Goal: Task Accomplishment & Management: Manage account settings

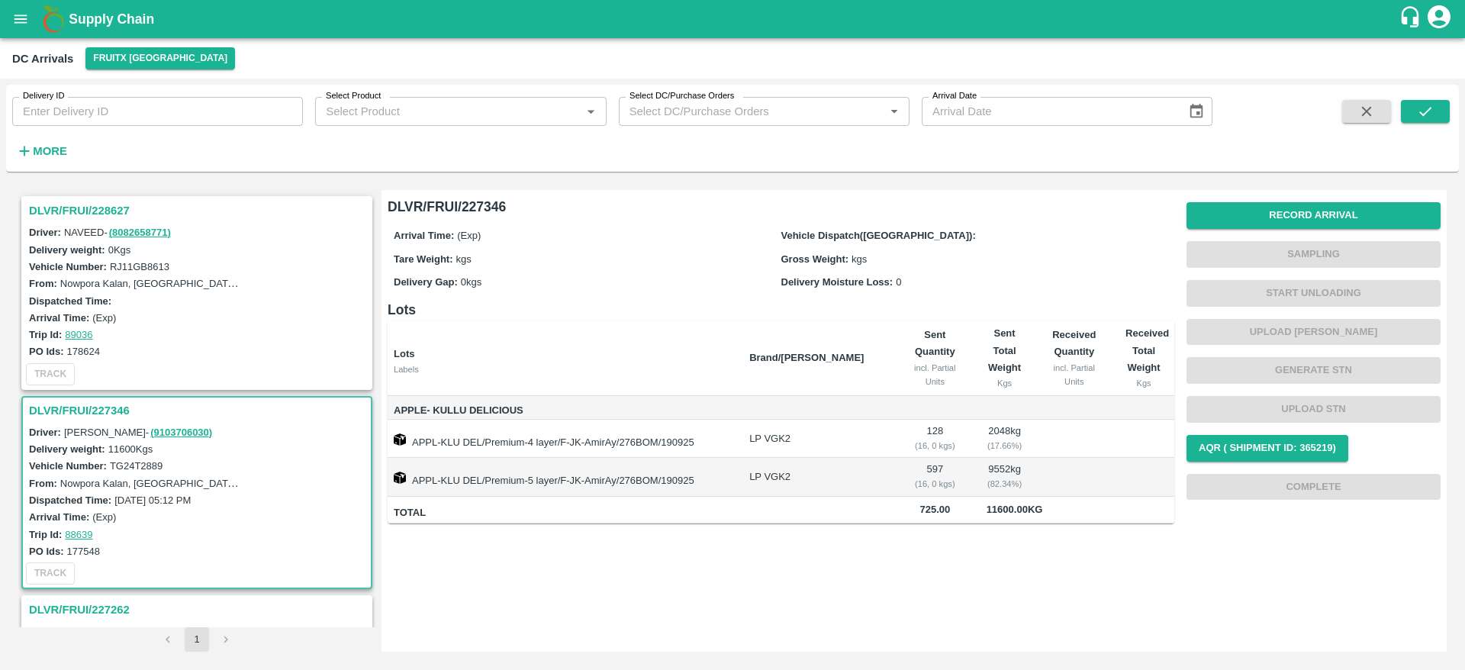
scroll to position [205, 0]
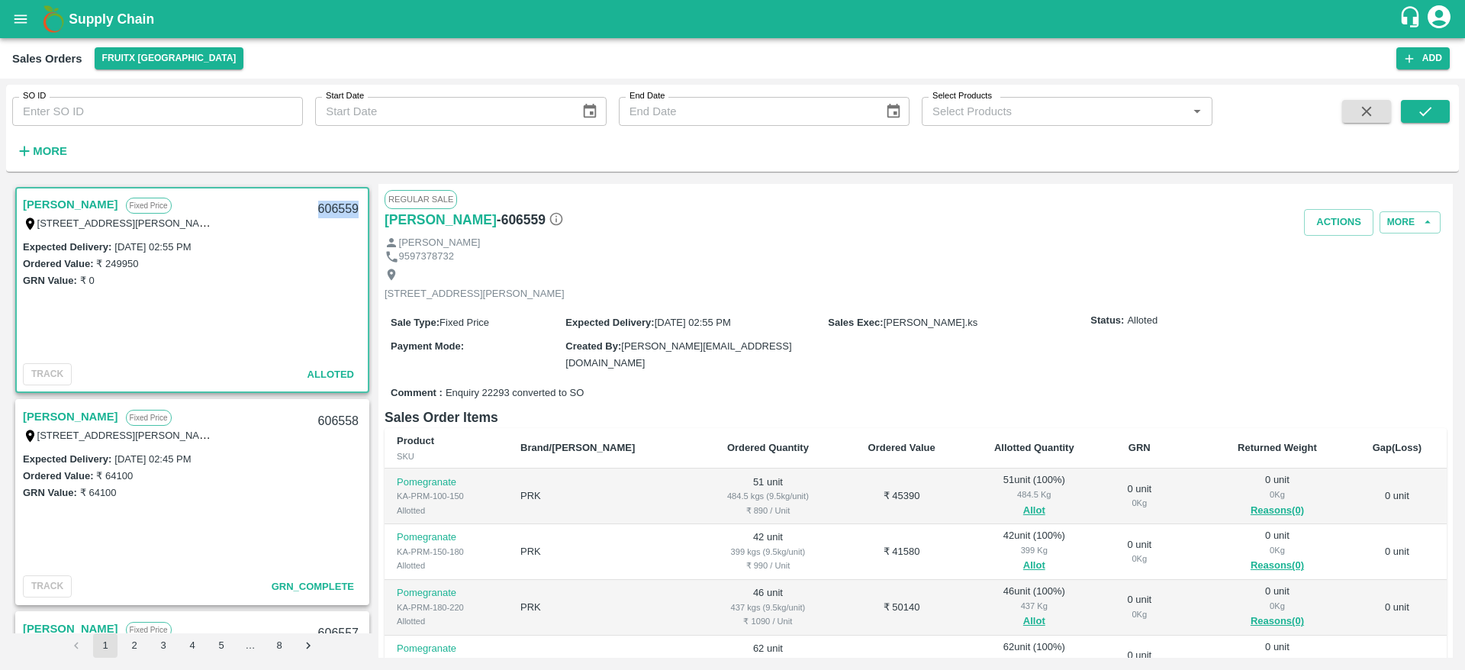
scroll to position [204, 0]
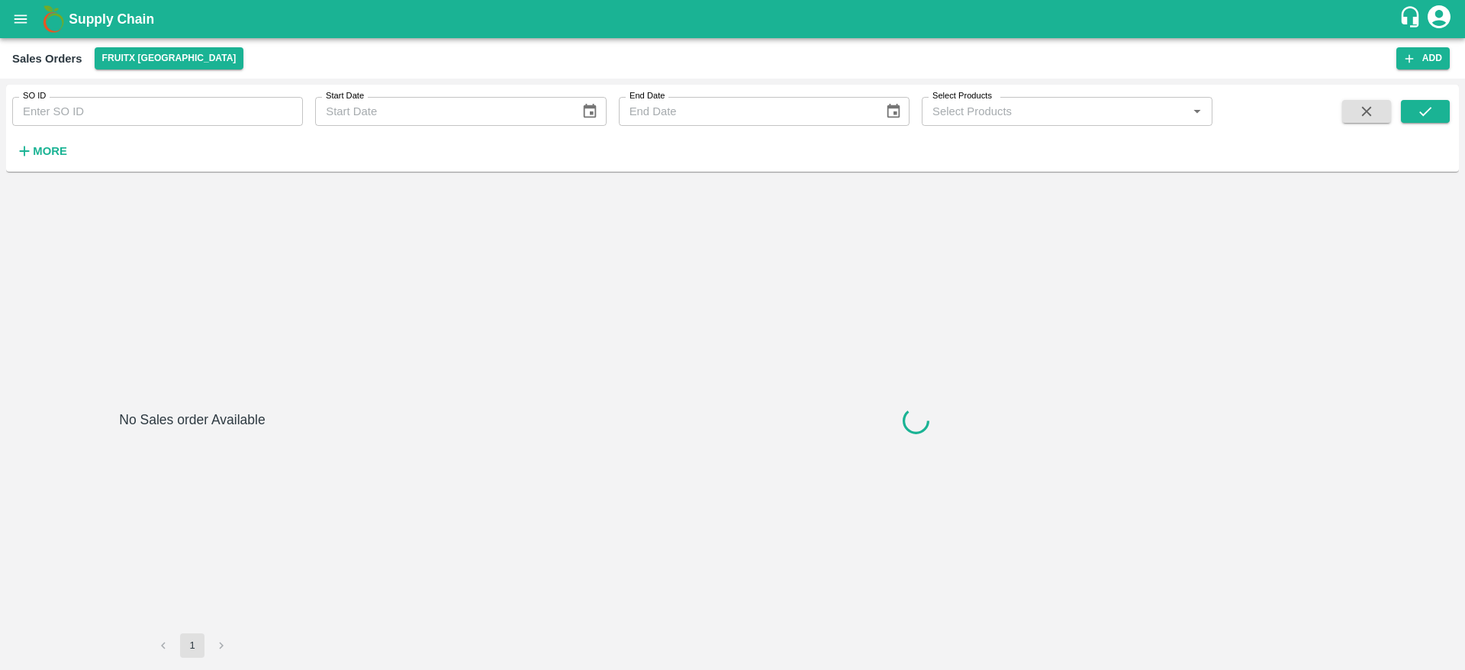
type input "227346"
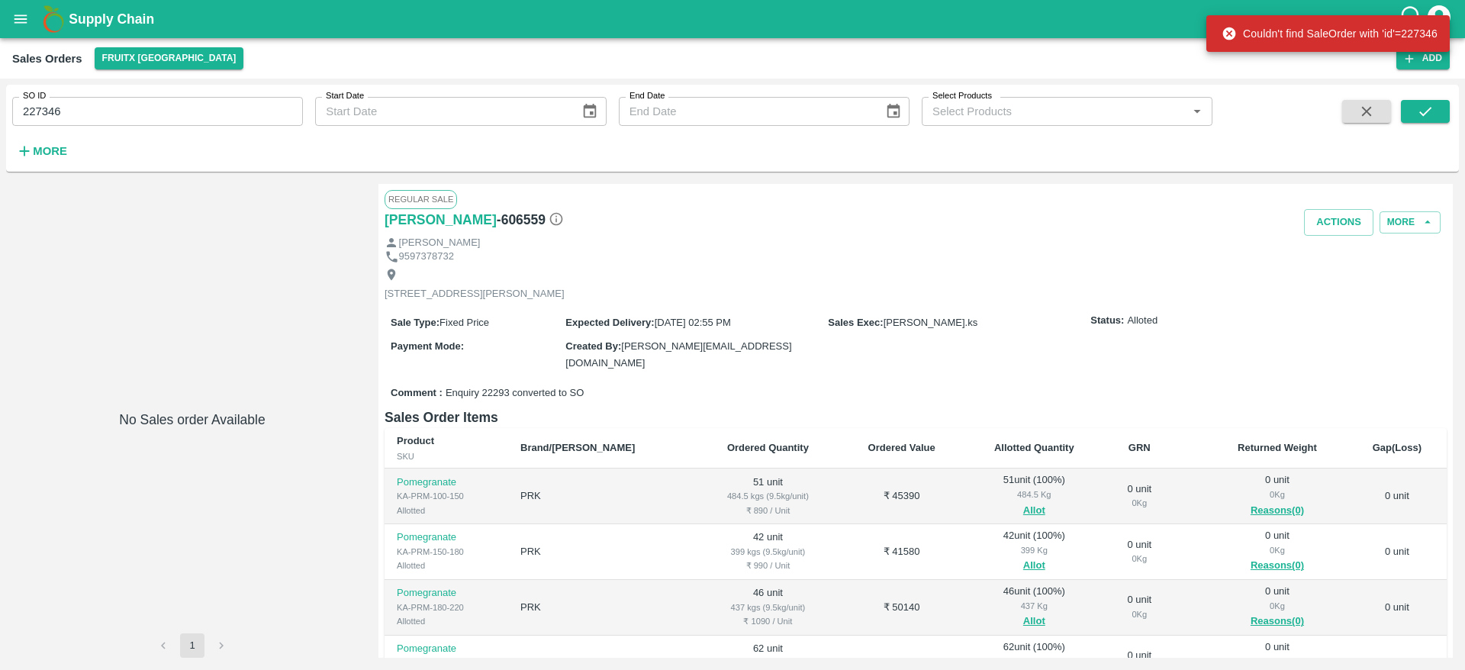
click at [1362, 98] on div "SO ID 227346 SO ID Start Date Start Date End Date End Date Select Products Sele…" at bounding box center [732, 128] width 1453 height 75
click at [1363, 104] on icon "button" at bounding box center [1366, 111] width 17 height 17
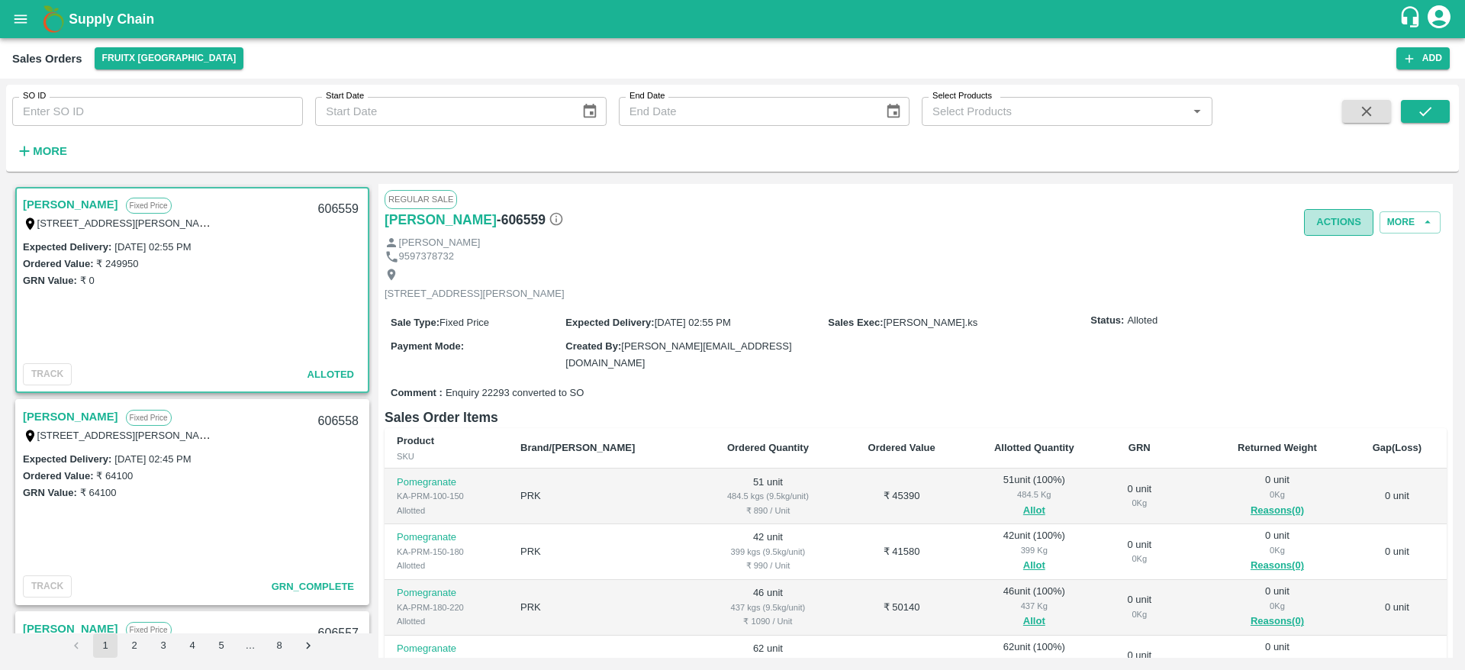
click at [1332, 221] on button "Actions" at bounding box center [1338, 222] width 69 height 27
click at [1036, 261] on div at bounding box center [732, 335] width 1465 height 670
click at [1334, 213] on div "Regular Sale Ramesh M - 606559 Actions More Ramesh M 9597378732 4/44 Goundar St…" at bounding box center [916, 421] width 1074 height 474
click at [1334, 213] on button "Actions" at bounding box center [1338, 222] width 69 height 27
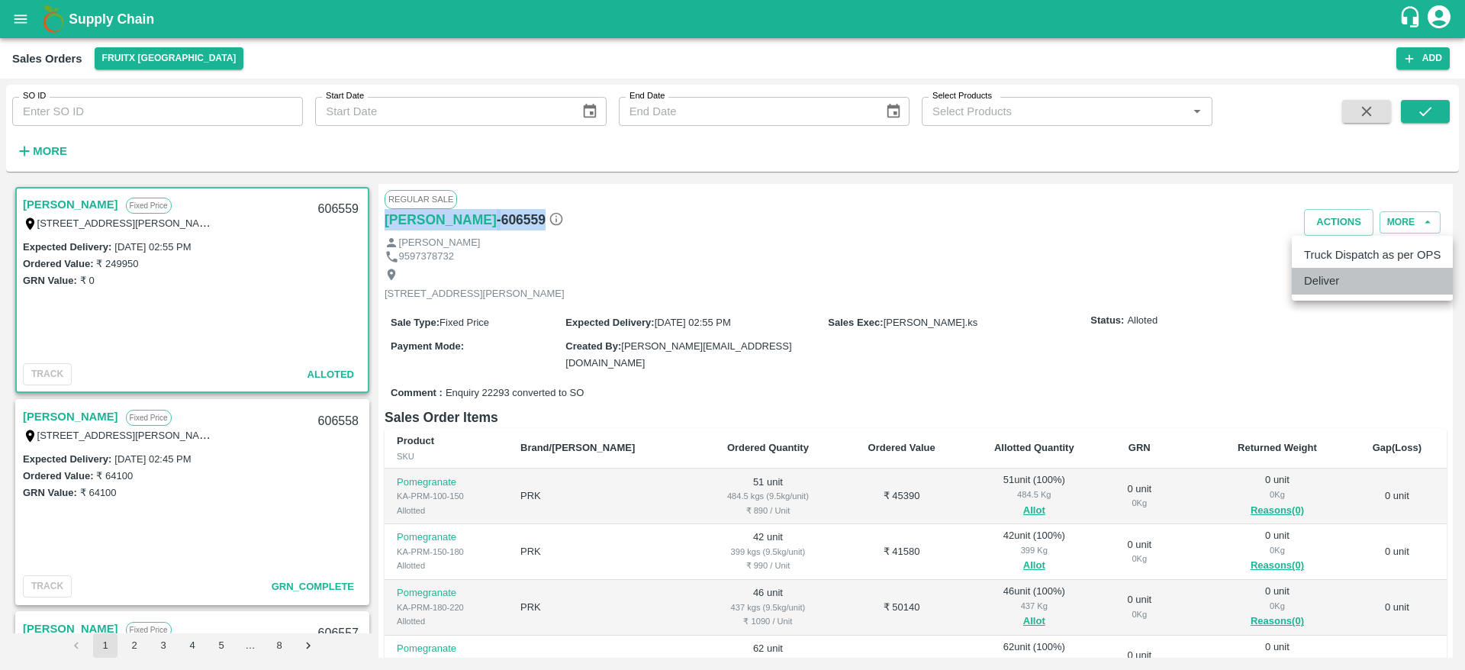
click at [1363, 281] on li "Deliver" at bounding box center [1372, 281] width 161 height 26
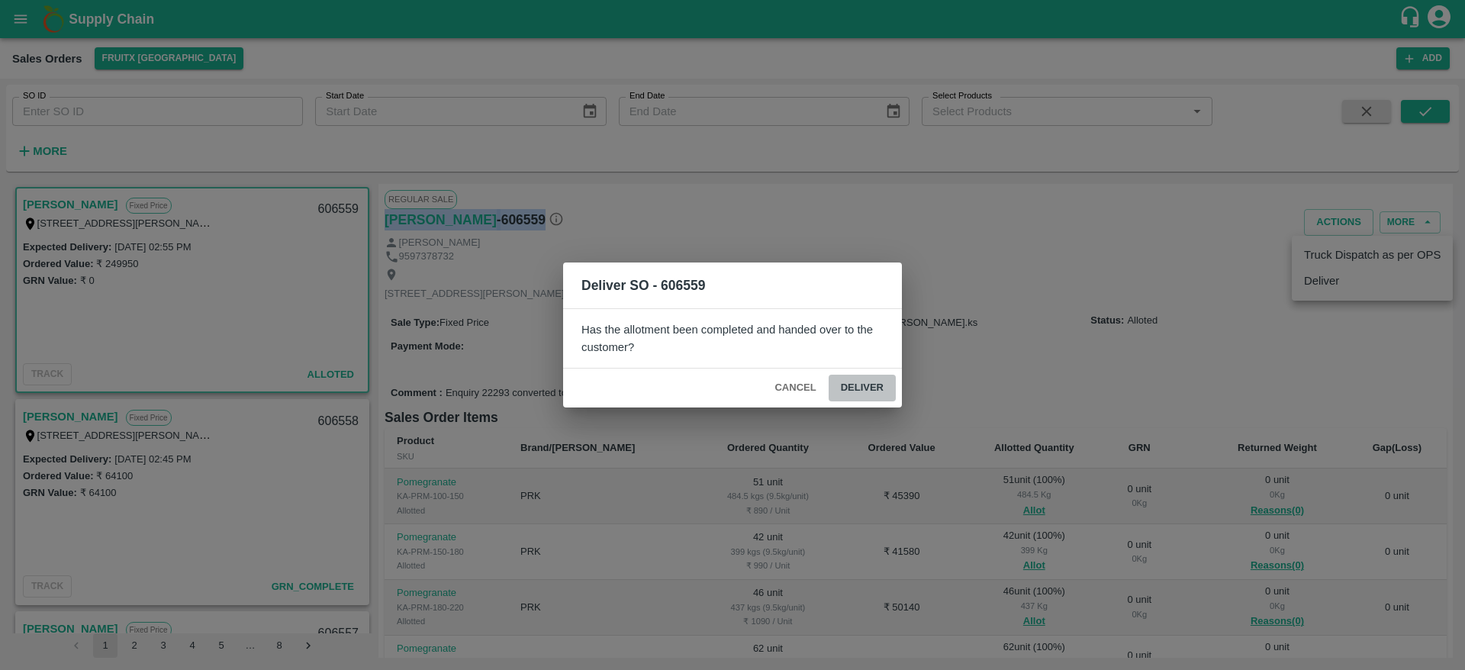
click at [878, 379] on button "Deliver" at bounding box center [862, 388] width 67 height 27
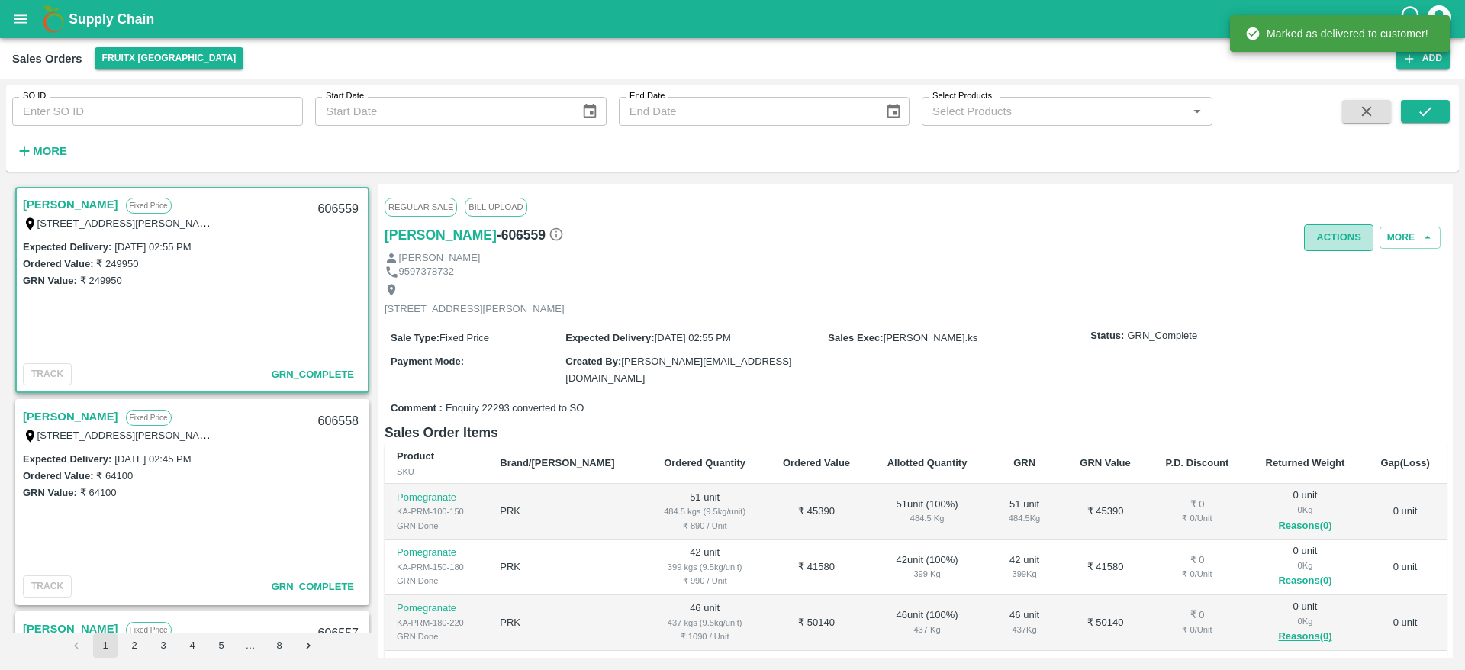
click at [1330, 236] on button "Actions" at bounding box center [1338, 237] width 69 height 27
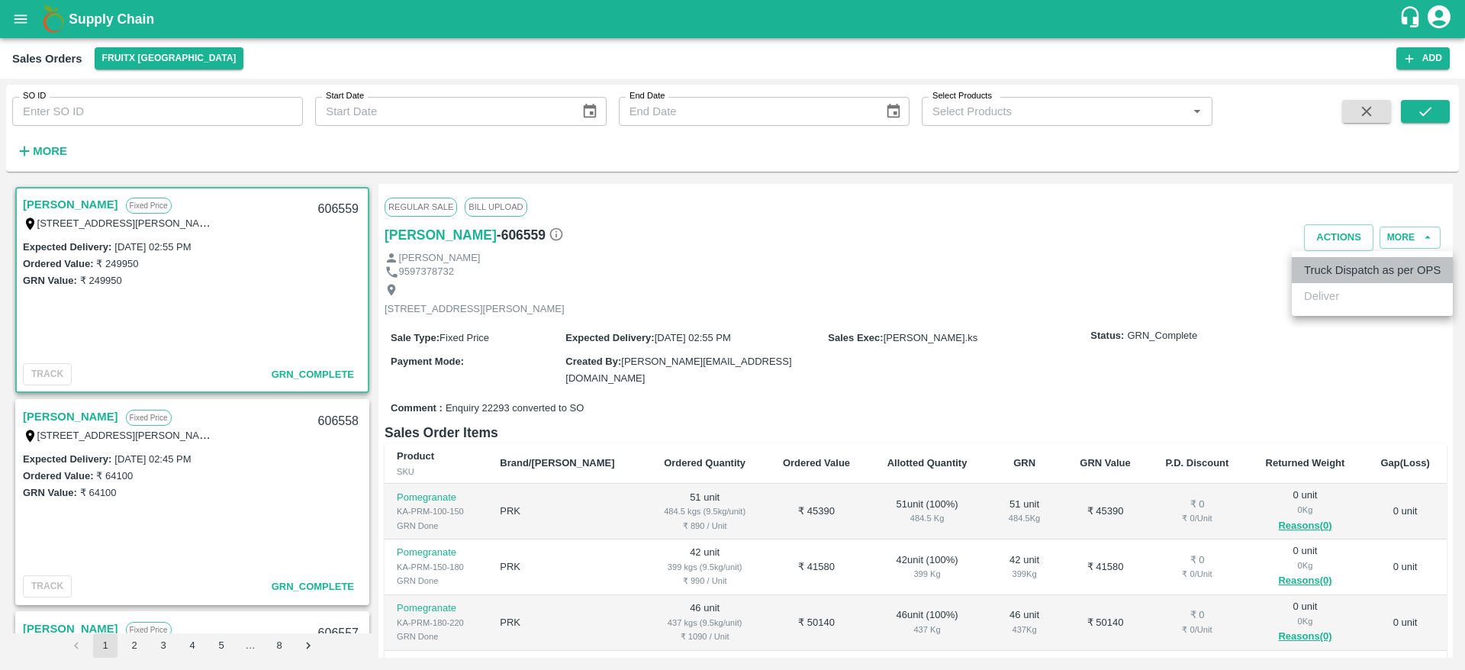
click at [1329, 270] on li "Truck Dispatch as per OPS" at bounding box center [1372, 270] width 161 height 26
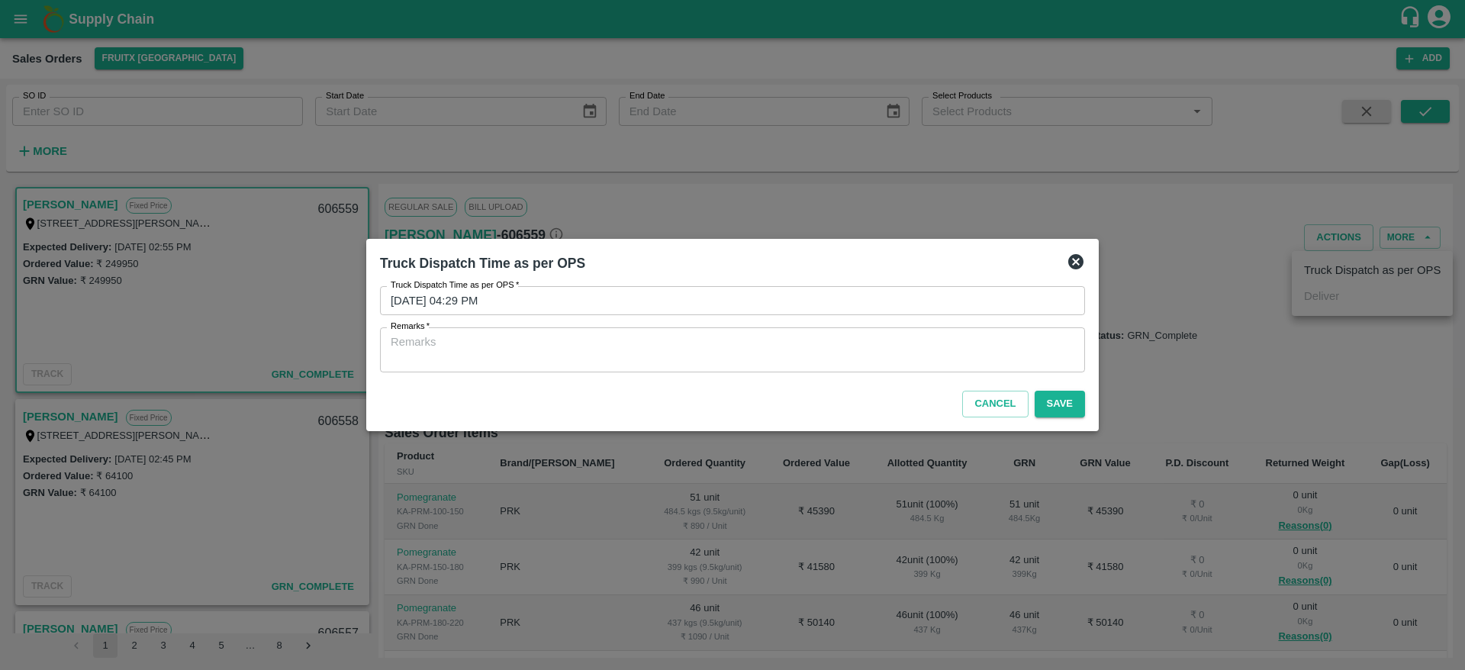
click at [1056, 370] on div "x Remarks" at bounding box center [732, 349] width 705 height 45
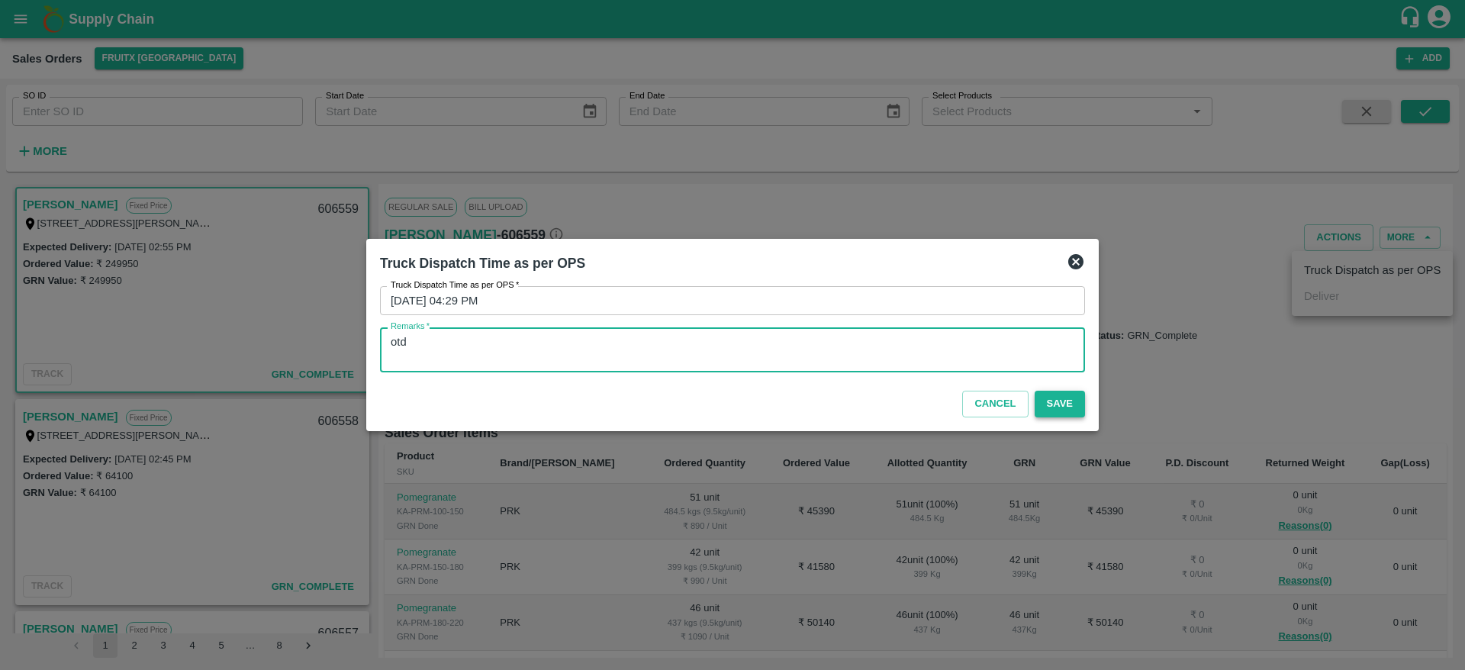
type textarea "otd"
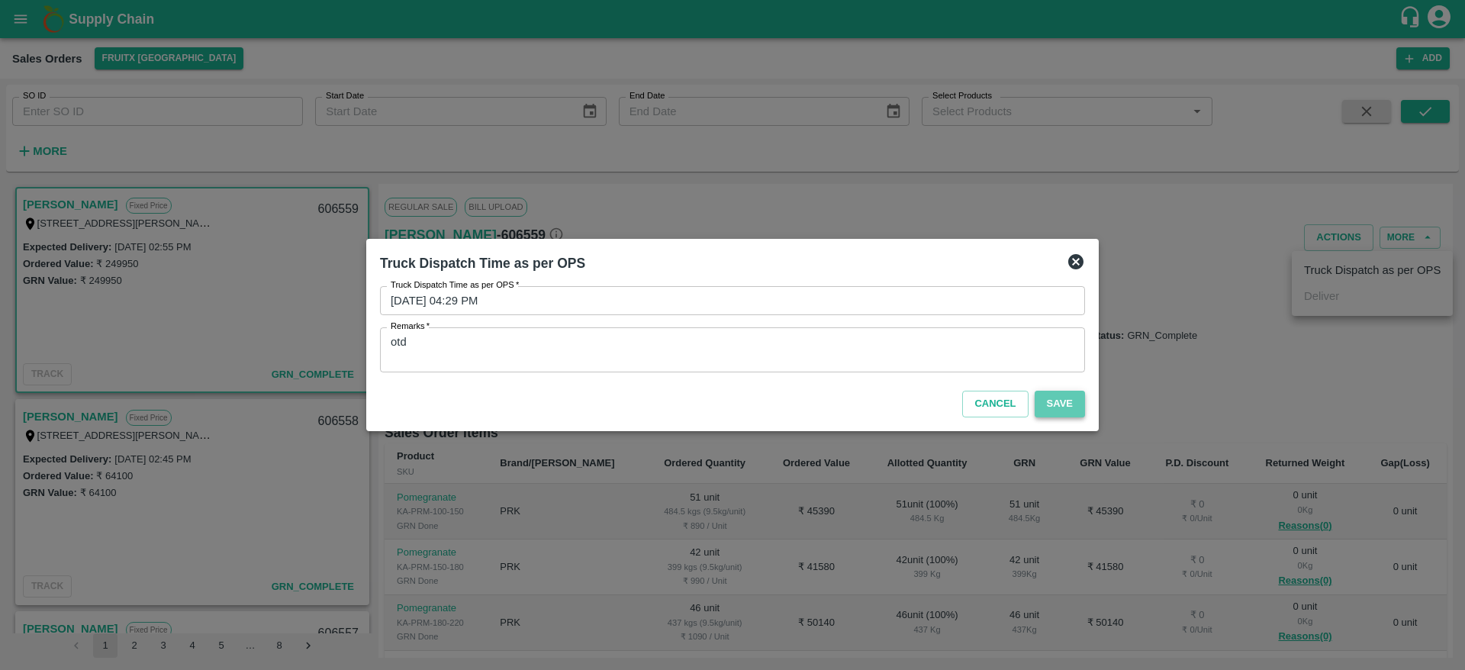
click at [1064, 403] on button "Save" at bounding box center [1060, 404] width 50 height 27
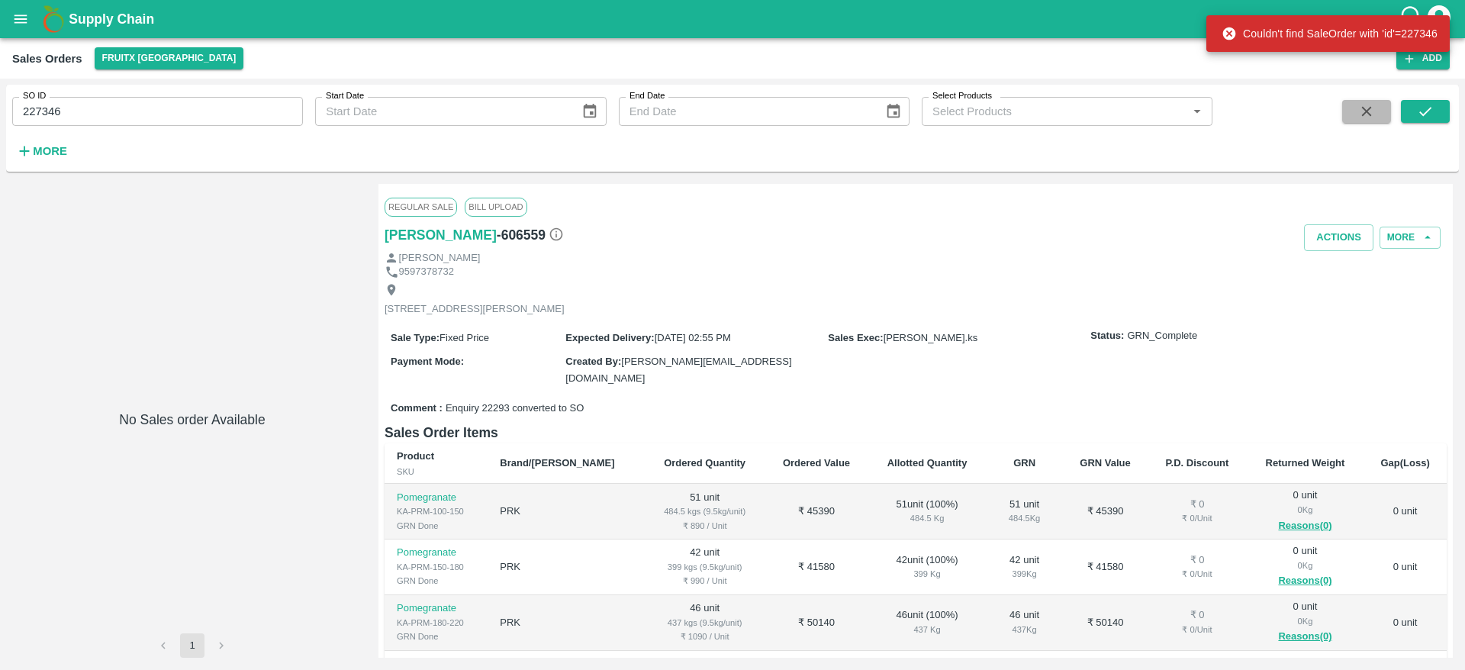
click at [1372, 106] on icon "button" at bounding box center [1366, 111] width 17 height 17
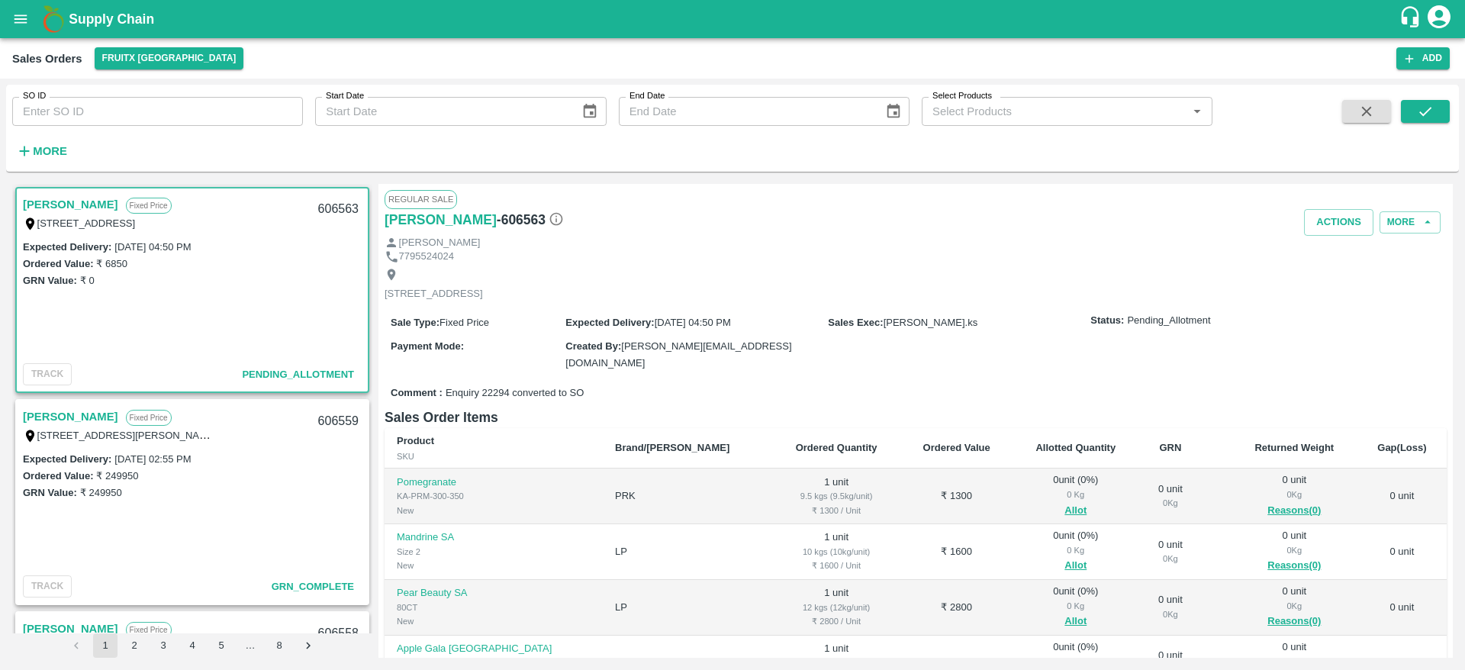
scroll to position [73, 0]
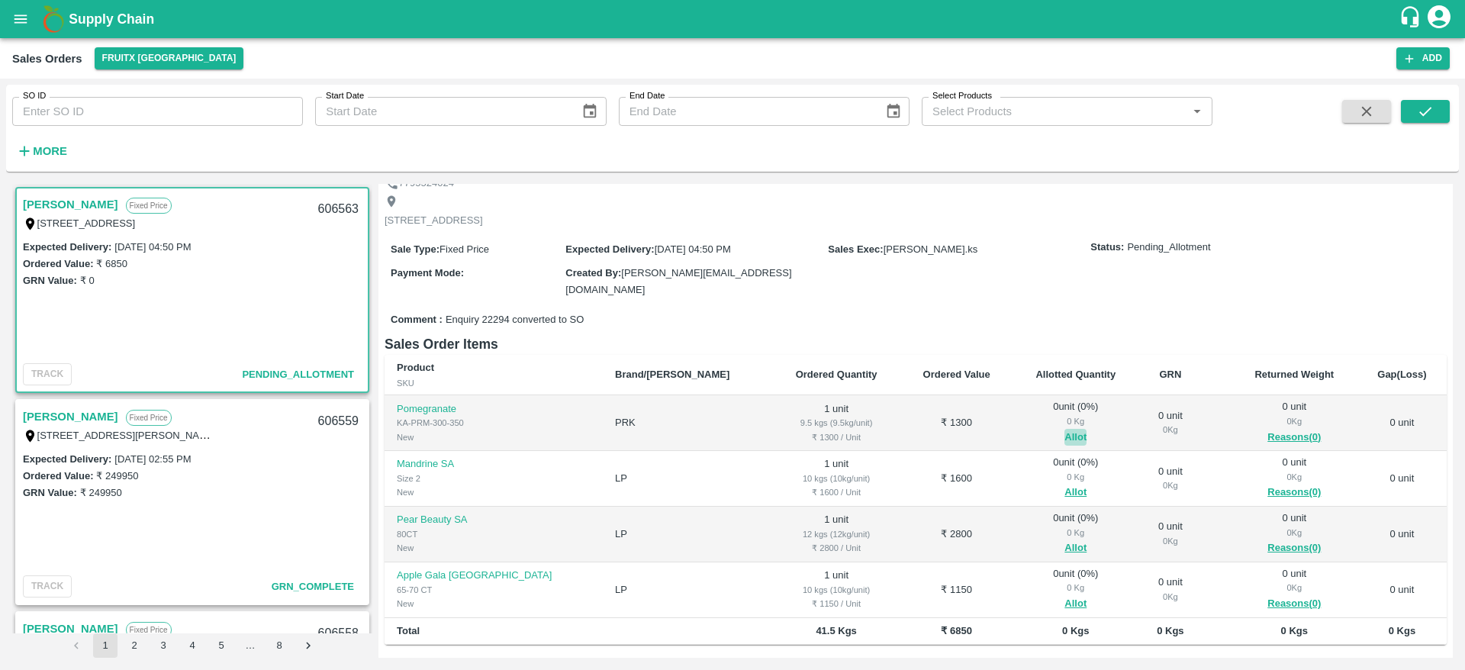
click at [1065, 430] on button "Allot" at bounding box center [1076, 438] width 22 height 18
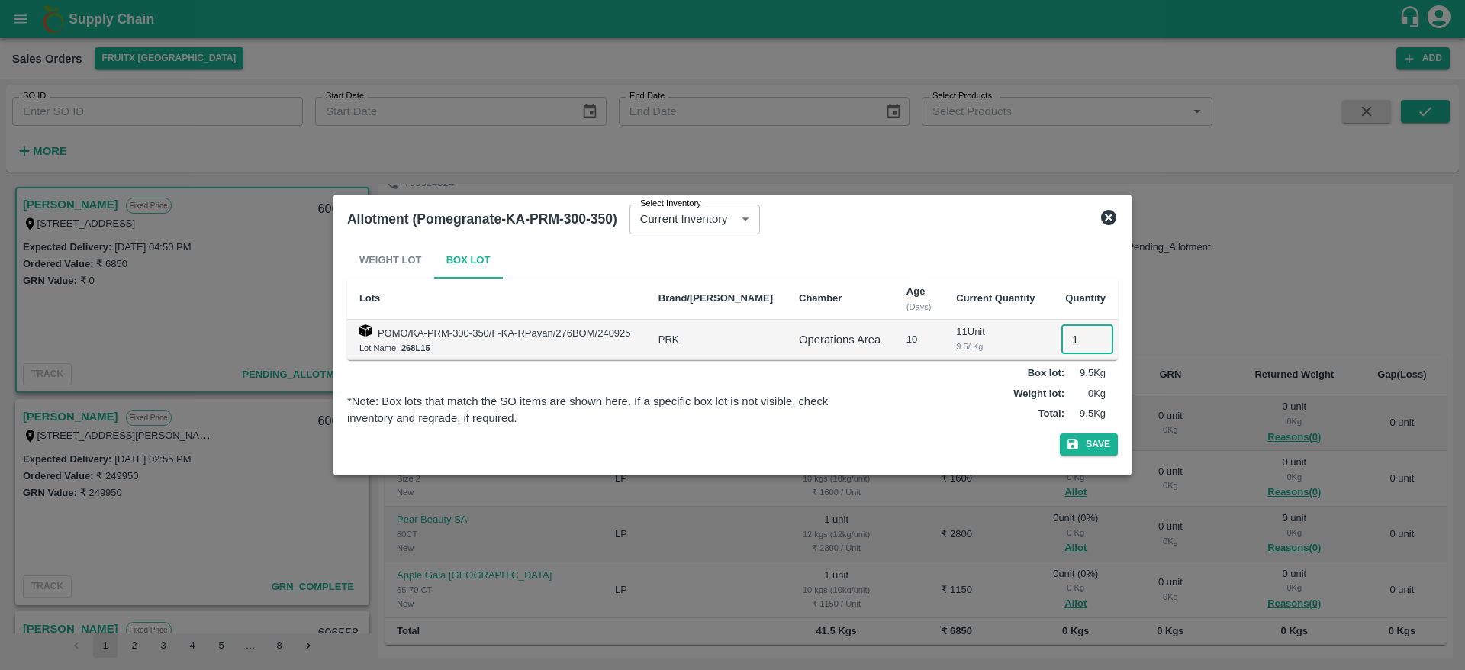
click at [1066, 333] on input "1" at bounding box center [1088, 339] width 52 height 29
type input "1"
click at [1060, 433] on button "Save" at bounding box center [1089, 444] width 58 height 22
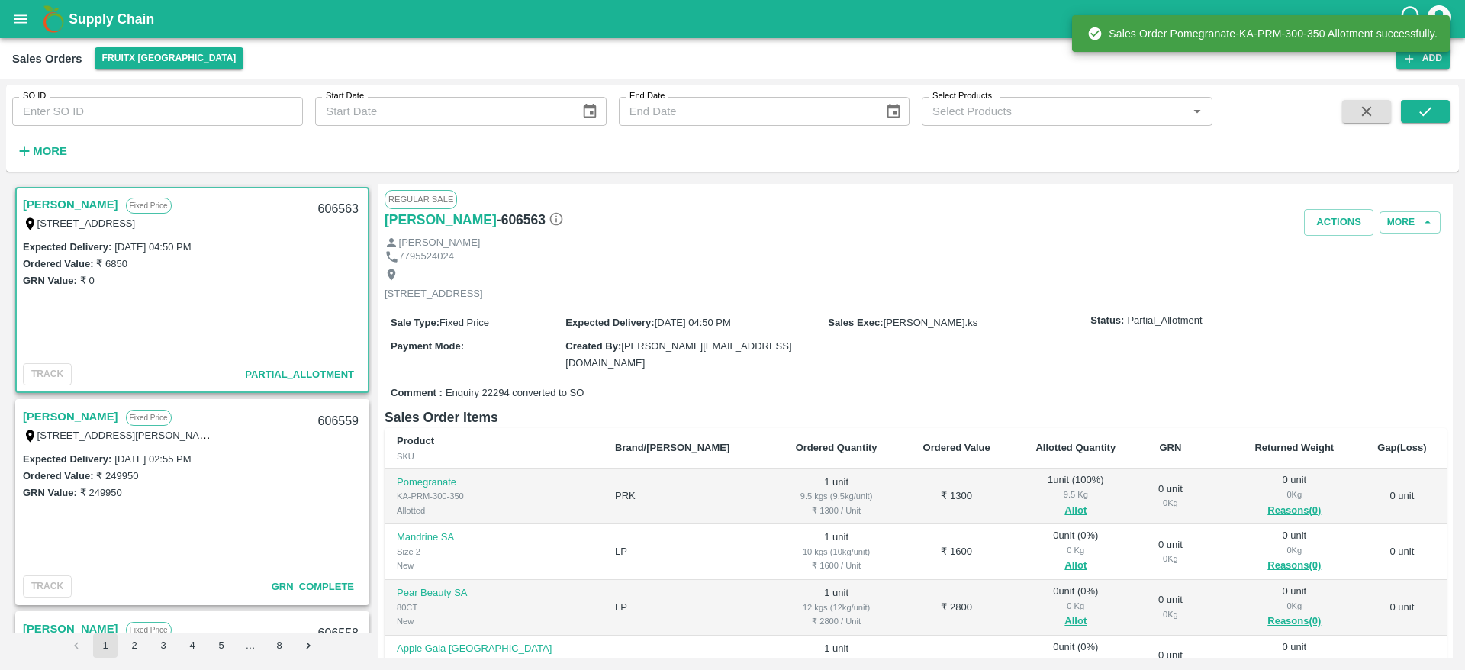
click at [328, 203] on div "606563" at bounding box center [338, 210] width 59 height 36
copy div "606563"
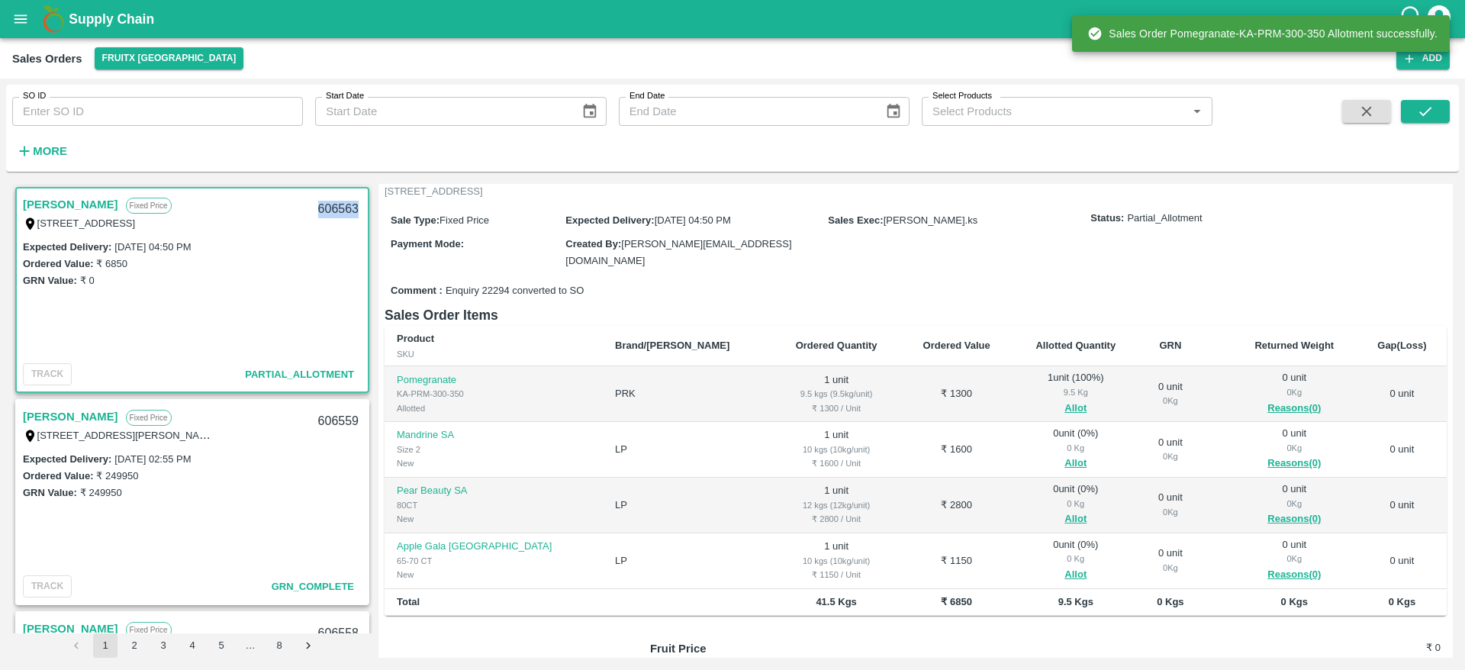
scroll to position [103, 0]
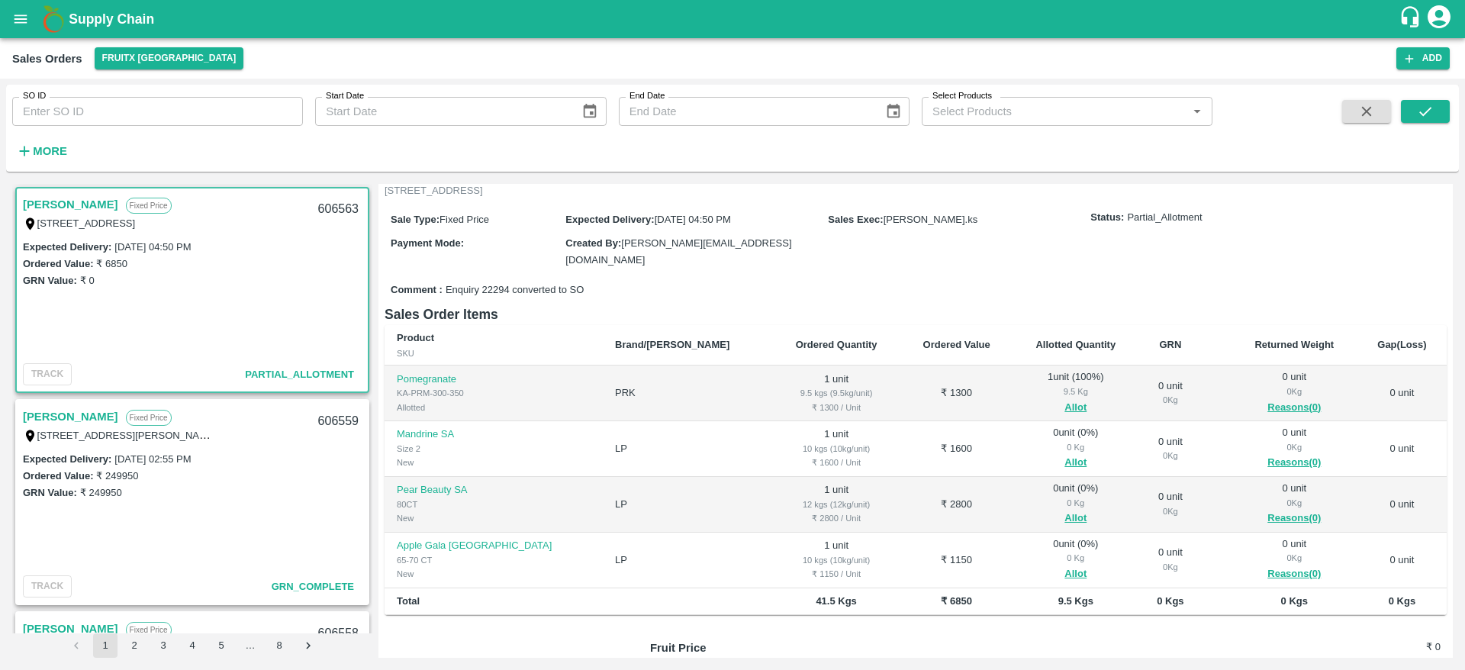
click at [1025, 447] on div "0 Kg" at bounding box center [1076, 447] width 102 height 14
click at [1065, 456] on button "Allot" at bounding box center [1076, 463] width 22 height 18
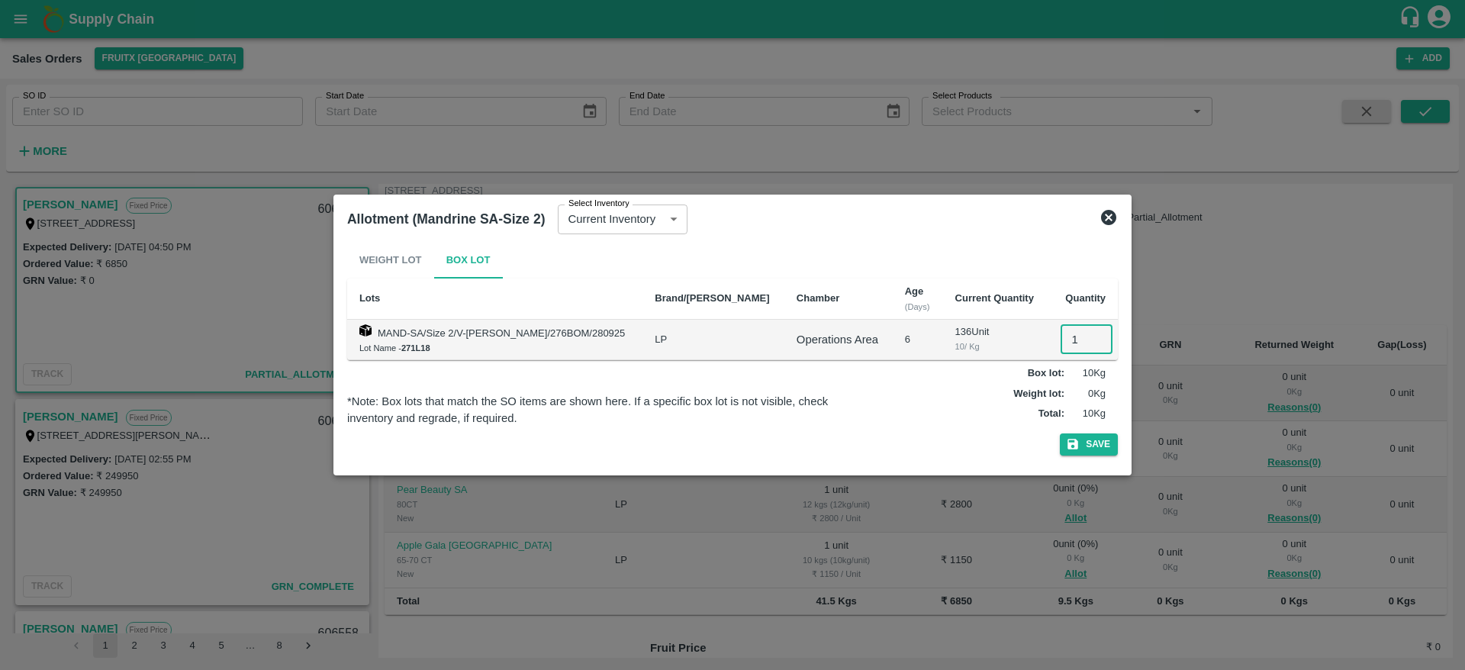
click at [1062, 327] on input "1" at bounding box center [1087, 339] width 52 height 29
type input "1"
click at [1060, 433] on button "Save" at bounding box center [1089, 444] width 58 height 22
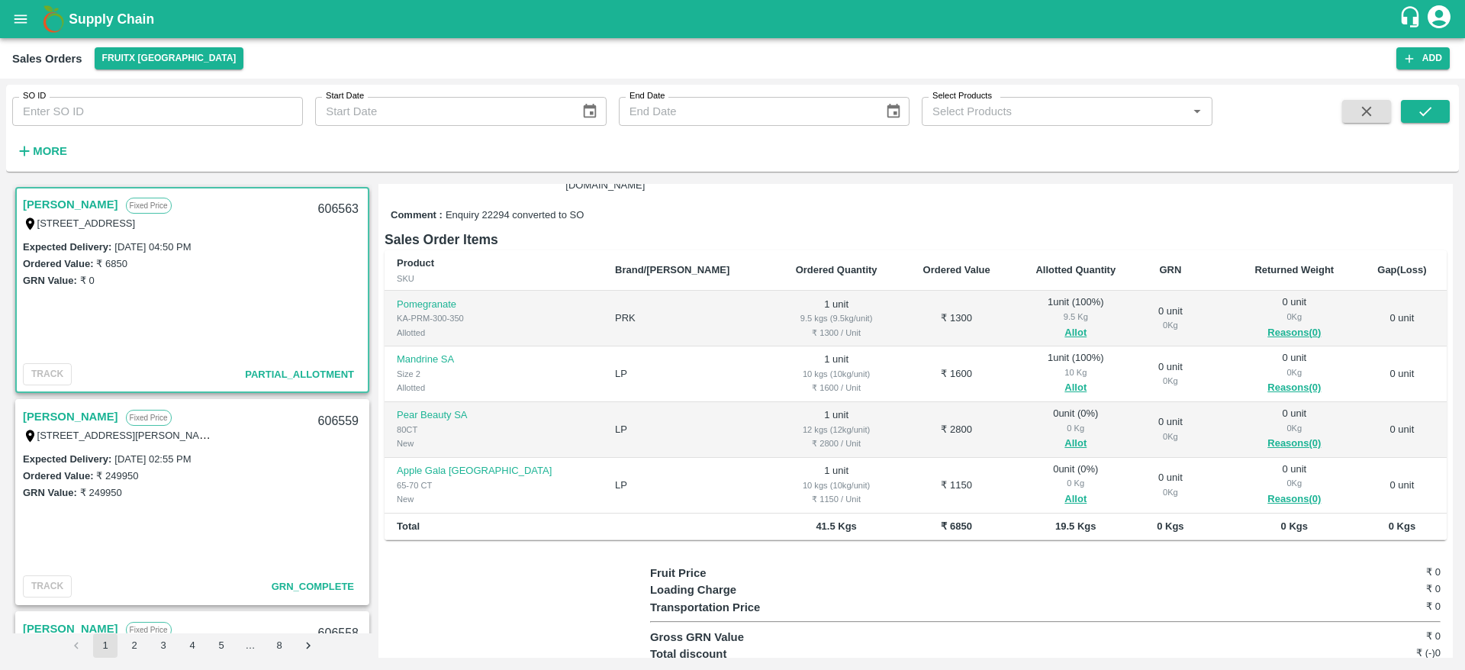
scroll to position [182, 0]
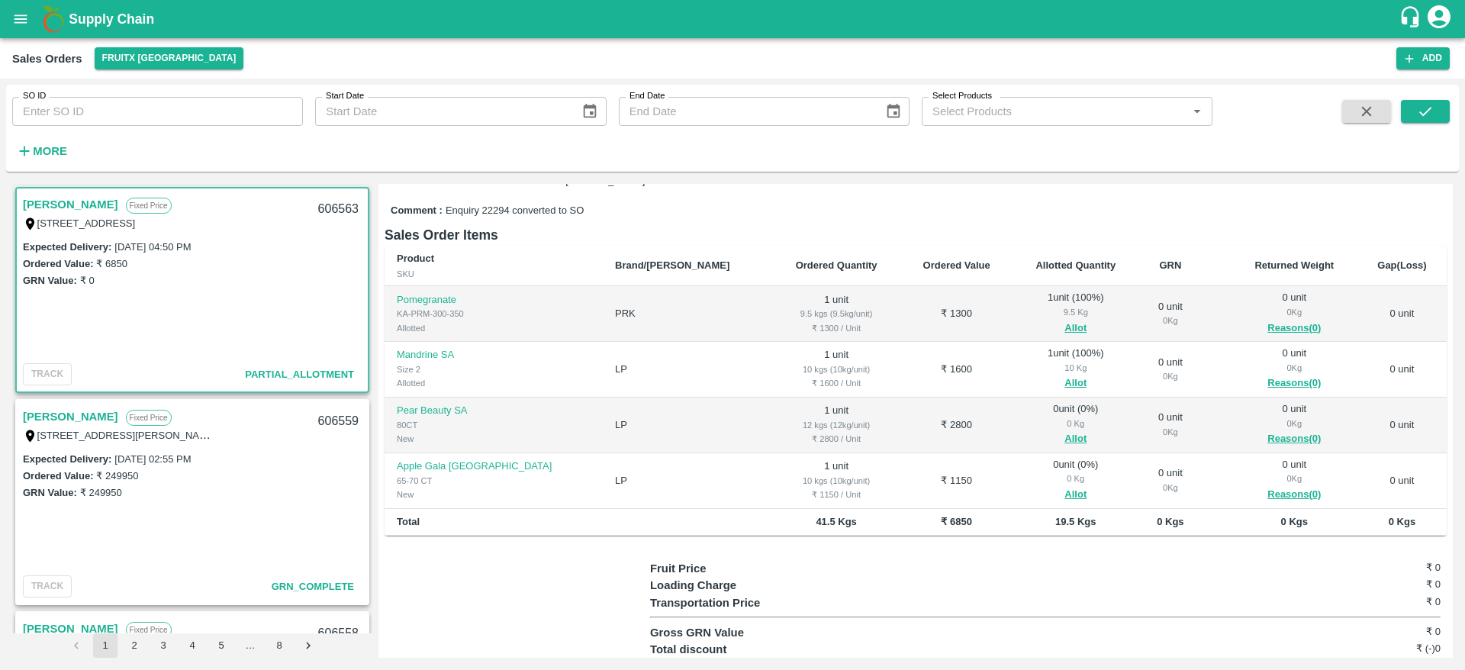
click at [1025, 423] on div "0 Kg" at bounding box center [1076, 424] width 102 height 14
click at [1065, 430] on button "Allot" at bounding box center [1076, 439] width 22 height 18
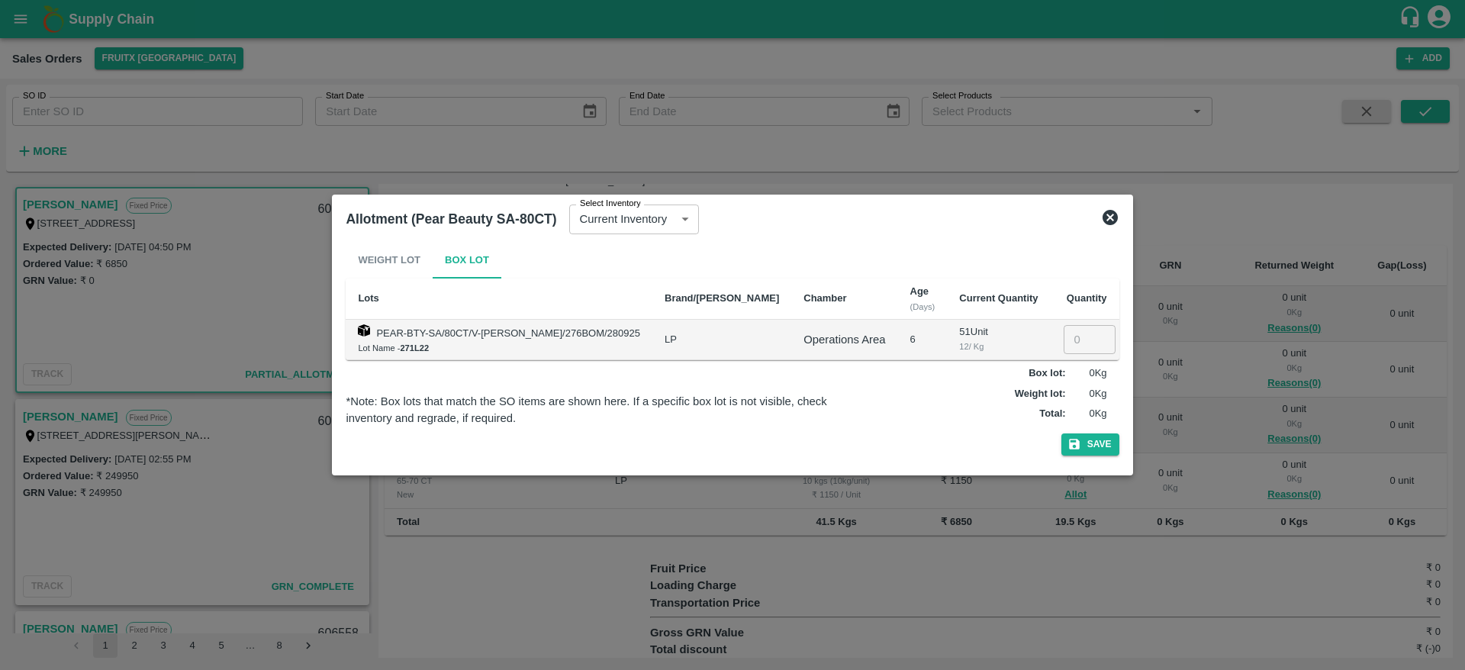
click at [1070, 337] on input "number" at bounding box center [1090, 339] width 52 height 29
type input "1"
click at [1087, 440] on button "Save" at bounding box center [1091, 444] width 58 height 22
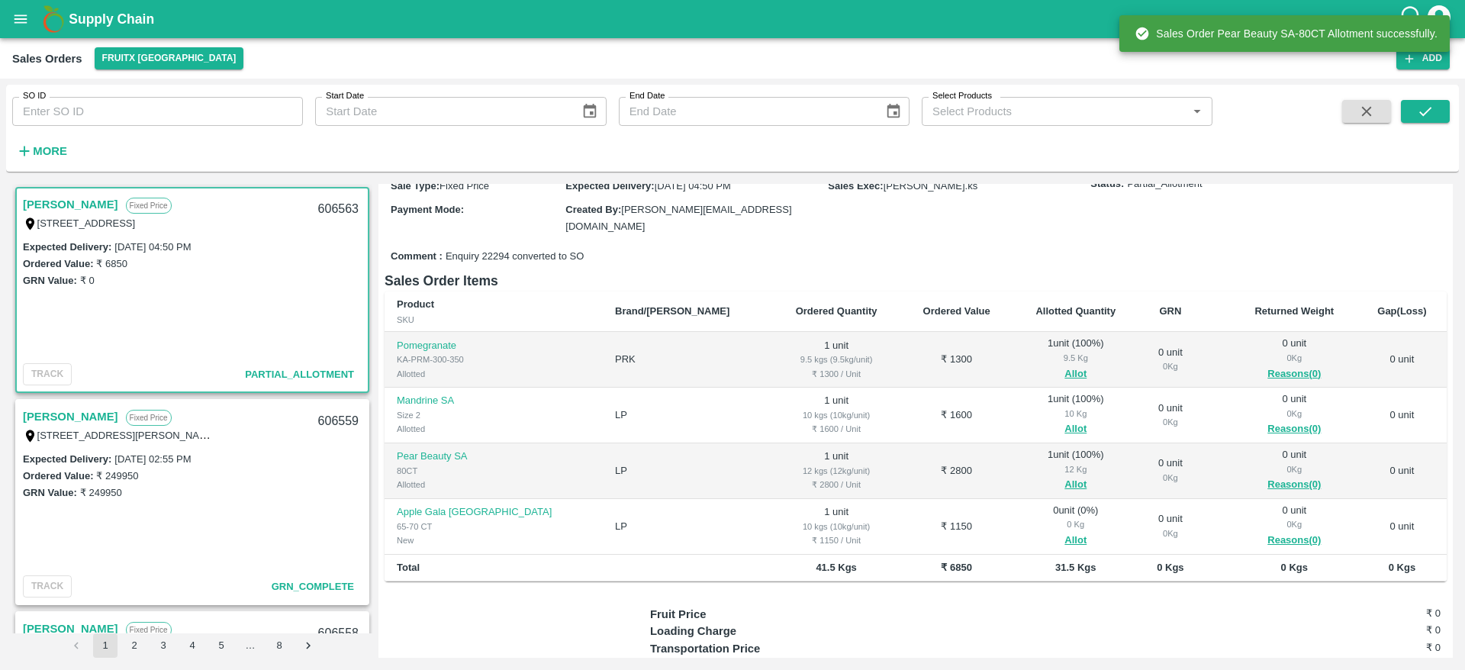
scroll to position [137, 0]
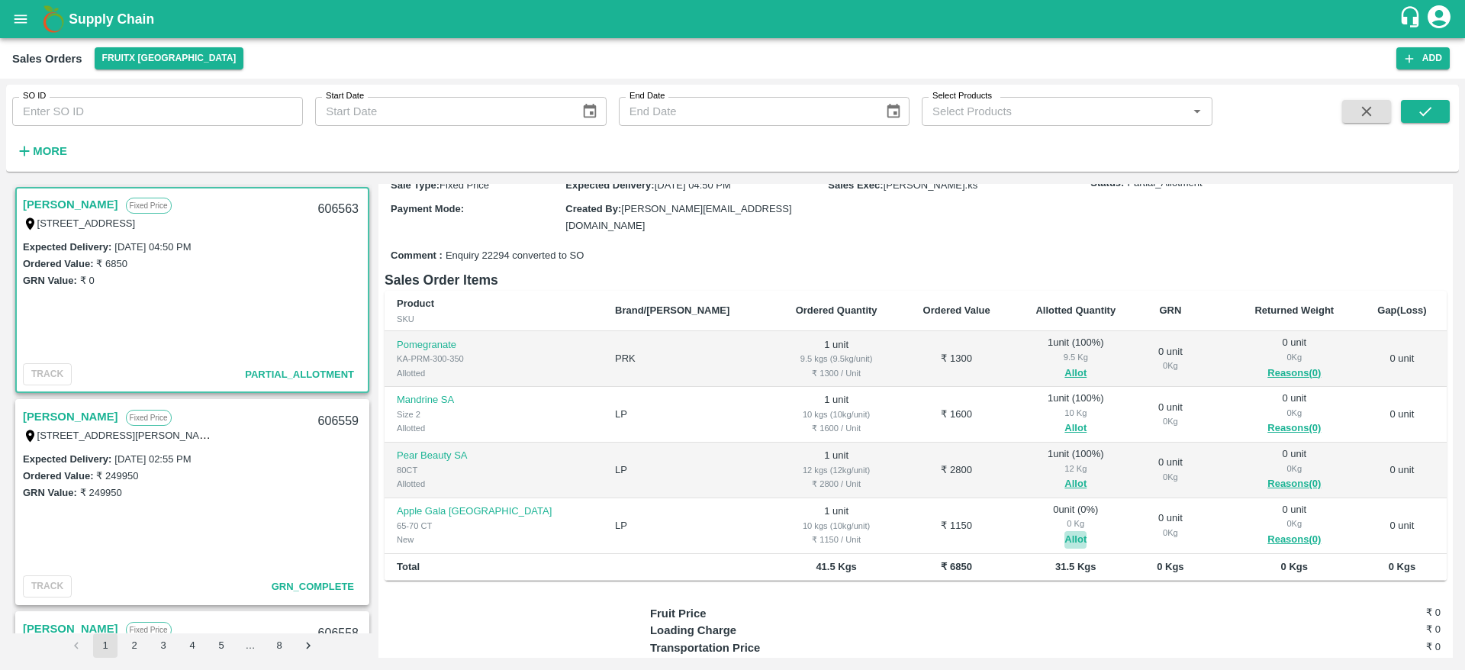
click at [1065, 540] on button "Allot" at bounding box center [1076, 540] width 22 height 18
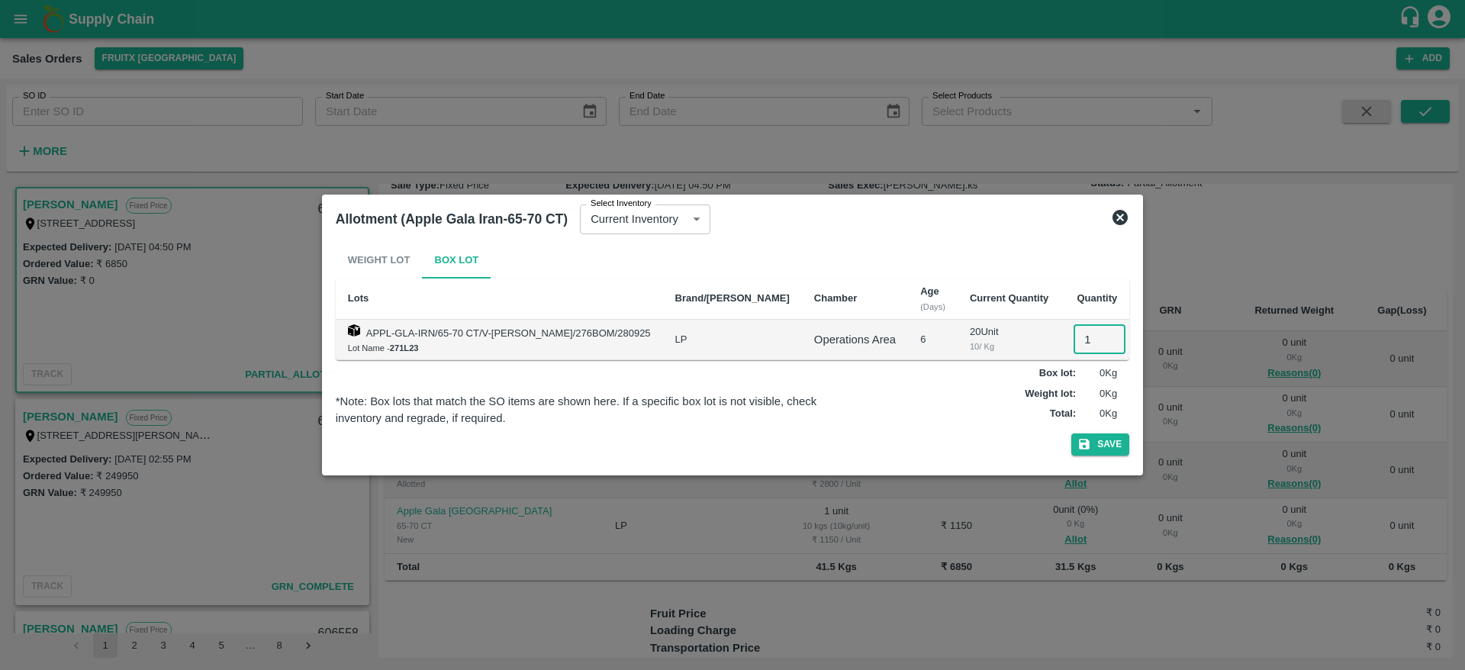
click at [1075, 347] on input "1" at bounding box center [1100, 339] width 52 height 29
type input "1"
click at [1071, 433] on button "Save" at bounding box center [1100, 444] width 58 height 22
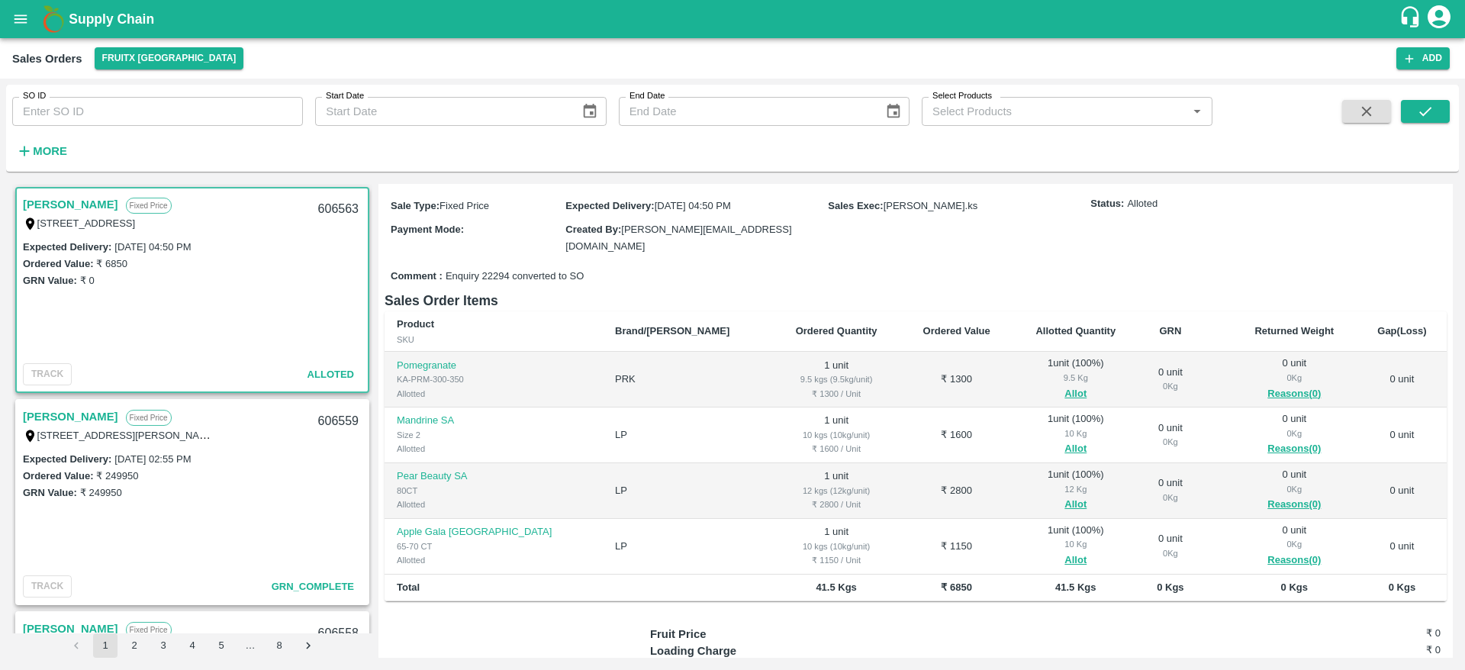
scroll to position [0, 0]
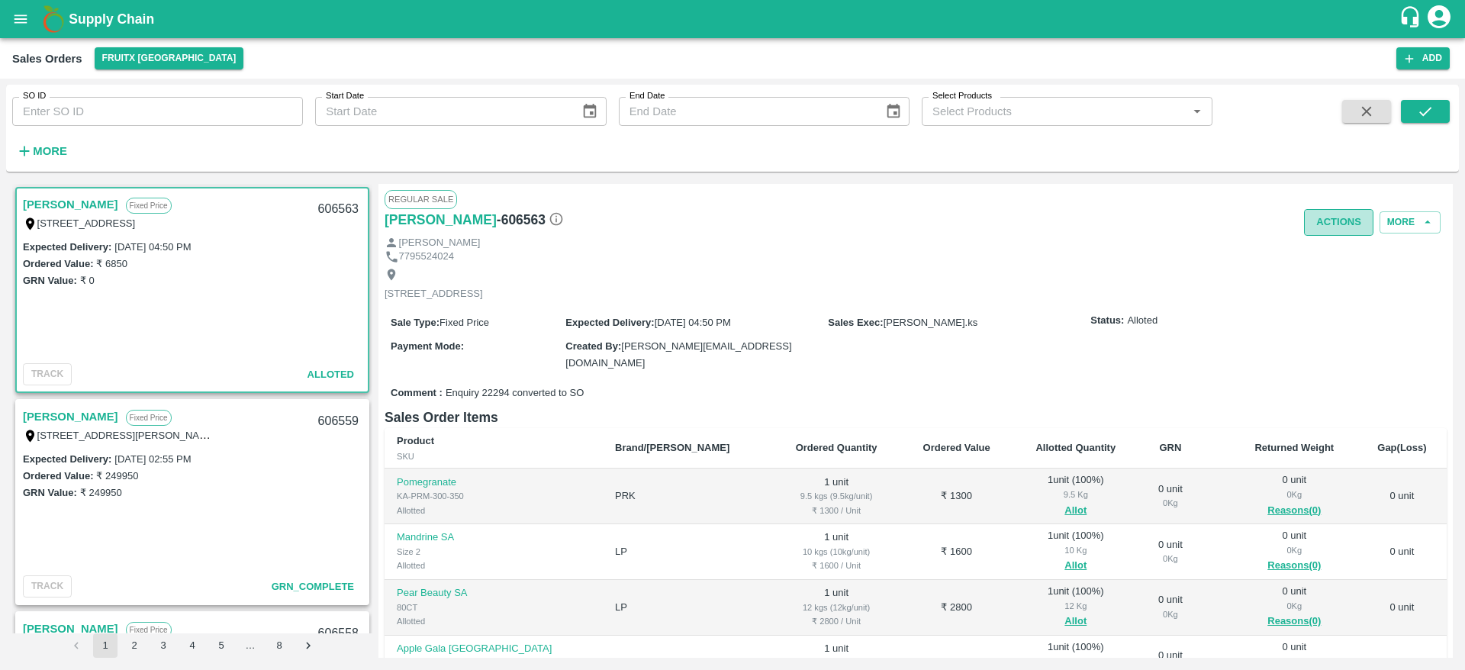
click at [1328, 232] on button "Actions" at bounding box center [1338, 222] width 69 height 27
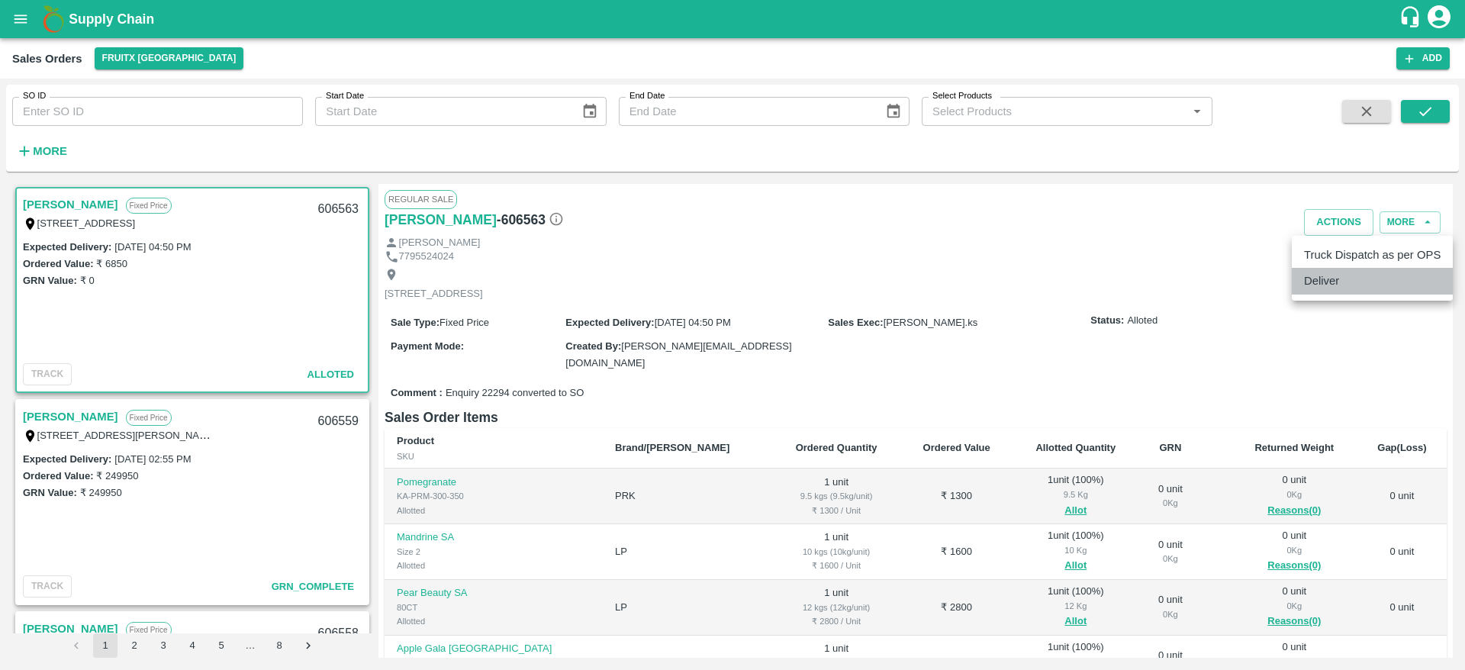
click at [1335, 277] on li "Deliver" at bounding box center [1372, 281] width 161 height 26
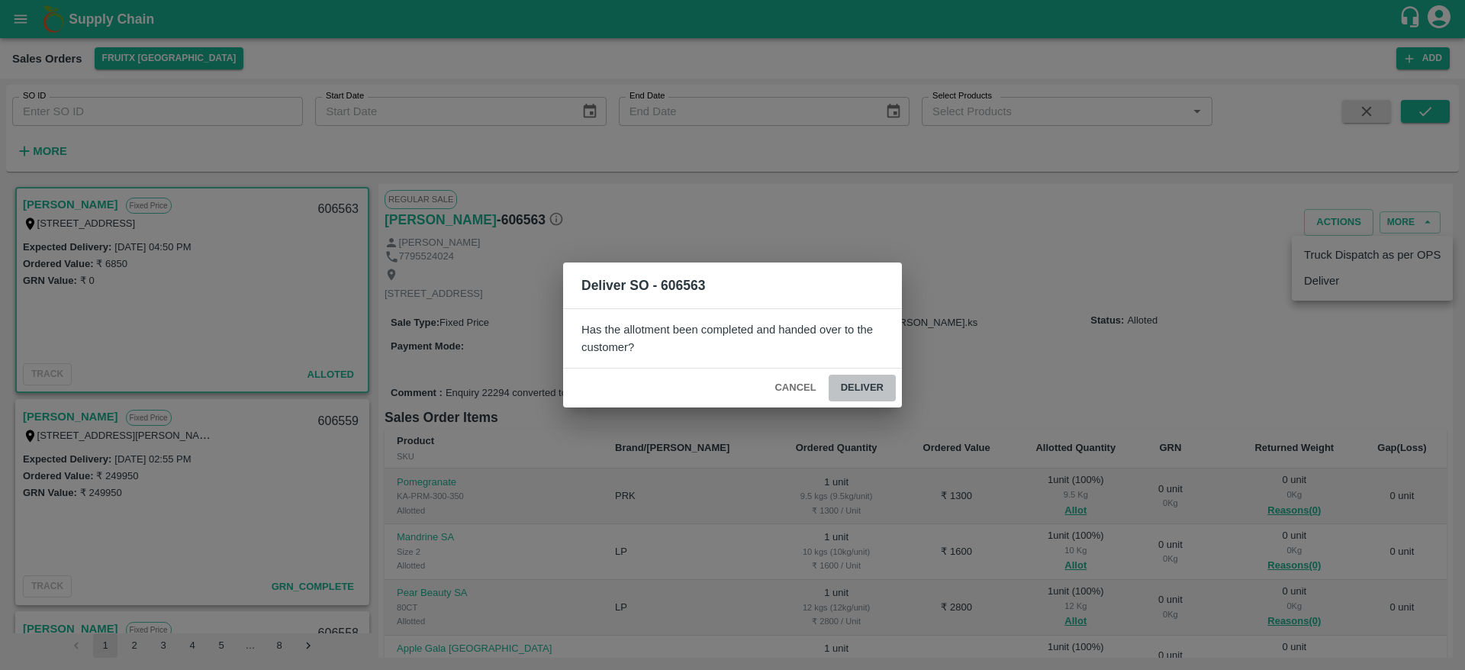
click at [862, 382] on button "Deliver" at bounding box center [862, 388] width 67 height 27
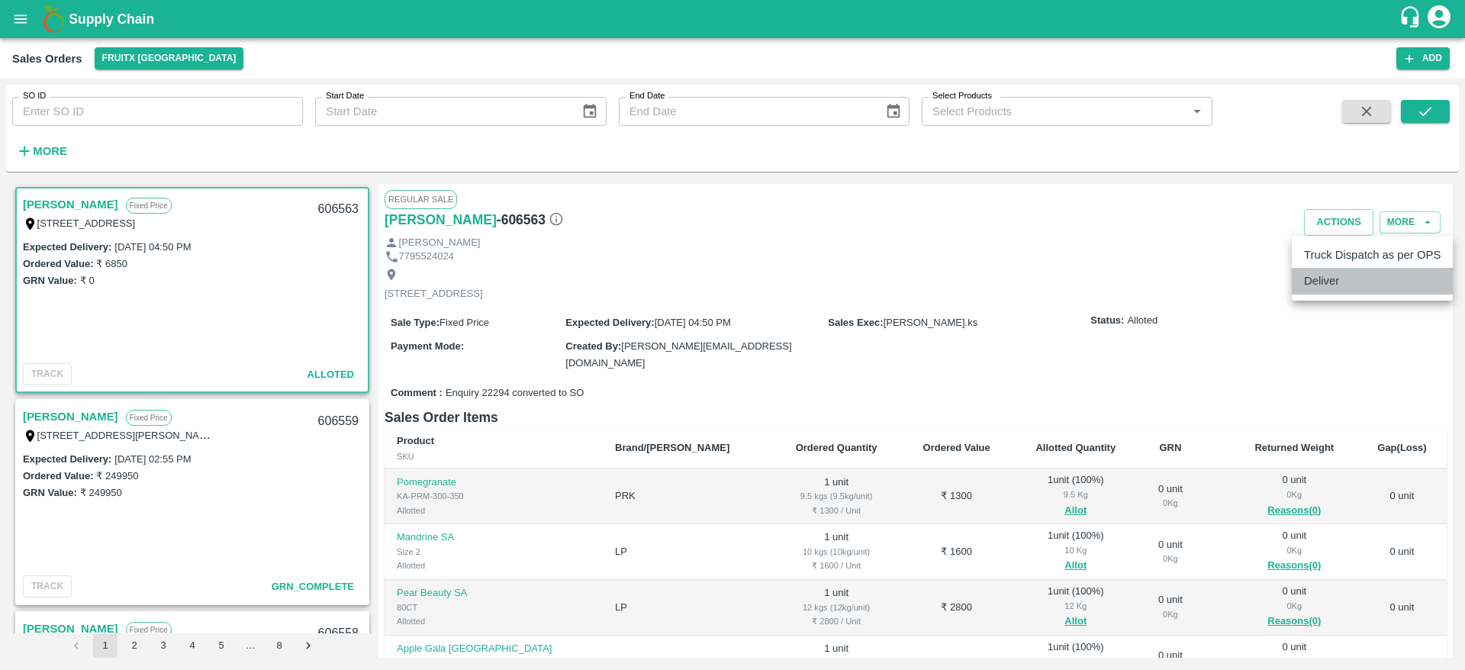
click at [1334, 281] on li "Deliver" at bounding box center [1372, 281] width 161 height 26
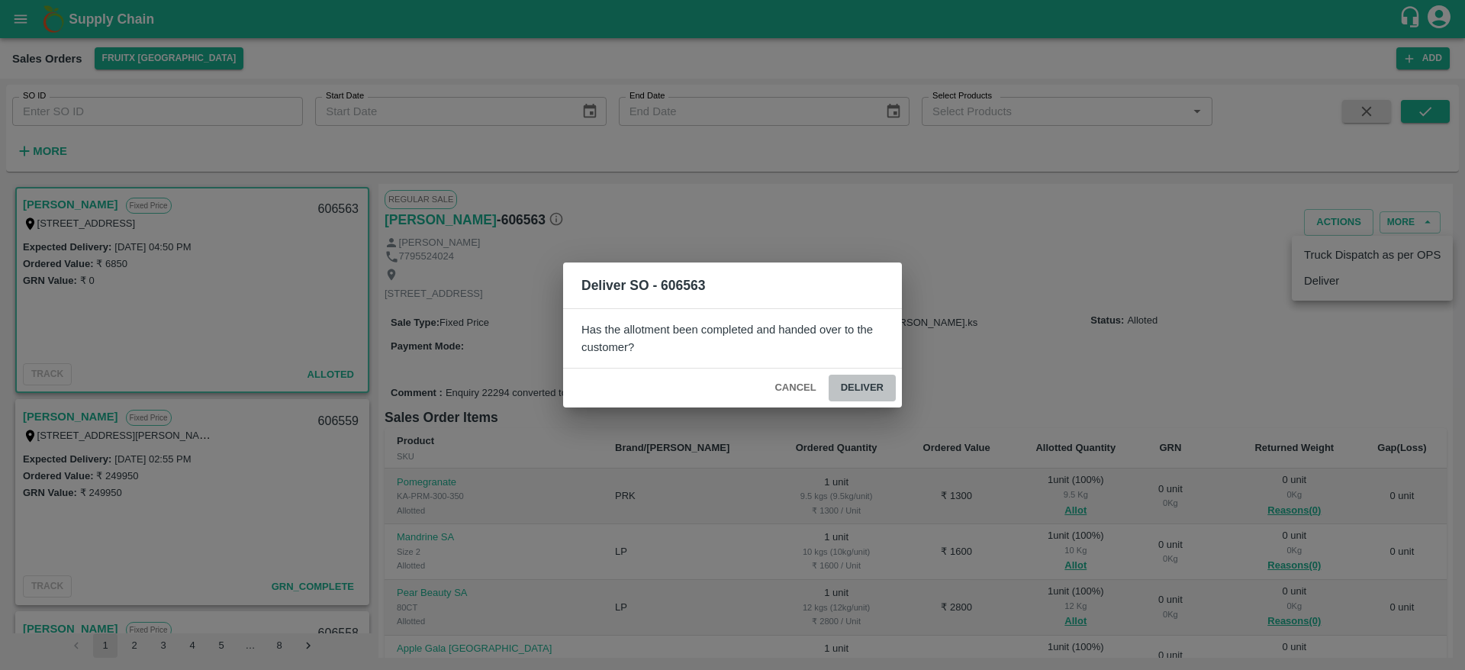
click at [858, 382] on button "Deliver" at bounding box center [862, 388] width 67 height 27
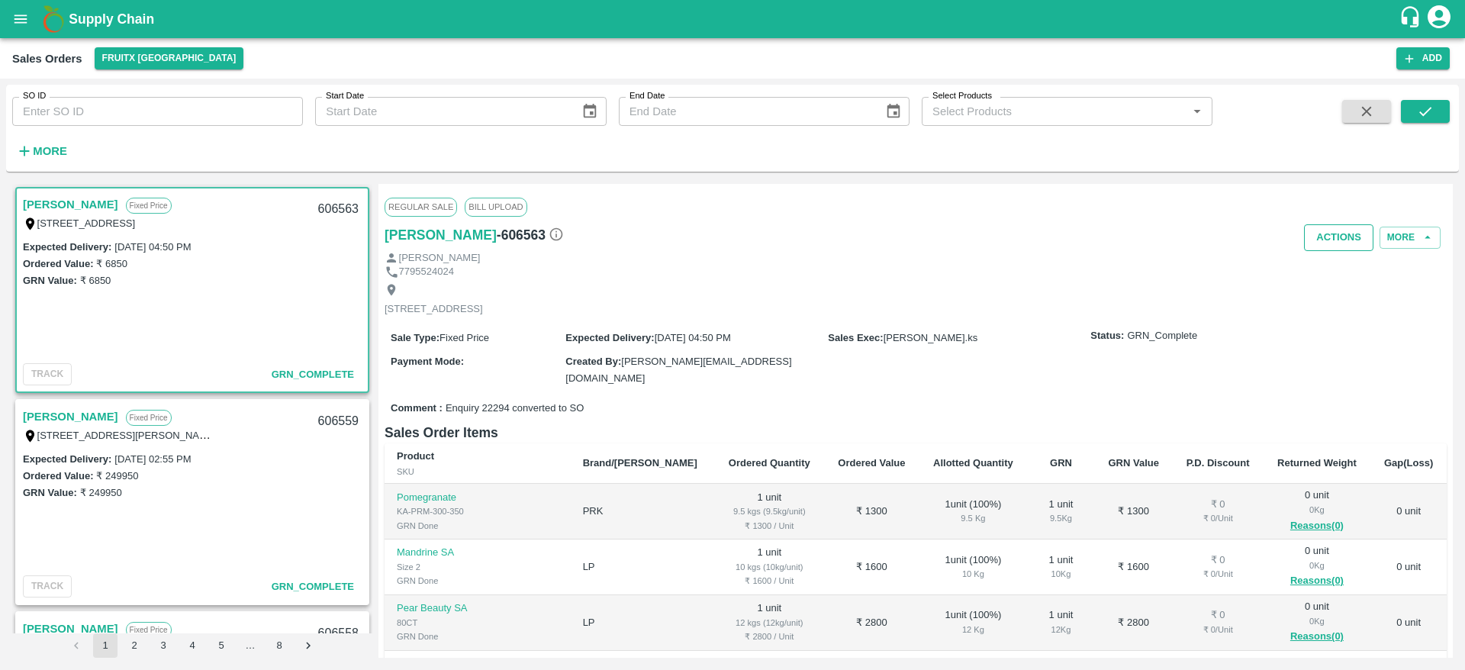
click at [1332, 236] on button "Actions" at bounding box center [1338, 237] width 69 height 27
click at [1344, 259] on li "Truck Dispatch as per OPS" at bounding box center [1372, 270] width 161 height 26
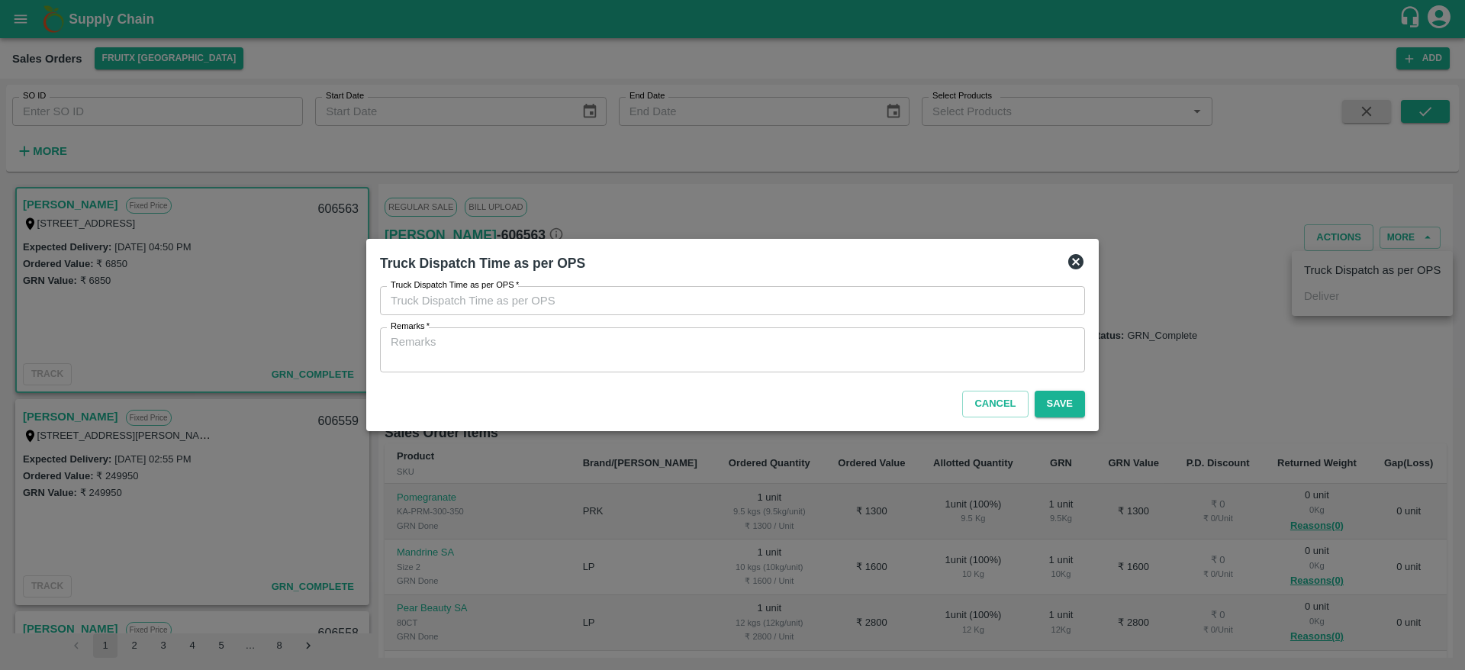
type input "04/10/2025 04:47 PM"
click at [849, 330] on div "x Remarks" at bounding box center [732, 349] width 705 height 45
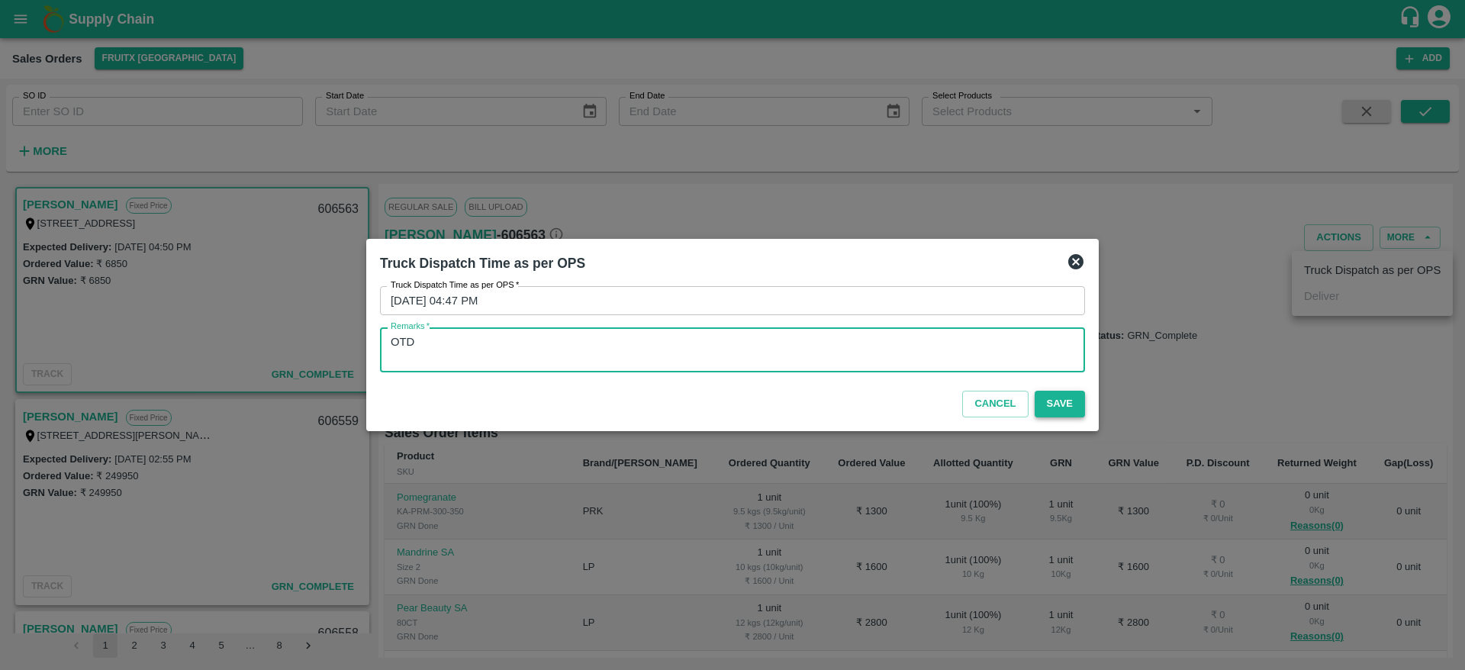
type textarea "OTD"
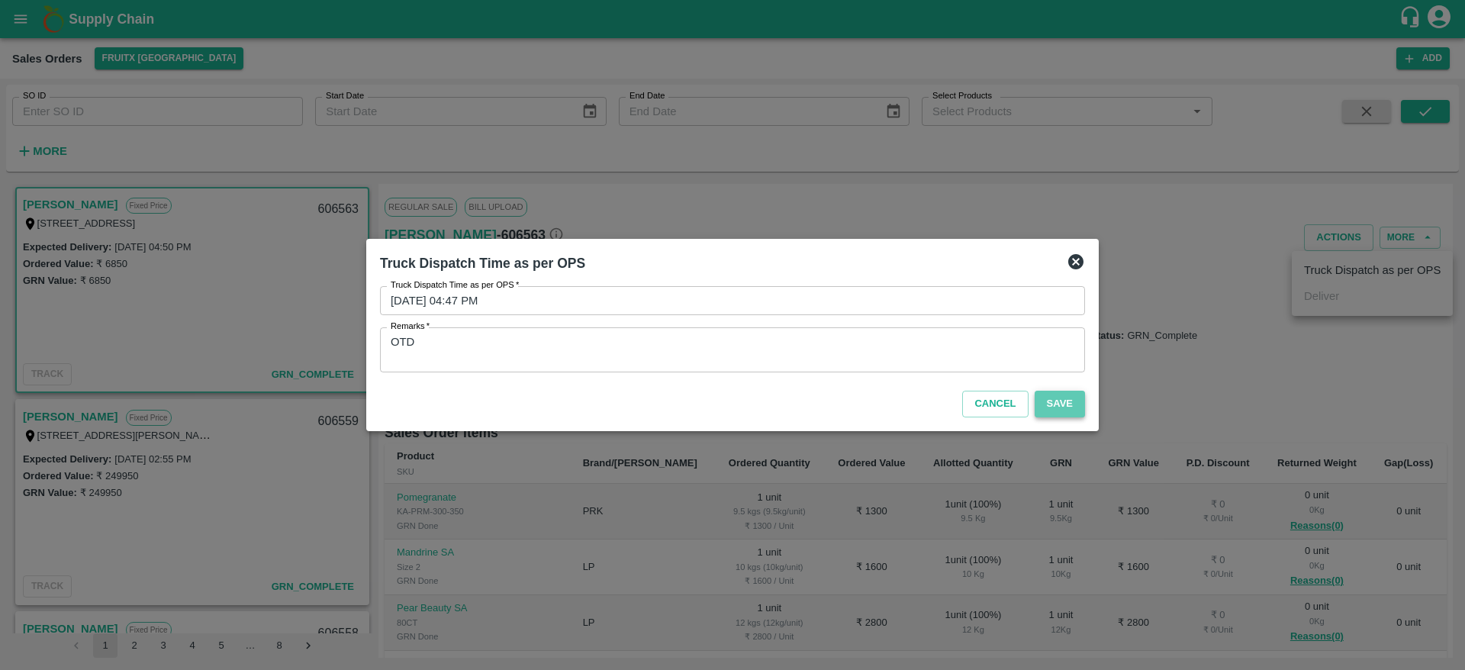
click at [1051, 399] on button "Save" at bounding box center [1060, 404] width 50 height 27
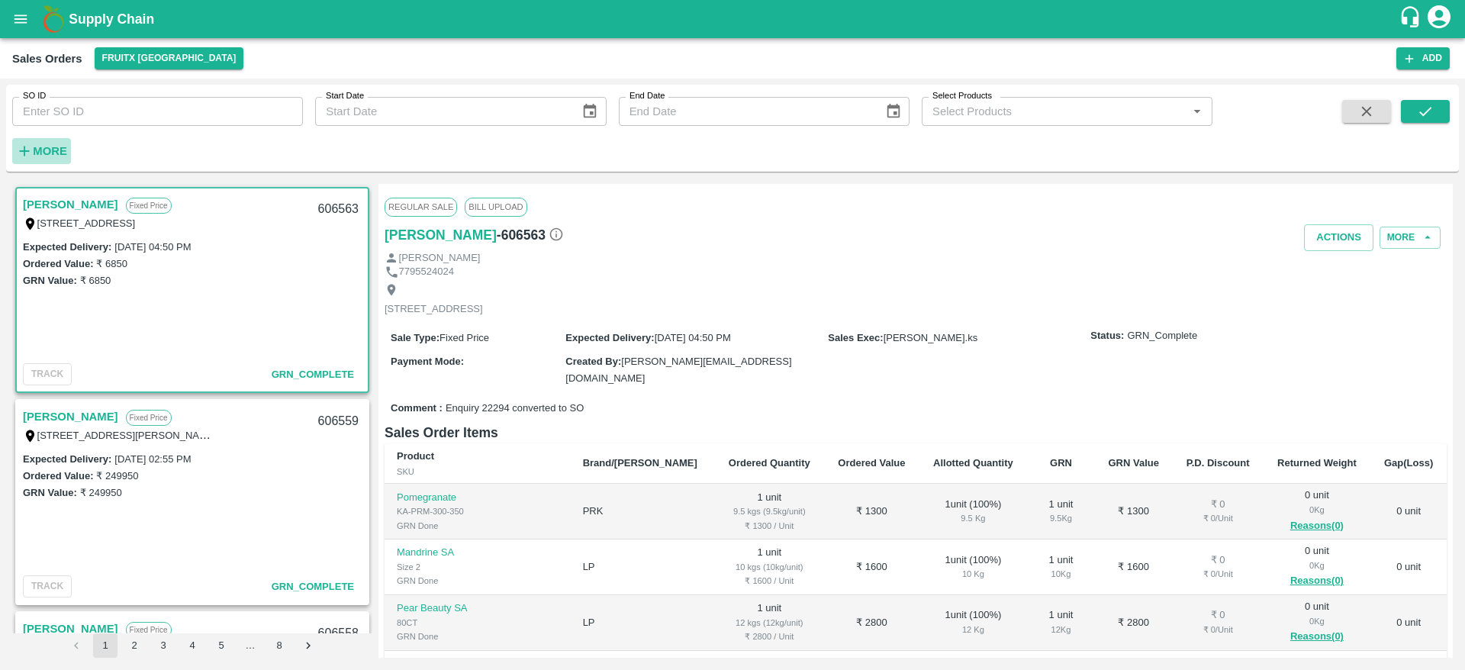
click at [51, 147] on strong "More" at bounding box center [50, 151] width 34 height 12
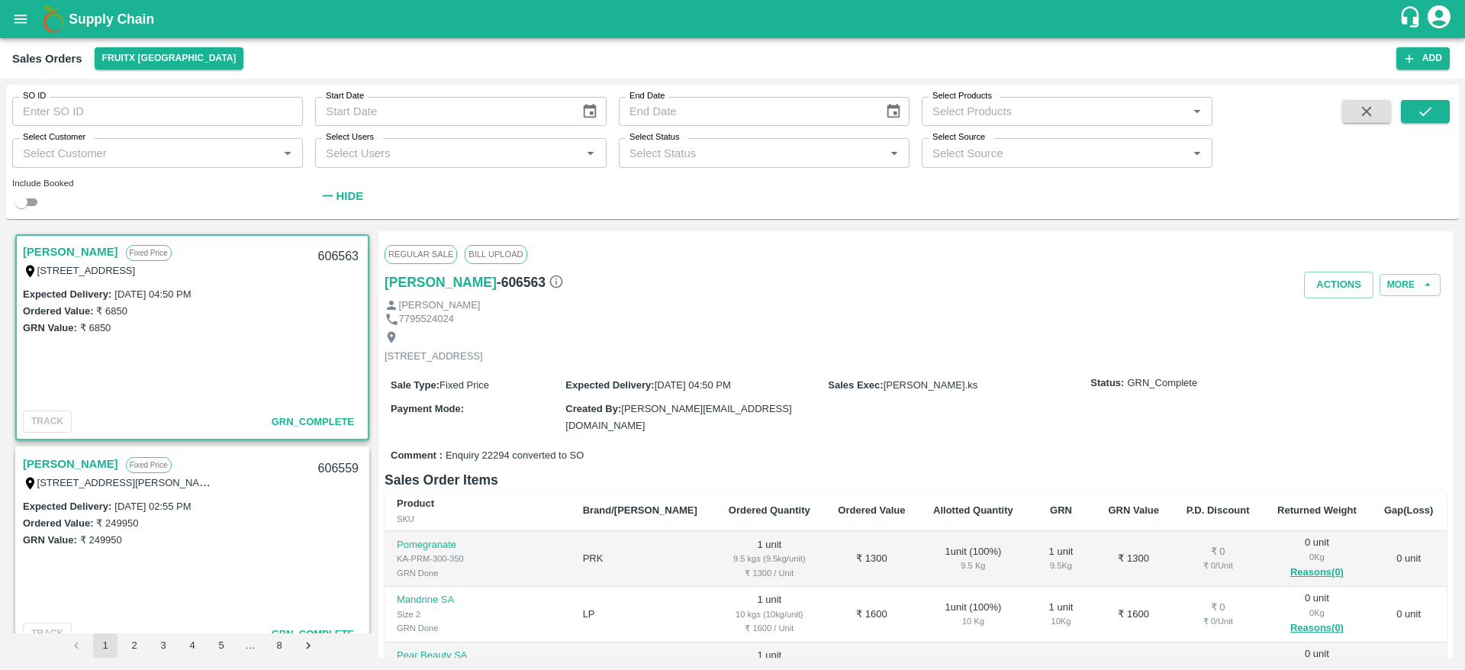
click at [1034, 101] on input "Select Products" at bounding box center [1054, 111] width 256 height 20
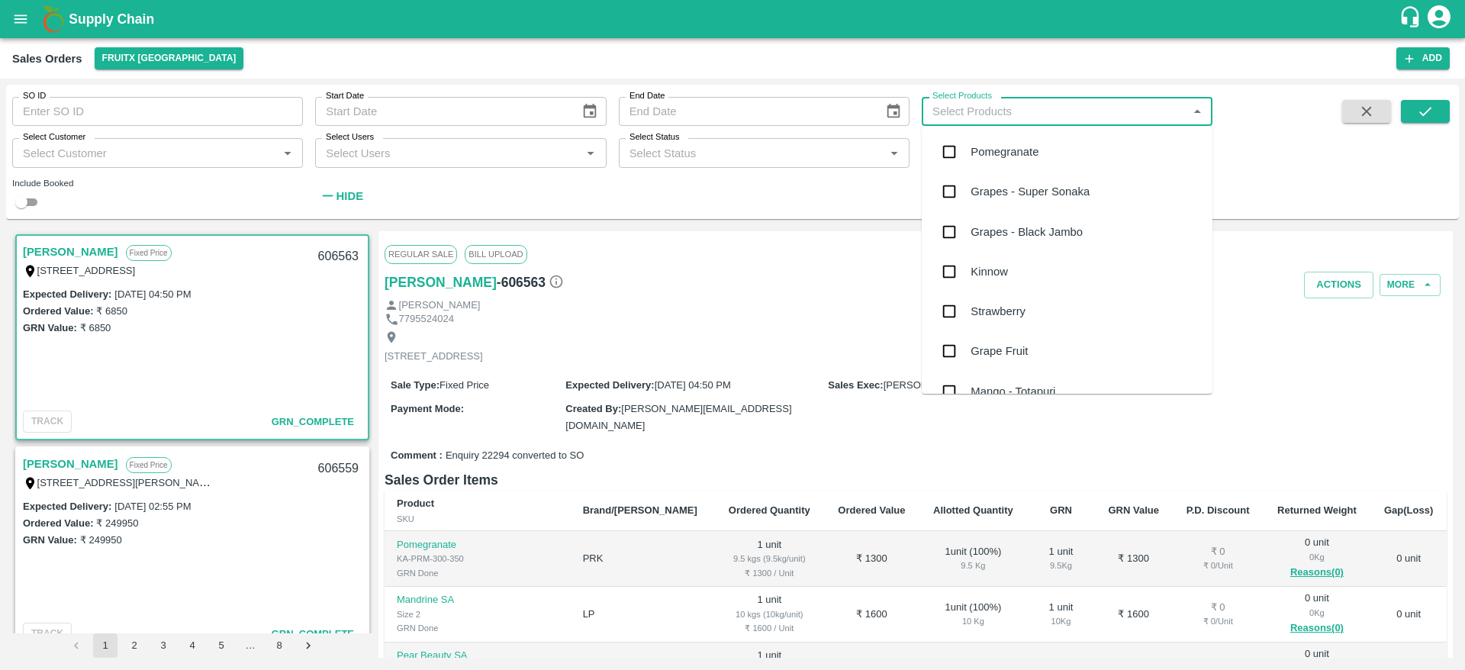
type input "a"
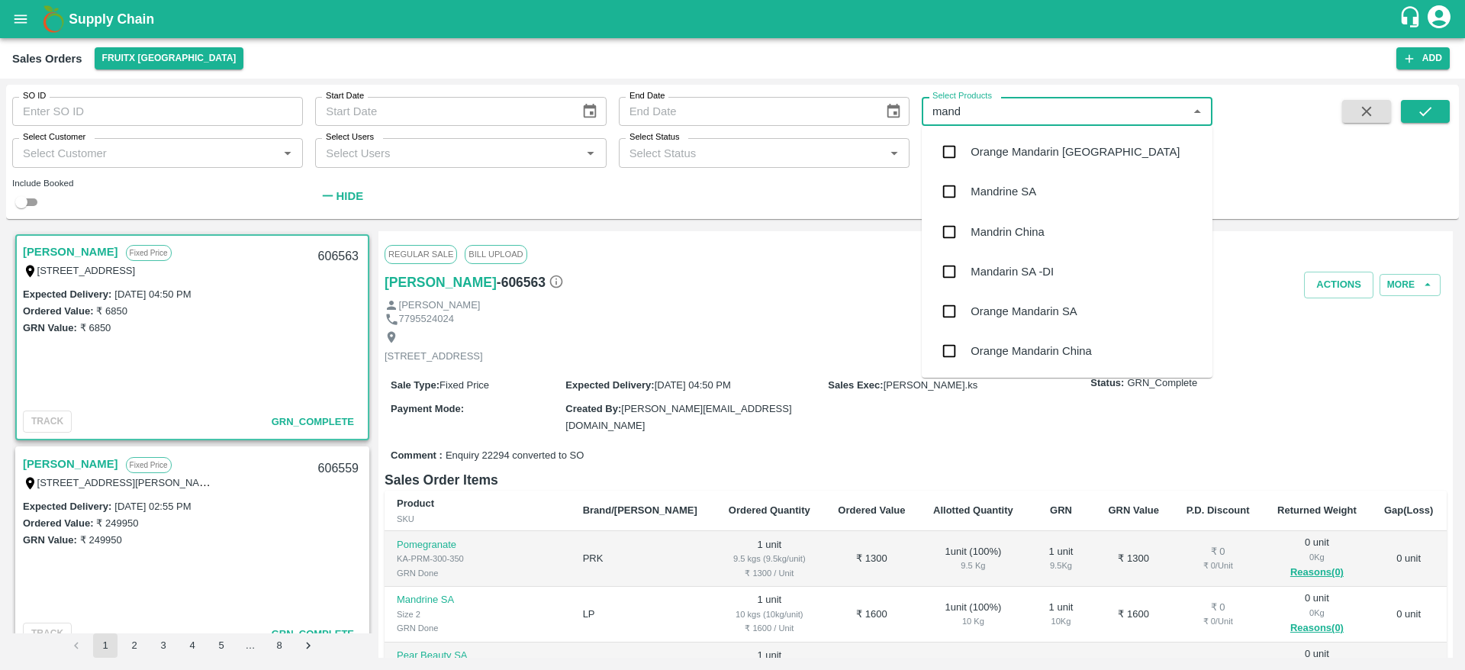
type input "mandr"
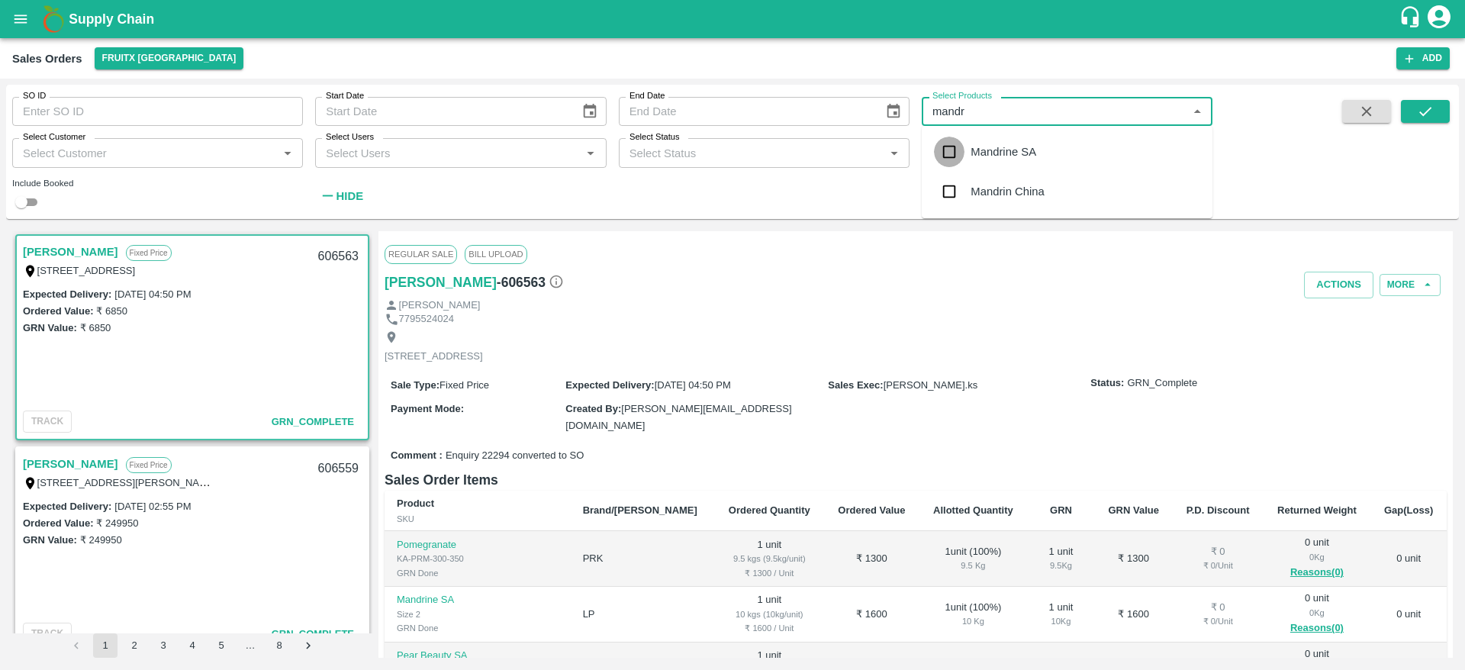
click at [958, 152] on input "checkbox" at bounding box center [949, 152] width 31 height 31
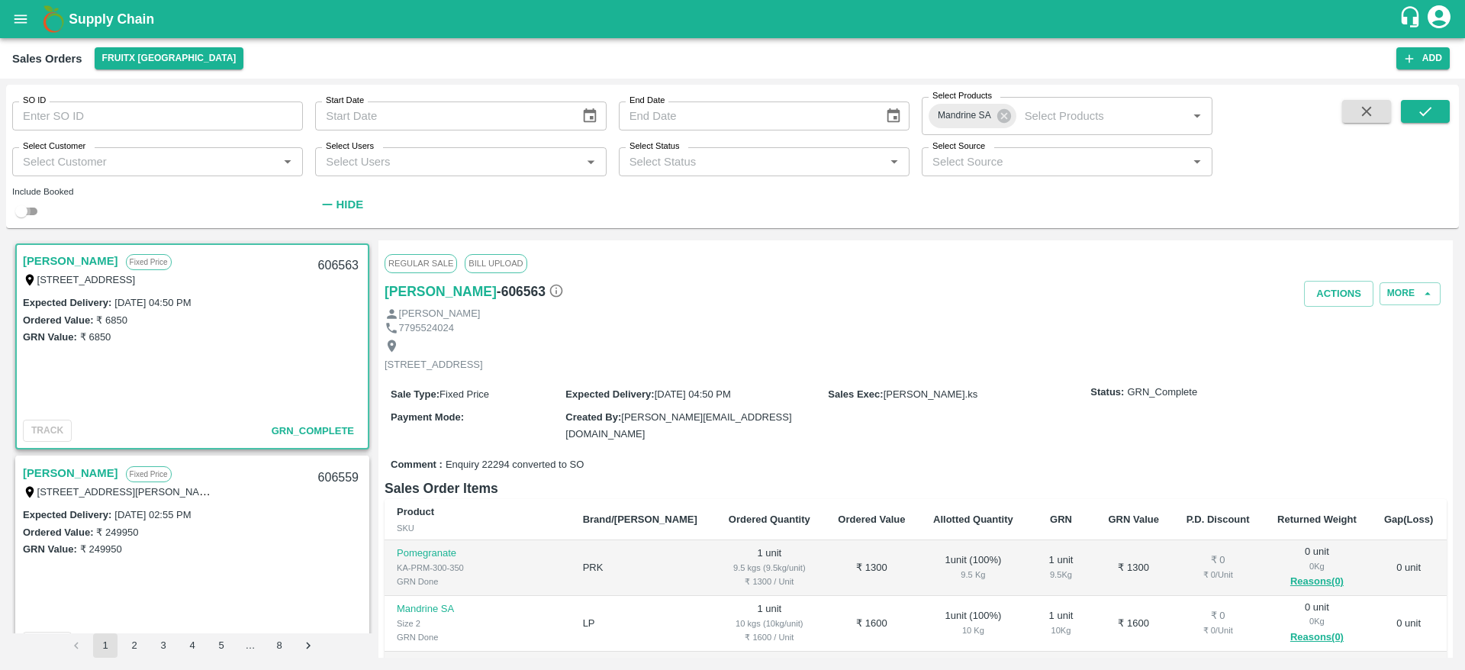
click at [20, 206] on input "checkbox" at bounding box center [21, 211] width 55 height 18
checkbox input "true"
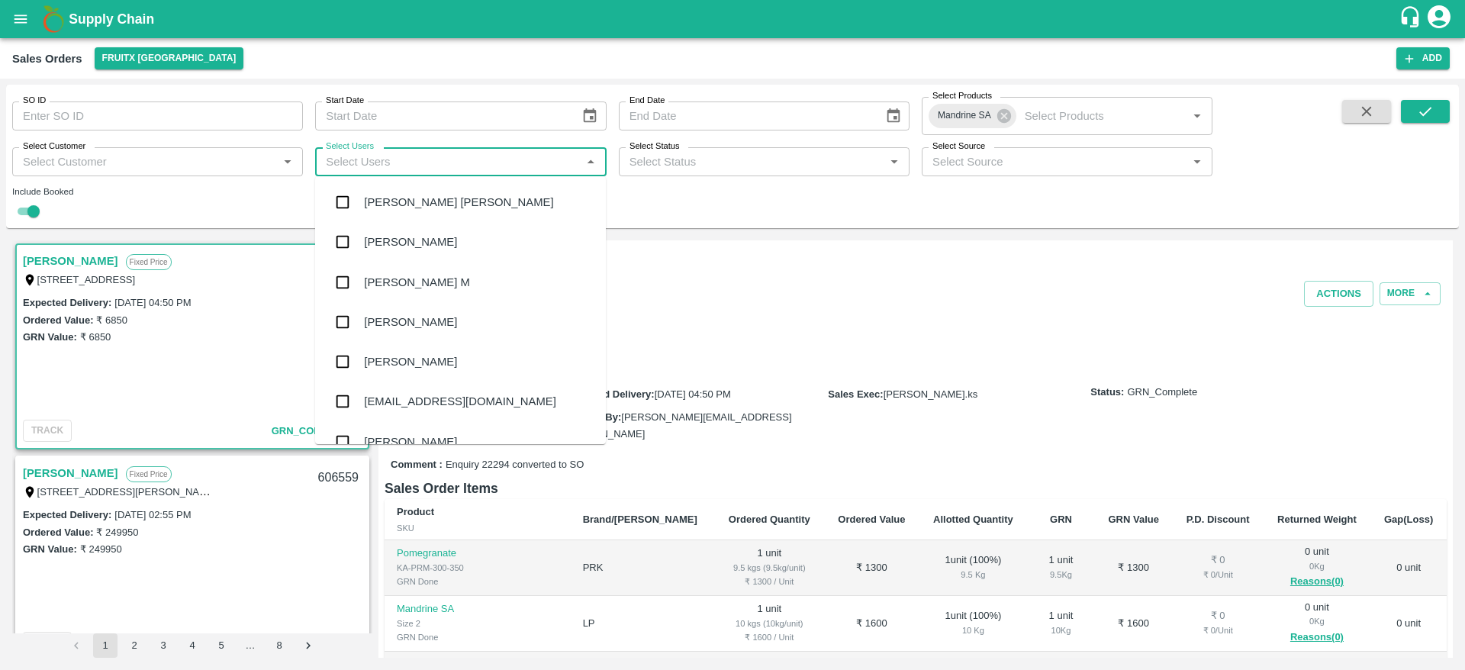
click at [502, 166] on input "Select Users" at bounding box center [448, 162] width 256 height 20
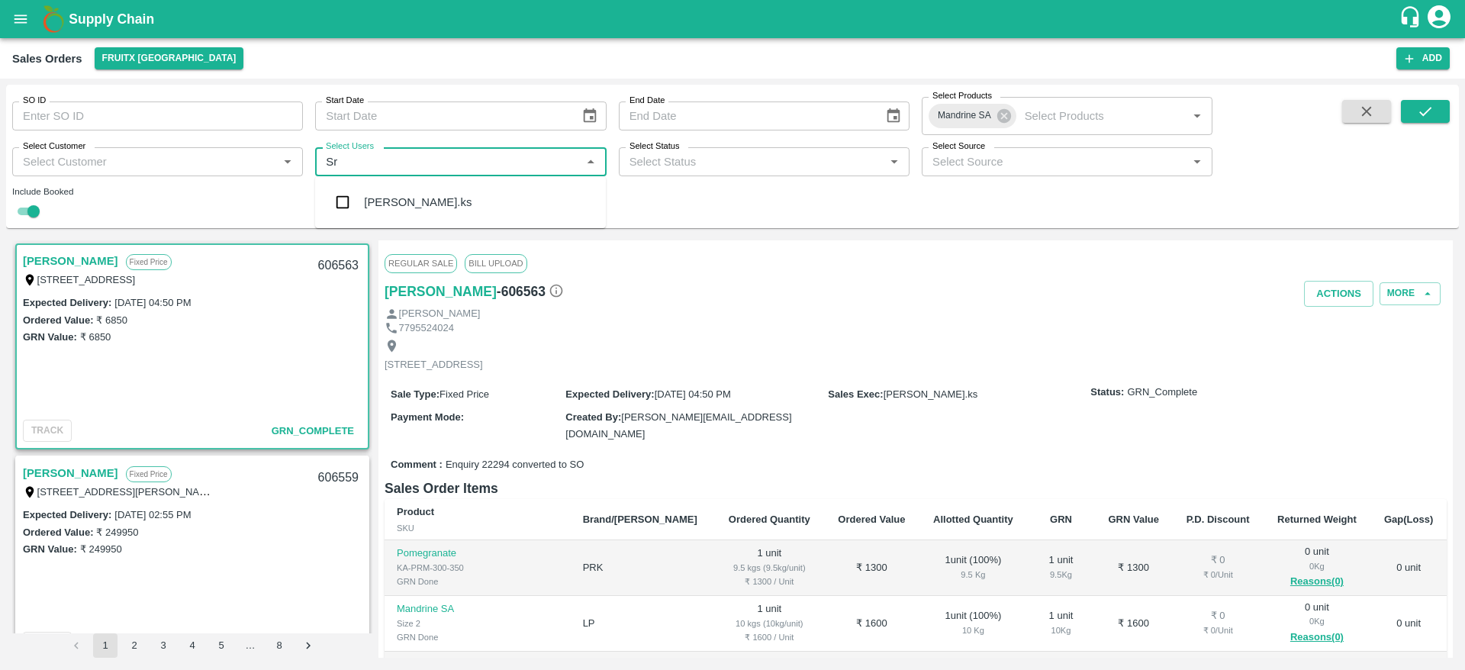
type input "Sri"
click at [343, 207] on input "checkbox" at bounding box center [342, 202] width 31 height 31
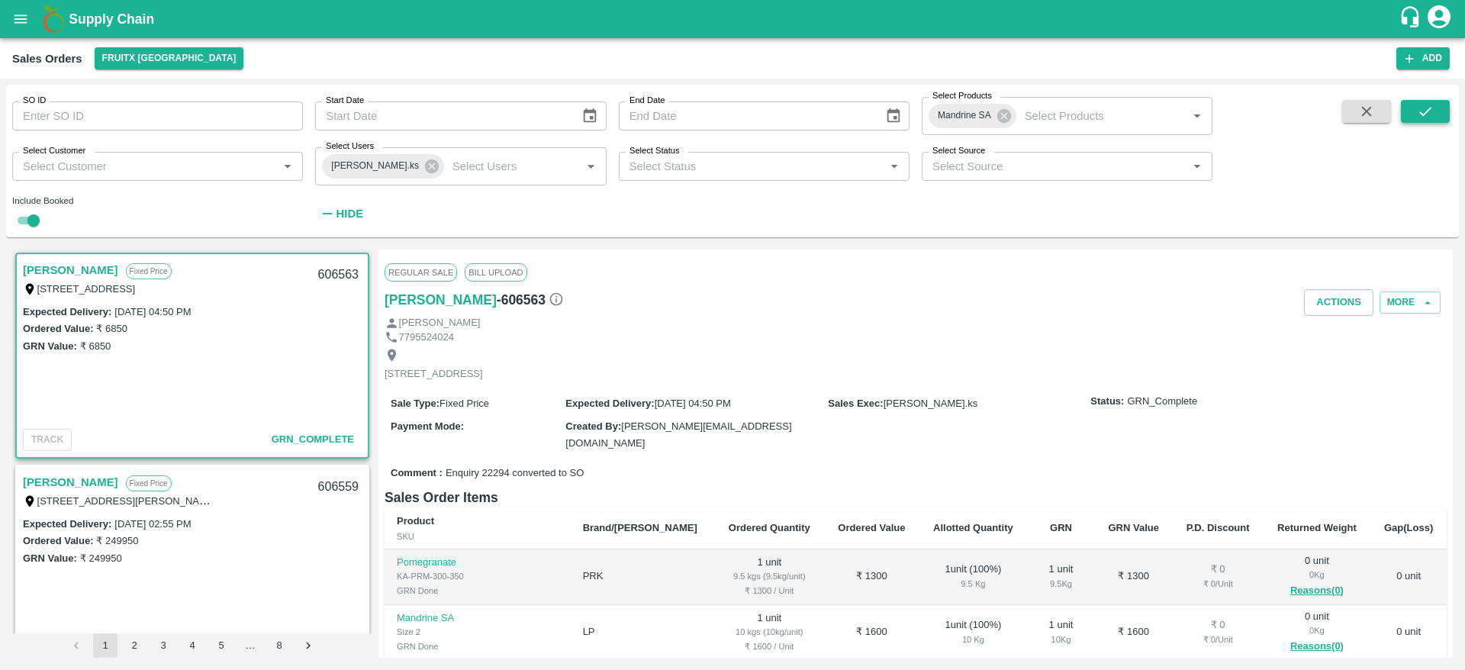
drag, startPoint x: 1425, startPoint y: 127, endPoint x: 1419, endPoint y: 104, distance: 24.3
click at [1419, 104] on span at bounding box center [1425, 164] width 49 height 128
click at [1419, 104] on icon "submit" at bounding box center [1425, 111] width 17 height 17
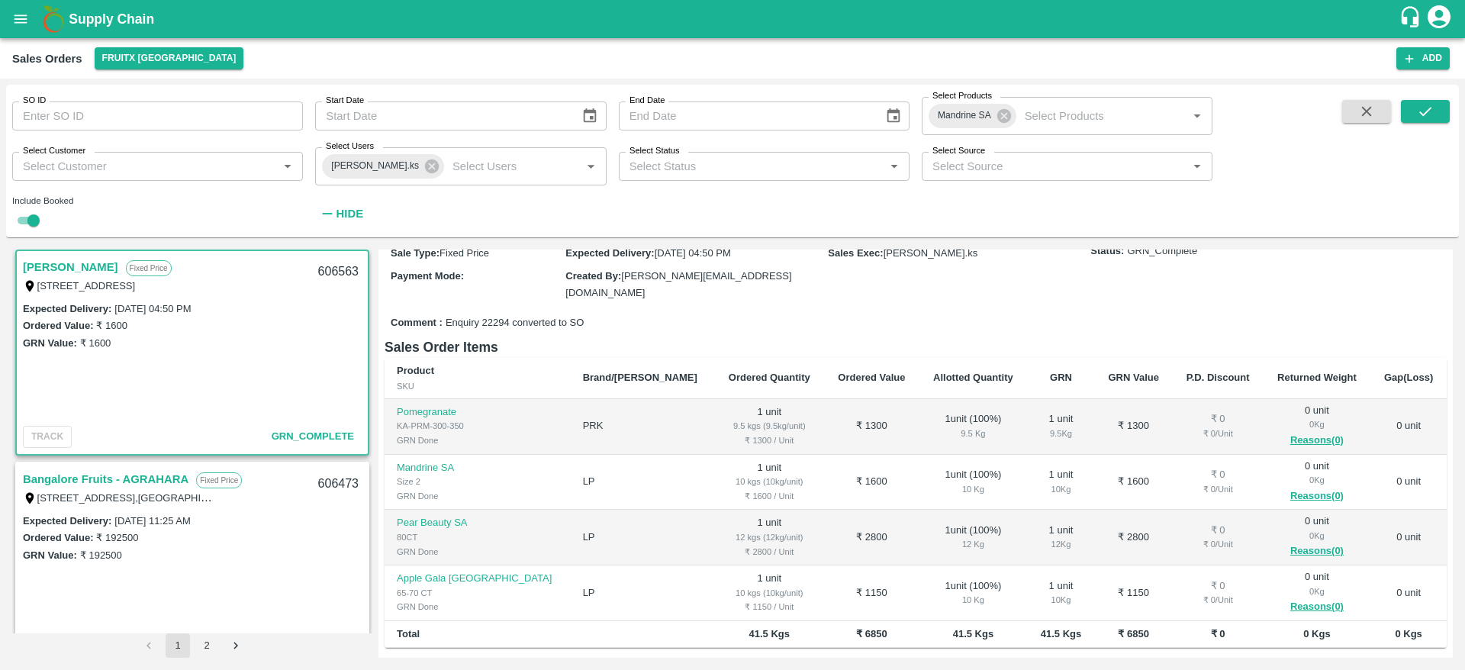
scroll to position [208, 0]
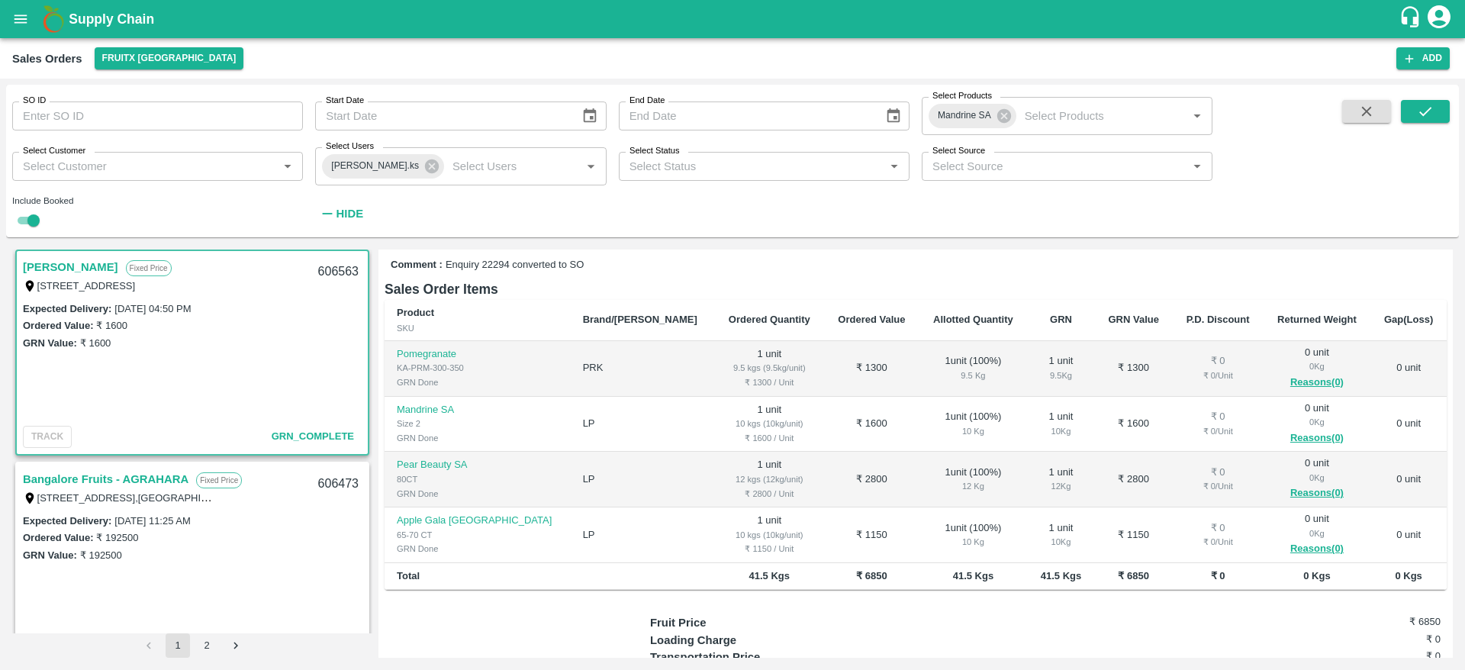
click at [111, 478] on link "Bangalore Fruits - AGRAHARA" at bounding box center [106, 479] width 166 height 20
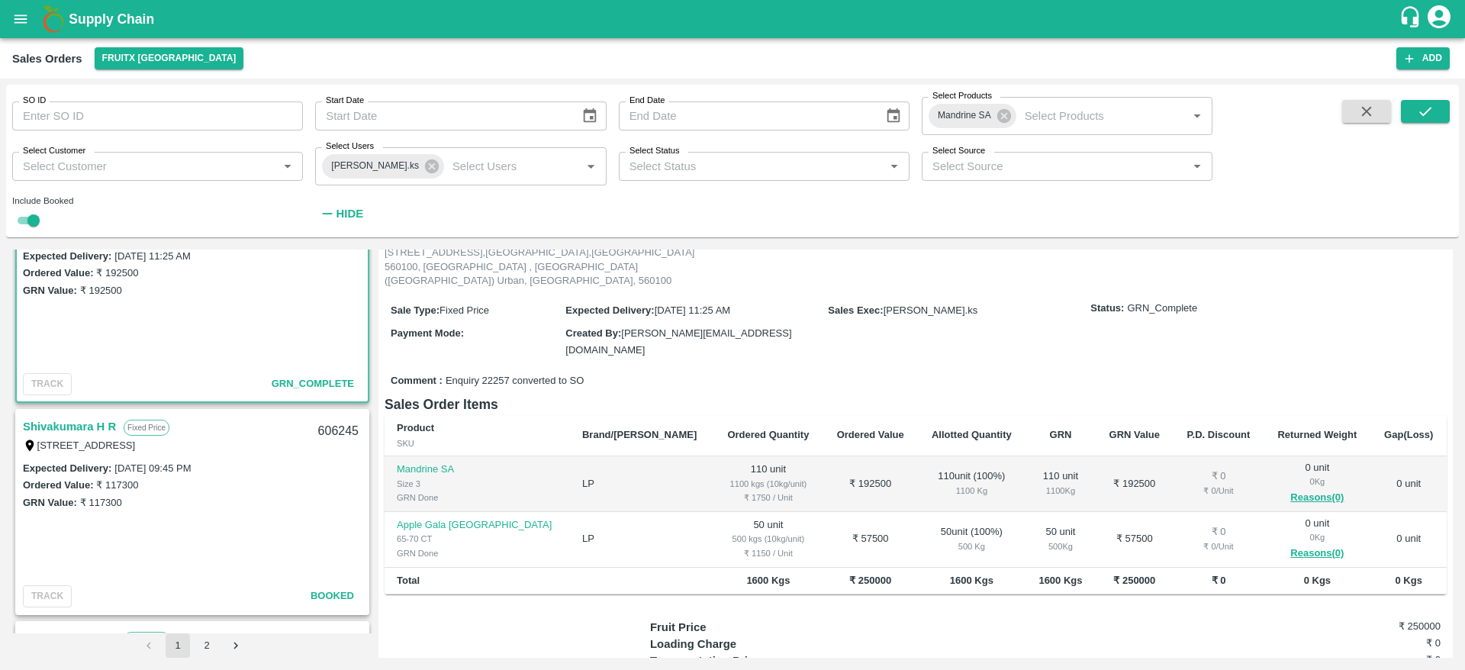
scroll to position [269, 0]
click at [102, 425] on link "Shivakumara H R" at bounding box center [69, 426] width 93 height 20
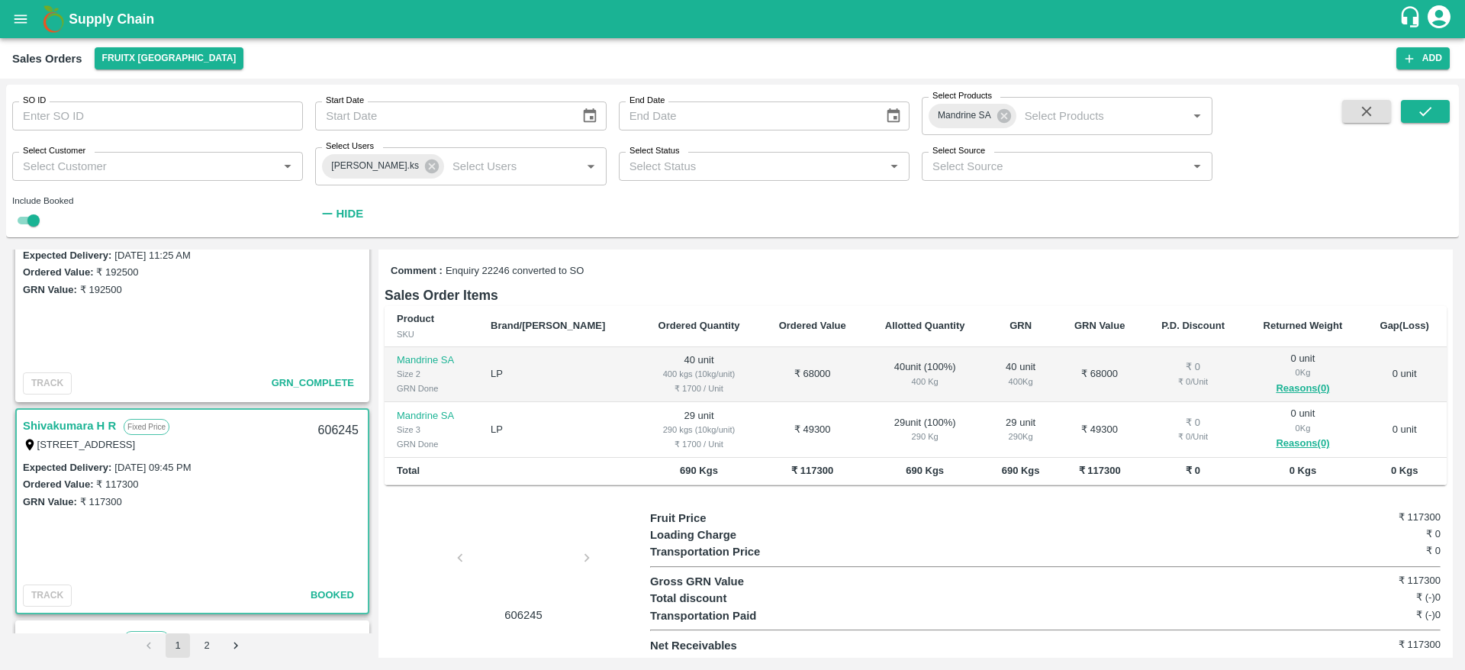
scroll to position [501, 0]
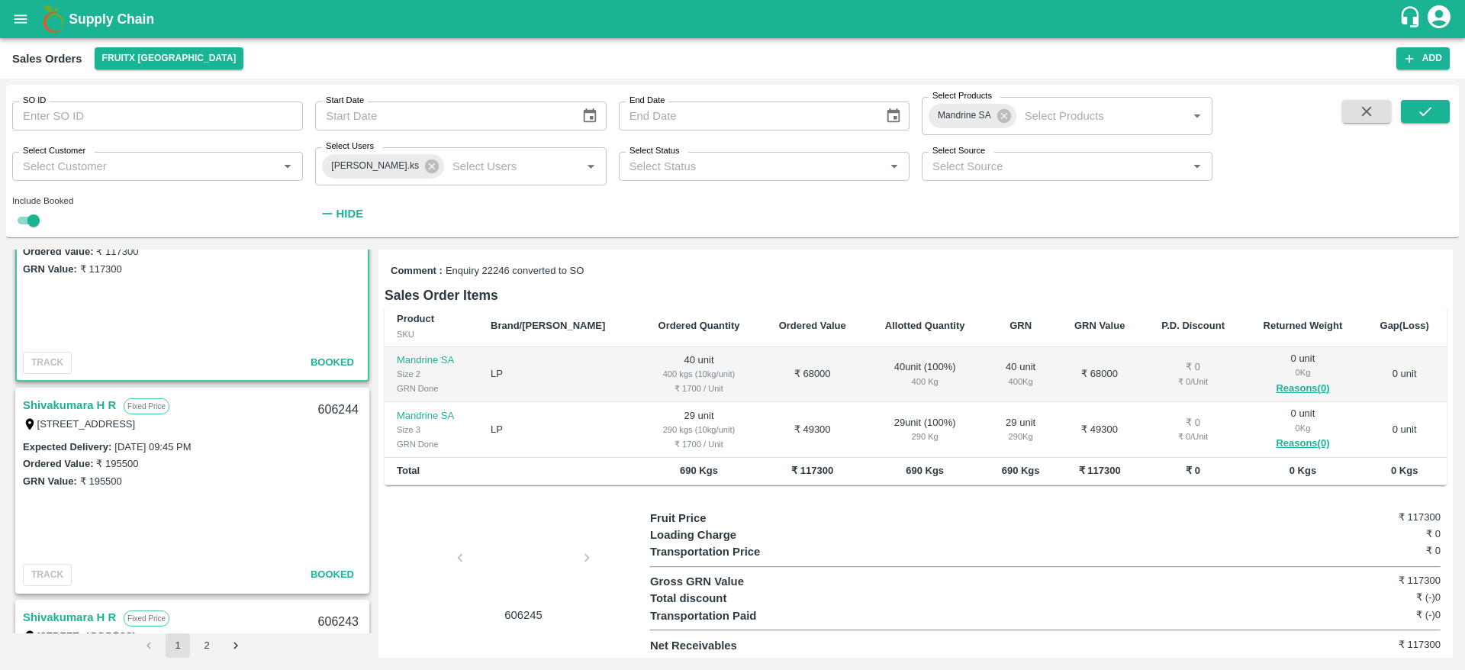
click at [82, 405] on link "Shivakumara H R" at bounding box center [69, 405] width 93 height 20
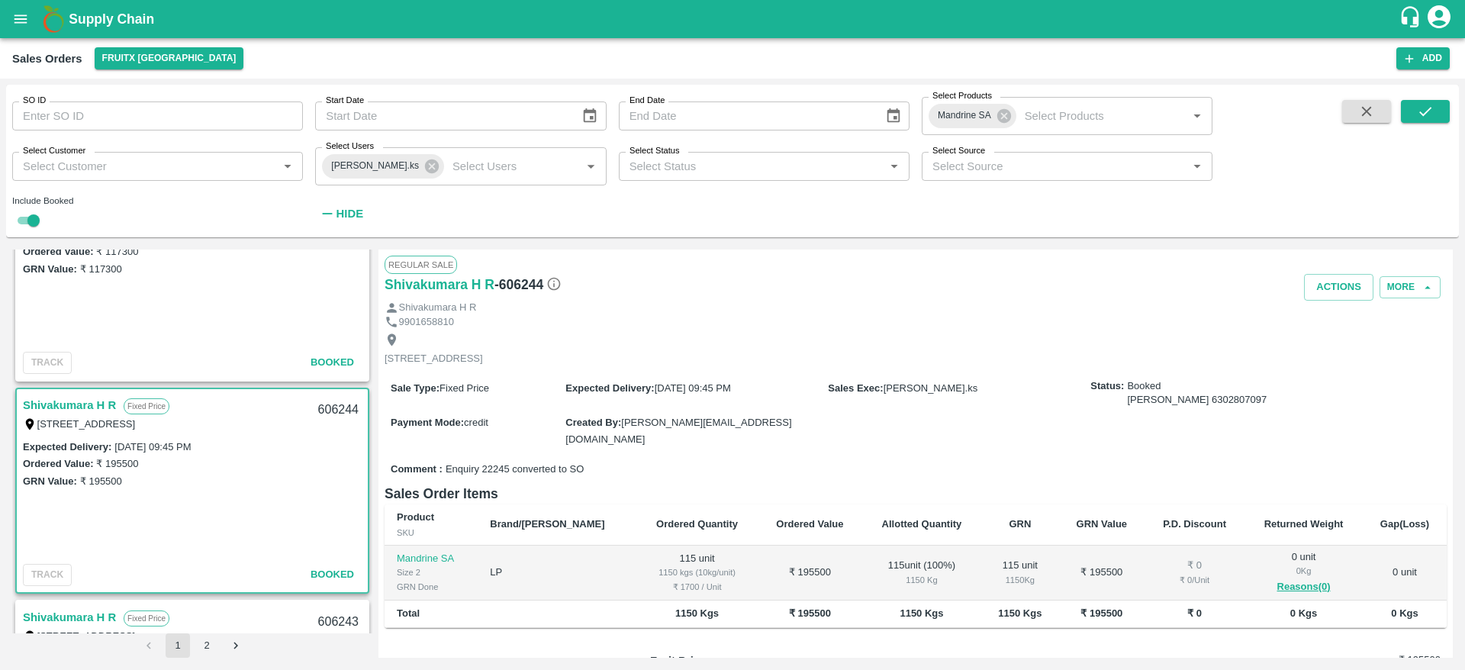
scroll to position [735, 0]
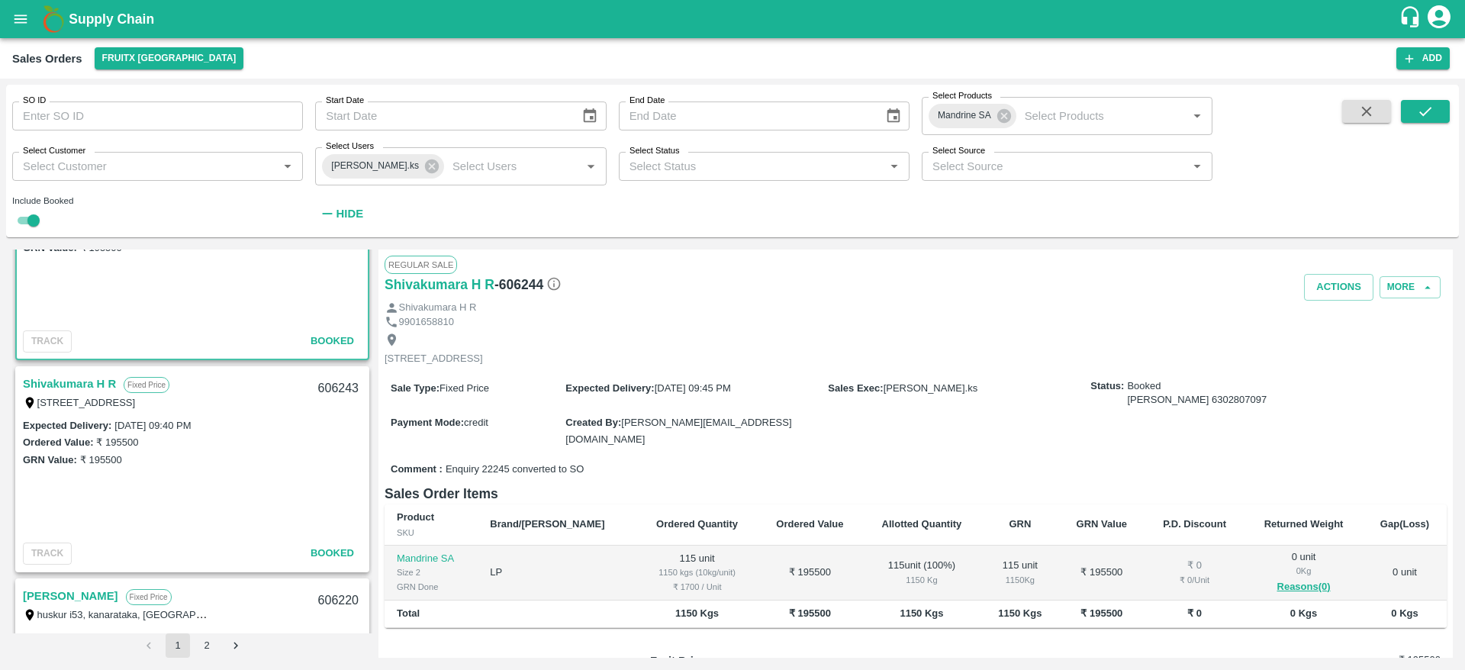
click at [77, 380] on link "Shivakumara H R" at bounding box center [69, 384] width 93 height 20
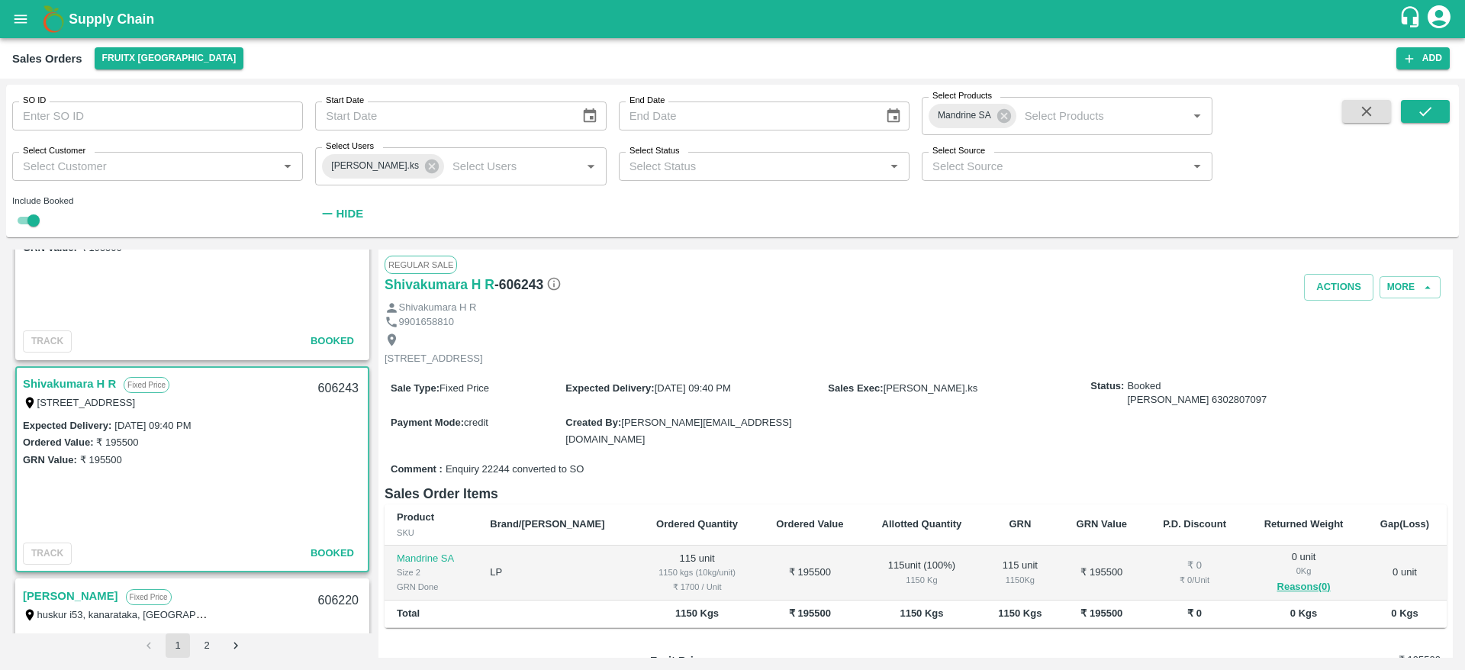
scroll to position [884, 0]
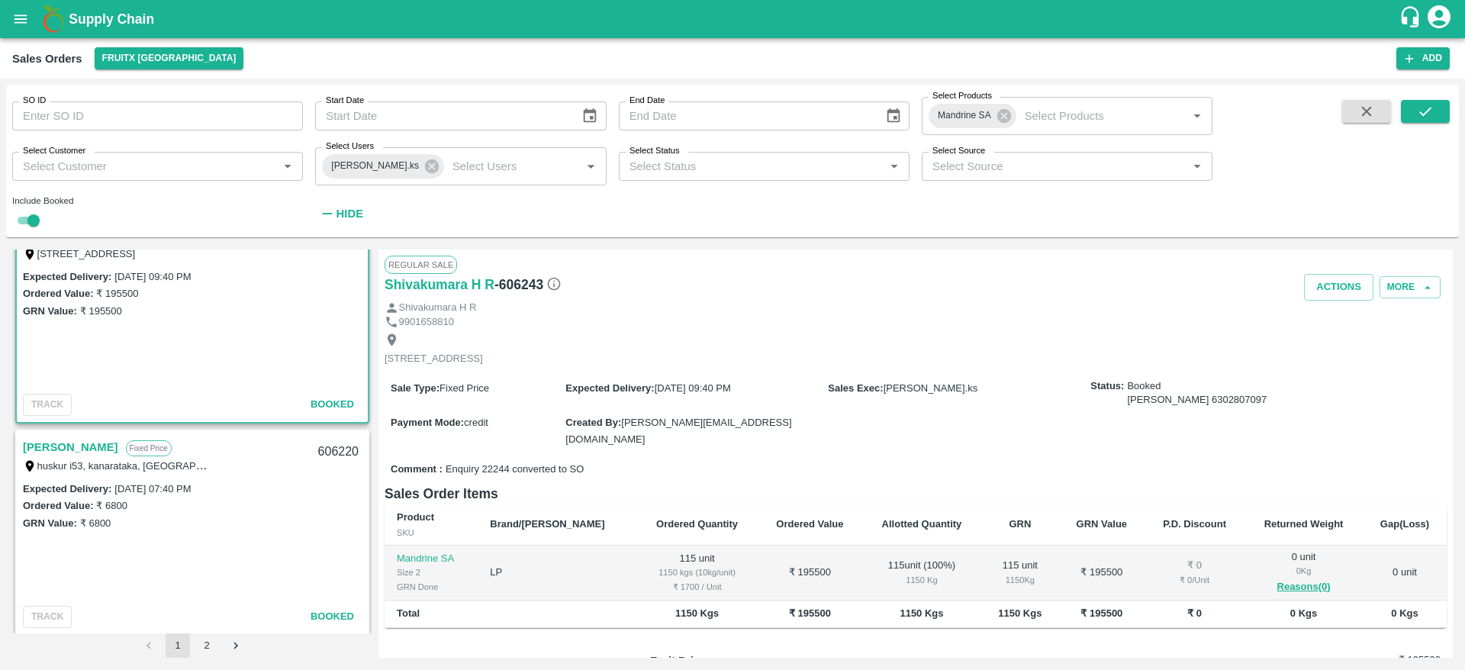
click at [70, 452] on link "Chalapathi" at bounding box center [70, 447] width 95 height 20
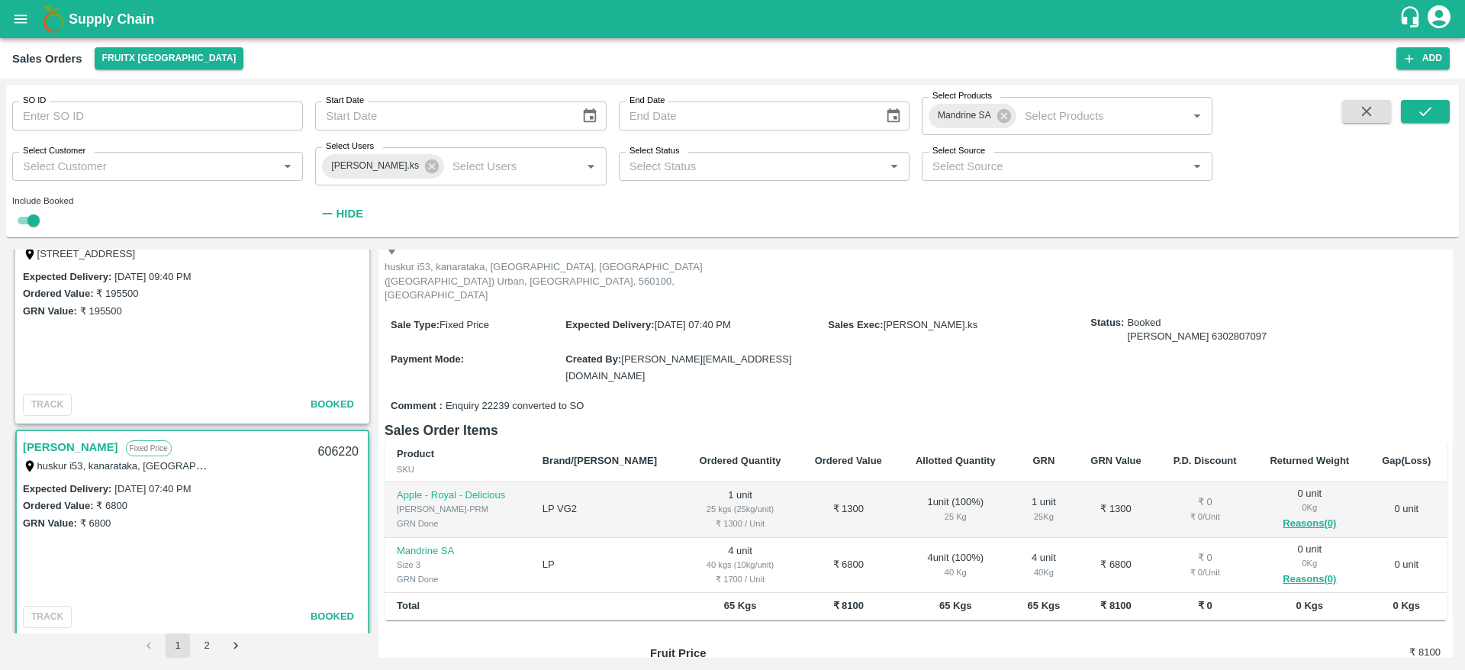
scroll to position [95, 0]
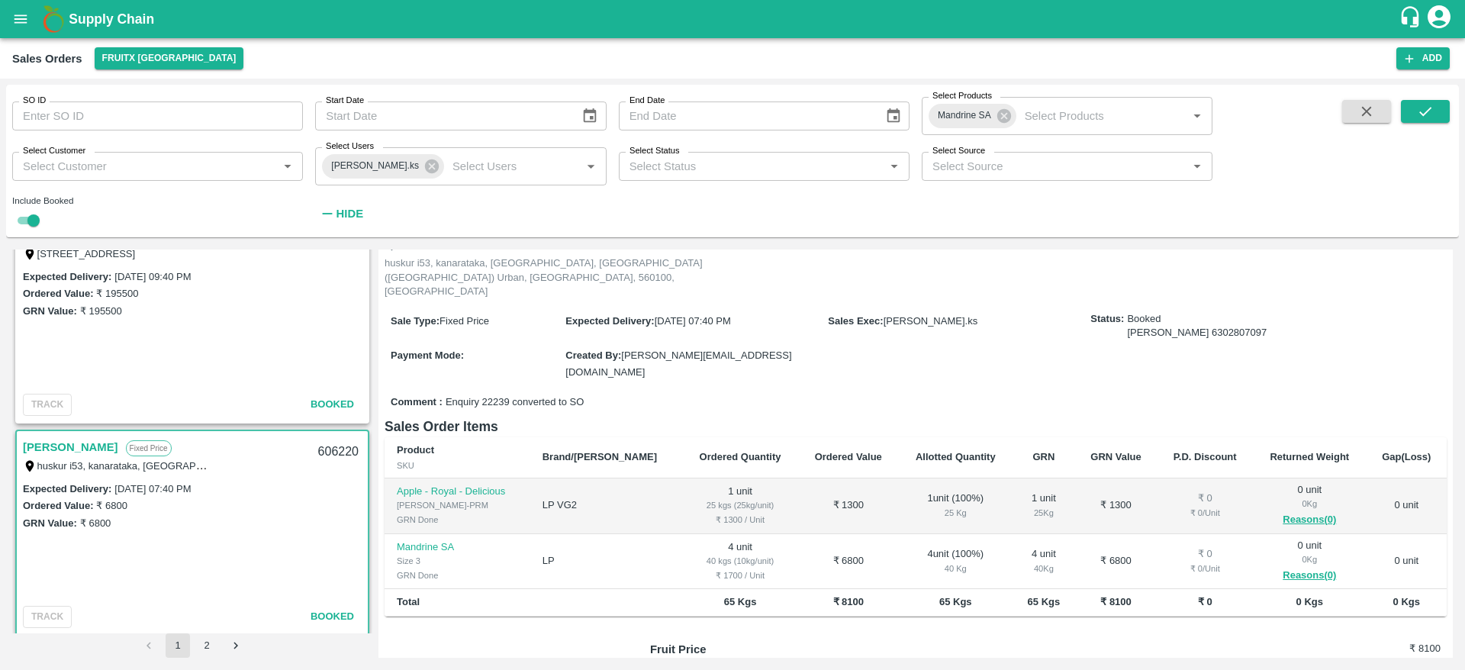
click at [340, 449] on div "606220" at bounding box center [338, 452] width 59 height 36
copy div "606220"
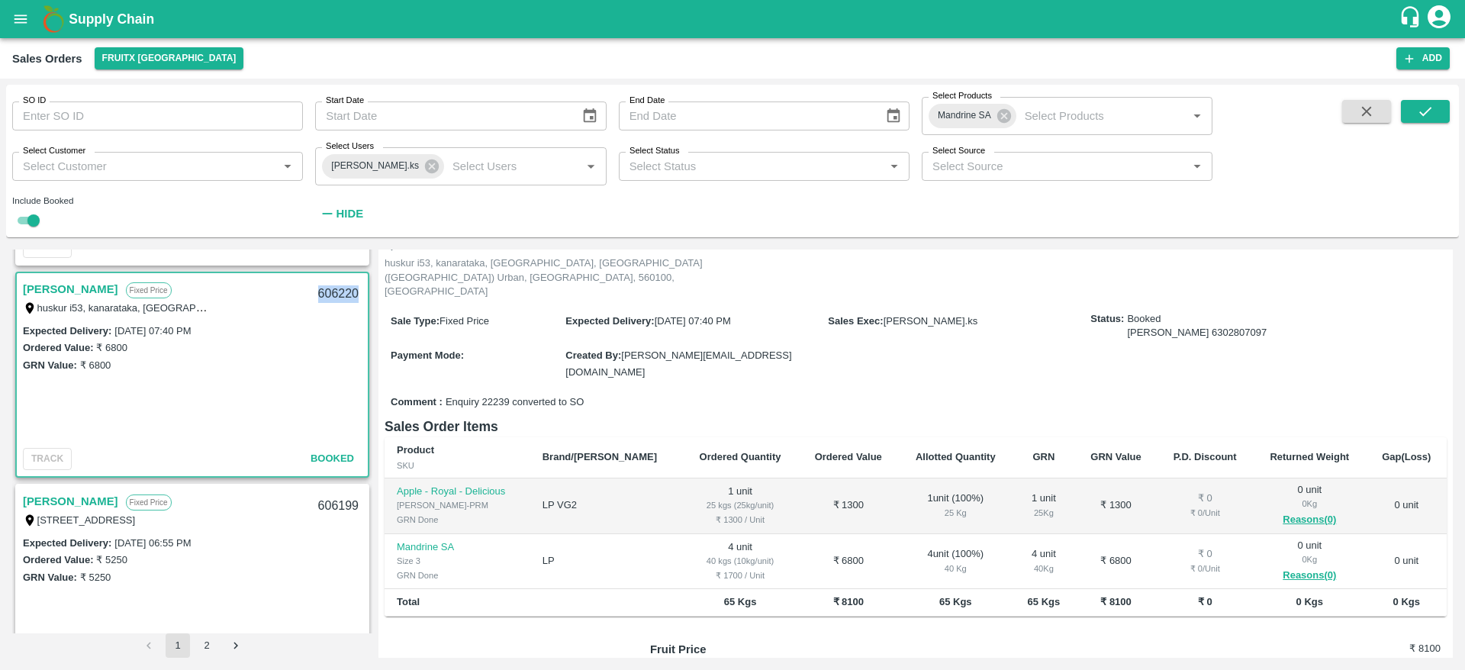
scroll to position [1093, 0]
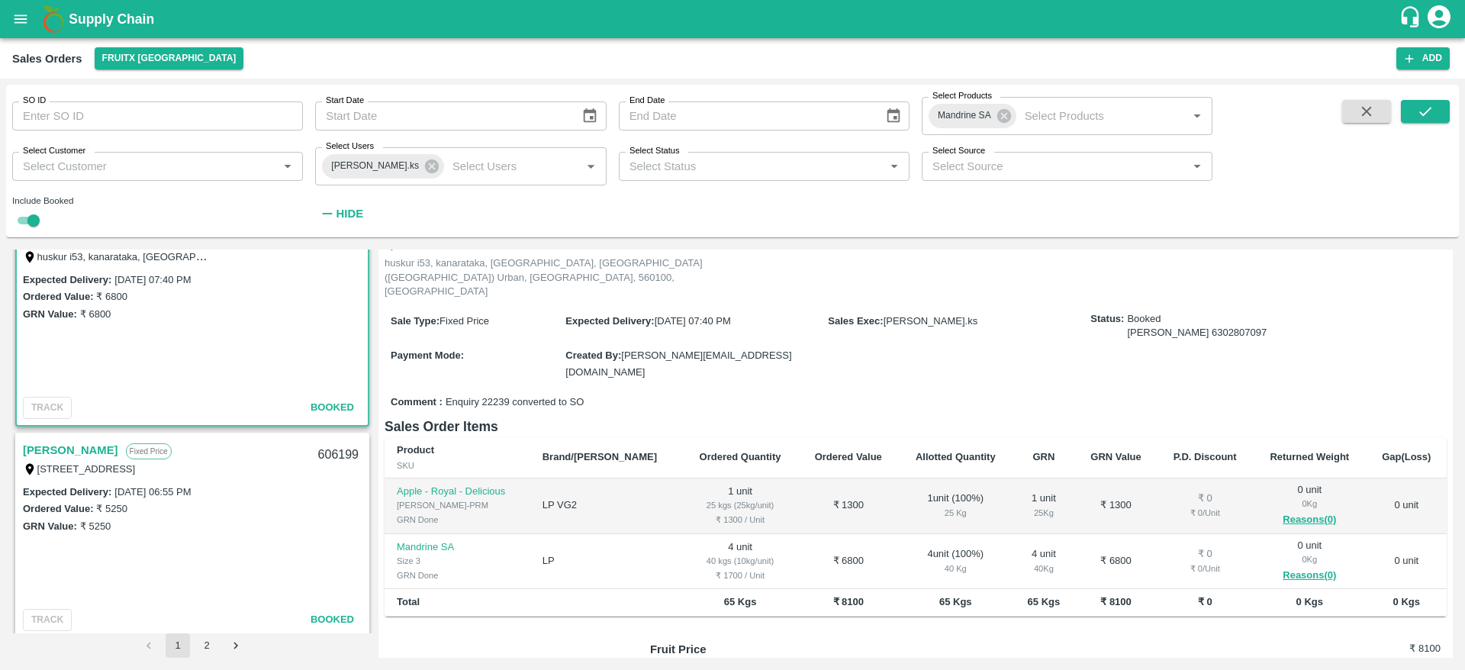
click at [69, 453] on link "Shashikala" at bounding box center [70, 450] width 95 height 20
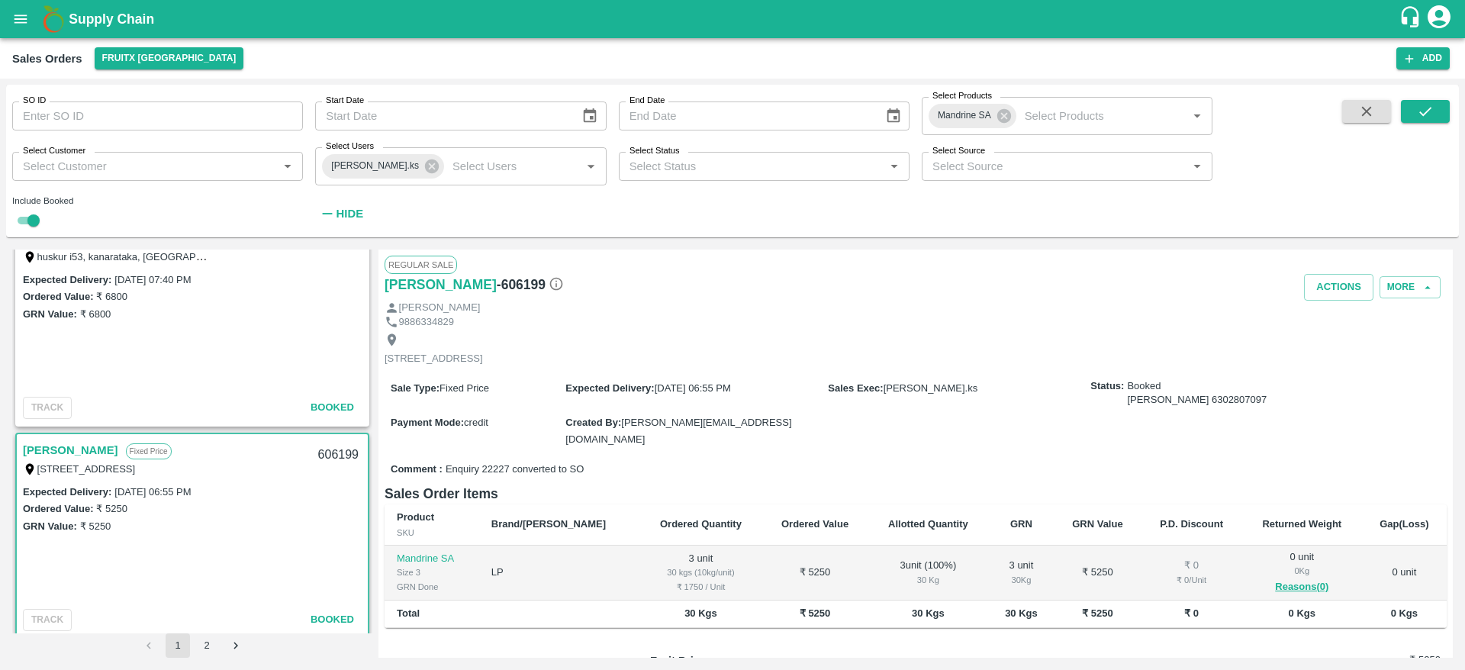
scroll to position [43, 0]
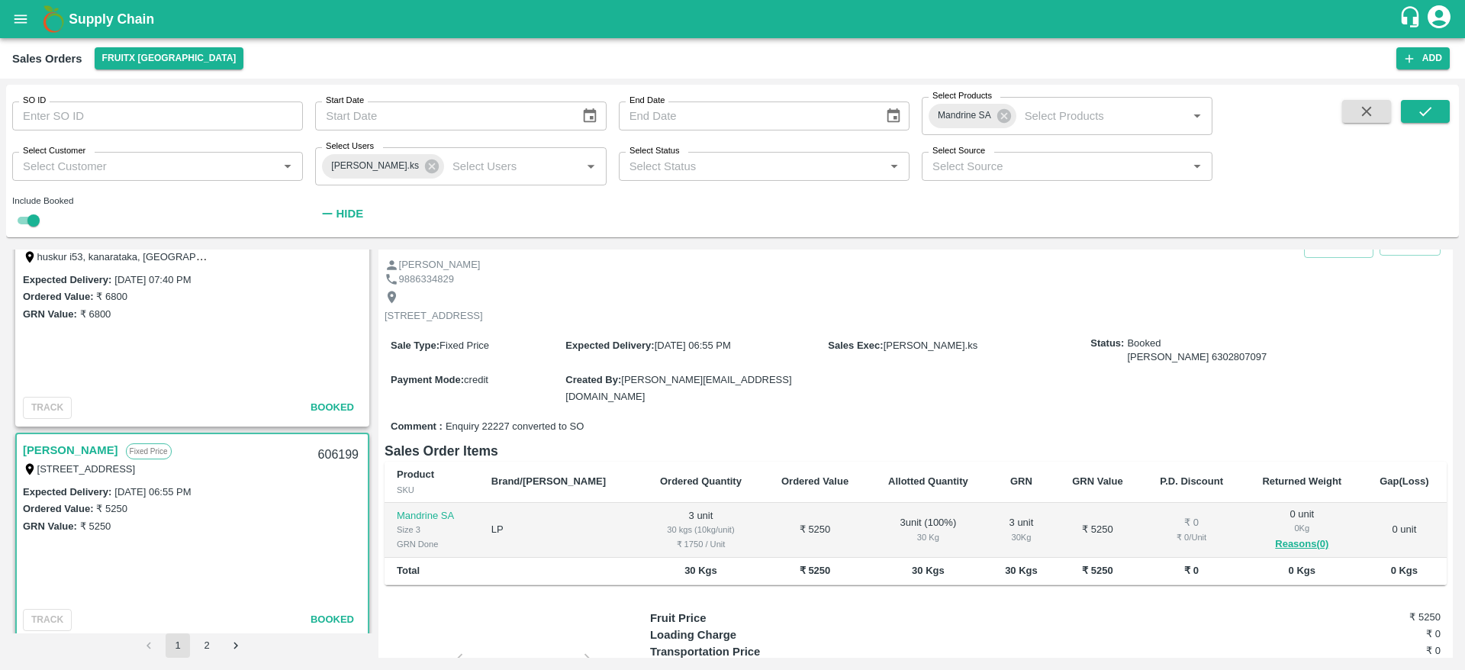
click at [321, 456] on div "606199" at bounding box center [338, 455] width 59 height 36
copy div "606199"
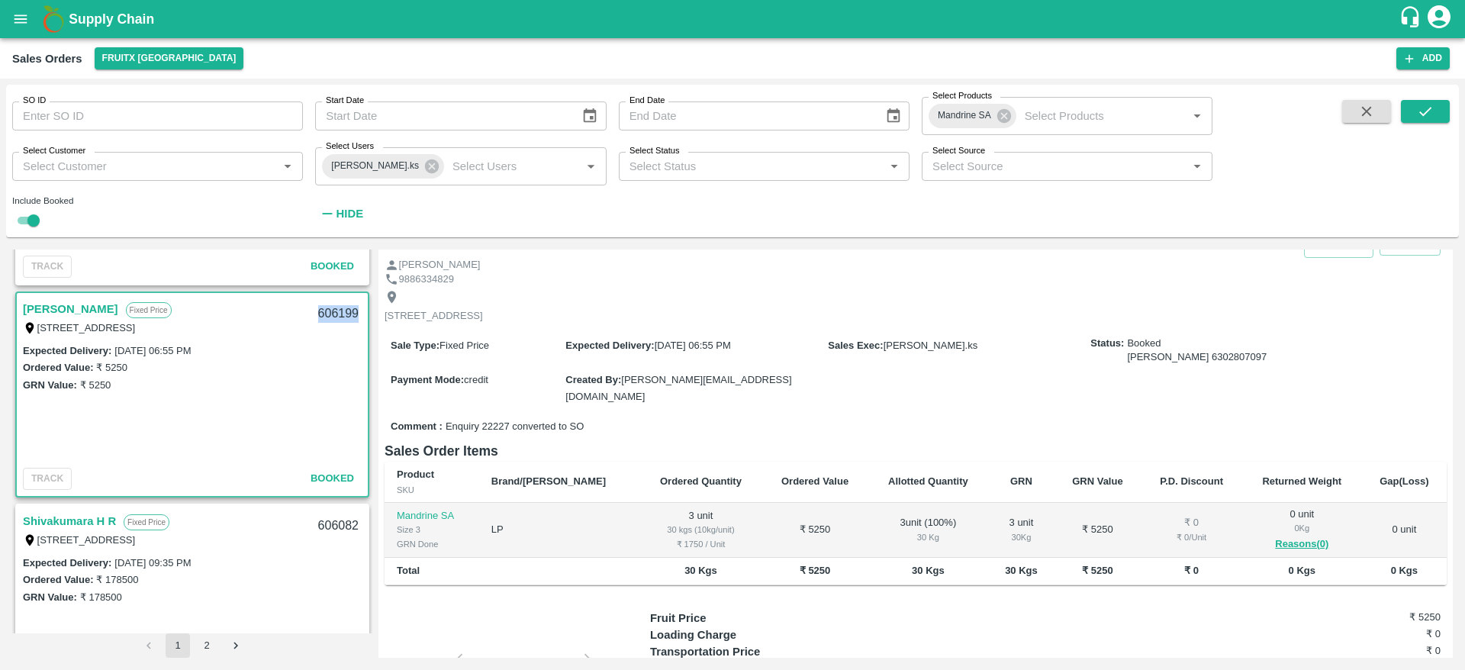
scroll to position [1235, 0]
click at [82, 517] on link "Shivakumara H R" at bounding box center [69, 521] width 93 height 20
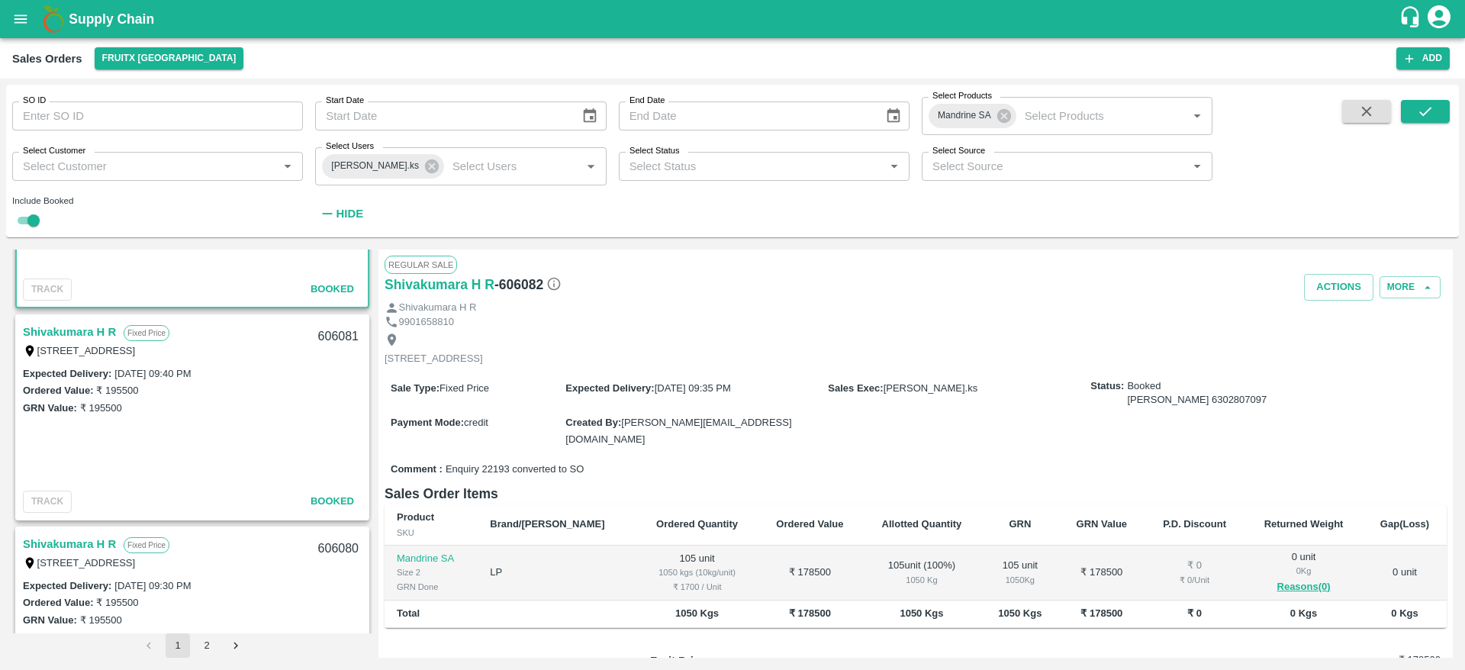
scroll to position [1638, 0]
click at [68, 321] on link "Shivakumara H R" at bounding box center [69, 330] width 93 height 20
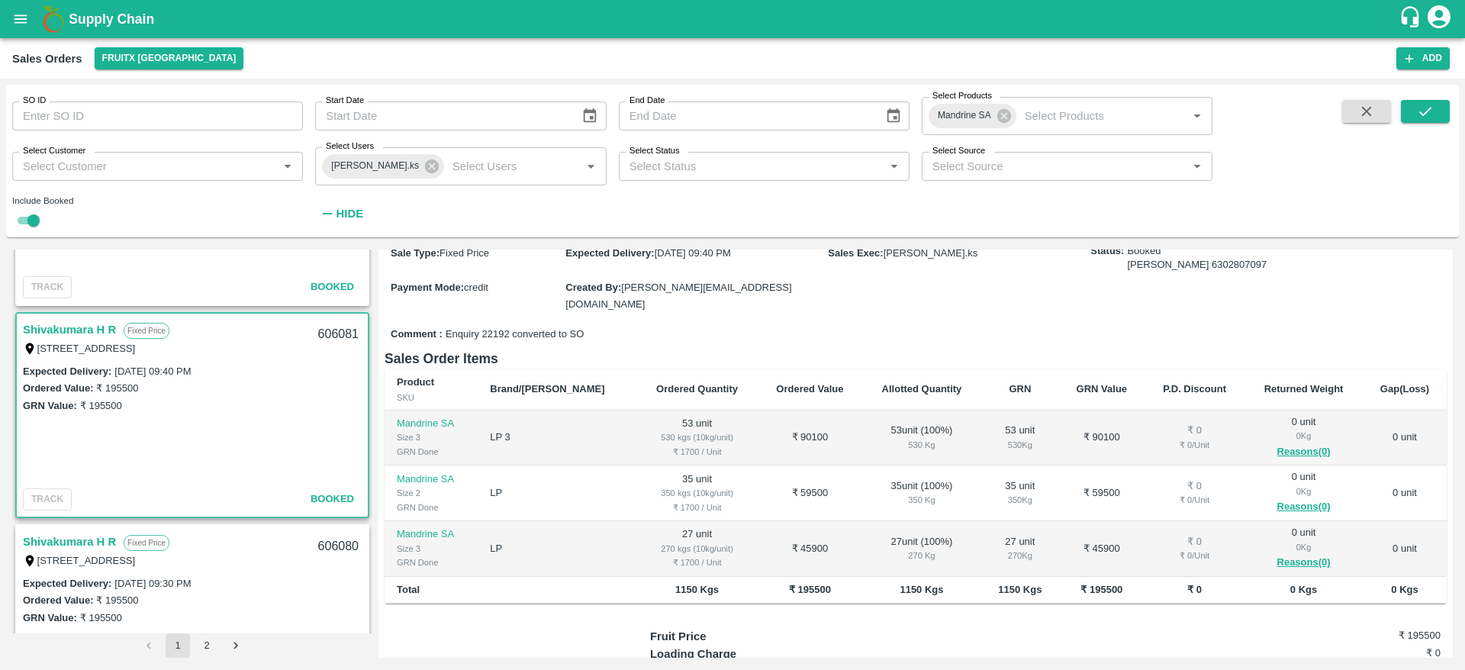
scroll to position [142, 0]
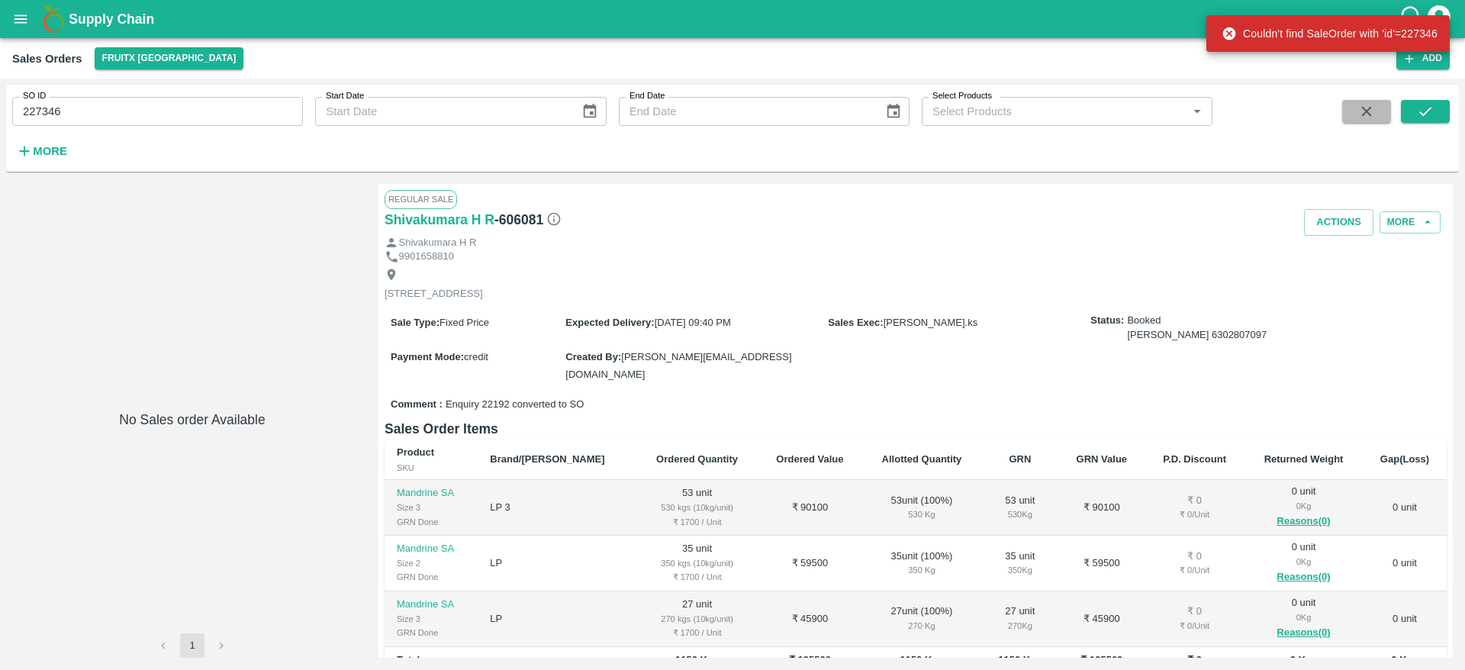
click at [1361, 118] on icon "button" at bounding box center [1366, 111] width 17 height 17
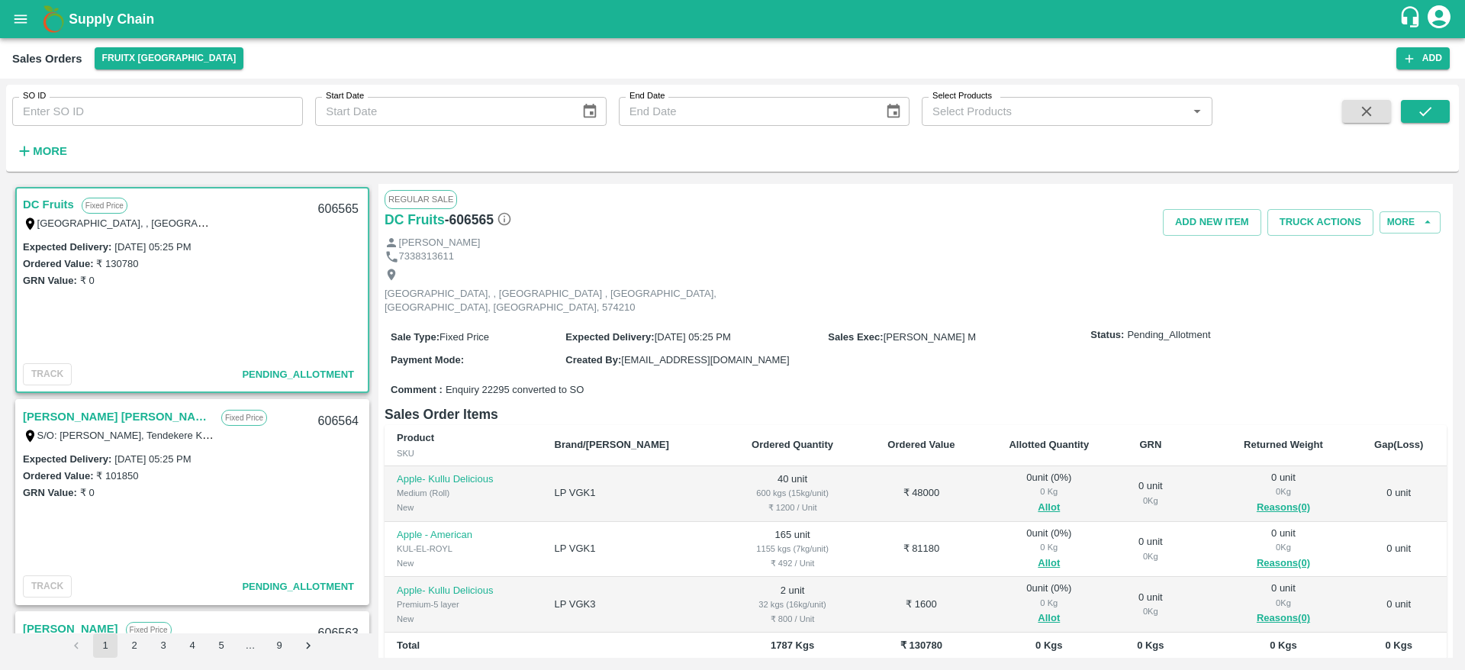
scroll to position [146, 0]
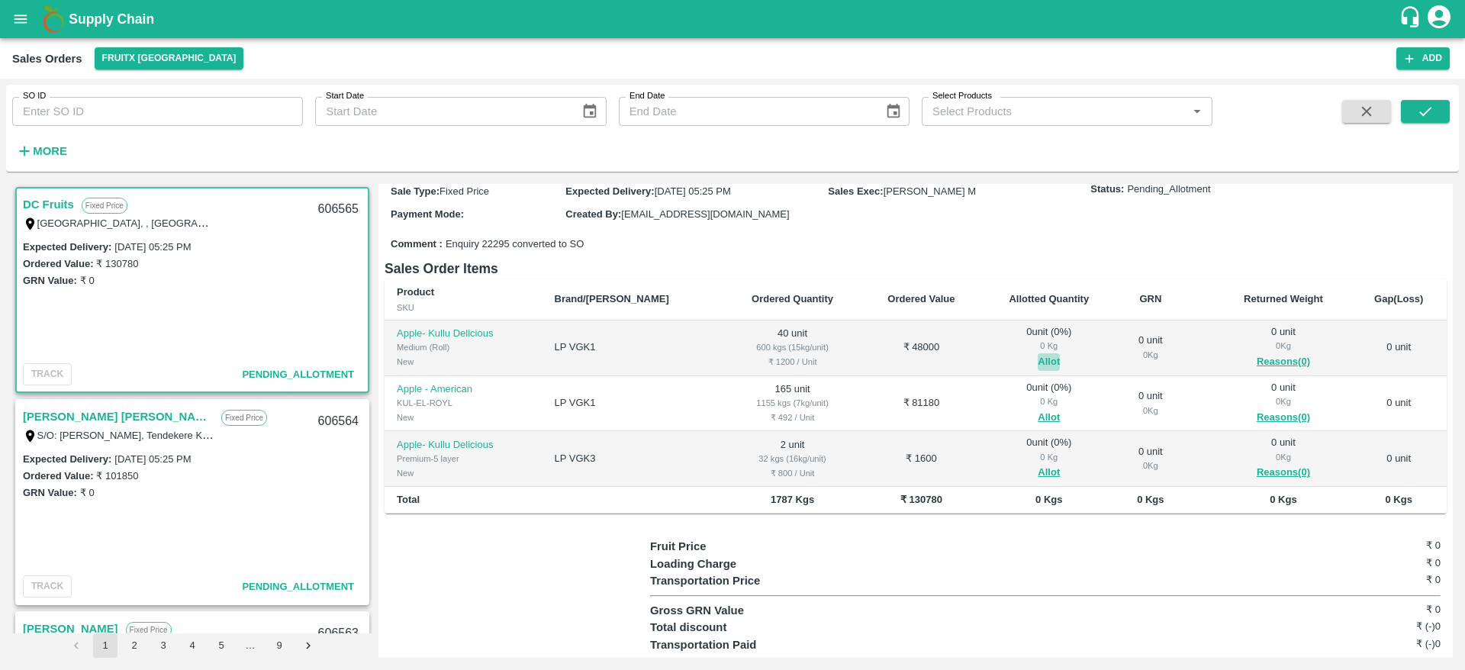
click at [1038, 353] on button "Allot" at bounding box center [1049, 362] width 22 height 18
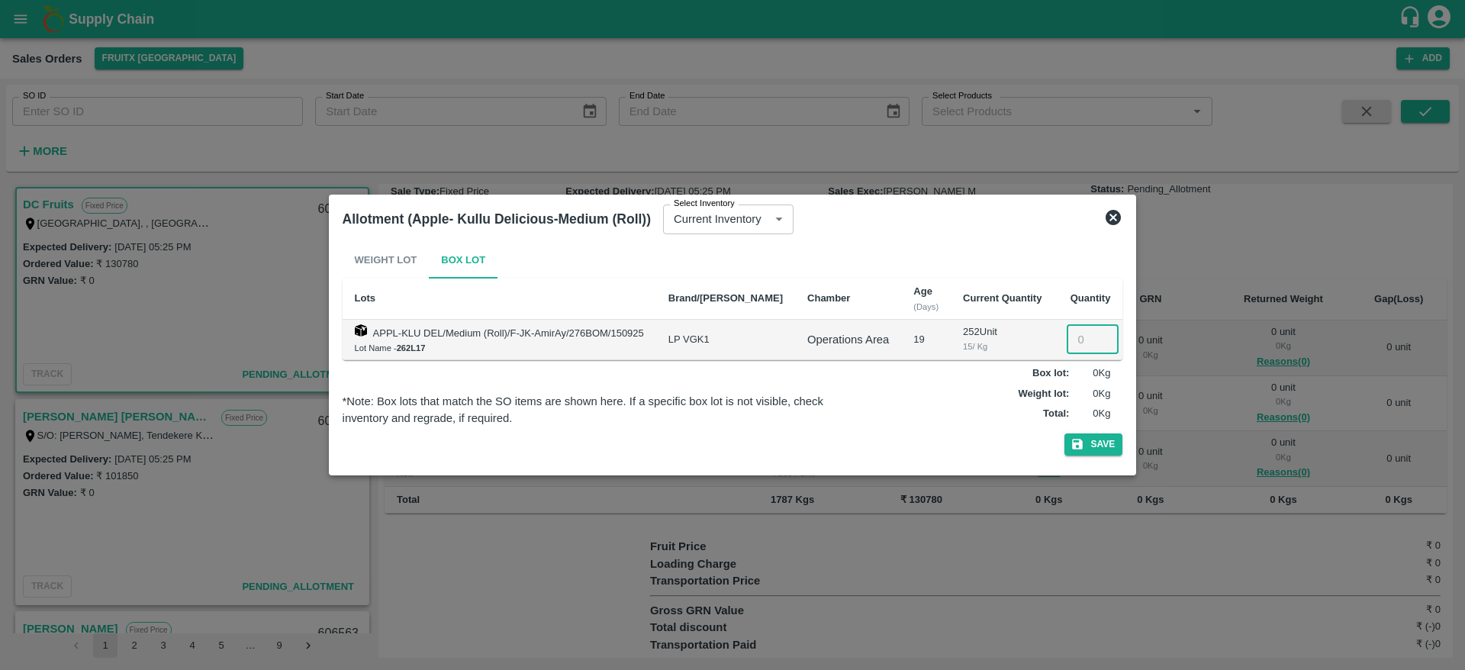
click at [1069, 346] on input "number" at bounding box center [1093, 339] width 52 height 29
type input "40"
click at [1065, 433] on button "Save" at bounding box center [1094, 444] width 58 height 22
click at [1078, 442] on icon "button" at bounding box center [1078, 445] width 11 height 11
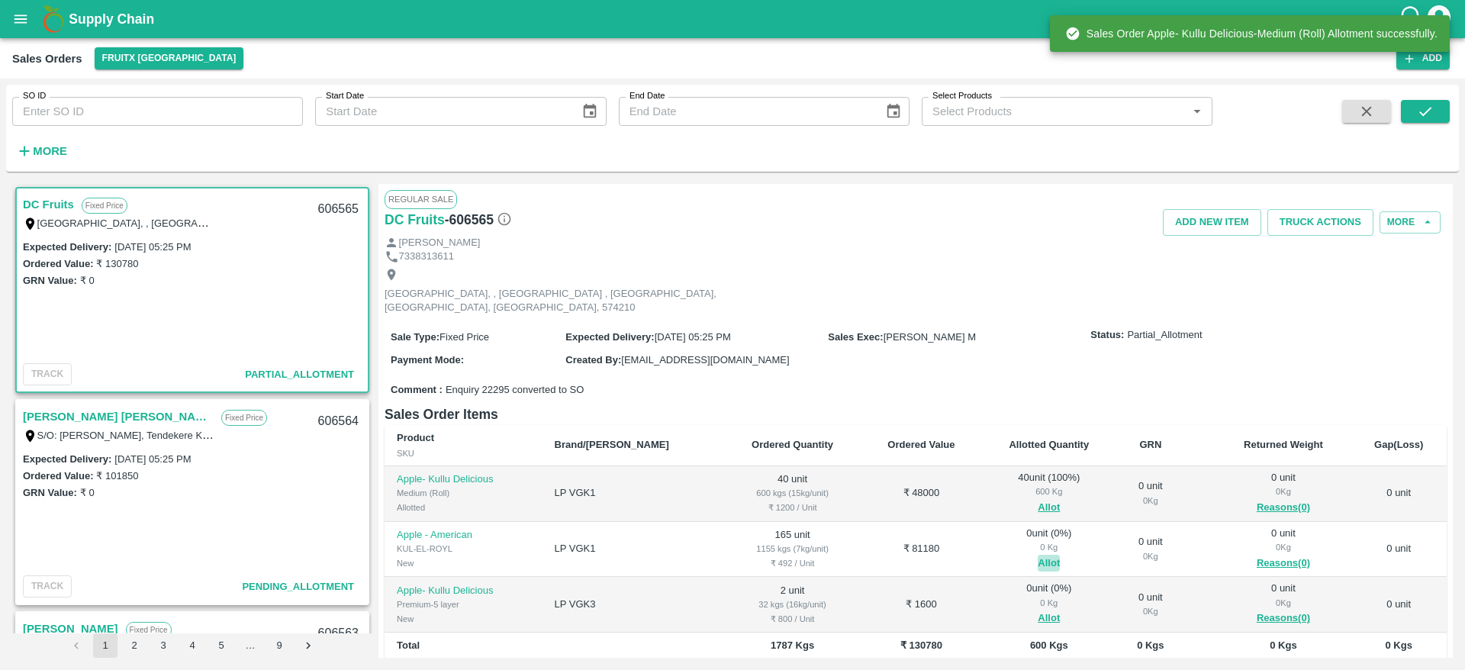
click at [1038, 555] on button "Allot" at bounding box center [1049, 564] width 22 height 18
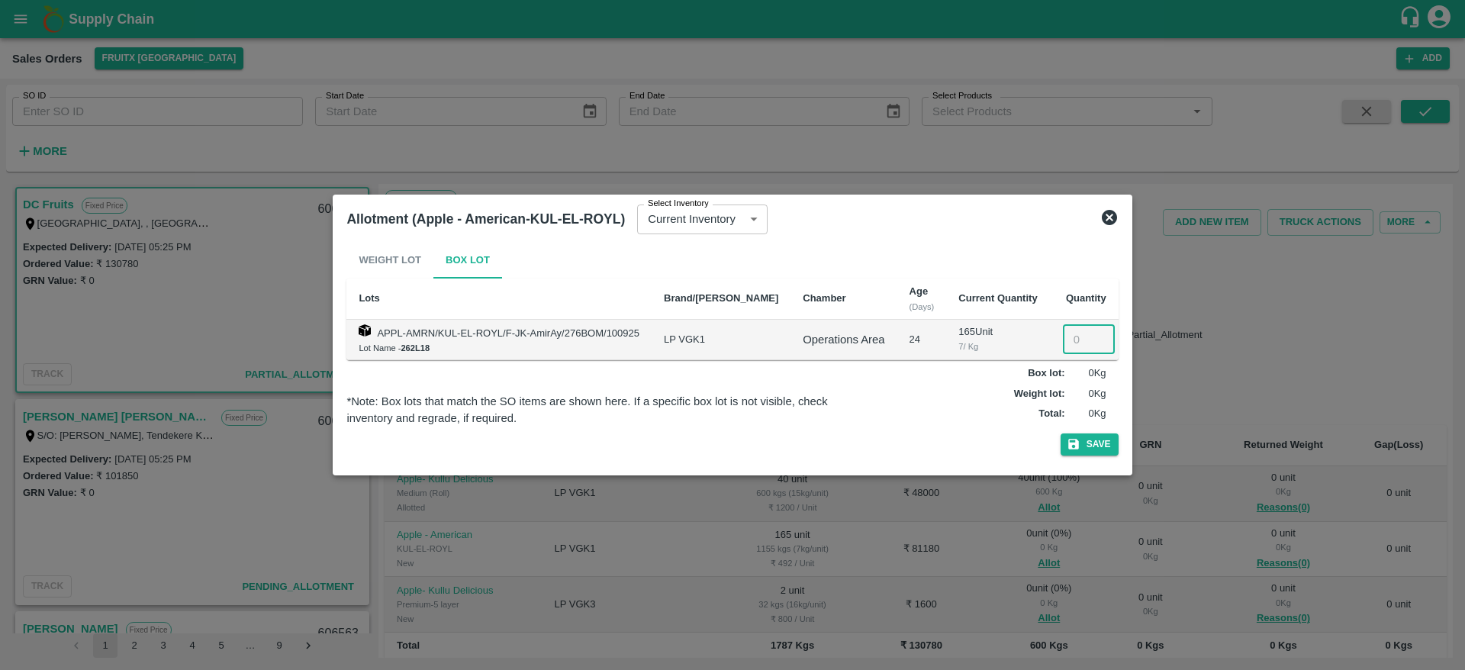
click at [1083, 341] on input "number" at bounding box center [1089, 339] width 52 height 29
type input "165"
click at [1091, 448] on button "Save" at bounding box center [1090, 444] width 58 height 22
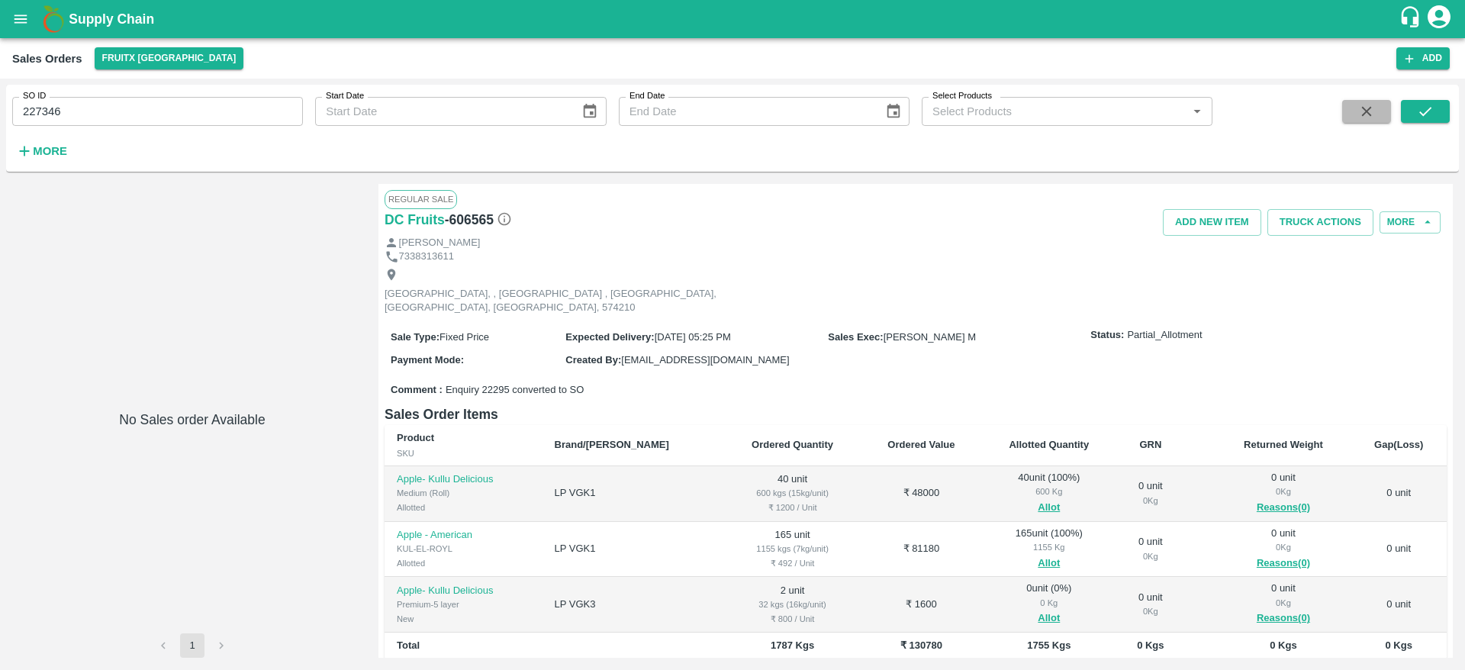
click at [1372, 106] on icon "button" at bounding box center [1366, 111] width 17 height 17
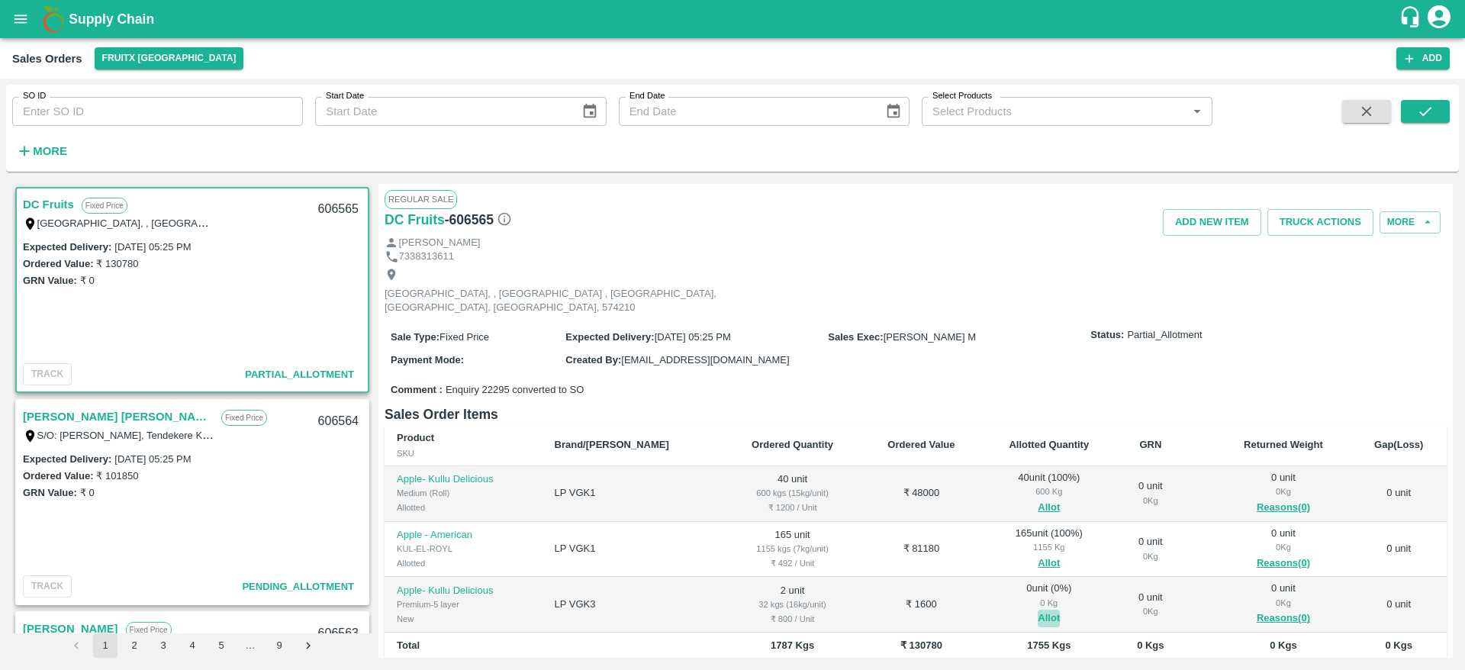
click at [1038, 610] on button "Allot" at bounding box center [1049, 619] width 22 height 18
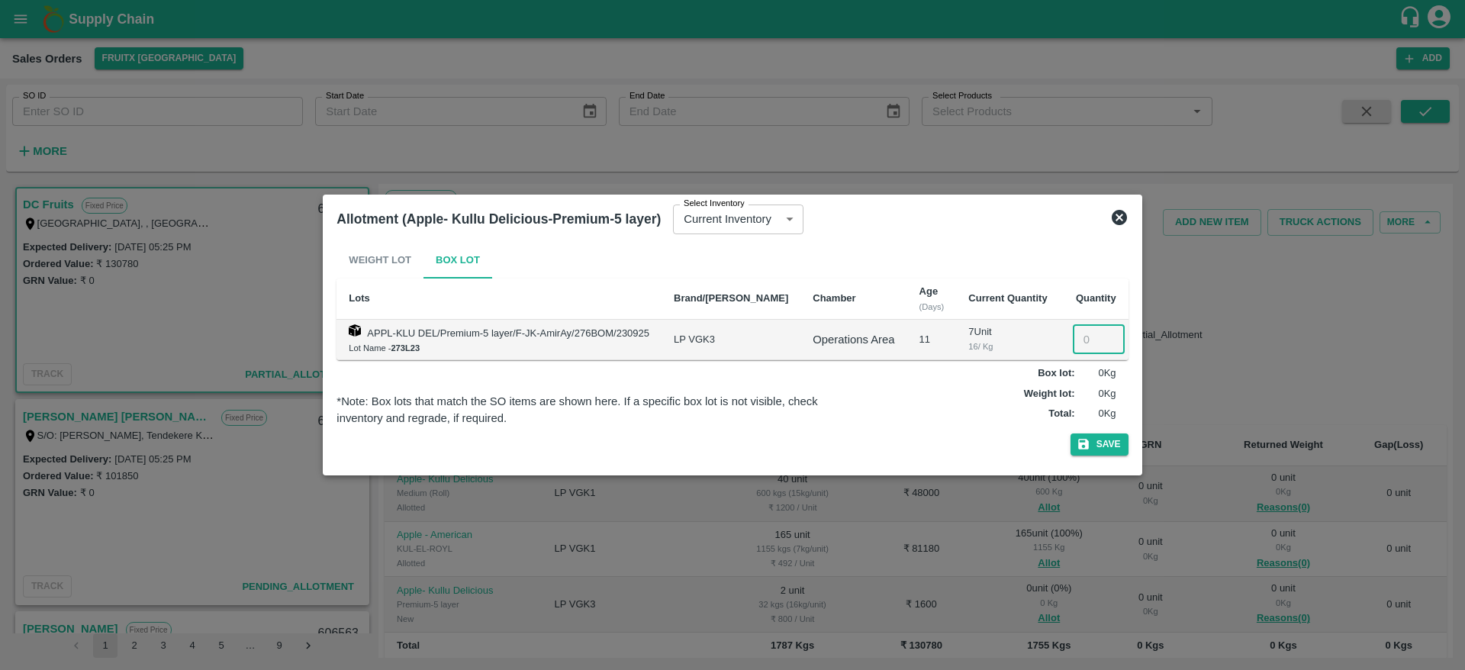
click at [1074, 331] on input "number" at bounding box center [1099, 339] width 52 height 29
type input "2"
click at [1078, 440] on icon "button" at bounding box center [1083, 445] width 11 height 11
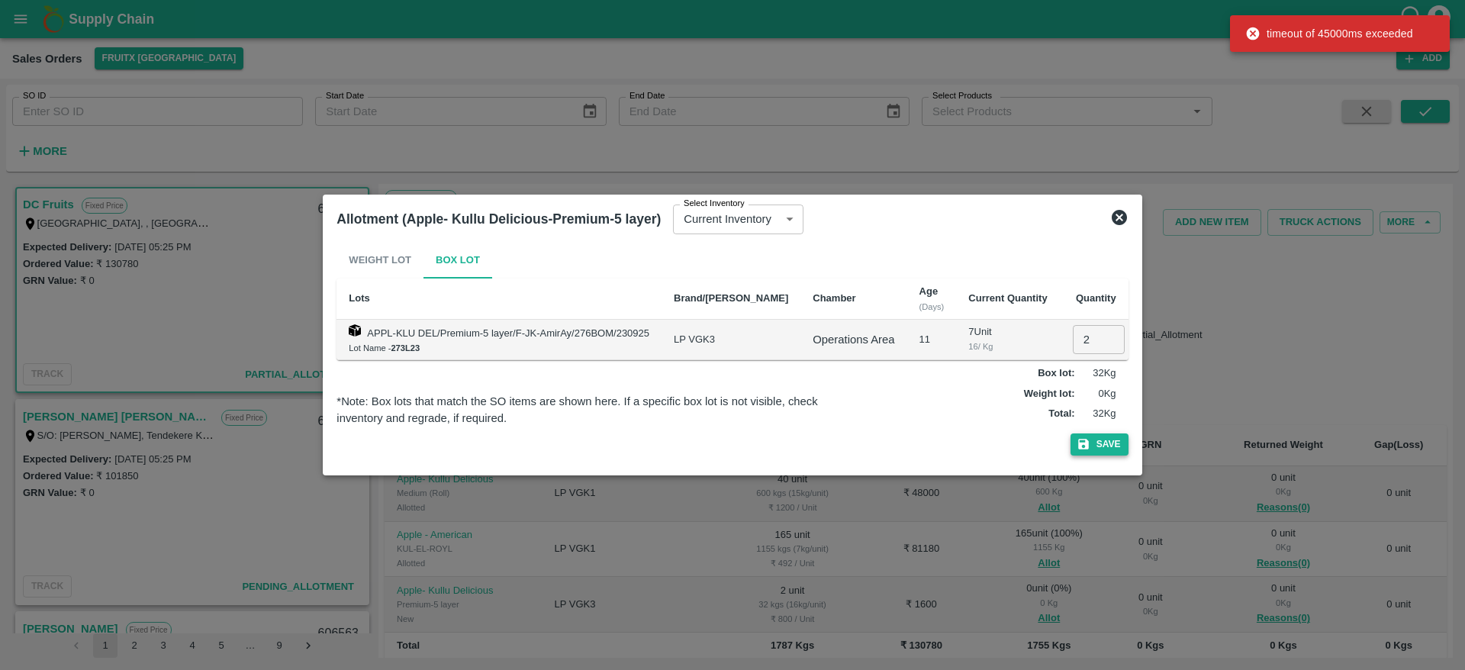
click at [1078, 440] on icon "button" at bounding box center [1083, 445] width 11 height 11
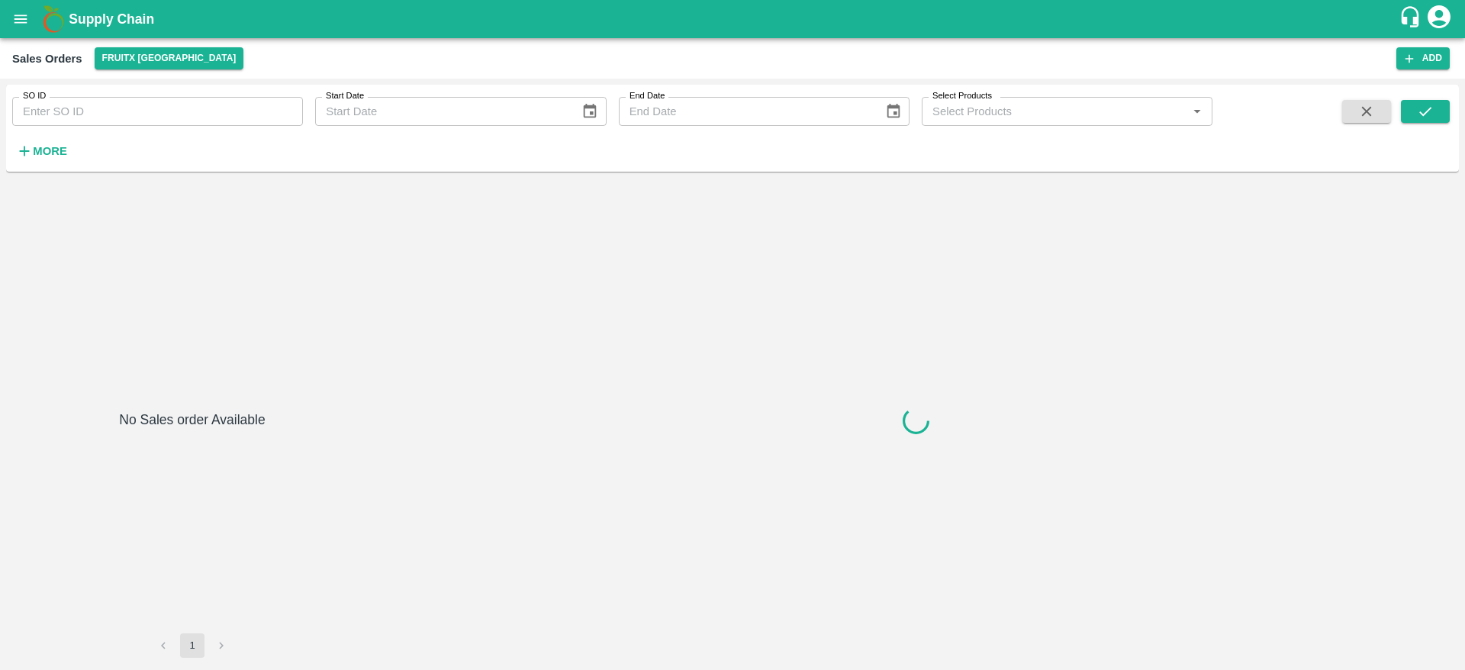
type input "227346"
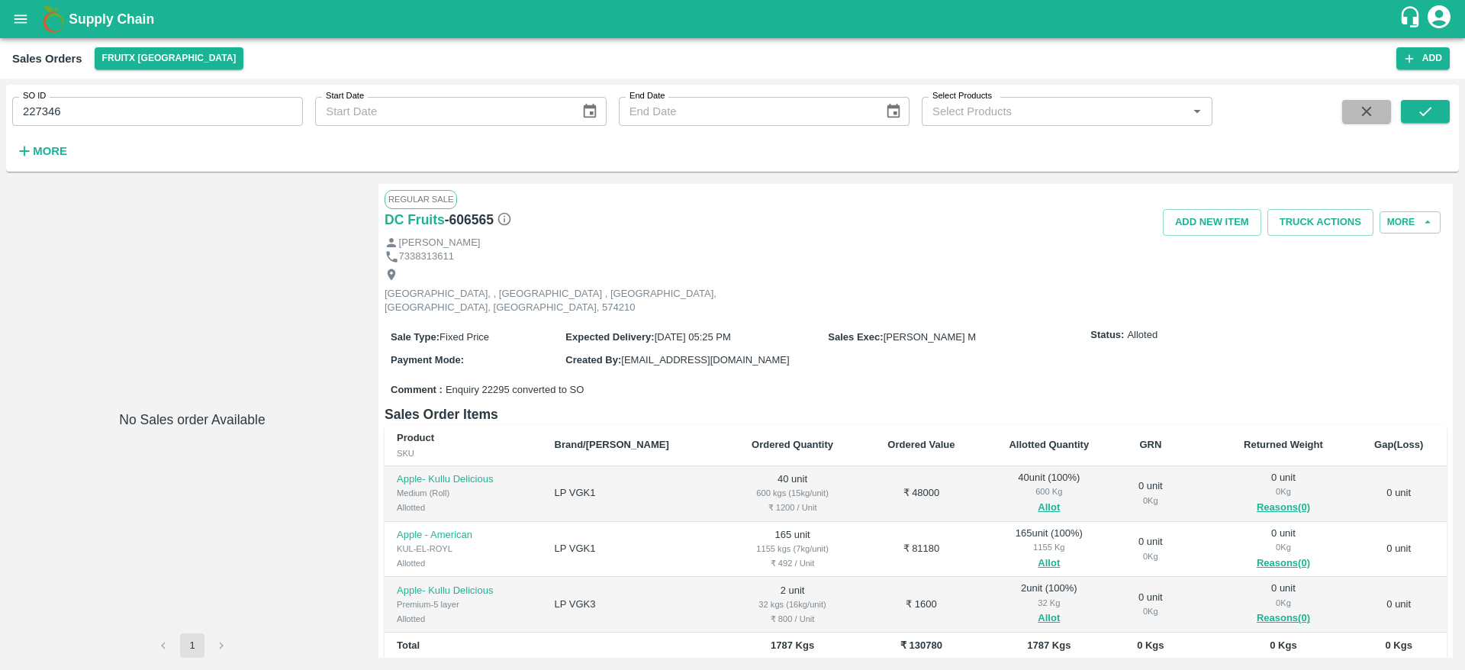
click at [1357, 117] on button "button" at bounding box center [1366, 111] width 49 height 23
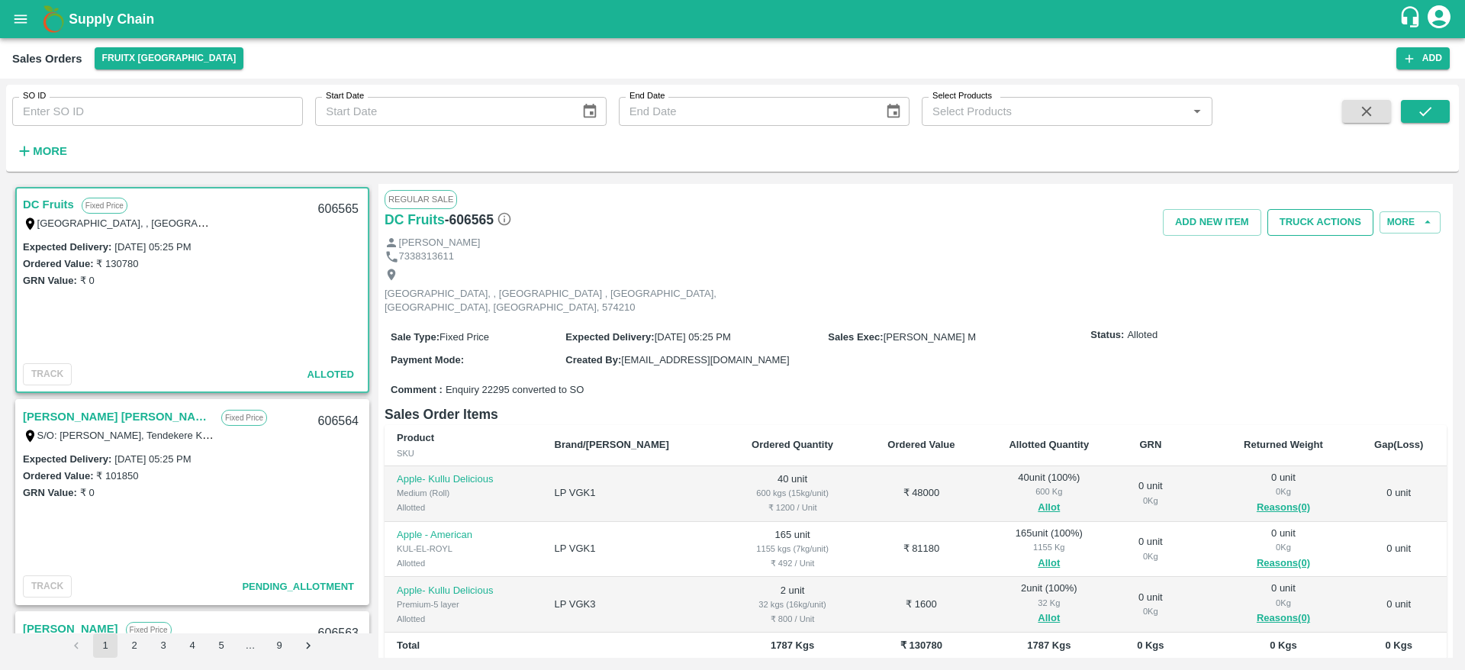
click at [1311, 233] on button "Truck Actions" at bounding box center [1321, 222] width 106 height 27
click at [741, 385] on div at bounding box center [732, 335] width 1465 height 670
click at [333, 212] on div "606565" at bounding box center [338, 210] width 59 height 36
copy div "606565"
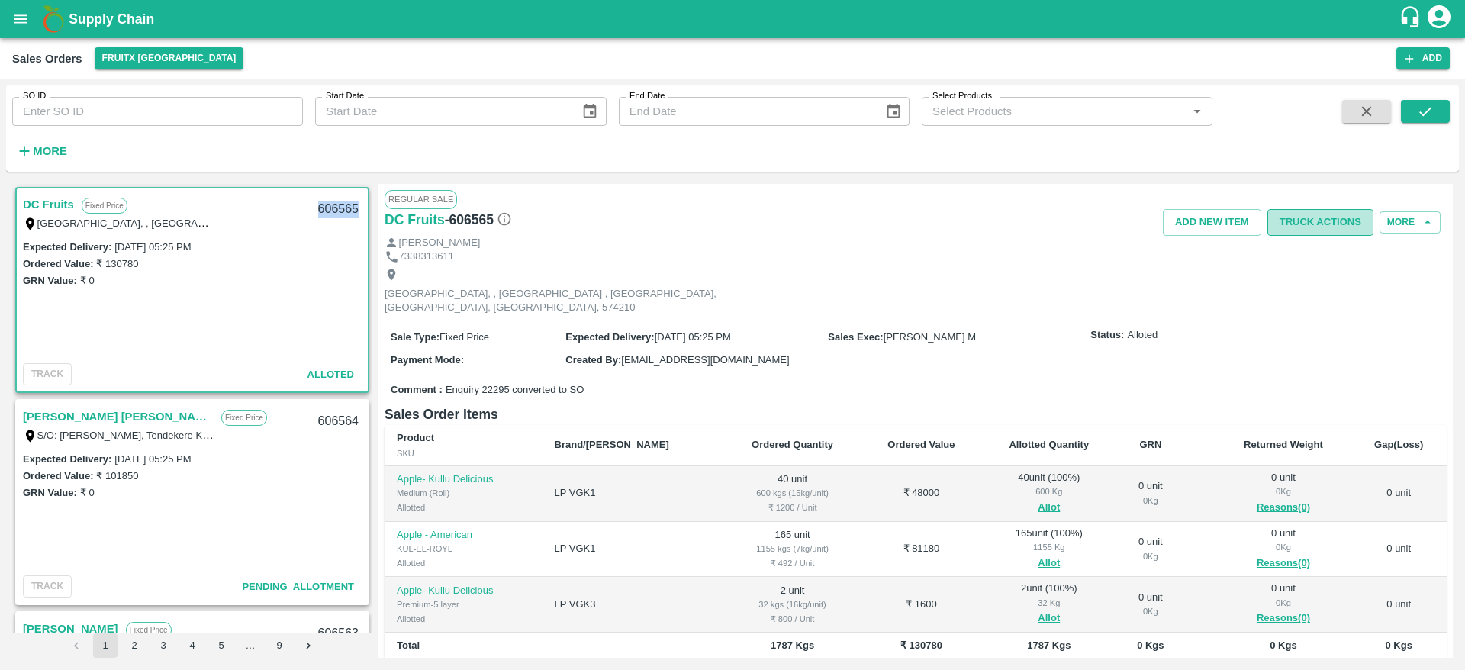
click at [1325, 230] on button "Truck Actions" at bounding box center [1321, 222] width 106 height 27
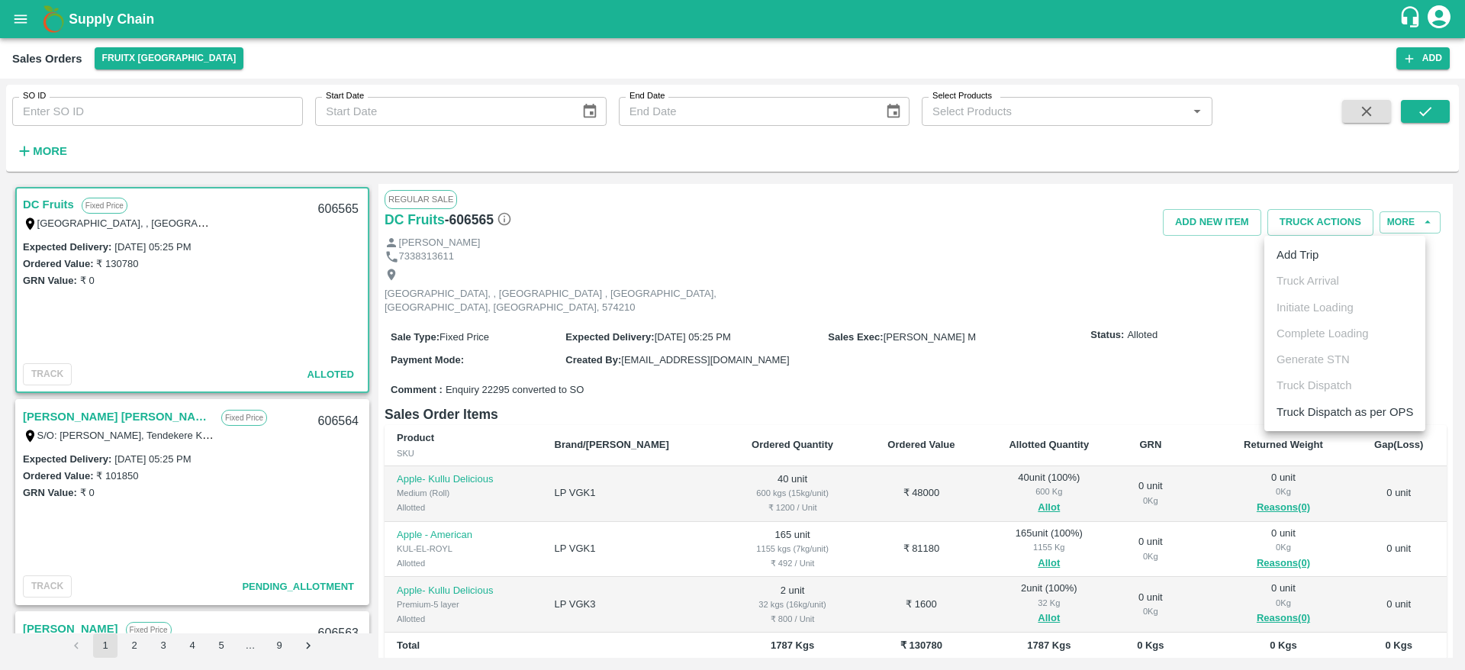
click at [236, 412] on div at bounding box center [732, 335] width 1465 height 670
click at [65, 423] on link "[PERSON_NAME] [PERSON_NAME]" at bounding box center [118, 417] width 191 height 20
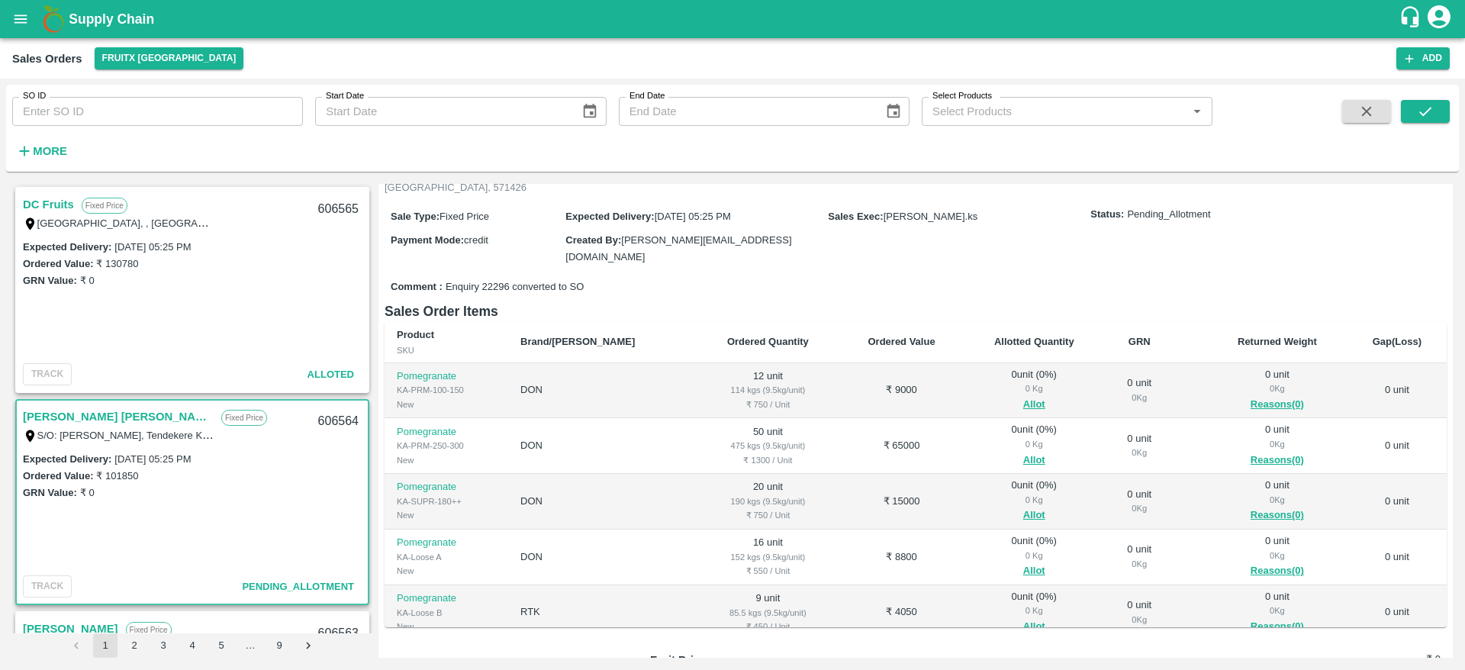
scroll to position [137, 0]
click at [1023, 394] on button "Allot" at bounding box center [1034, 403] width 22 height 18
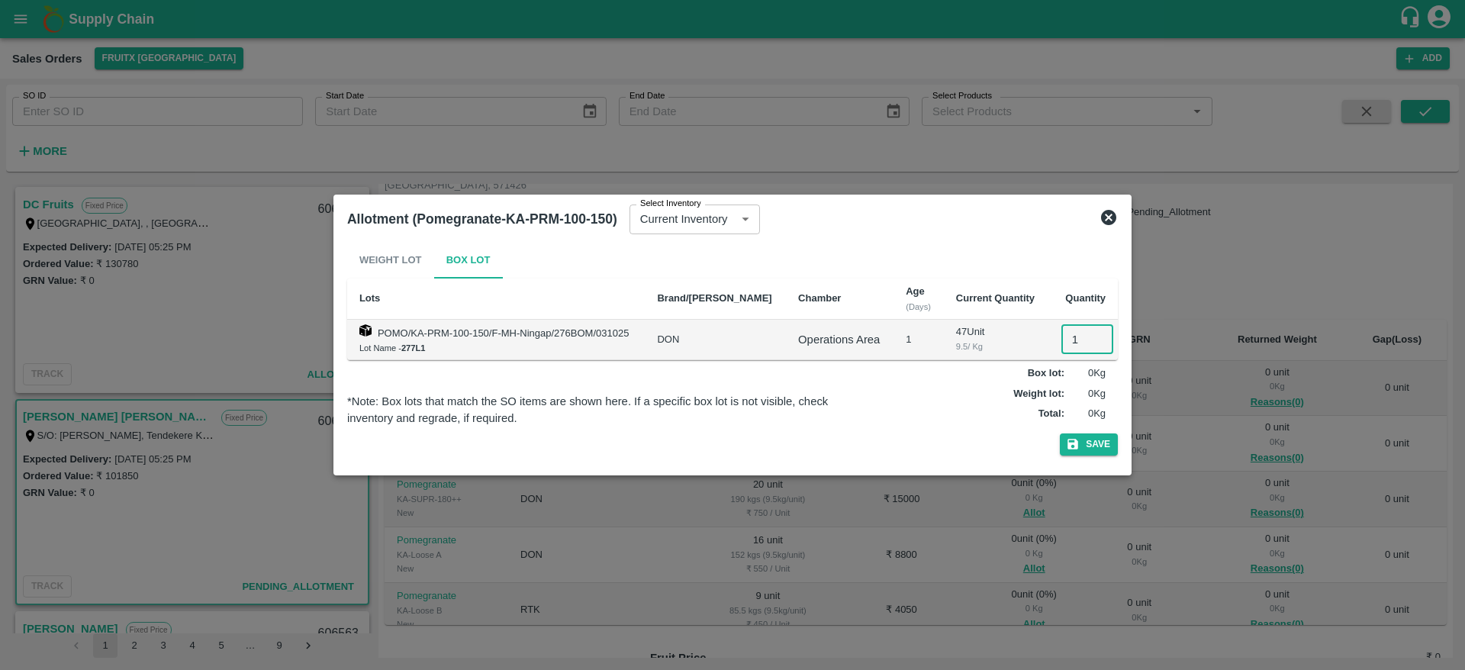
click at [1065, 345] on input "1" at bounding box center [1088, 339] width 52 height 29
type input "12"
click at [1060, 433] on button "Save" at bounding box center [1089, 444] width 58 height 22
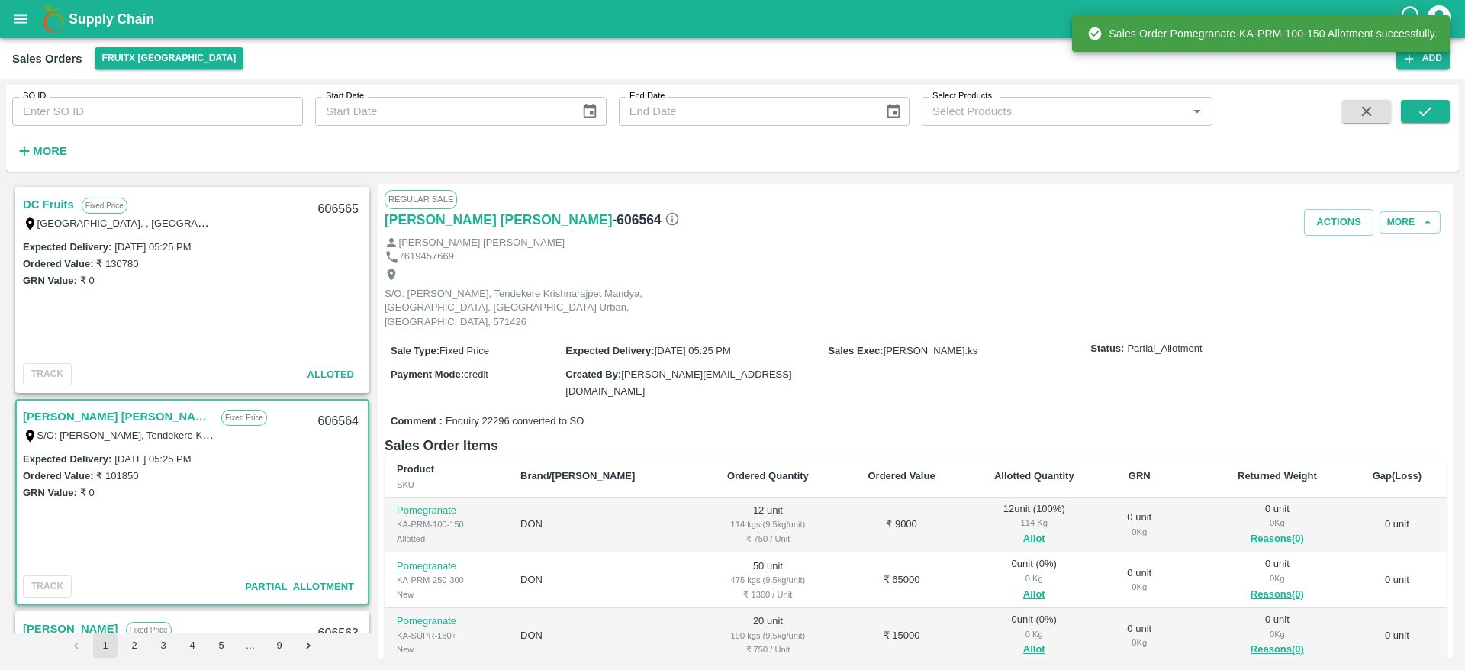
click at [330, 413] on div "606564" at bounding box center [338, 422] width 59 height 36
copy div "606564"
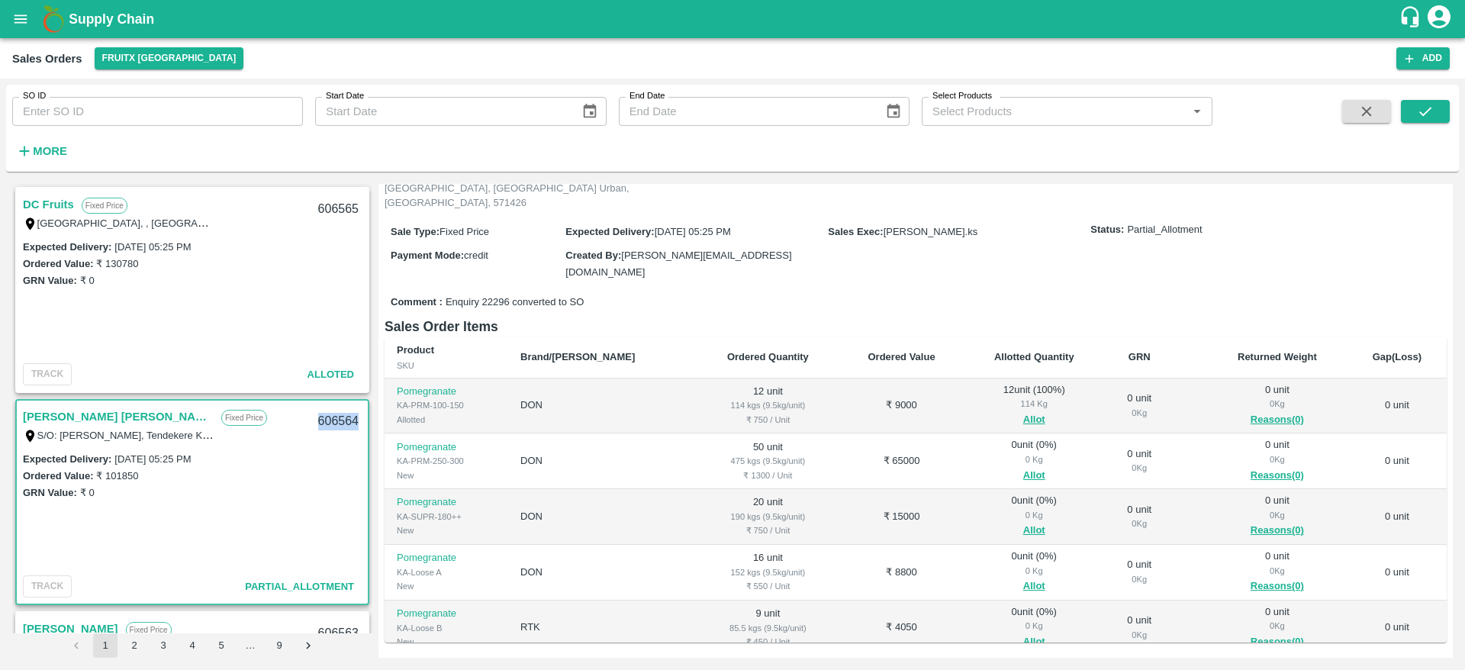
scroll to position [121, 0]
click at [1023, 466] on button "Allot" at bounding box center [1034, 475] width 22 height 18
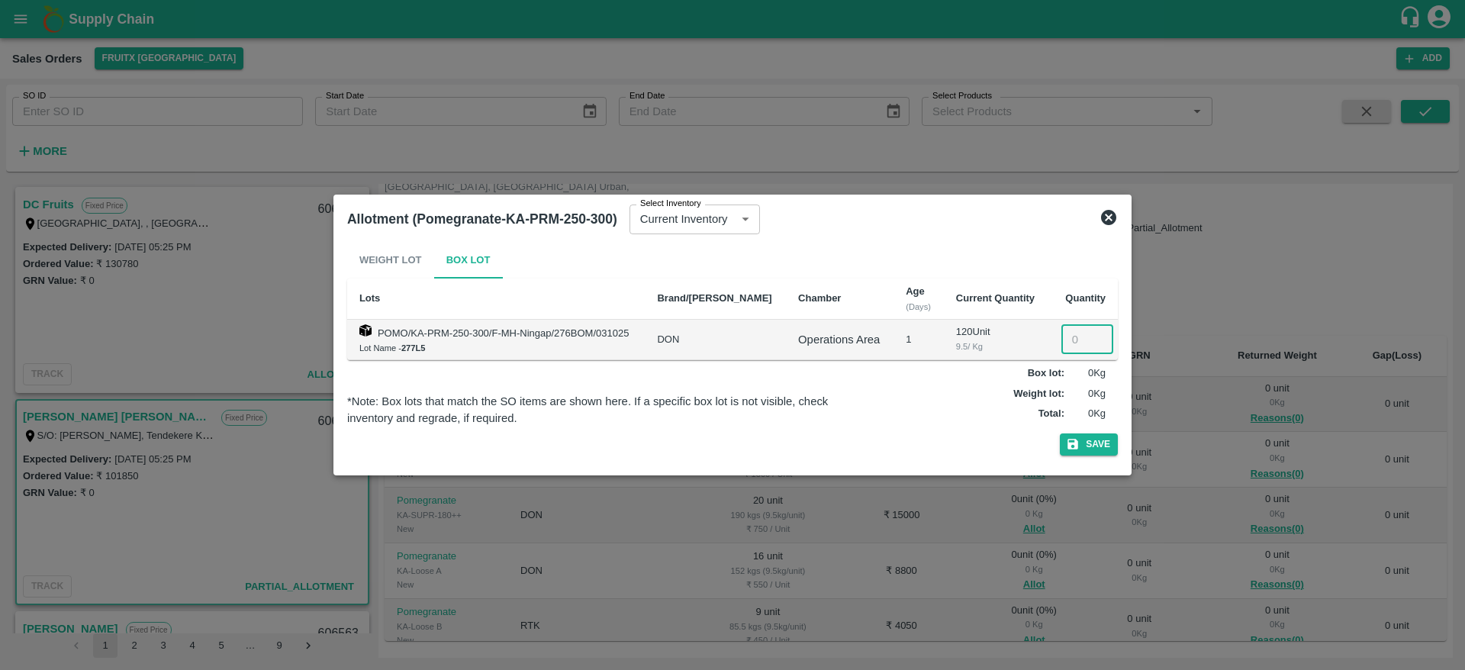
click at [1078, 335] on input "number" at bounding box center [1088, 339] width 52 height 29
type input "50"
click at [1060, 433] on button "Save" at bounding box center [1089, 444] width 58 height 22
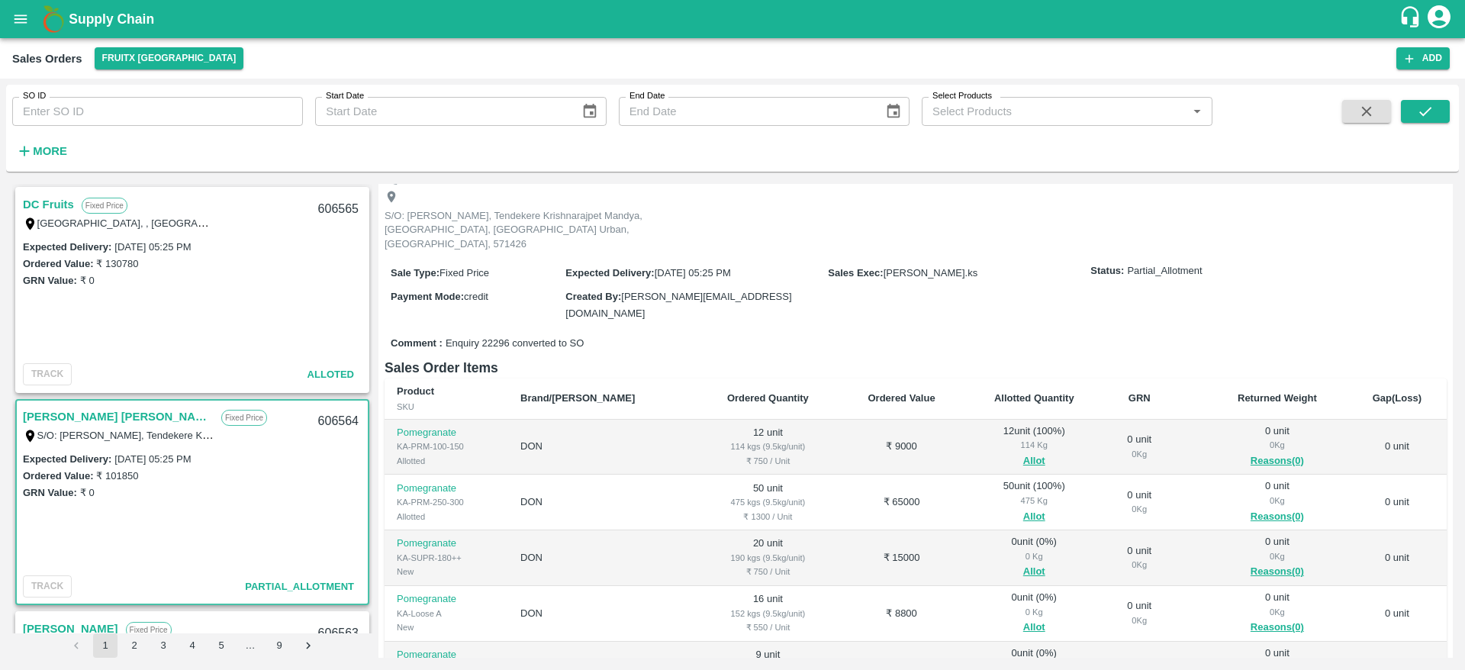
scroll to position [80, 0]
click at [1023, 561] on button "Allot" at bounding box center [1034, 570] width 22 height 18
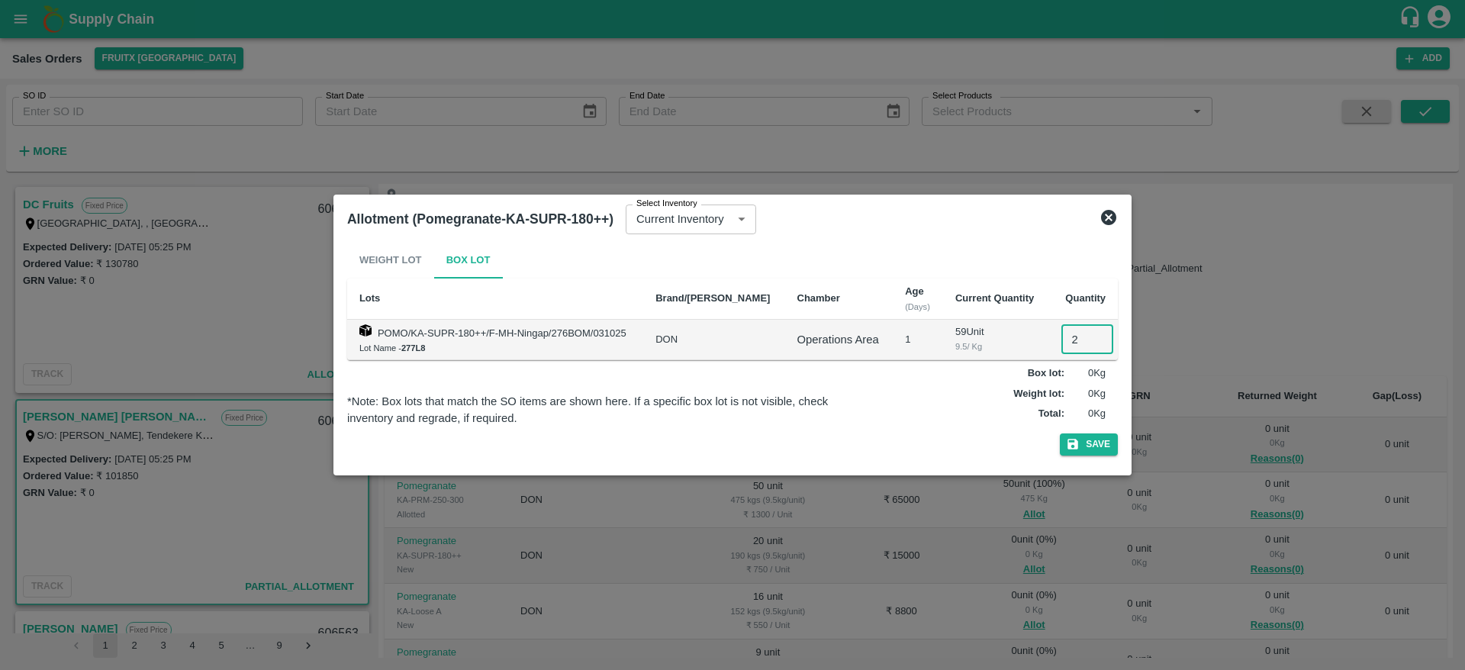
click at [1073, 341] on input "2" at bounding box center [1088, 339] width 52 height 29
type input "20"
click at [1060, 433] on button "Save" at bounding box center [1089, 444] width 58 height 22
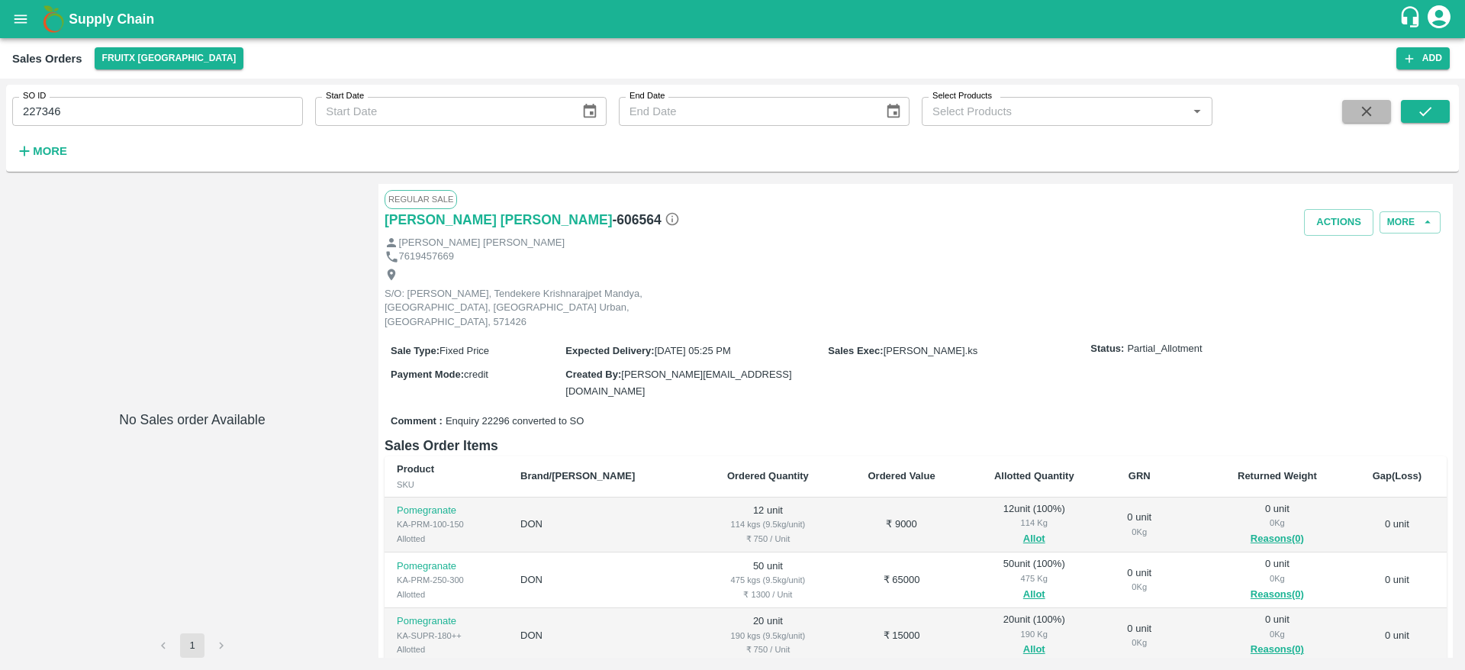
click at [1365, 114] on icon "button" at bounding box center [1366, 111] width 17 height 17
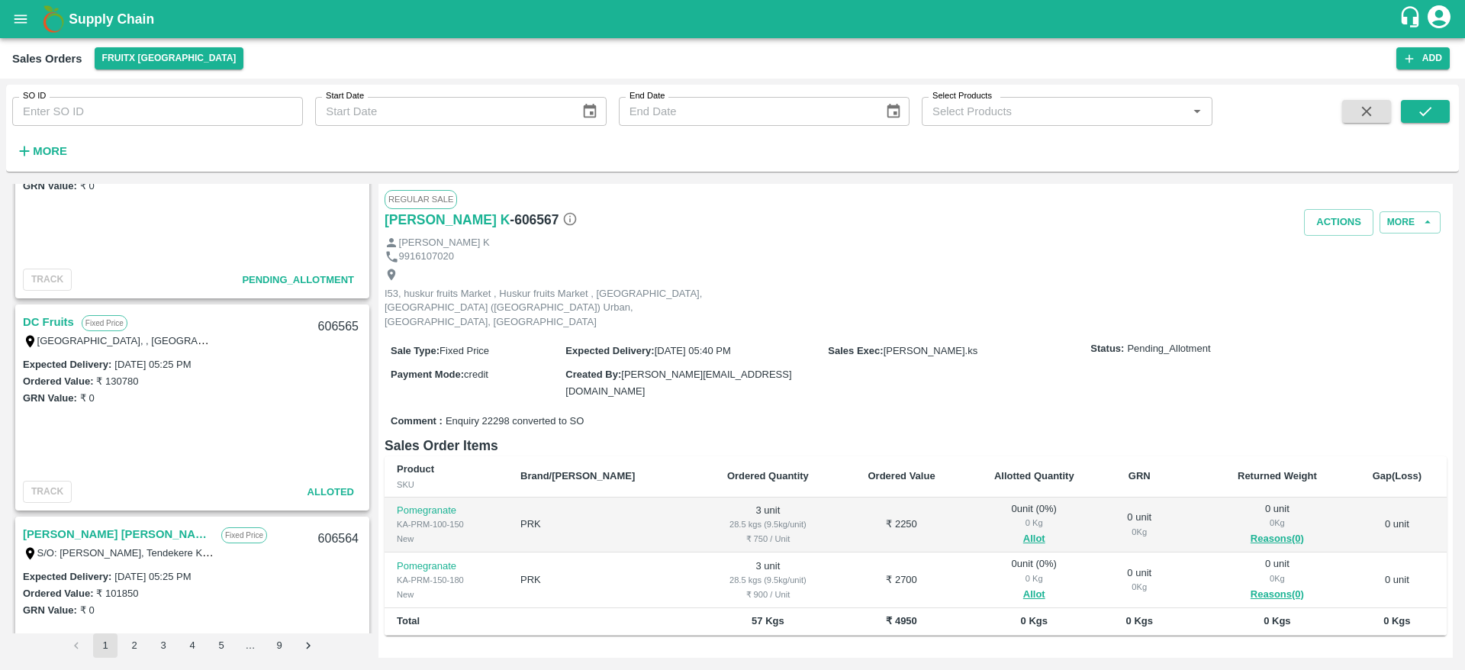
scroll to position [419, 0]
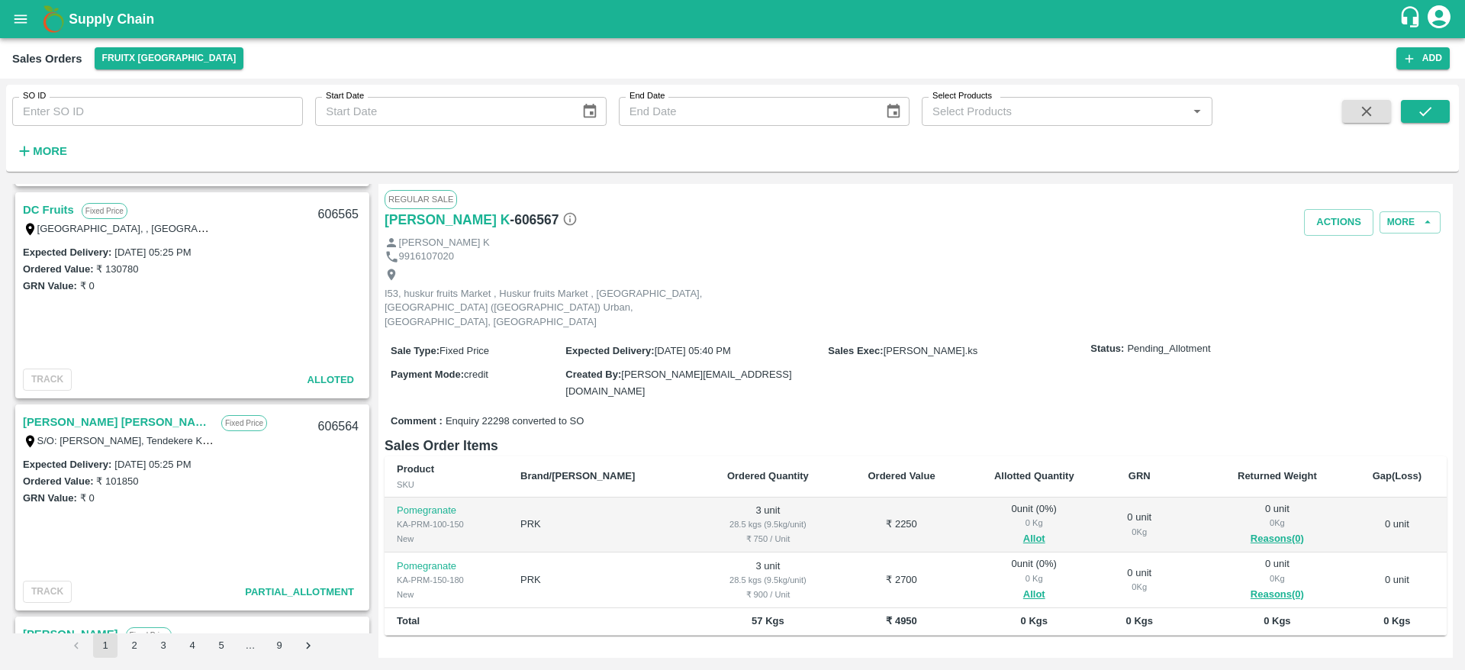
click at [87, 419] on link "[PERSON_NAME] [PERSON_NAME]" at bounding box center [118, 422] width 191 height 20
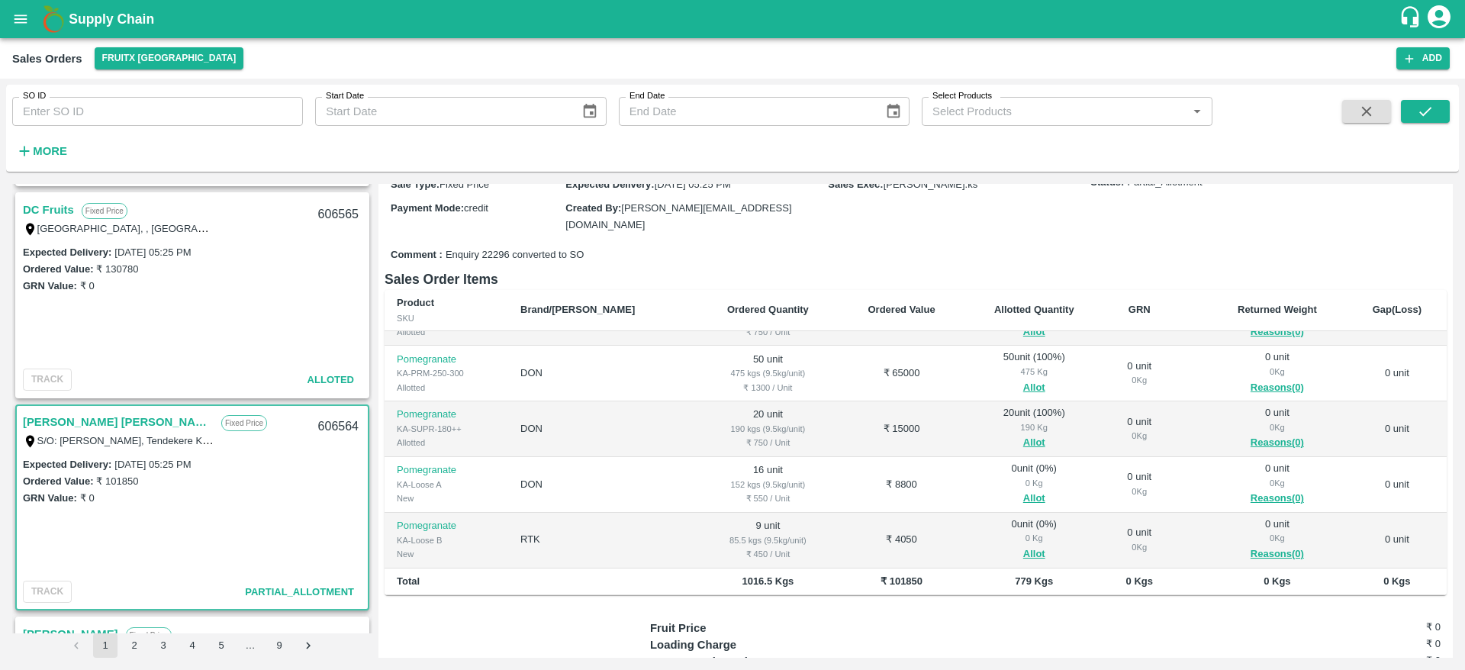
scroll to position [169, 0]
click at [1023, 487] on button "Allot" at bounding box center [1034, 496] width 22 height 18
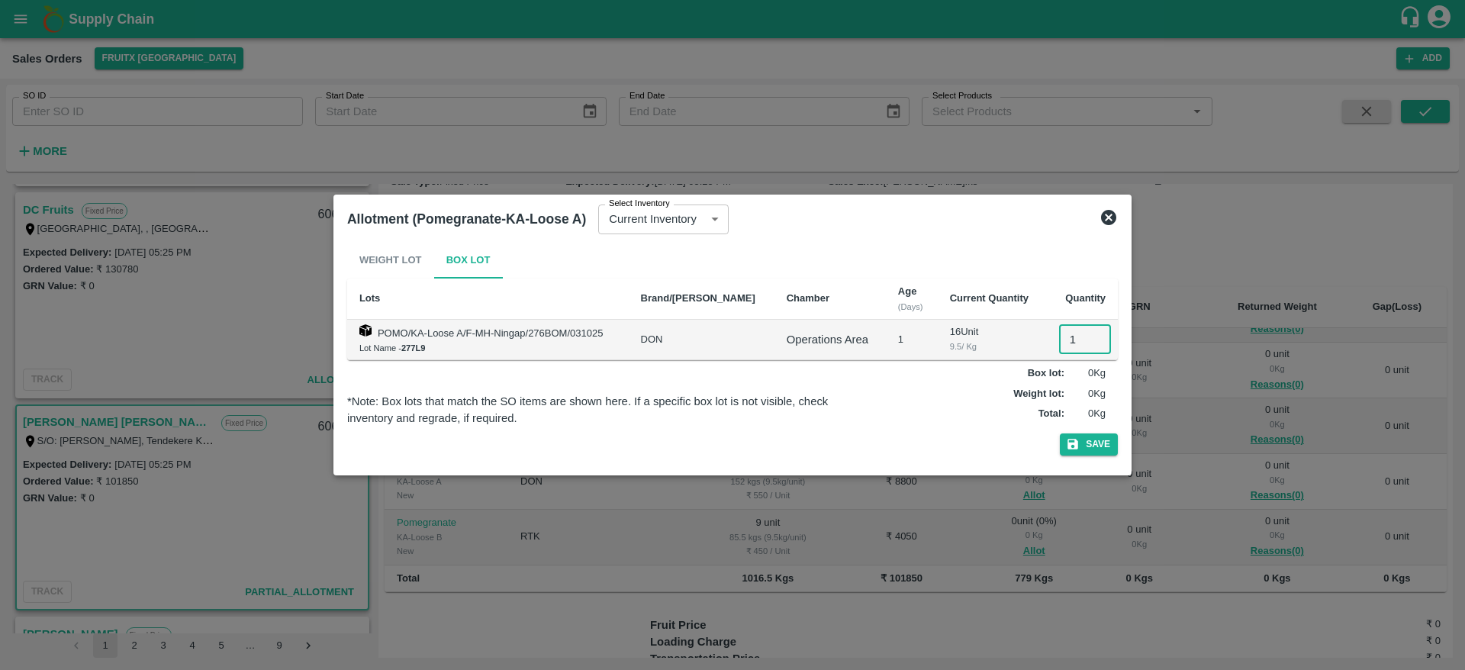
click at [1059, 350] on input "1" at bounding box center [1085, 339] width 52 height 29
type input "16"
click at [1060, 433] on button "Save" at bounding box center [1089, 444] width 58 height 22
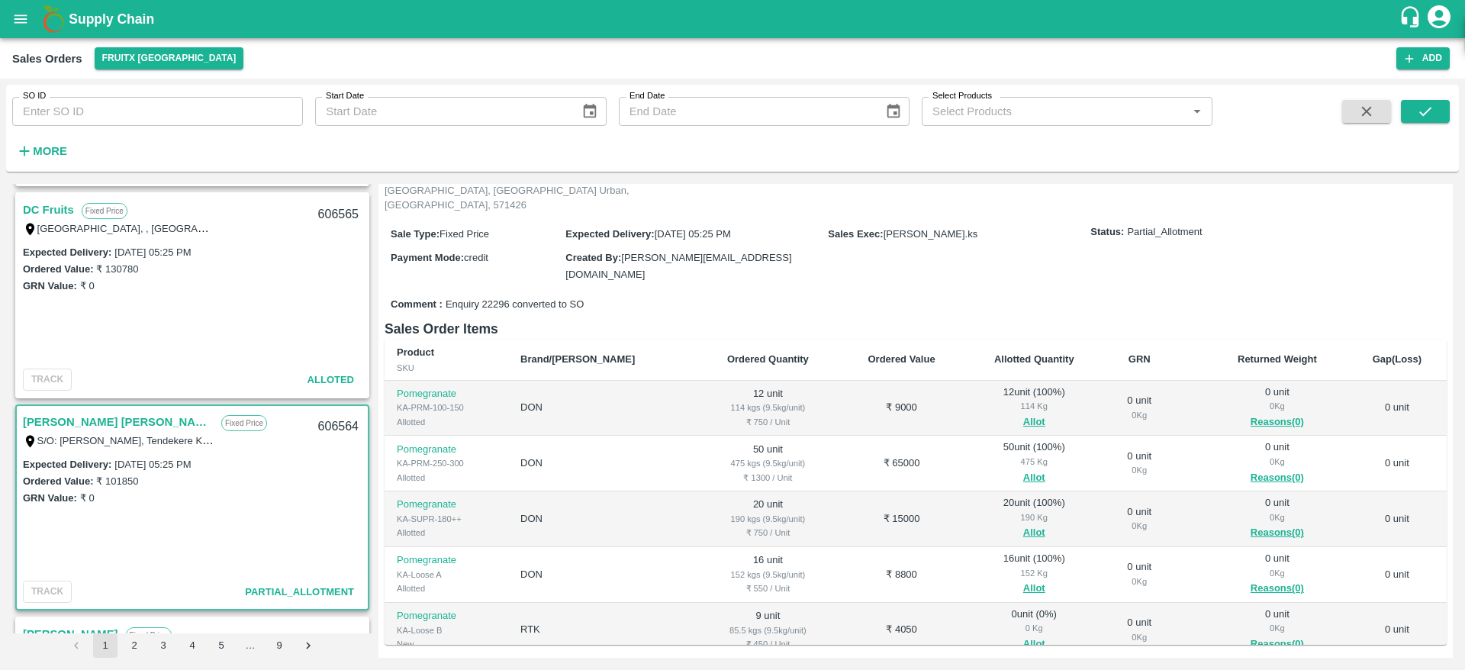
scroll to position [40, 0]
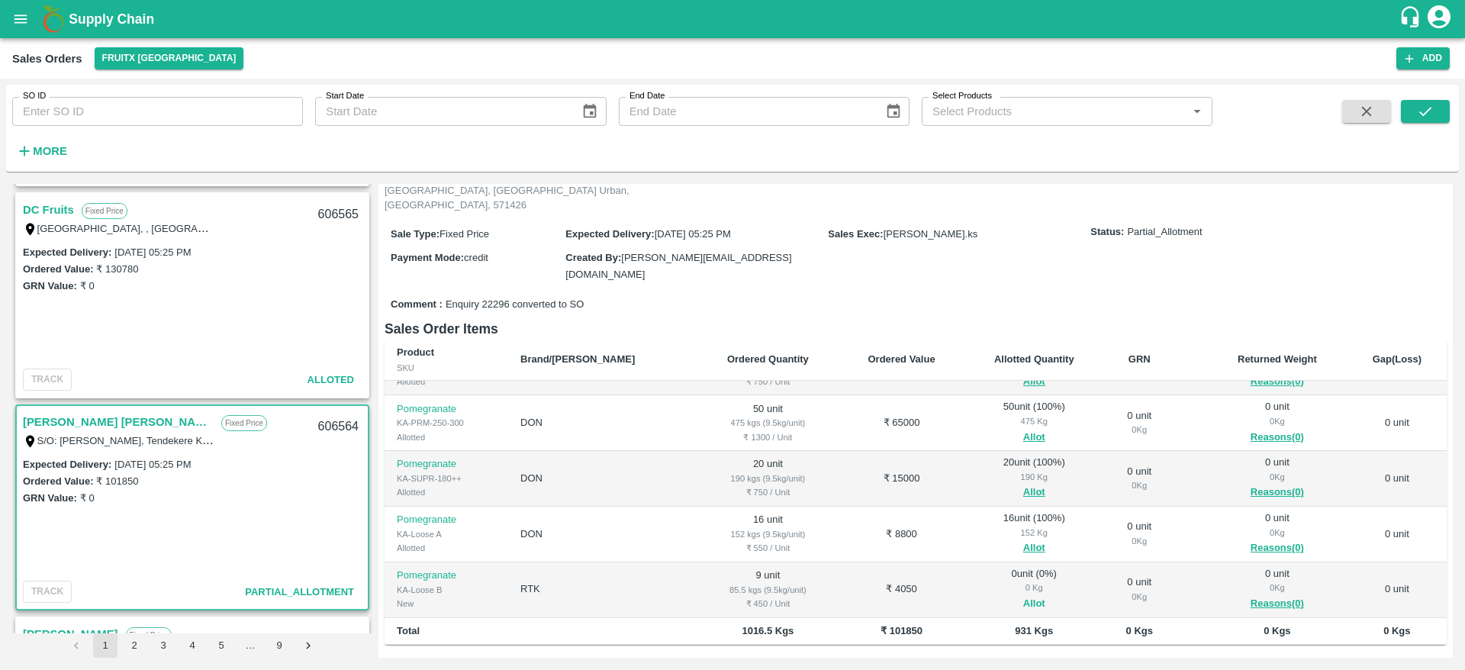
click at [1023, 595] on button "Allot" at bounding box center [1034, 604] width 22 height 18
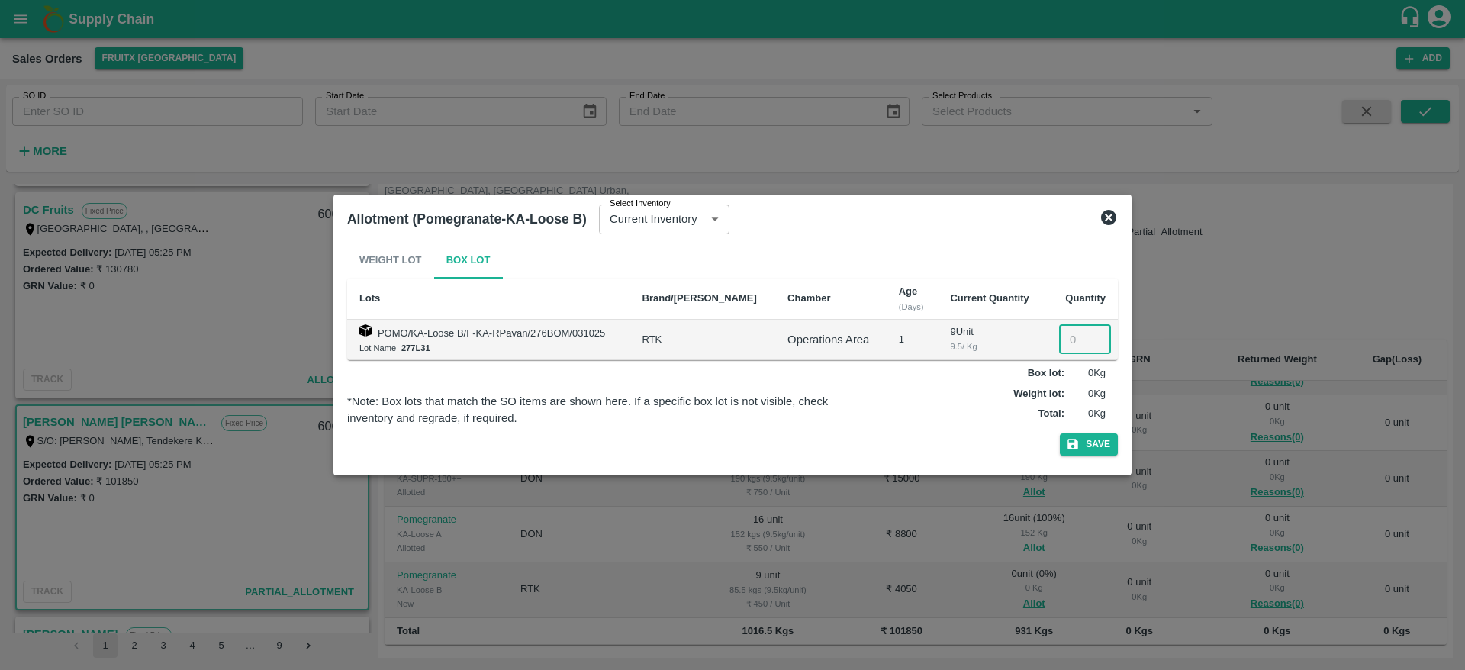
click at [1069, 348] on input "number" at bounding box center [1085, 339] width 52 height 29
type input "9"
click at [1060, 433] on button "Save" at bounding box center [1089, 444] width 58 height 22
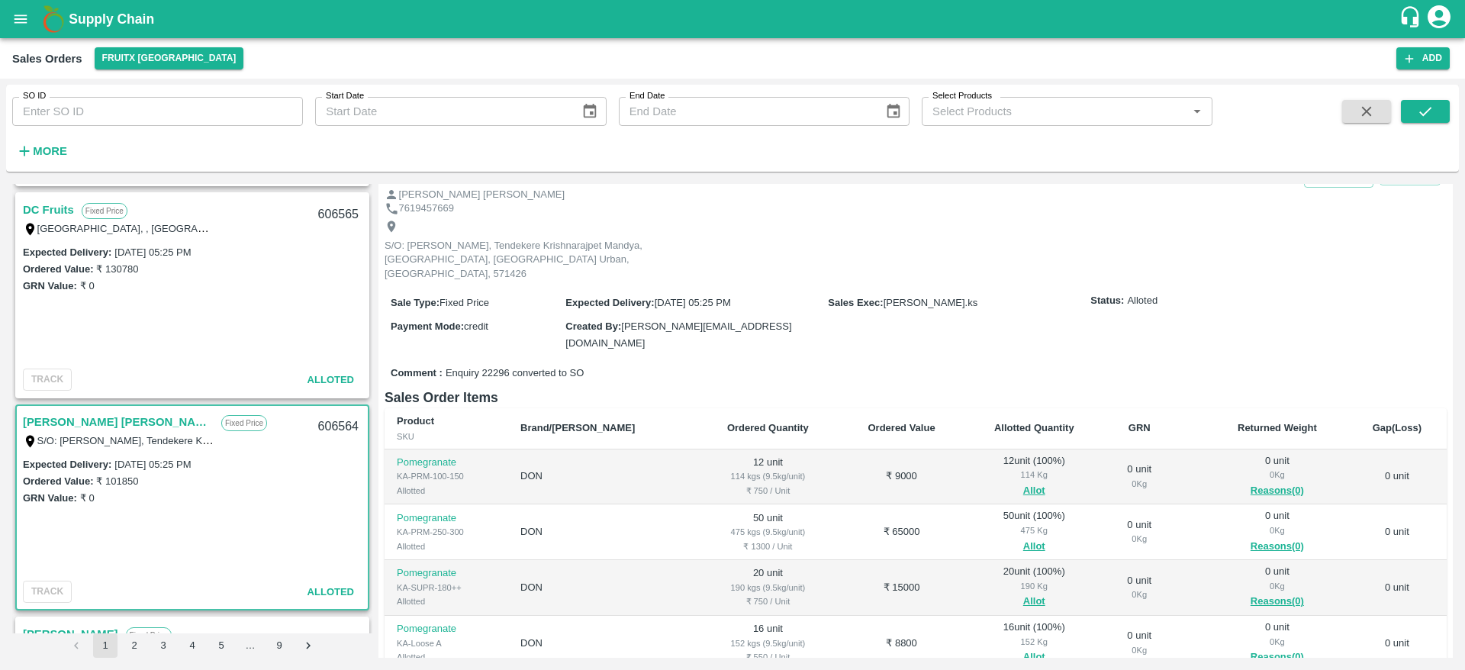
scroll to position [47, 0]
click at [327, 427] on div "606564" at bounding box center [338, 427] width 59 height 36
copy div "606564"
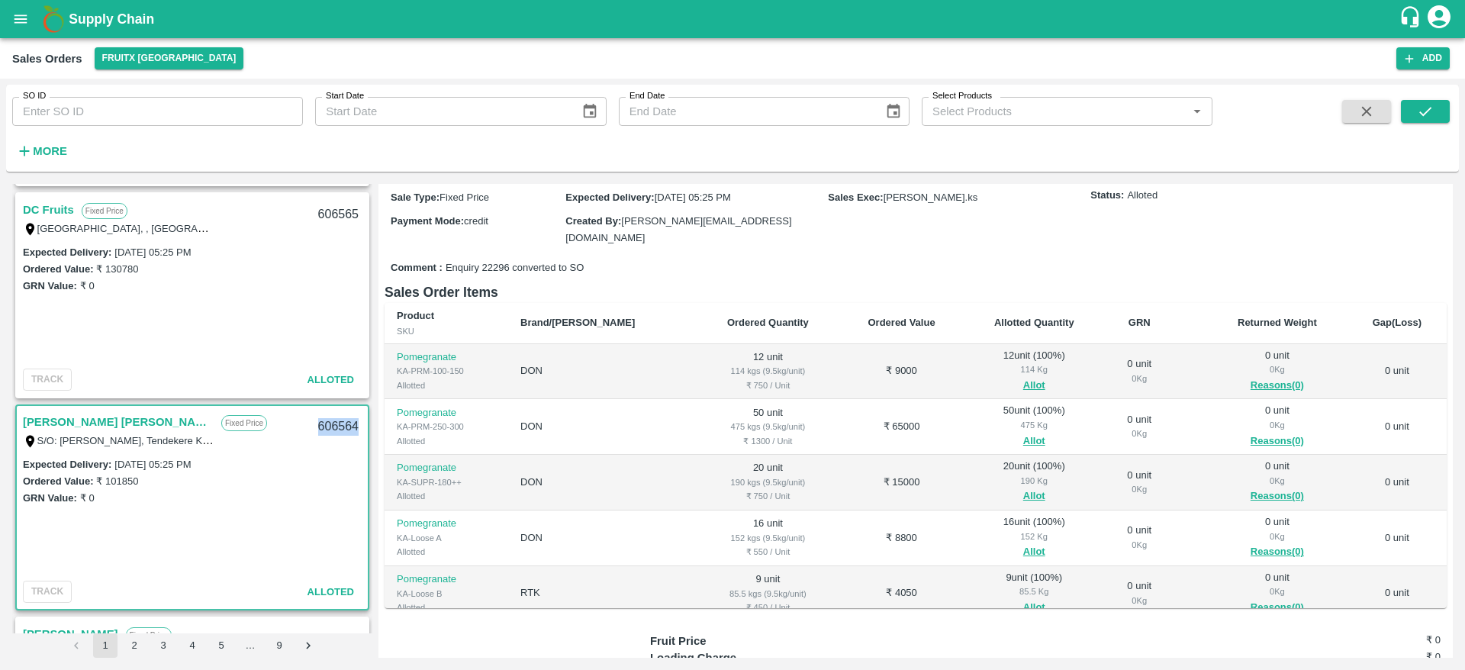
scroll to position [0, 0]
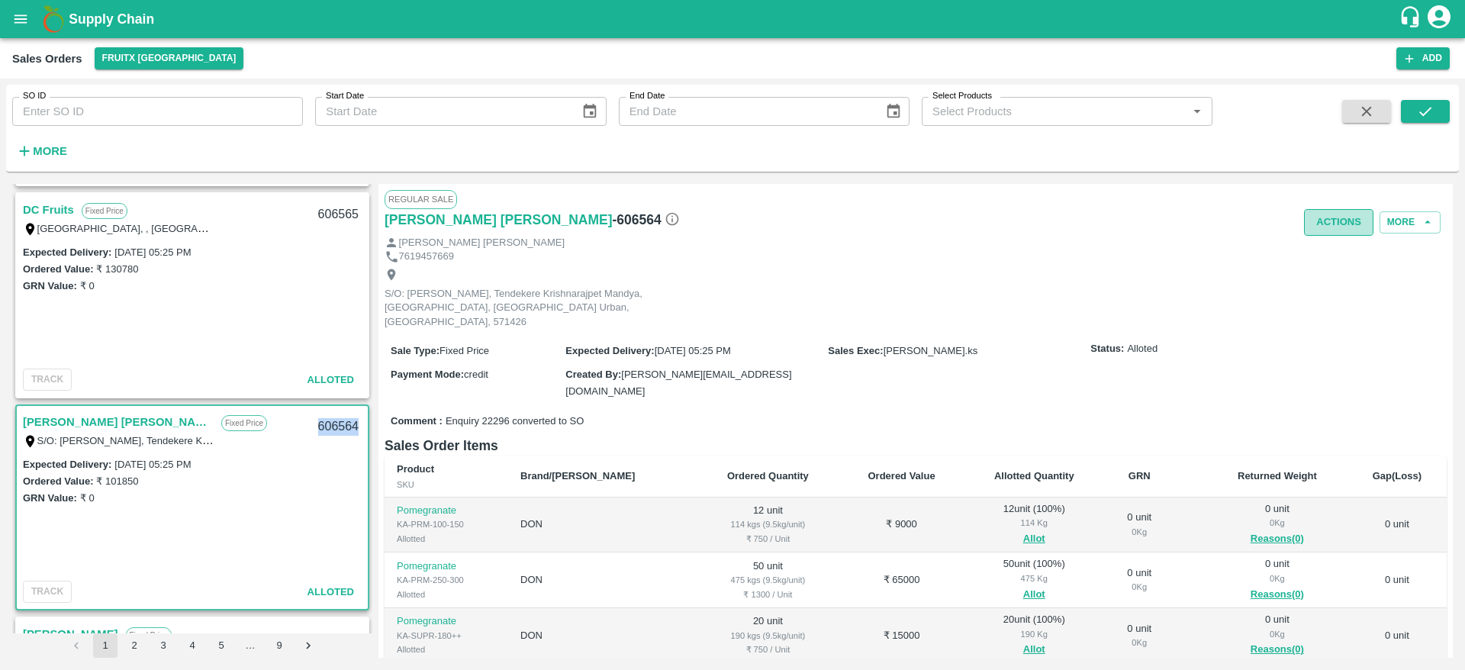
click at [1355, 227] on button "Actions" at bounding box center [1338, 222] width 69 height 27
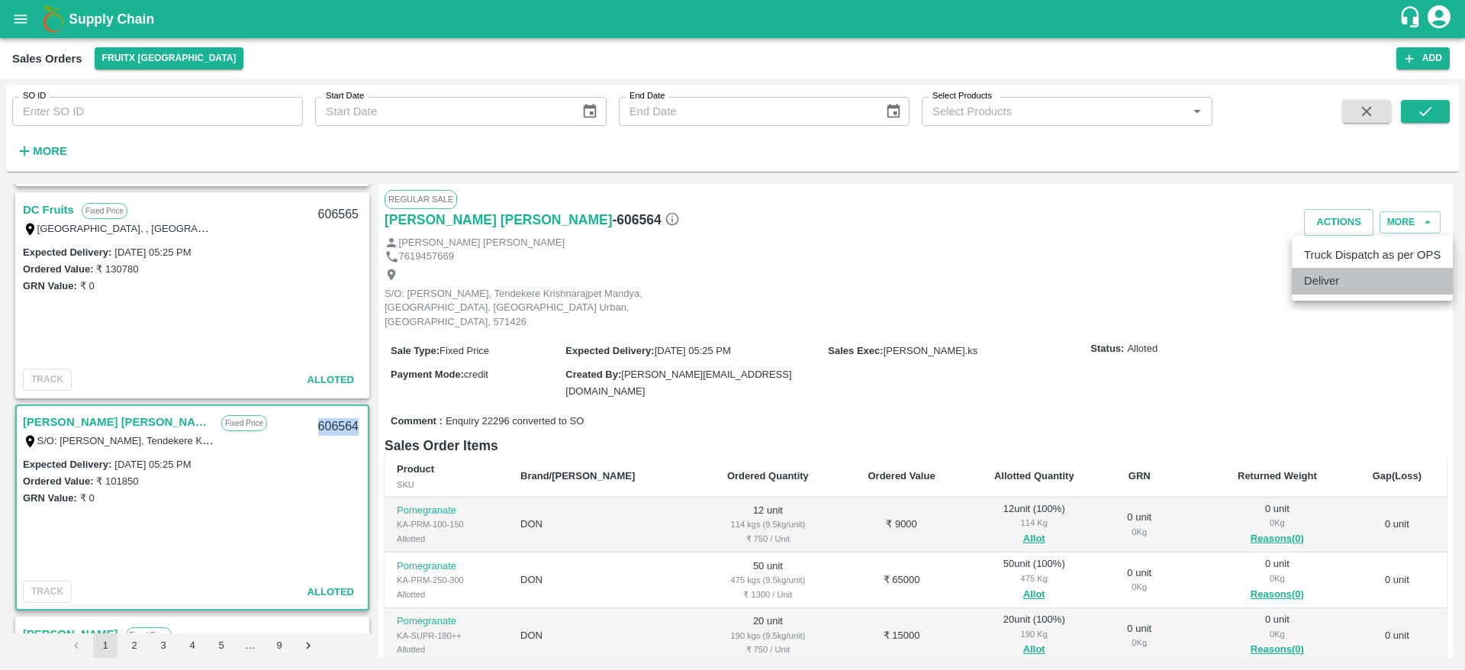
click at [1347, 282] on li "Deliver" at bounding box center [1372, 281] width 161 height 26
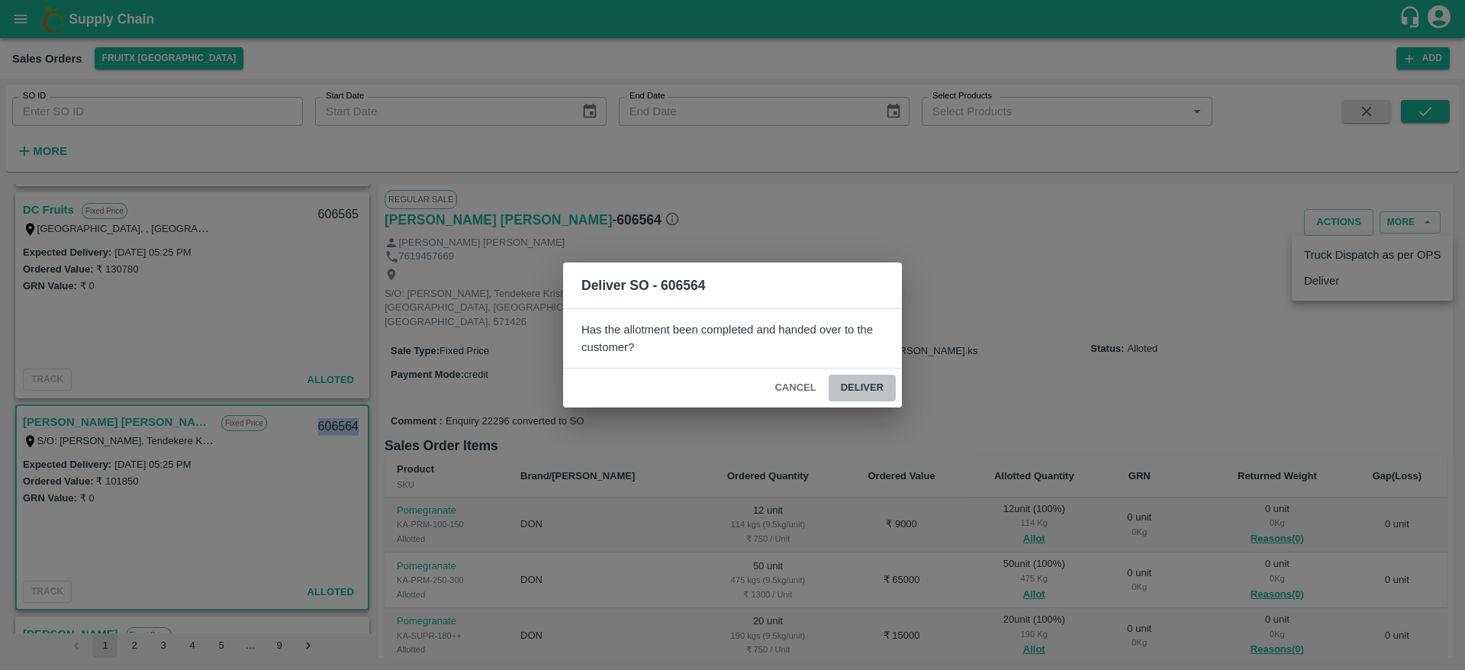
click at [866, 386] on button "Deliver" at bounding box center [862, 388] width 67 height 27
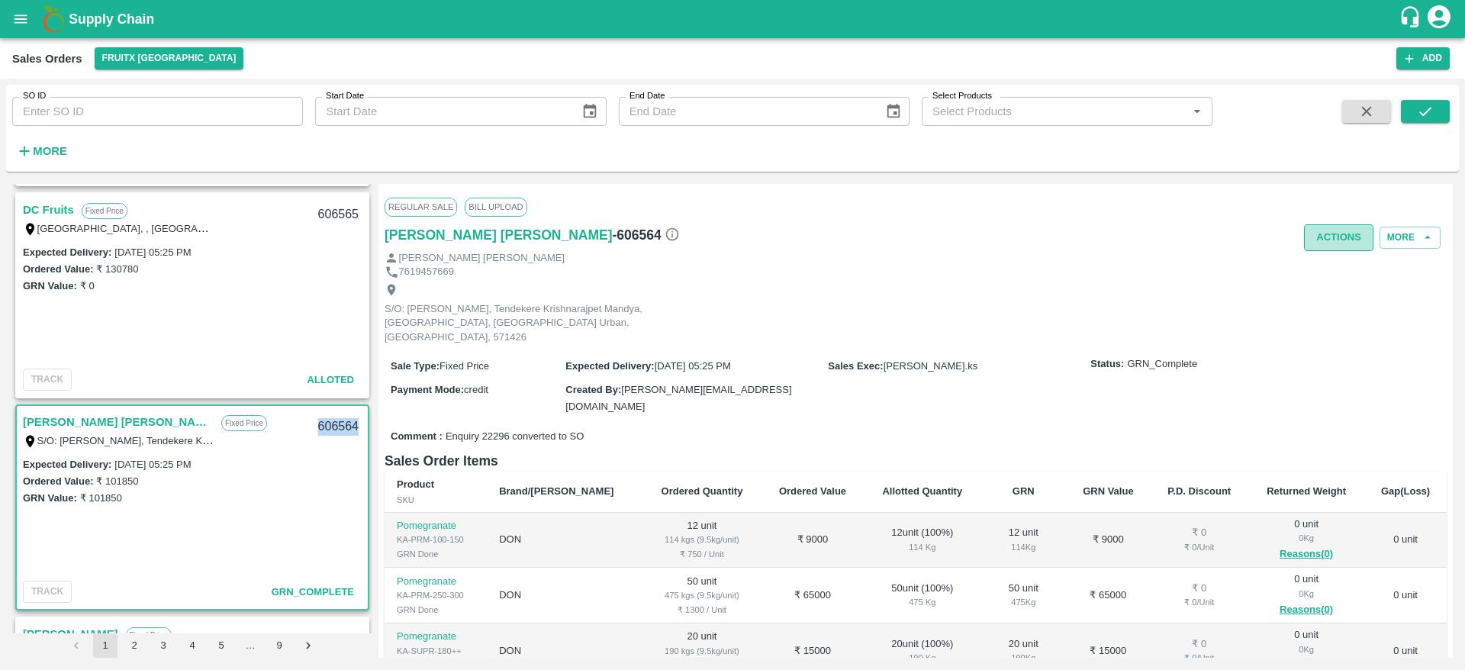
click at [1326, 248] on button "Actions" at bounding box center [1338, 237] width 69 height 27
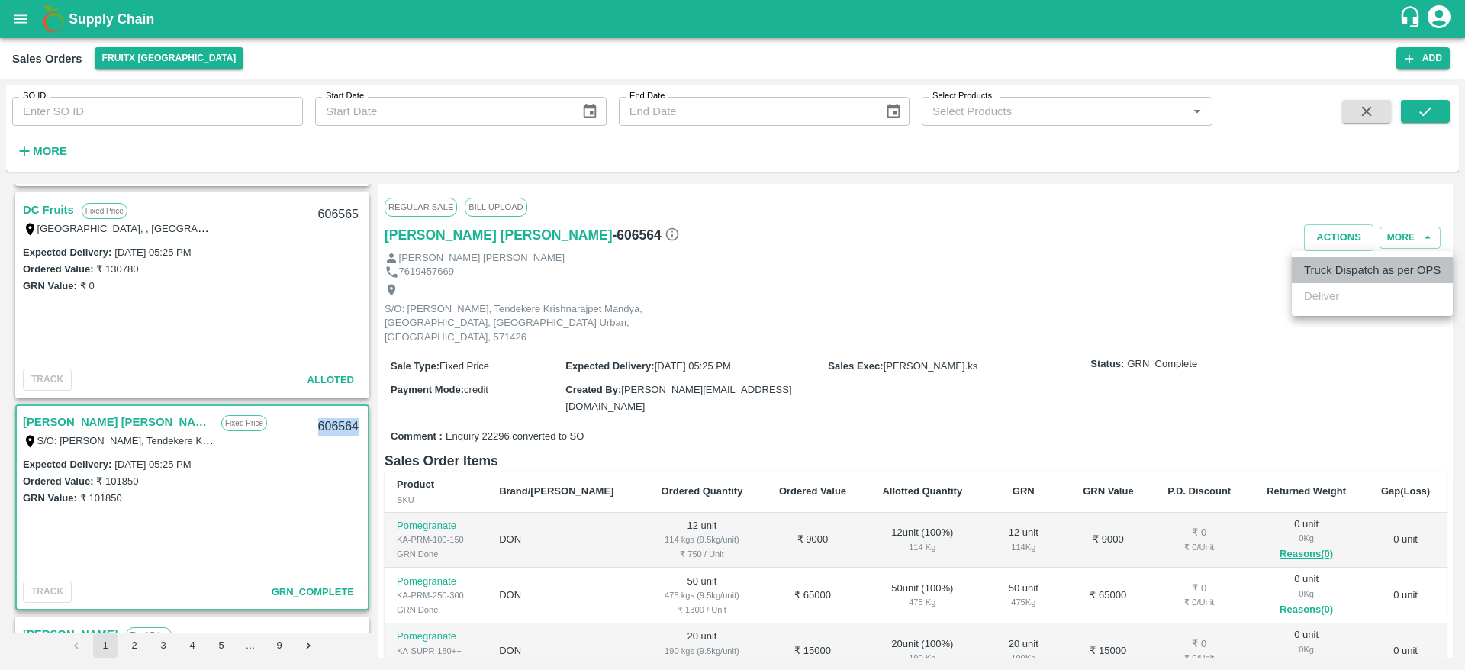
click at [1339, 266] on li "Truck Dispatch as per OPS" at bounding box center [1372, 270] width 161 height 26
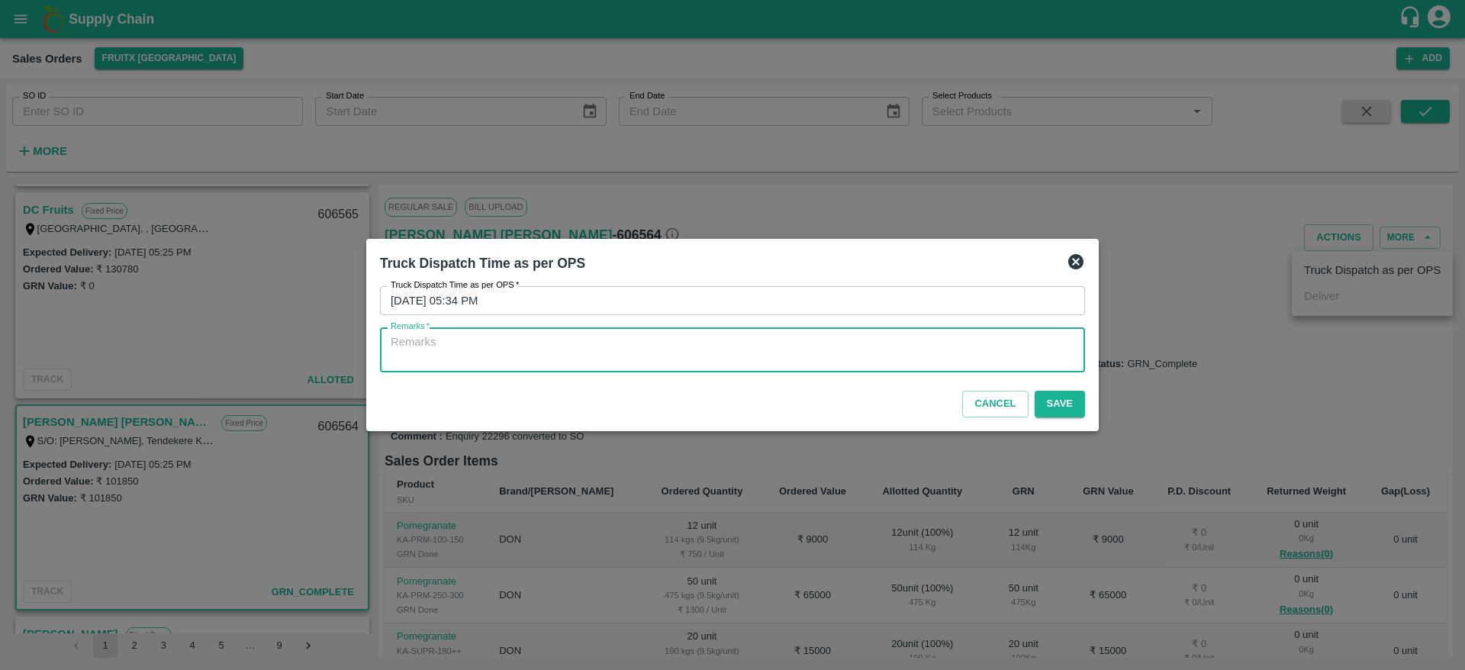
click at [802, 334] on textarea "Remarks   *" at bounding box center [733, 350] width 684 height 32
type textarea "OTD"
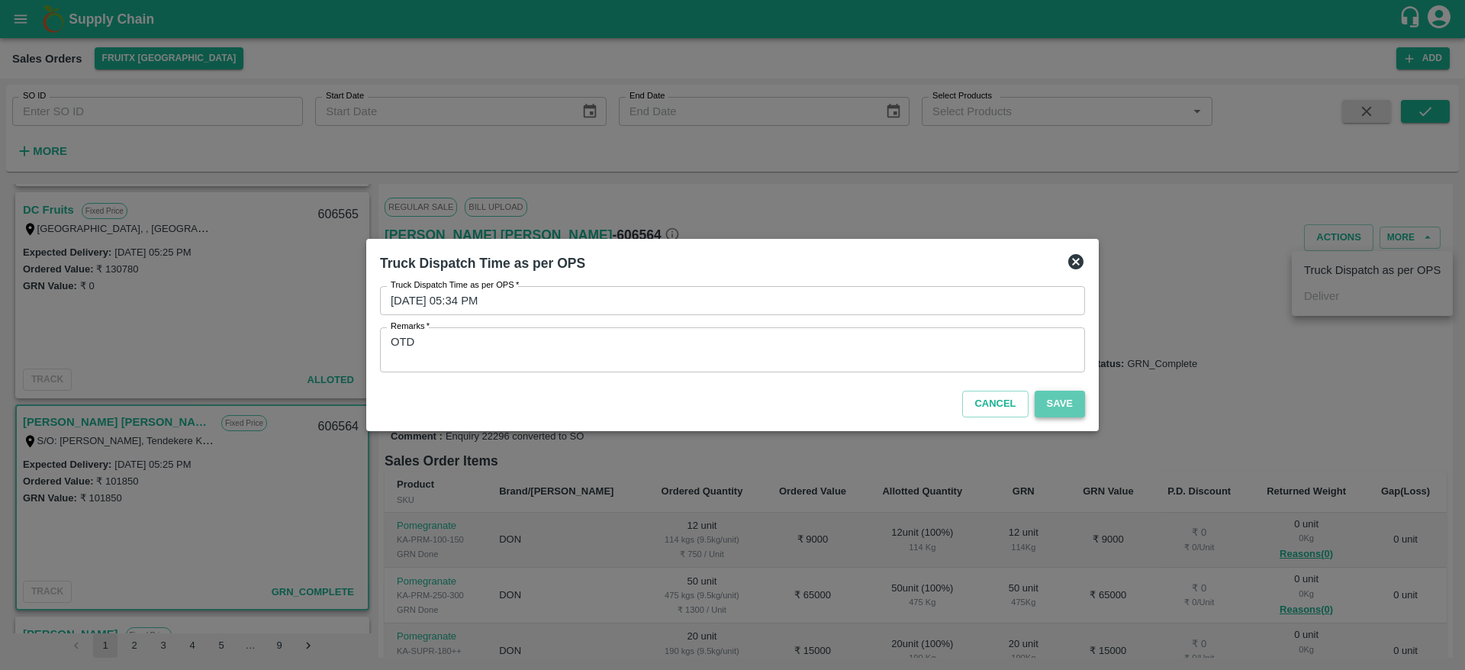
click at [1060, 401] on button "Save" at bounding box center [1060, 404] width 50 height 27
click at [1059, 398] on button "Save" at bounding box center [1060, 404] width 50 height 27
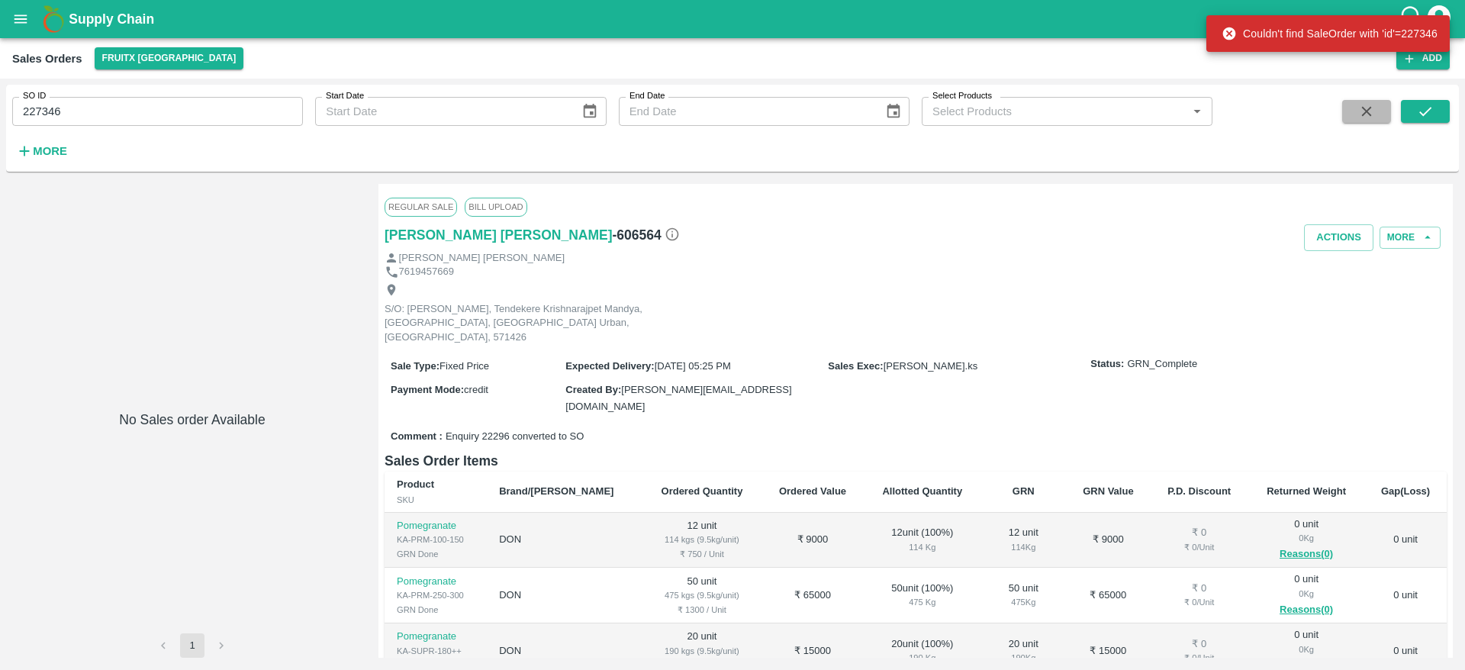
click at [1360, 112] on icon "button" at bounding box center [1366, 111] width 17 height 17
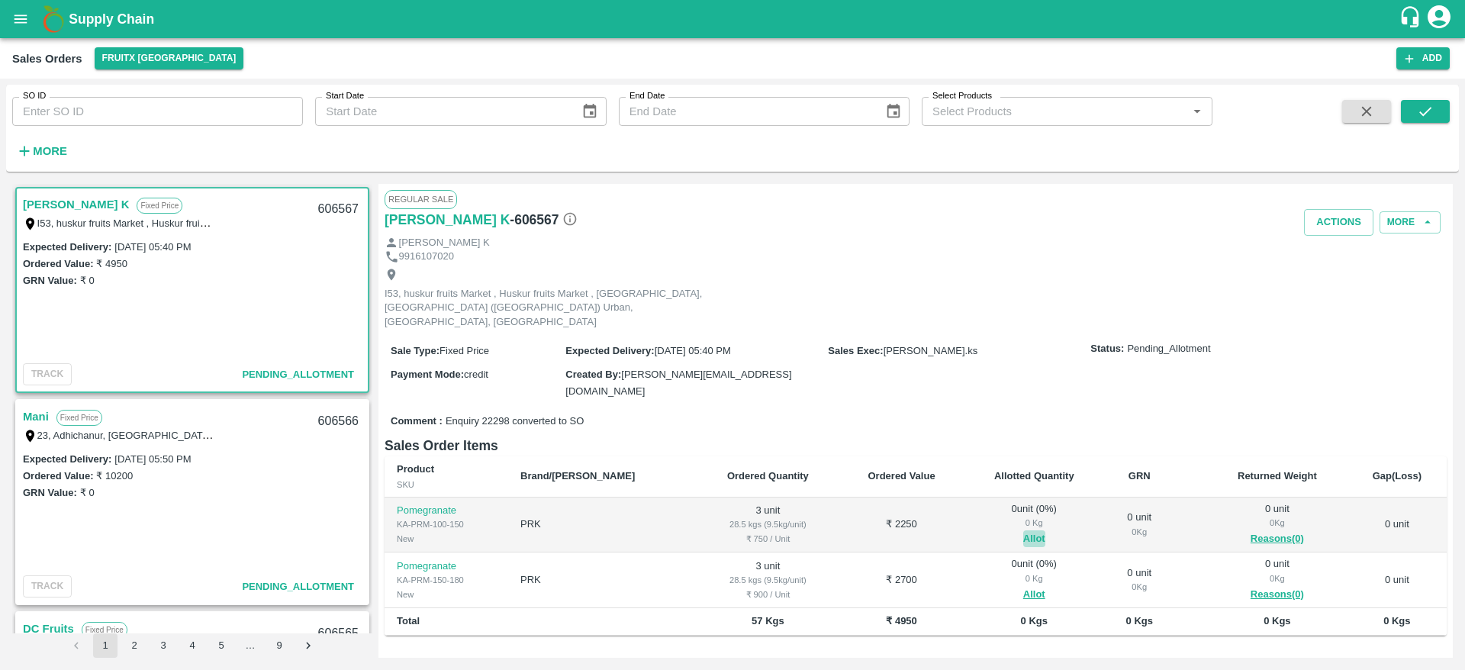
click at [1023, 530] on button "Allot" at bounding box center [1034, 539] width 22 height 18
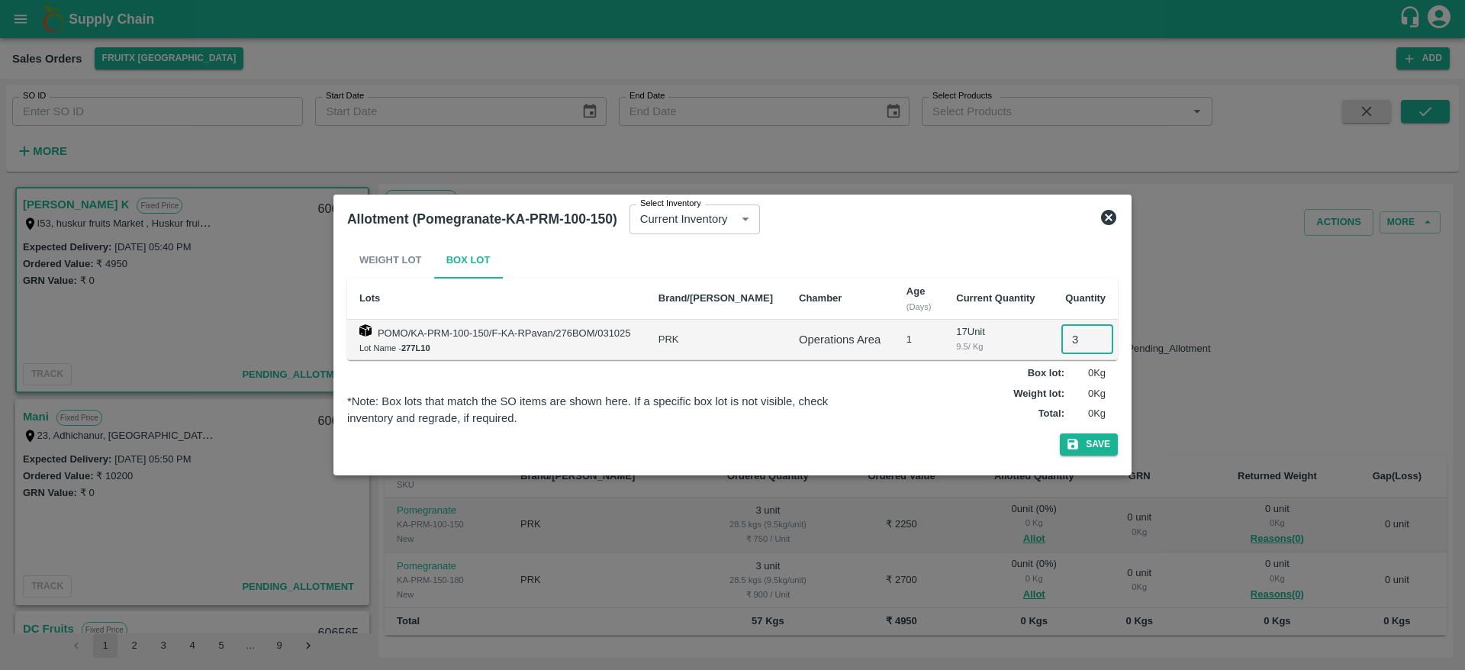
click at [1062, 334] on input "3" at bounding box center [1088, 339] width 52 height 29
type input "3"
click at [1060, 433] on button "Save" at bounding box center [1089, 444] width 58 height 22
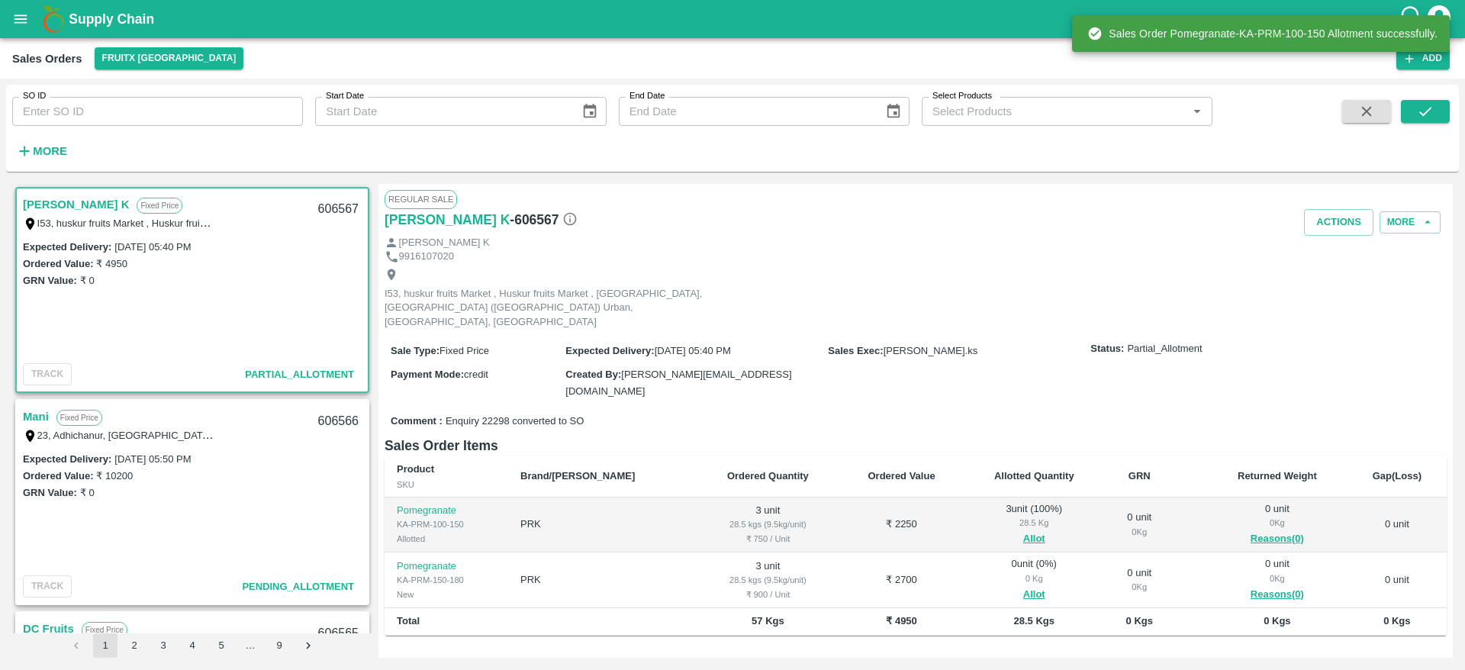
click at [1001, 572] on div "0 Kg" at bounding box center [1034, 579] width 117 height 14
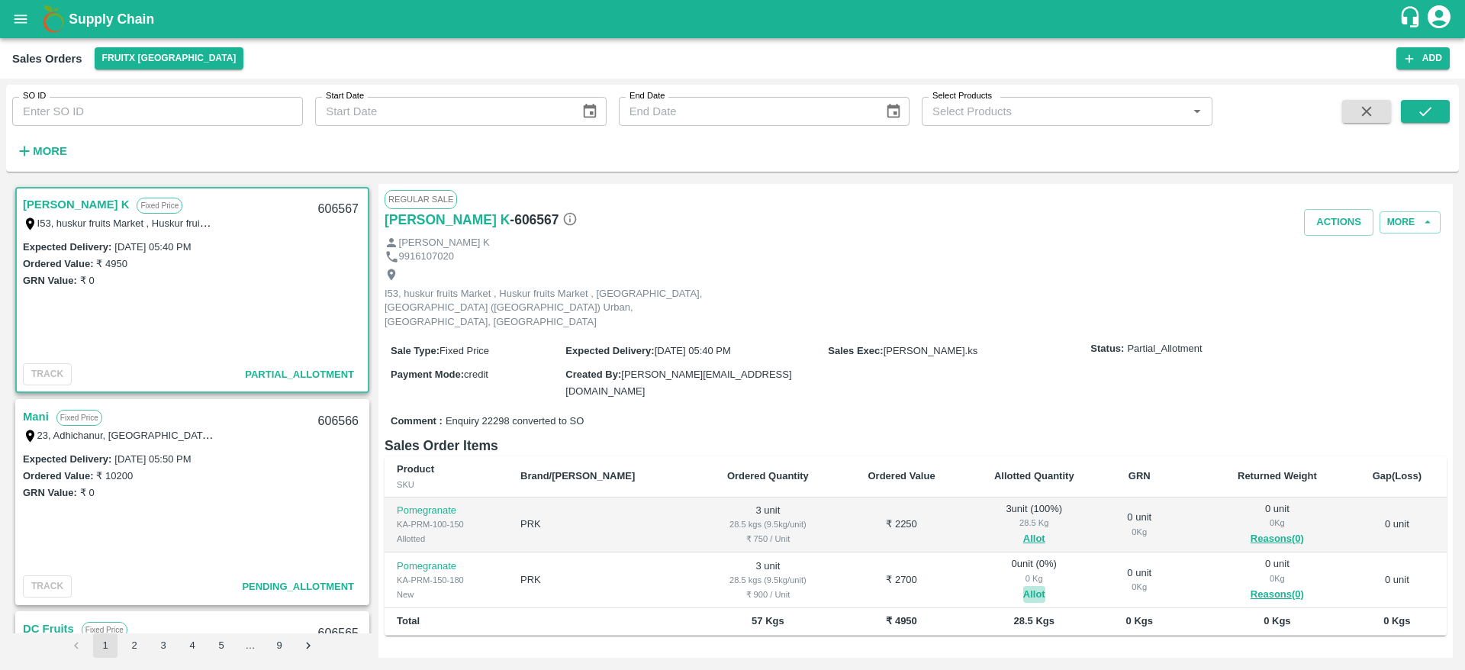
click at [1023, 586] on button "Allot" at bounding box center [1034, 595] width 22 height 18
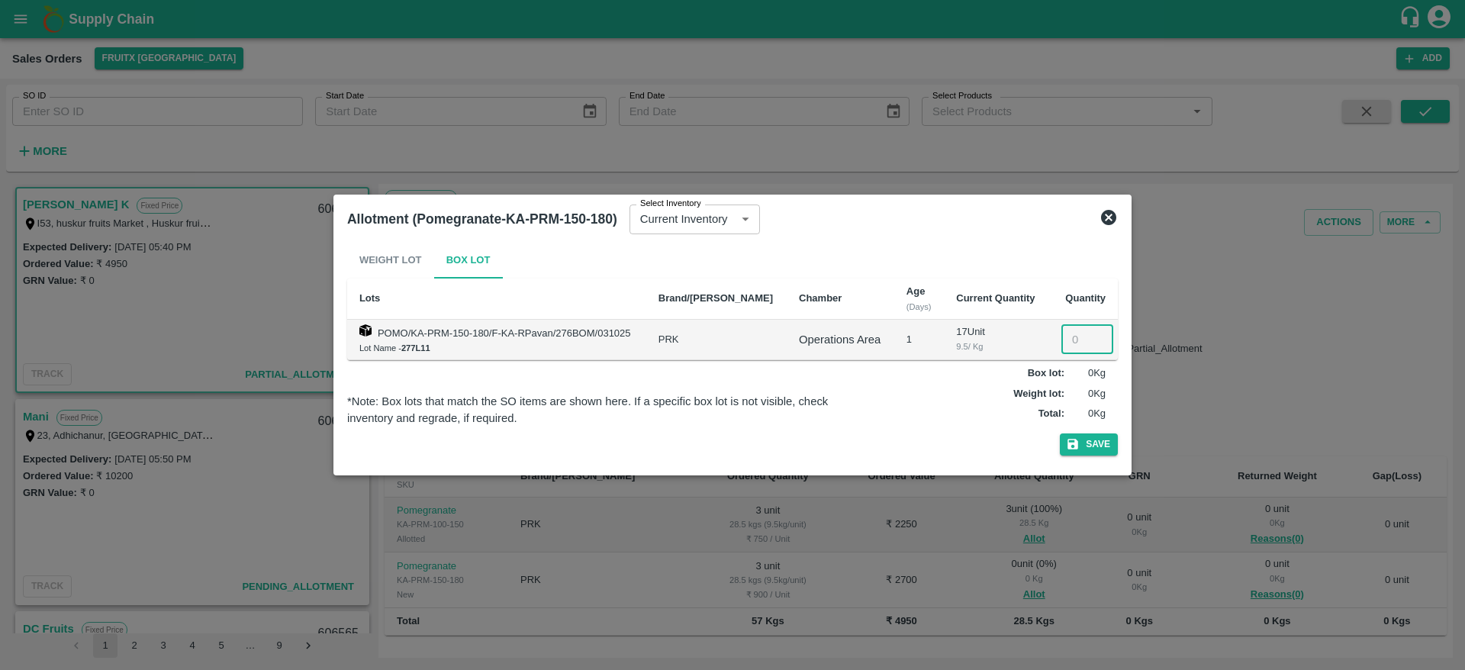
click at [1070, 333] on input "number" at bounding box center [1088, 339] width 52 height 29
type input "3"
click at [1060, 433] on button "Save" at bounding box center [1089, 444] width 58 height 22
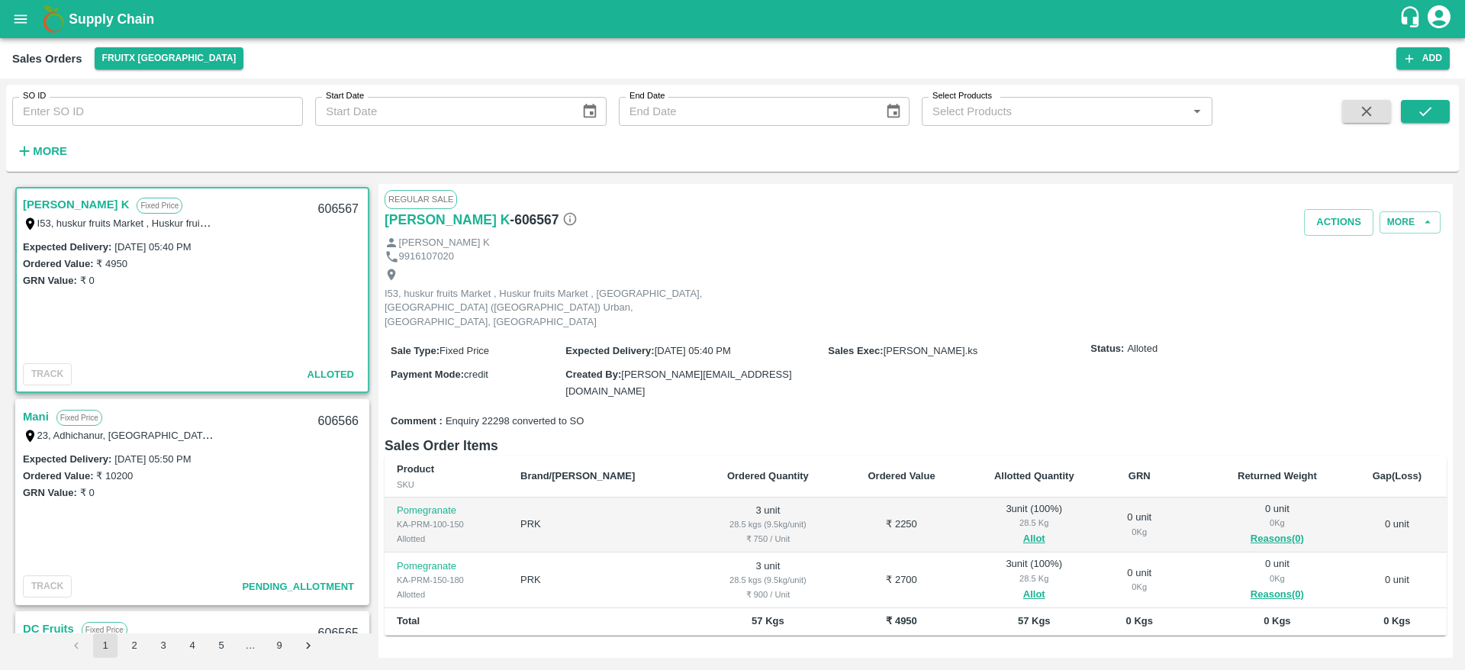
click at [324, 200] on div "606567" at bounding box center [338, 210] width 59 height 36
copy div "606567"
click at [1333, 213] on button "Actions" at bounding box center [1338, 222] width 69 height 27
click at [1335, 273] on li "Deliver" at bounding box center [1372, 281] width 161 height 26
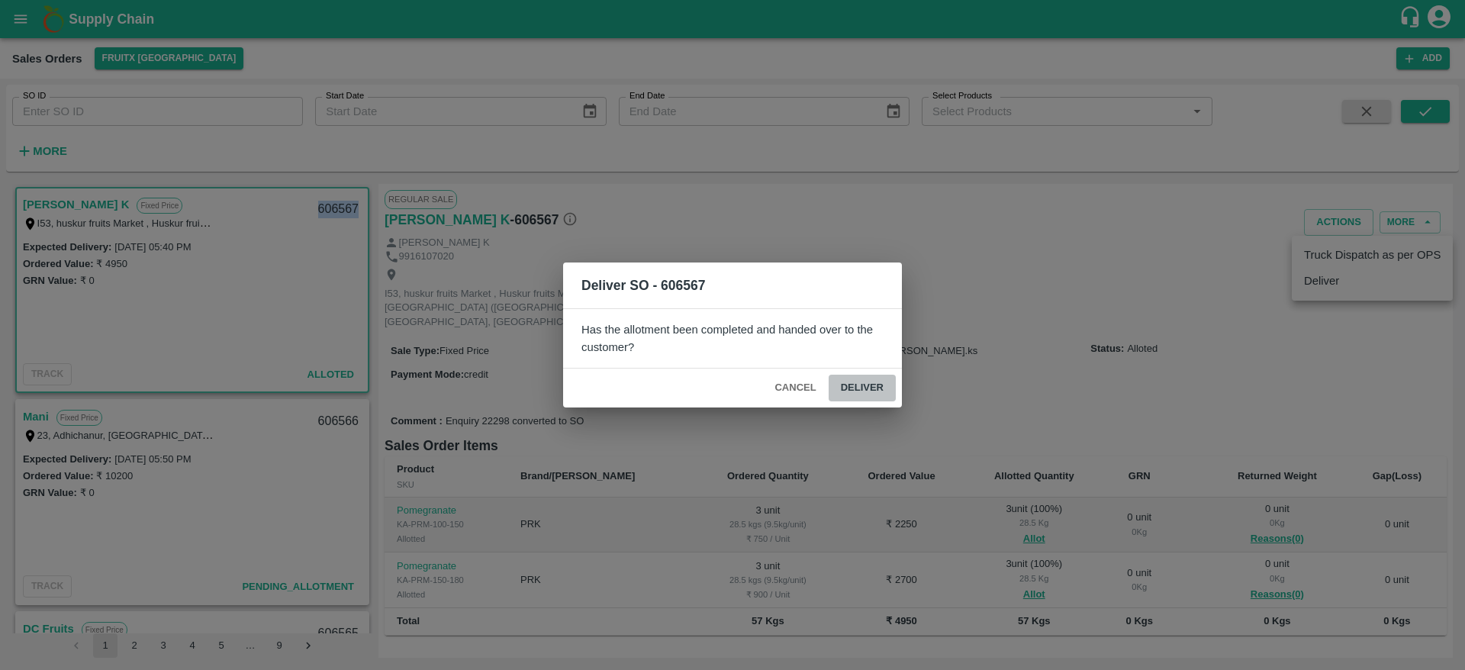
click at [837, 385] on button "Deliver" at bounding box center [862, 388] width 67 height 27
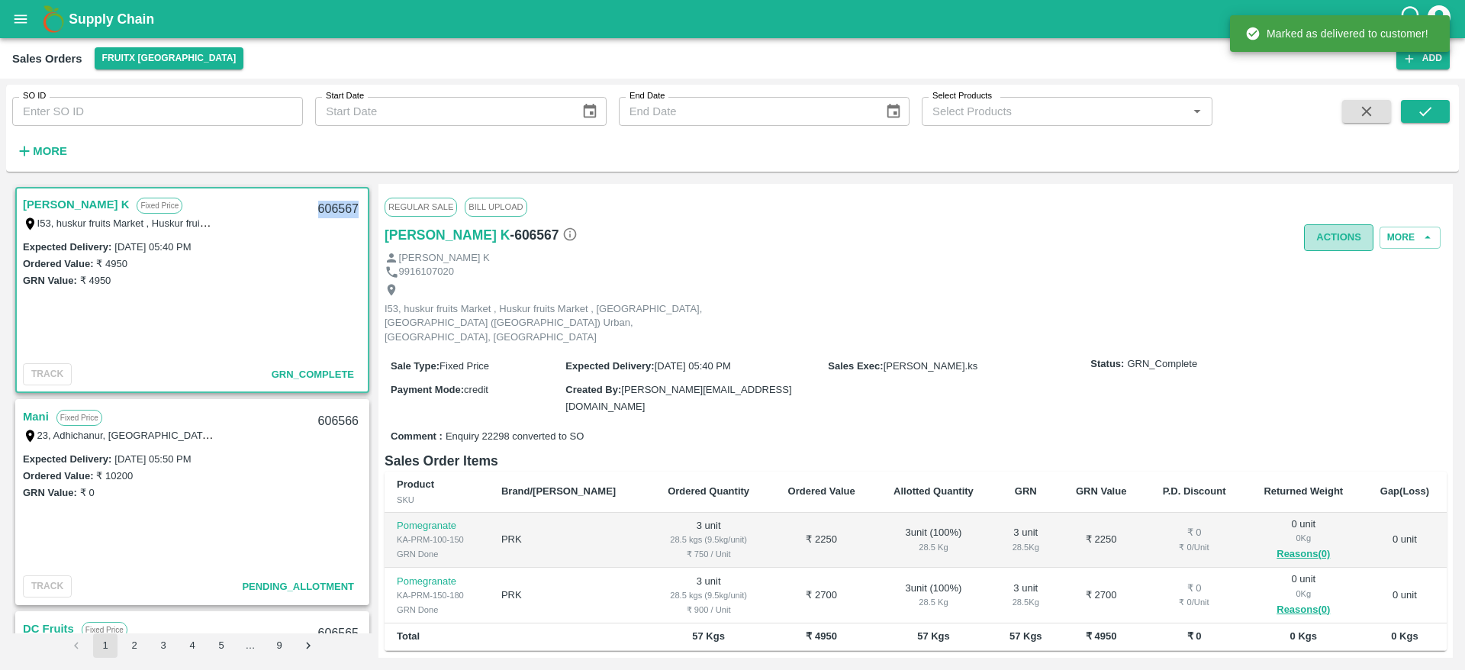
click at [1348, 246] on button "Actions" at bounding box center [1338, 237] width 69 height 27
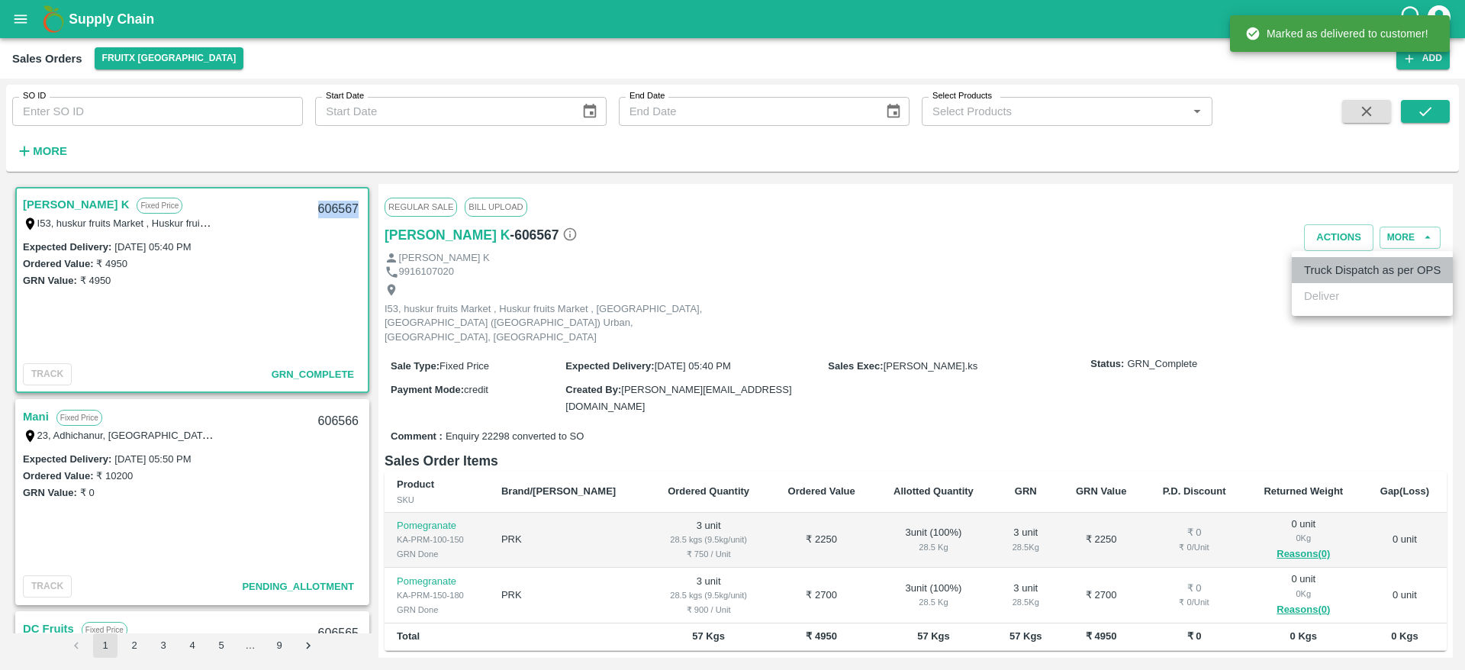
click at [1384, 277] on li "Truck Dispatch as per OPS" at bounding box center [1372, 270] width 161 height 26
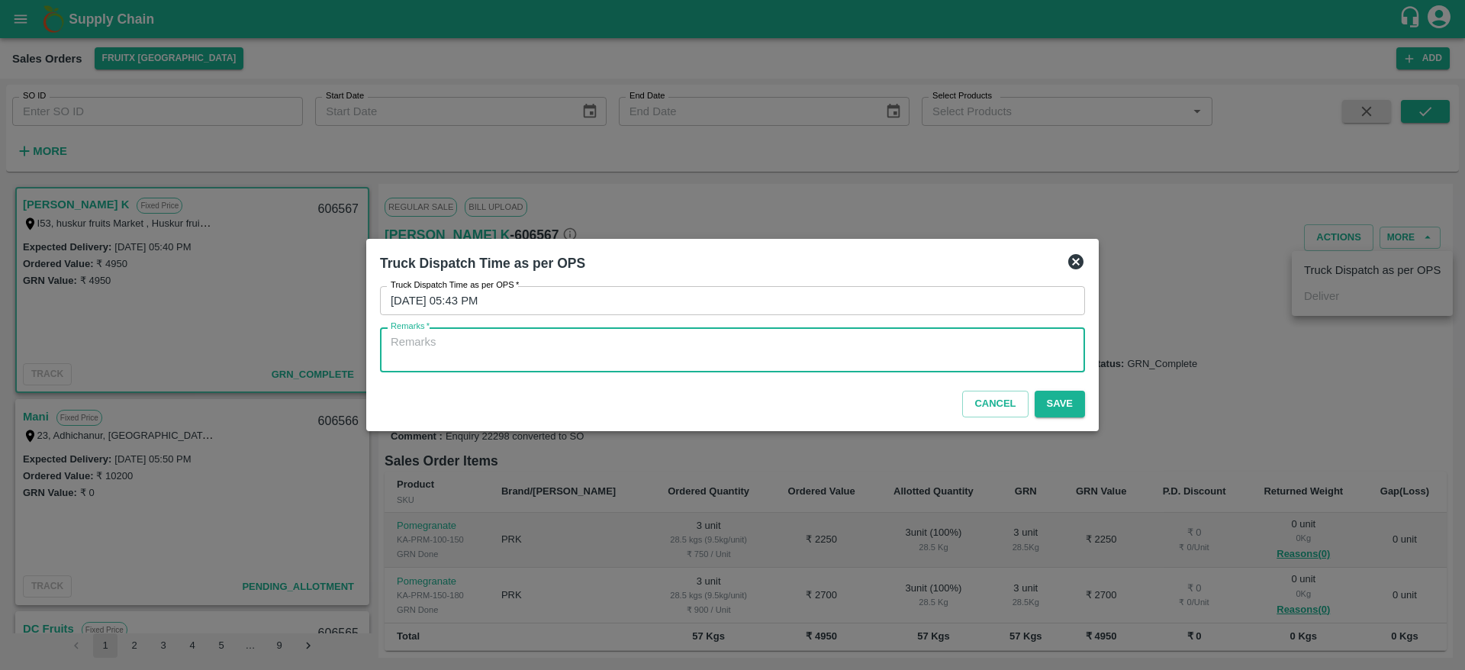
click at [986, 363] on textarea "Remarks   *" at bounding box center [733, 350] width 684 height 32
type textarea "OTD"
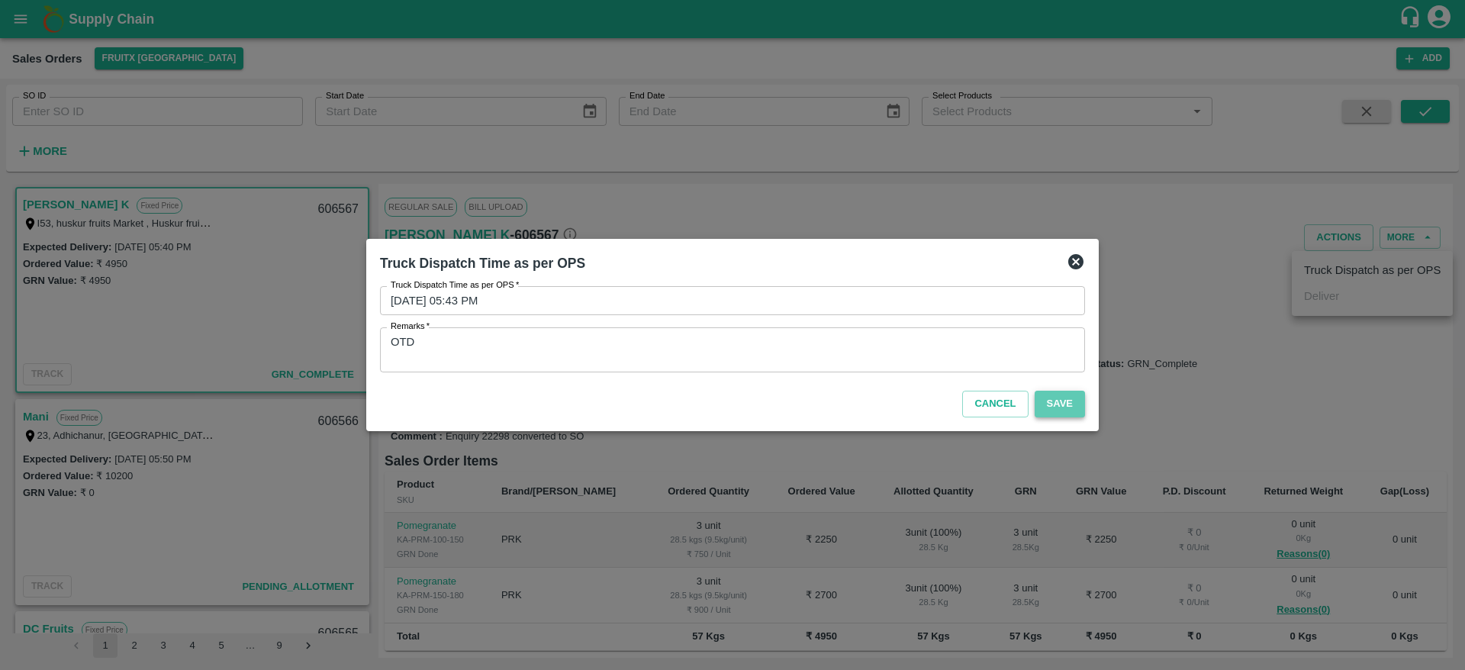
click at [1080, 405] on button "Save" at bounding box center [1060, 404] width 50 height 27
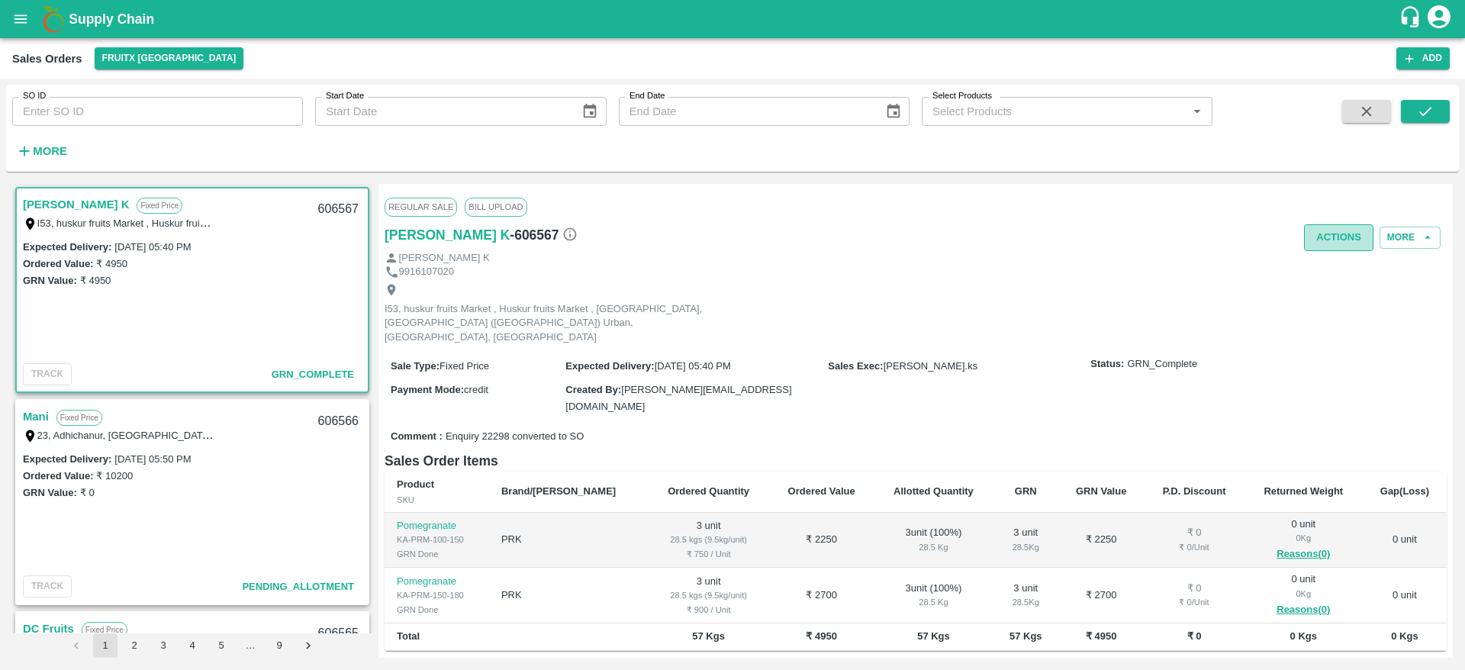
click at [1327, 228] on button "Actions" at bounding box center [1338, 237] width 69 height 27
click at [38, 414] on div at bounding box center [732, 335] width 1465 height 670
click at [38, 414] on link "Mani" at bounding box center [36, 417] width 26 height 20
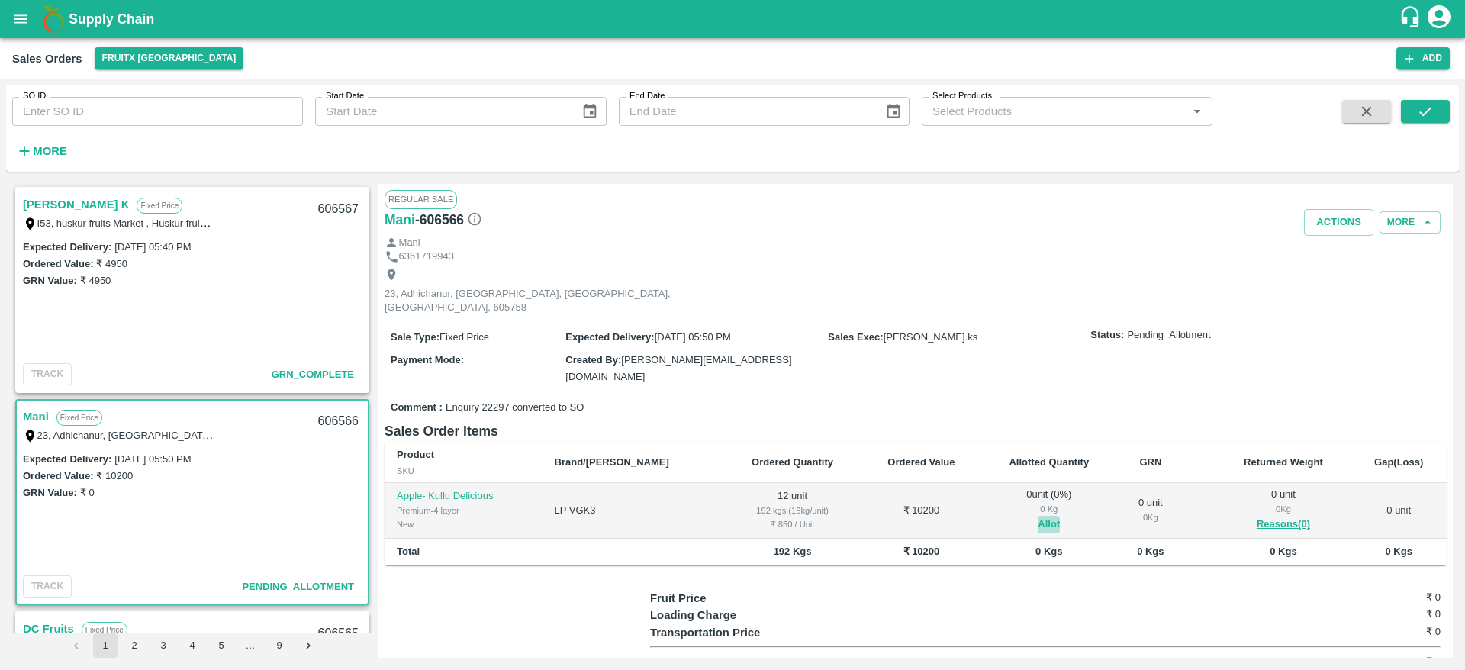
click at [1038, 516] on button "Allot" at bounding box center [1049, 525] width 22 height 18
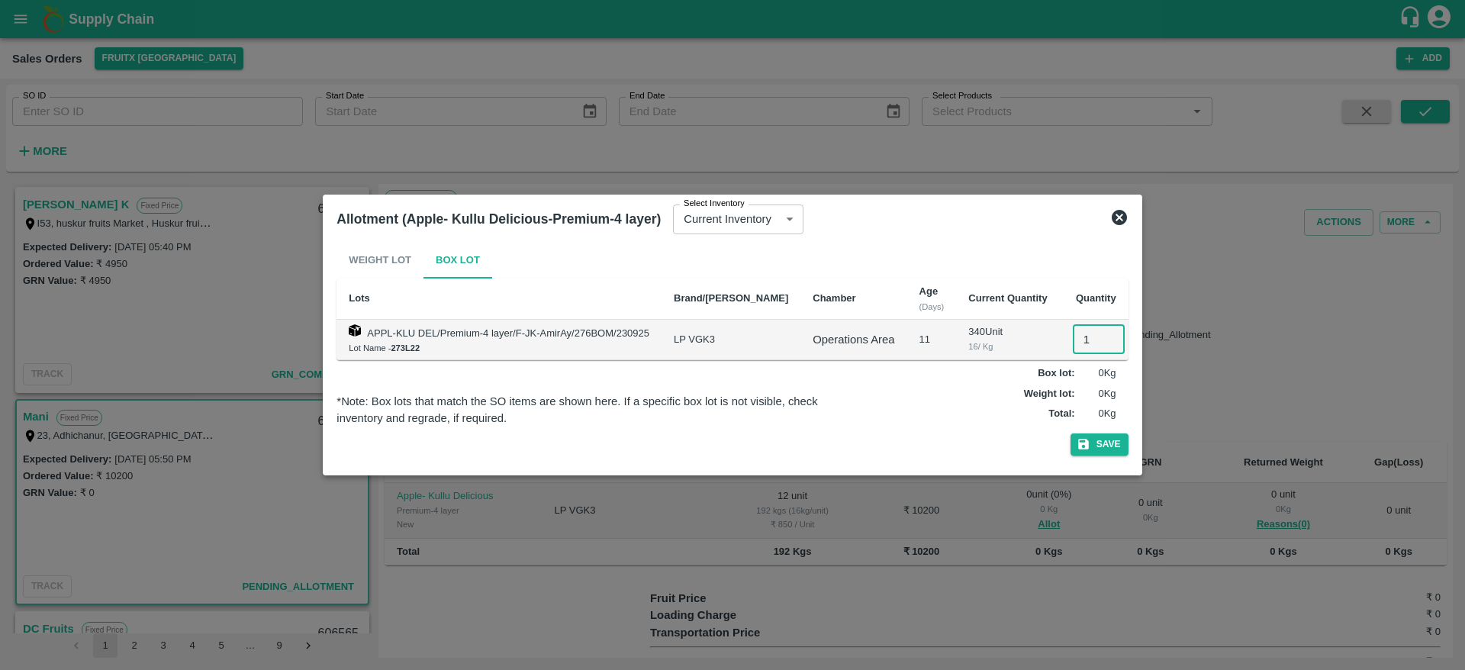
click at [1073, 326] on input "1" at bounding box center [1099, 339] width 52 height 29
type input "12"
click at [1071, 433] on button "Save" at bounding box center [1100, 444] width 58 height 22
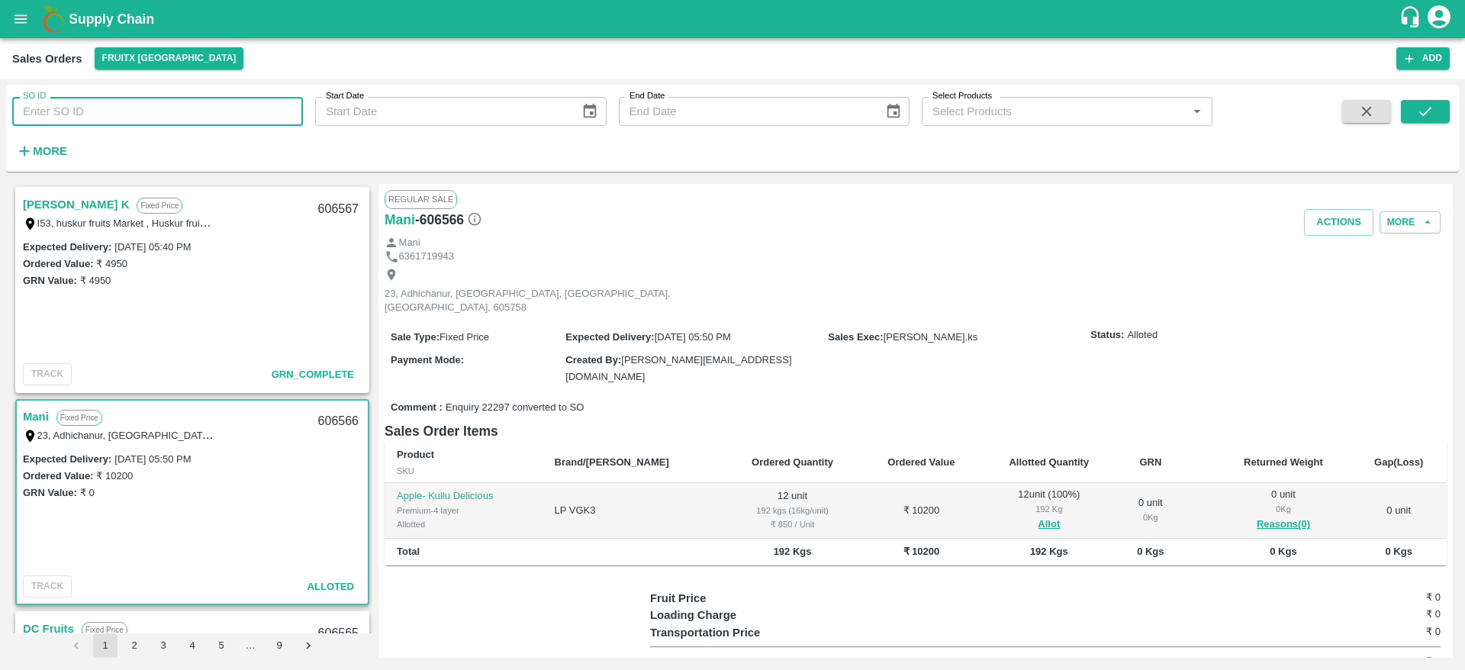
click at [204, 110] on input "SO ID" at bounding box center [157, 111] width 291 height 29
type input "606174"
click at [1404, 124] on span at bounding box center [1425, 131] width 49 height 63
click at [1412, 121] on button "submit" at bounding box center [1425, 111] width 49 height 23
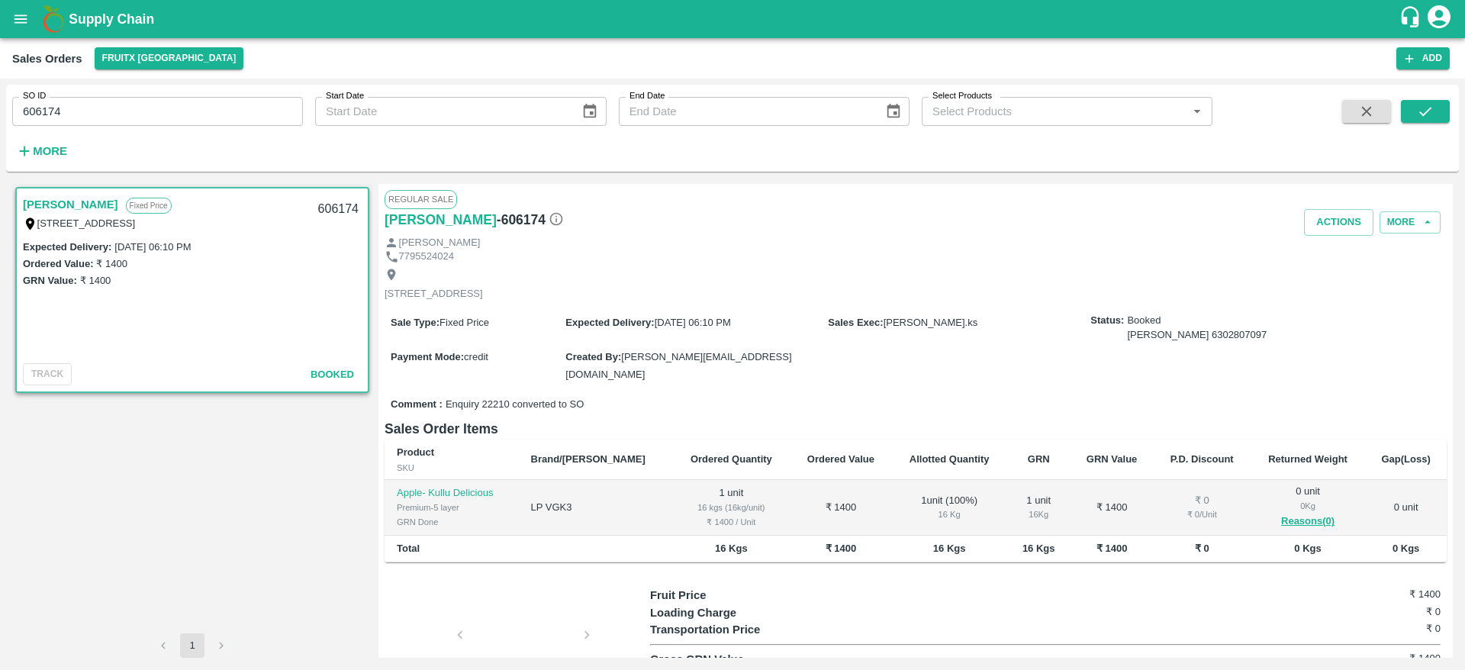
click at [330, 211] on div "606174" at bounding box center [338, 210] width 59 height 36
copy div "606174"
click at [1351, 221] on button "Actions" at bounding box center [1338, 222] width 69 height 27
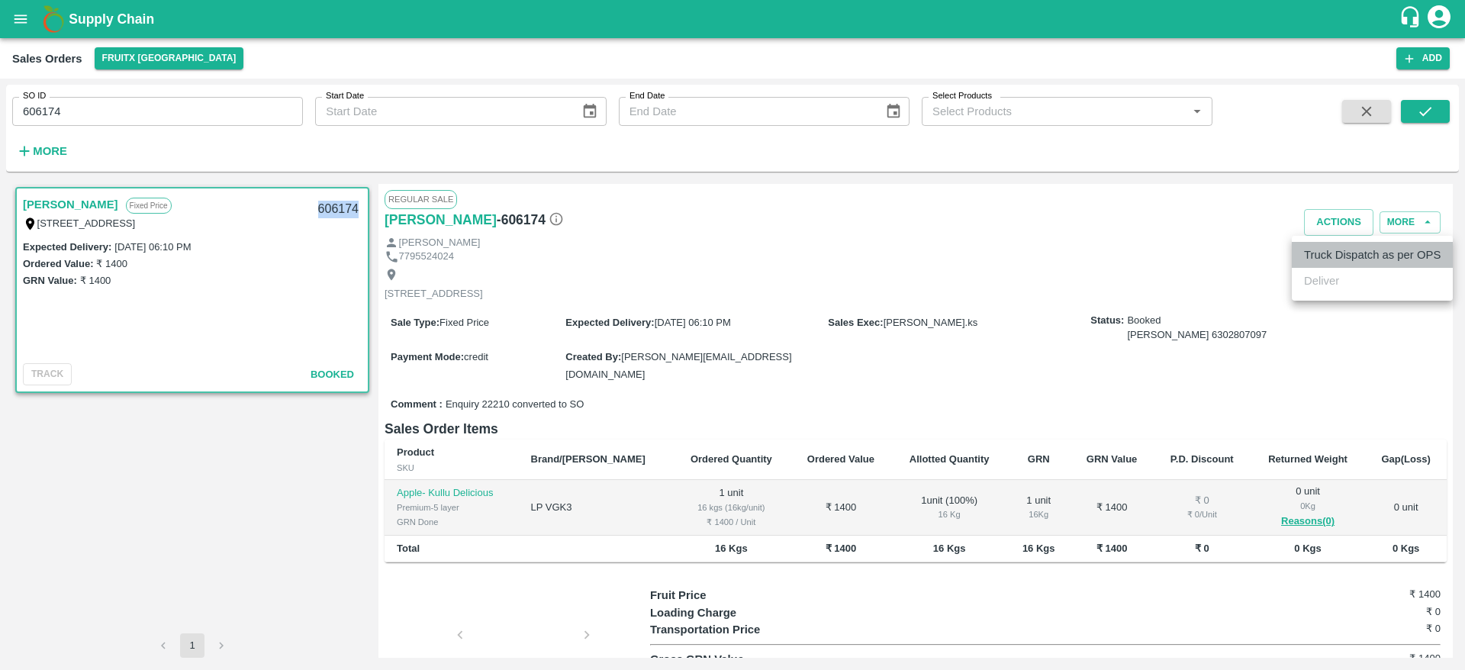
click at [1390, 258] on li "Truck Dispatch as per OPS" at bounding box center [1372, 255] width 161 height 26
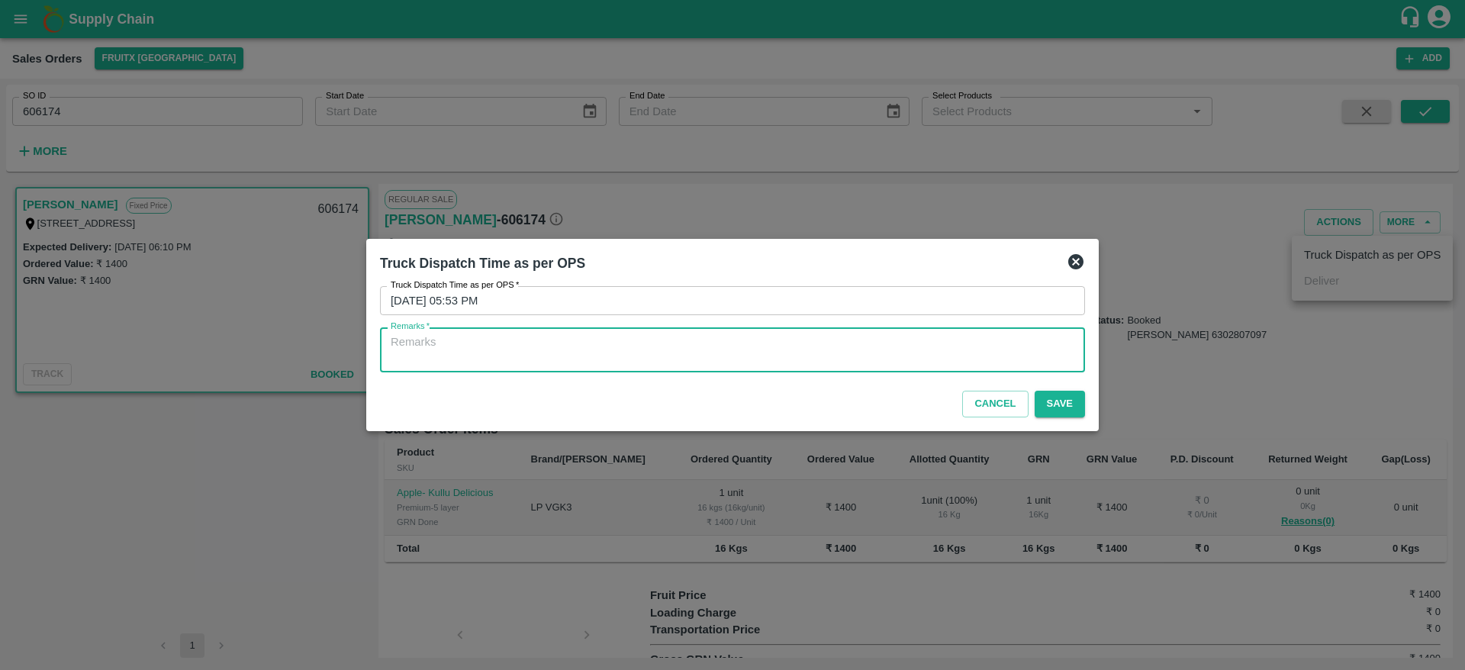
click at [990, 350] on textarea "Remarks   *" at bounding box center [733, 350] width 684 height 32
type textarea "OTD"
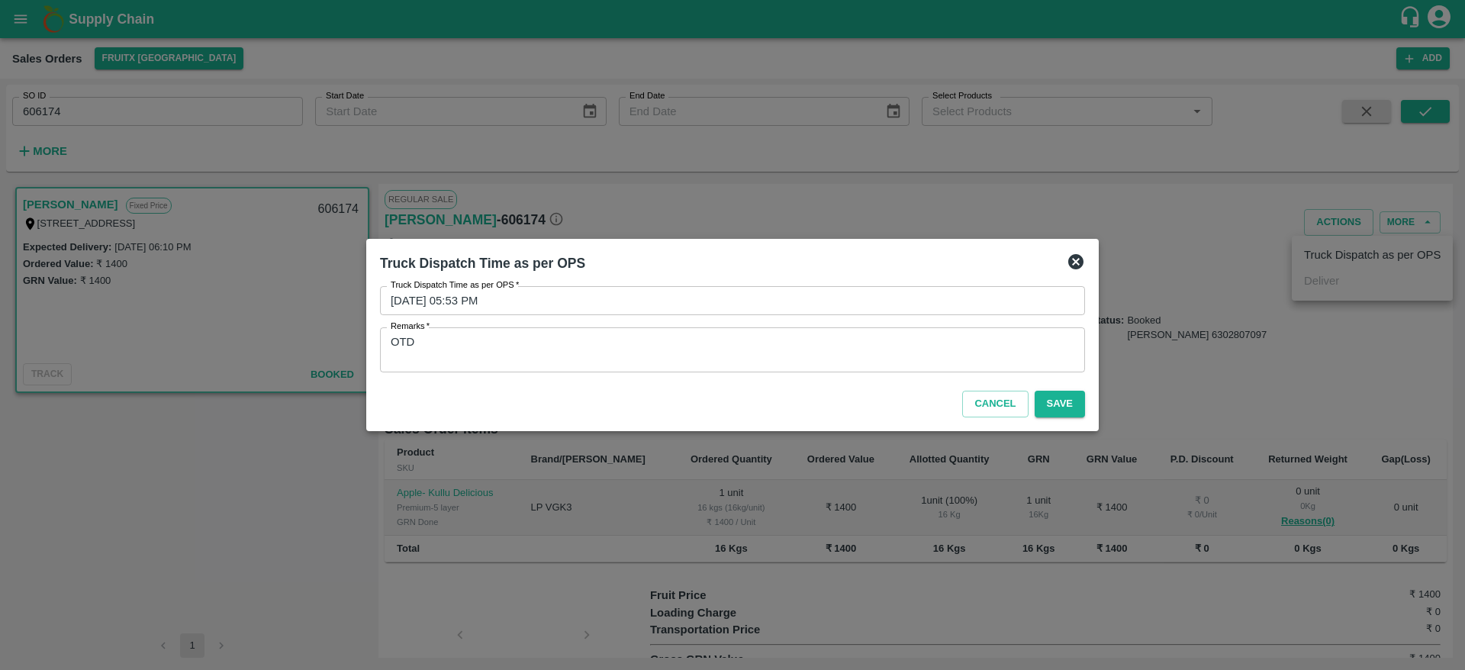
click at [1074, 263] on icon at bounding box center [1076, 262] width 18 height 18
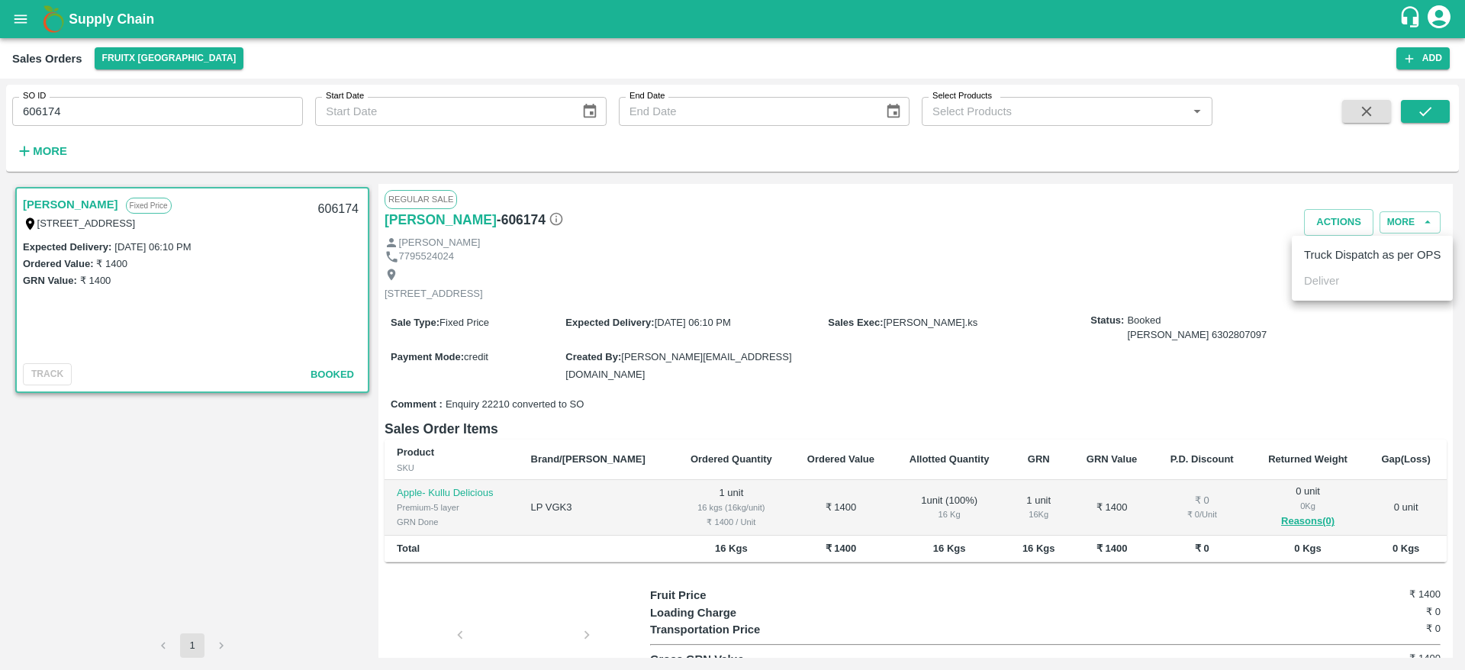
click at [1361, 112] on div at bounding box center [732, 335] width 1465 height 670
click at [1361, 112] on icon "button" at bounding box center [1366, 111] width 17 height 17
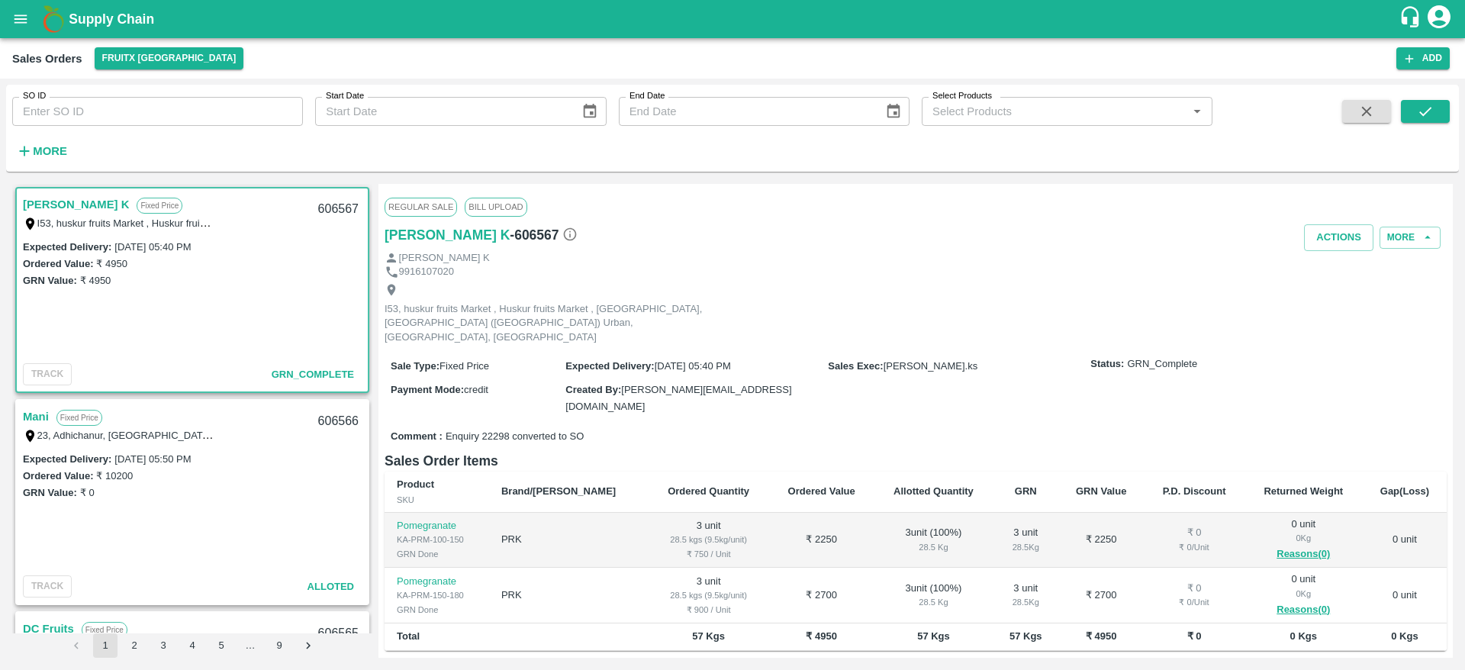
click at [1367, 124] on span at bounding box center [1366, 131] width 61 height 63
click at [1364, 121] on button "button" at bounding box center [1366, 111] width 49 height 23
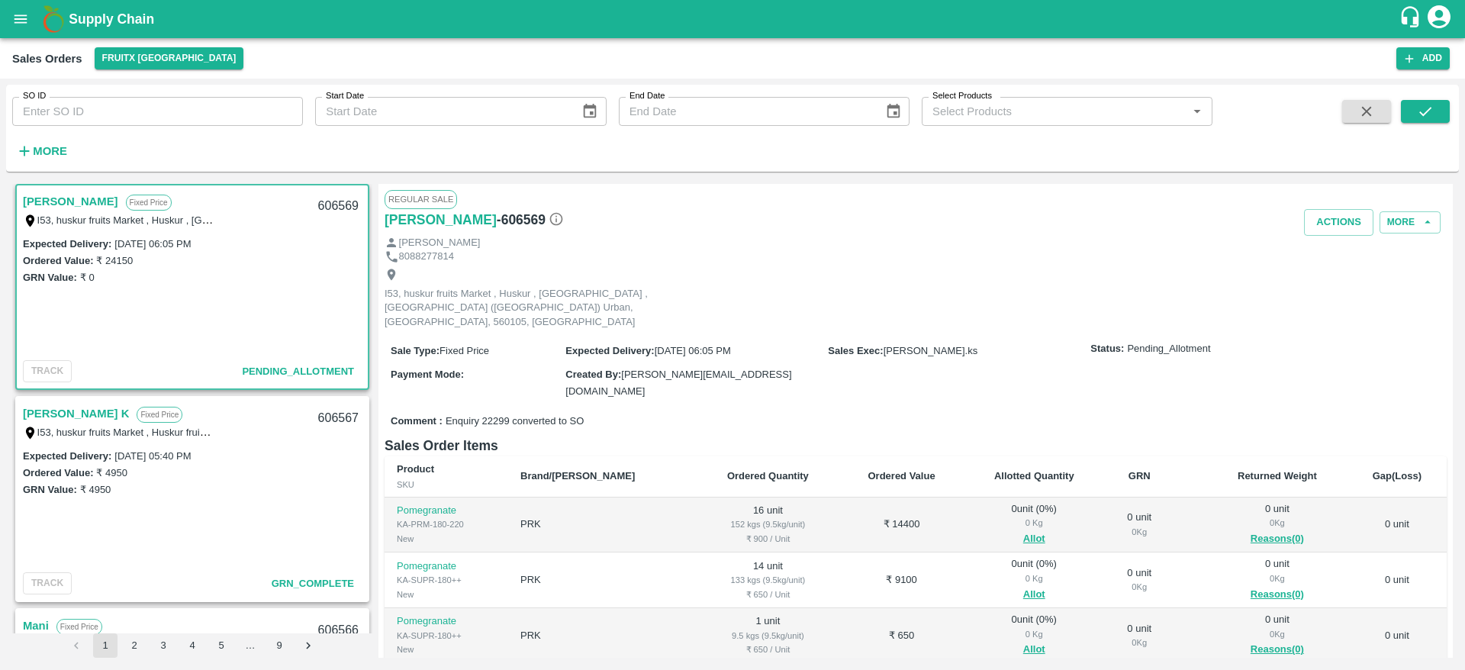
scroll to position [110, 0]
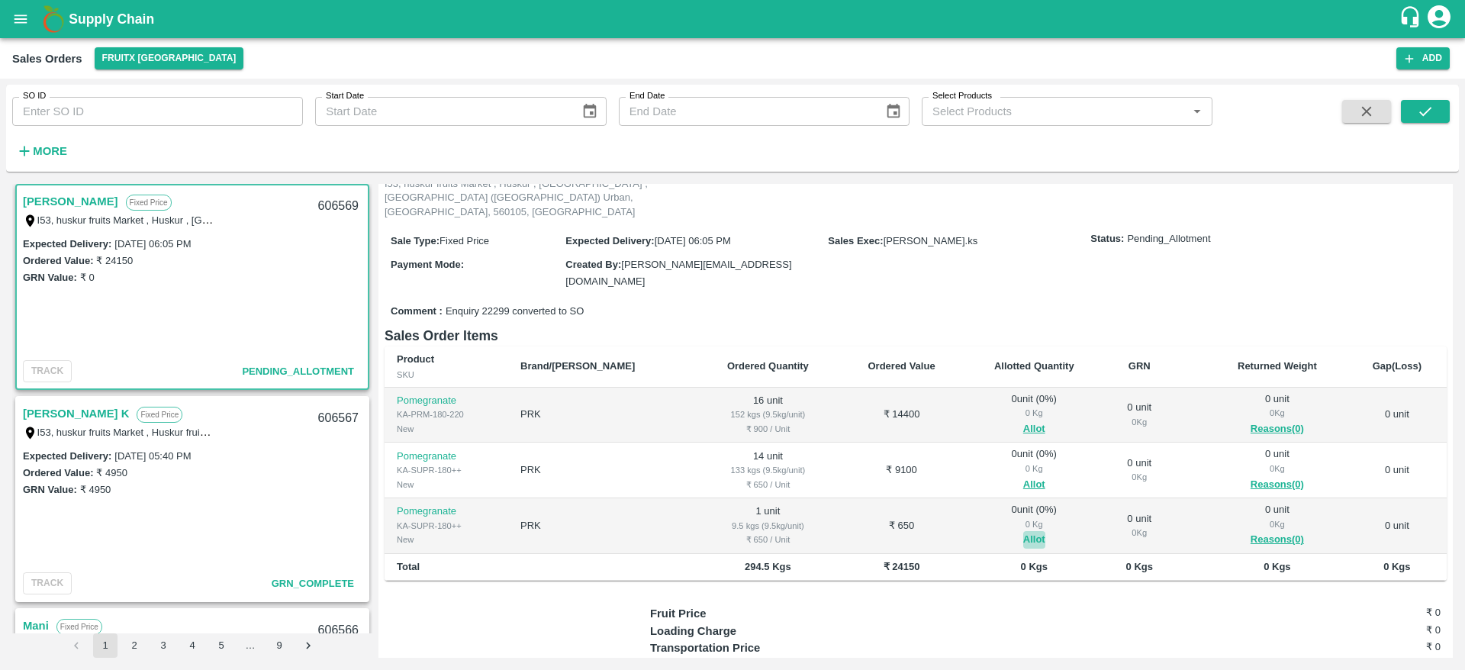
click at [1023, 531] on button "Allot" at bounding box center [1034, 540] width 22 height 18
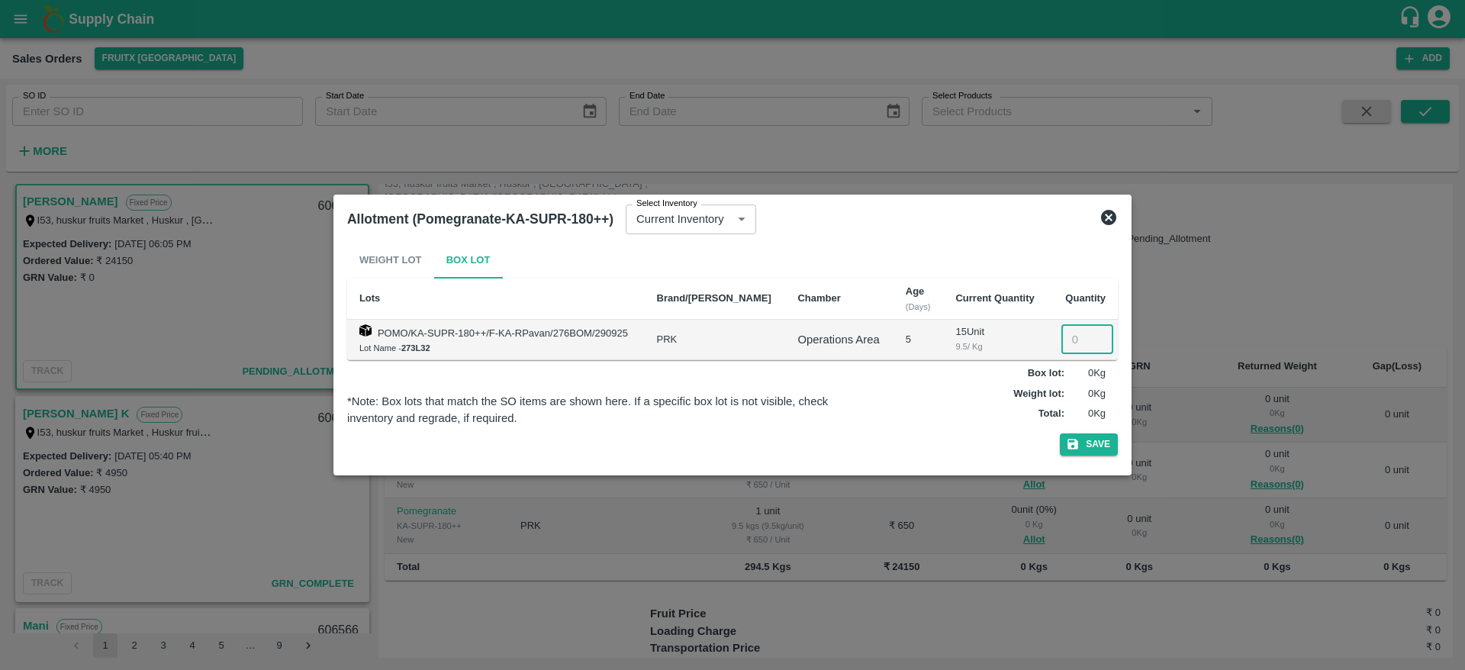
click at [1076, 327] on input "number" at bounding box center [1088, 339] width 52 height 29
type input "1"
click at [1060, 433] on button "Save" at bounding box center [1089, 444] width 58 height 22
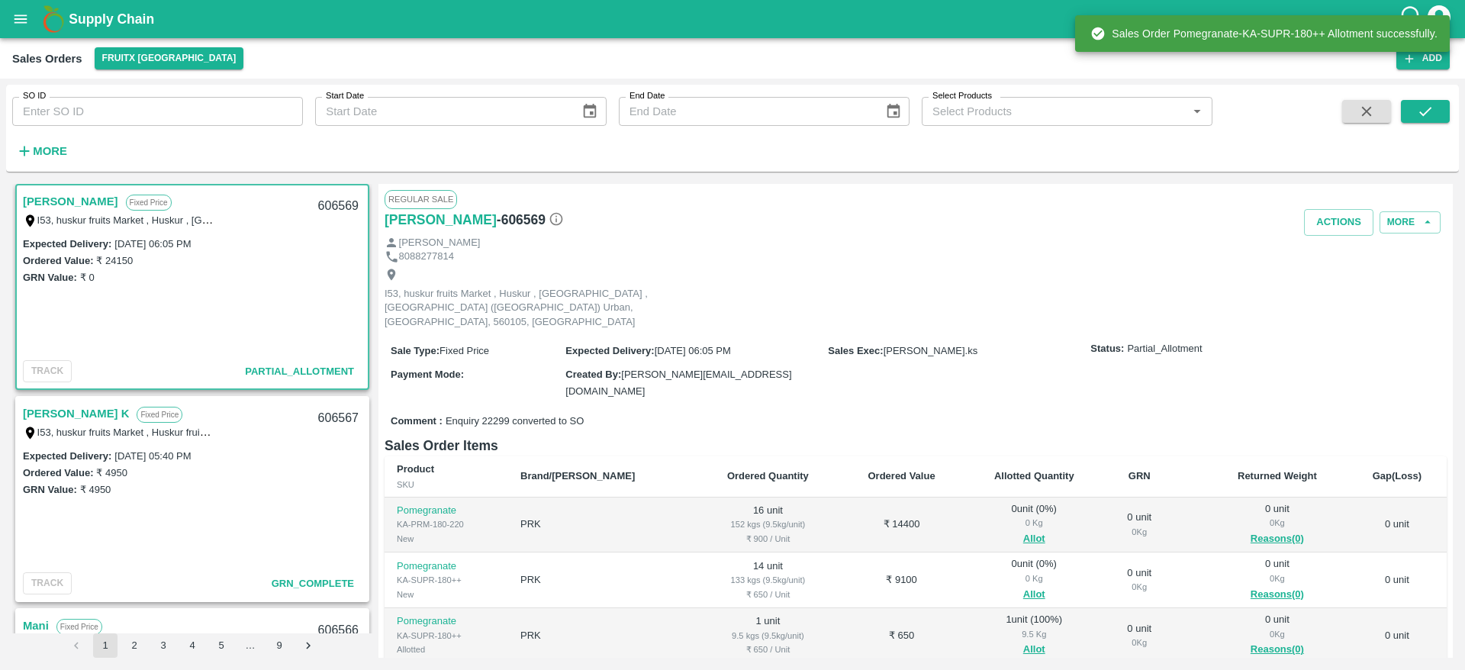
click at [322, 198] on div "606569" at bounding box center [338, 206] width 59 height 36
copy div "606569"
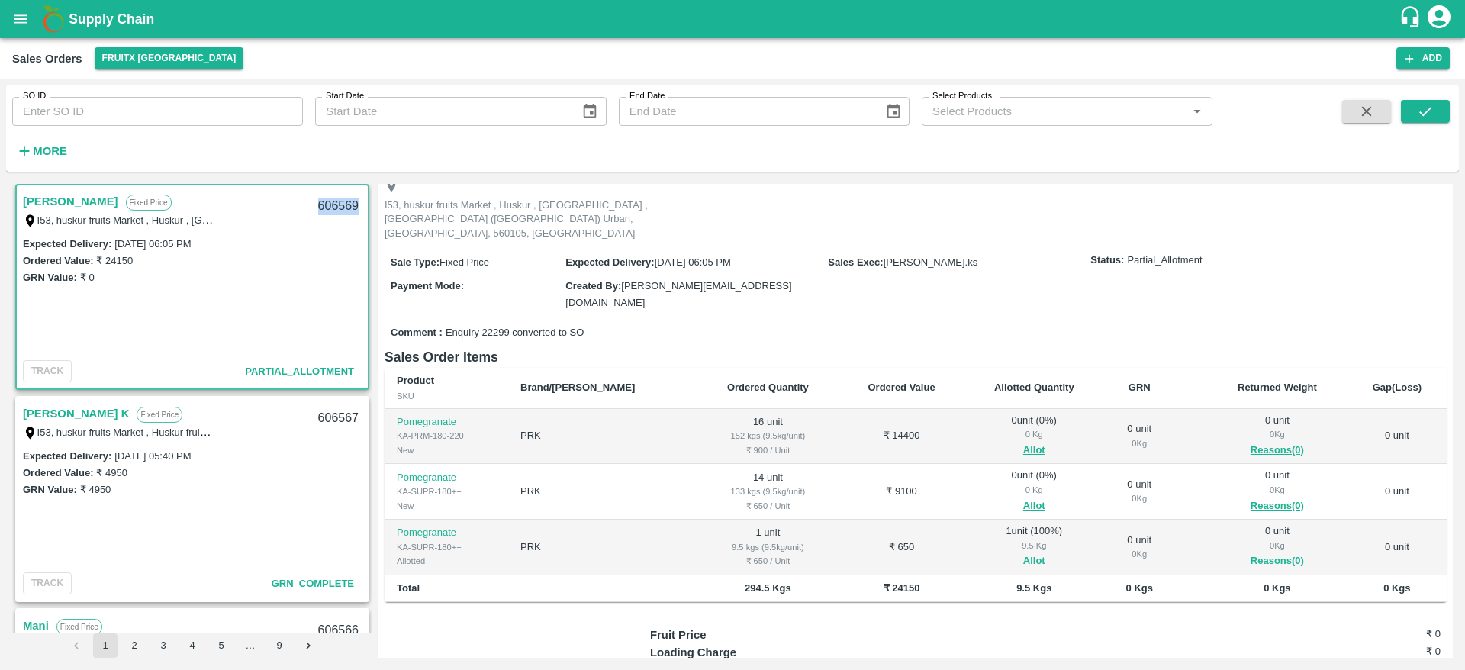
scroll to position [89, 0]
click at [1023, 441] on button "Allot" at bounding box center [1034, 450] width 22 height 18
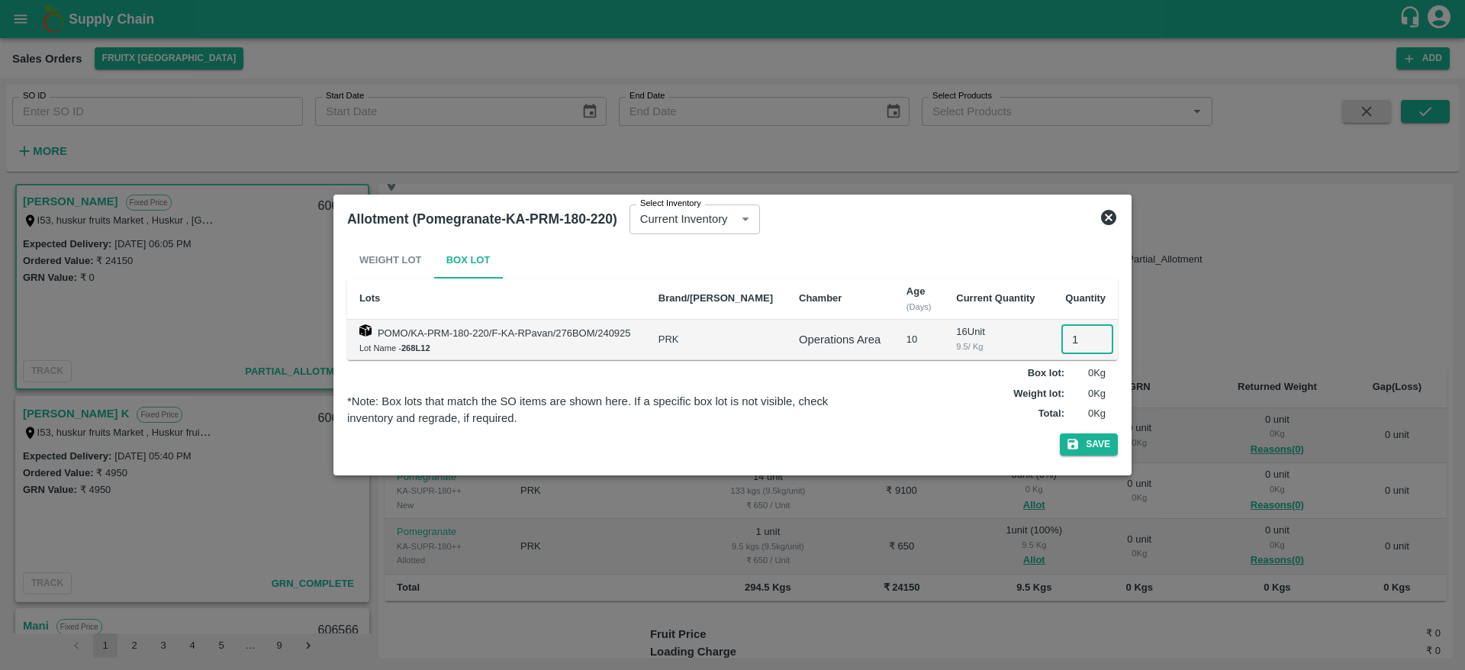
click at [1067, 335] on input "1" at bounding box center [1088, 339] width 52 height 29
type input "16"
click at [1060, 433] on button "Save" at bounding box center [1089, 444] width 58 height 22
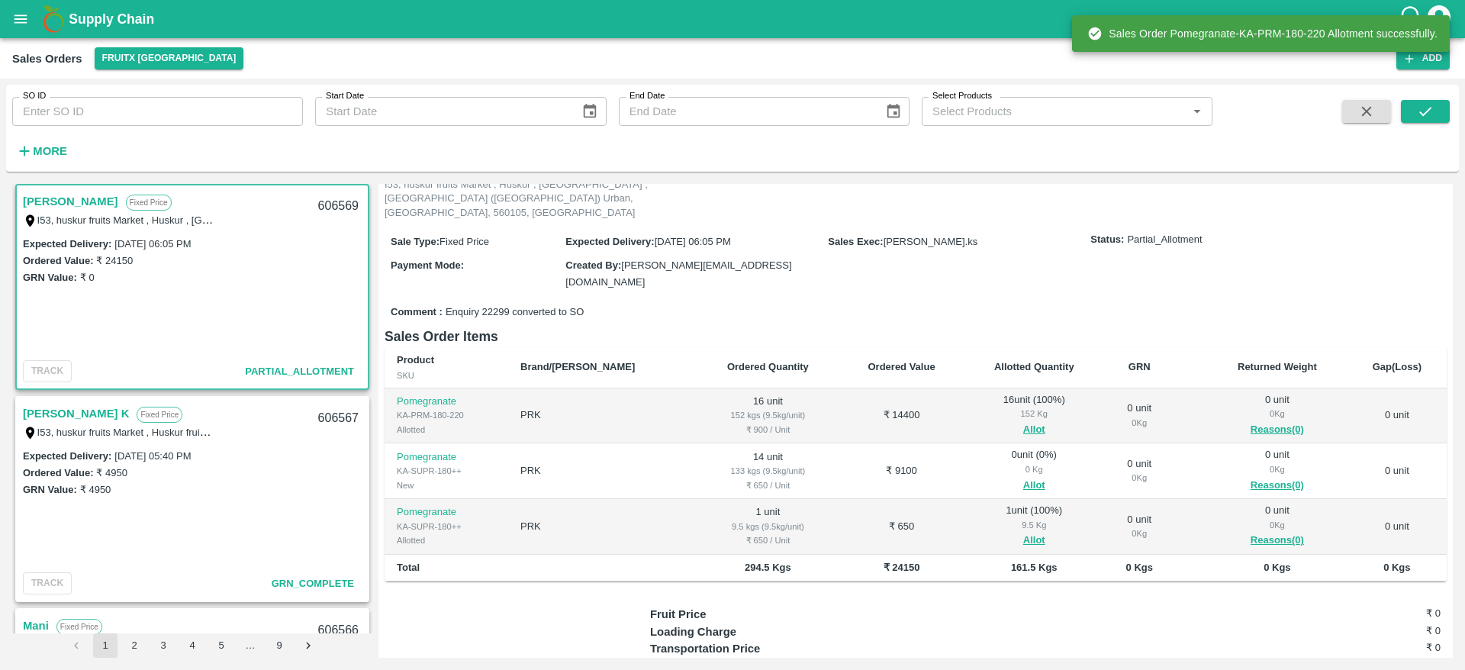
scroll to position [112, 0]
click at [1023, 474] on button "Allot" at bounding box center [1034, 483] width 22 height 18
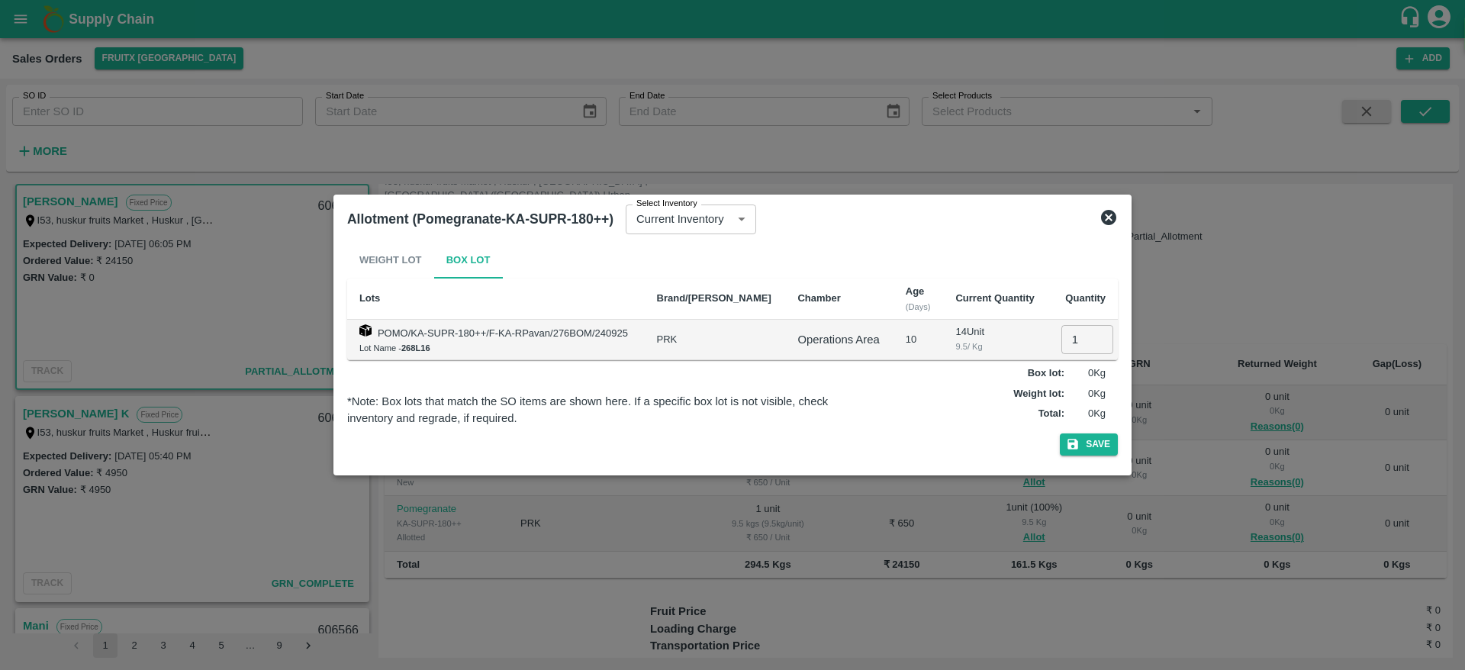
click at [1079, 329] on input "1" at bounding box center [1088, 339] width 52 height 29
type input "14"
click at [1060, 433] on button "Save" at bounding box center [1089, 444] width 58 height 22
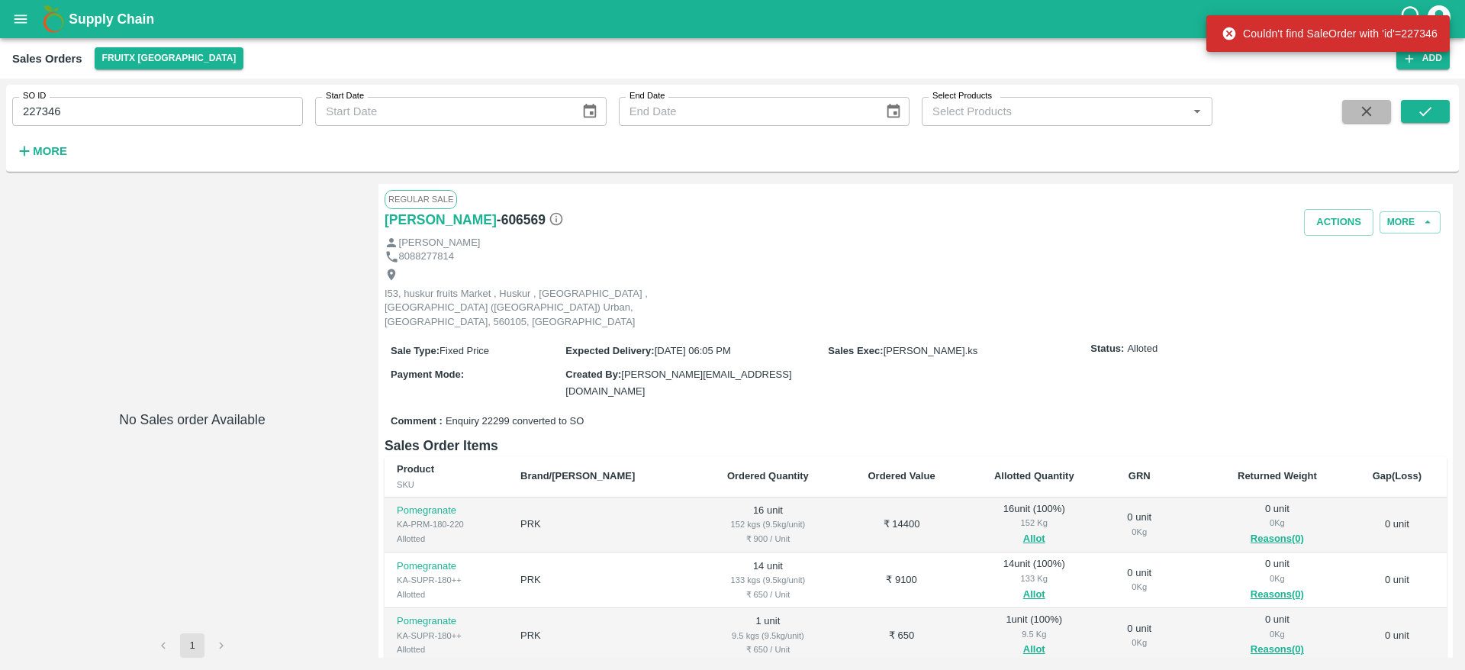
click at [1361, 116] on icon "button" at bounding box center [1366, 111] width 17 height 17
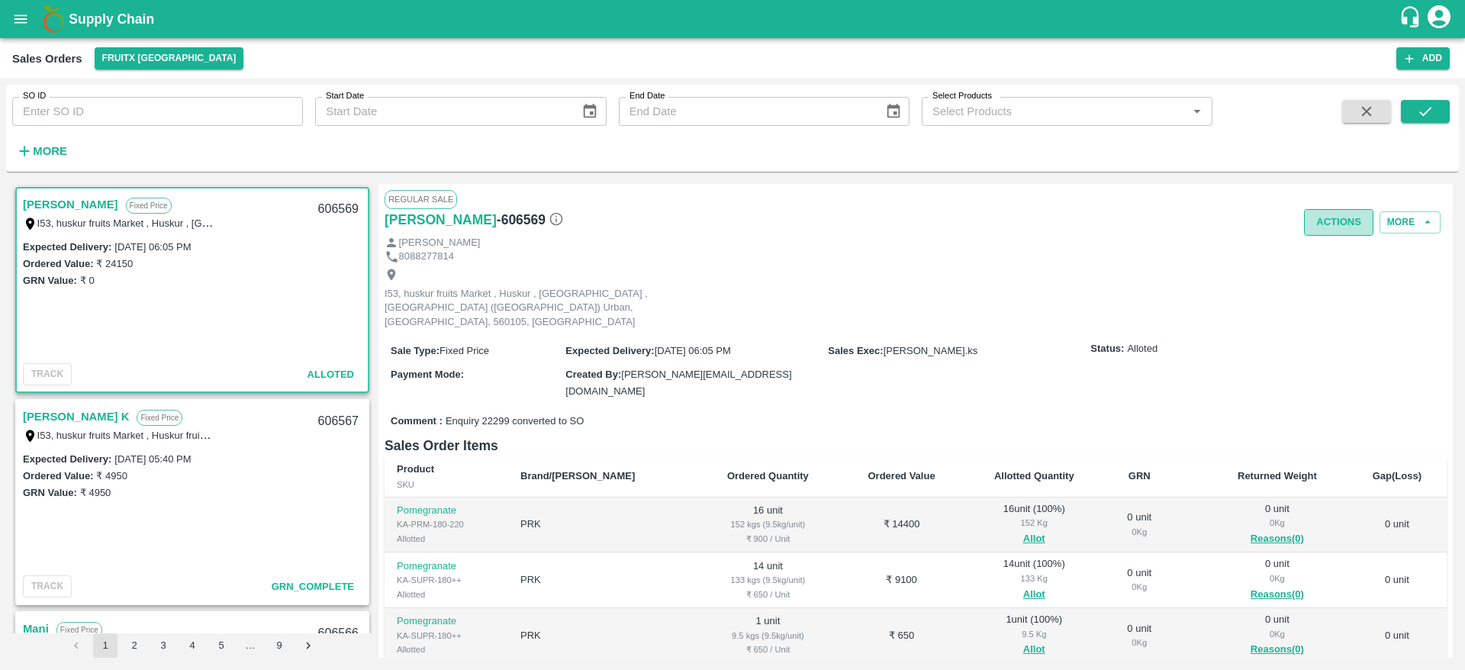
click at [1324, 230] on button "Actions" at bounding box center [1338, 222] width 69 height 27
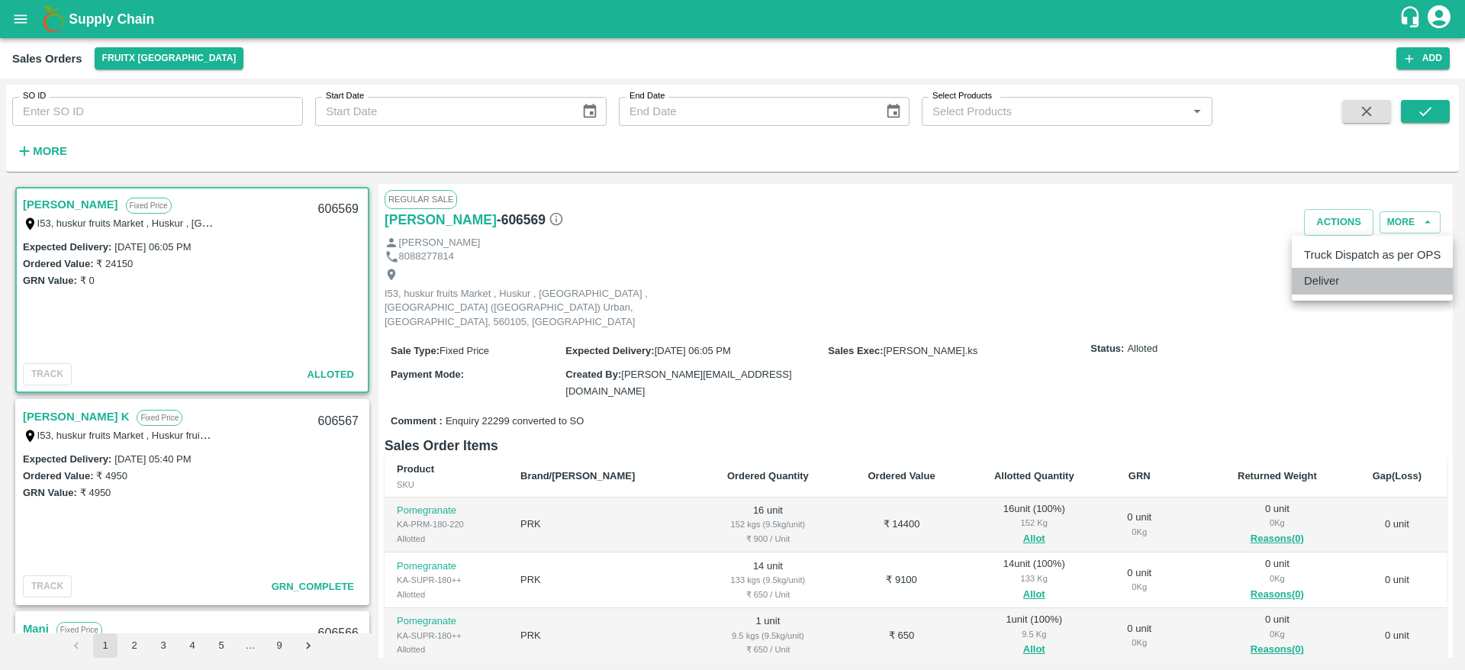
click at [1348, 273] on li "Deliver" at bounding box center [1372, 281] width 161 height 26
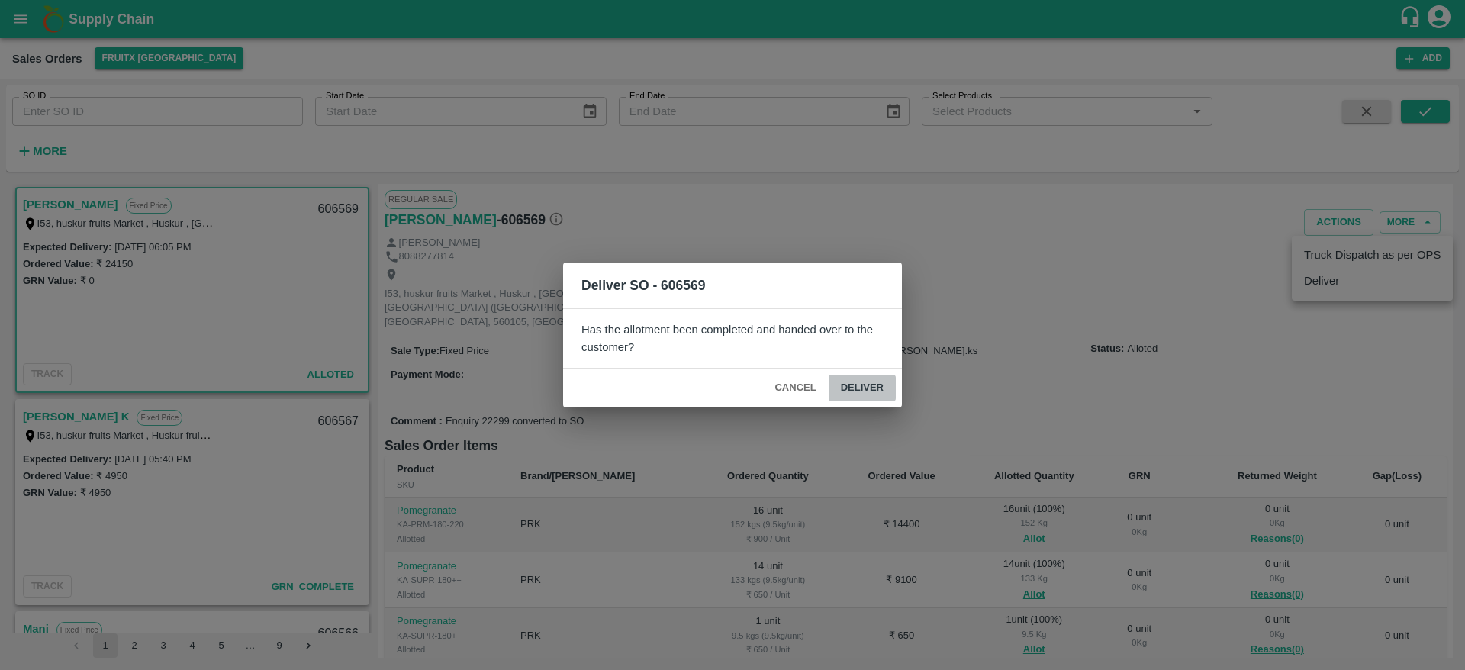
click at [876, 382] on button "Deliver" at bounding box center [862, 388] width 67 height 27
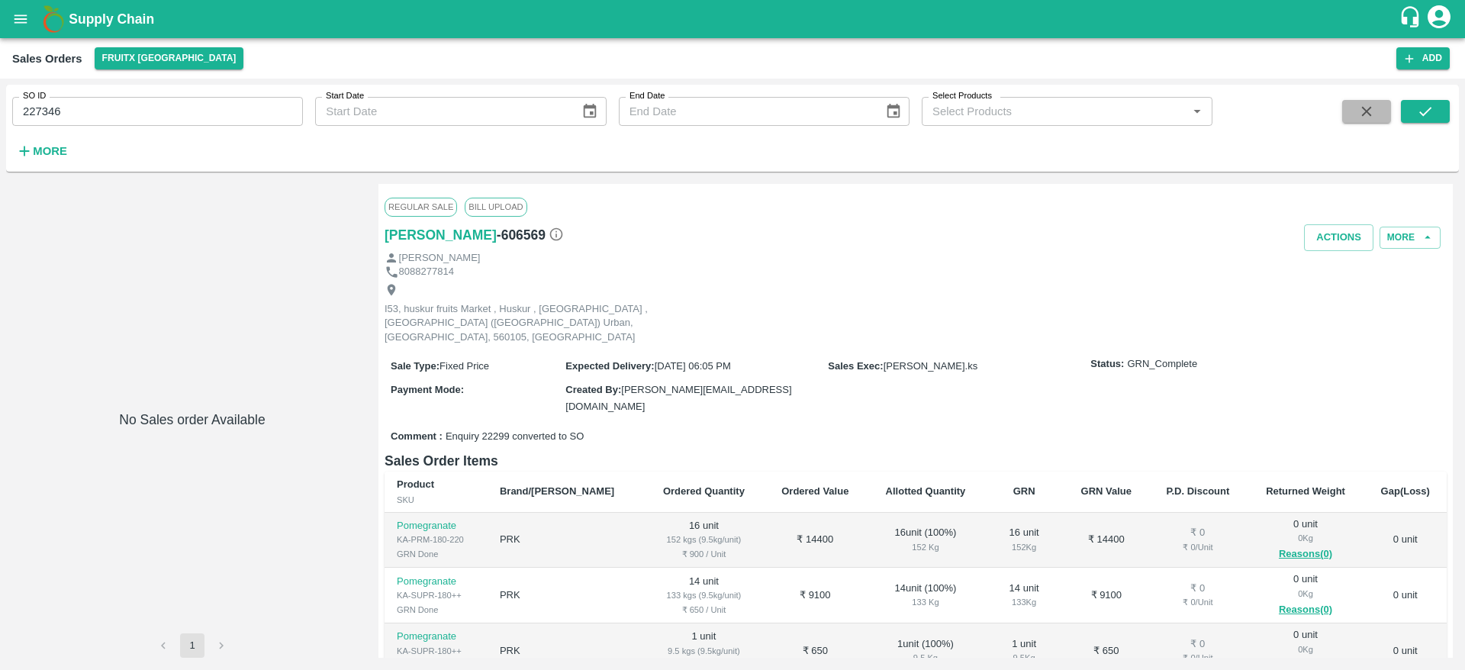
click at [1354, 115] on button "button" at bounding box center [1366, 111] width 49 height 23
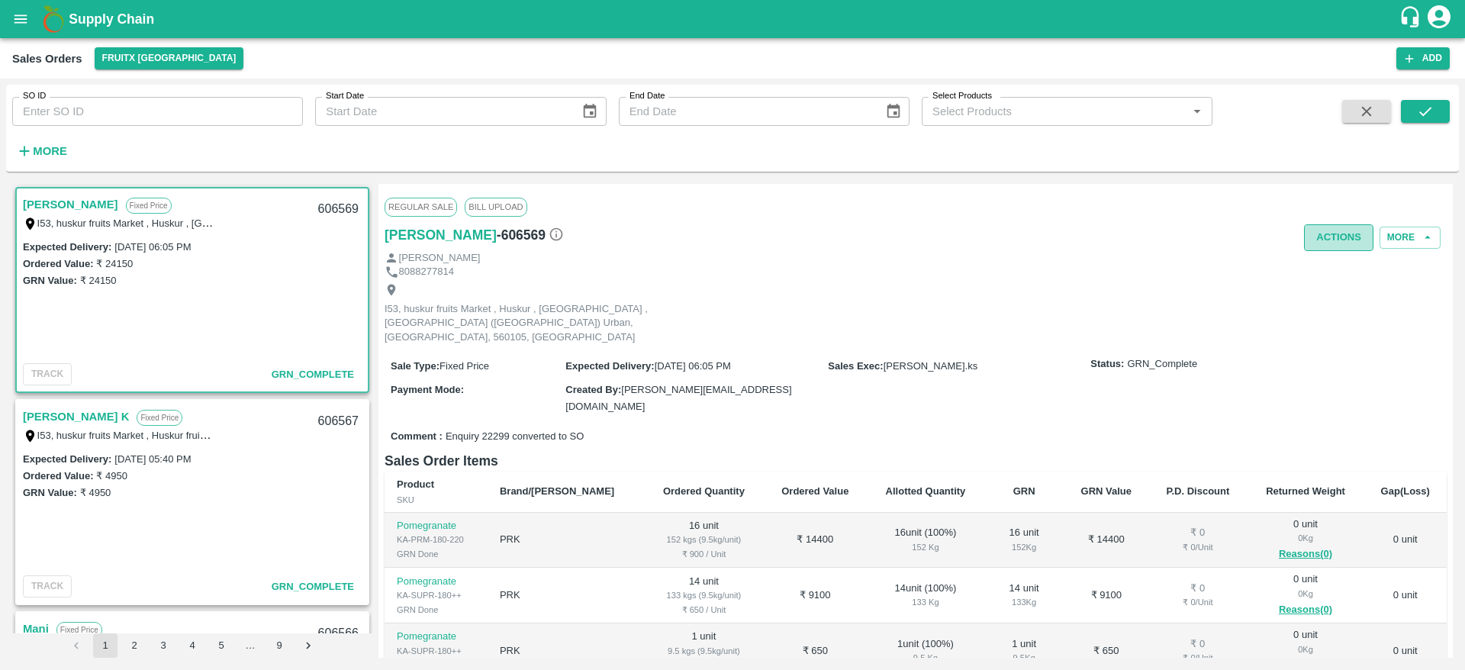
click at [1321, 243] on button "Actions" at bounding box center [1338, 237] width 69 height 27
click at [1307, 279] on ul "Truck Dispatch as per OPS Deliver" at bounding box center [1372, 283] width 161 height 65
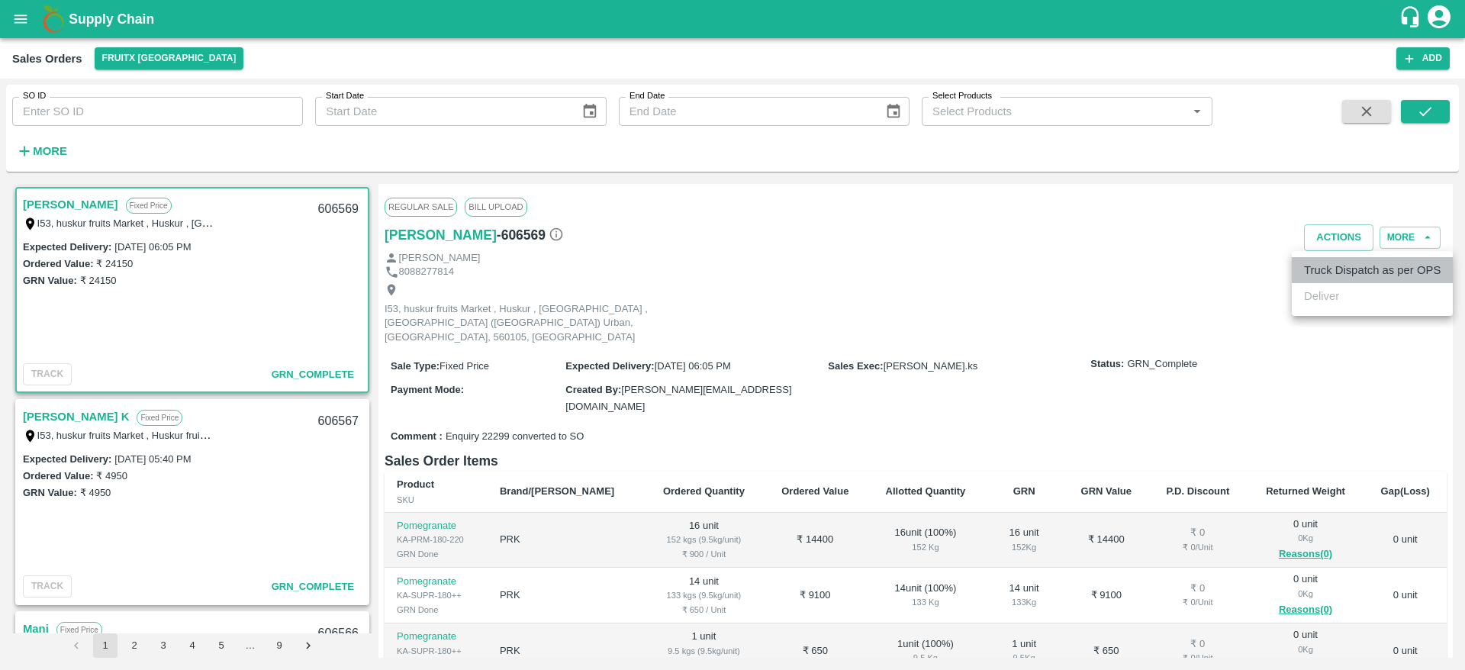
click at [1307, 279] on li "Truck Dispatch as per OPS" at bounding box center [1372, 270] width 161 height 26
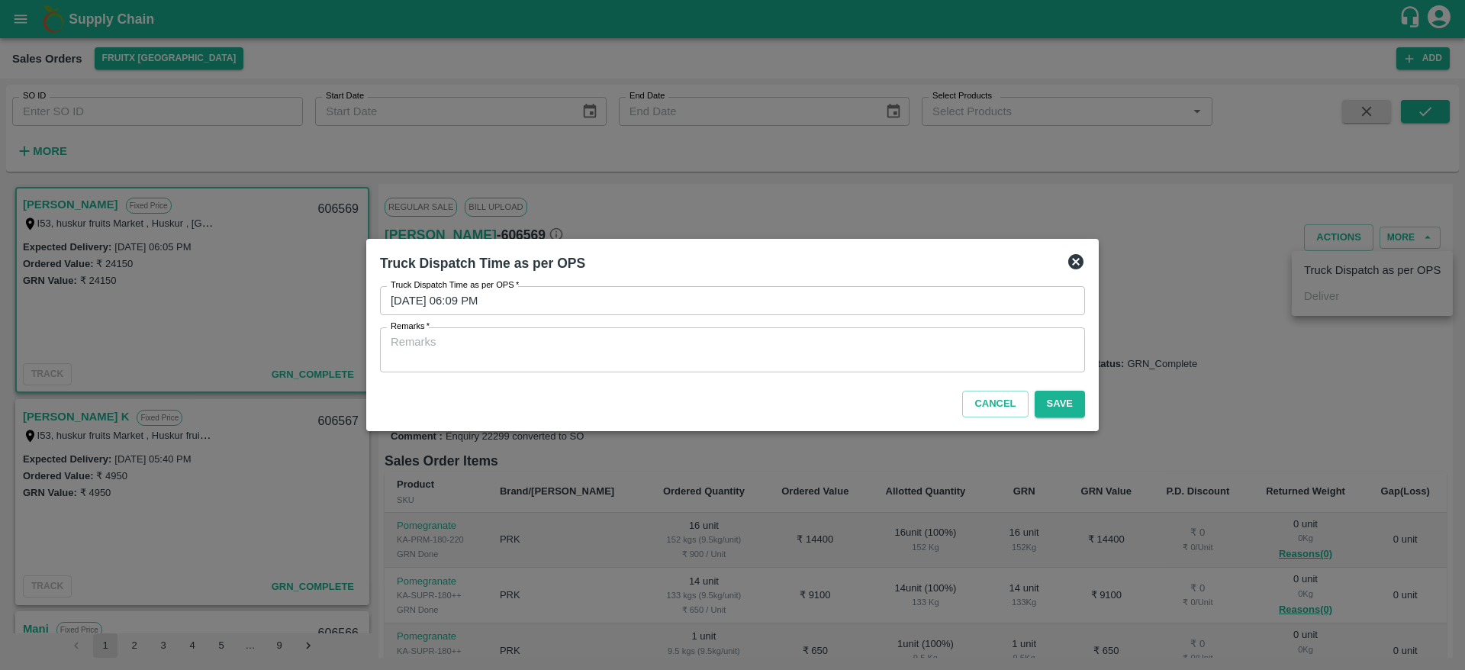
click at [791, 348] on textarea "Remarks   *" at bounding box center [733, 350] width 684 height 32
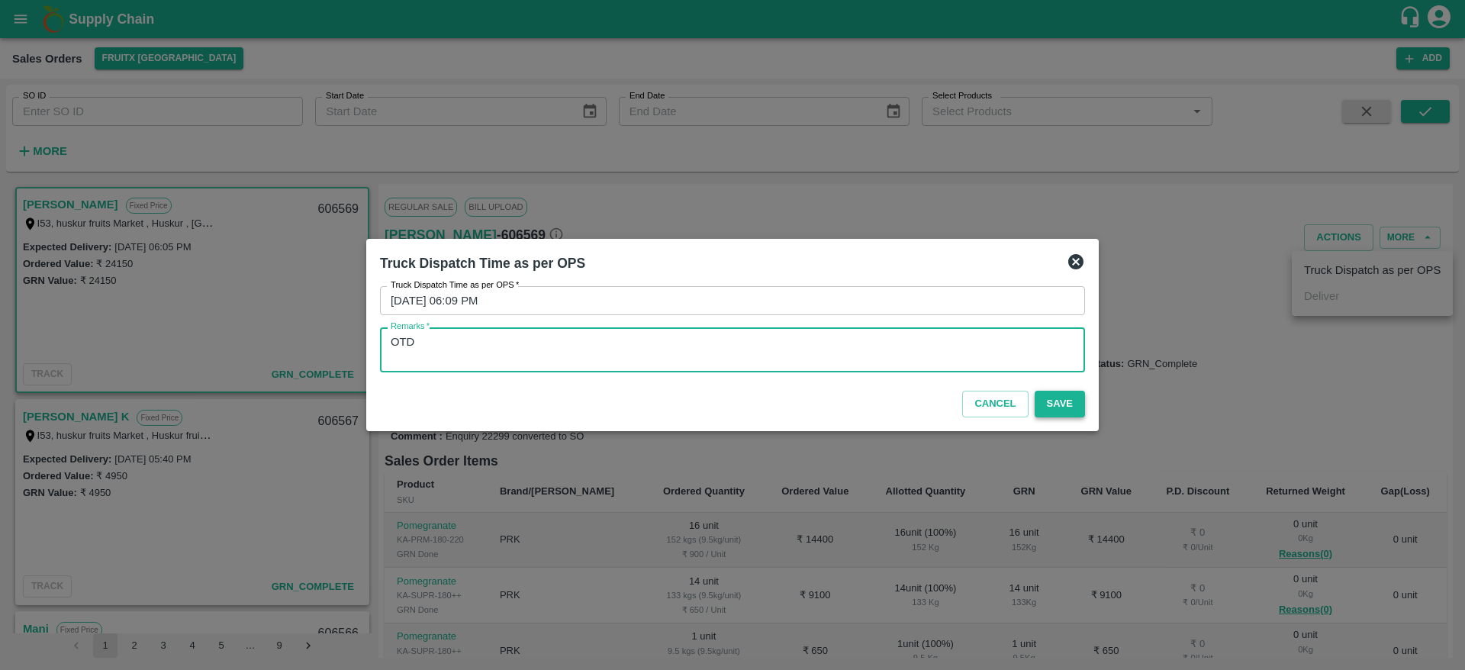
type textarea "OTD"
click at [1054, 410] on button "Save" at bounding box center [1060, 404] width 50 height 27
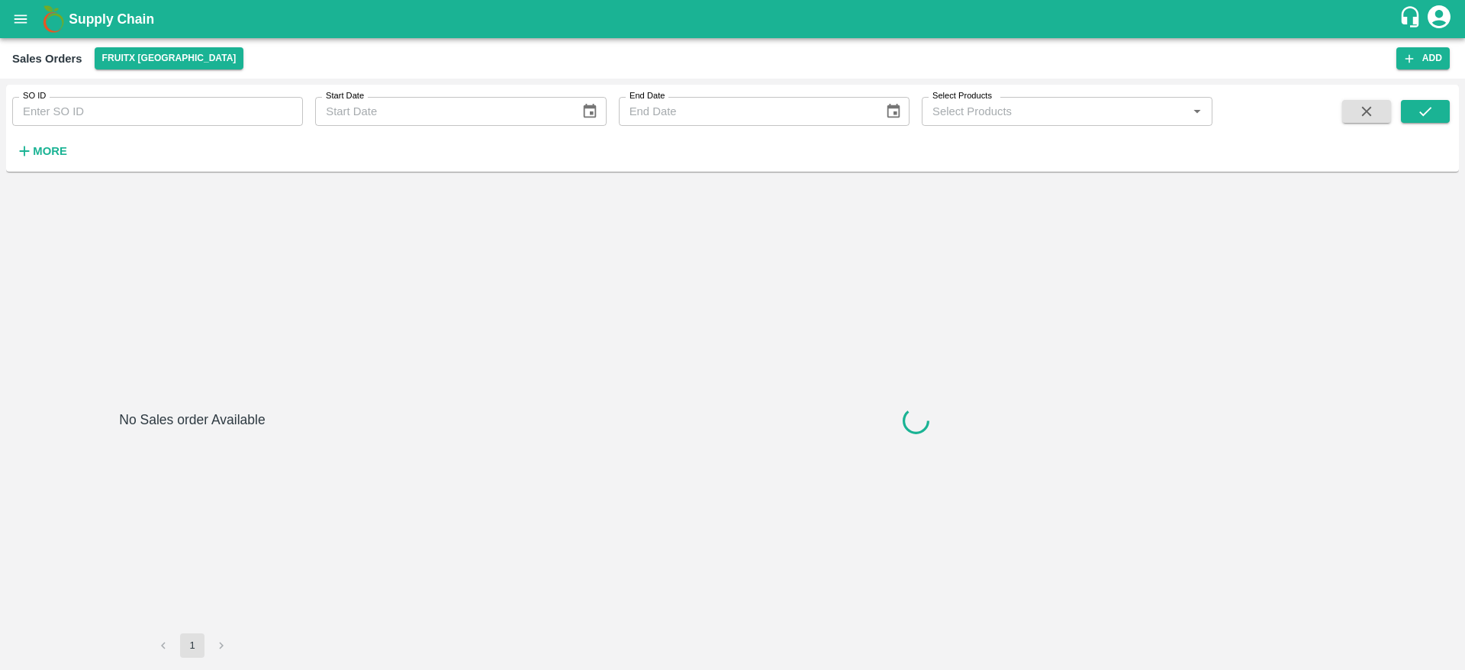
type input "227346"
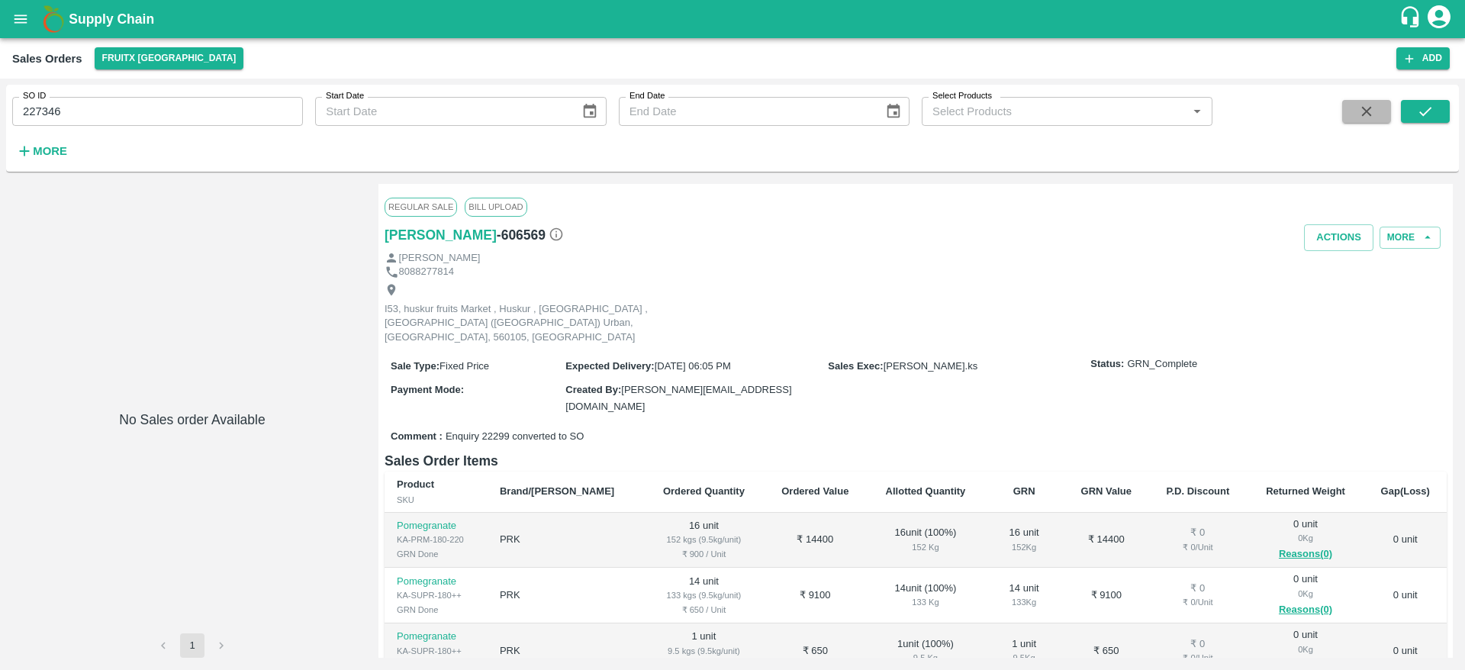
click at [1351, 114] on button "button" at bounding box center [1366, 111] width 49 height 23
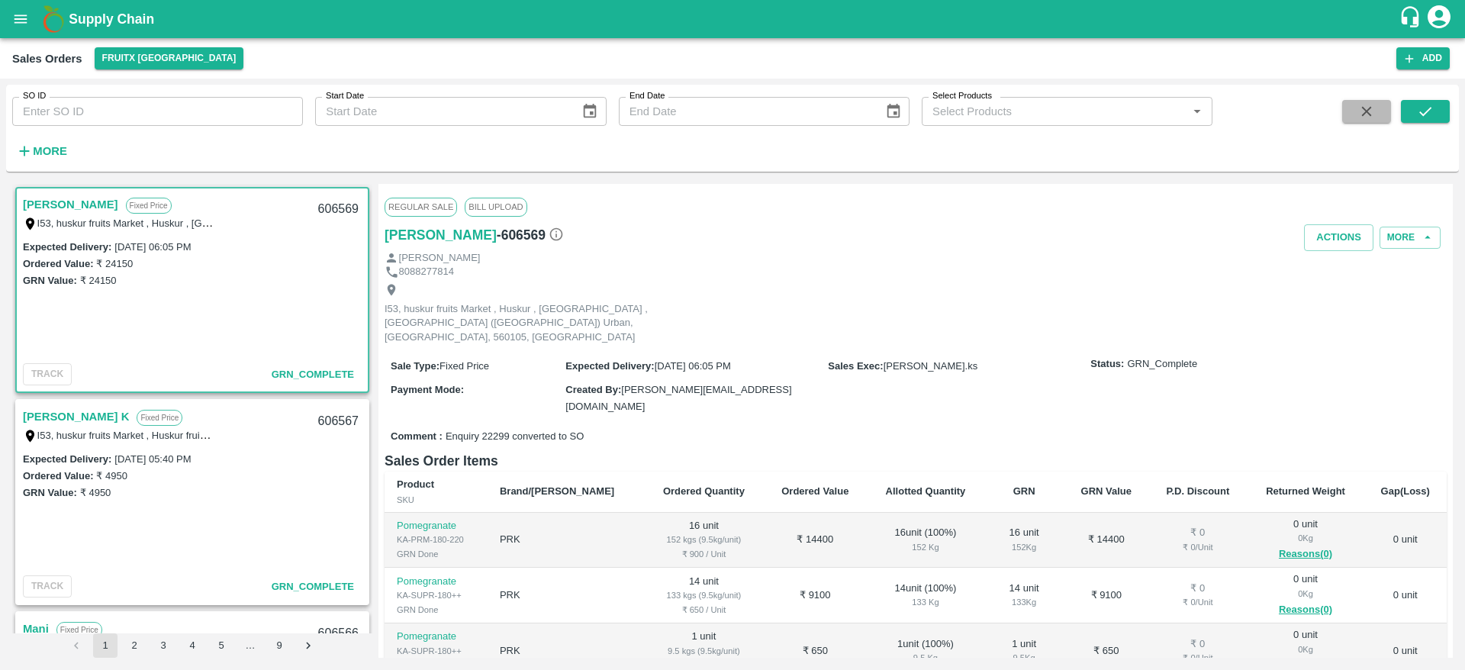
click at [1369, 111] on icon "button" at bounding box center [1366, 111] width 17 height 17
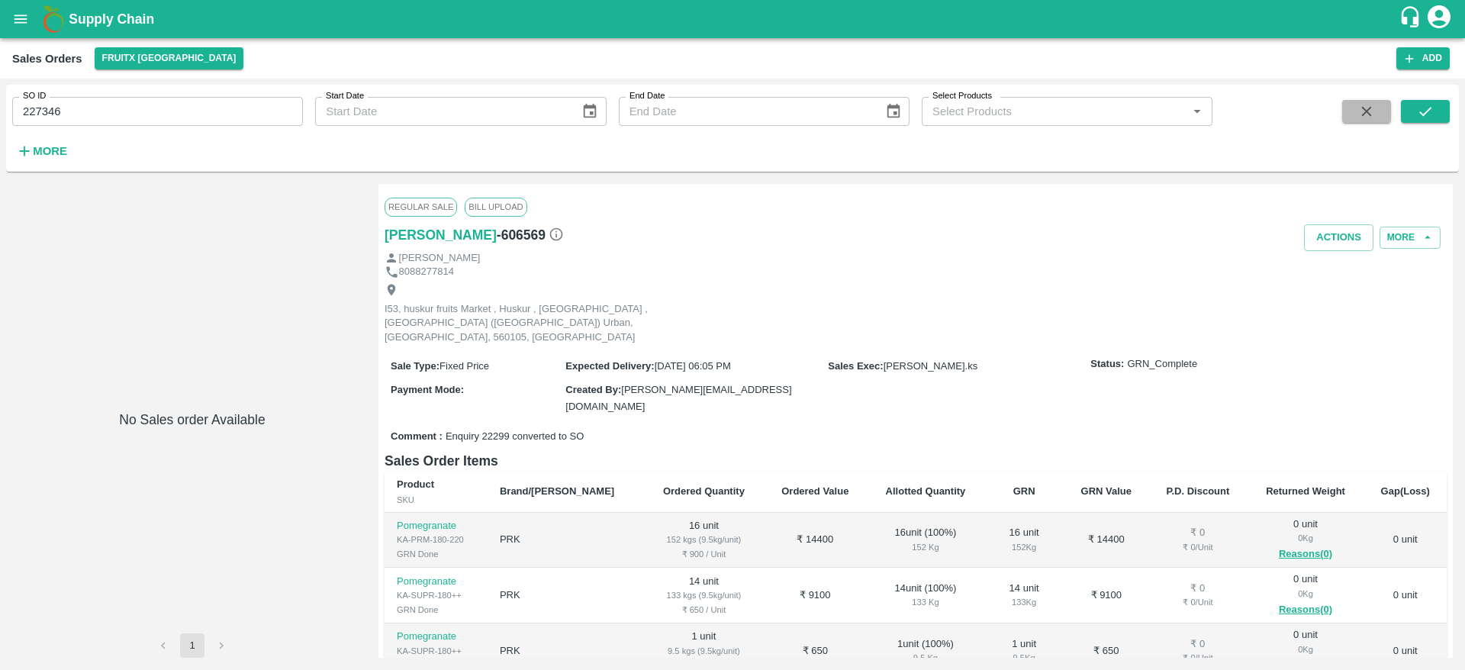
click at [1354, 117] on button "button" at bounding box center [1366, 111] width 49 height 23
click at [1374, 116] on icon "button" at bounding box center [1366, 111] width 17 height 17
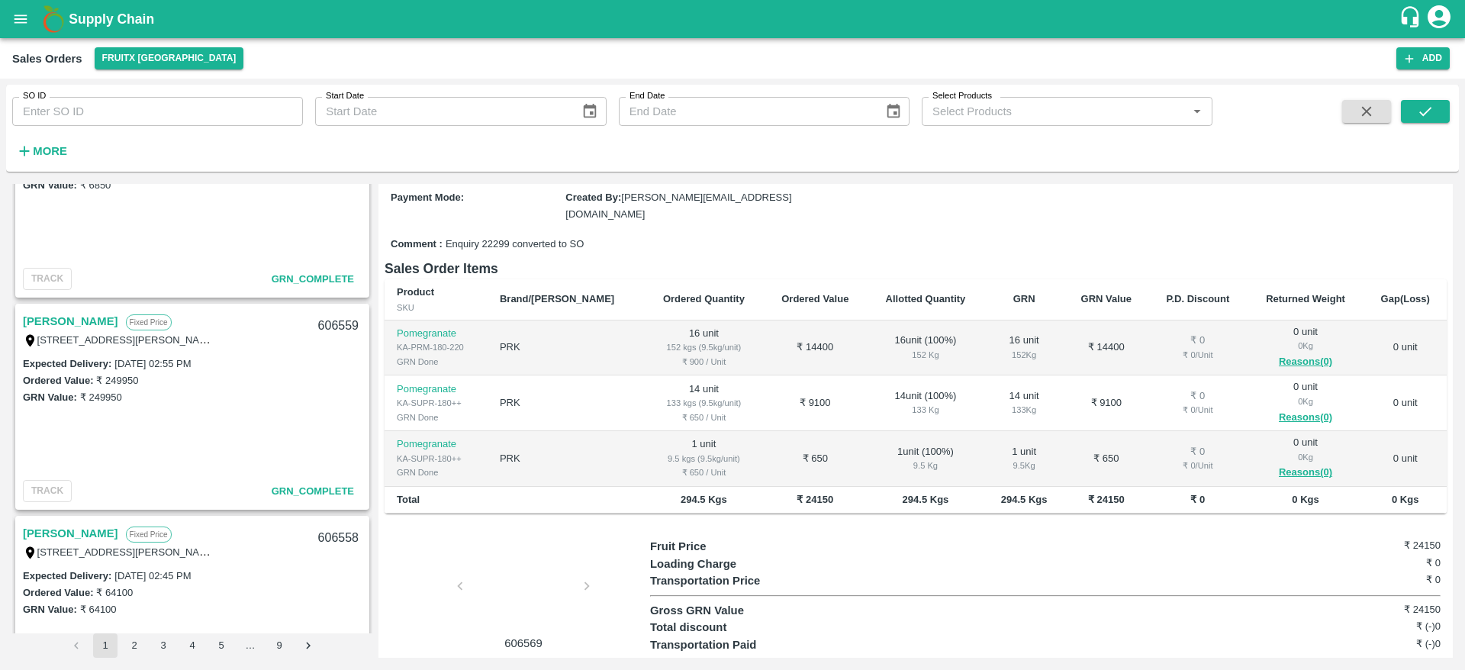
scroll to position [1160, 0]
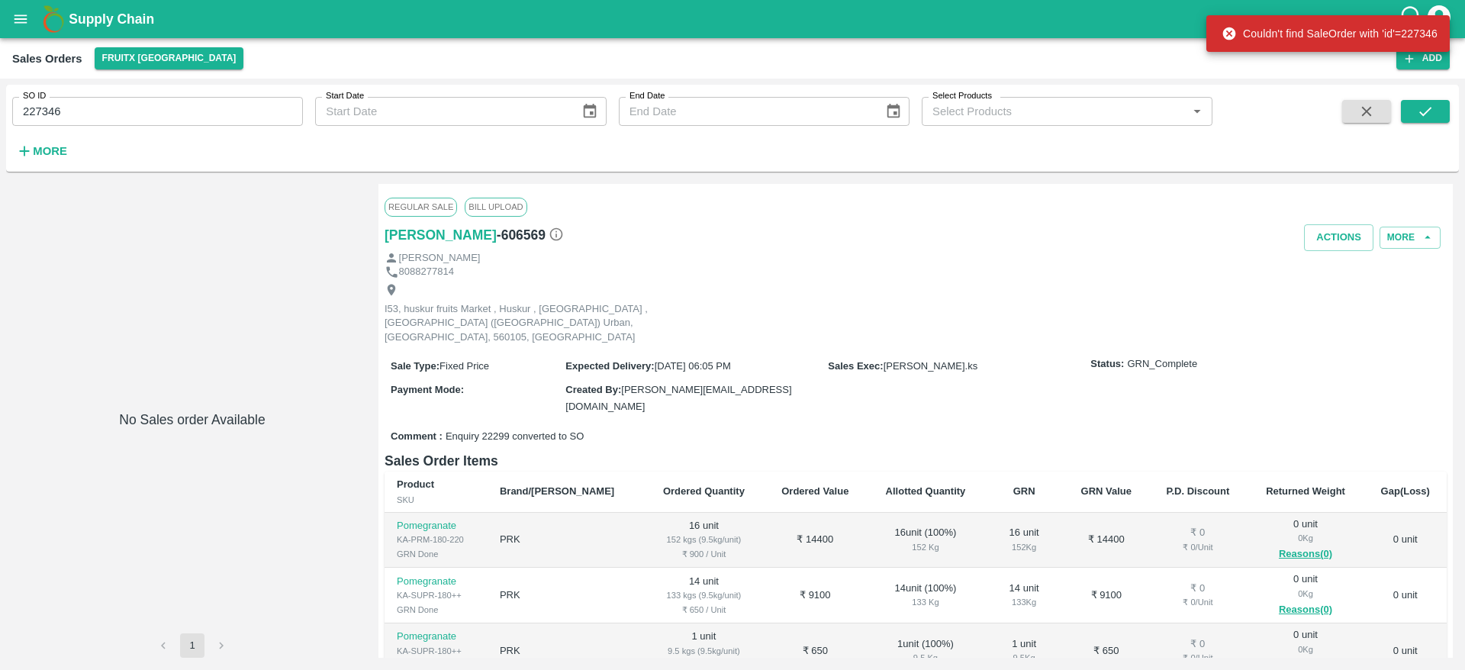
click at [1378, 104] on button "button" at bounding box center [1366, 111] width 49 height 23
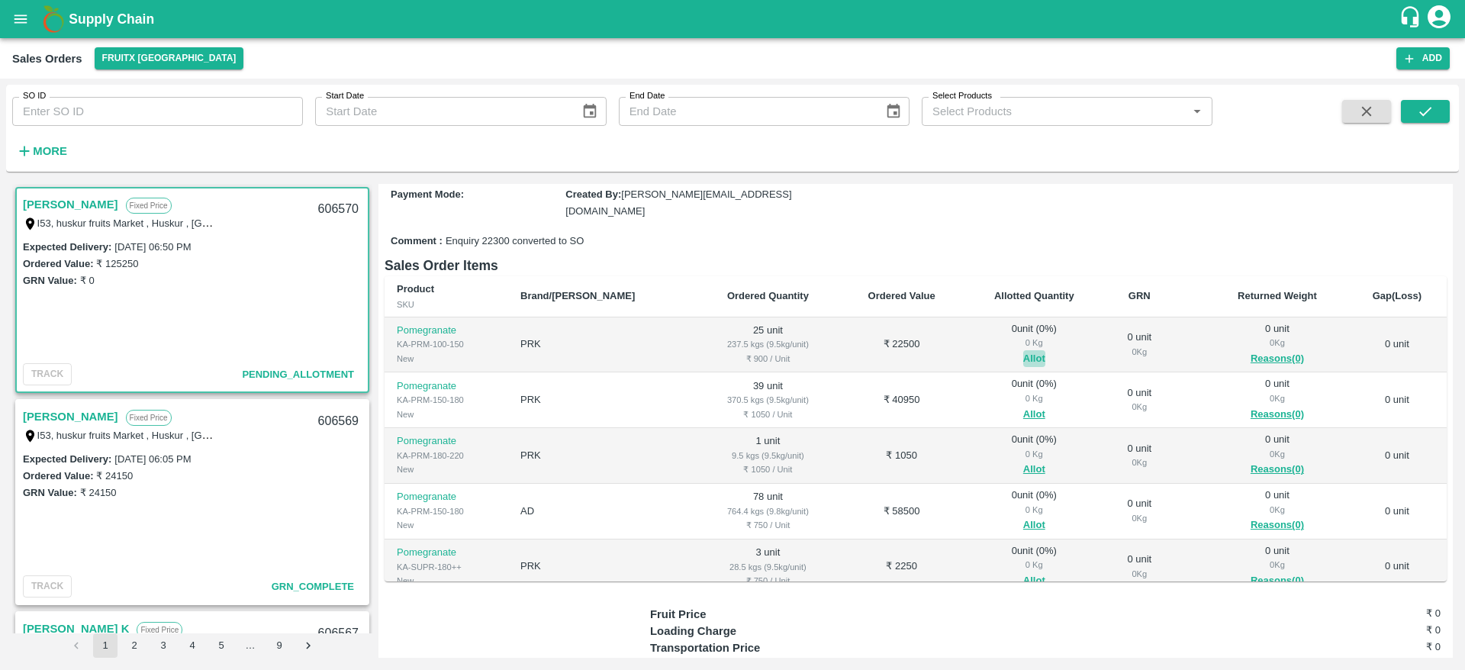
click at [1023, 350] on button "Allot" at bounding box center [1034, 359] width 22 height 18
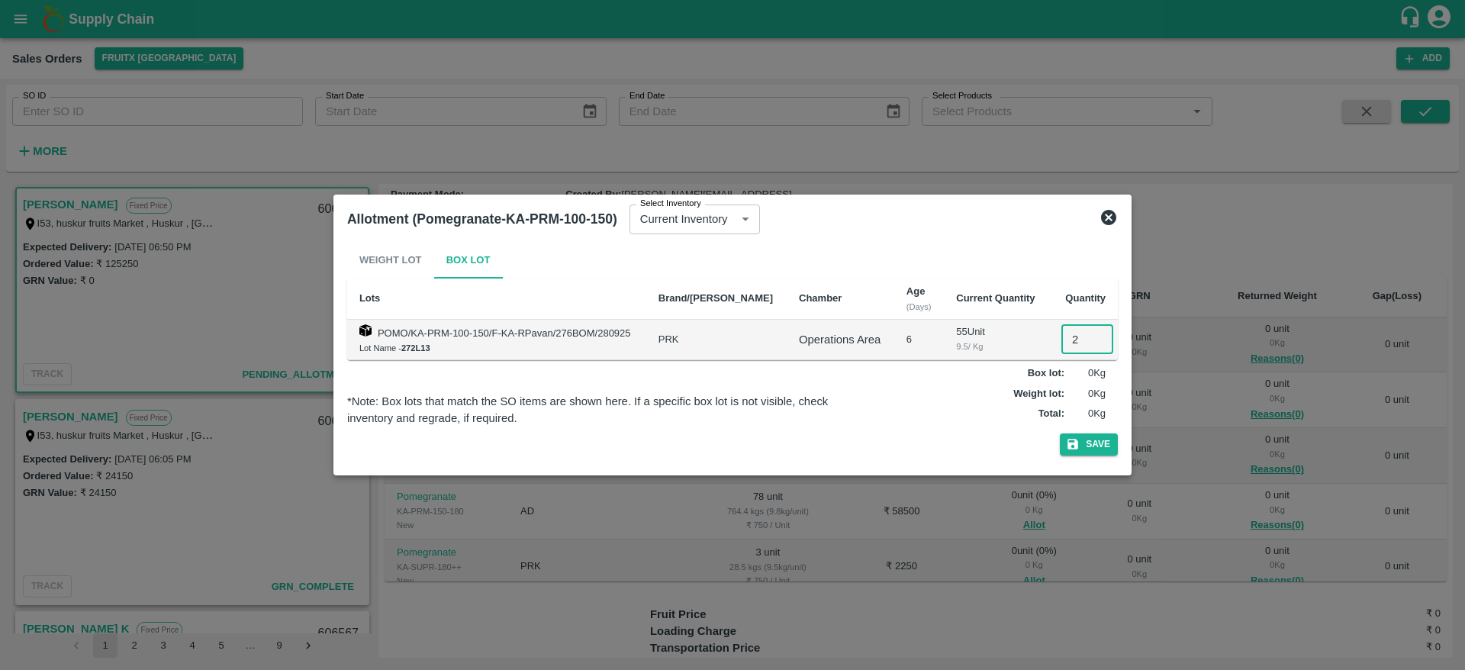
click at [1068, 343] on input "2" at bounding box center [1088, 339] width 52 height 29
type input "25"
click at [1060, 433] on button "Save" at bounding box center [1089, 444] width 58 height 22
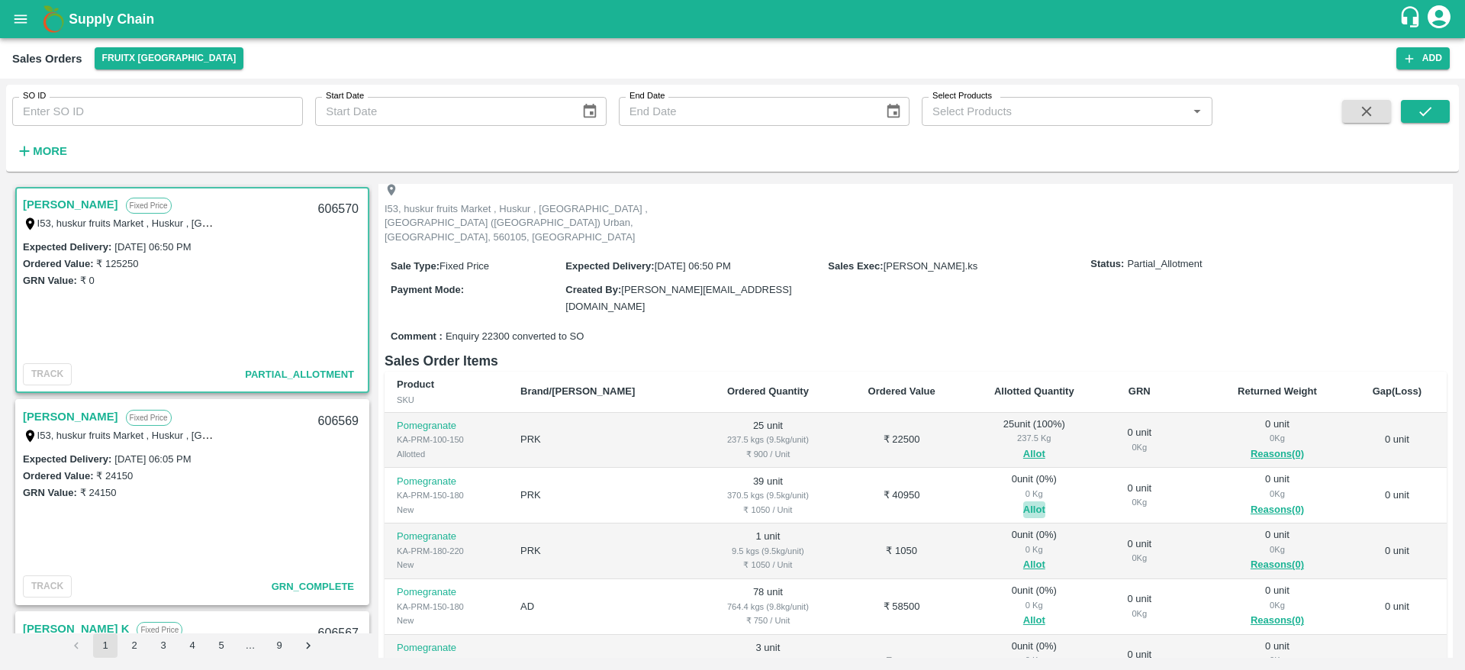
click at [1023, 501] on button "Allot" at bounding box center [1034, 510] width 22 height 18
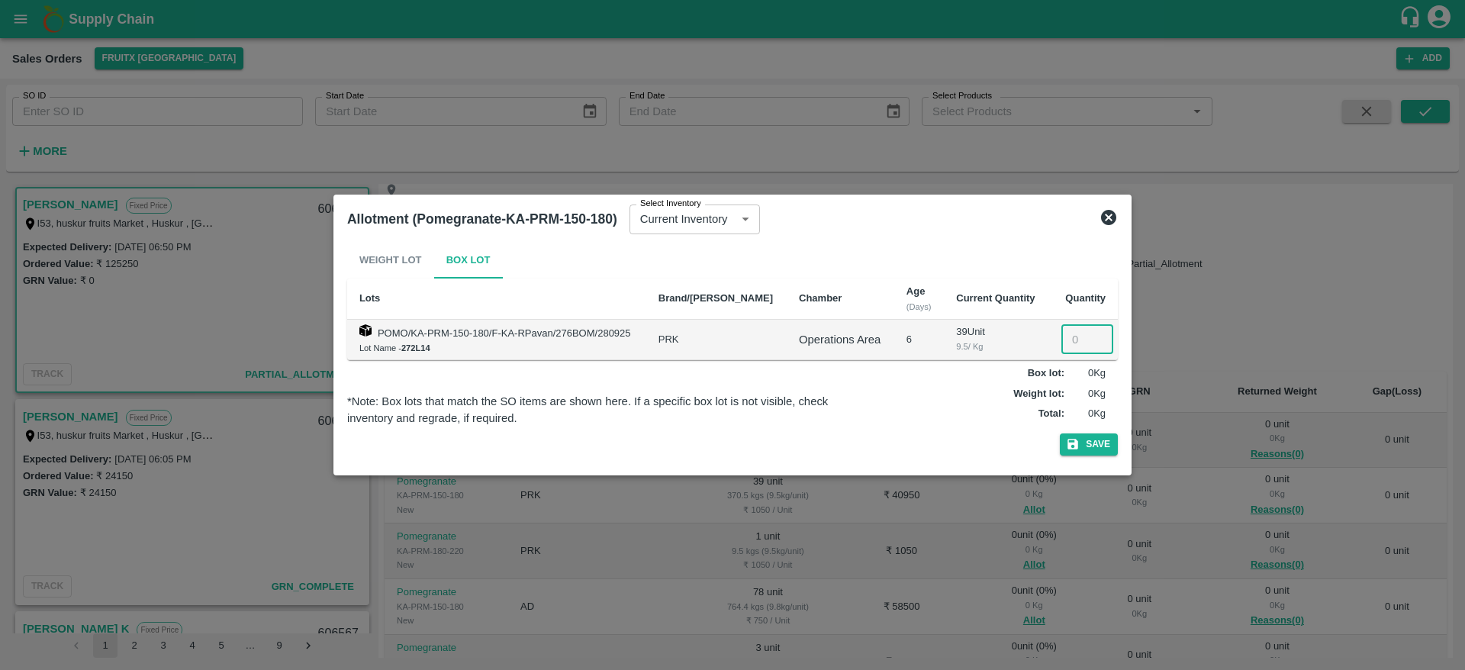
click at [1062, 340] on input "number" at bounding box center [1088, 339] width 52 height 29
type input "39"
click at [1060, 433] on button "Save" at bounding box center [1089, 444] width 58 height 22
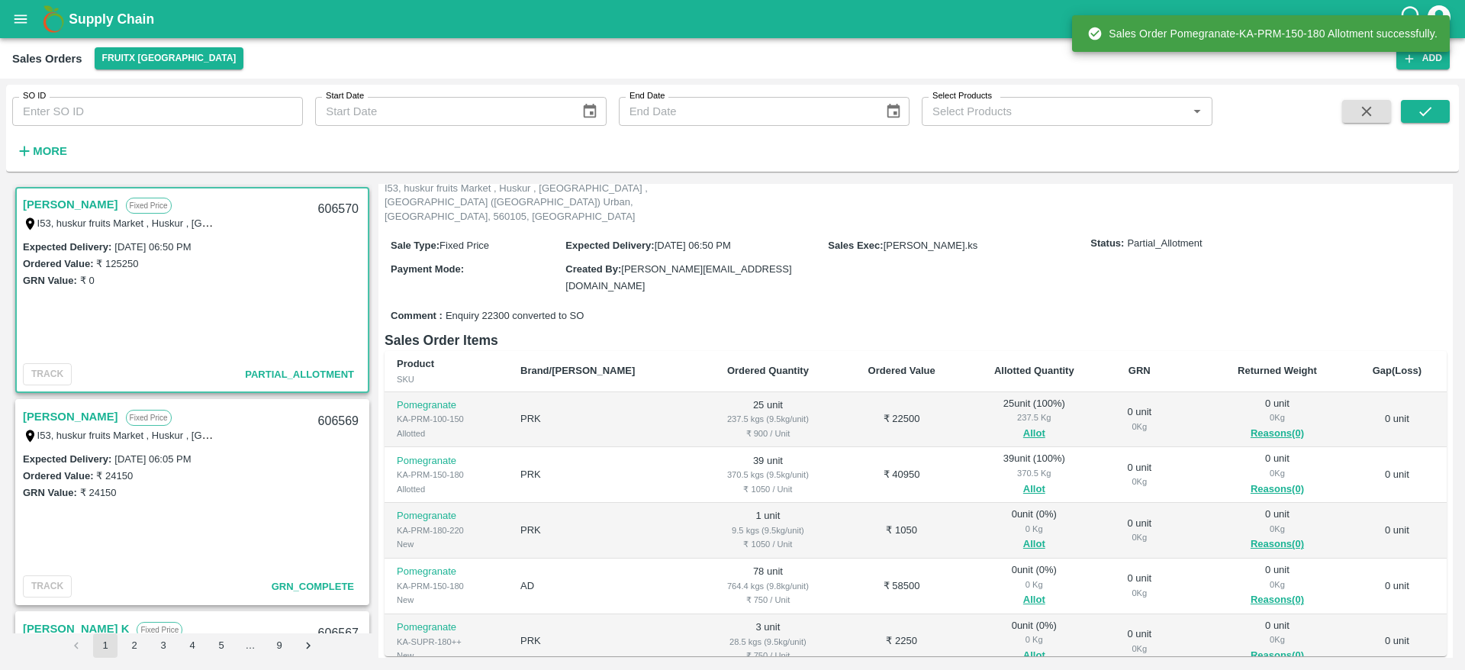
scroll to position [111, 0]
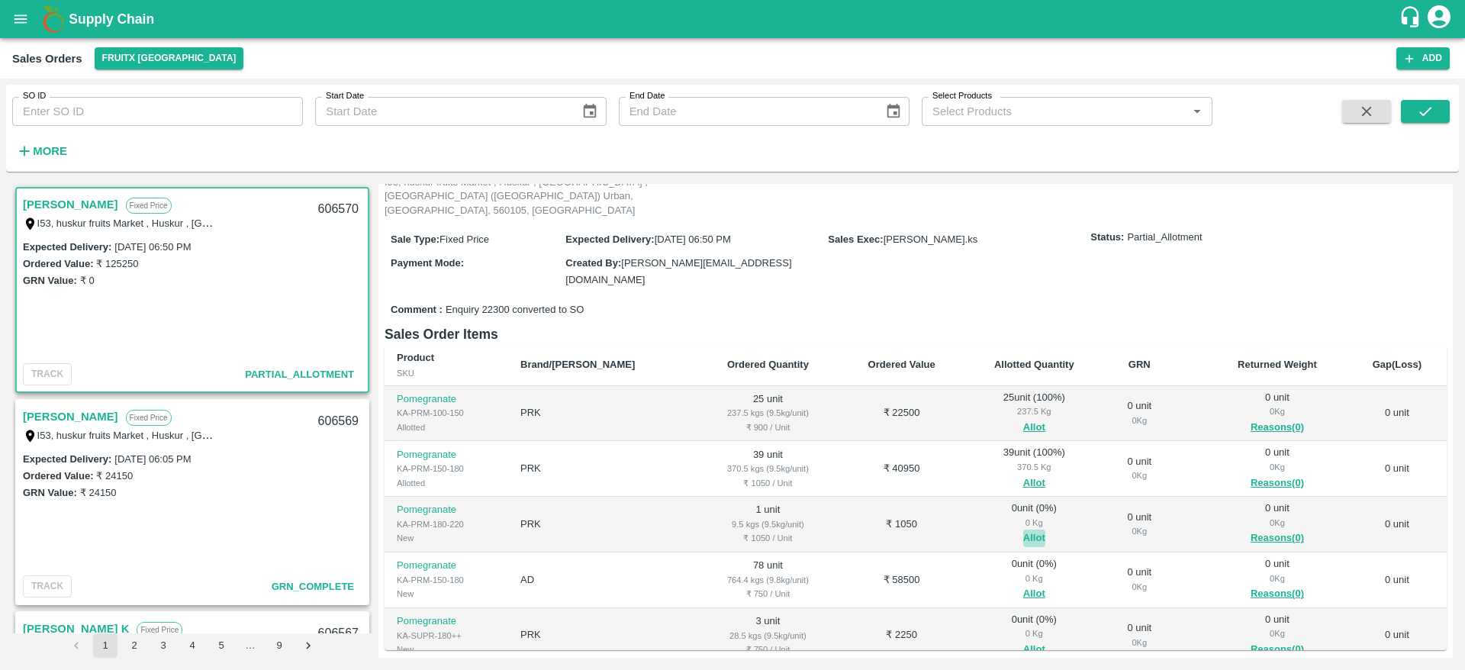
click at [1023, 530] on button "Allot" at bounding box center [1034, 539] width 22 height 18
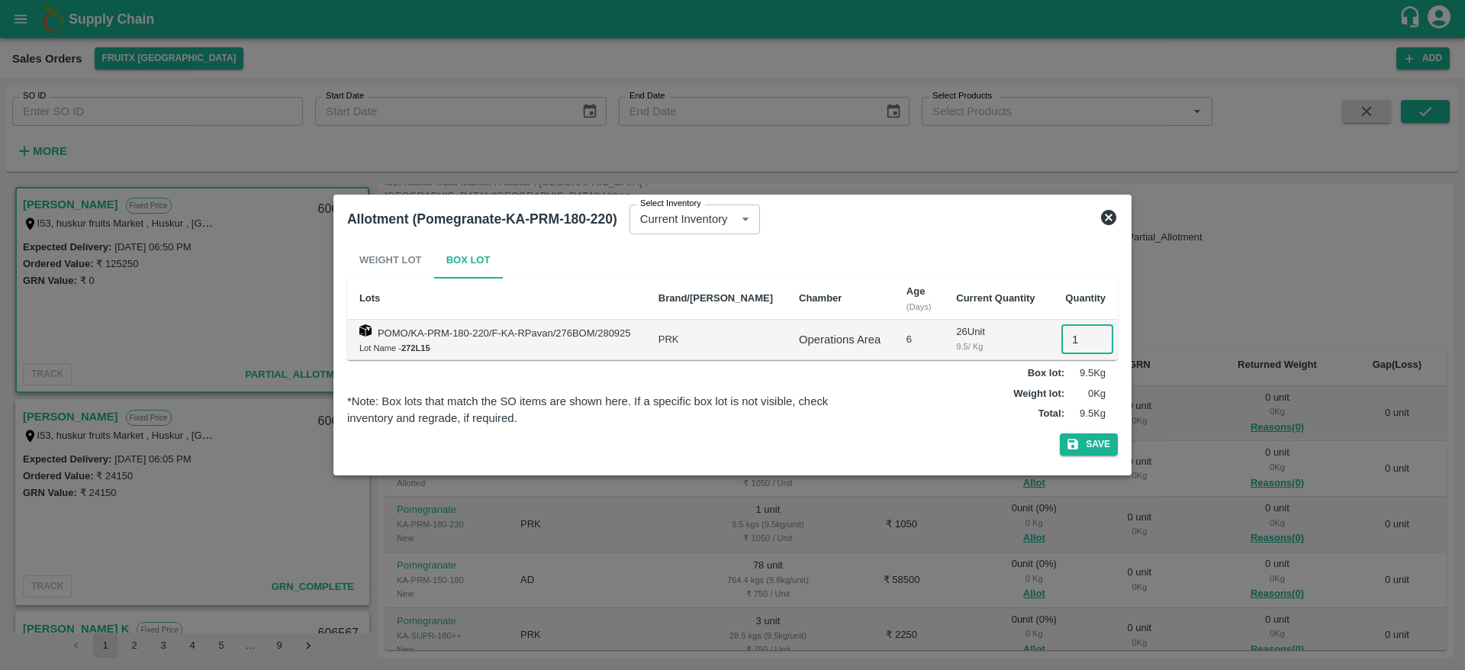
click at [1062, 347] on input "1" at bounding box center [1088, 339] width 52 height 29
type input "1"
click at [1060, 433] on button "Save" at bounding box center [1089, 444] width 58 height 22
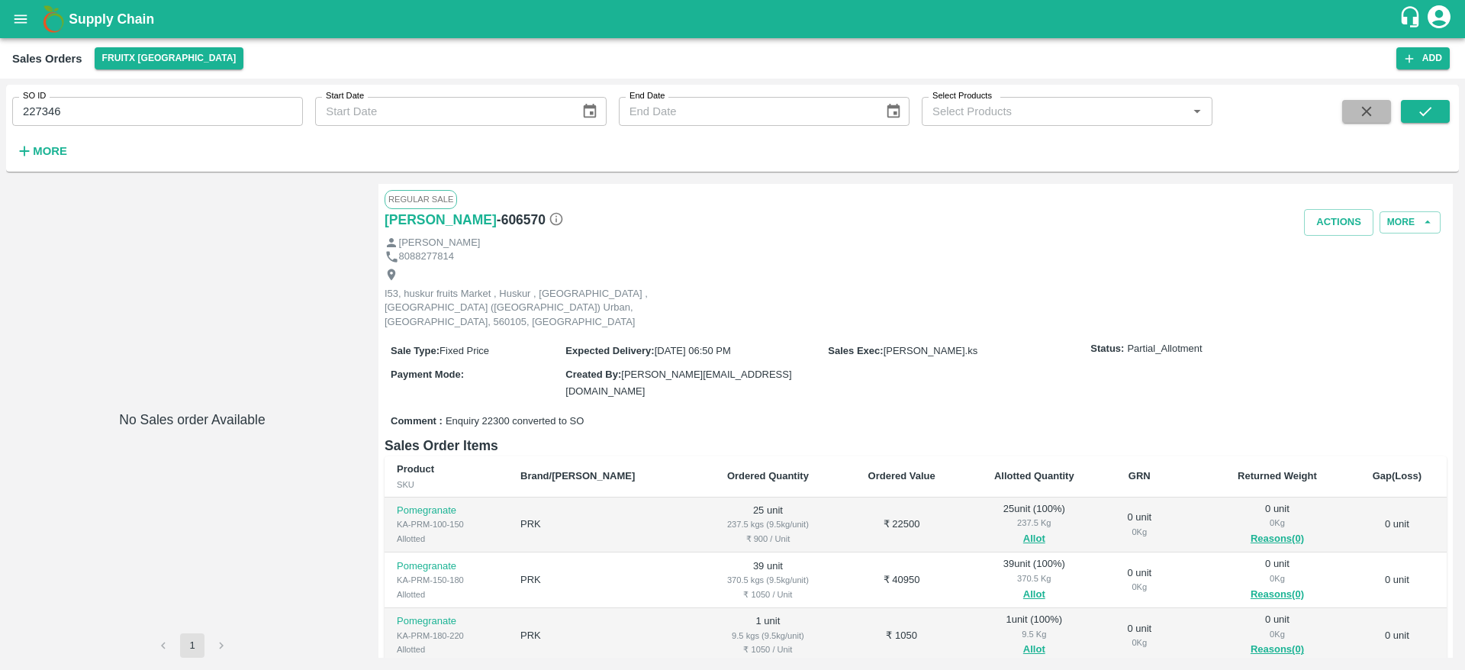
click at [1358, 107] on icon "button" at bounding box center [1366, 111] width 17 height 17
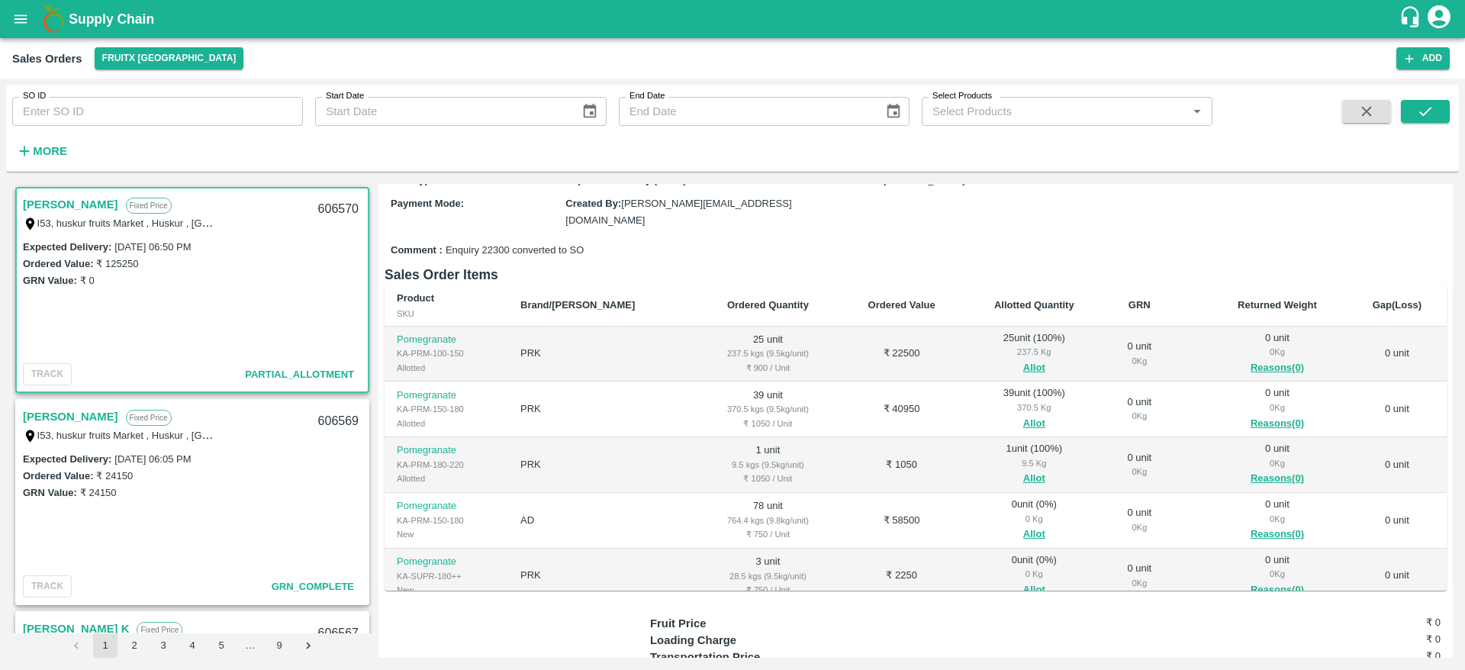
scroll to position [172, 0]
click at [1011, 525] on span "Allot" at bounding box center [1034, 534] width 117 height 18
click at [1023, 525] on button "Allot" at bounding box center [1034, 534] width 22 height 18
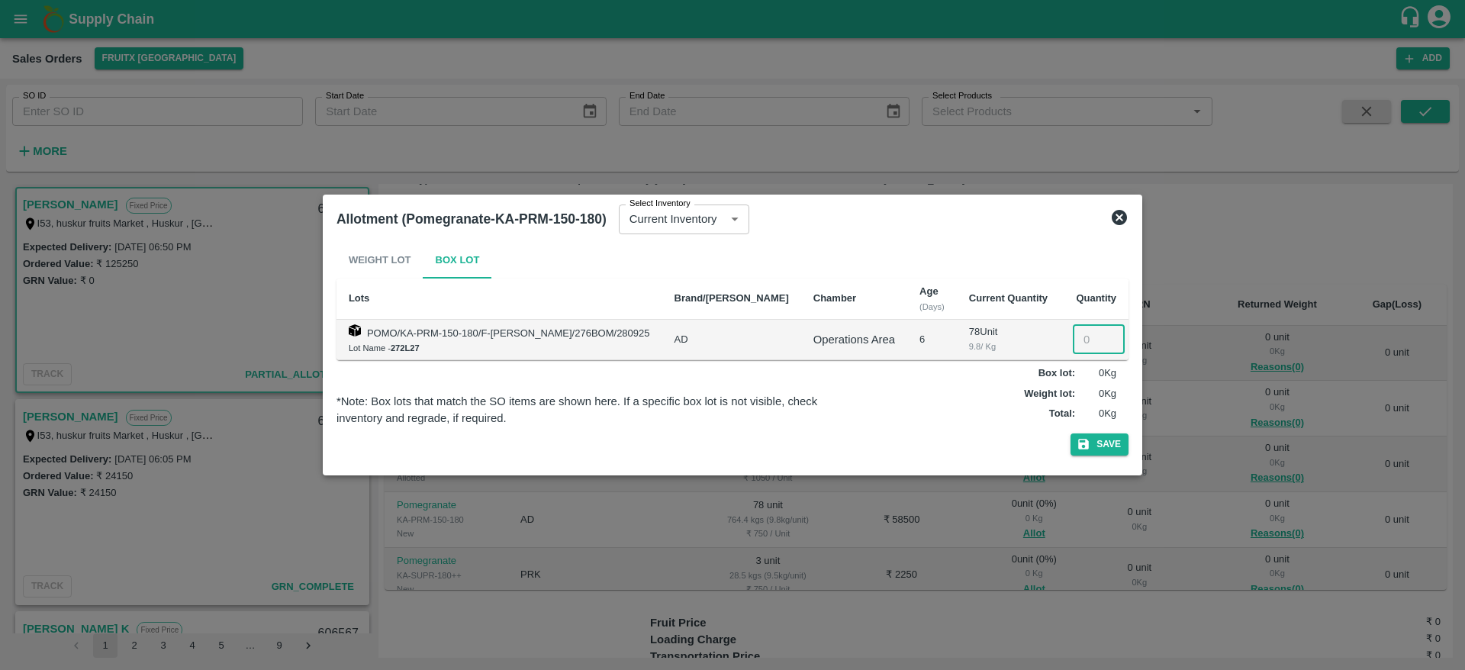
click at [1081, 346] on input "number" at bounding box center [1099, 339] width 52 height 29
type input "78"
click at [1100, 443] on button "Save" at bounding box center [1100, 444] width 58 height 22
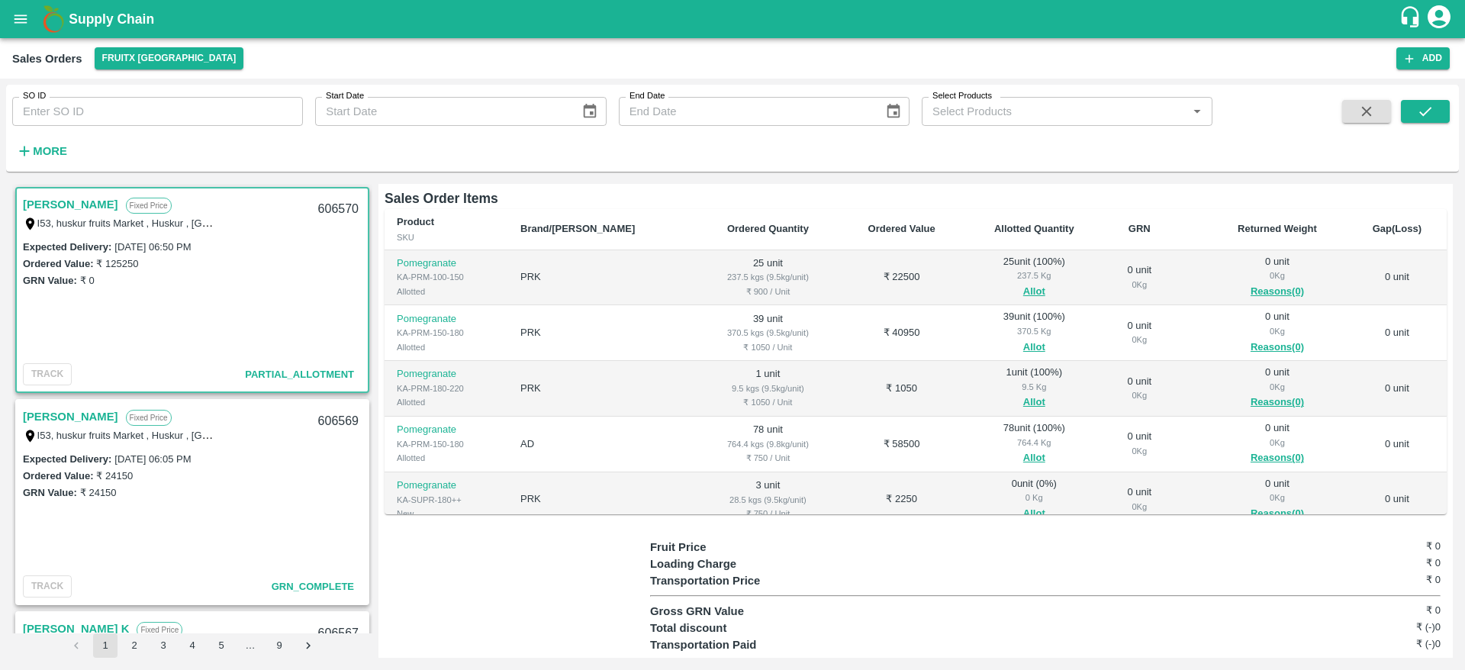
scroll to position [40, 0]
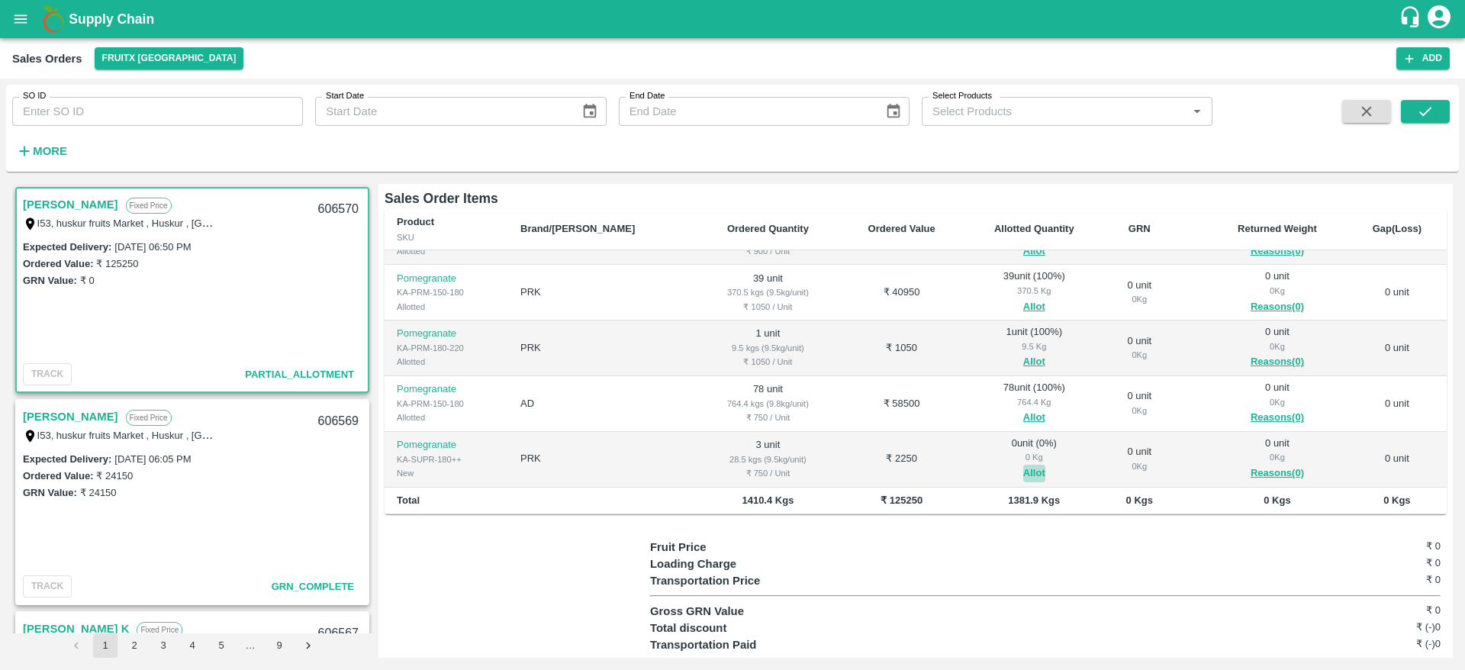
click at [1023, 465] on button "Allot" at bounding box center [1034, 474] width 22 height 18
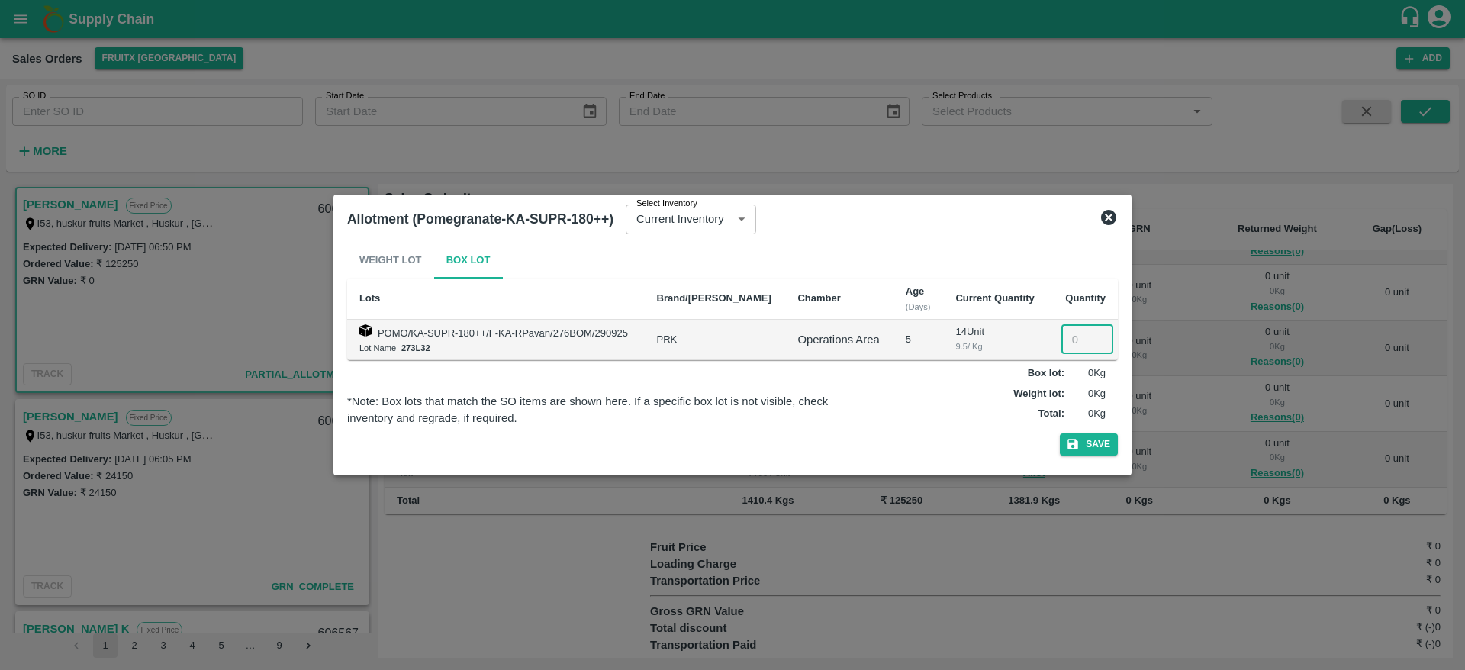
click at [1079, 333] on input "number" at bounding box center [1088, 339] width 52 height 29
type input "3"
click at [1097, 446] on button "Save" at bounding box center [1089, 444] width 58 height 22
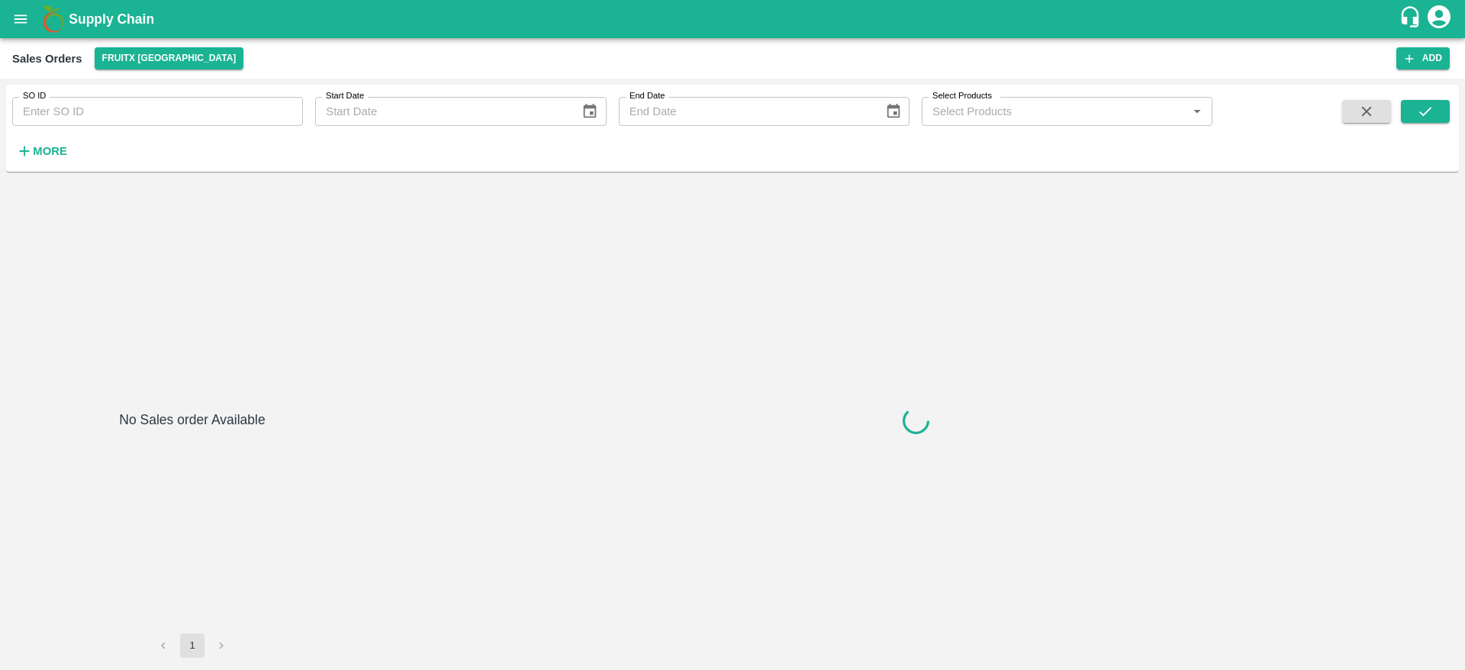
type input "227346"
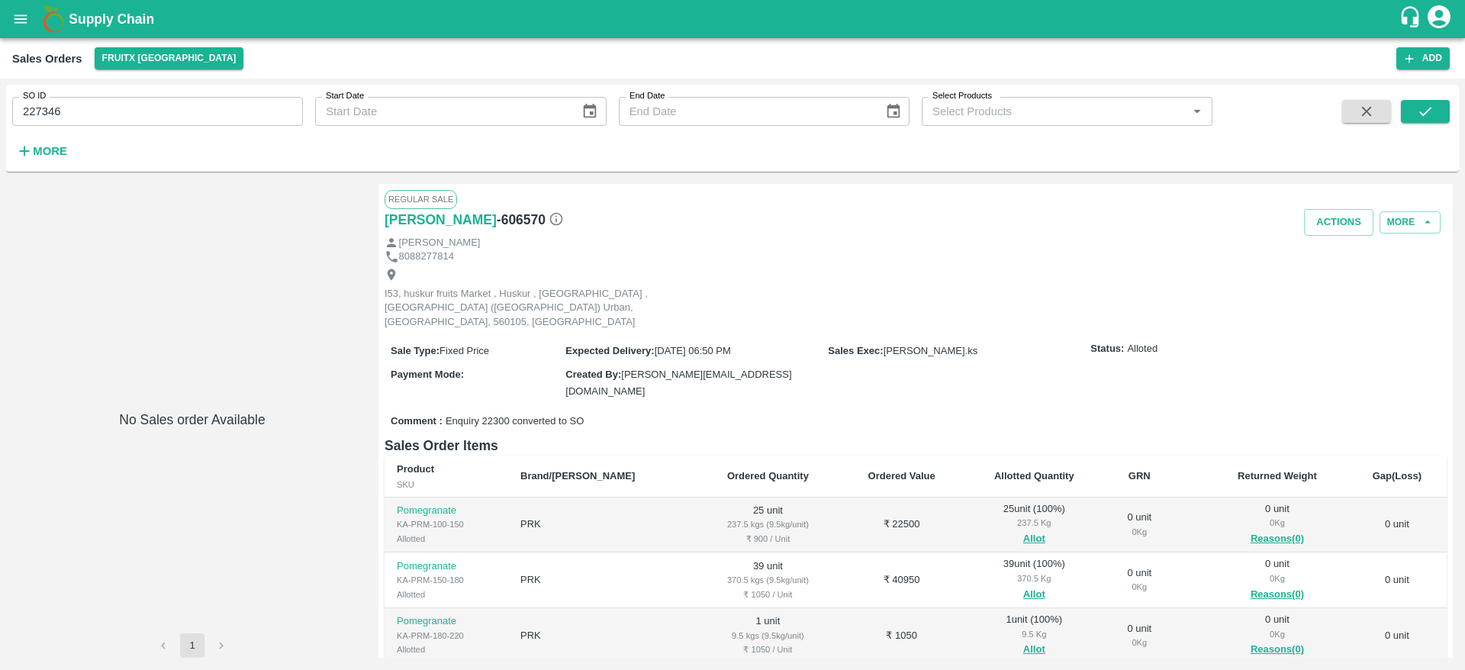
click at [497, 219] on h6 "- 606570" at bounding box center [530, 219] width 67 height 21
copy h6 "606570"
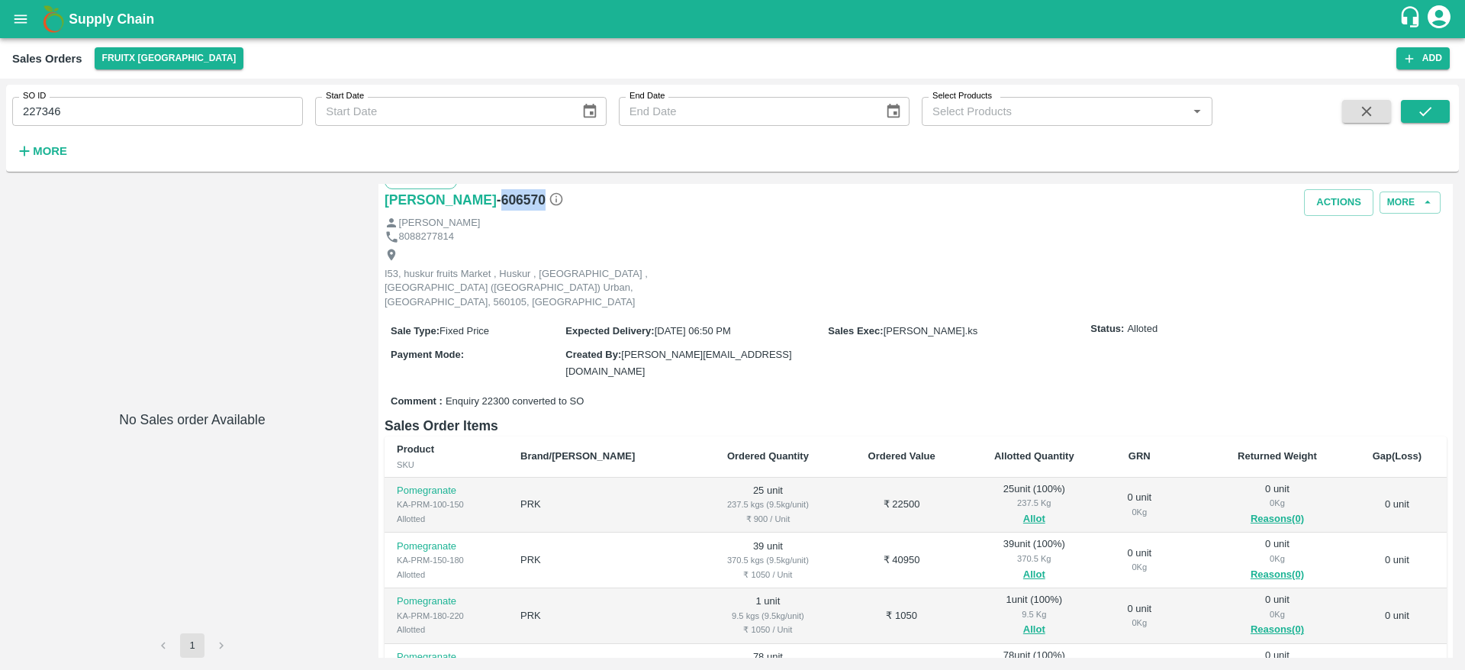
scroll to position [18, 0]
click at [1345, 200] on button "Actions" at bounding box center [1338, 204] width 69 height 27
click at [1316, 262] on li "Deliver" at bounding box center [1372, 263] width 161 height 26
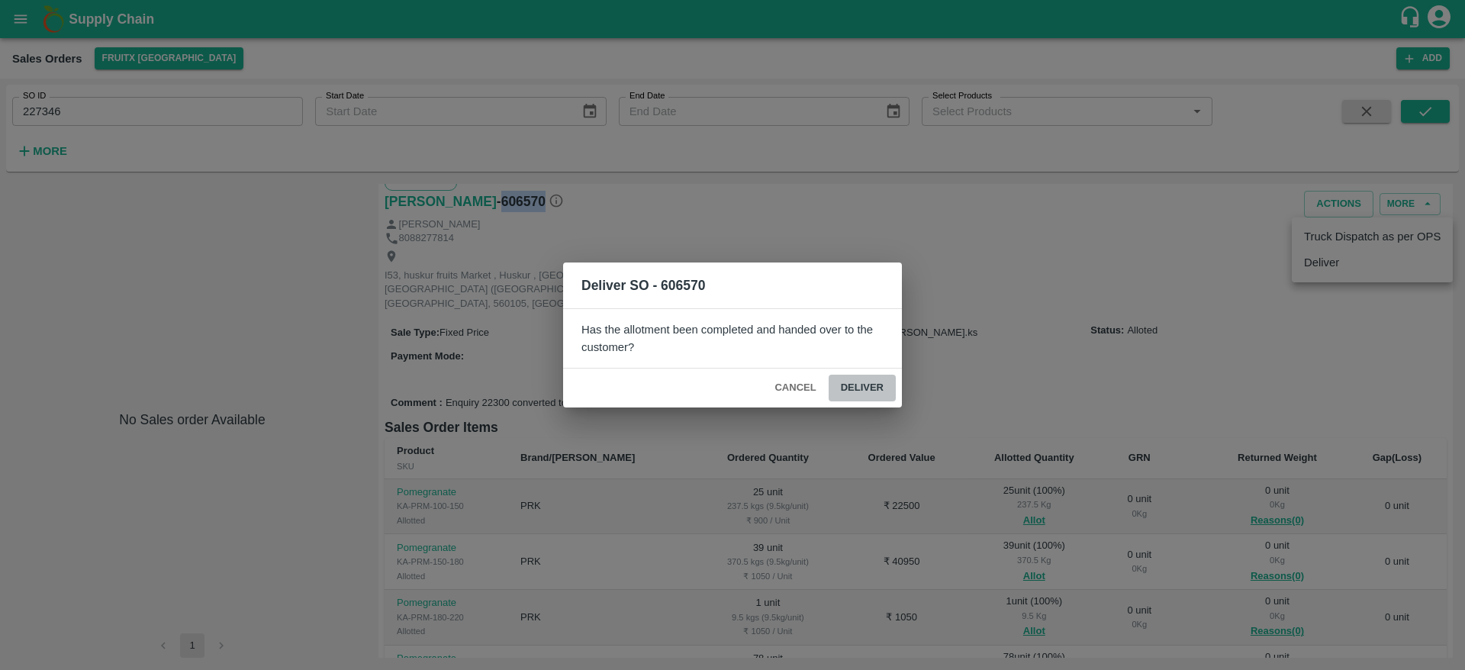
click at [872, 387] on button "Deliver" at bounding box center [862, 388] width 67 height 27
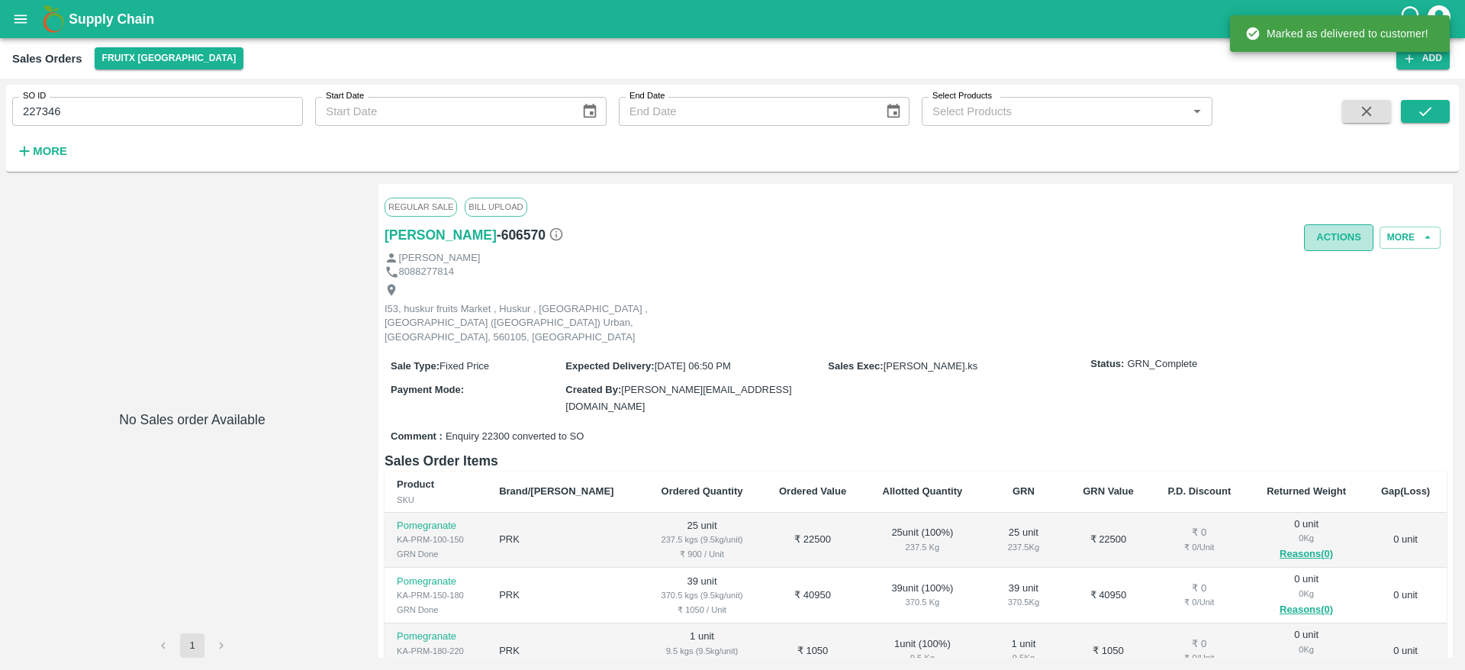
click at [1332, 233] on button "Actions" at bounding box center [1338, 237] width 69 height 27
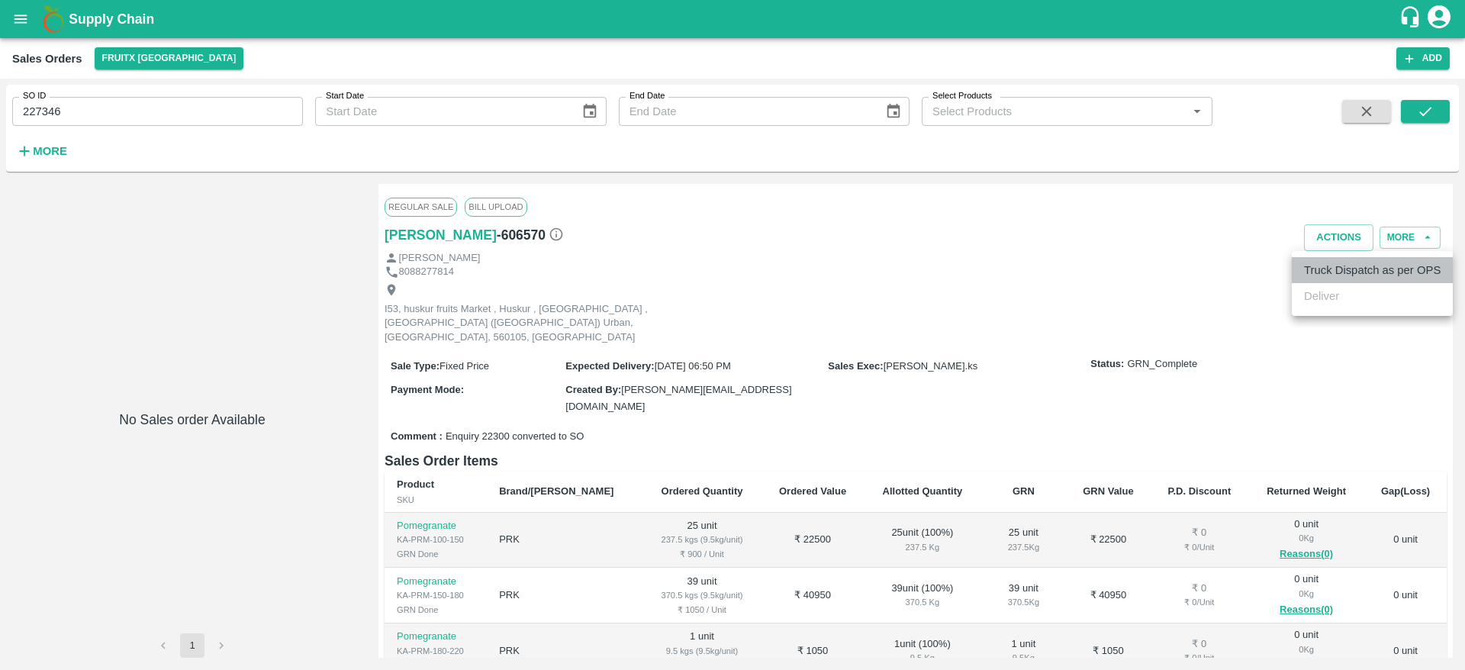
click at [1353, 278] on li "Truck Dispatch as per OPS" at bounding box center [1372, 270] width 161 height 26
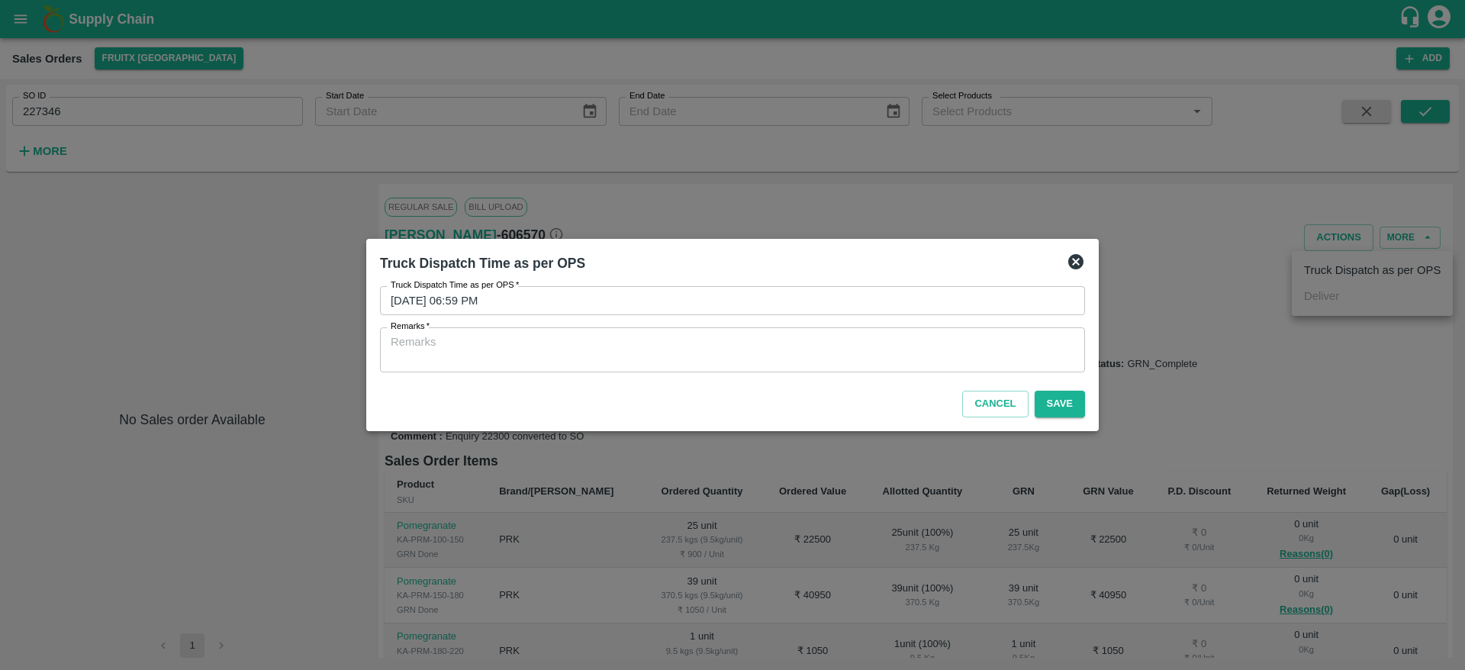
click at [942, 368] on div "x Remarks" at bounding box center [732, 349] width 705 height 45
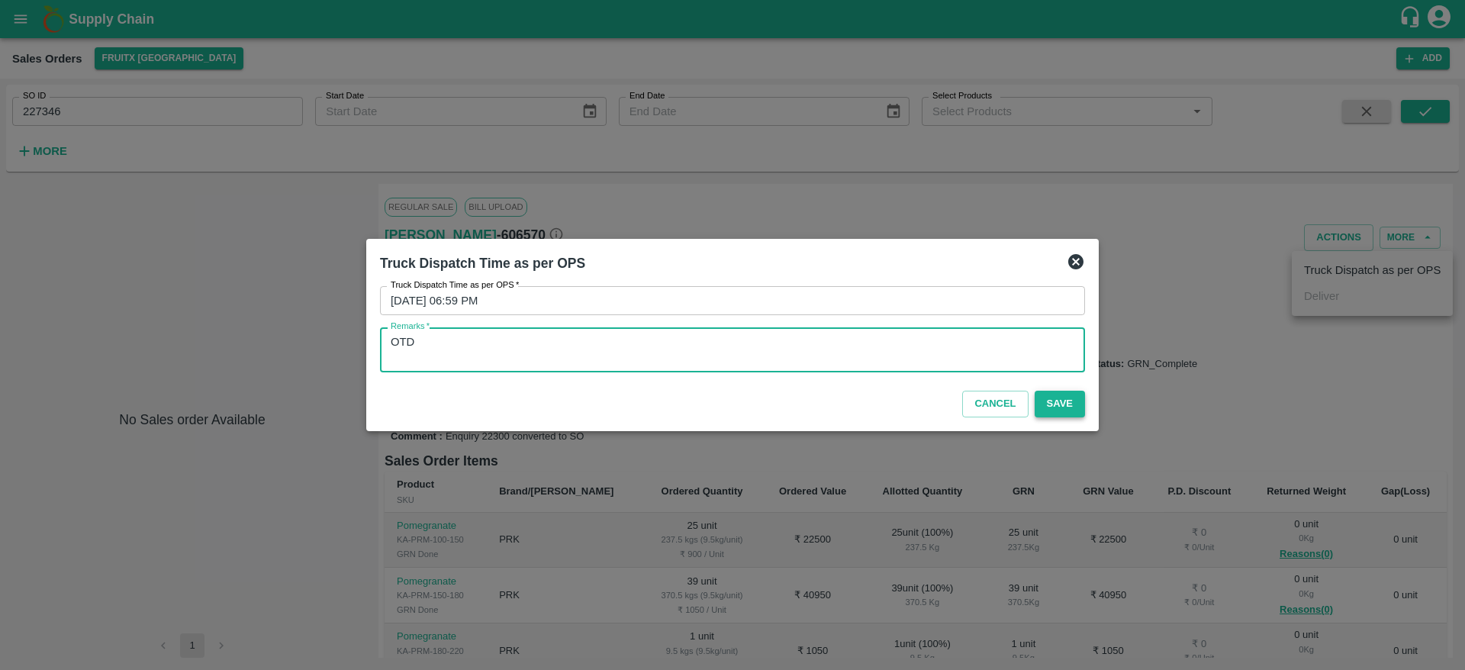
type textarea "OTD"
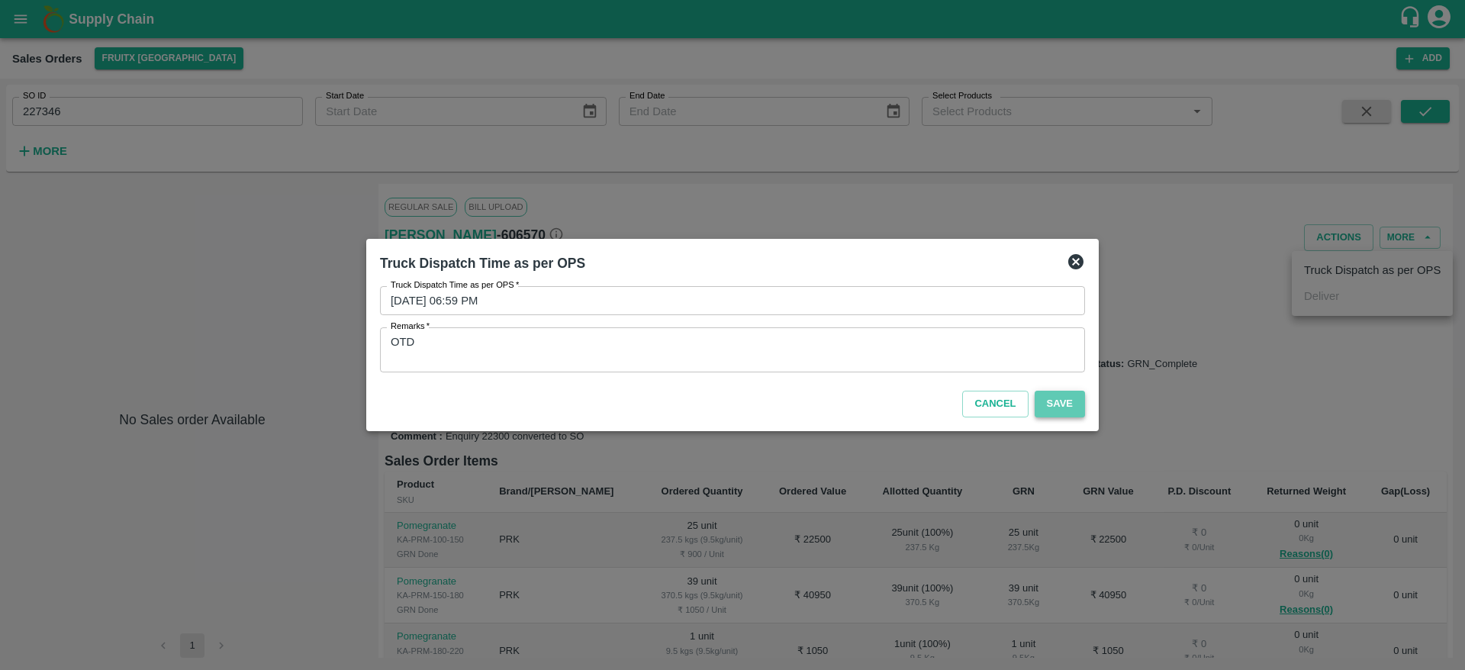
click at [1045, 395] on button "Save" at bounding box center [1060, 404] width 50 height 27
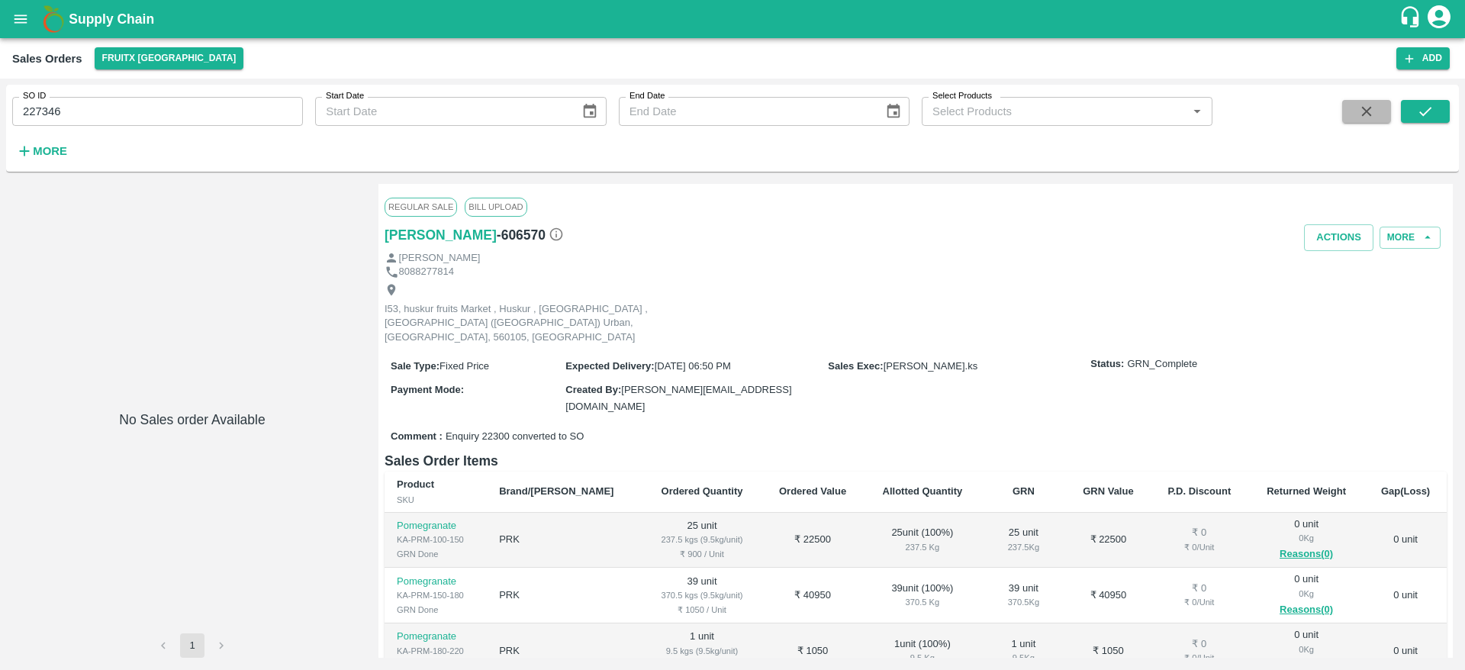
click at [1361, 115] on icon "button" at bounding box center [1366, 111] width 17 height 17
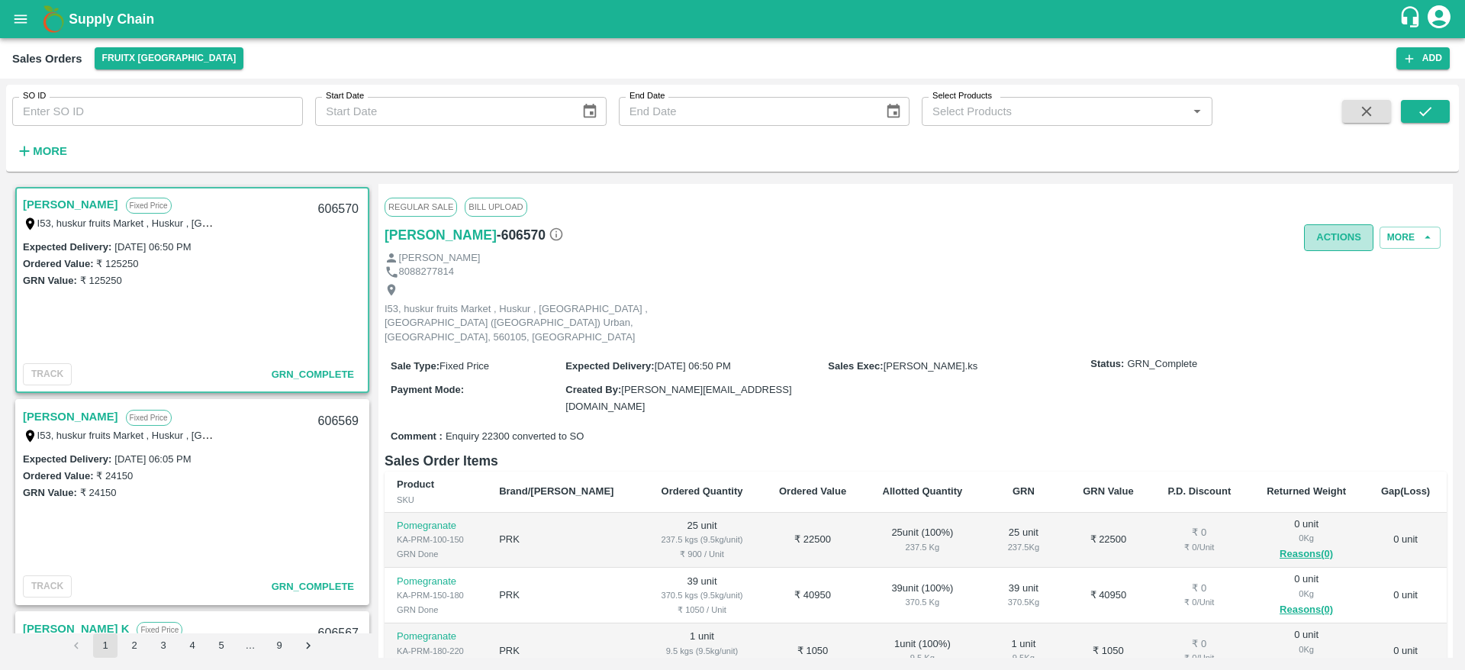
click at [1334, 237] on button "Actions" at bounding box center [1338, 237] width 69 height 27
click at [864, 264] on div at bounding box center [732, 335] width 1465 height 670
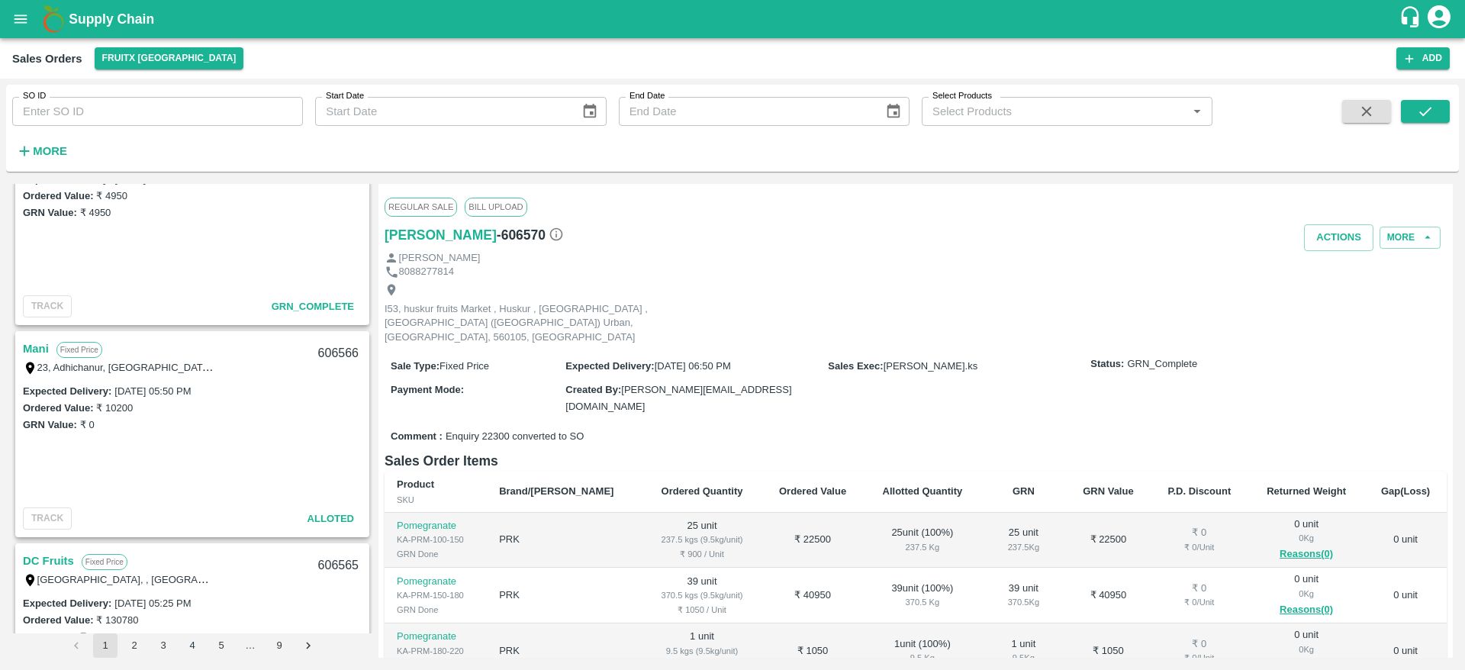
scroll to position [594, 0]
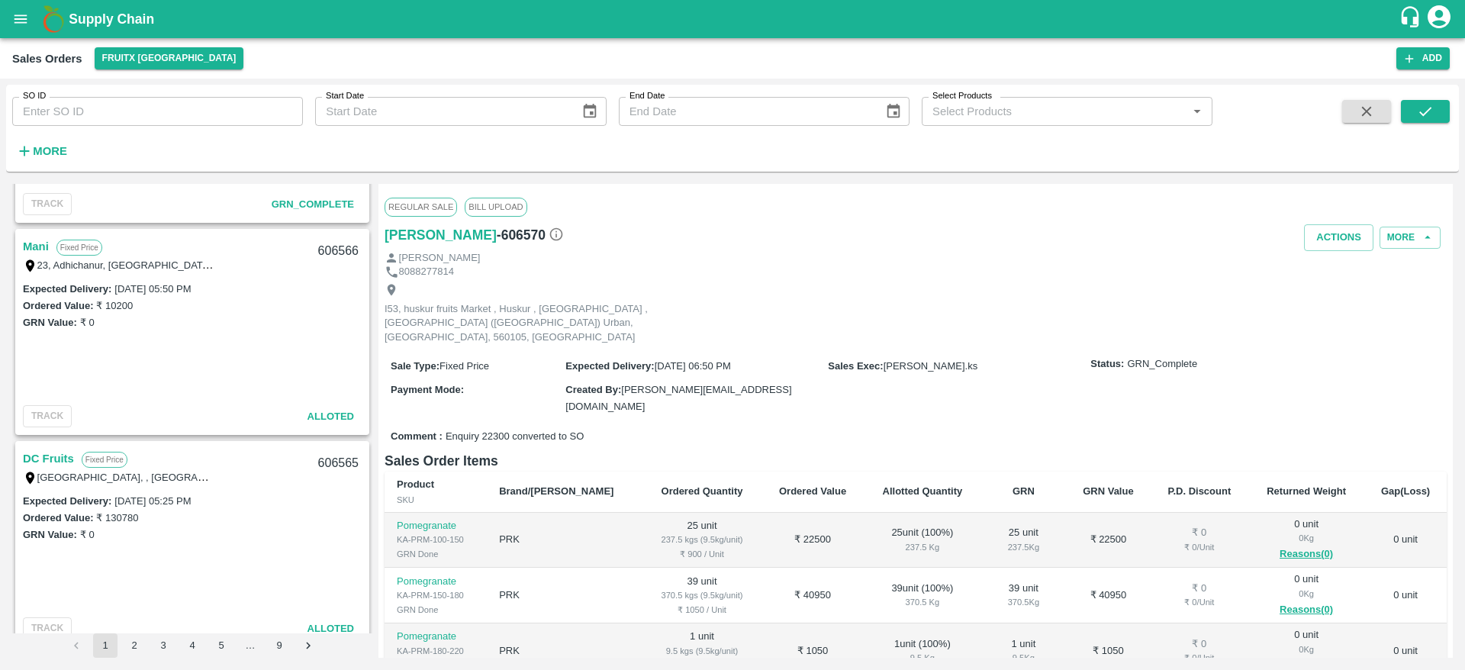
click at [27, 243] on link "Mani" at bounding box center [36, 247] width 26 height 20
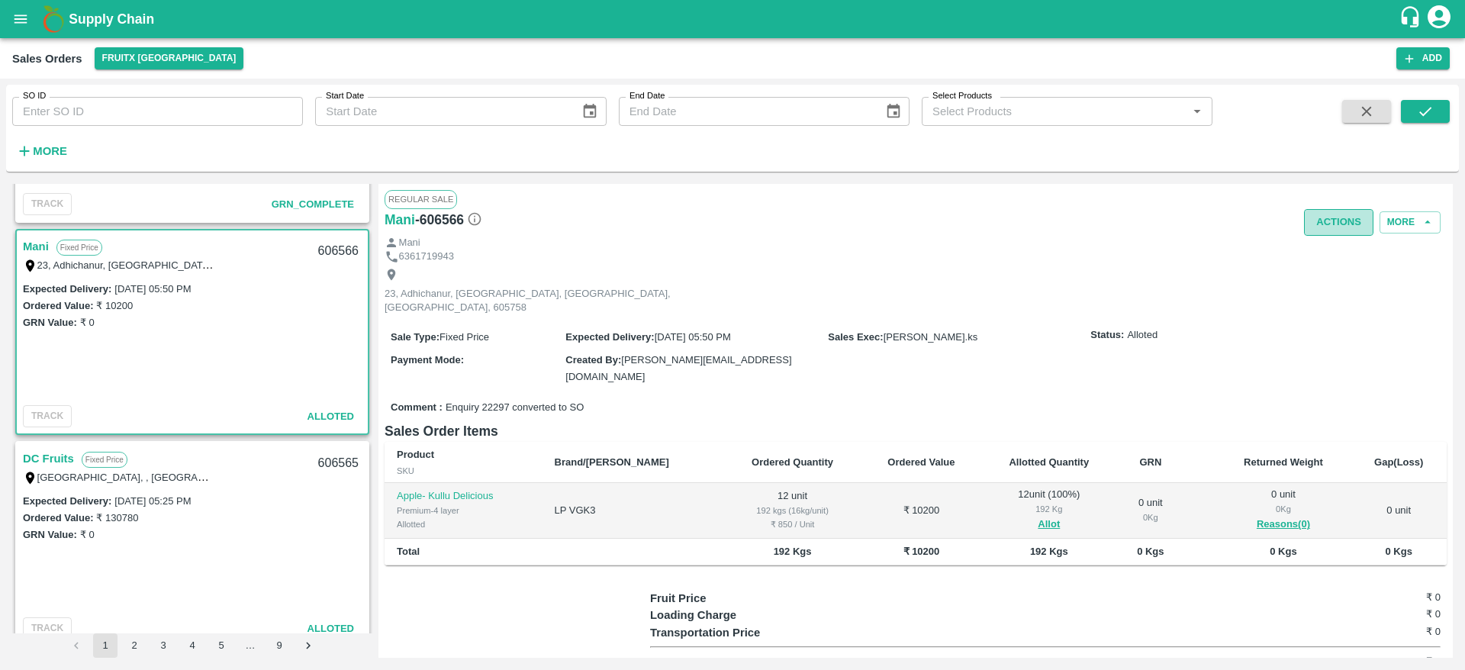
click at [1341, 213] on button "Actions" at bounding box center [1338, 222] width 69 height 27
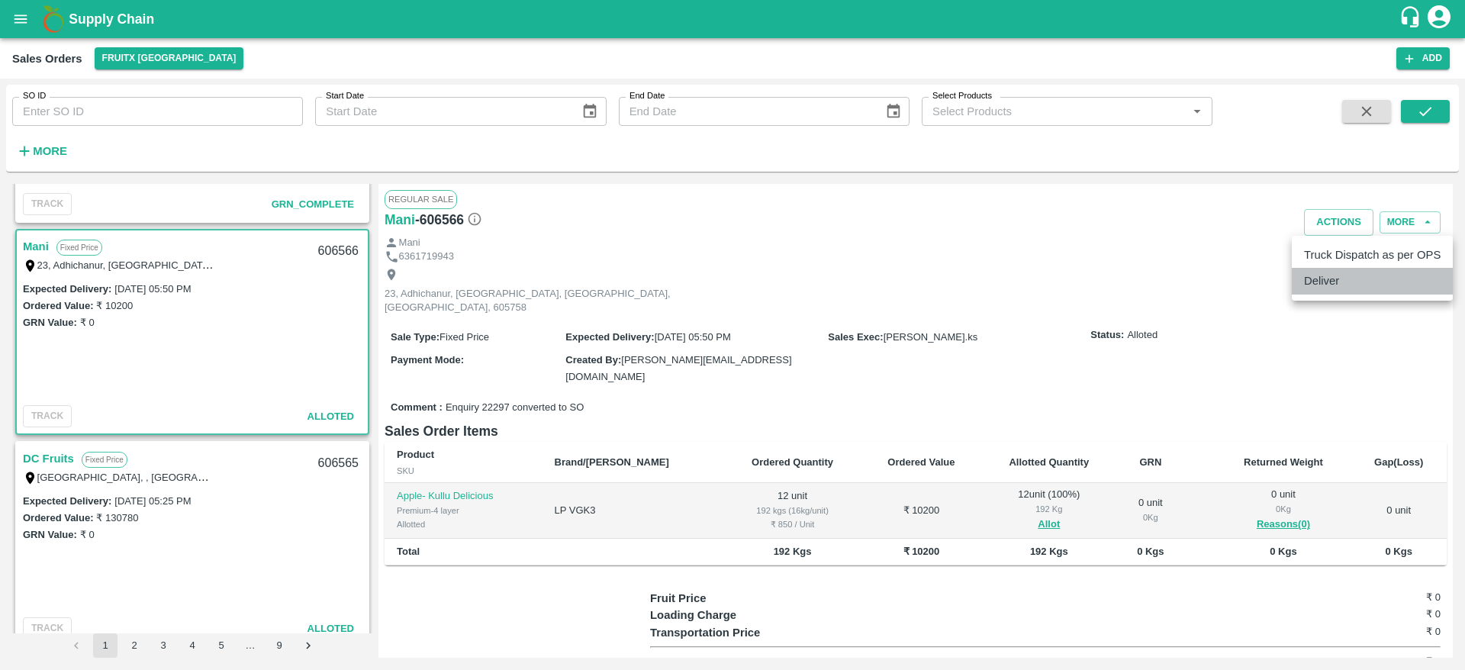
click at [1372, 279] on li "Deliver" at bounding box center [1372, 281] width 161 height 26
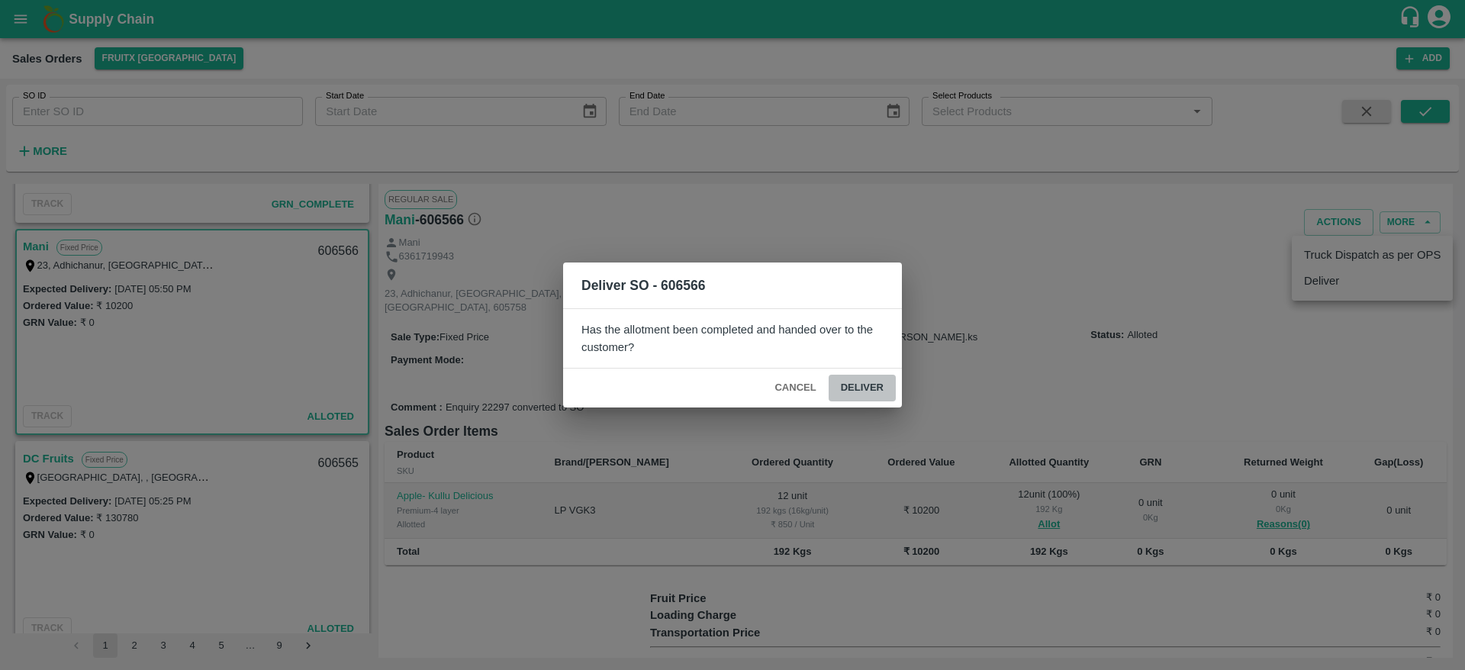
click at [869, 387] on button "Deliver" at bounding box center [862, 388] width 67 height 27
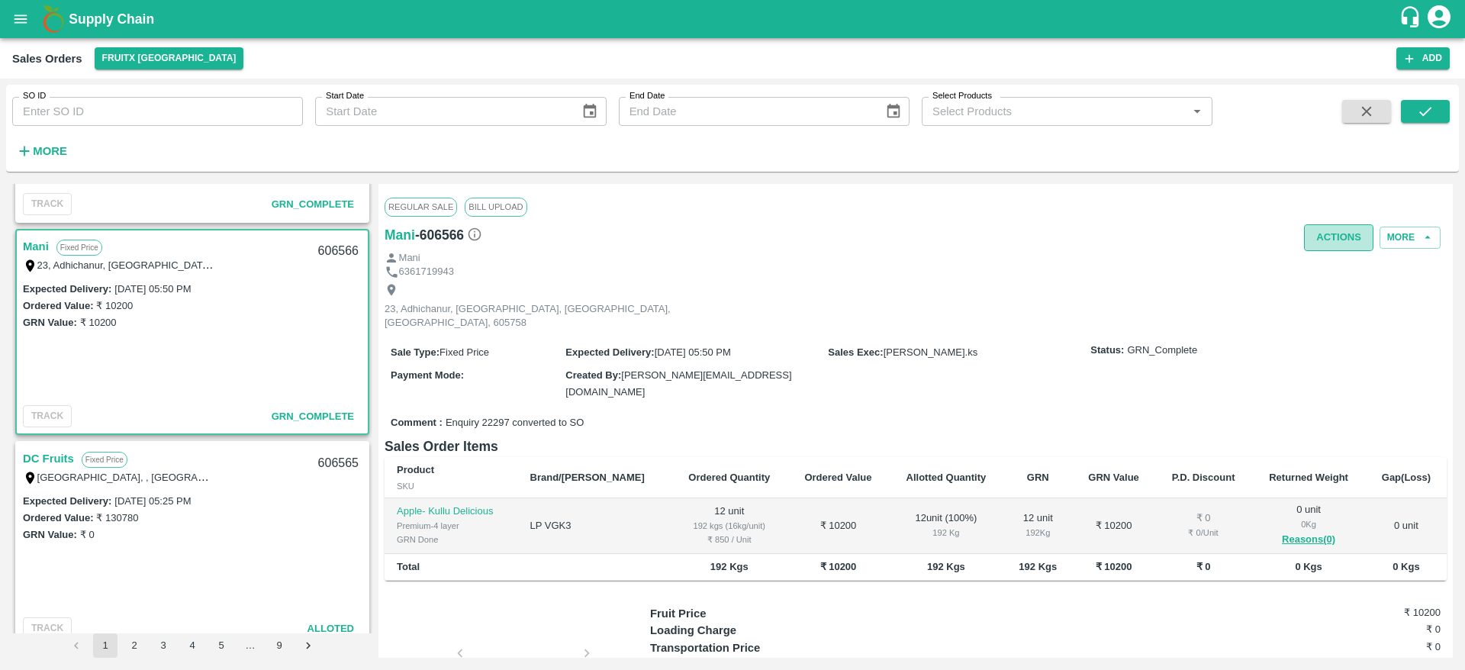
click at [1319, 235] on button "Actions" at bounding box center [1338, 237] width 69 height 27
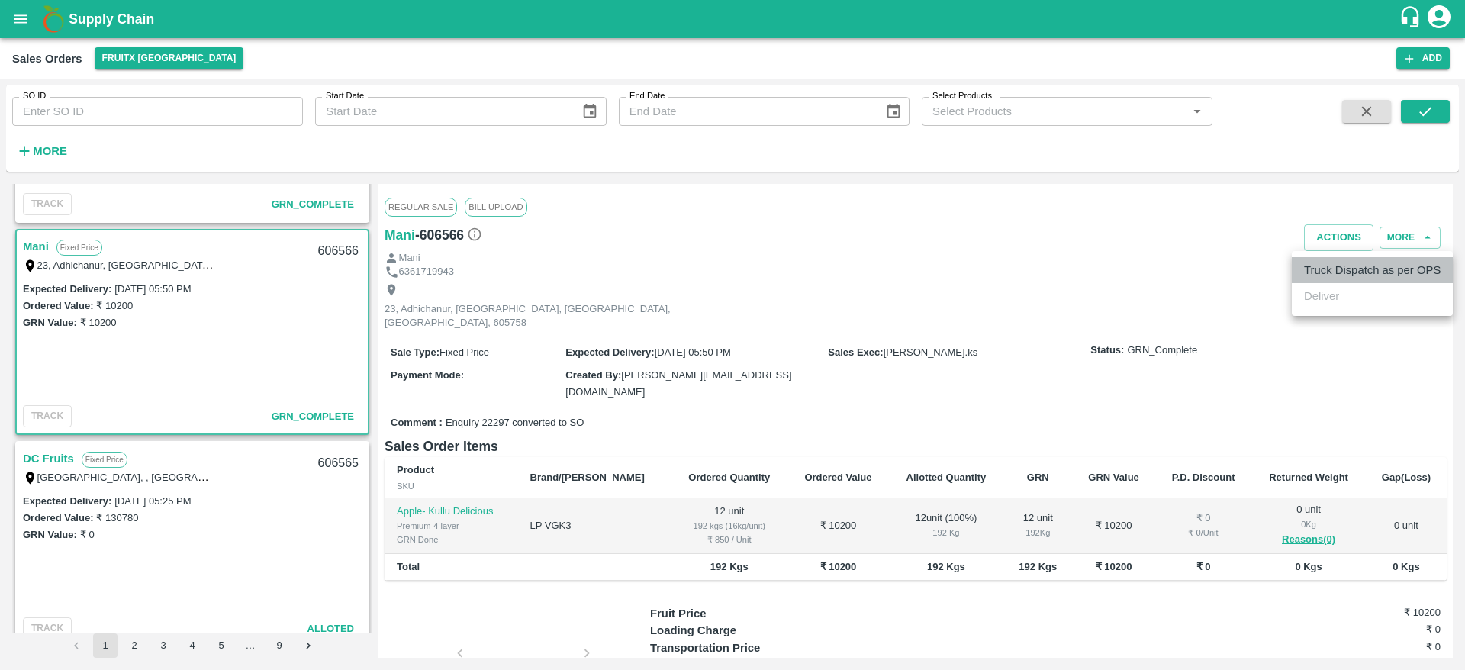
click at [1349, 272] on li "Truck Dispatch as per OPS" at bounding box center [1372, 270] width 161 height 26
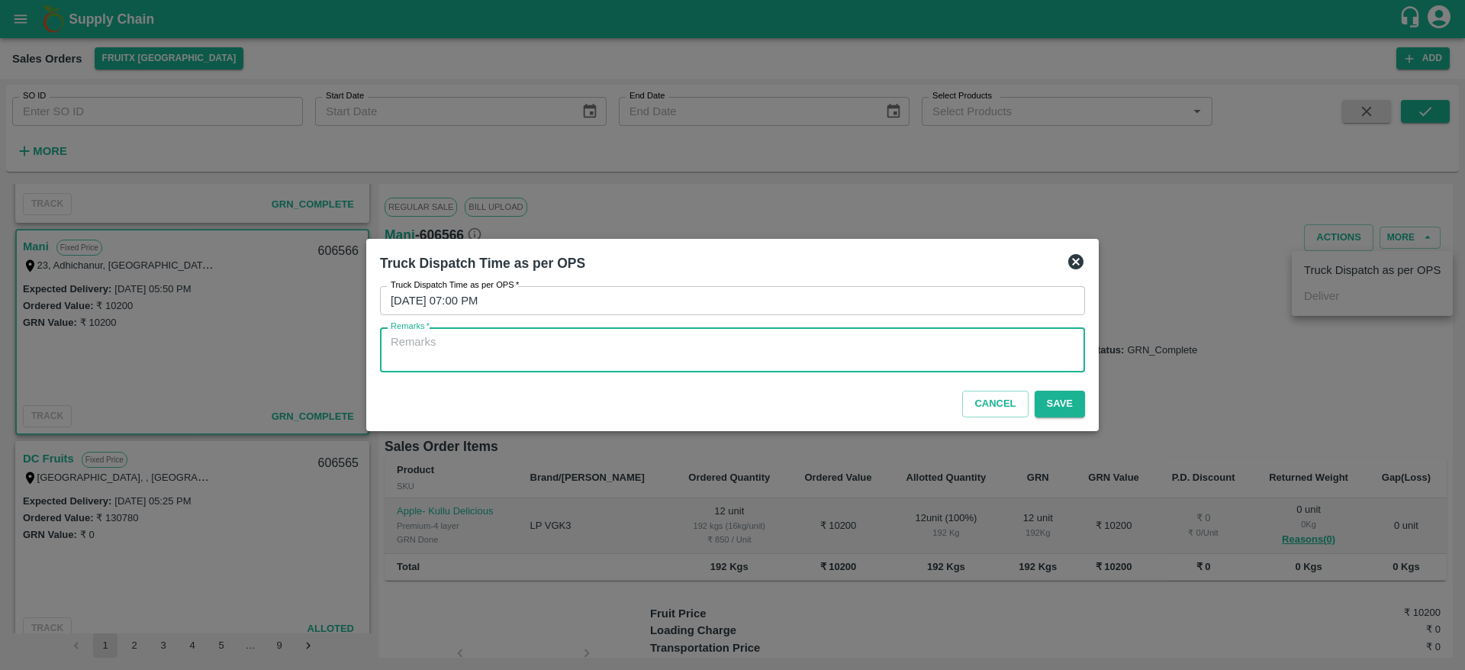
click at [925, 360] on textarea "Remarks   *" at bounding box center [733, 350] width 684 height 32
type textarea "OTD"
click at [1071, 401] on button "Save" at bounding box center [1060, 404] width 50 height 27
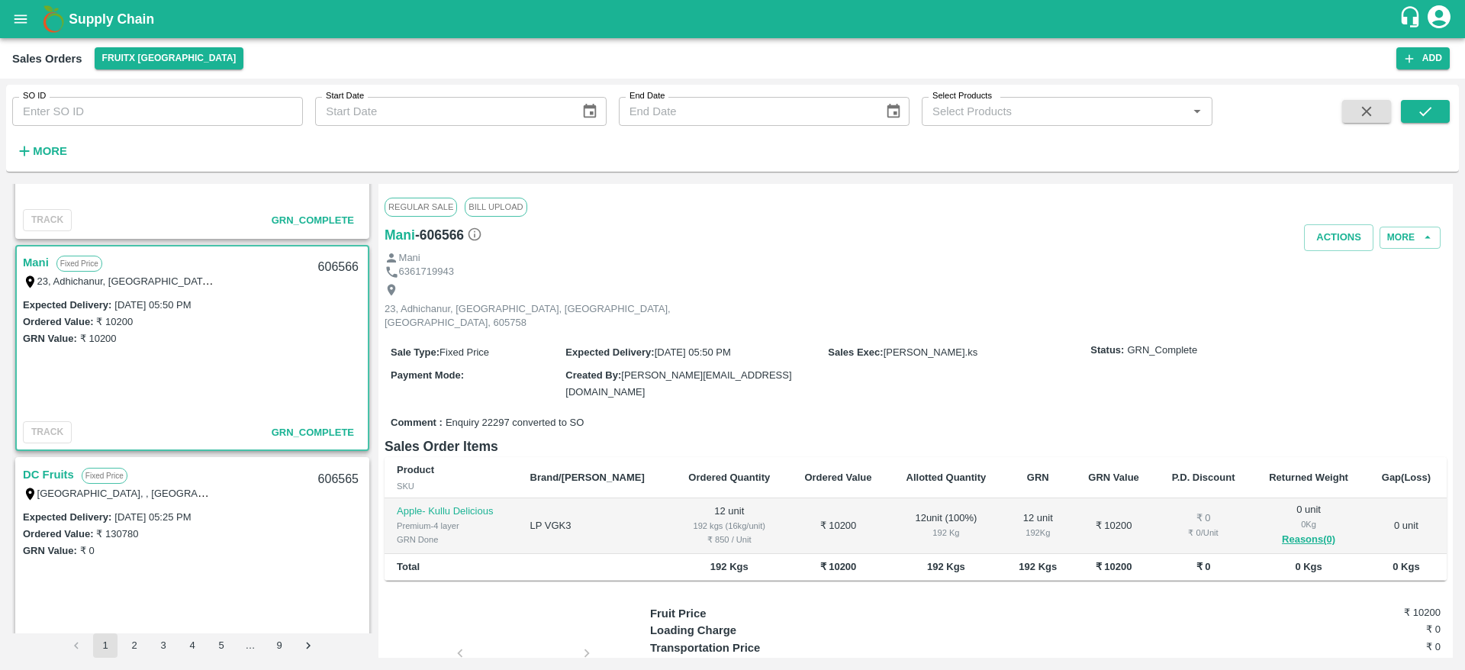
scroll to position [575, 0]
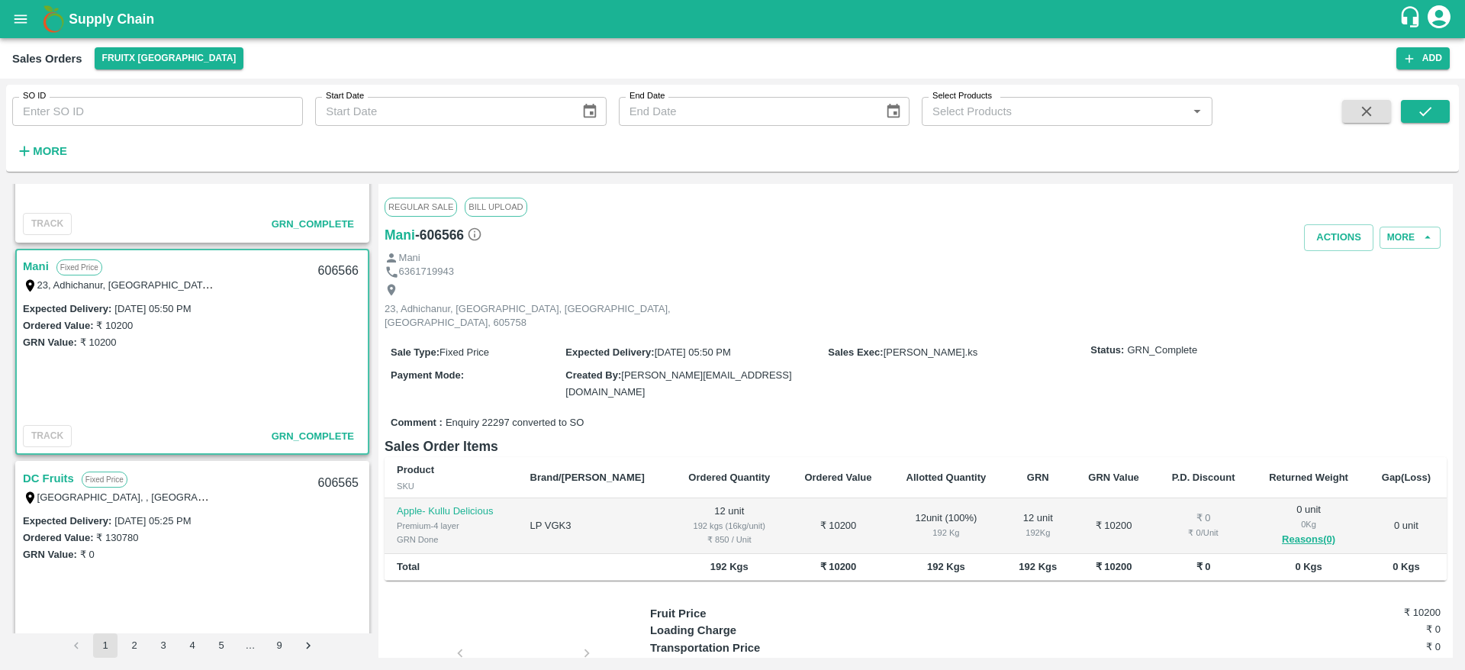
click at [342, 270] on div "606566" at bounding box center [338, 271] width 59 height 36
copy div "606566"
click at [718, 410] on div "Comment : Enquiry 22297 converted to SO" at bounding box center [916, 423] width 1062 height 27
click at [1340, 224] on button "Actions" at bounding box center [1338, 237] width 69 height 27
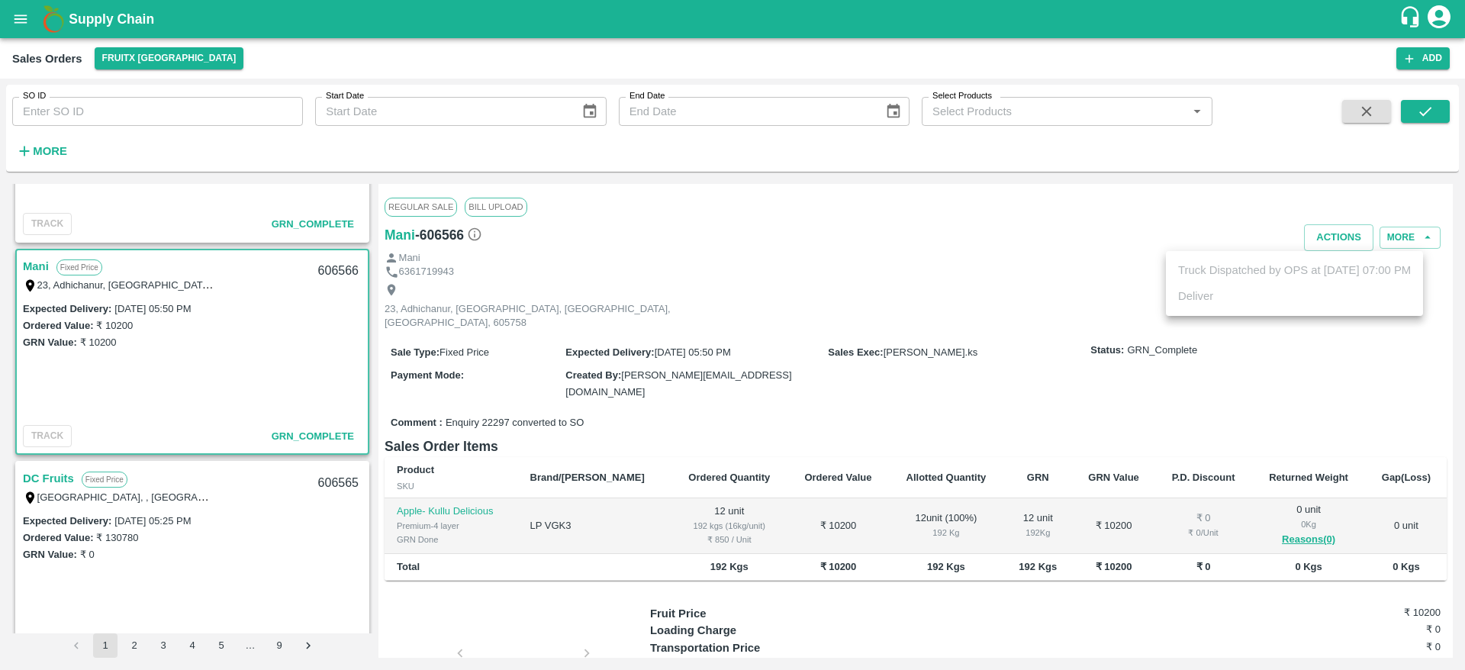
click at [1049, 228] on div at bounding box center [732, 335] width 1465 height 670
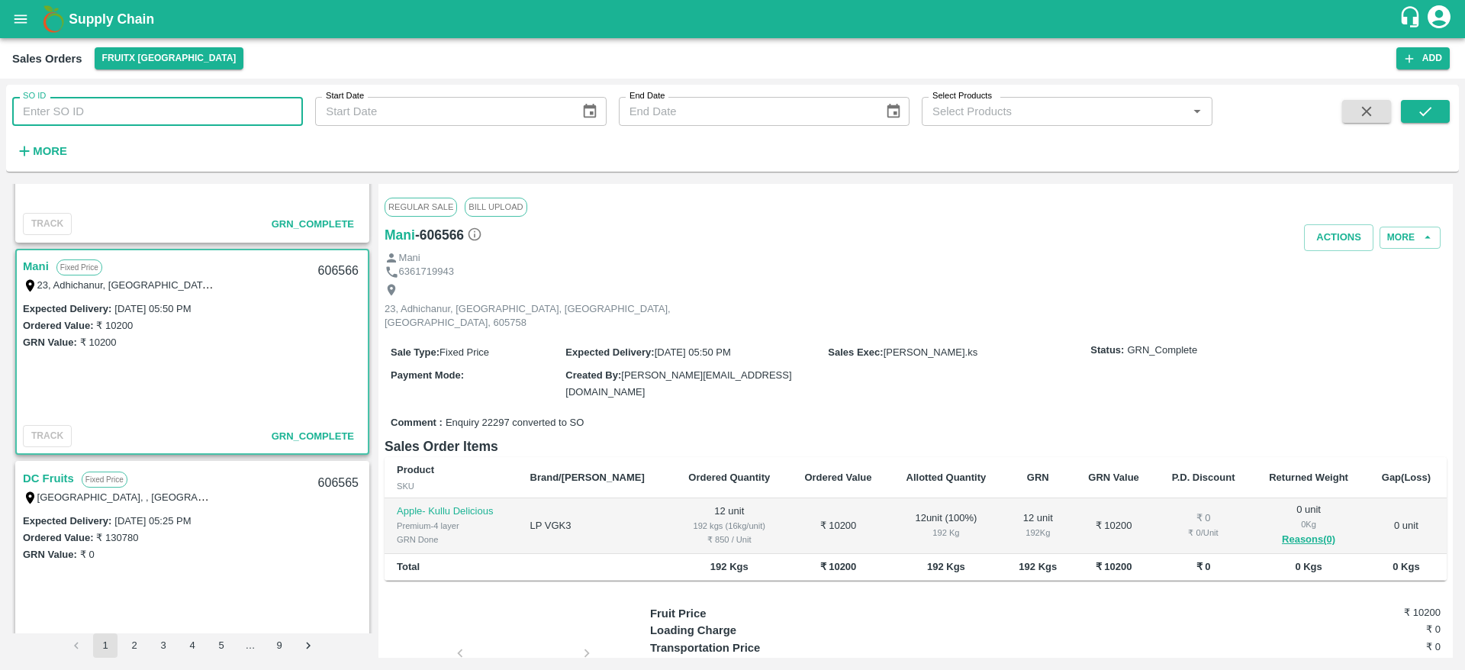
click at [208, 107] on input "SO ID" at bounding box center [157, 111] width 291 height 29
type input "606550"
click at [1426, 114] on icon "submit" at bounding box center [1425, 111] width 17 height 17
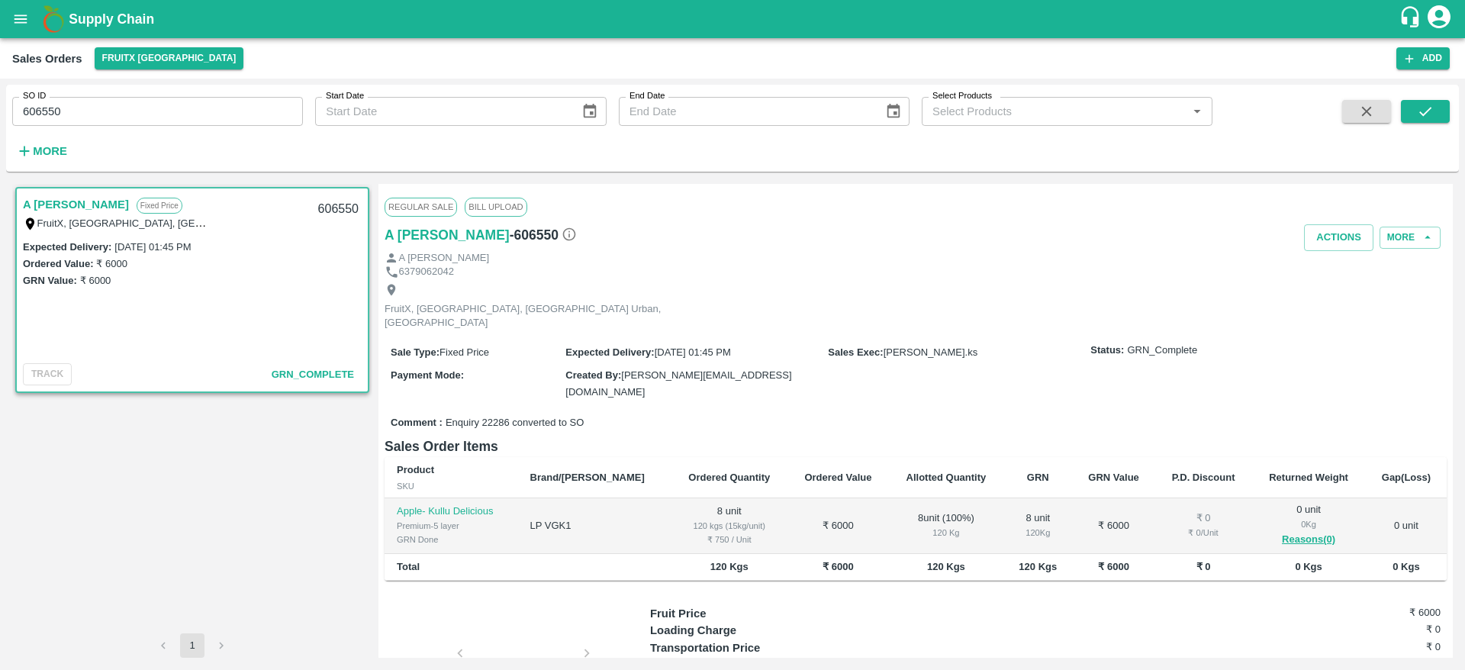
click at [324, 208] on div "606550" at bounding box center [338, 210] width 59 height 36
copy div "606550"
click at [1361, 113] on icon "button" at bounding box center [1366, 111] width 17 height 17
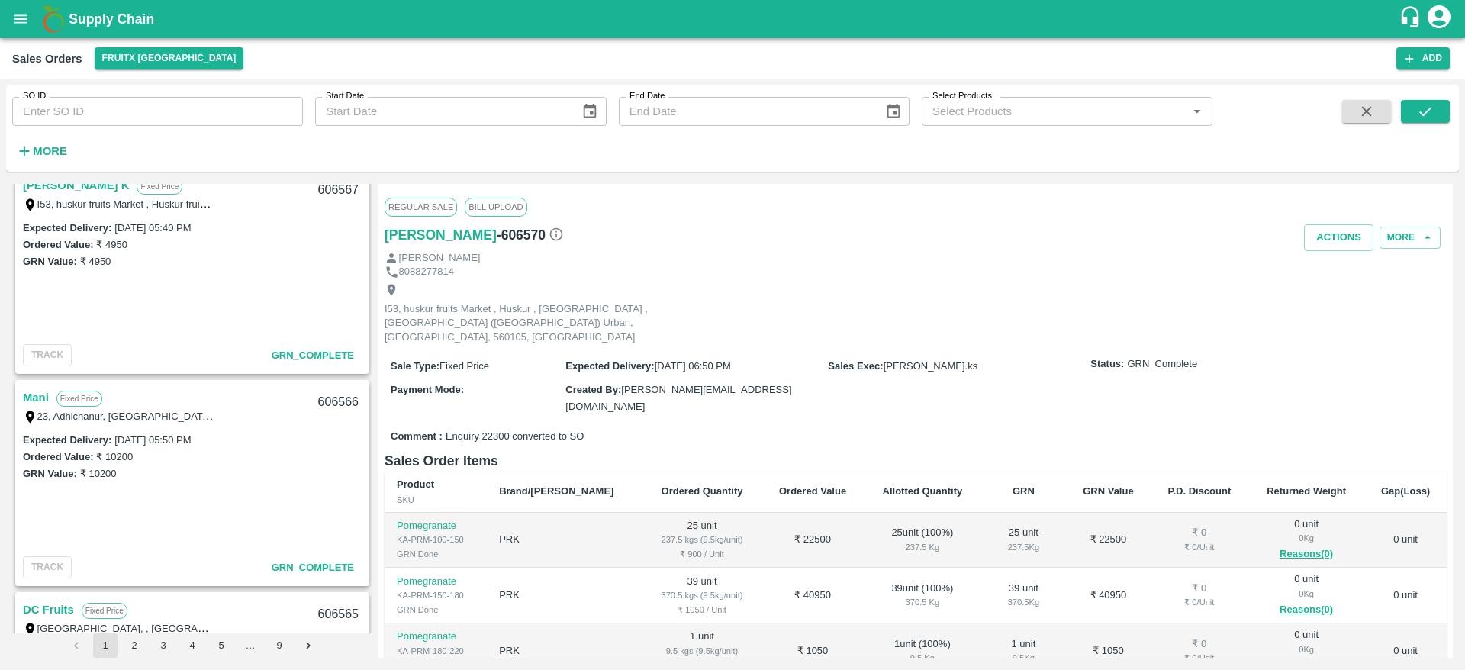
scroll to position [448, 0]
click at [40, 385] on link "Mani" at bounding box center [36, 393] width 26 height 20
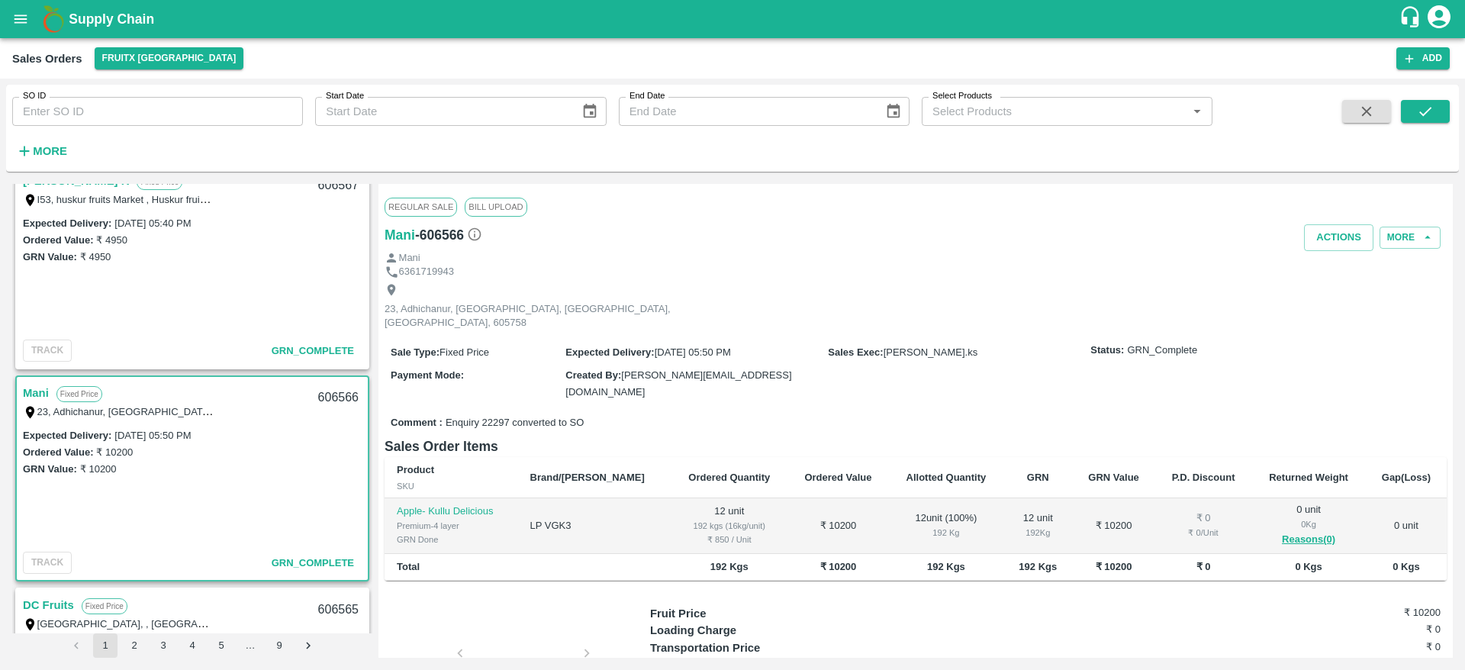
click at [317, 399] on div "606566" at bounding box center [338, 398] width 59 height 36
copy div "606566"
click at [1352, 226] on button "Actions" at bounding box center [1338, 237] width 69 height 27
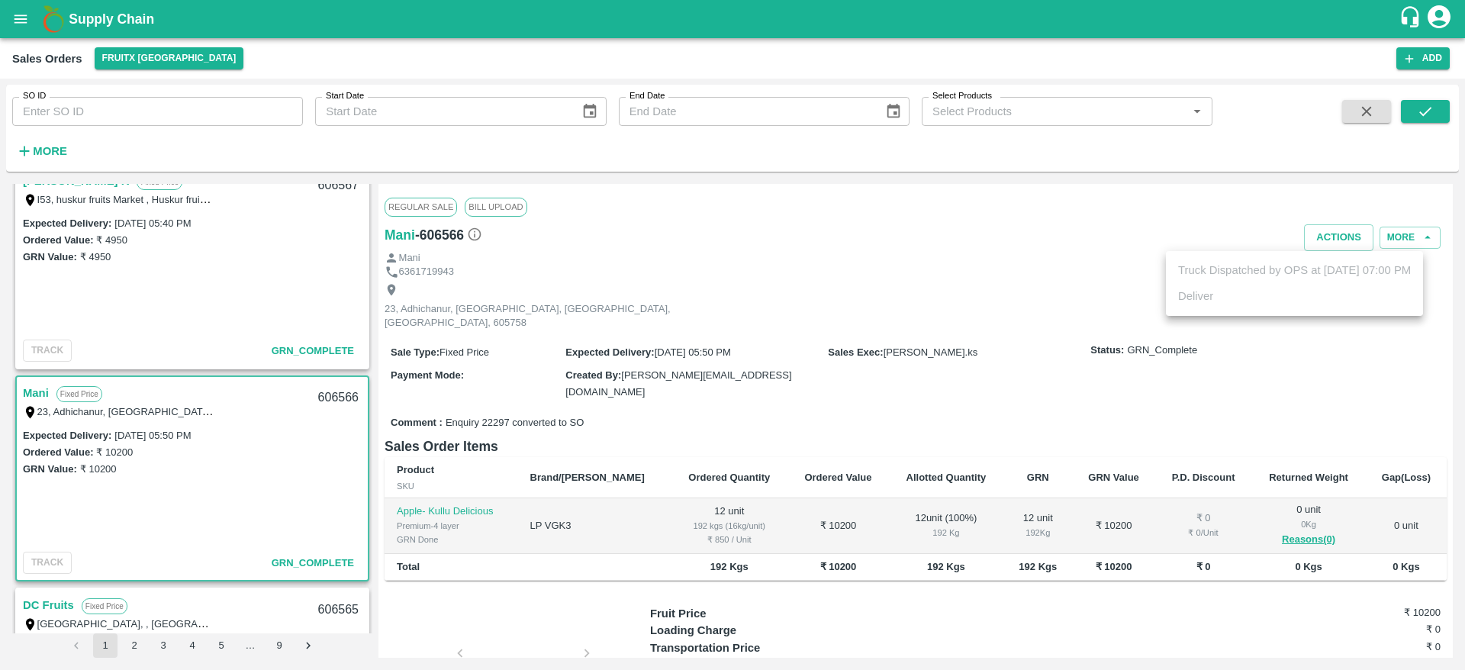
click at [842, 289] on div at bounding box center [732, 335] width 1465 height 670
click at [325, 392] on div "606566" at bounding box center [338, 398] width 59 height 36
copy div "606566"
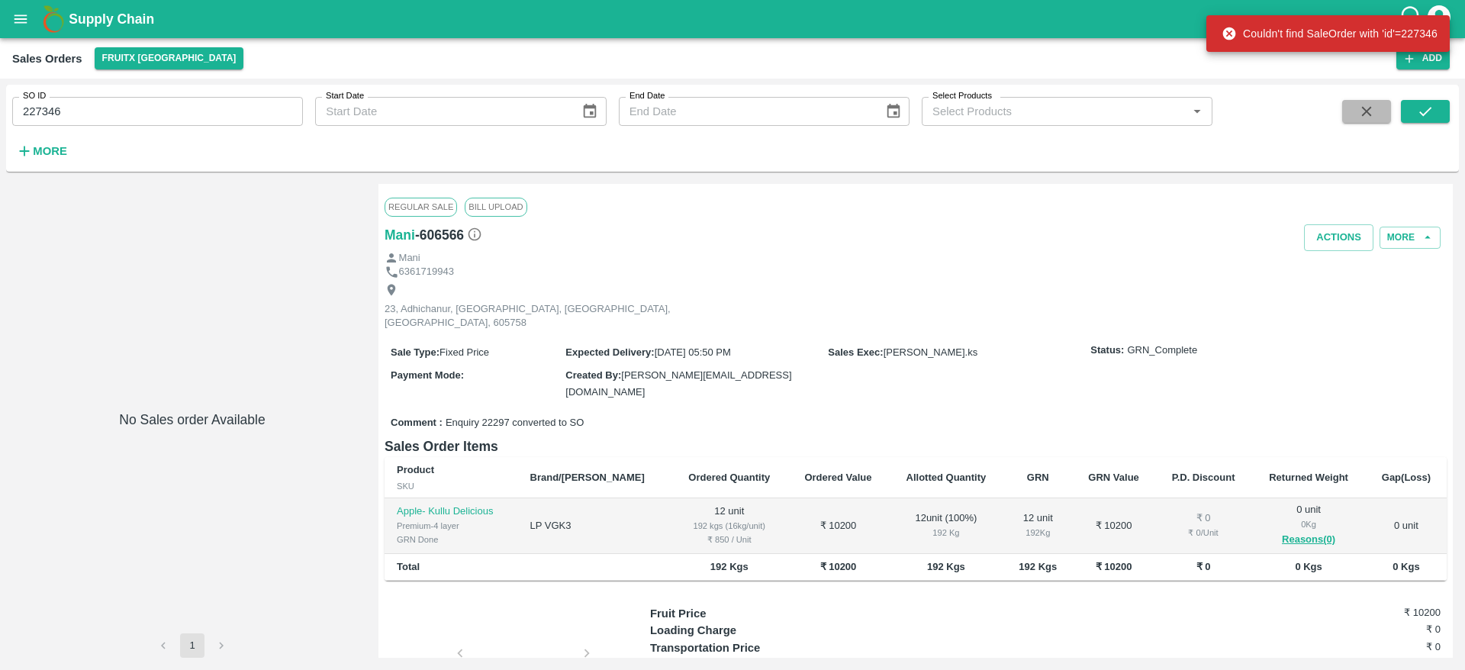
click at [1358, 117] on icon "button" at bounding box center [1366, 111] width 17 height 17
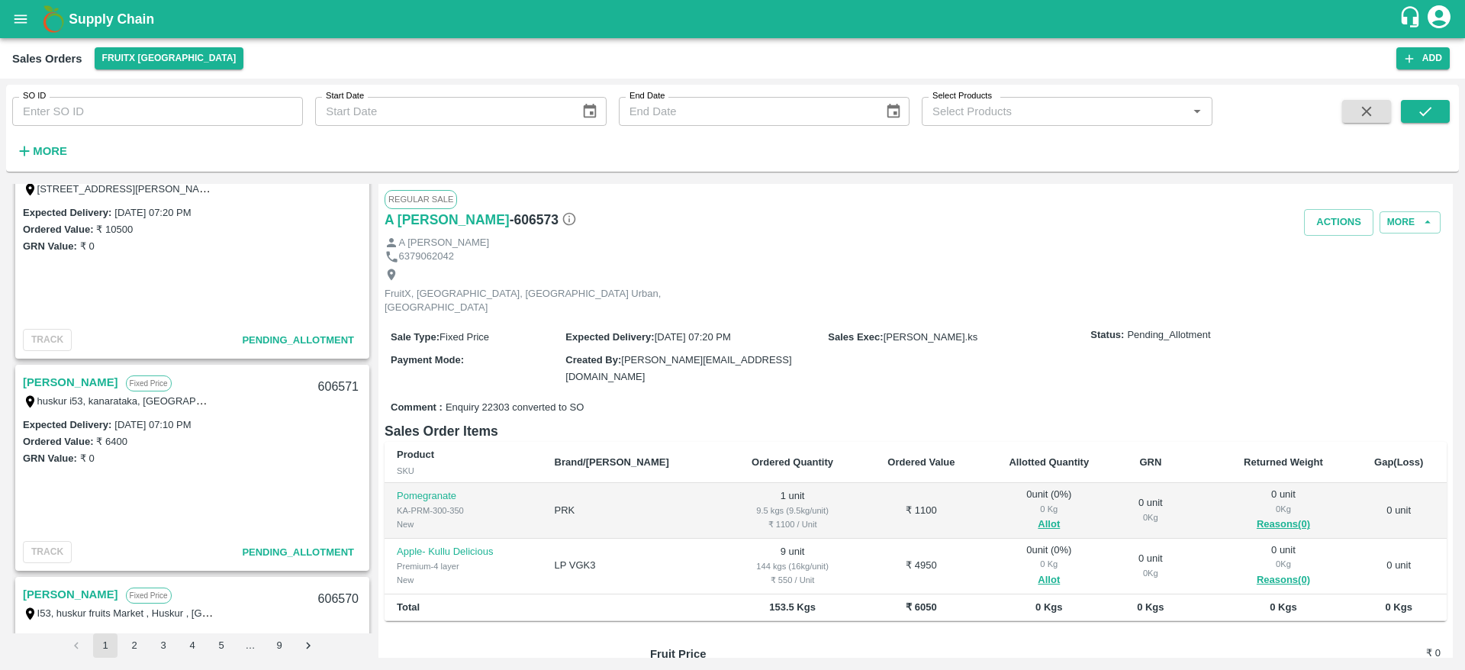
scroll to position [234, 0]
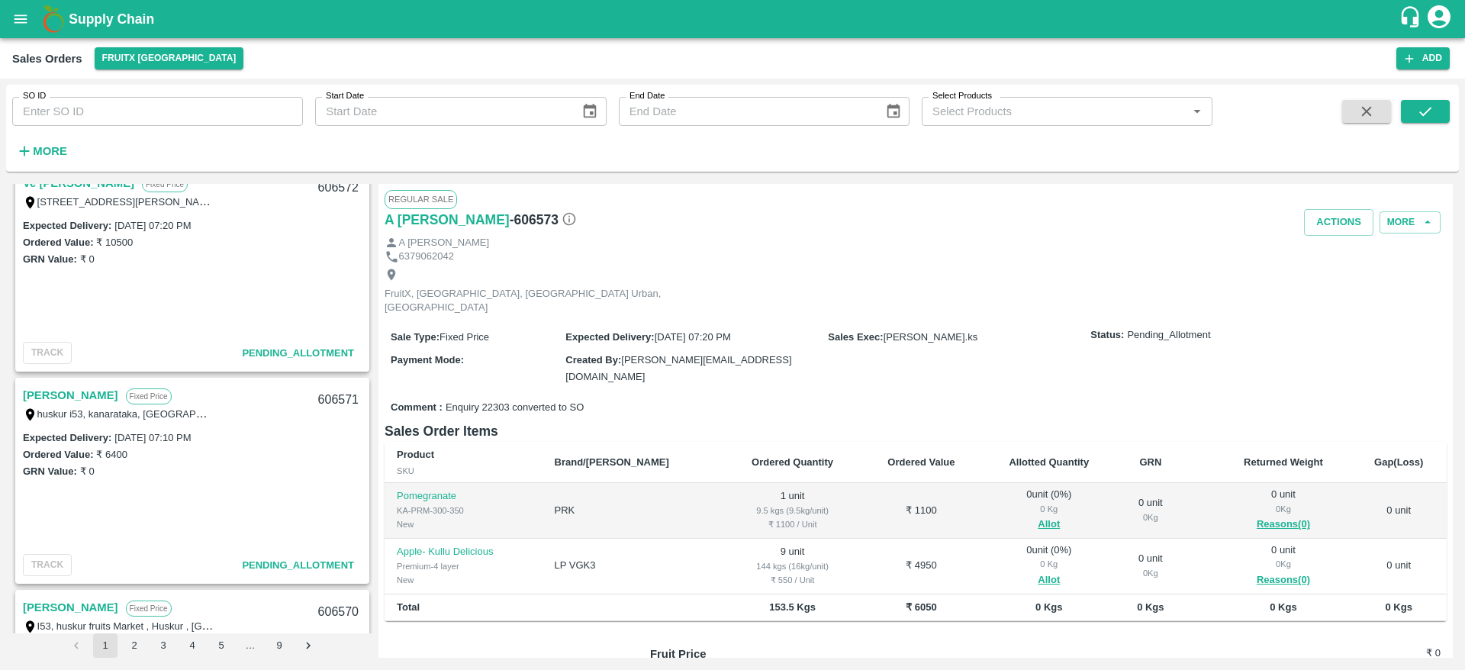
click at [56, 398] on link "[PERSON_NAME]" at bounding box center [70, 395] width 95 height 20
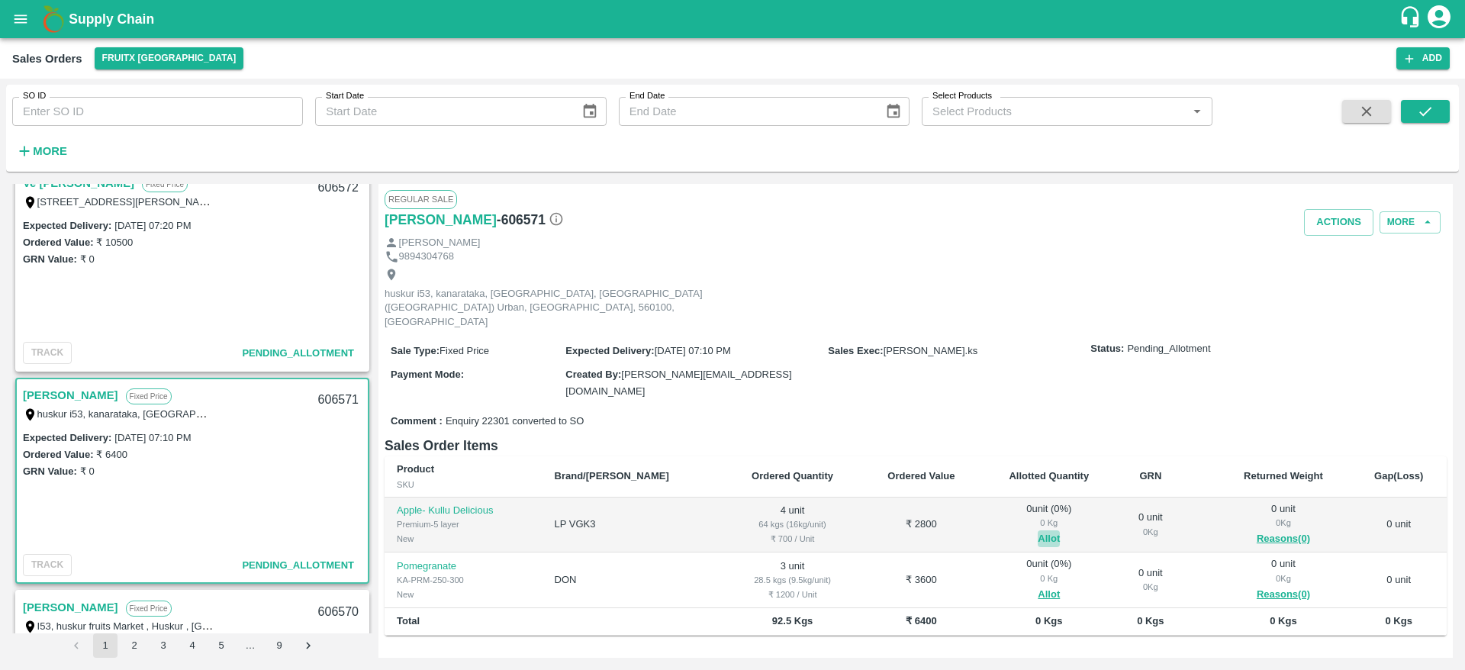
click at [1038, 530] on button "Allot" at bounding box center [1049, 539] width 22 height 18
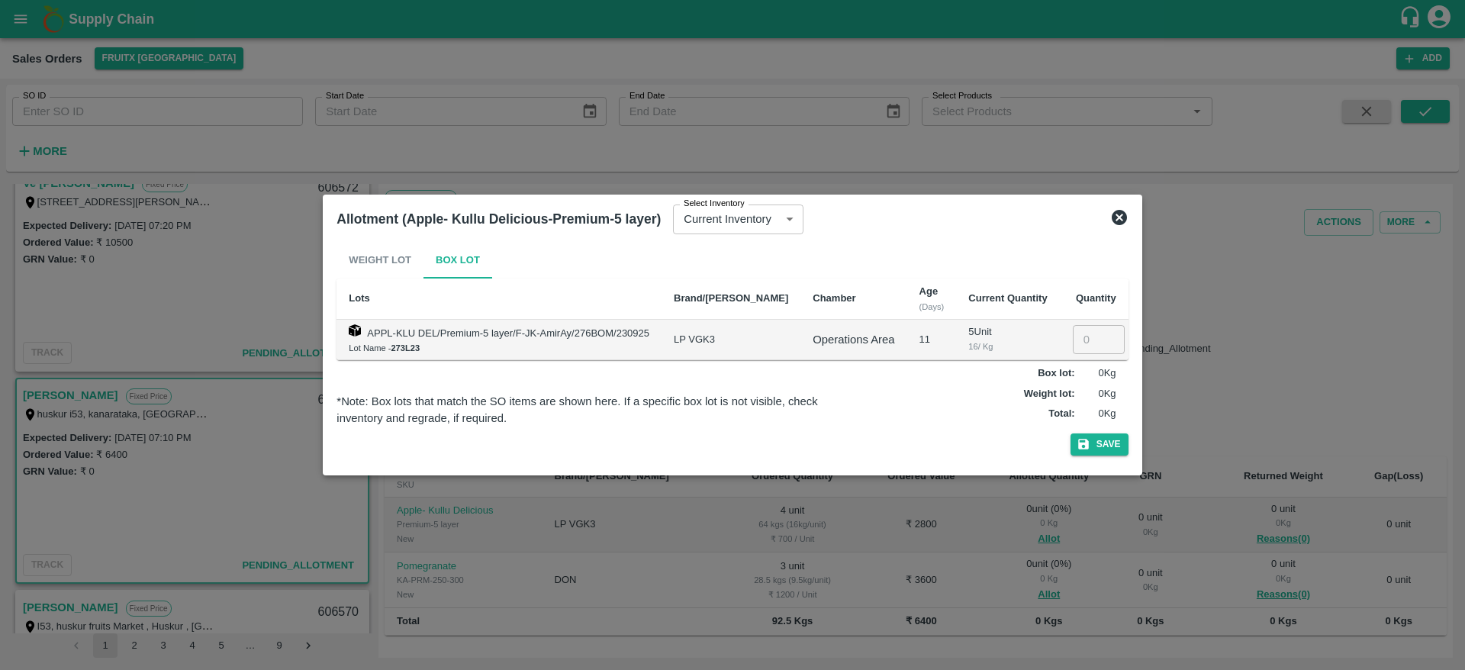
click at [1074, 355] on td "​" at bounding box center [1094, 340] width 69 height 40
click at [1074, 350] on input "number" at bounding box center [1099, 339] width 52 height 29
type input "4"
click at [1071, 433] on button "Save" at bounding box center [1100, 444] width 58 height 22
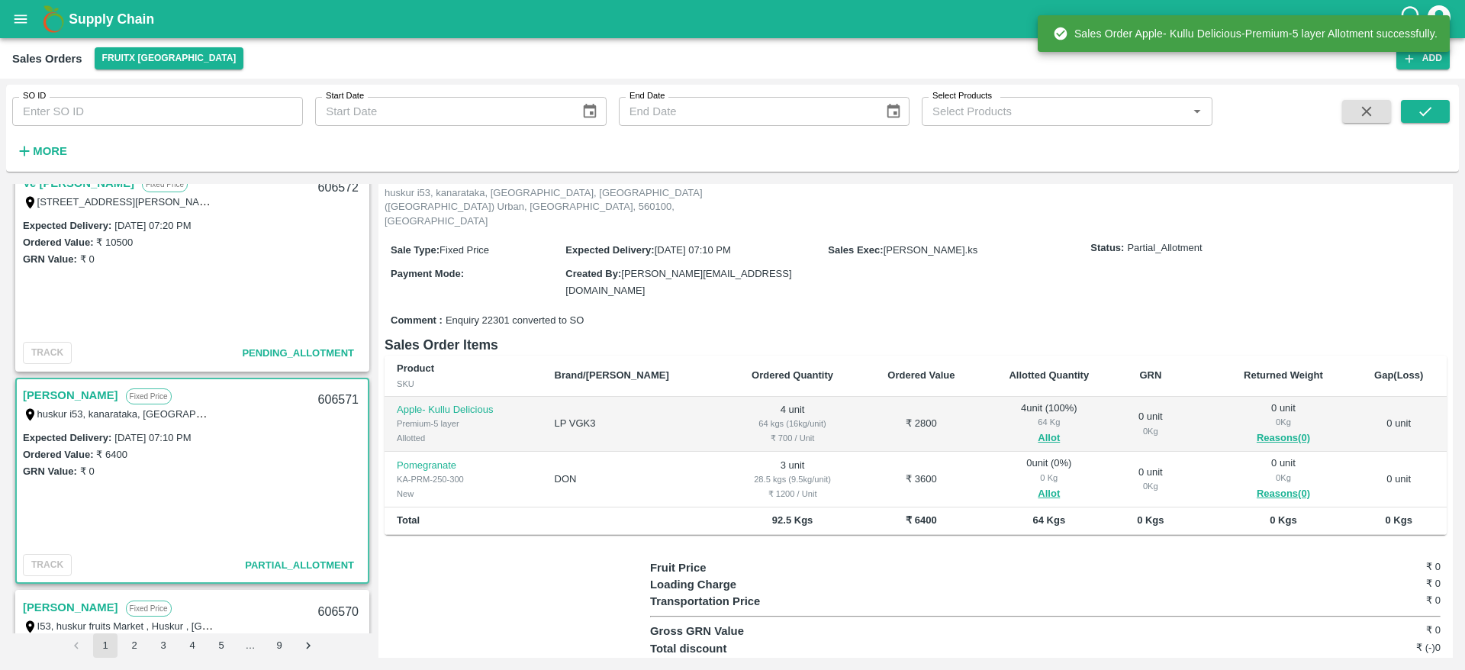
scroll to position [107, 0]
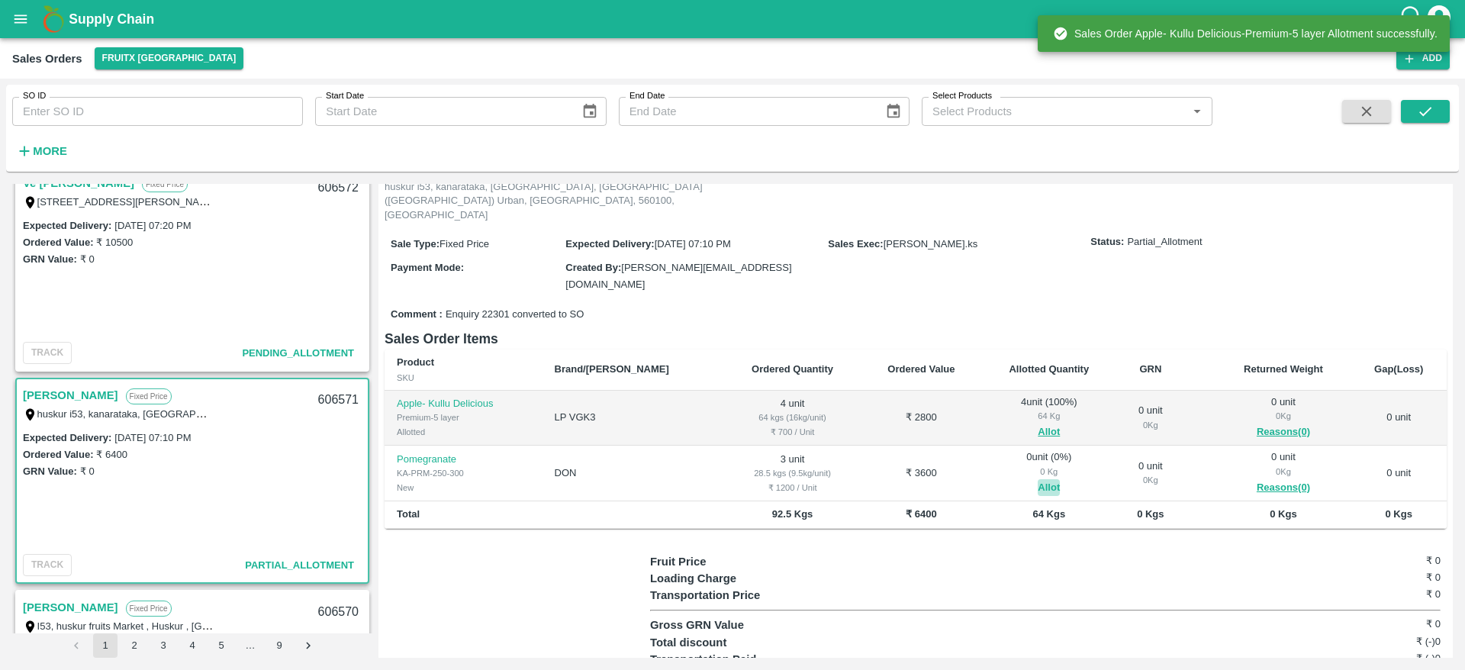
click at [1038, 479] on button "Allot" at bounding box center [1049, 488] width 22 height 18
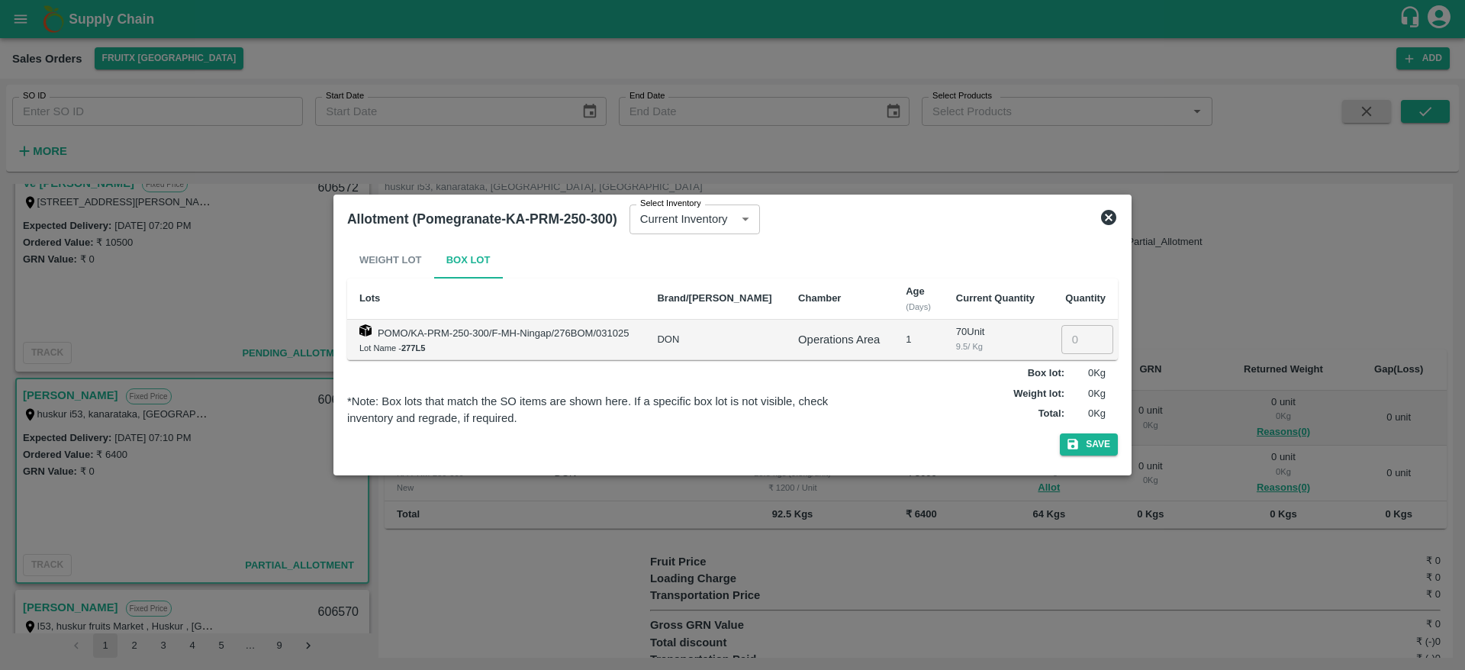
click at [1062, 334] on input "number" at bounding box center [1088, 339] width 52 height 29
type input "3"
click at [1060, 433] on button "Save" at bounding box center [1089, 444] width 58 height 22
click at [1108, 452] on button "Save" at bounding box center [1089, 444] width 58 height 22
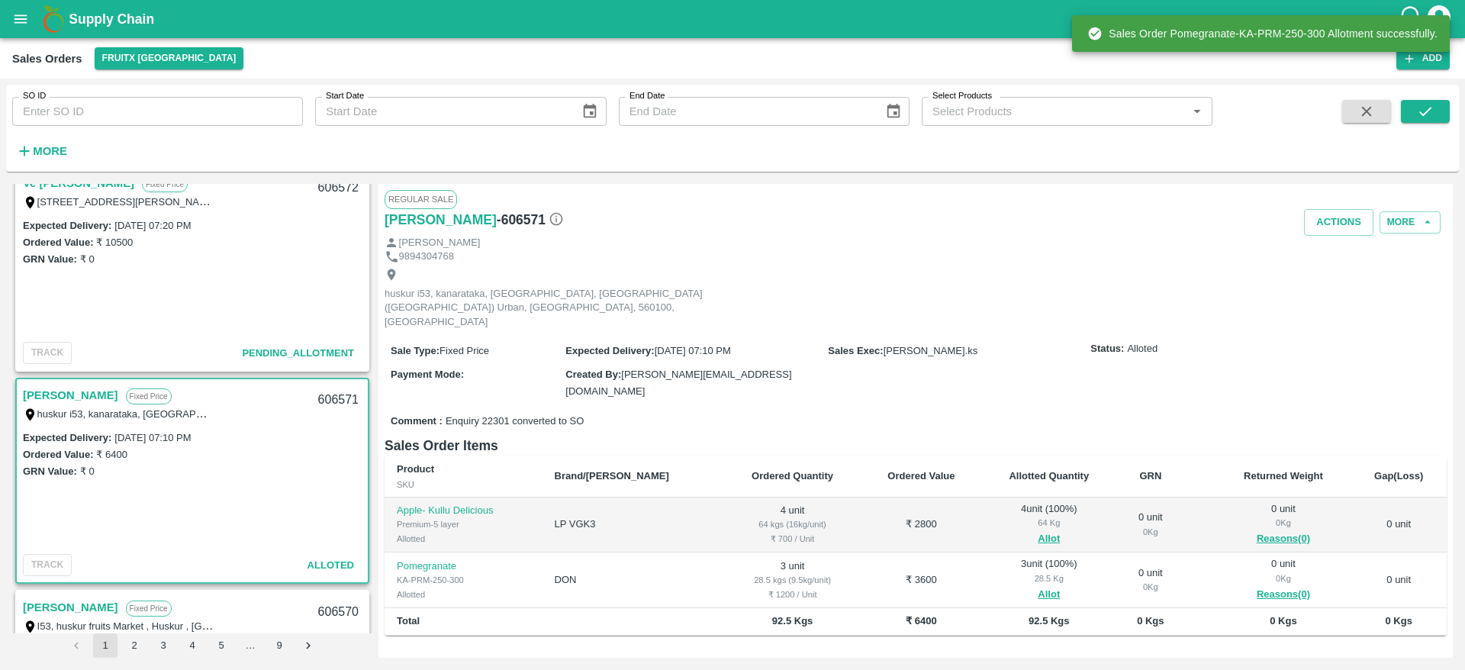
click at [343, 395] on div "606571" at bounding box center [338, 400] width 59 height 36
copy div "606571"
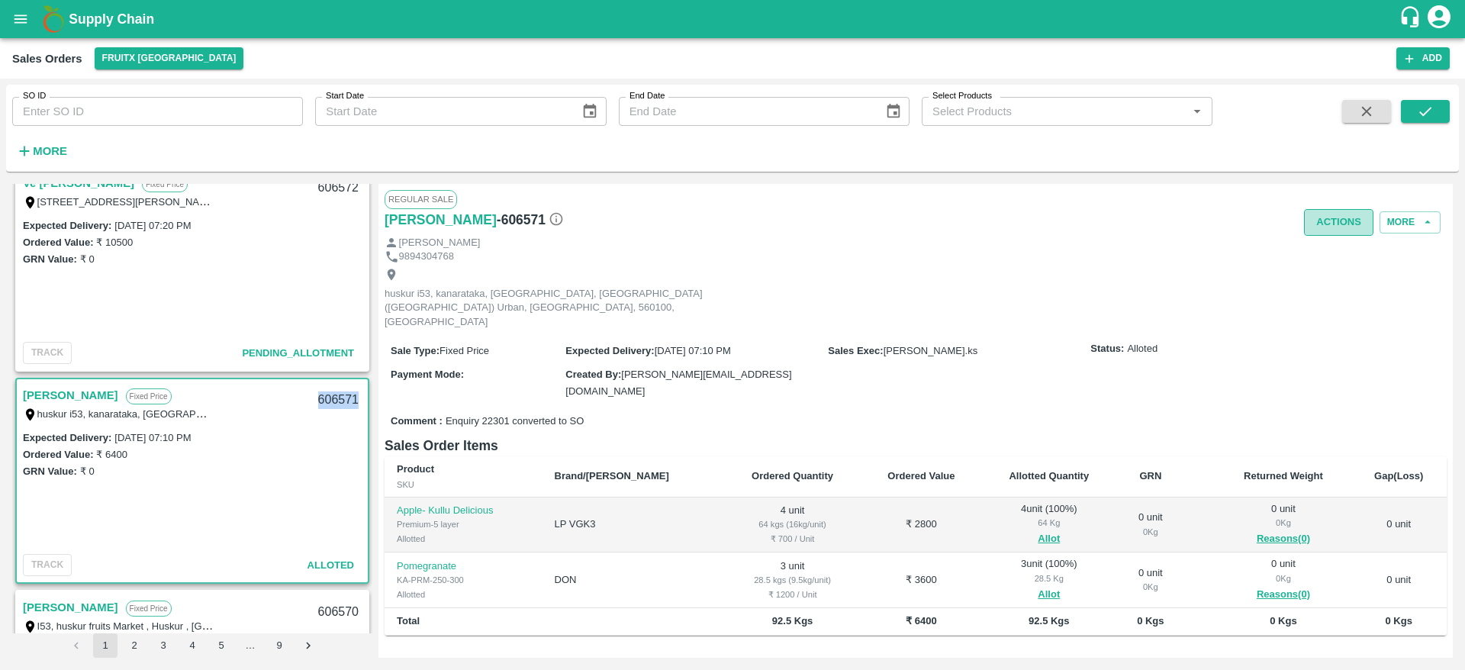
click at [1342, 230] on button "Actions" at bounding box center [1338, 222] width 69 height 27
click at [1335, 273] on li "Deliver" at bounding box center [1372, 281] width 161 height 26
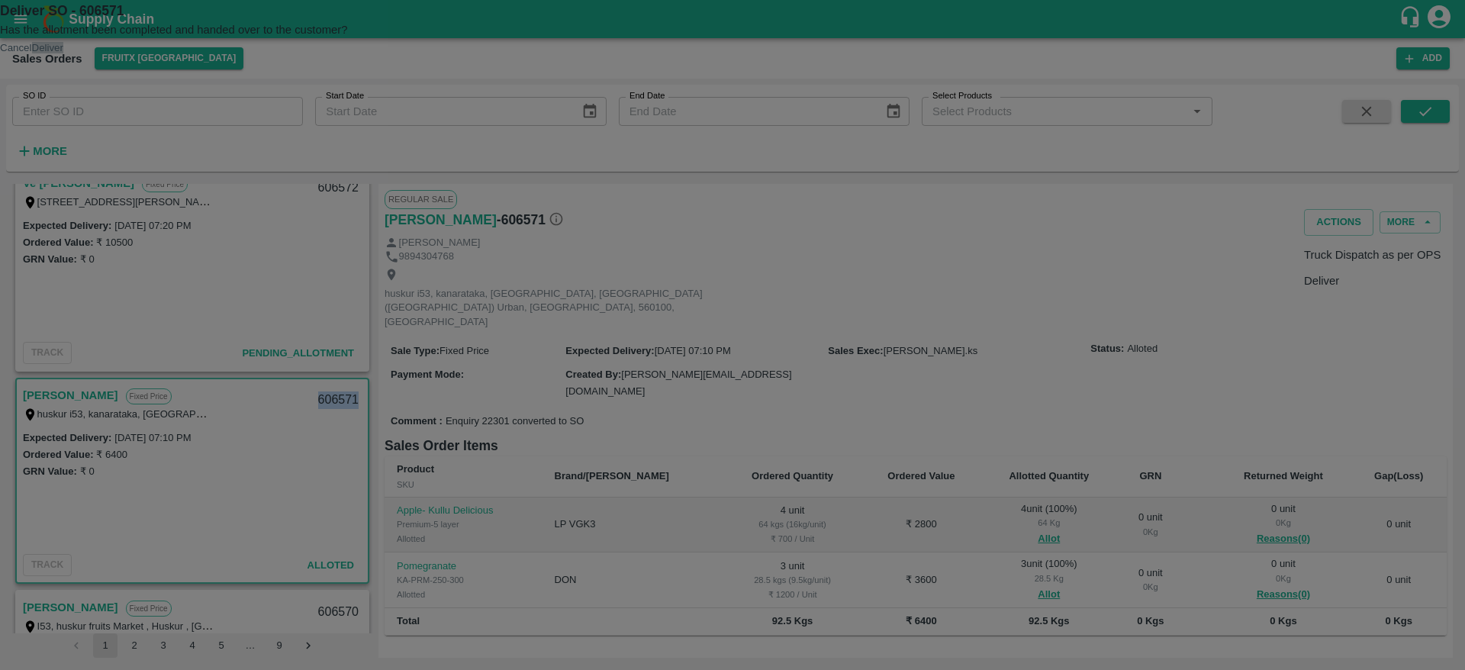
click at [63, 53] on button "Deliver" at bounding box center [47, 47] width 31 height 11
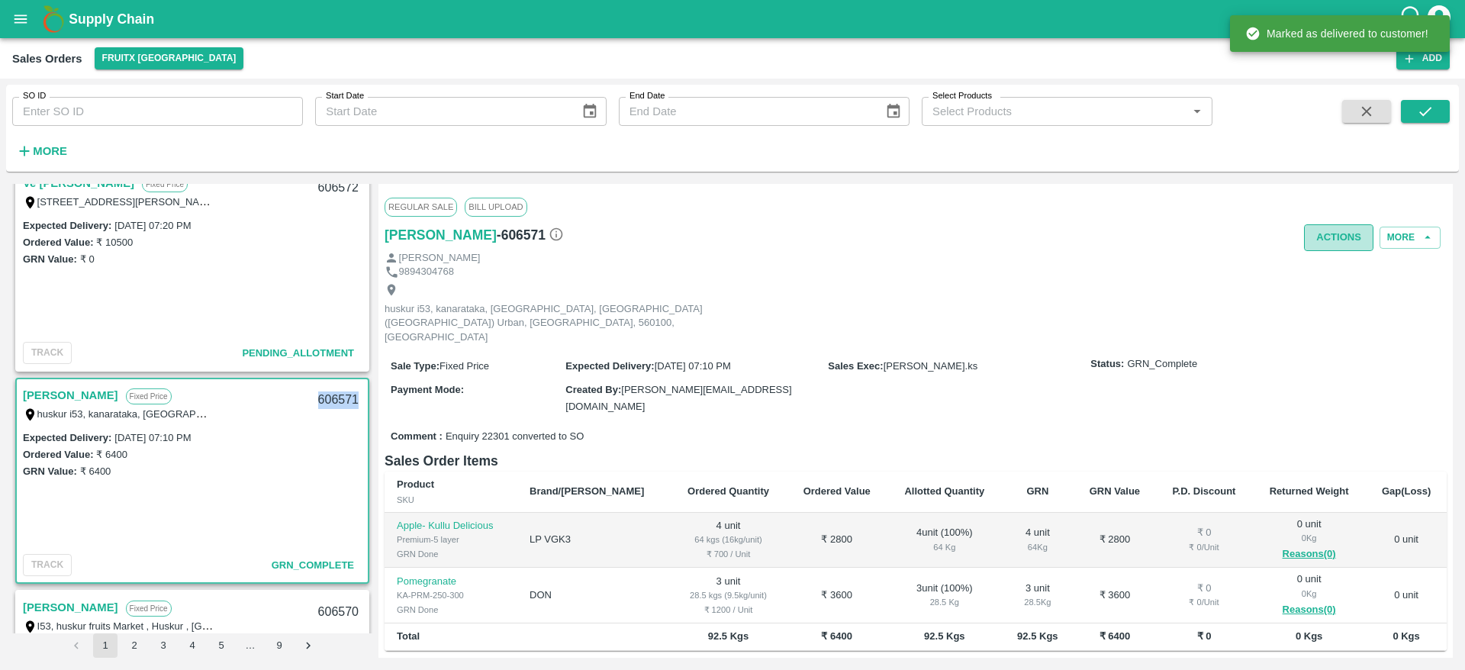
click at [1326, 240] on button "Actions" at bounding box center [1338, 237] width 69 height 27
click at [1321, 271] on li "Truck Dispatch as per OPS" at bounding box center [1372, 270] width 161 height 26
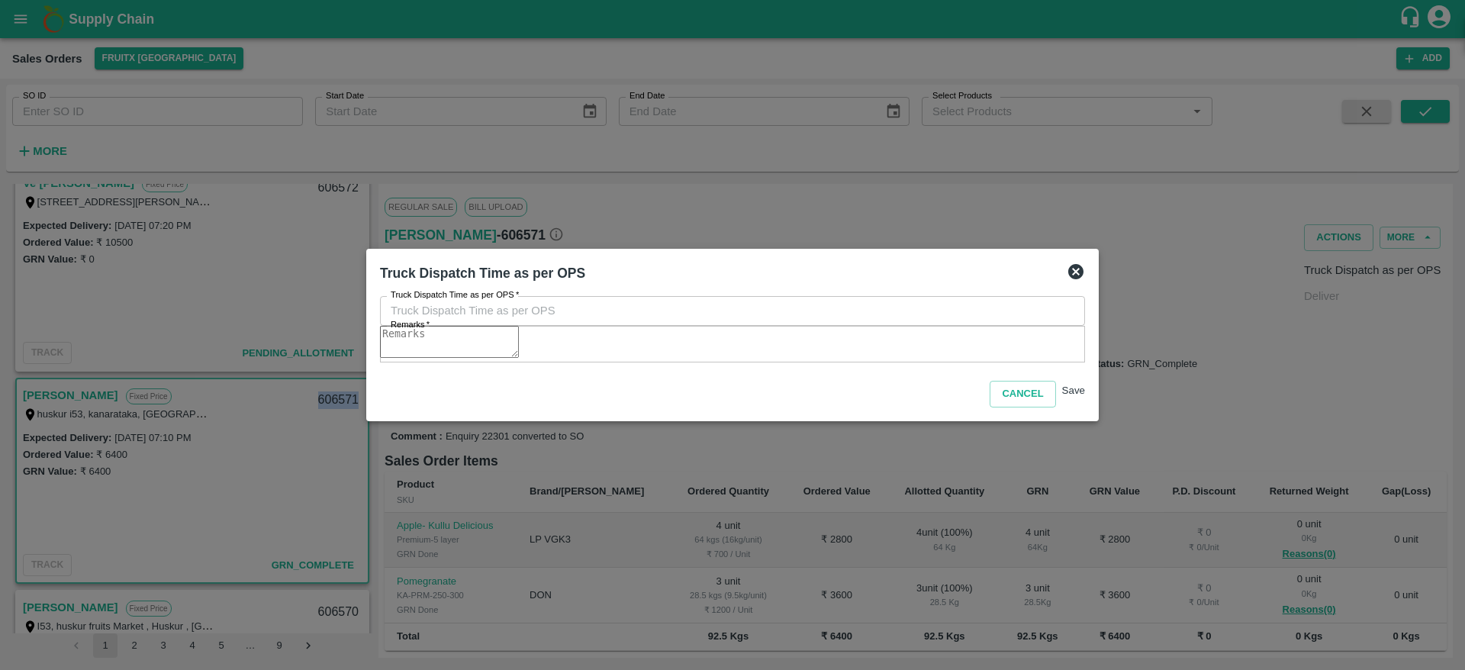
type input "04/10/2025 07:22 PM"
click at [519, 358] on textarea "Remarks   *" at bounding box center [449, 342] width 139 height 32
type textarea "OTD"
click at [1065, 396] on button "Save" at bounding box center [1073, 390] width 23 height 11
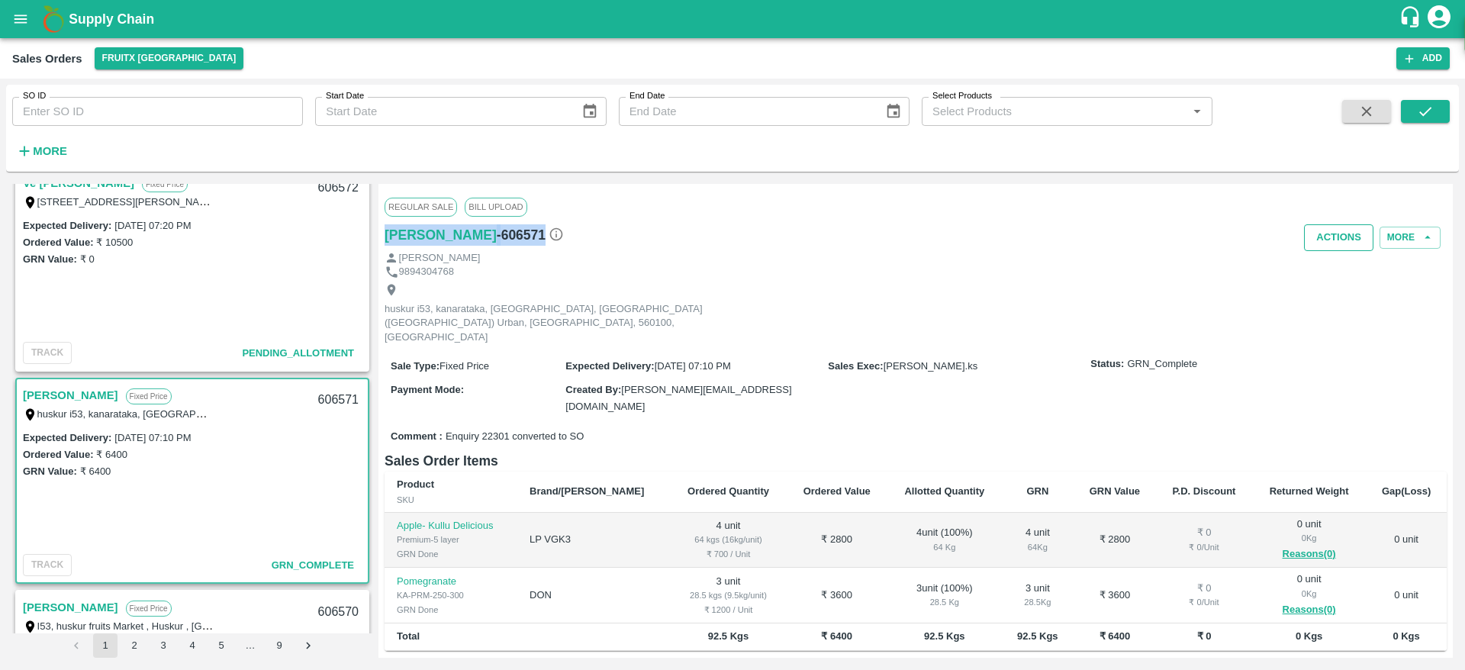
drag, startPoint x: 1356, startPoint y: 221, endPoint x: 1327, endPoint y: 232, distance: 30.9
click at [1327, 232] on div "Regular Sale Bill Upload Mohandass - 606571 Actions More Mohandass 9894304768 h…" at bounding box center [916, 421] width 1074 height 474
click at [1327, 232] on button "Actions" at bounding box center [1338, 237] width 69 height 27
click at [920, 318] on div at bounding box center [732, 335] width 1465 height 670
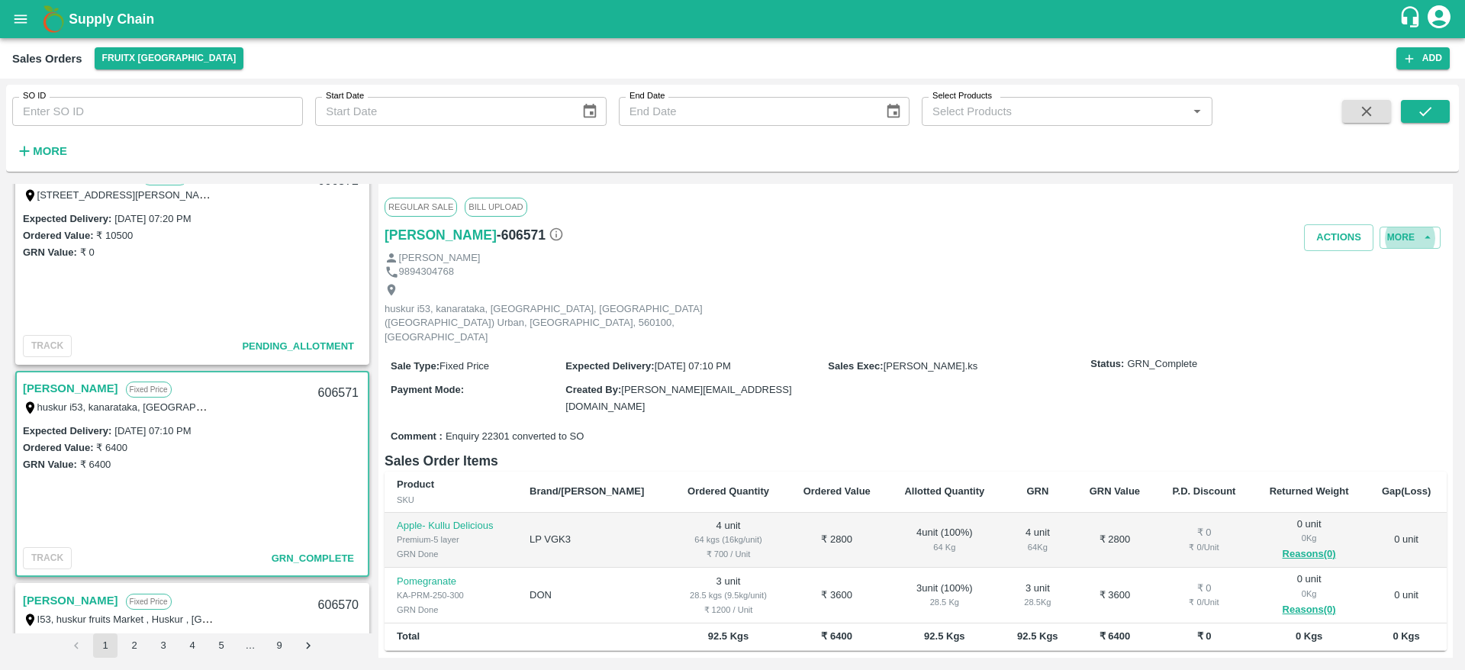
scroll to position [124, 0]
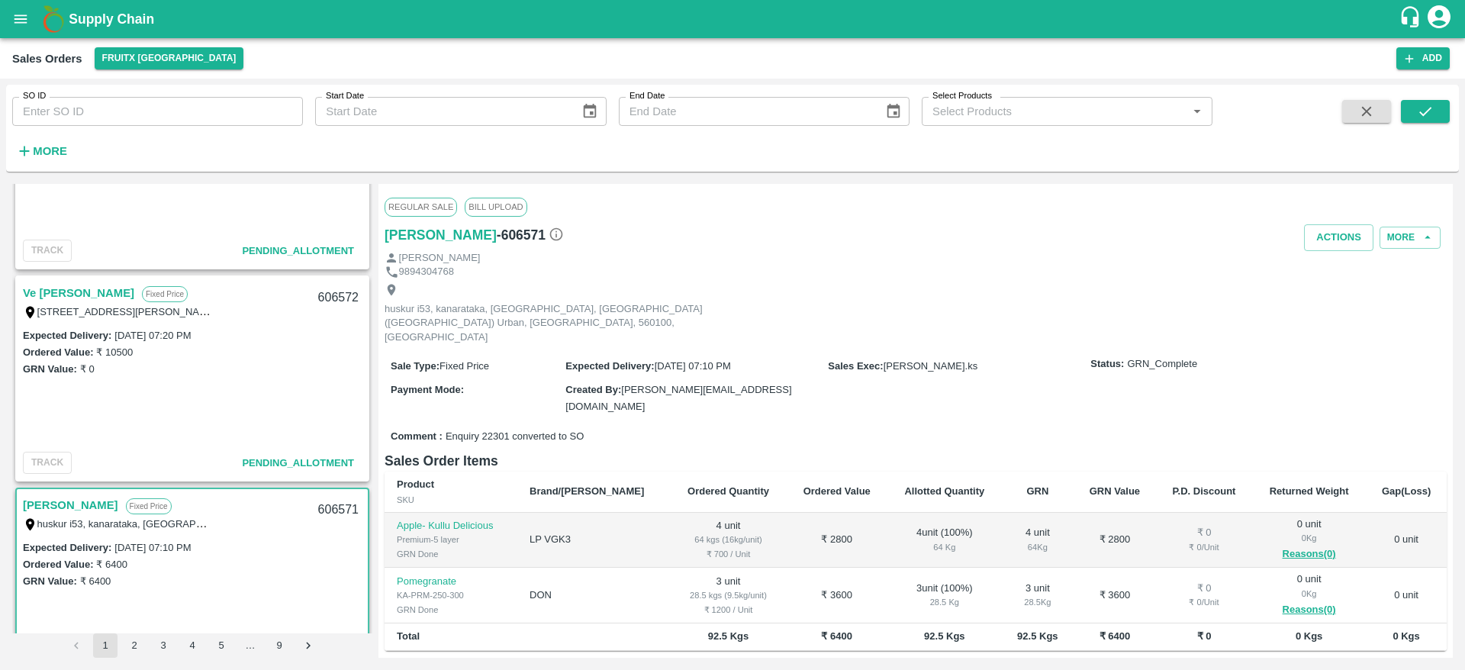
click at [57, 301] on link "Ve [PERSON_NAME]" at bounding box center [78, 293] width 111 height 20
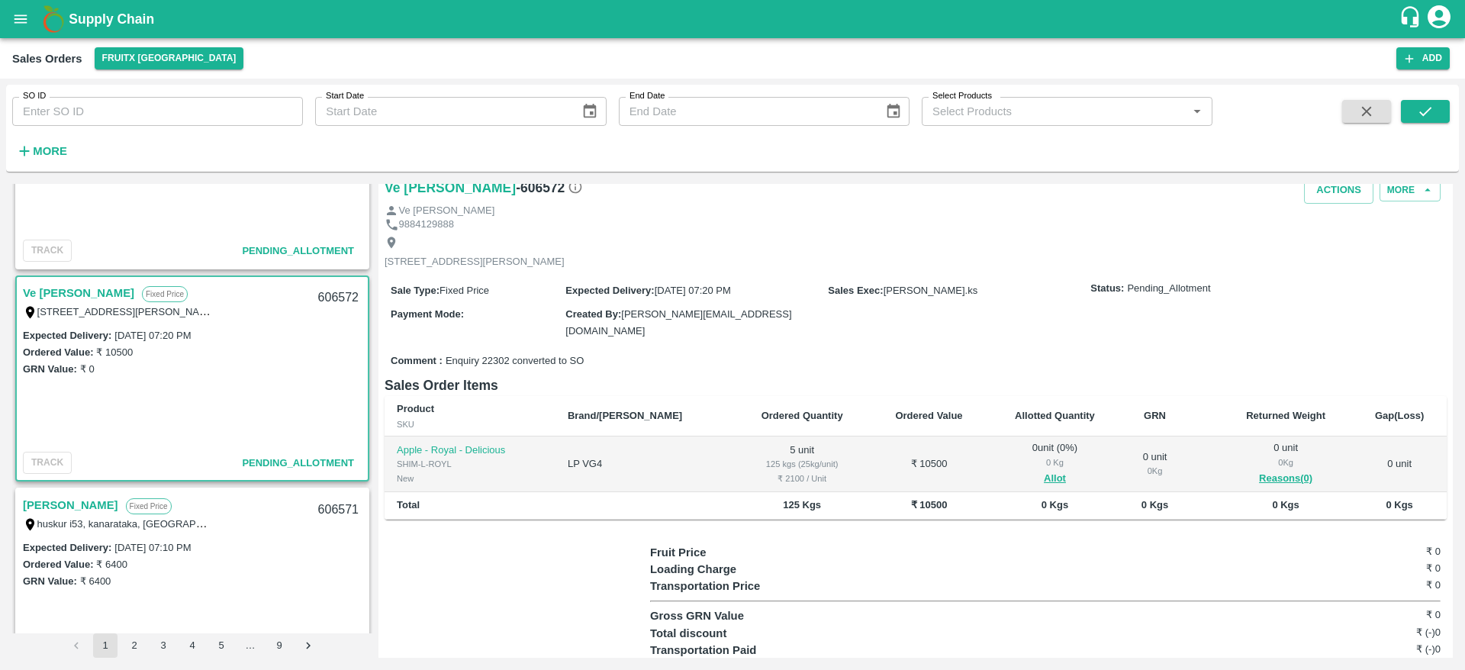
scroll to position [34, 0]
click at [1044, 469] on button "Allot" at bounding box center [1055, 478] width 22 height 18
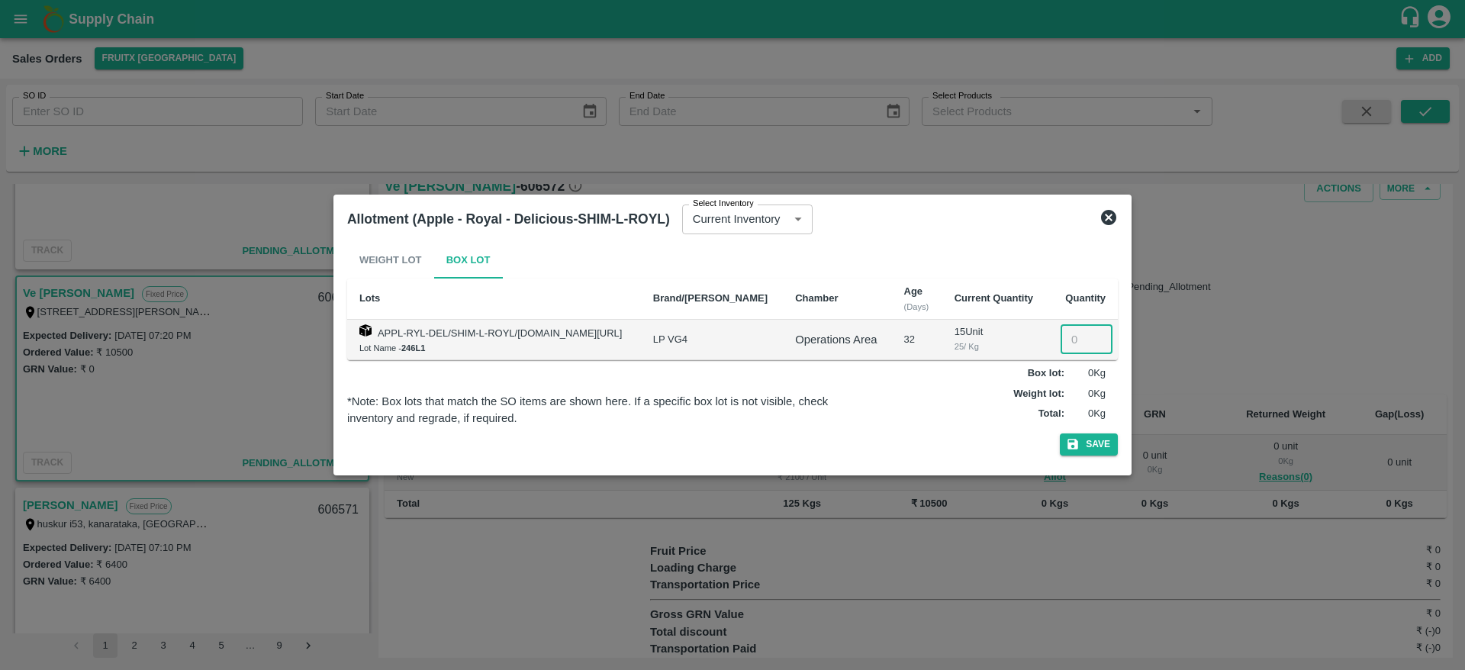
click at [1064, 332] on input "number" at bounding box center [1087, 339] width 52 height 29
type input "5"
click at [1060, 433] on button "Save" at bounding box center [1089, 444] width 58 height 22
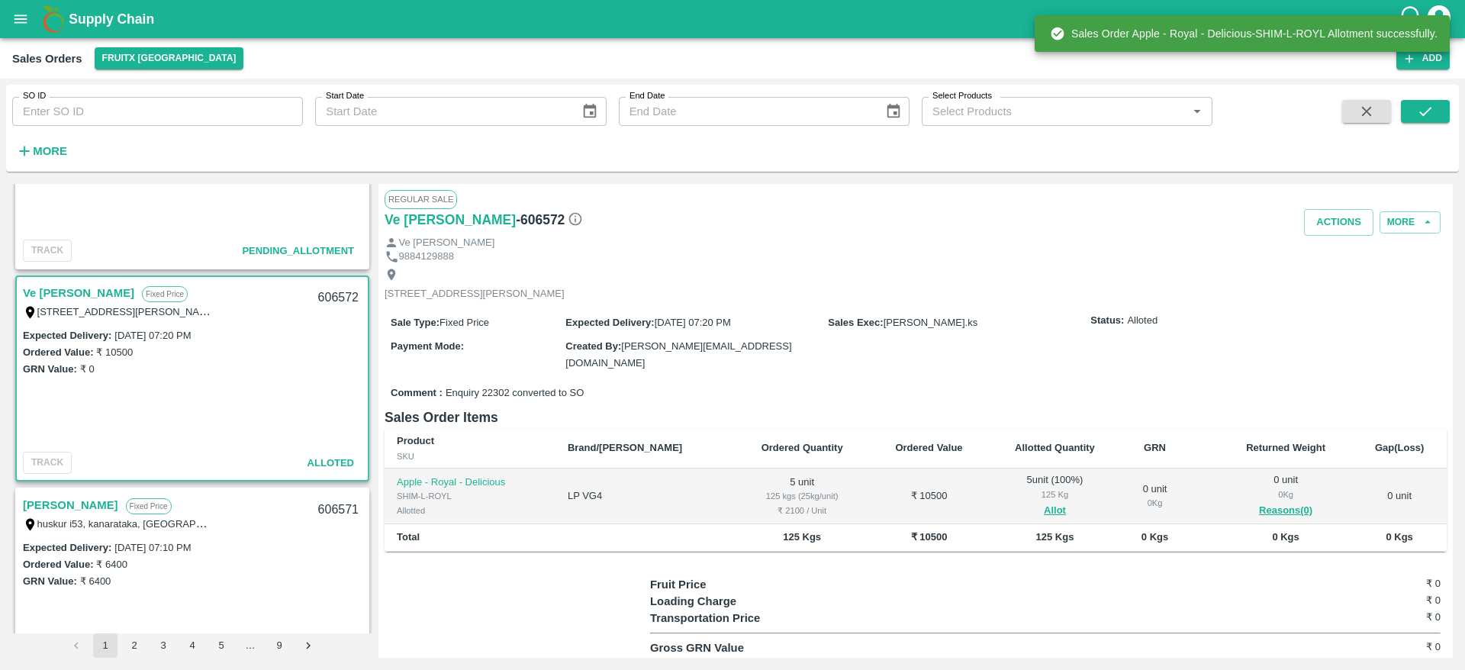
click at [336, 289] on div "606572" at bounding box center [338, 298] width 59 height 36
copy div "606572"
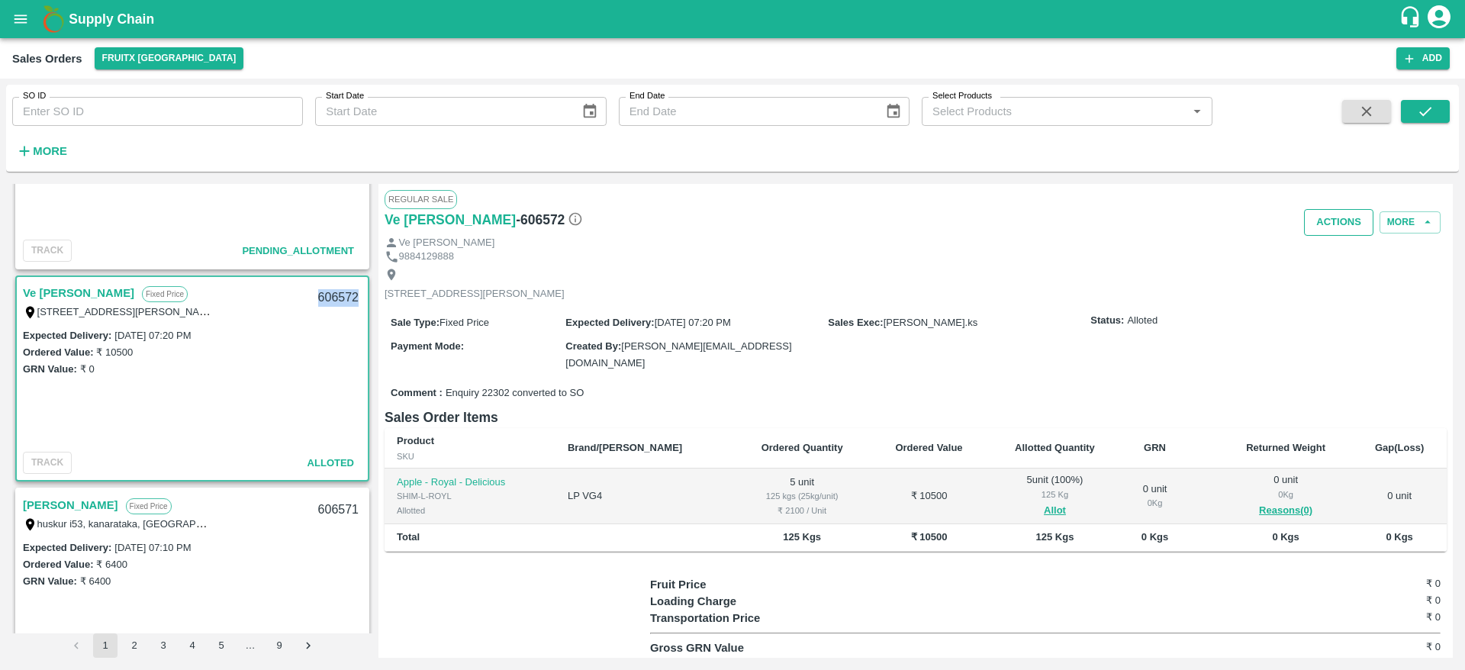
click at [1335, 217] on button "Actions" at bounding box center [1338, 222] width 69 height 27
click at [1324, 282] on li "Deliver" at bounding box center [1372, 281] width 161 height 26
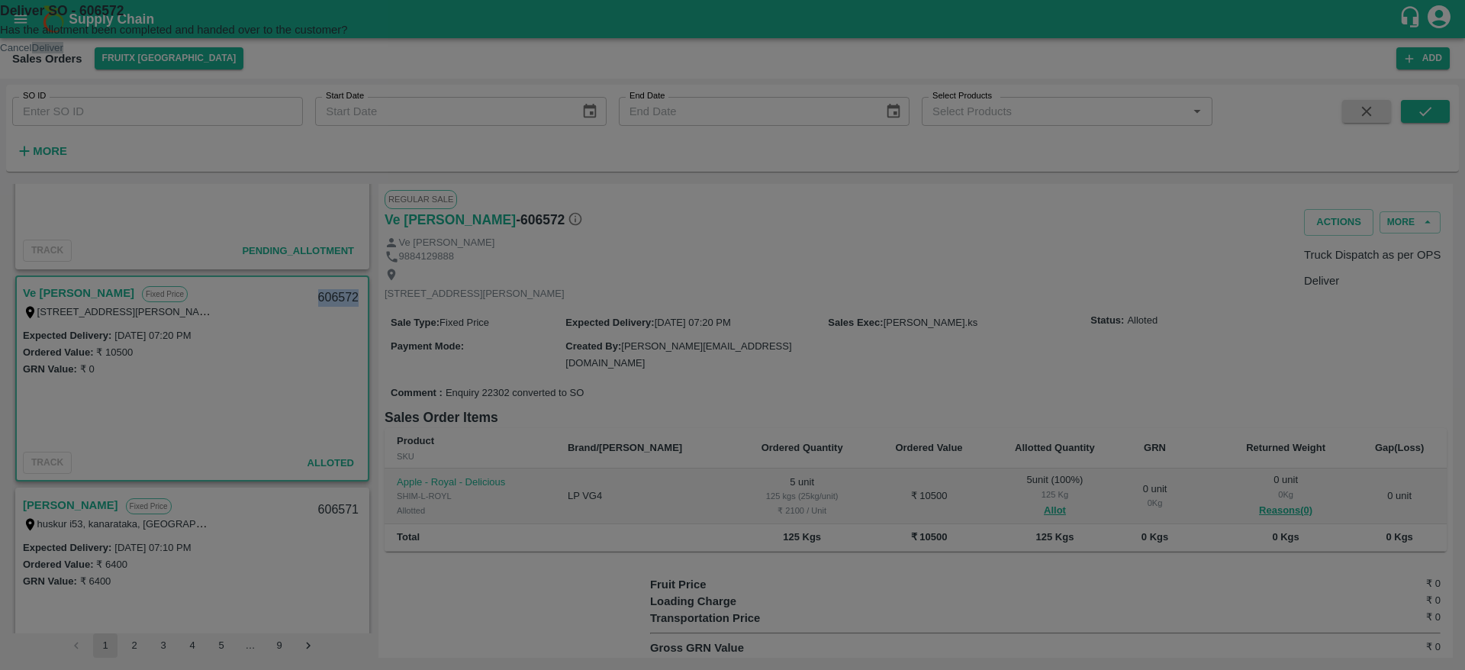
click at [63, 53] on button "Deliver" at bounding box center [47, 47] width 31 height 11
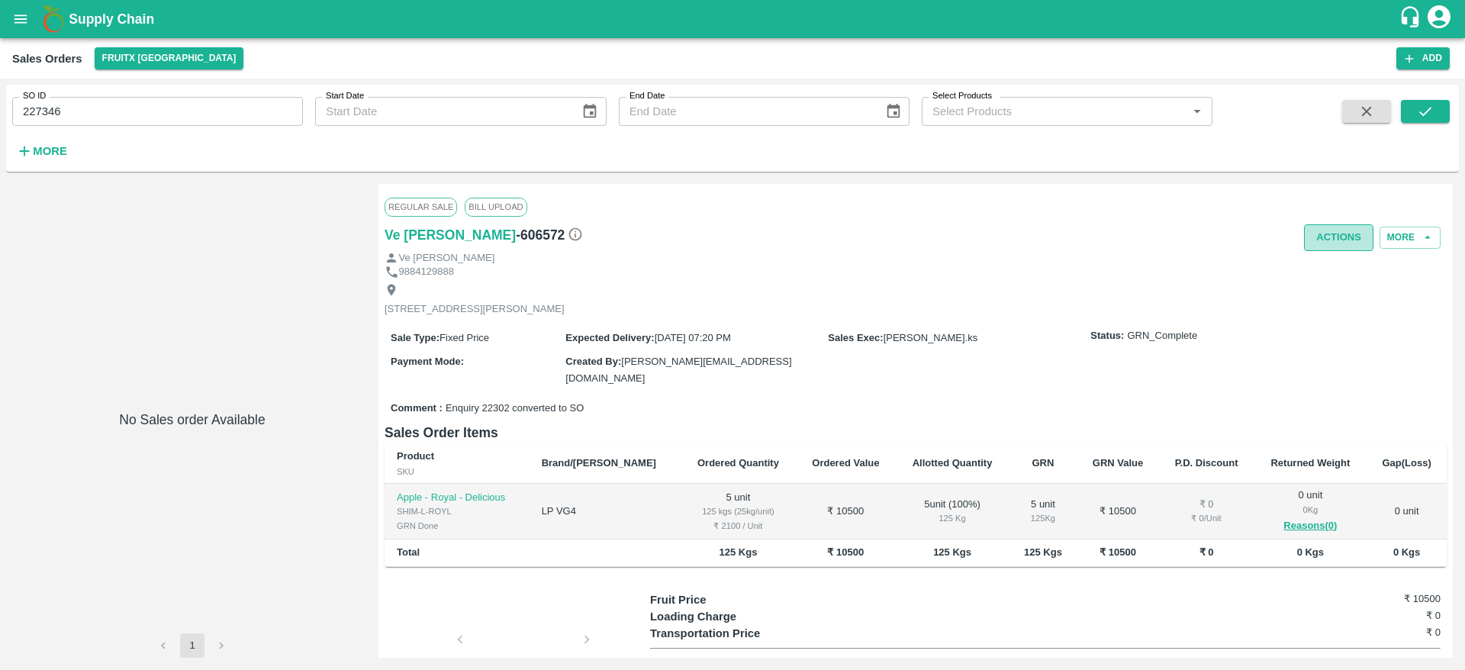
click at [1334, 226] on button "Actions" at bounding box center [1338, 237] width 69 height 27
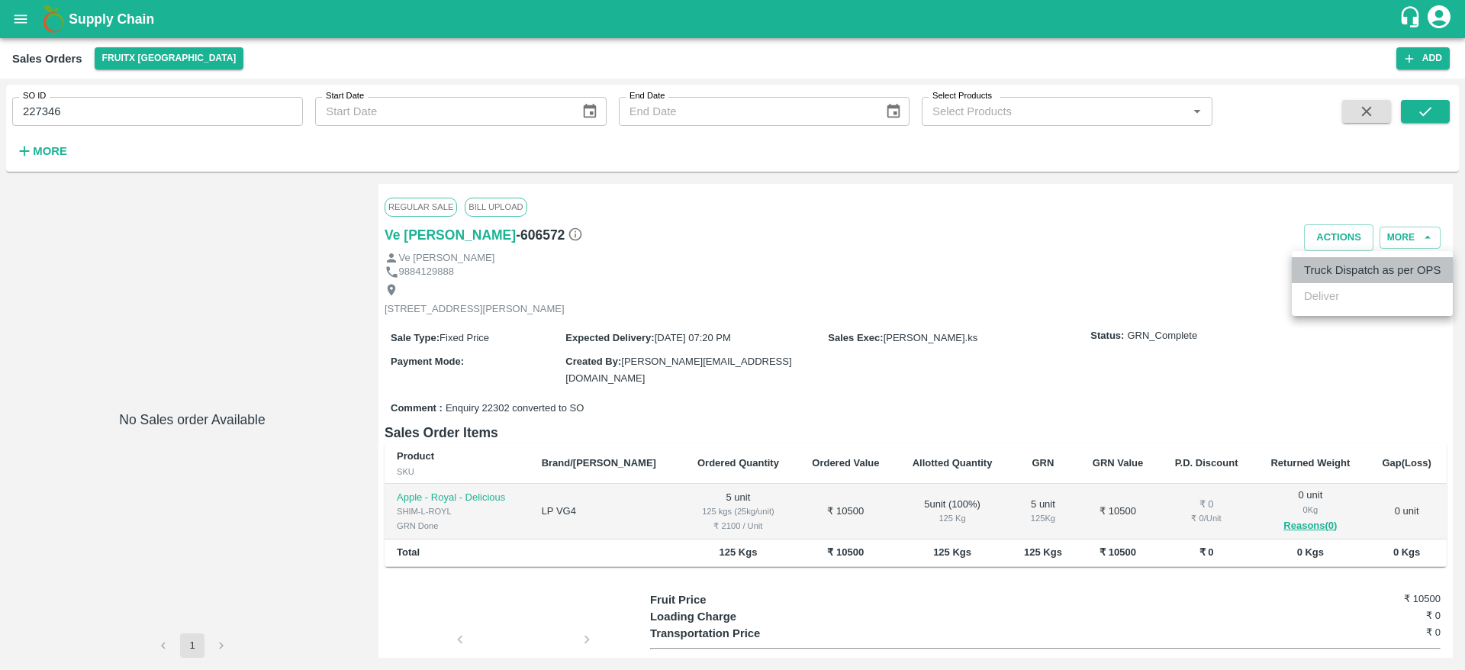
click at [1321, 265] on li "Truck Dispatch as per OPS" at bounding box center [1372, 270] width 161 height 26
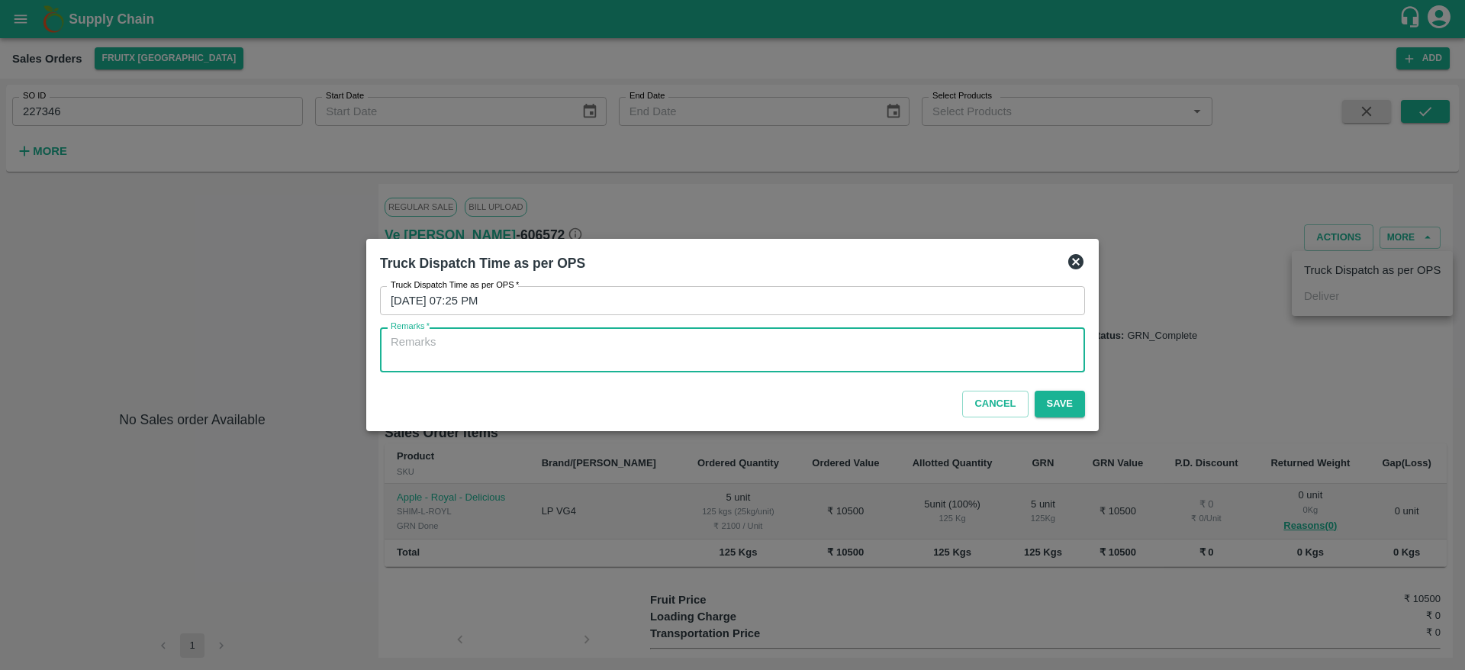
click at [970, 359] on textarea "Remarks   *" at bounding box center [733, 350] width 684 height 32
type textarea "OTD"
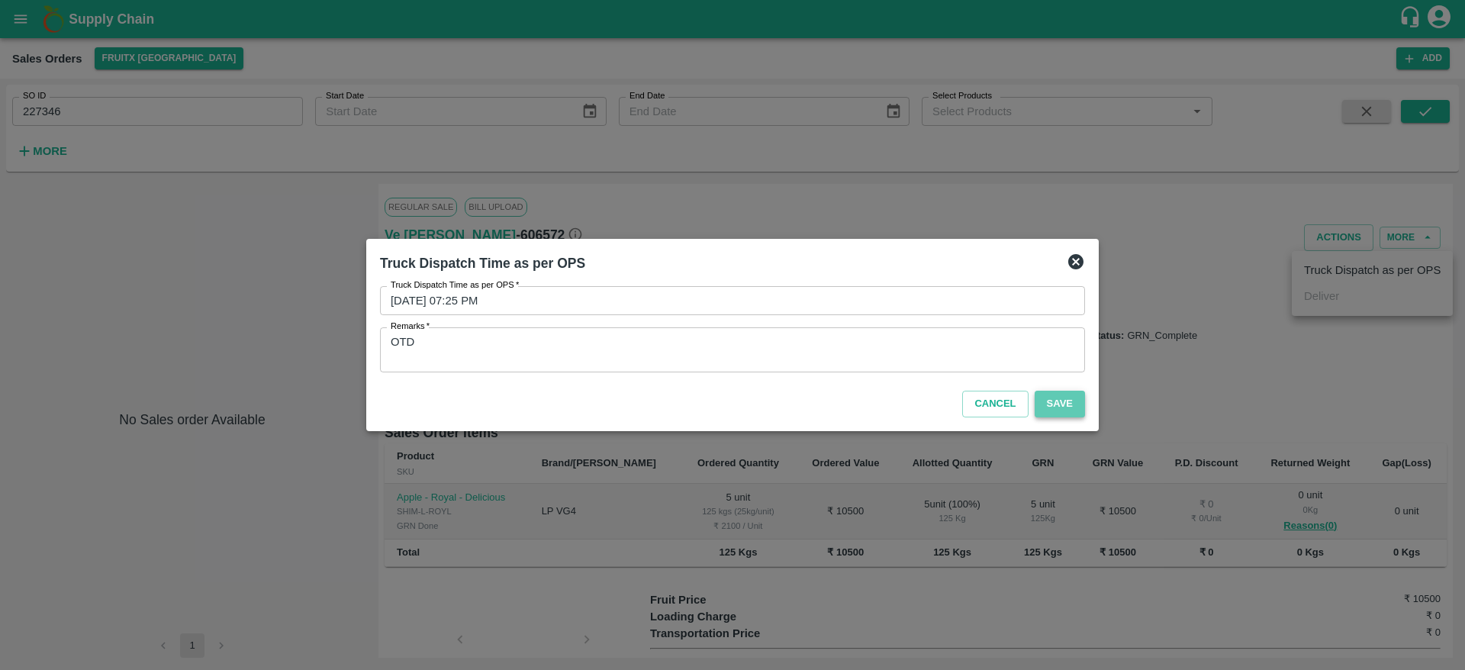
click at [1071, 407] on button "Save" at bounding box center [1060, 404] width 50 height 27
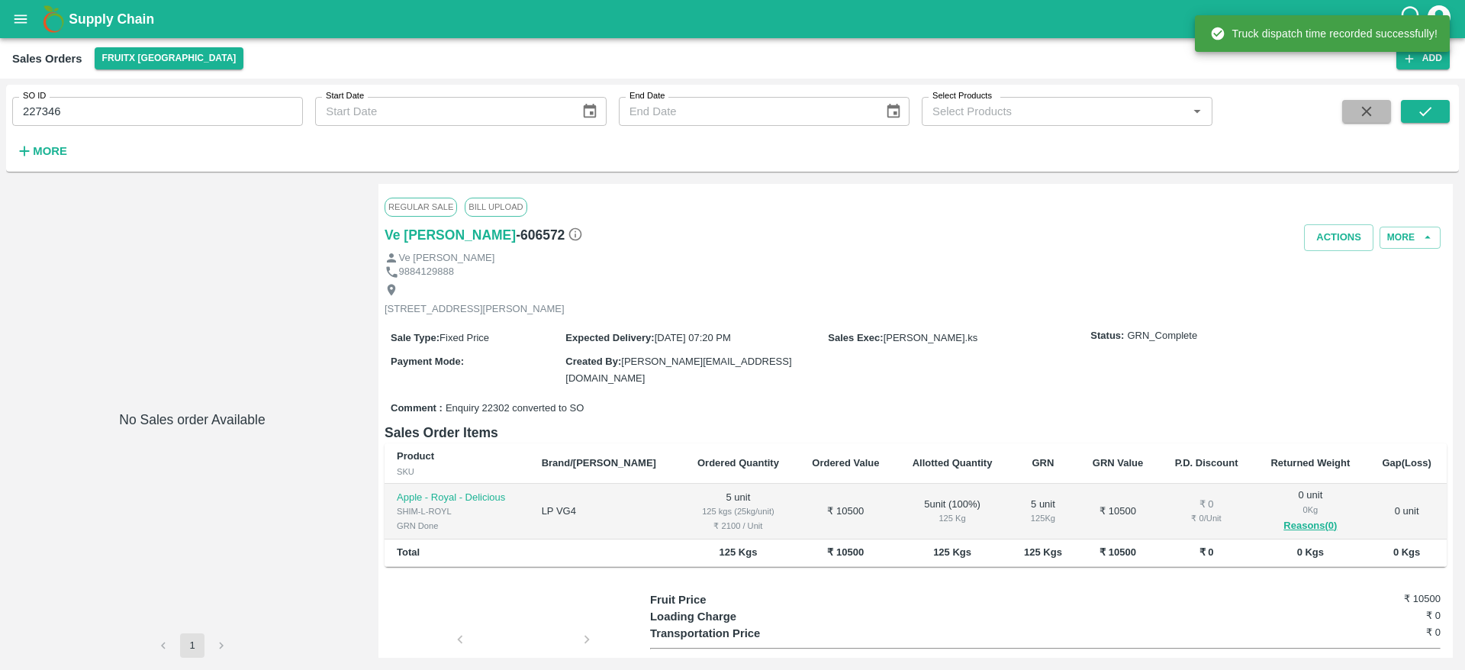
click at [1377, 101] on button "button" at bounding box center [1366, 111] width 49 height 23
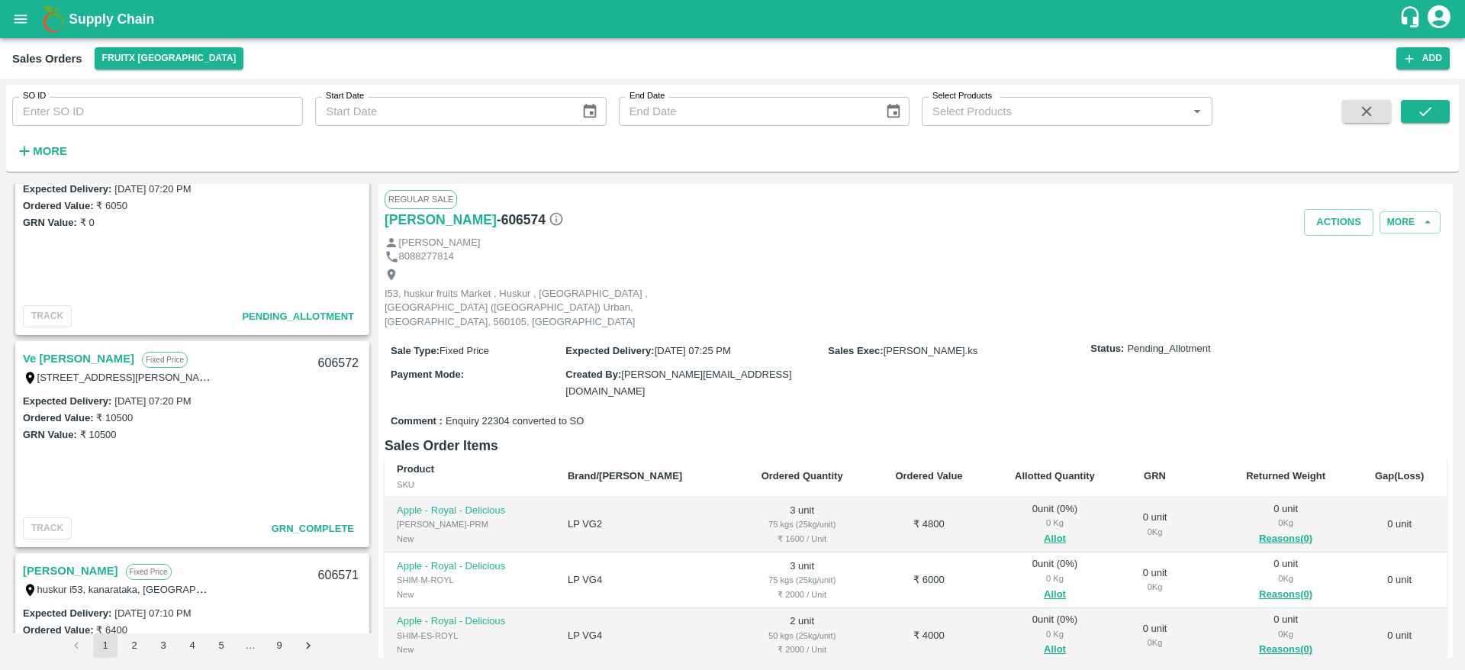
scroll to position [309, 0]
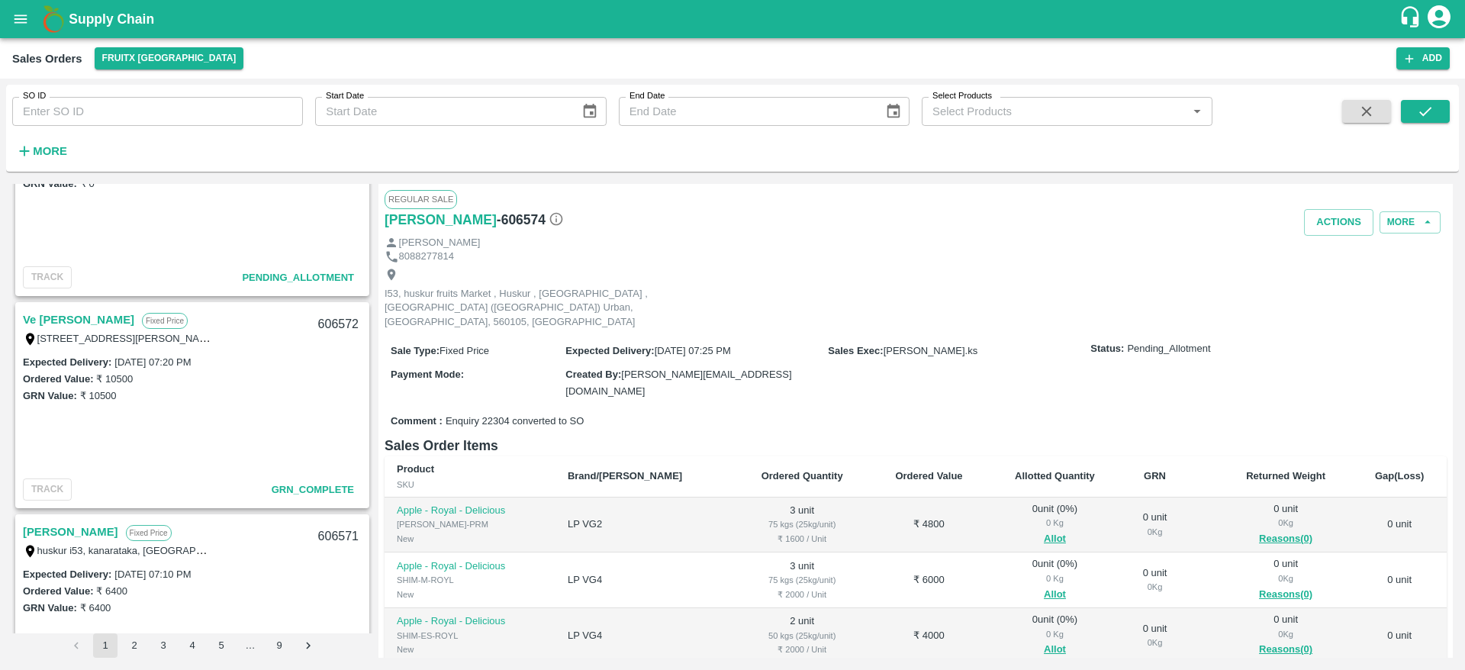
click at [325, 327] on div "606572" at bounding box center [338, 325] width 59 height 36
copy div "606572"
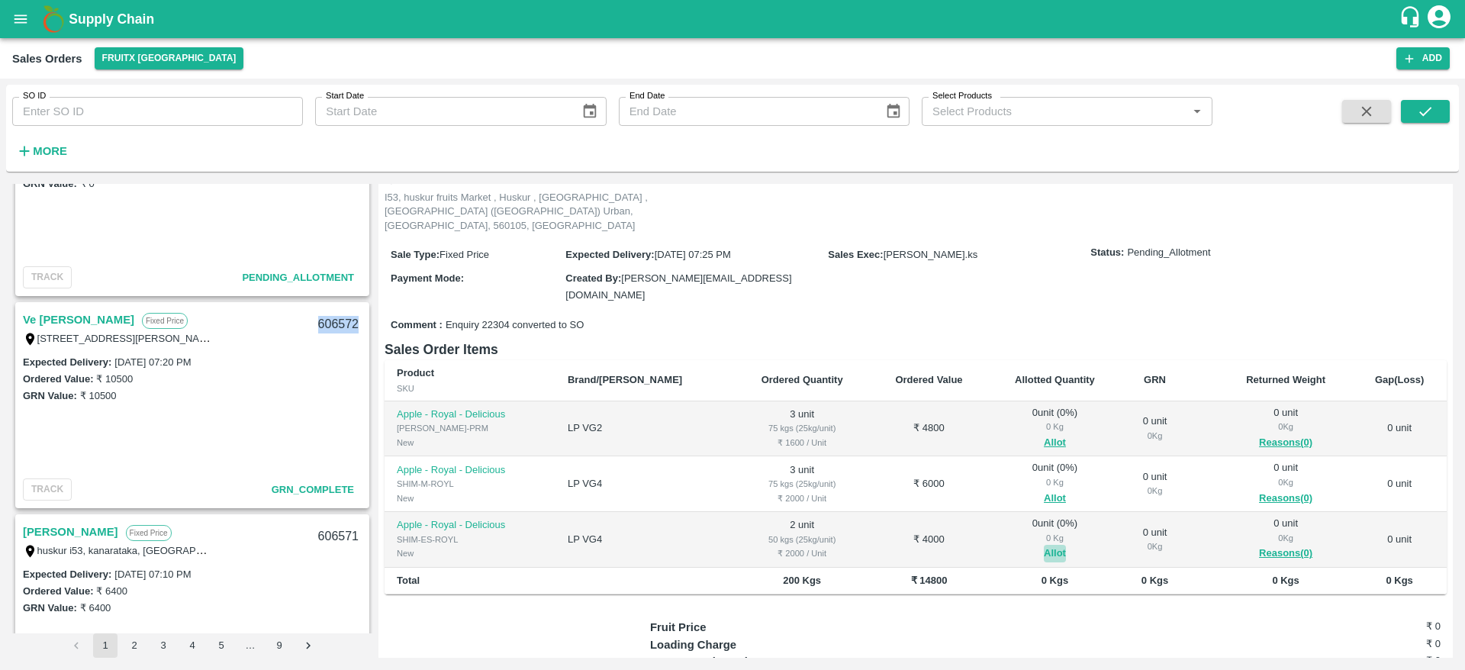
click at [1044, 545] on button "Allot" at bounding box center [1055, 554] width 22 height 18
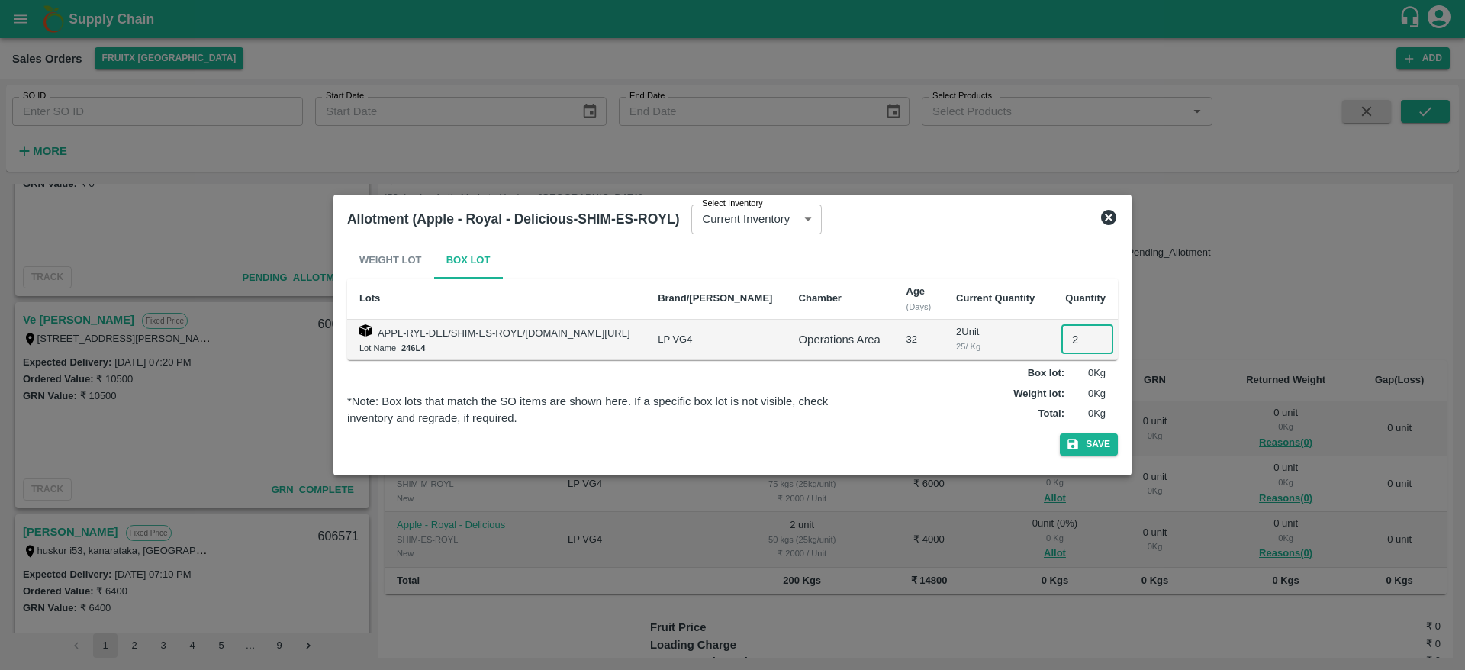
click at [1063, 332] on input "2" at bounding box center [1088, 339] width 52 height 29
type input "2"
click at [1060, 433] on button "Save" at bounding box center [1089, 444] width 58 height 22
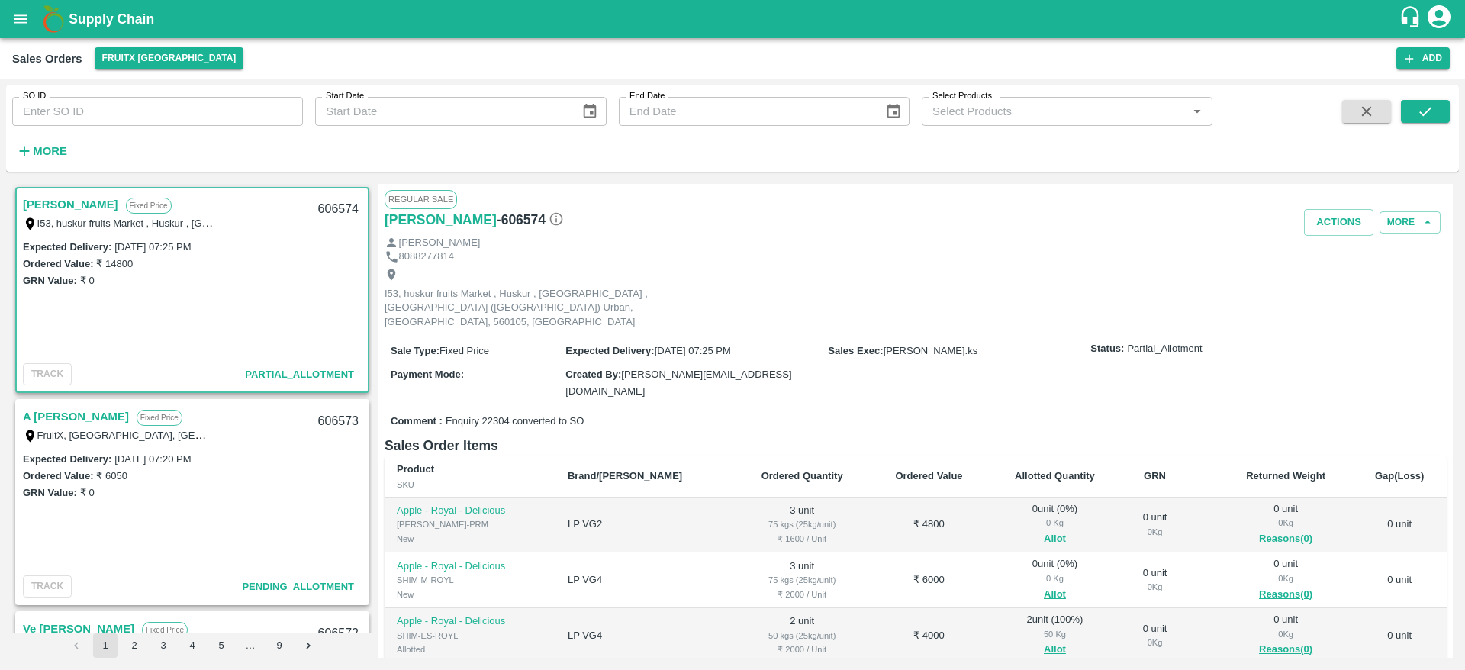
scroll to position [229, 0]
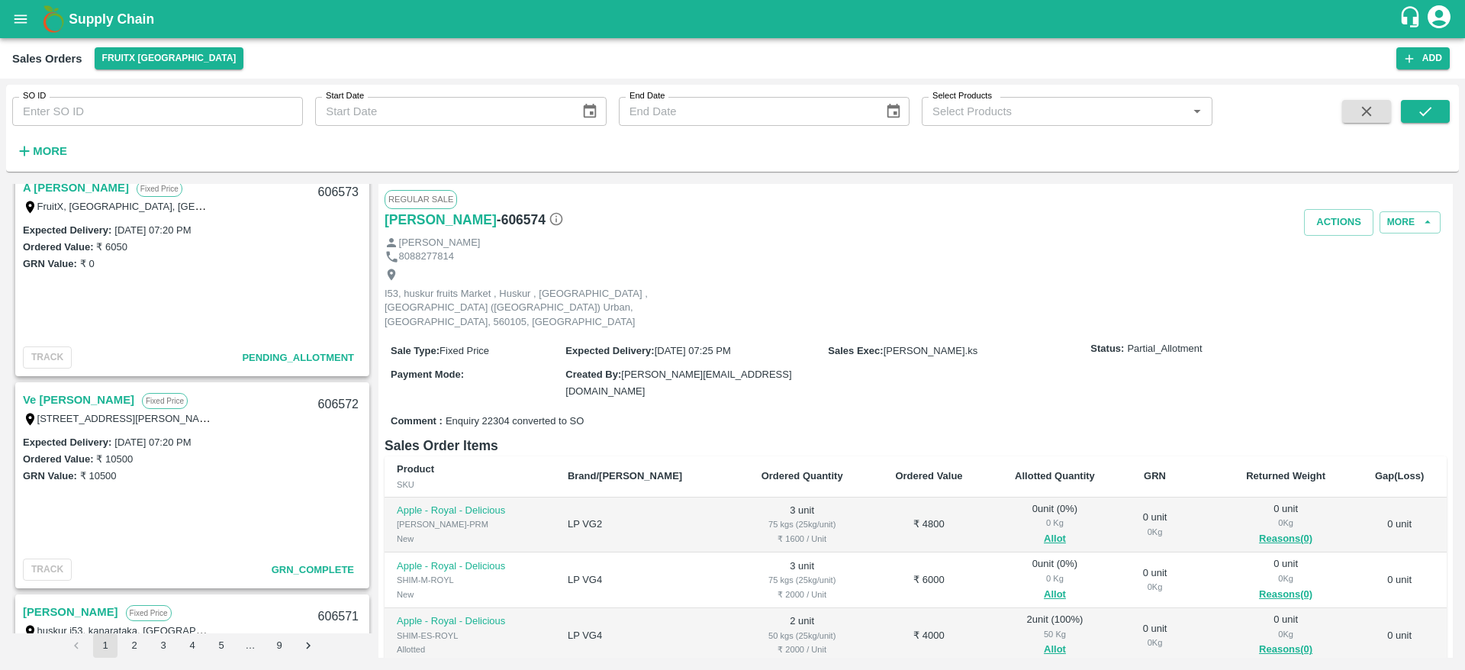
click at [86, 398] on link "Ve [PERSON_NAME]" at bounding box center [78, 400] width 111 height 20
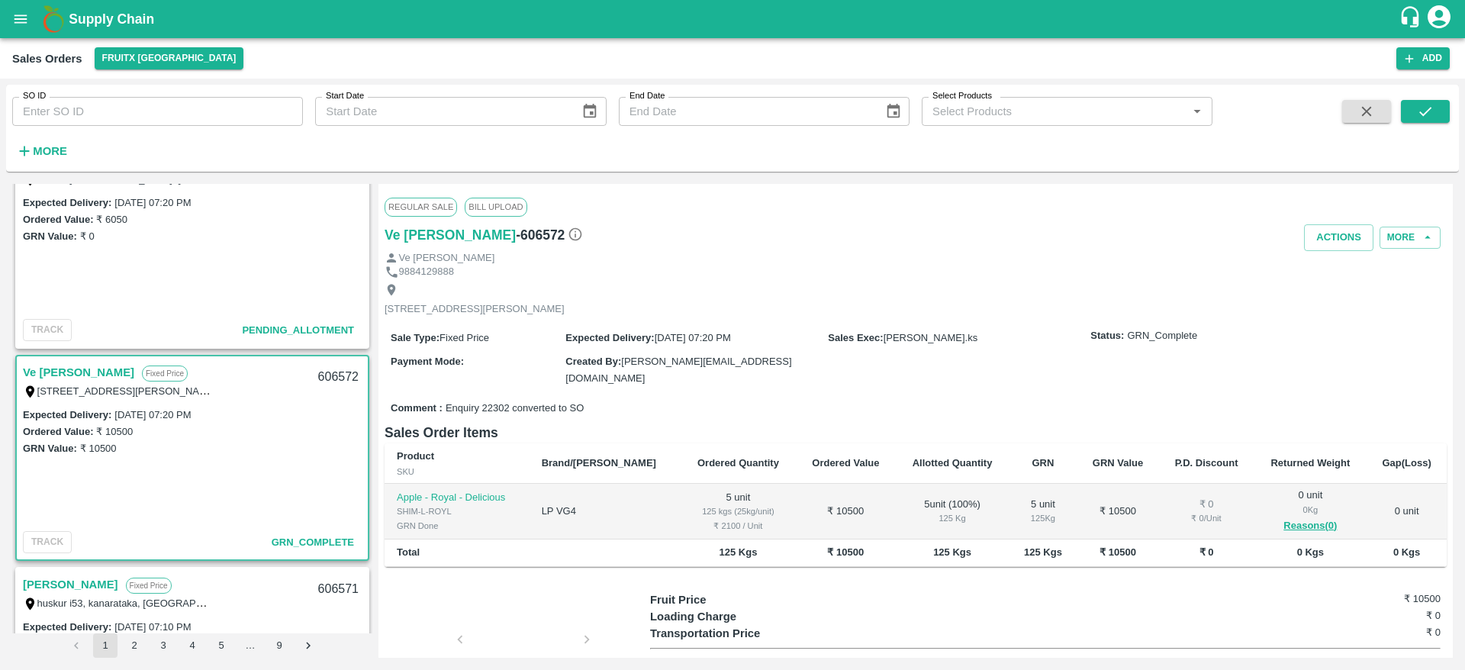
scroll to position [105, 0]
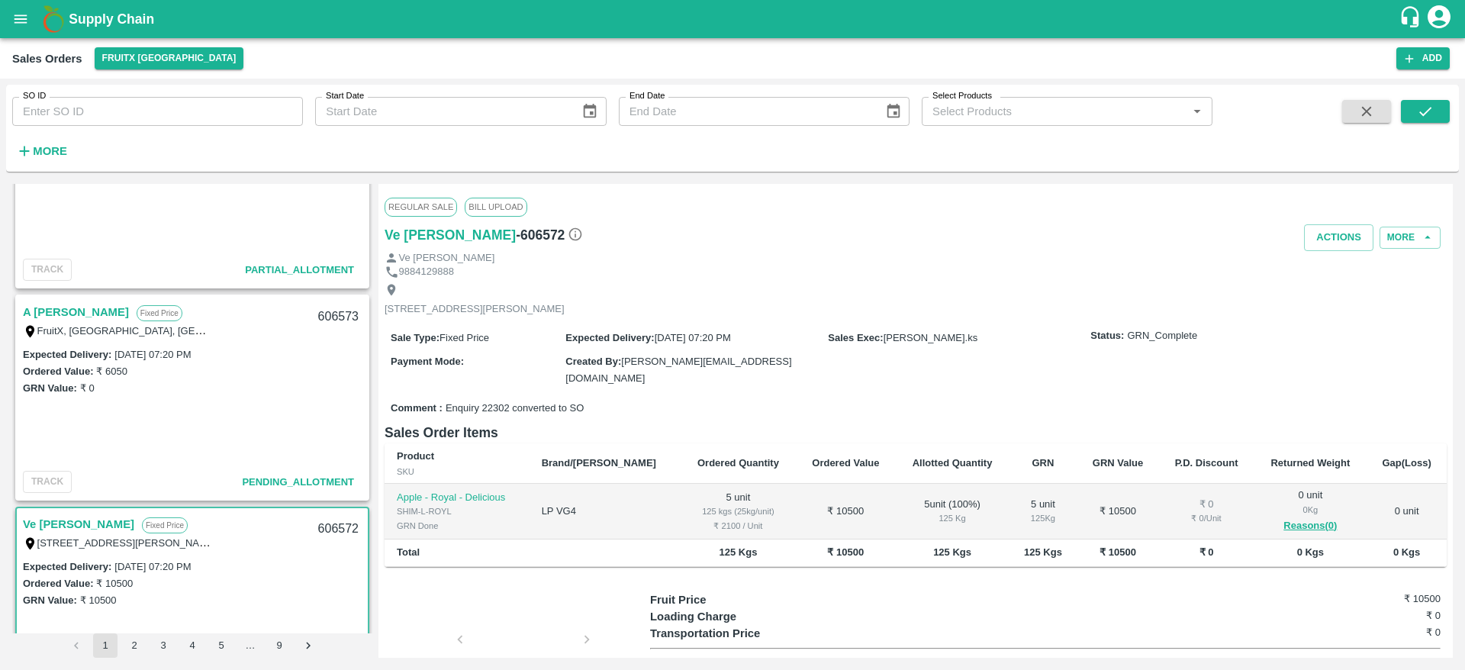
click at [69, 304] on link "A [PERSON_NAME]" at bounding box center [76, 312] width 106 height 20
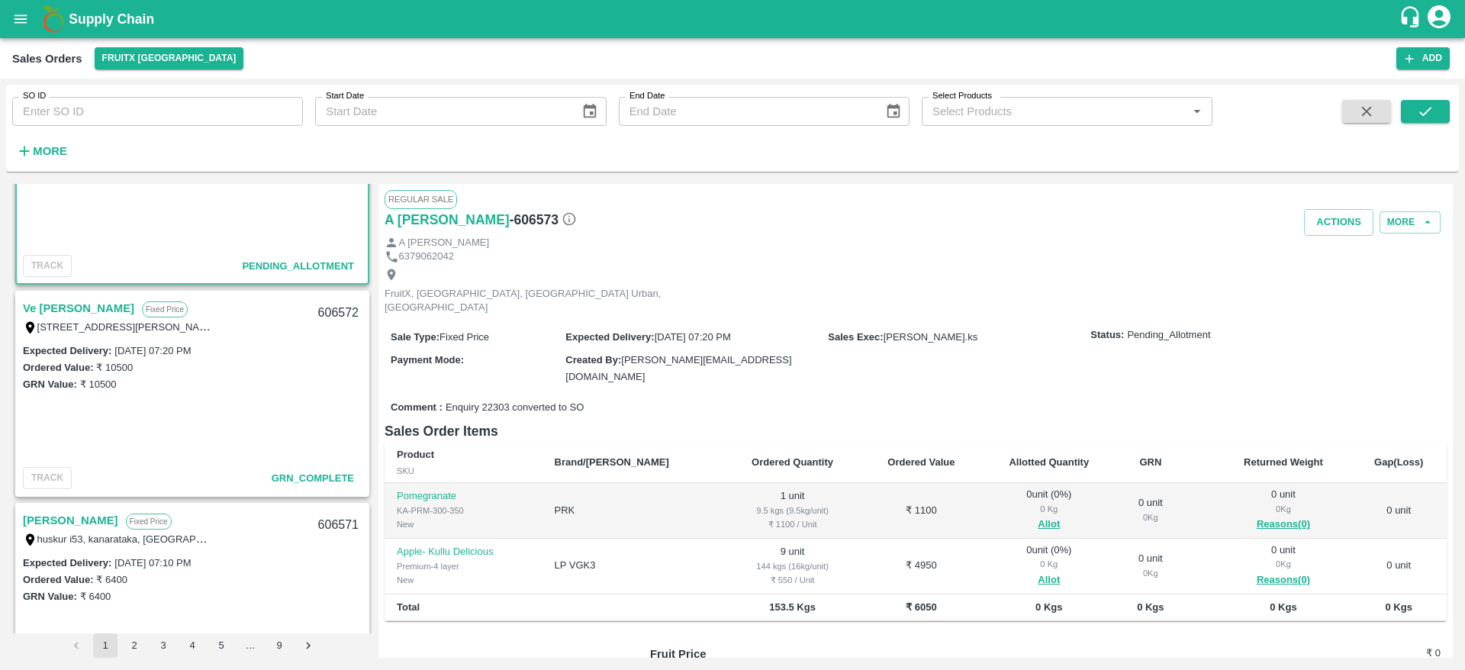
scroll to position [320, 0]
click at [66, 308] on link "Ve [PERSON_NAME]" at bounding box center [78, 309] width 111 height 20
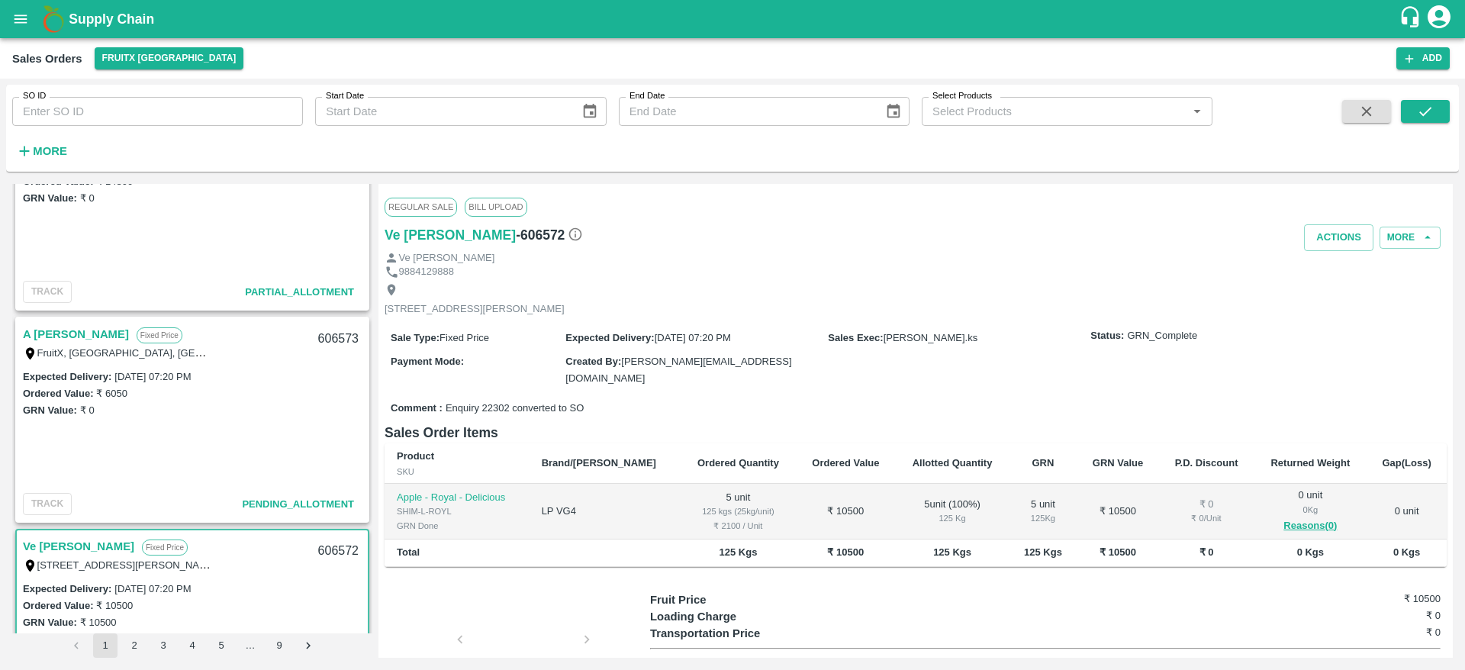
scroll to position [82, 0]
click at [41, 328] on link "A [PERSON_NAME]" at bounding box center [76, 335] width 106 height 20
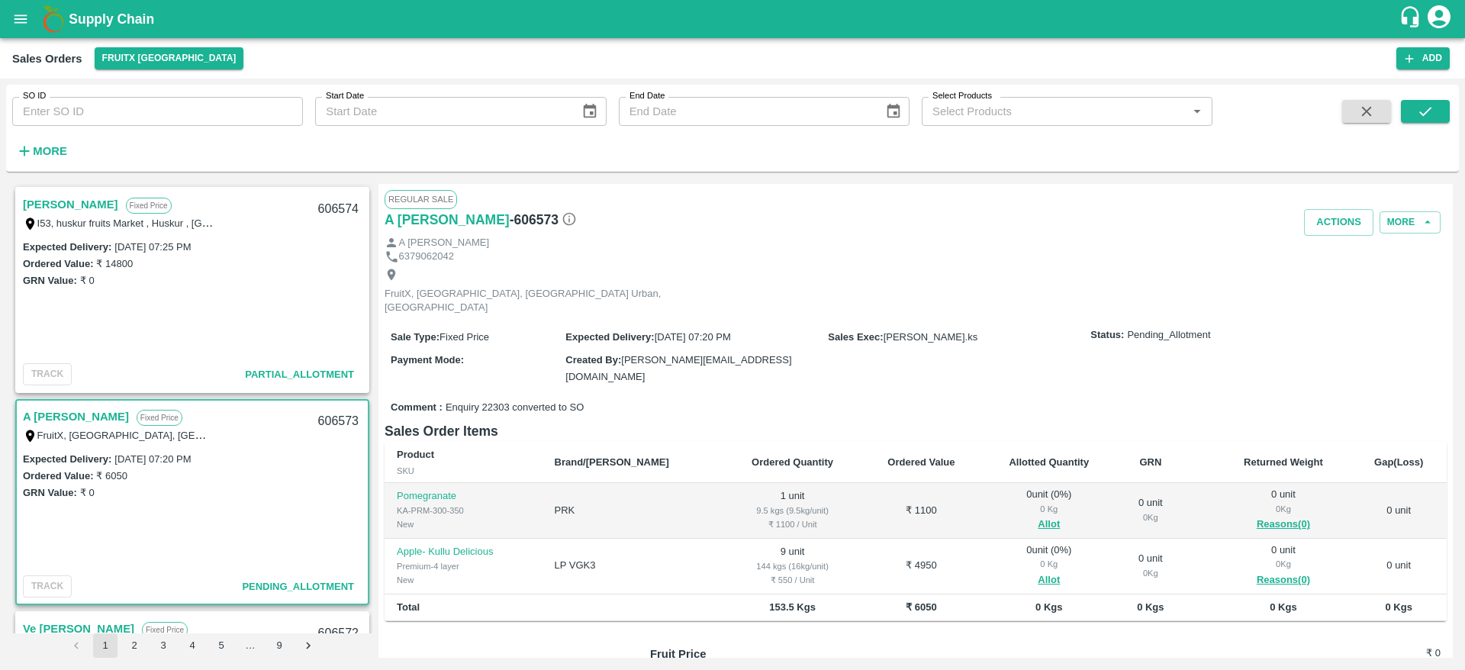
click at [49, 204] on link "[PERSON_NAME]" at bounding box center [70, 205] width 95 height 20
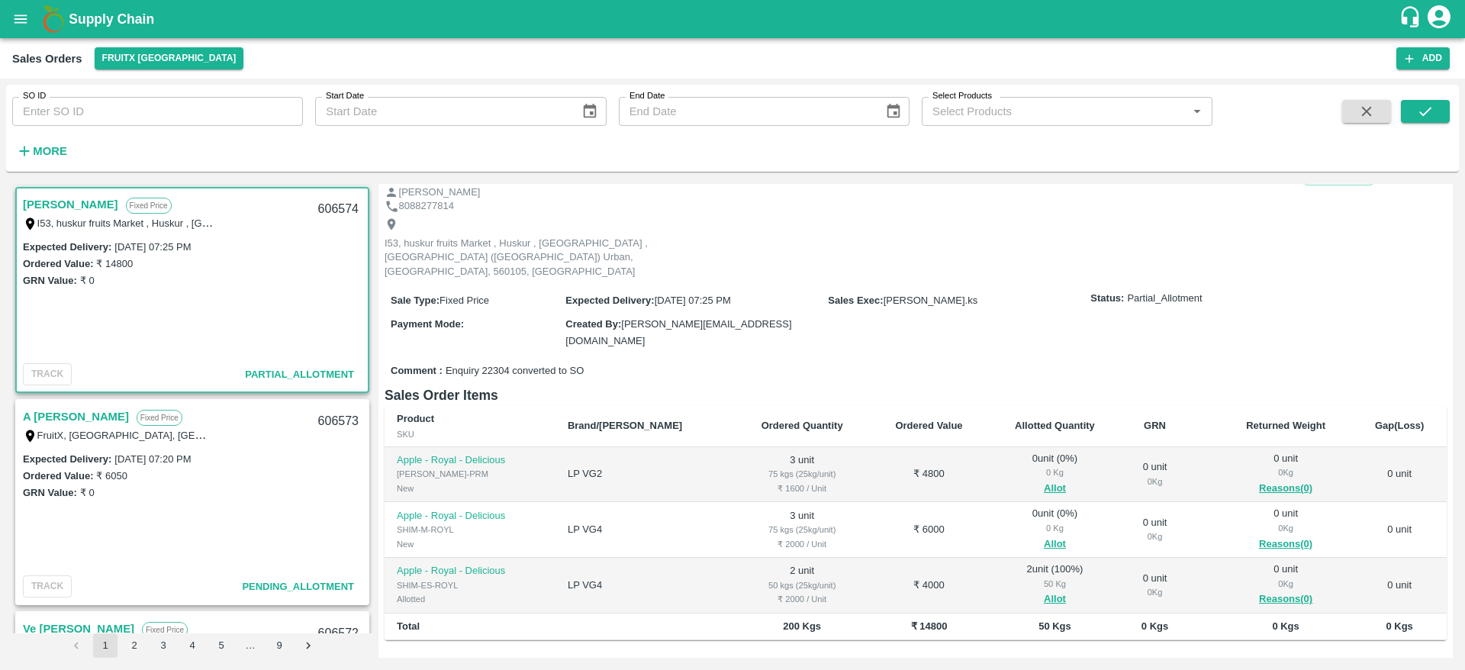
scroll to position [68, 0]
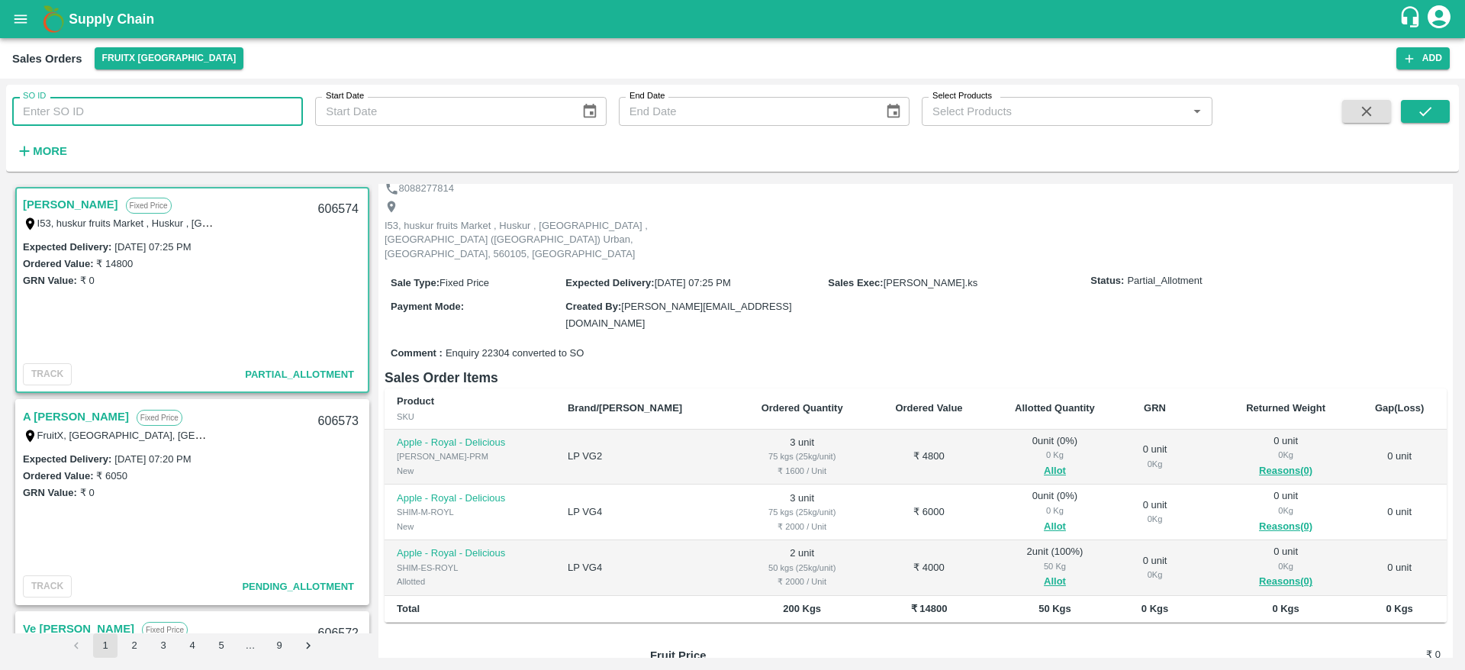
click at [189, 122] on input "SO ID" at bounding box center [157, 111] width 291 height 29
paste input "text"
type input "606246"
click at [1424, 105] on icon "submit" at bounding box center [1425, 111] width 17 height 17
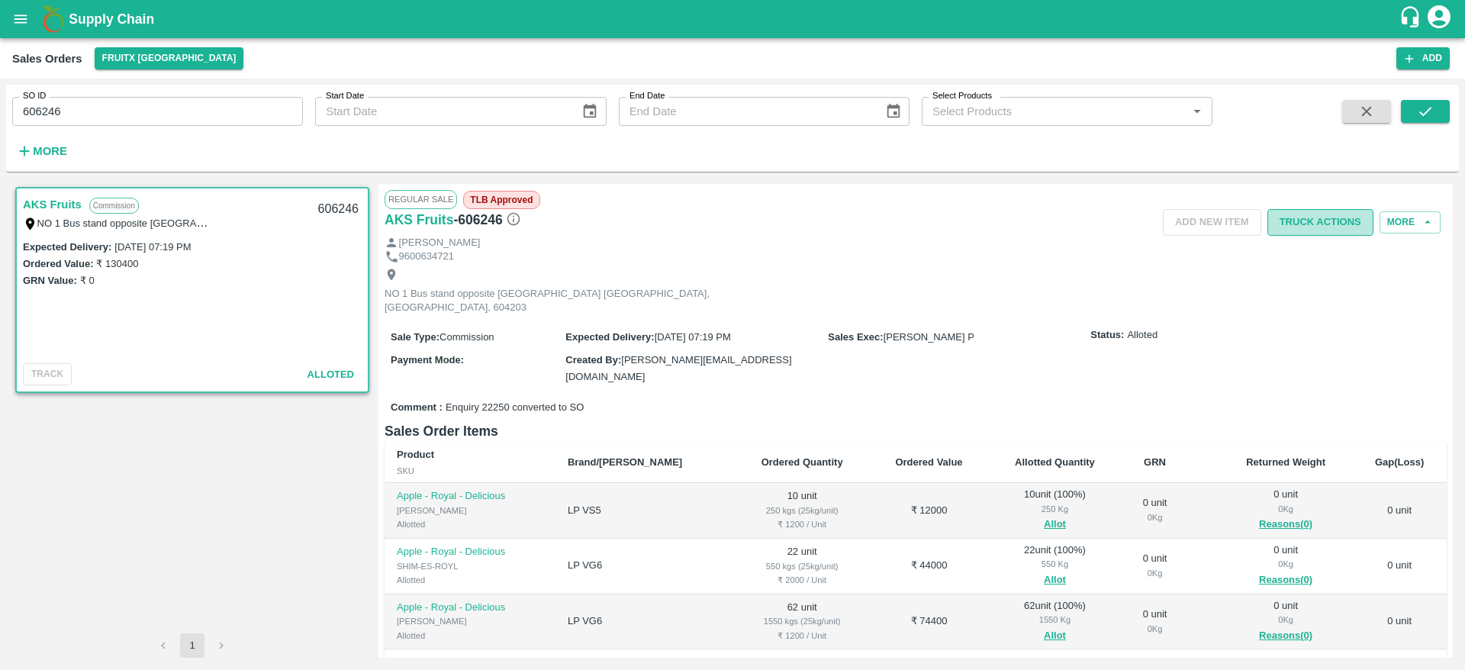
click at [1319, 217] on button "Truck Actions" at bounding box center [1321, 222] width 106 height 27
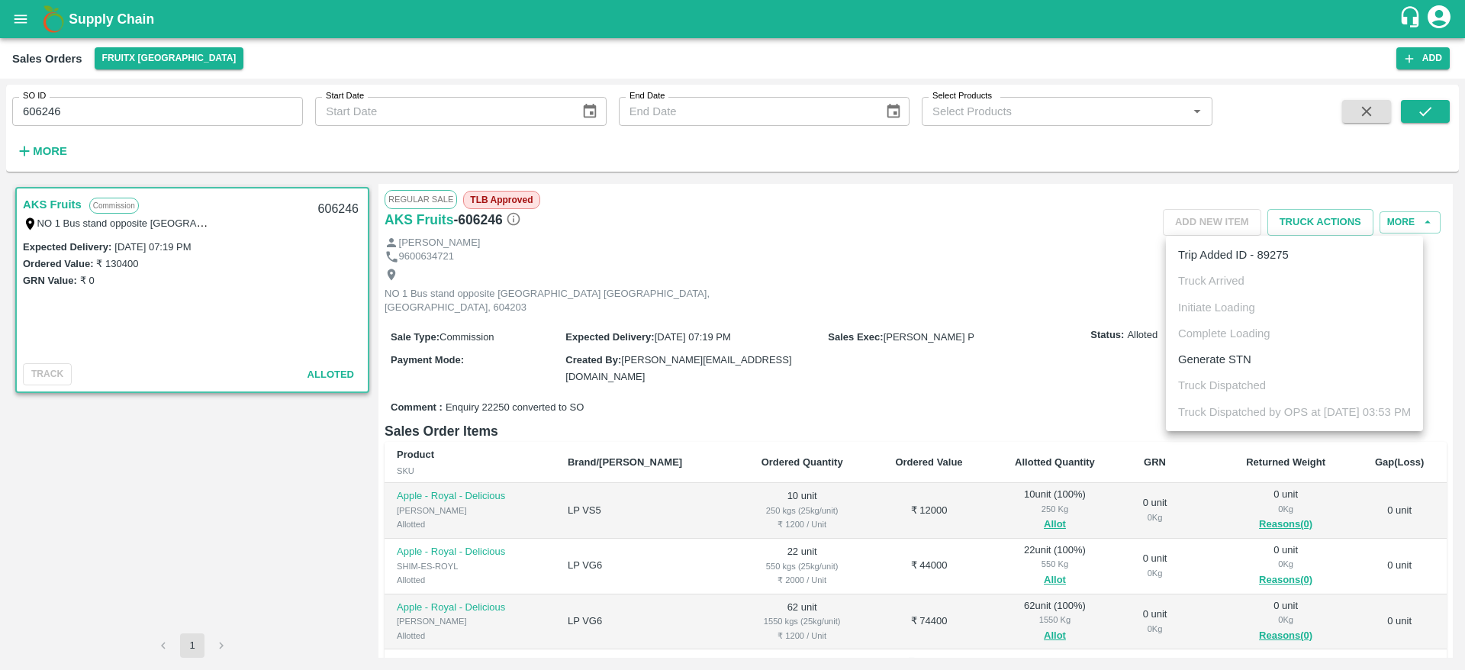
click at [1042, 353] on div at bounding box center [732, 335] width 1465 height 670
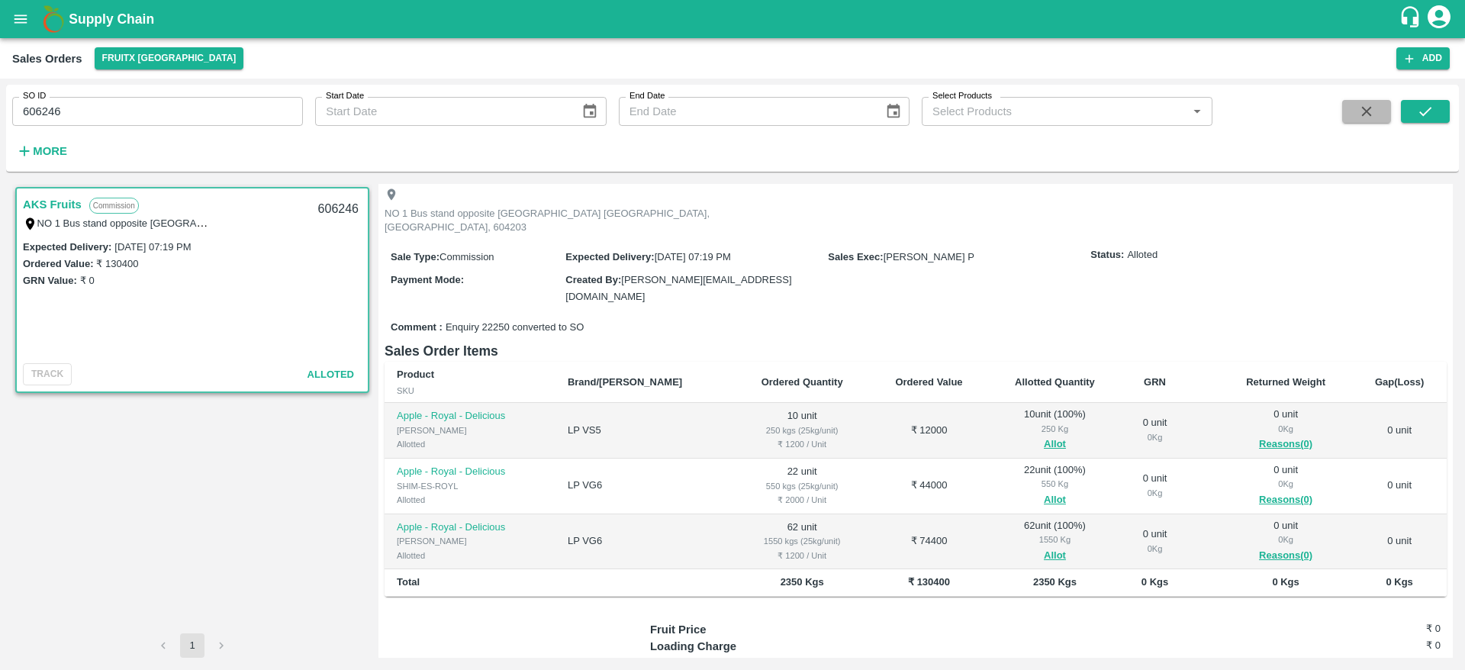
click at [1355, 104] on button "button" at bounding box center [1366, 111] width 49 height 23
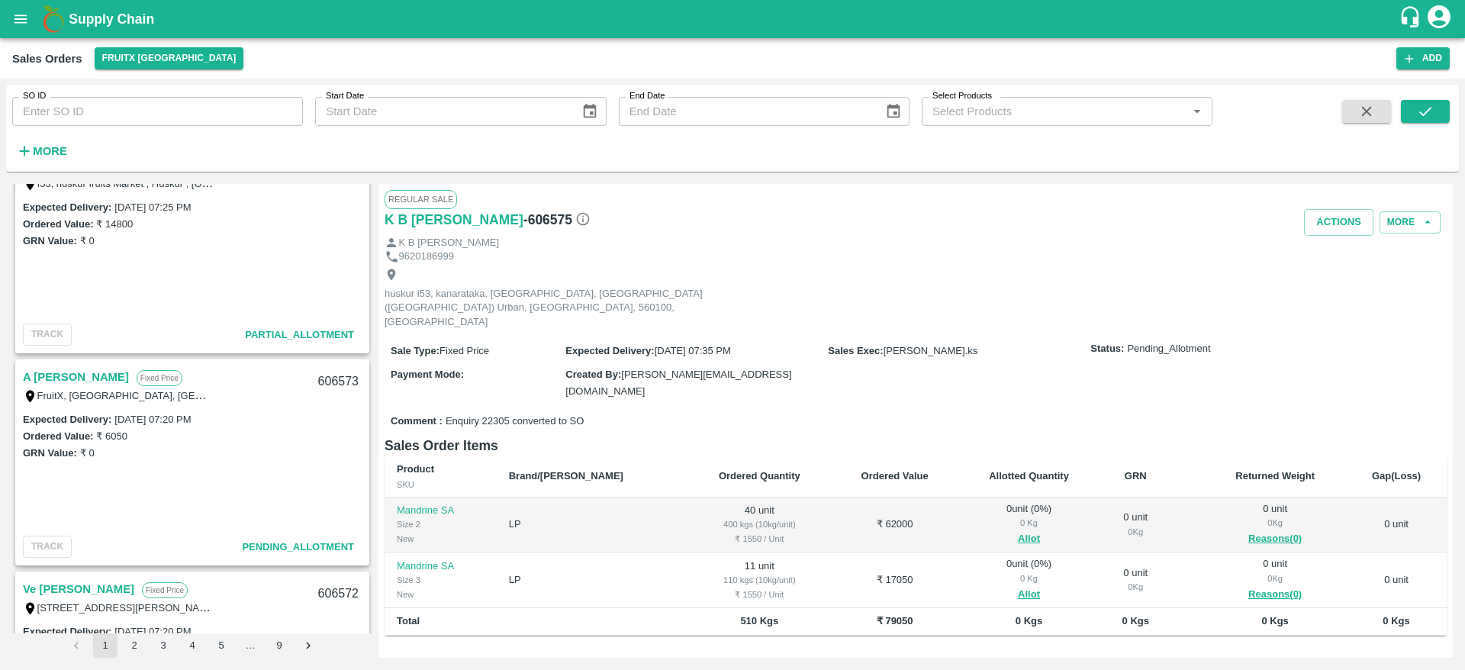
scroll to position [111, 0]
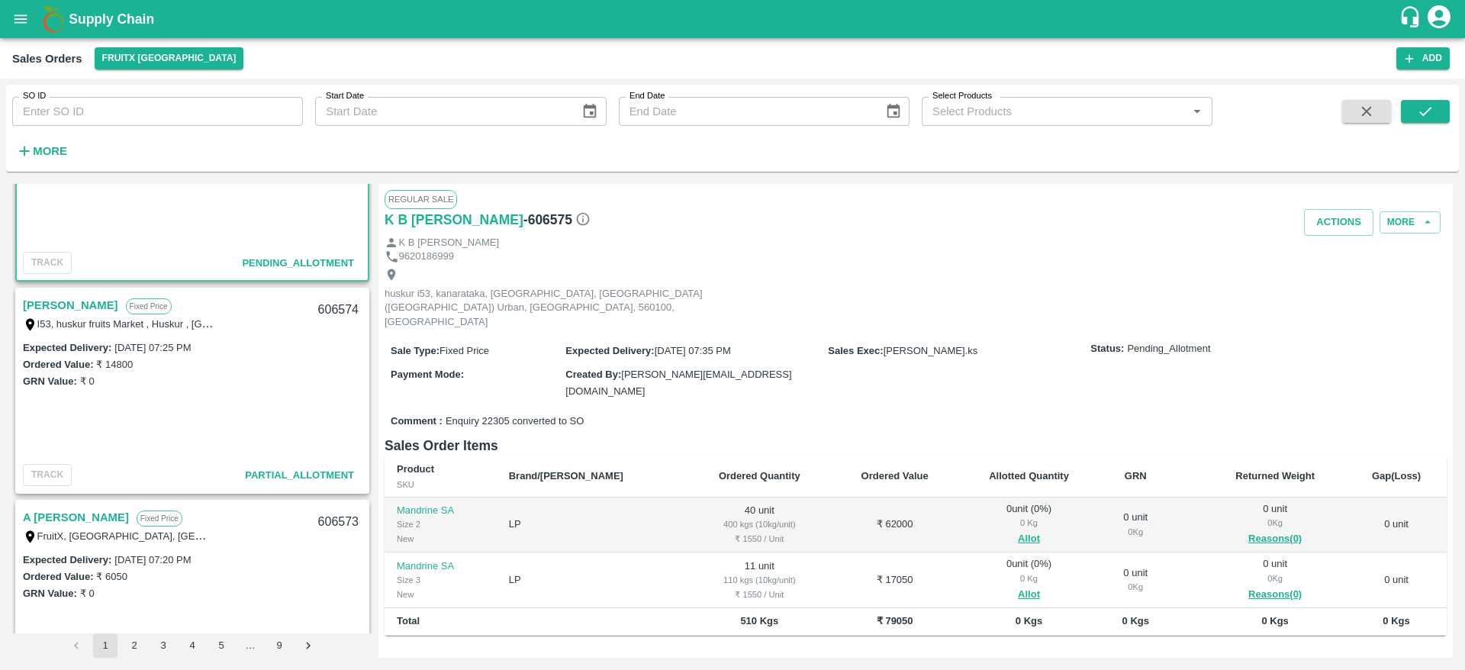
click at [50, 311] on link "[PERSON_NAME]" at bounding box center [70, 305] width 95 height 20
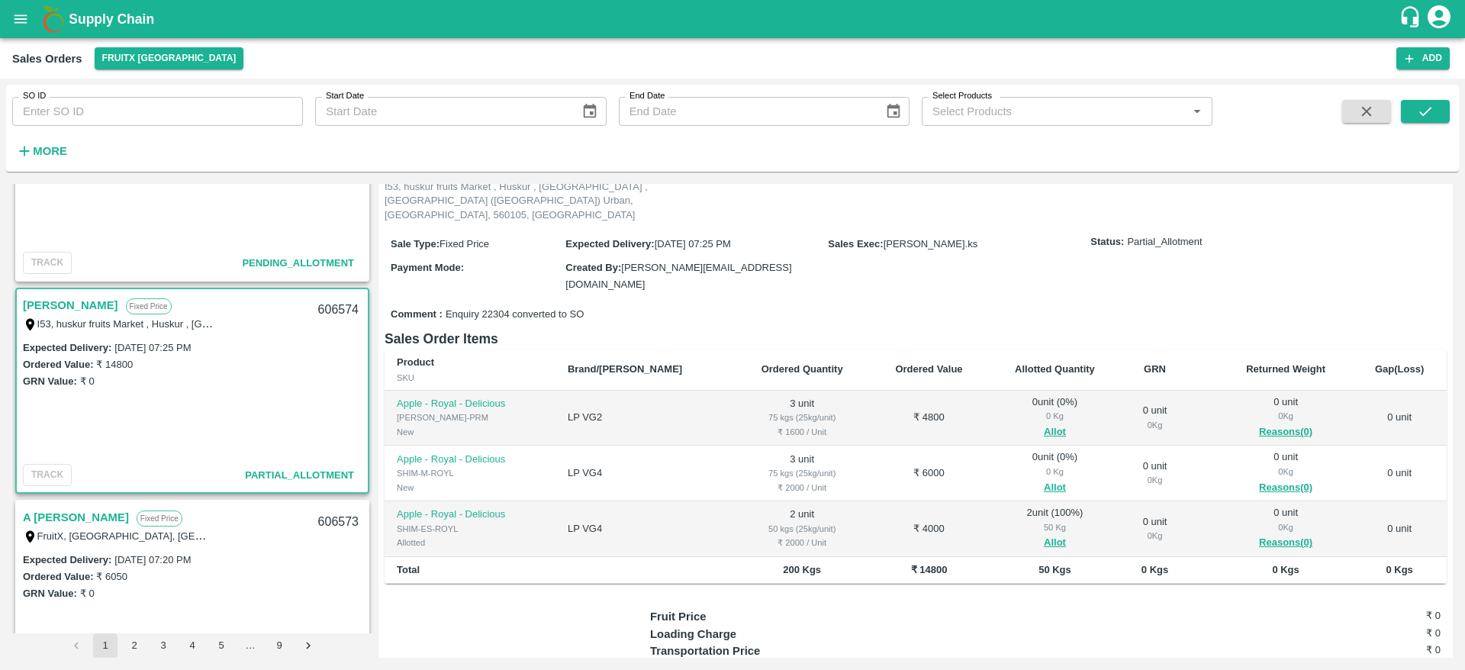
scroll to position [112, 0]
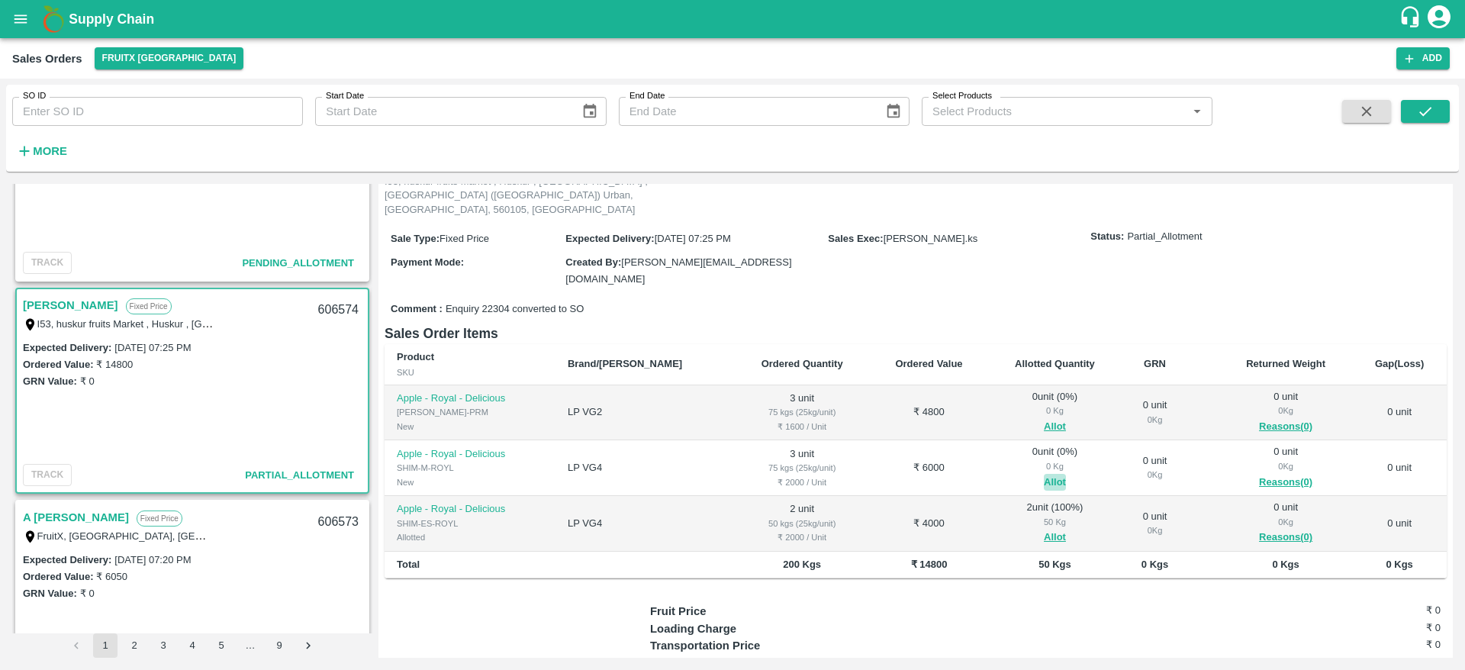
click at [1044, 474] on button "Allot" at bounding box center [1055, 483] width 22 height 18
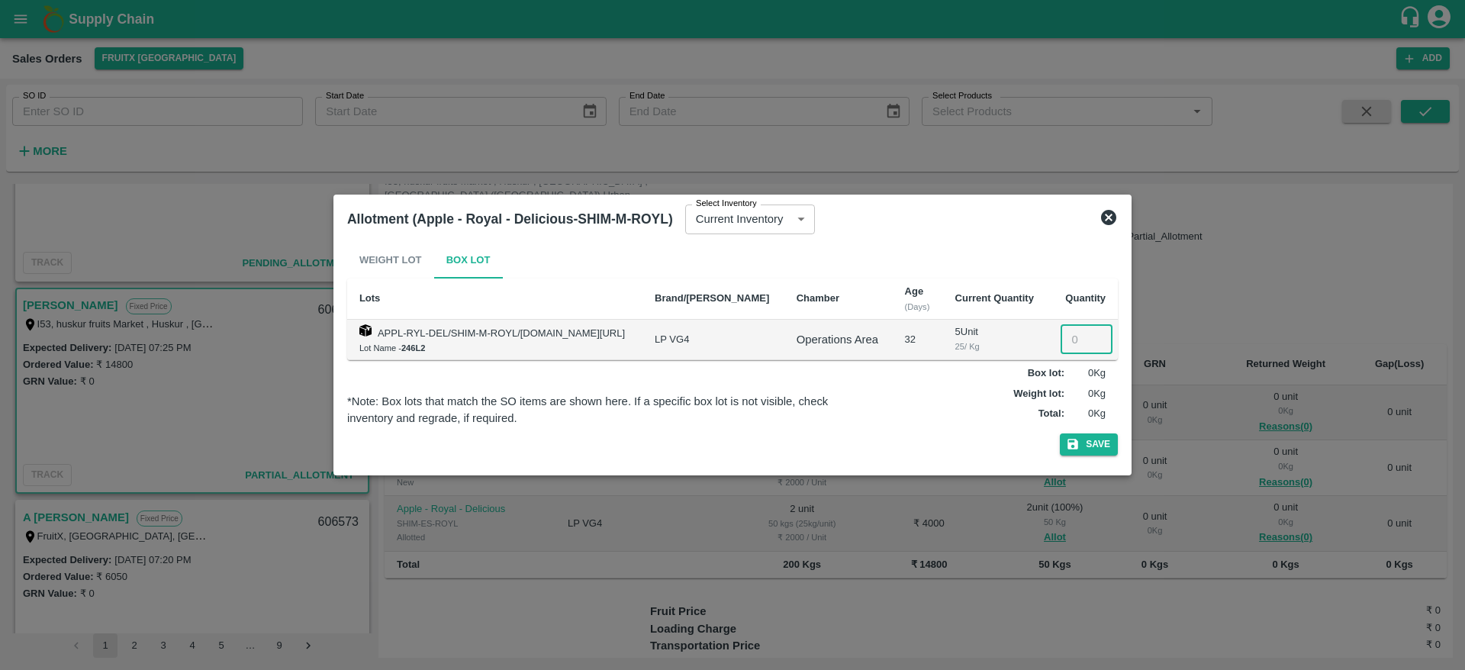
click at [1070, 329] on input "number" at bounding box center [1087, 339] width 52 height 29
type input "3"
click at [1060, 433] on button "Save" at bounding box center [1089, 444] width 58 height 22
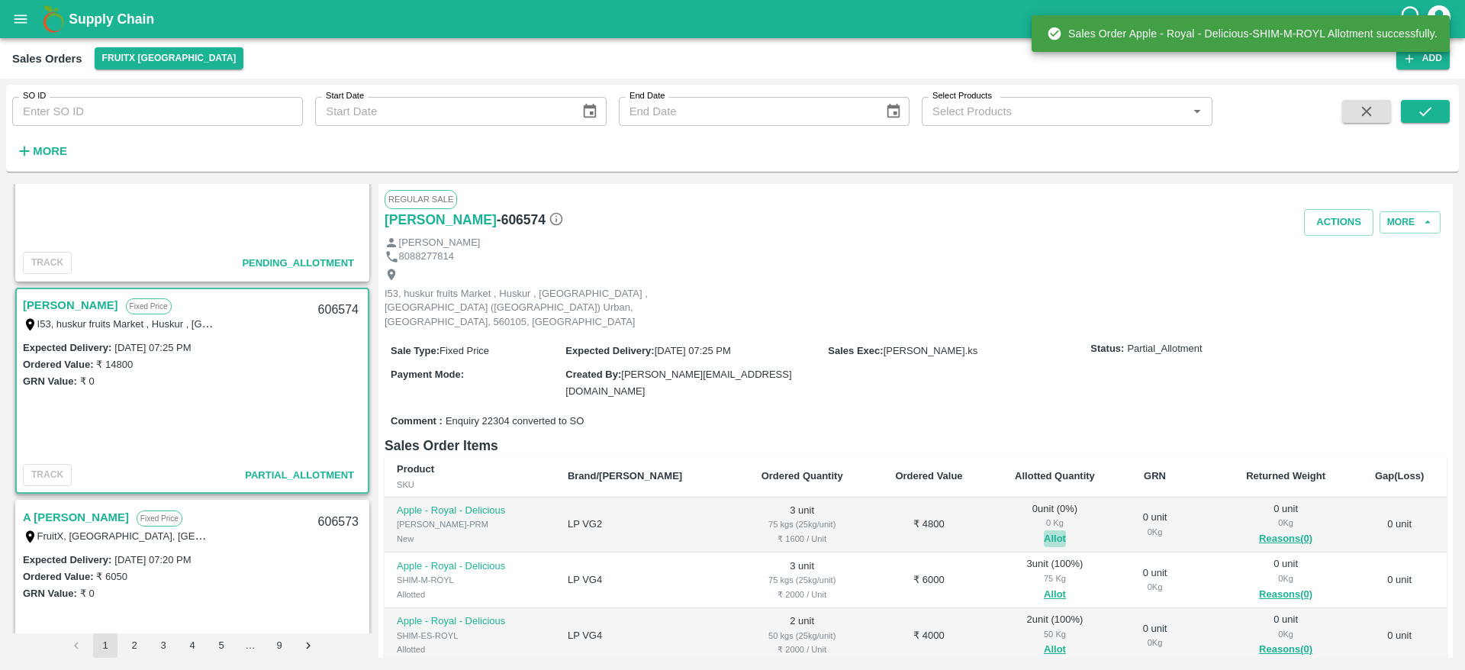
click at [1044, 530] on button "Allot" at bounding box center [1055, 539] width 22 height 18
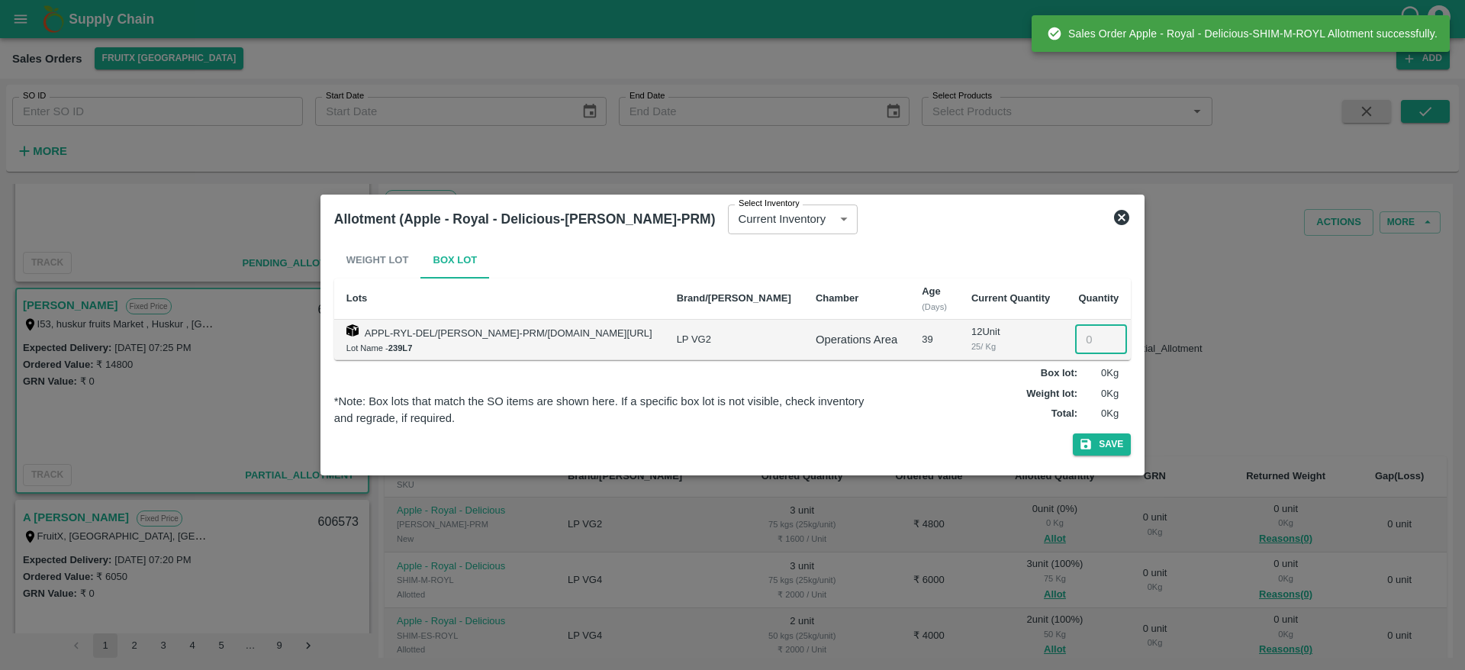
click at [1081, 346] on input "number" at bounding box center [1101, 339] width 52 height 29
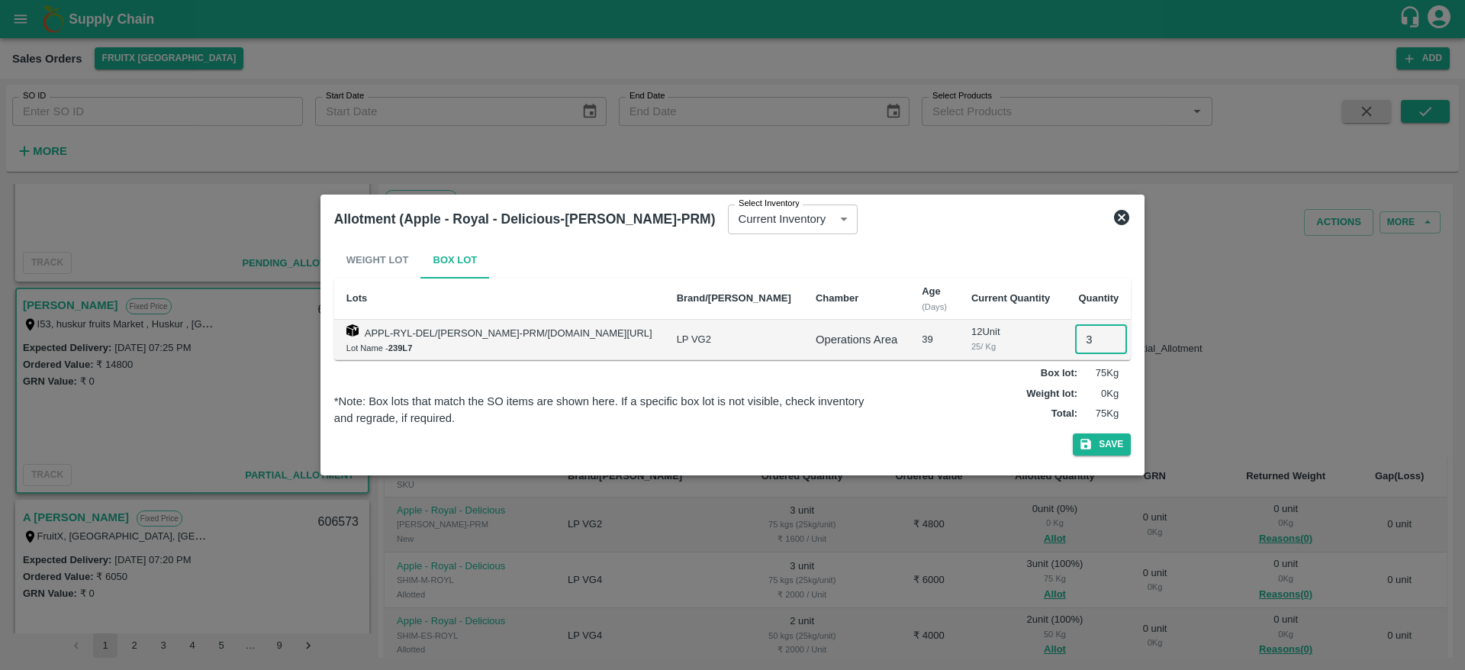
type input "3"
click at [1073, 433] on button "Save" at bounding box center [1102, 444] width 58 height 22
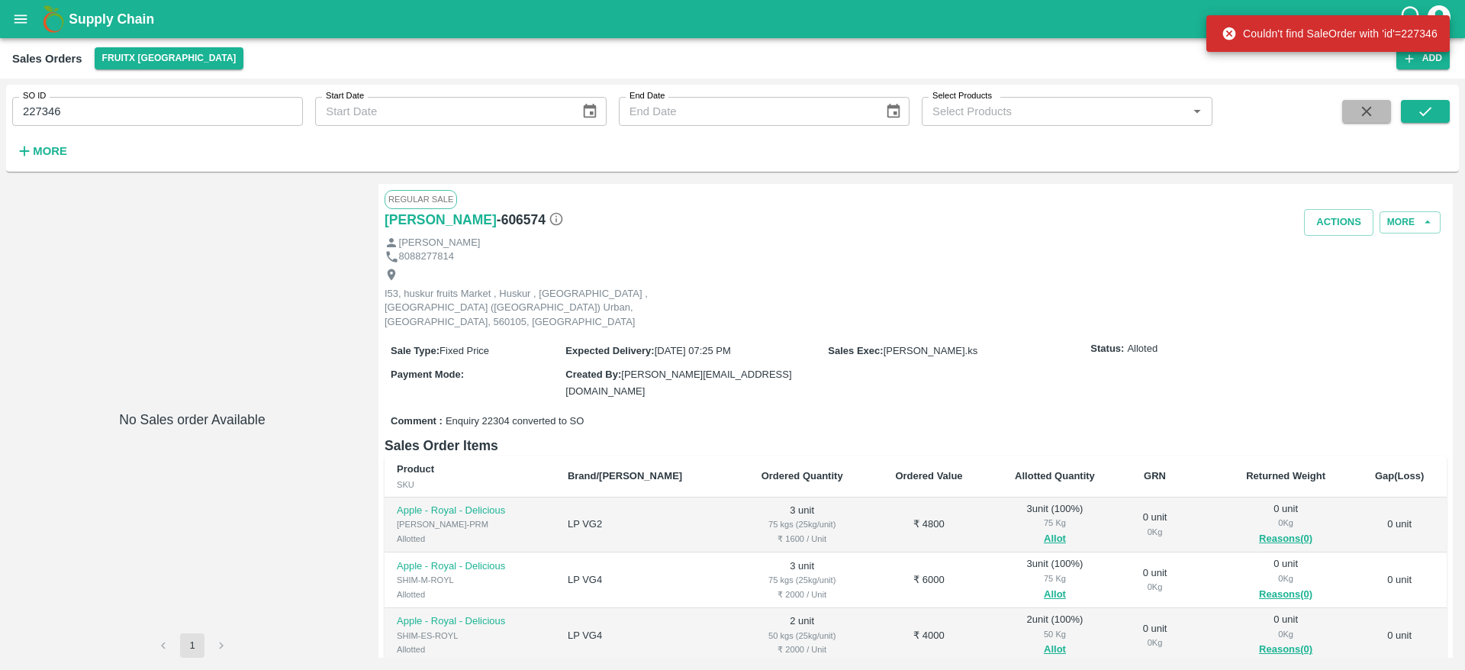
click at [1381, 100] on button "button" at bounding box center [1366, 111] width 49 height 23
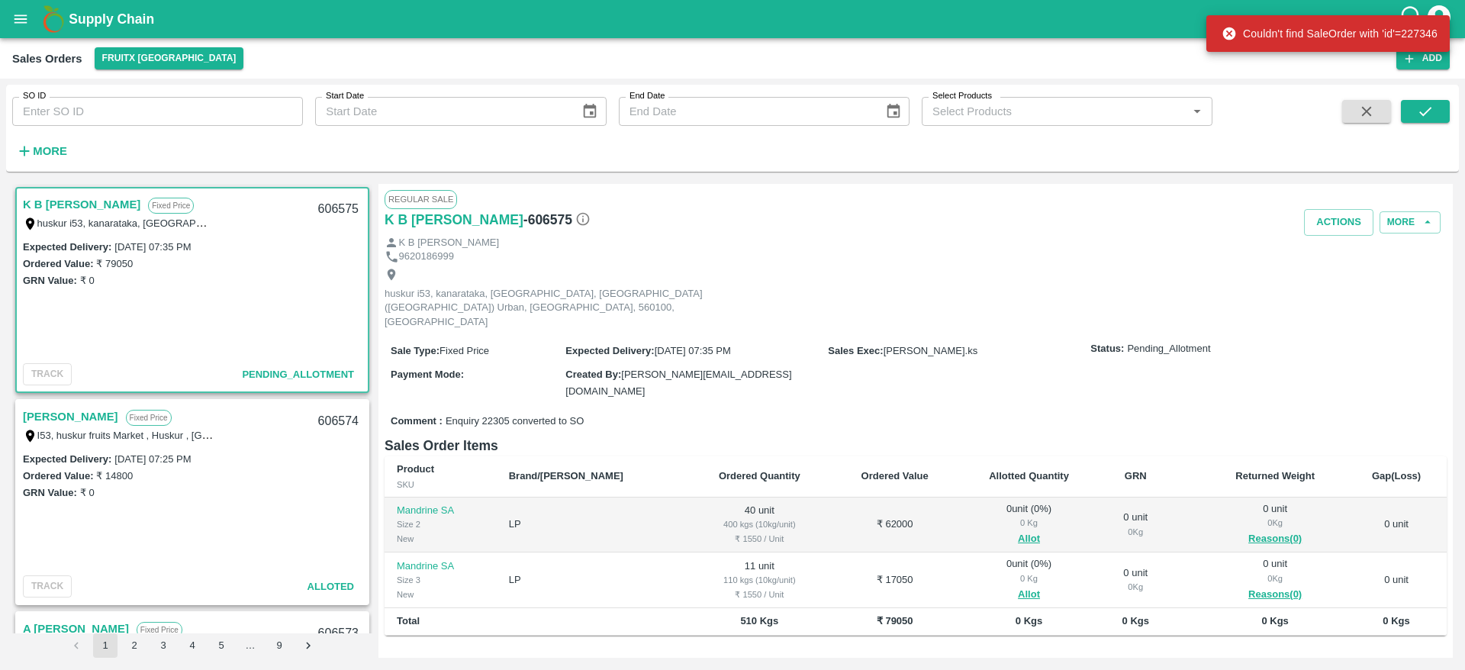
click at [24, 418] on link "[PERSON_NAME]" at bounding box center [70, 417] width 95 height 20
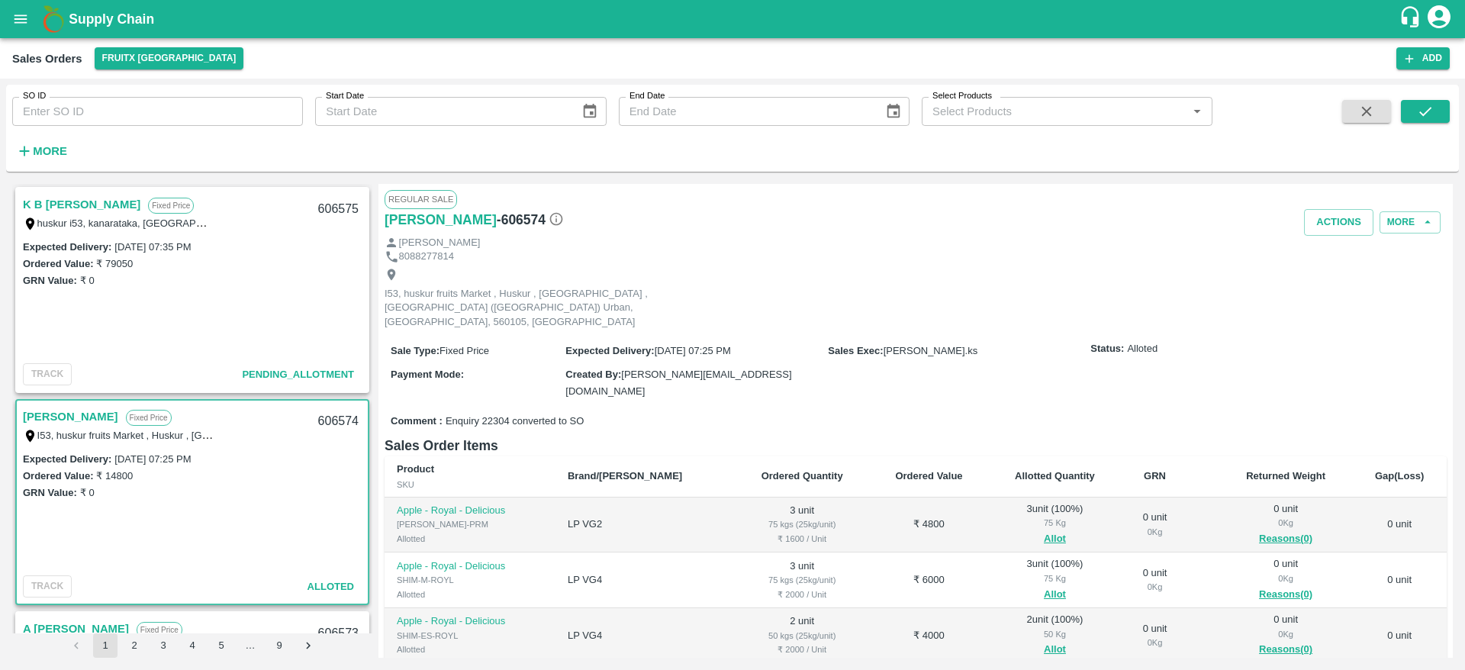
click at [1342, 208] on div "Regular Sale" at bounding box center [916, 199] width 1062 height 18
click at [1338, 231] on button "Actions" at bounding box center [1338, 222] width 69 height 27
click at [1340, 287] on li "Deliver" at bounding box center [1372, 281] width 161 height 26
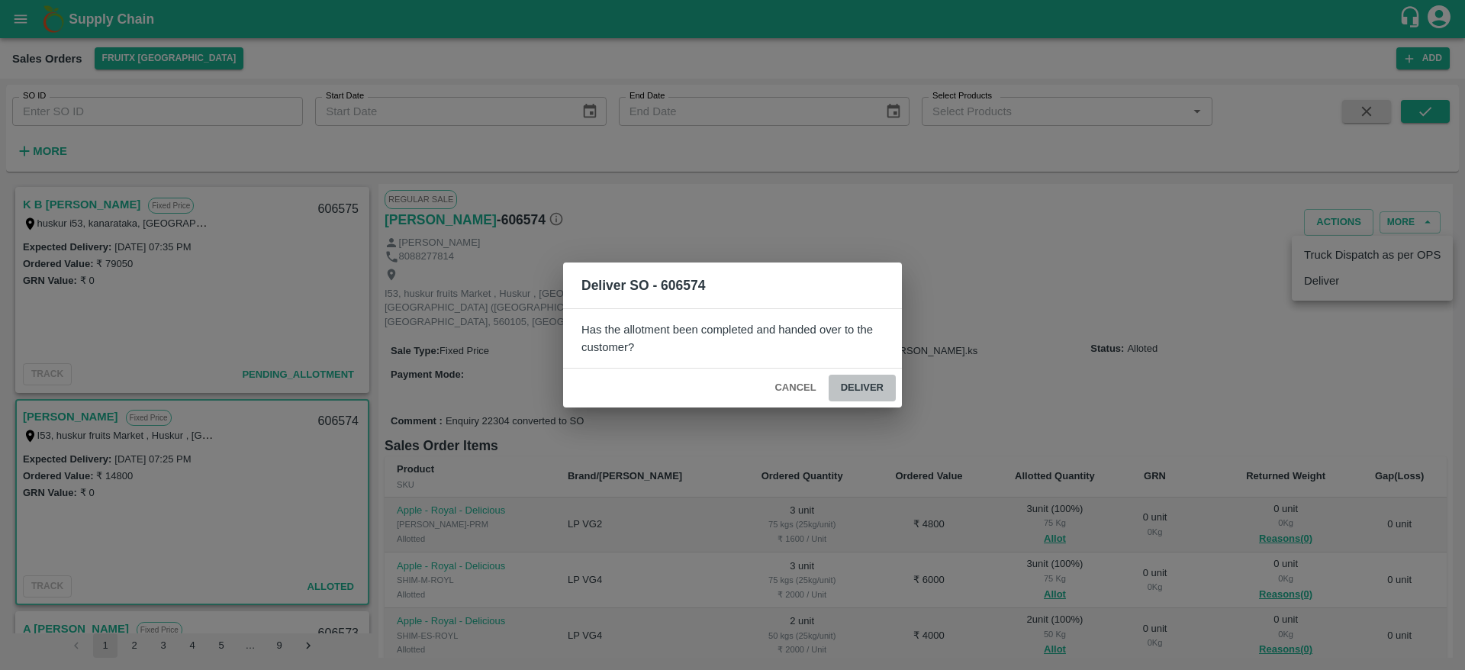
click at [863, 395] on button "Deliver" at bounding box center [862, 388] width 67 height 27
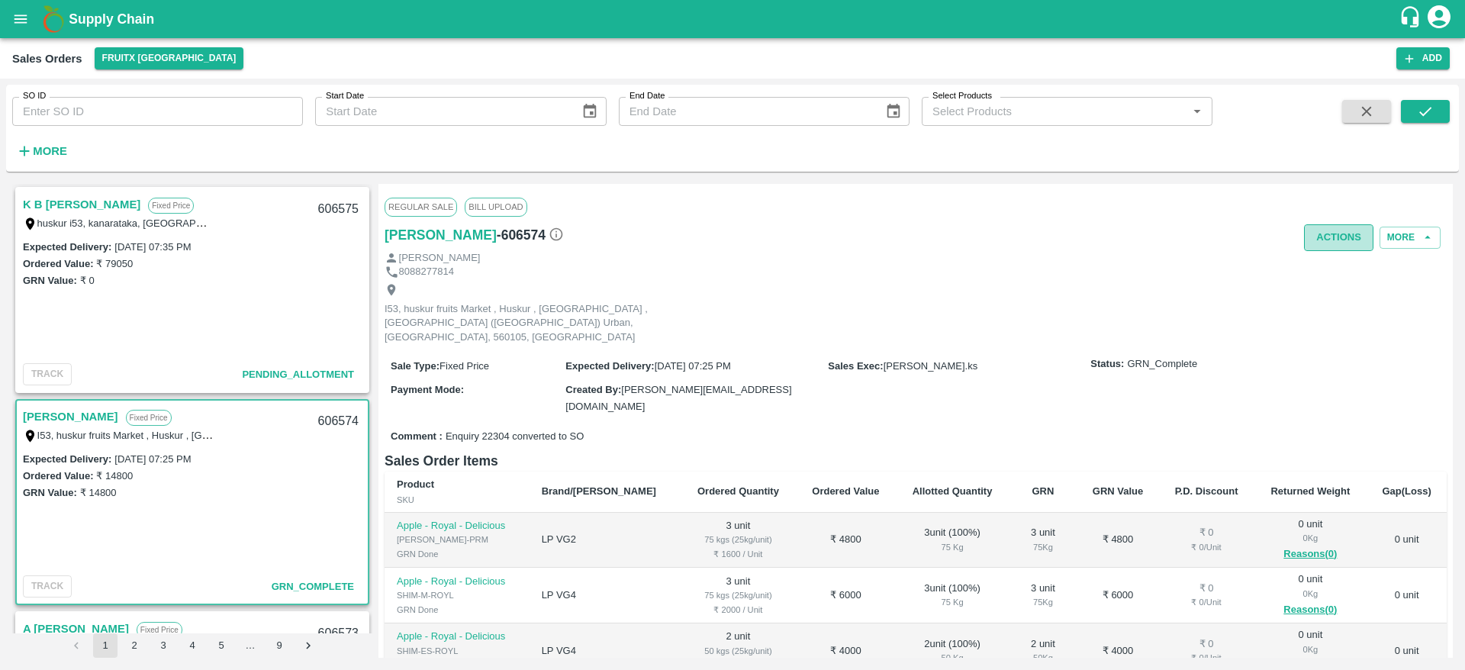
click at [1326, 234] on button "Actions" at bounding box center [1338, 237] width 69 height 27
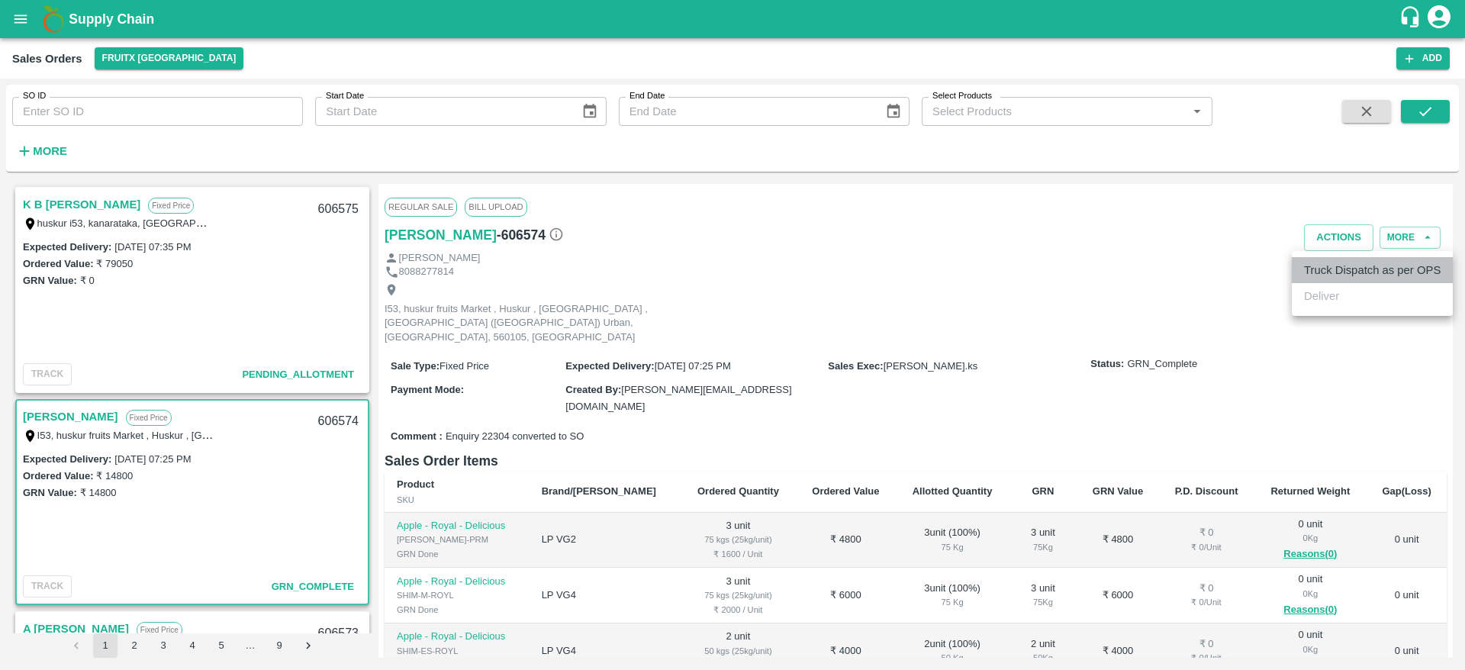
click at [1325, 257] on li "Truck Dispatch as per OPS" at bounding box center [1372, 270] width 161 height 26
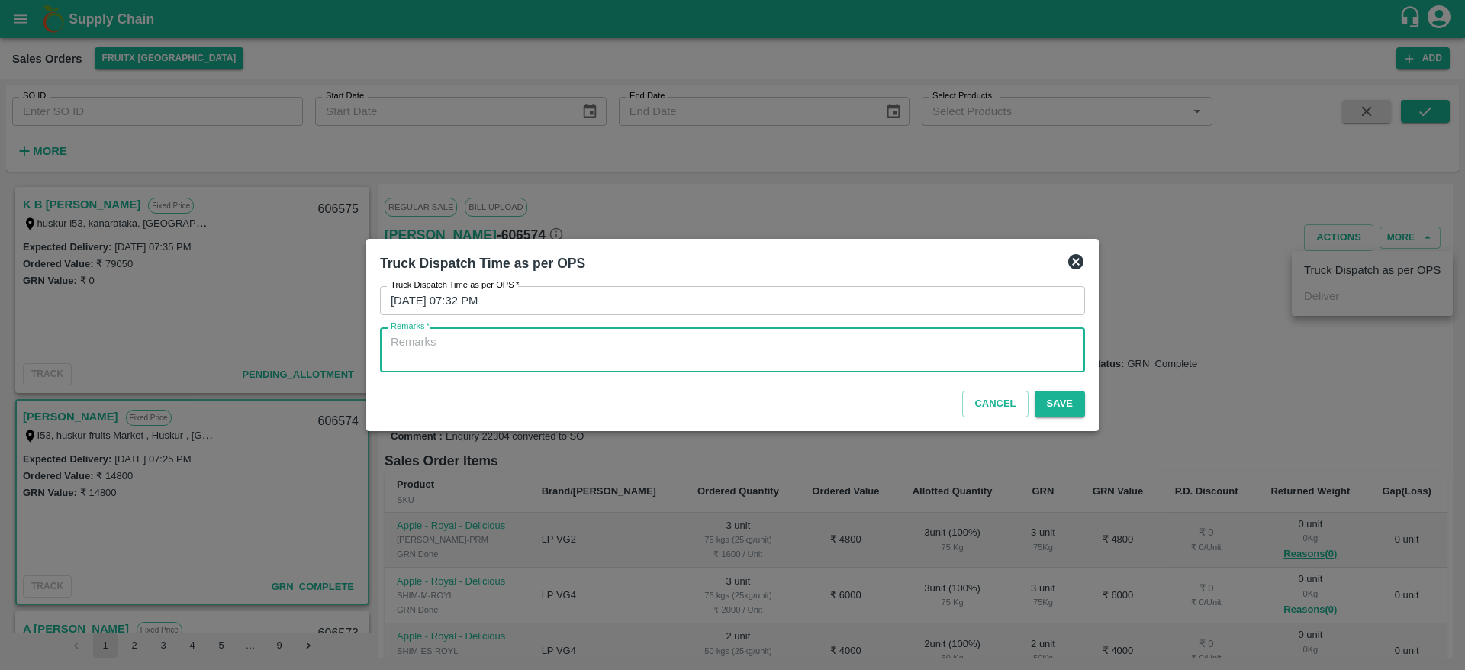
click at [997, 345] on textarea "Remarks   *" at bounding box center [733, 350] width 684 height 32
type textarea "OYTD"
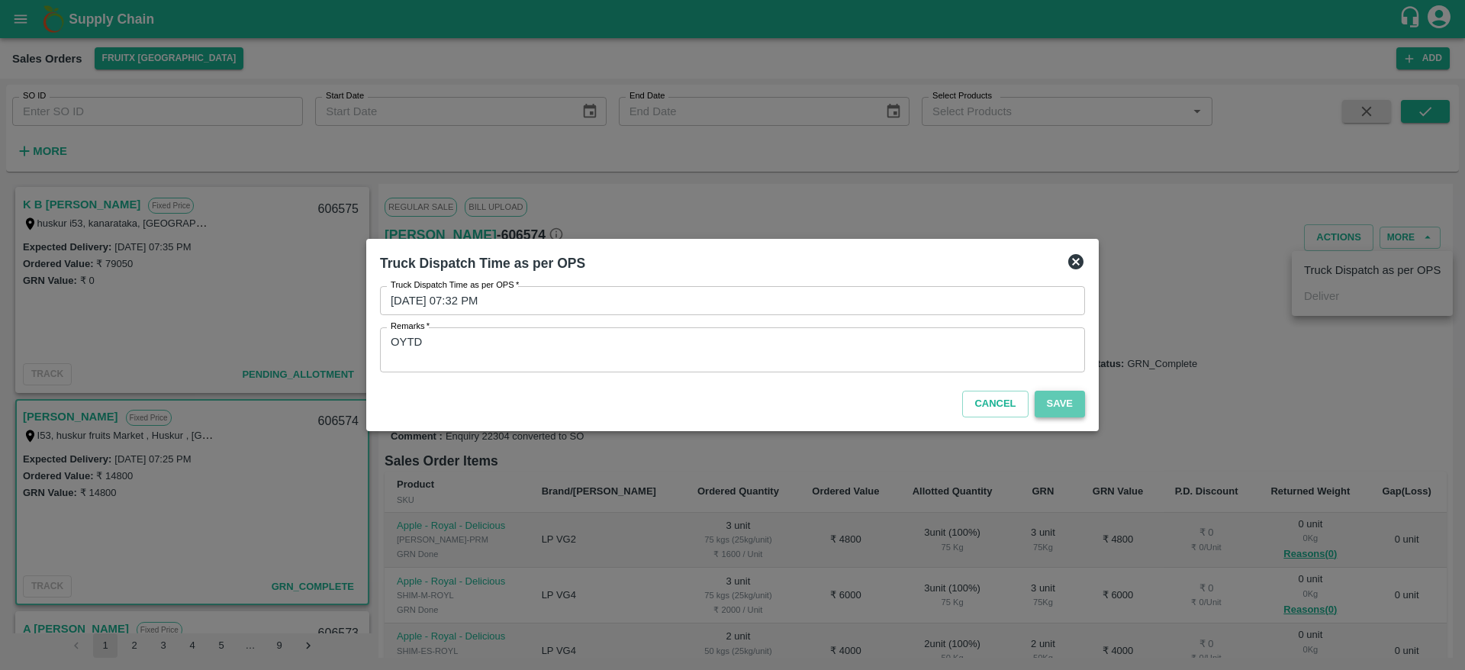
click at [1057, 398] on button "Save" at bounding box center [1060, 404] width 50 height 27
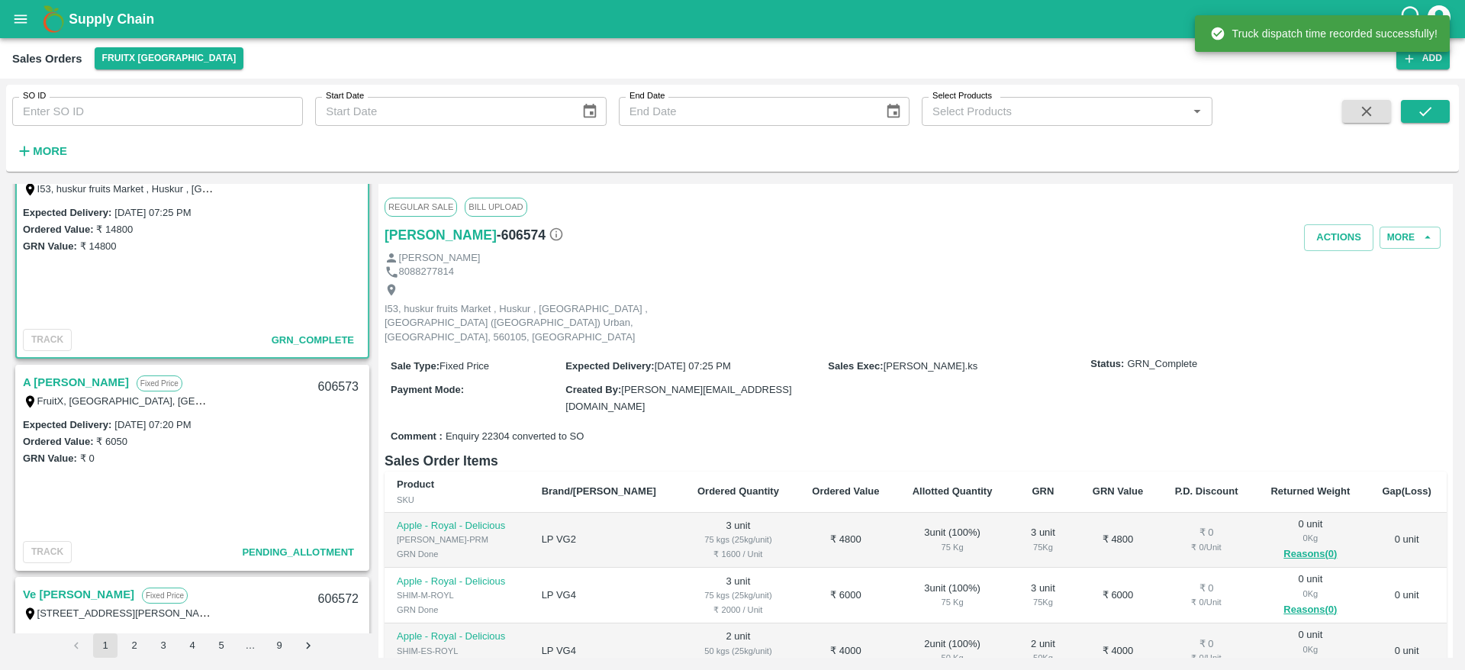
scroll to position [247, 0]
click at [59, 370] on div "A Annadurai Fixed Price FruitX, Bangalore, Bangalore Urban, KARNATAKA 606573" at bounding box center [192, 390] width 351 height 49
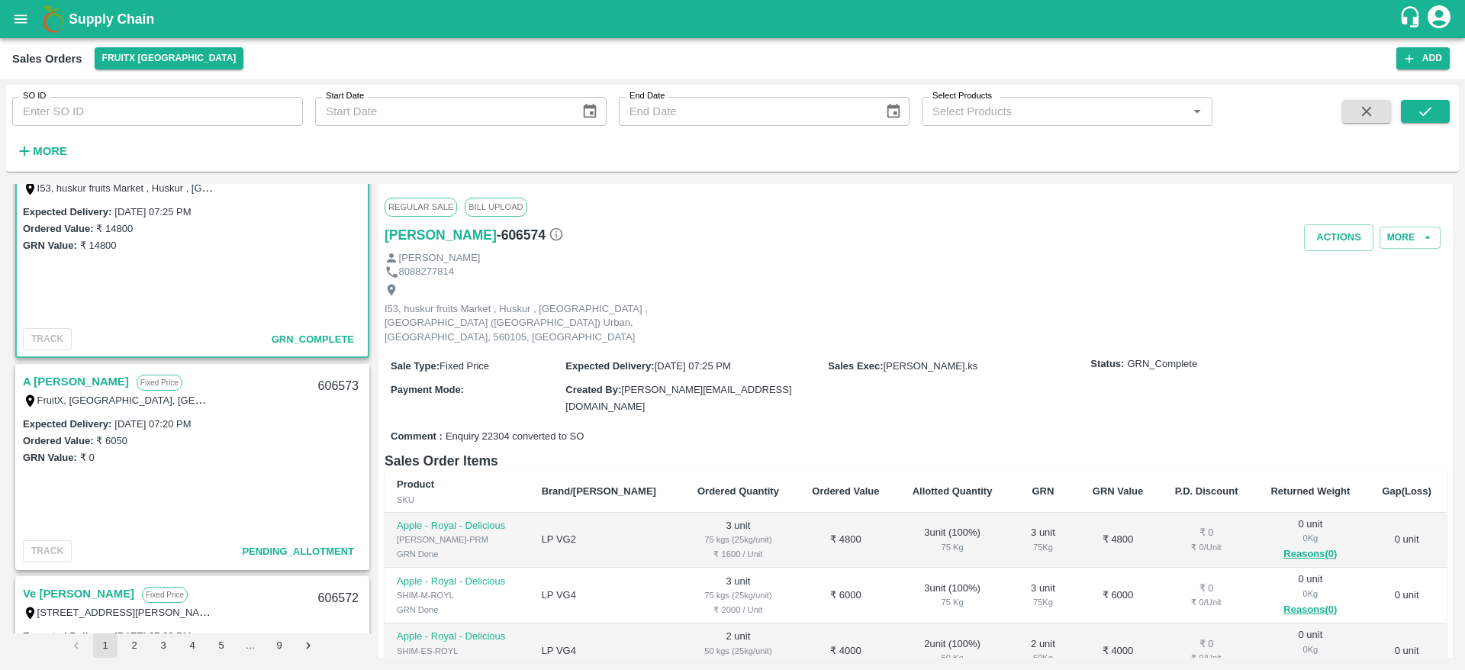
click at [60, 380] on link "A [PERSON_NAME]" at bounding box center [76, 382] width 106 height 20
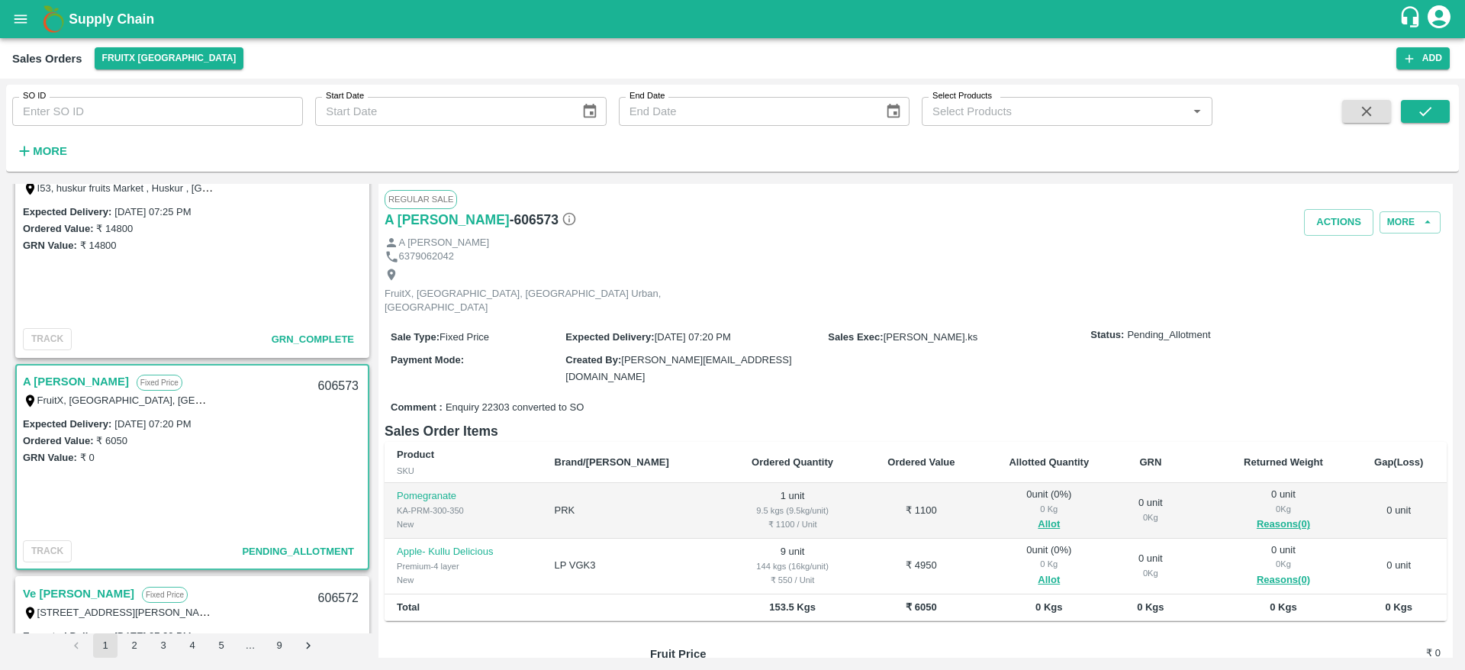
scroll to position [43, 0]
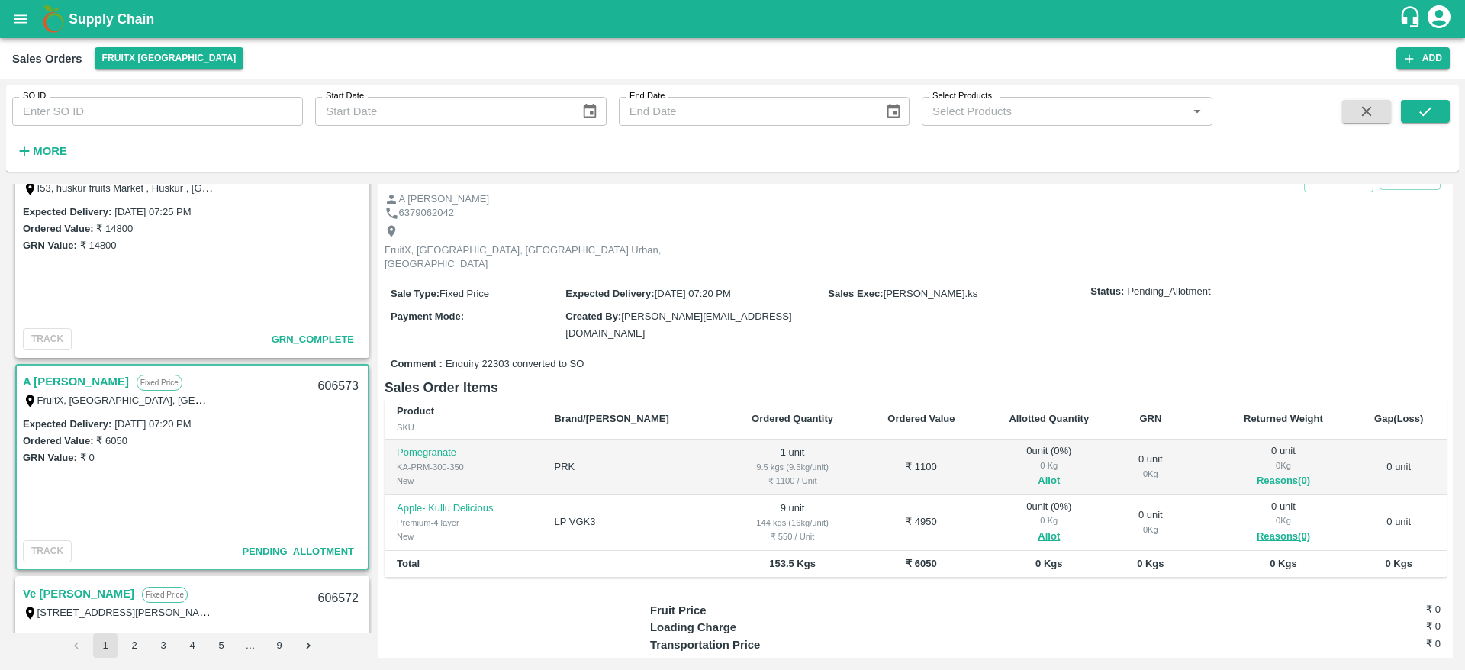
click at [1038, 472] on button "Allot" at bounding box center [1049, 481] width 22 height 18
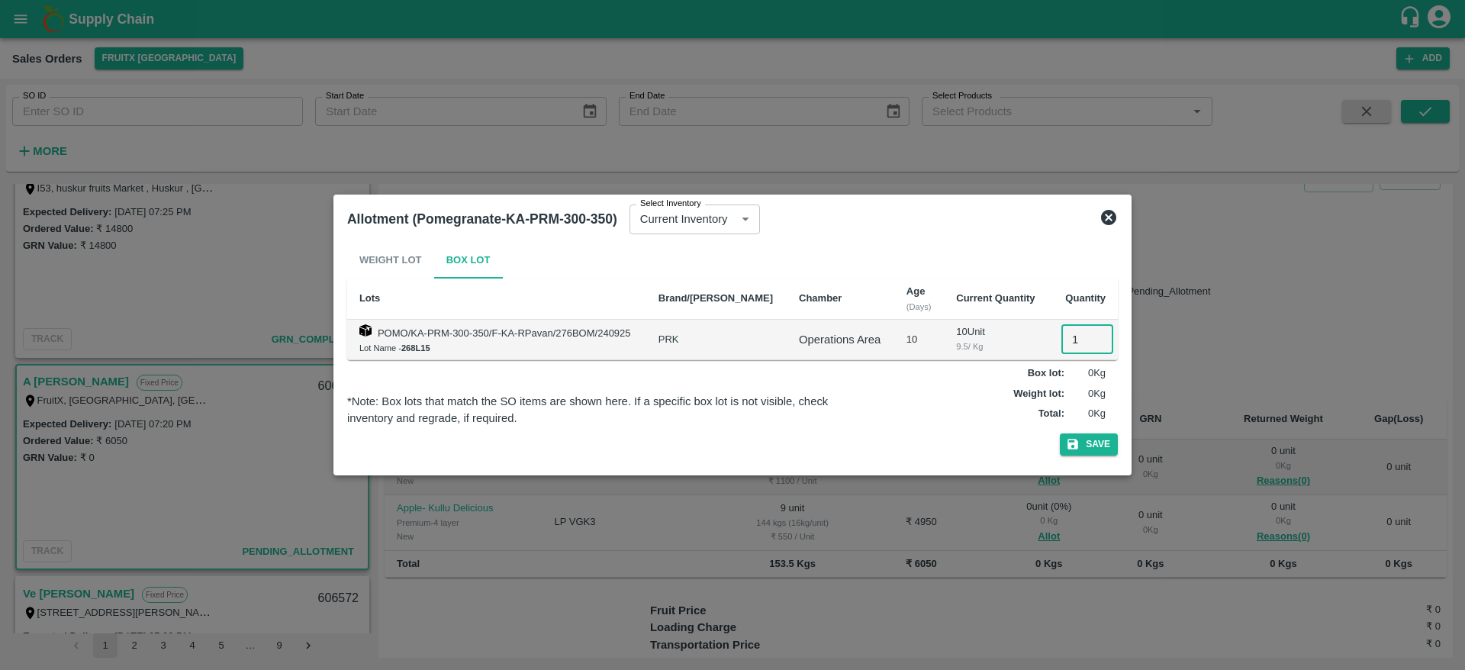
click at [1067, 340] on input "1" at bounding box center [1088, 339] width 52 height 29
type input "1"
click at [1060, 433] on button "Save" at bounding box center [1089, 444] width 58 height 22
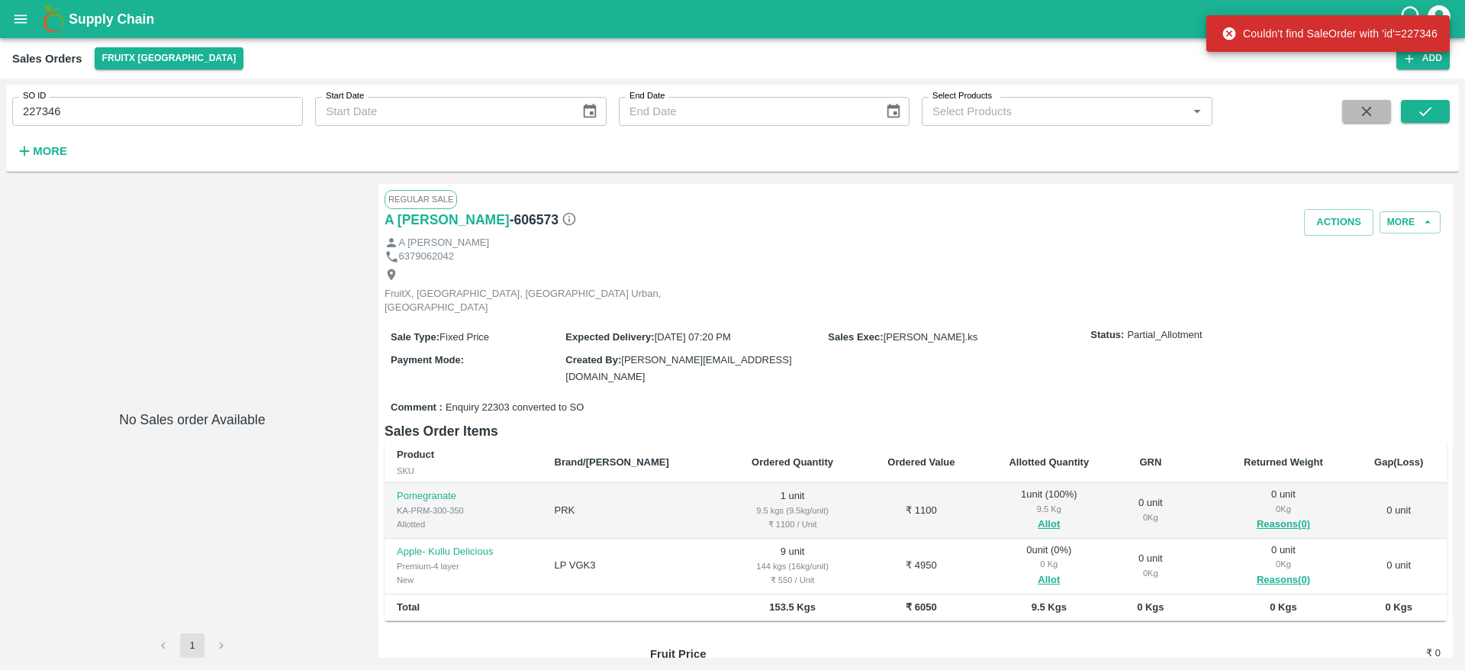
click at [1364, 117] on icon "button" at bounding box center [1366, 111] width 17 height 17
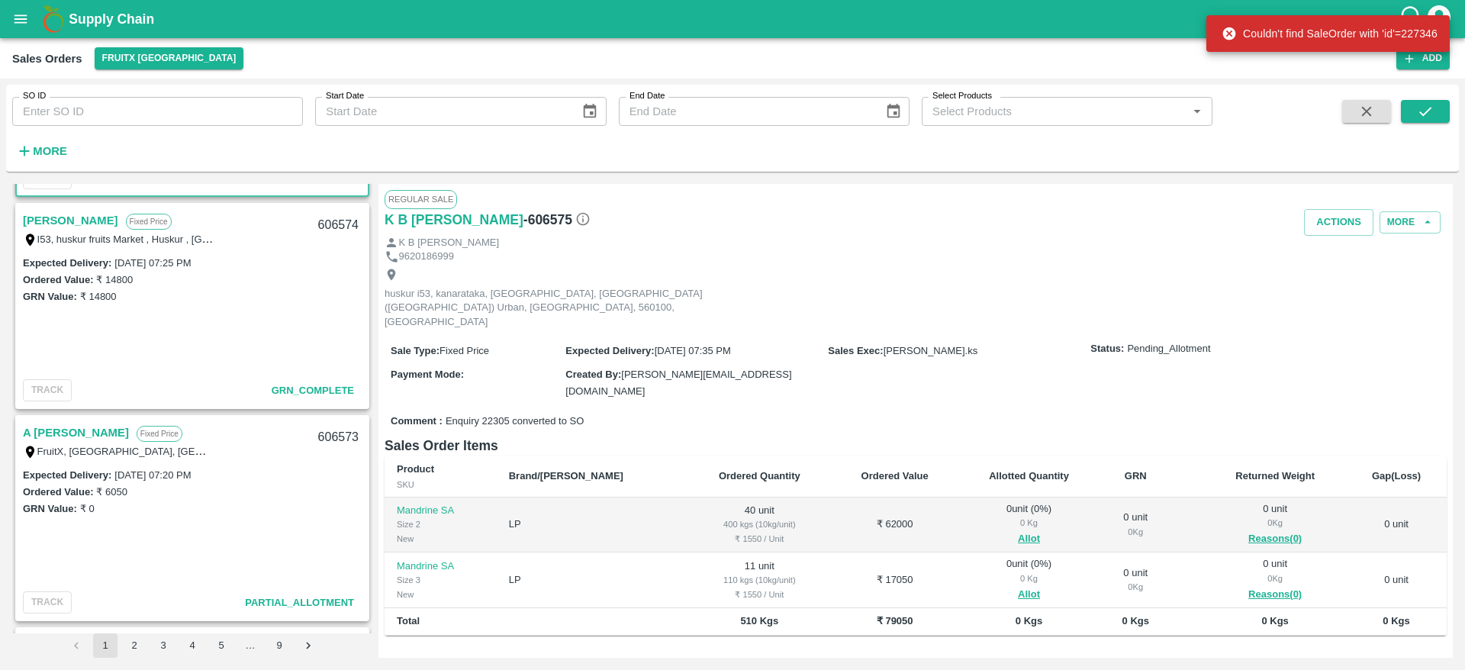
scroll to position [198, 0]
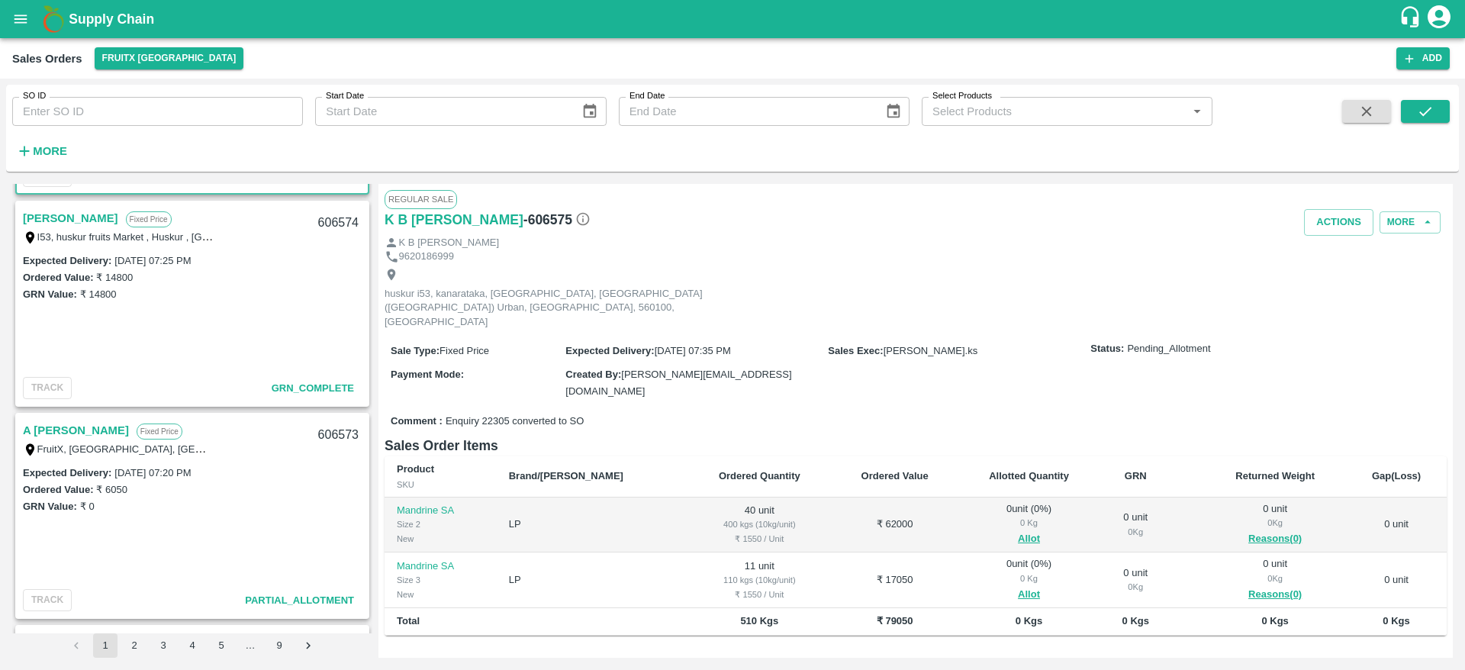
click at [47, 428] on link "A [PERSON_NAME]" at bounding box center [76, 430] width 106 height 20
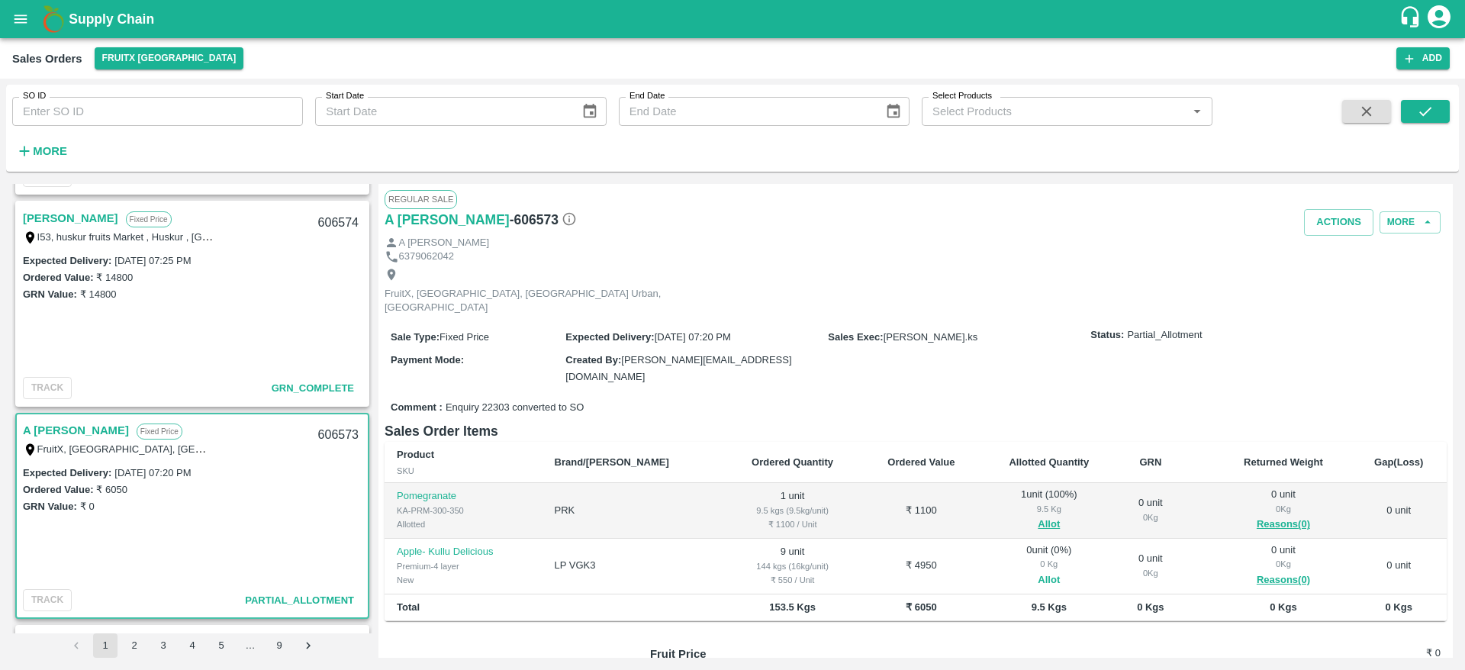
click at [1038, 572] on button "Allot" at bounding box center [1049, 581] width 22 height 18
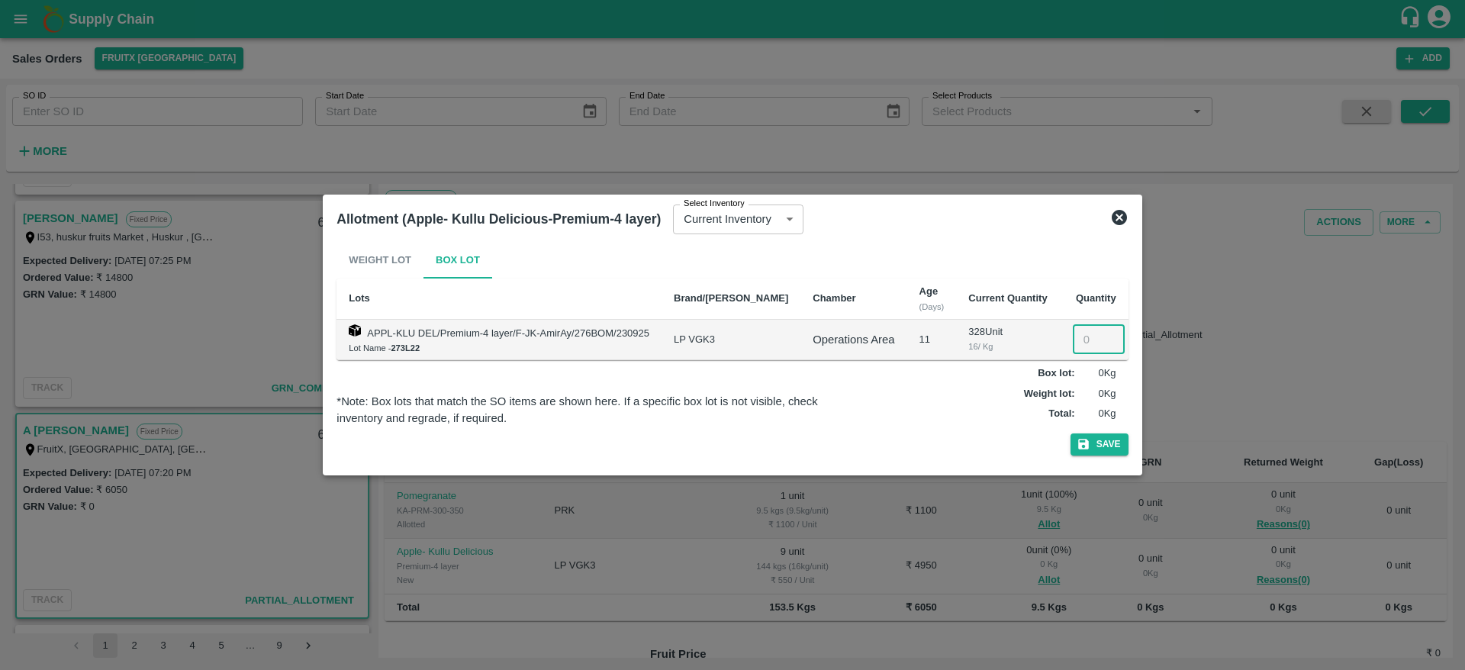
click at [1089, 330] on input "number" at bounding box center [1099, 339] width 52 height 29
type input "9"
click at [1071, 433] on button "Save" at bounding box center [1100, 444] width 58 height 22
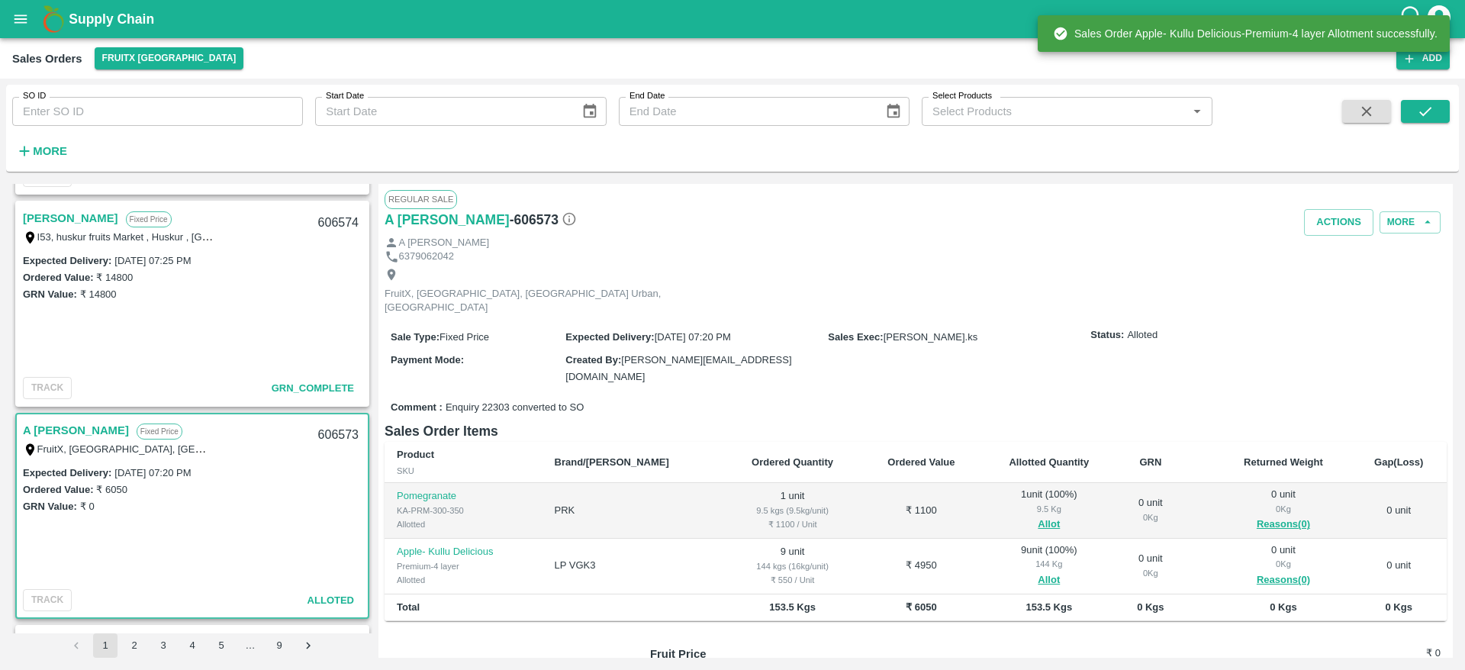
click at [327, 427] on div "606573" at bounding box center [338, 435] width 59 height 36
copy div "606573"
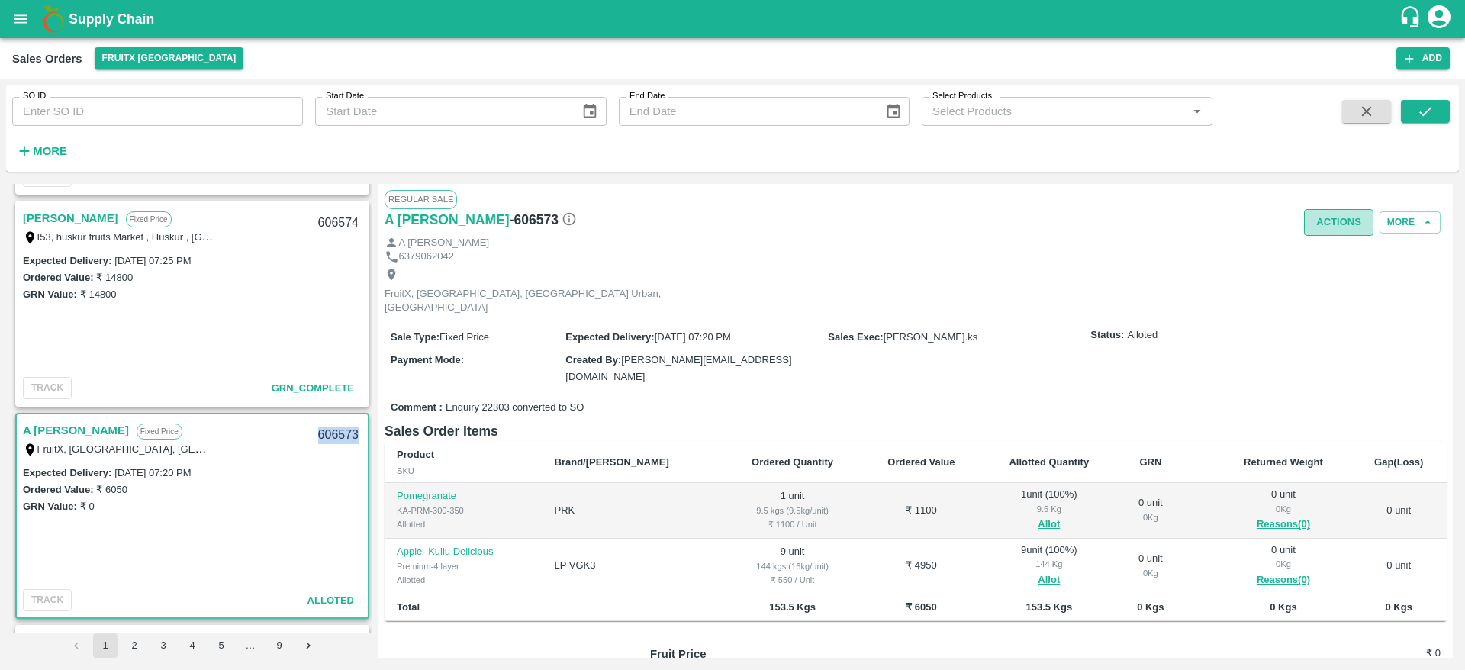
click at [1328, 209] on button "Actions" at bounding box center [1338, 222] width 69 height 27
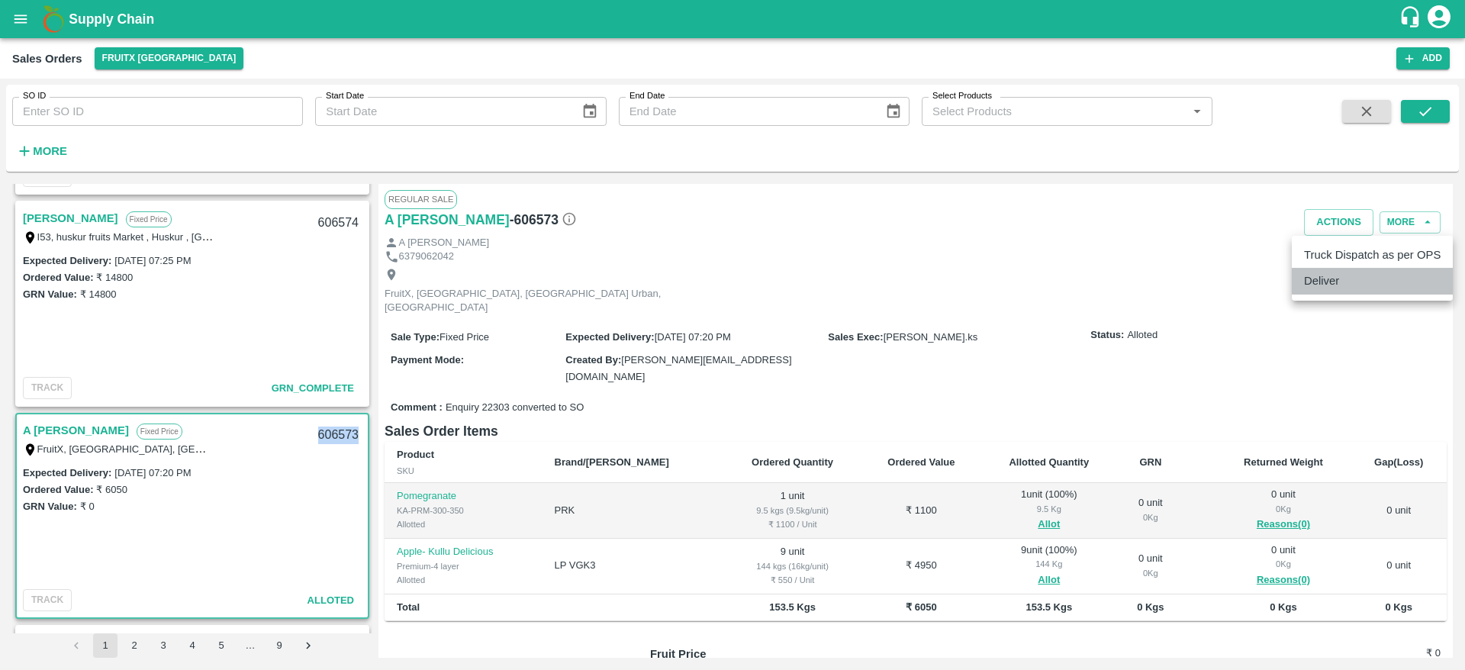
click at [1345, 273] on li "Deliver" at bounding box center [1372, 281] width 161 height 26
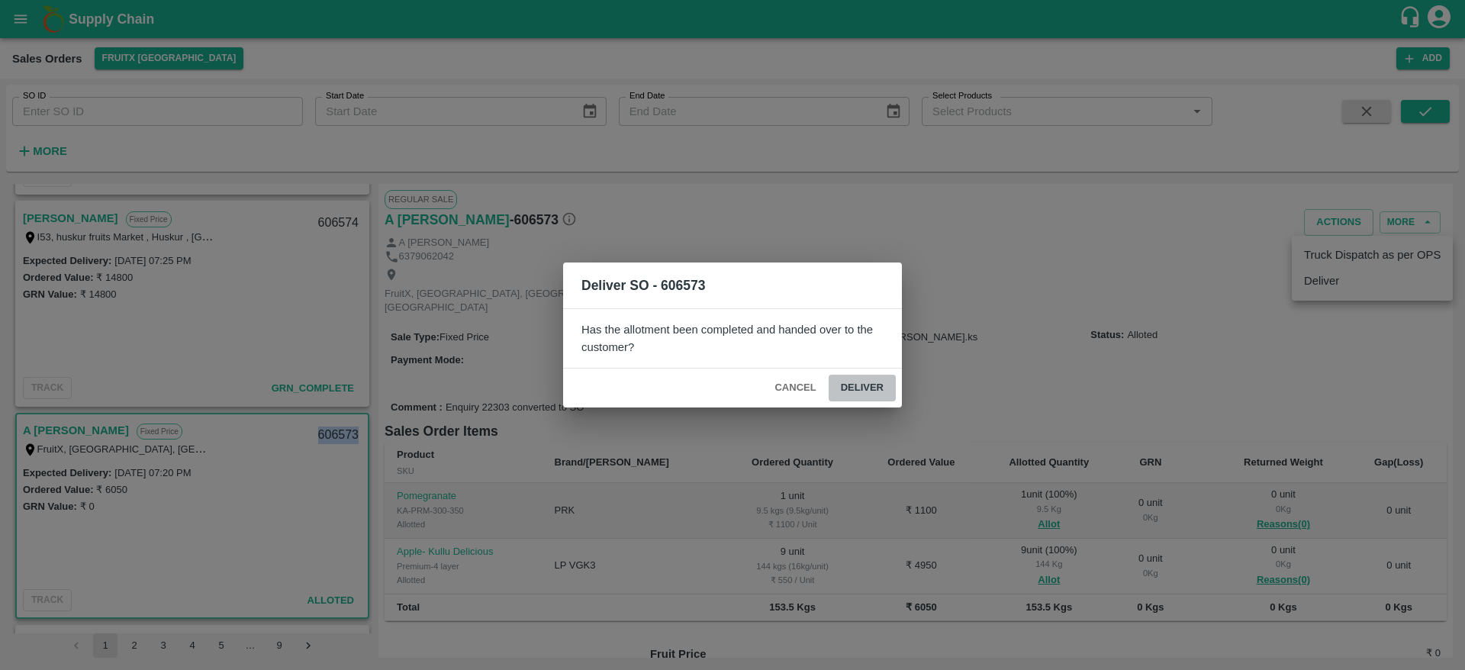
click at [860, 385] on button "Deliver" at bounding box center [862, 388] width 67 height 27
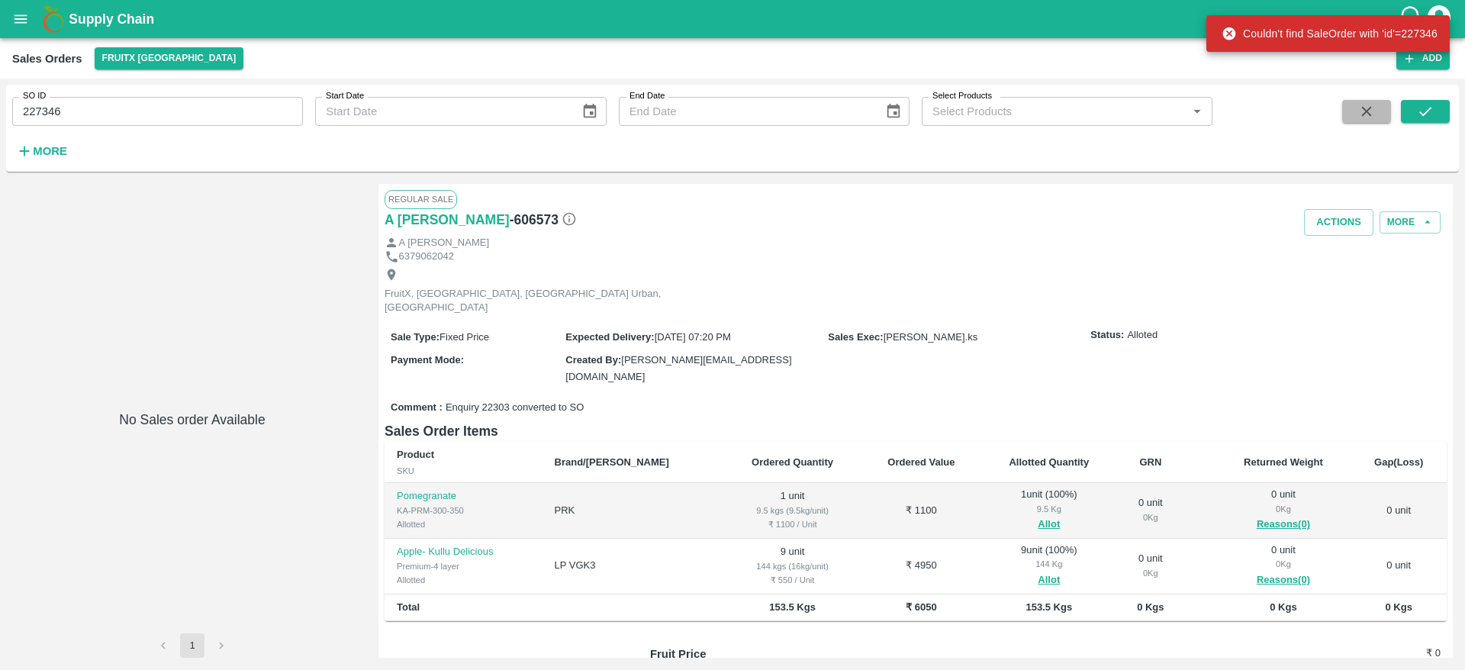
click at [1358, 118] on icon "button" at bounding box center [1366, 111] width 17 height 17
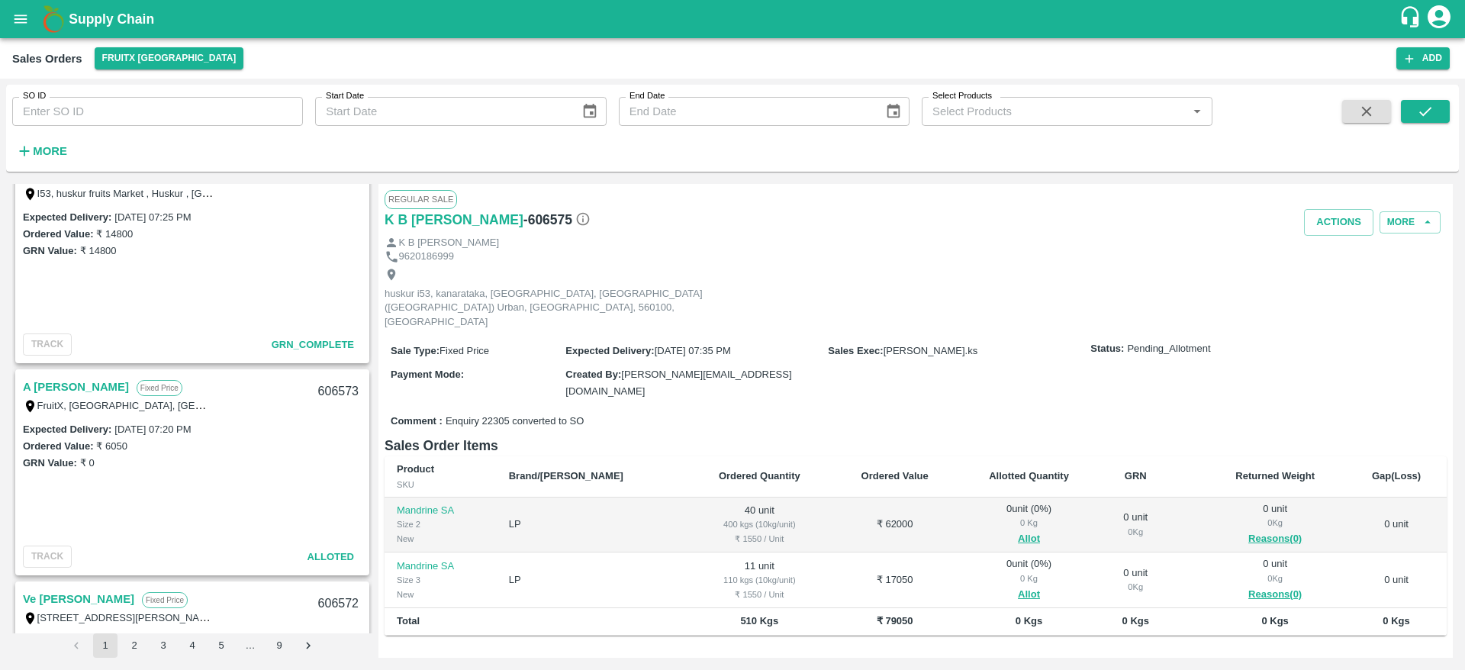
scroll to position [251, 0]
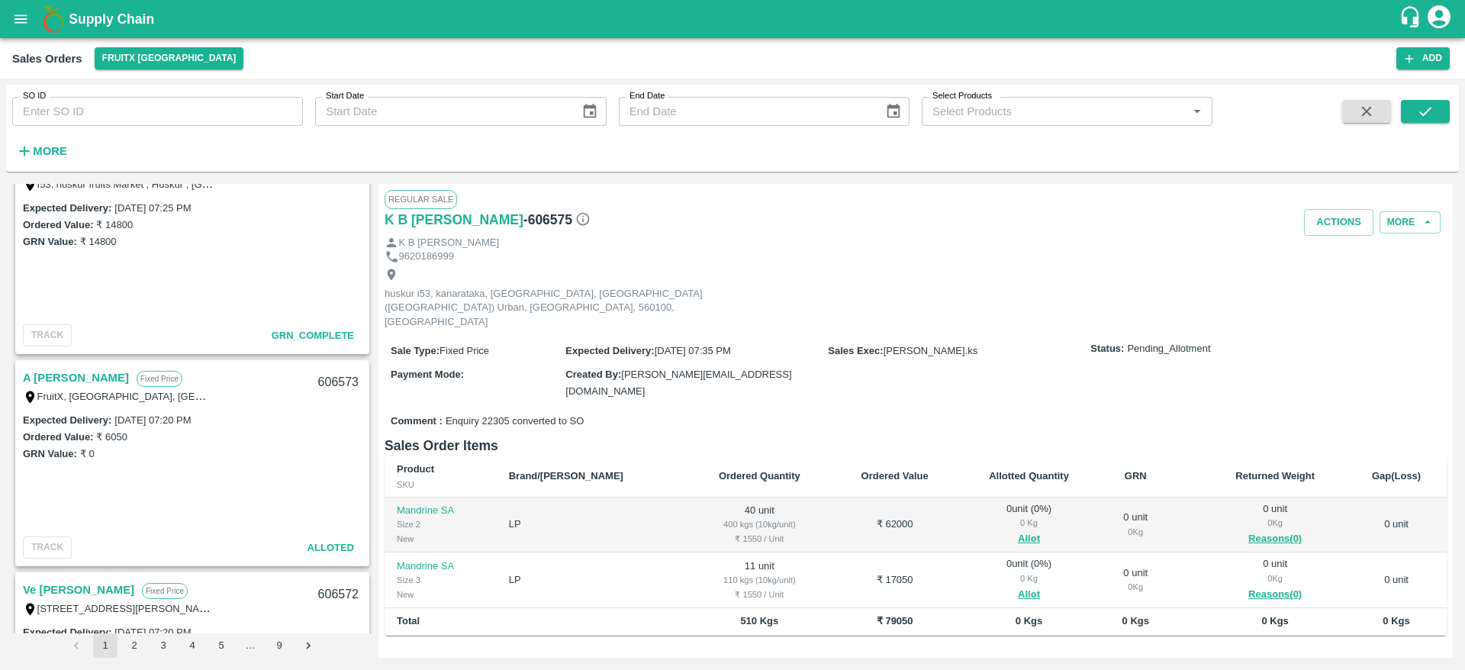
click at [63, 379] on link "A [PERSON_NAME]" at bounding box center [76, 378] width 106 height 20
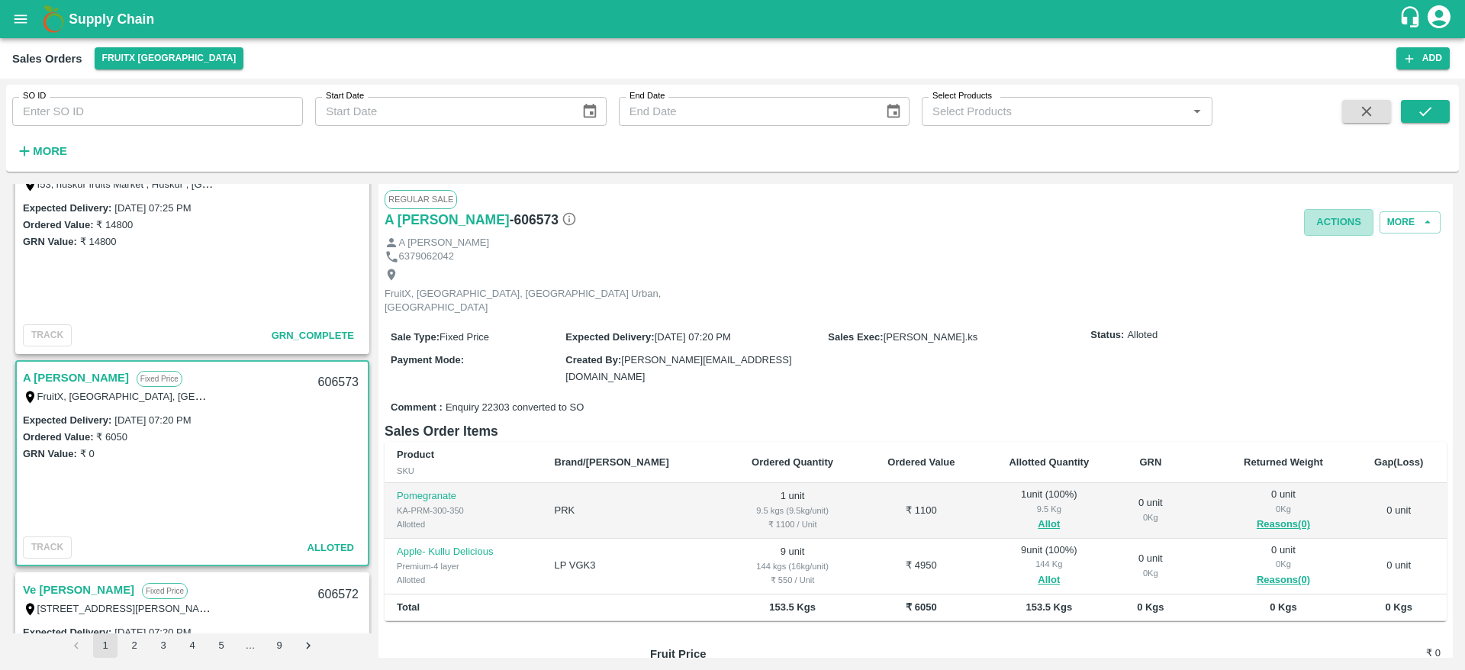
click at [1314, 221] on button "Actions" at bounding box center [1338, 222] width 69 height 27
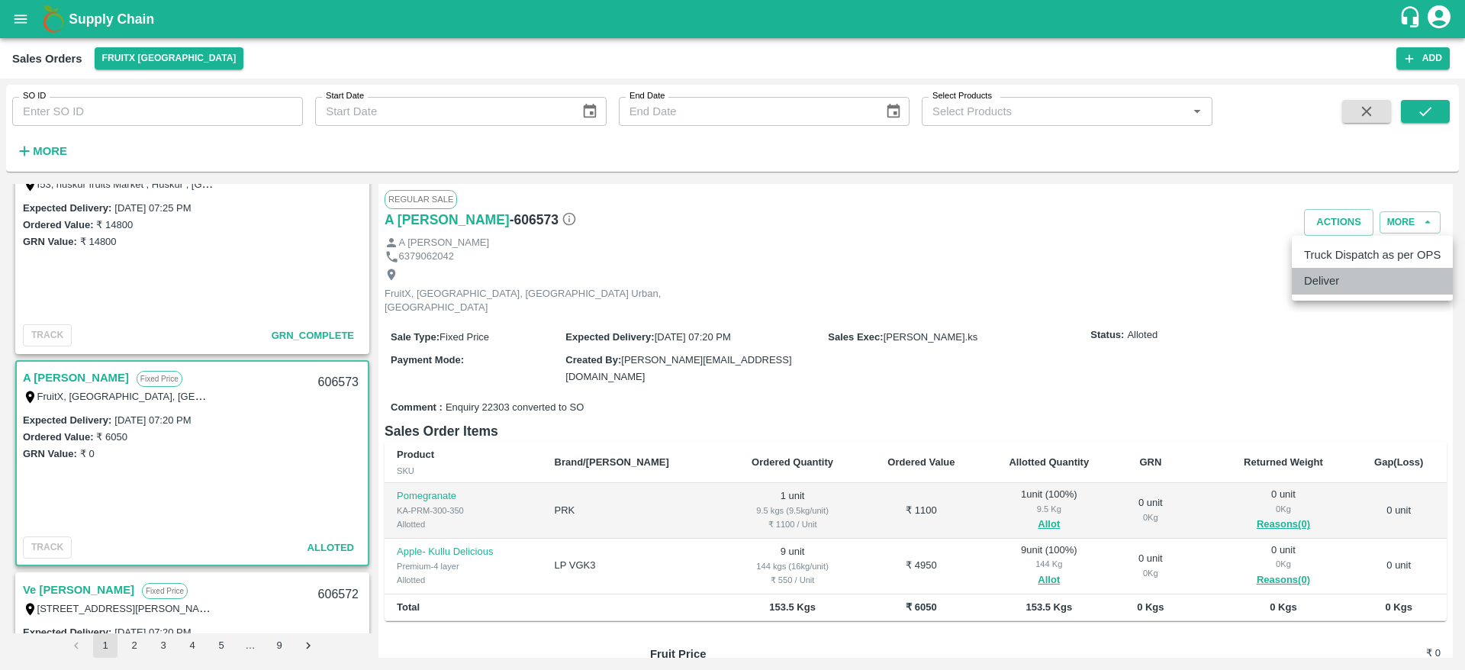
click at [1331, 280] on li "Deliver" at bounding box center [1372, 281] width 161 height 26
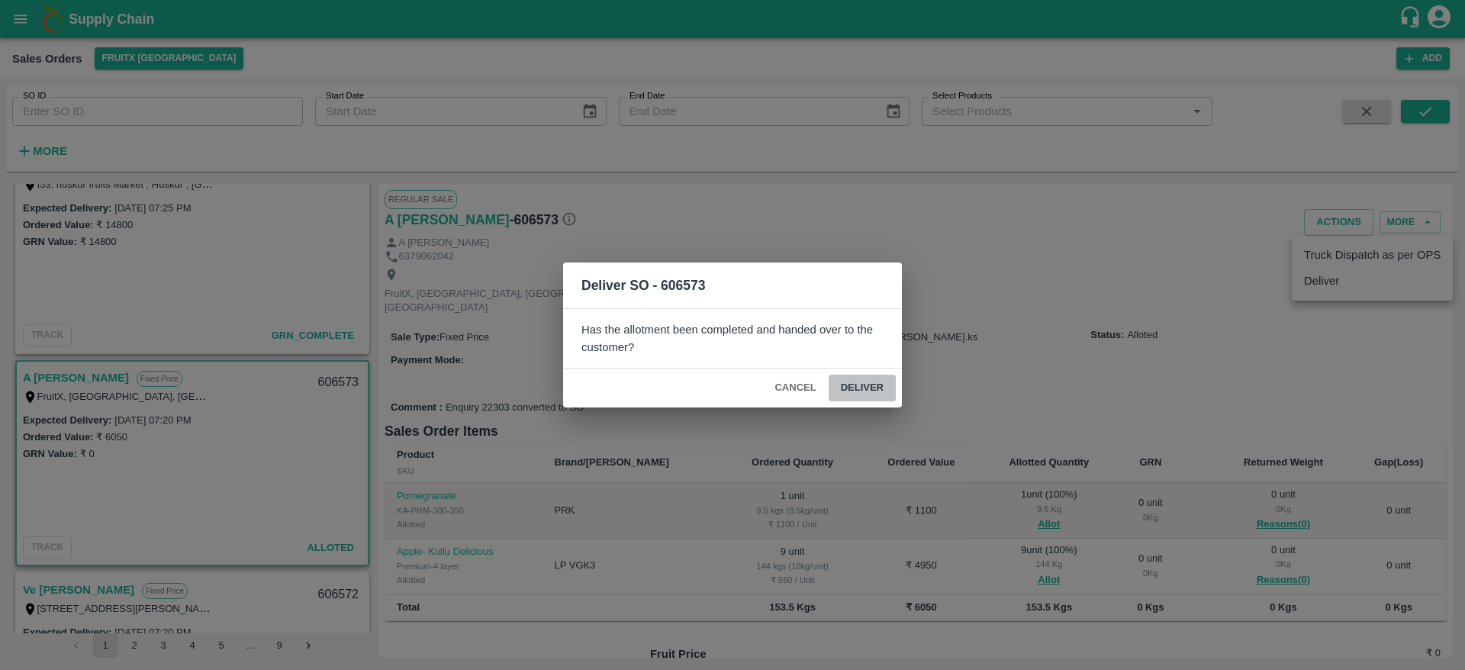
click at [870, 379] on button "Deliver" at bounding box center [862, 388] width 67 height 27
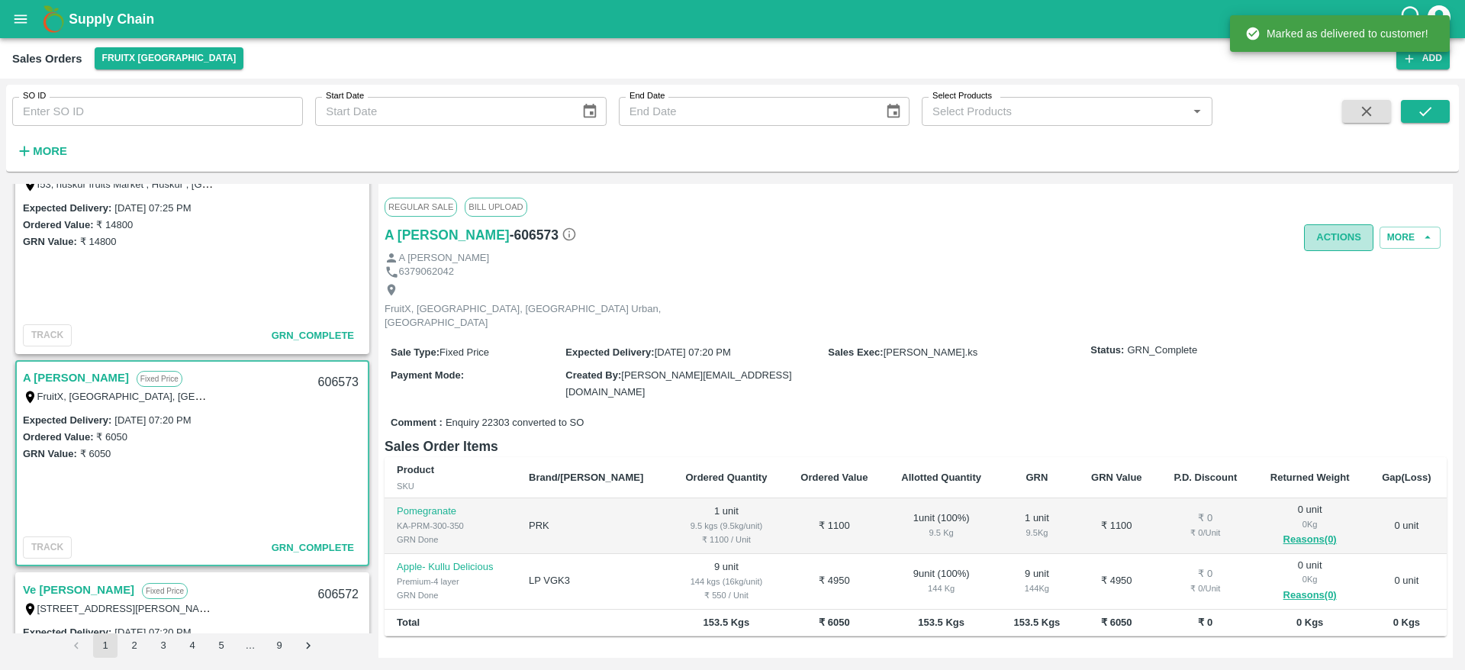
click at [1346, 235] on button "Actions" at bounding box center [1338, 237] width 69 height 27
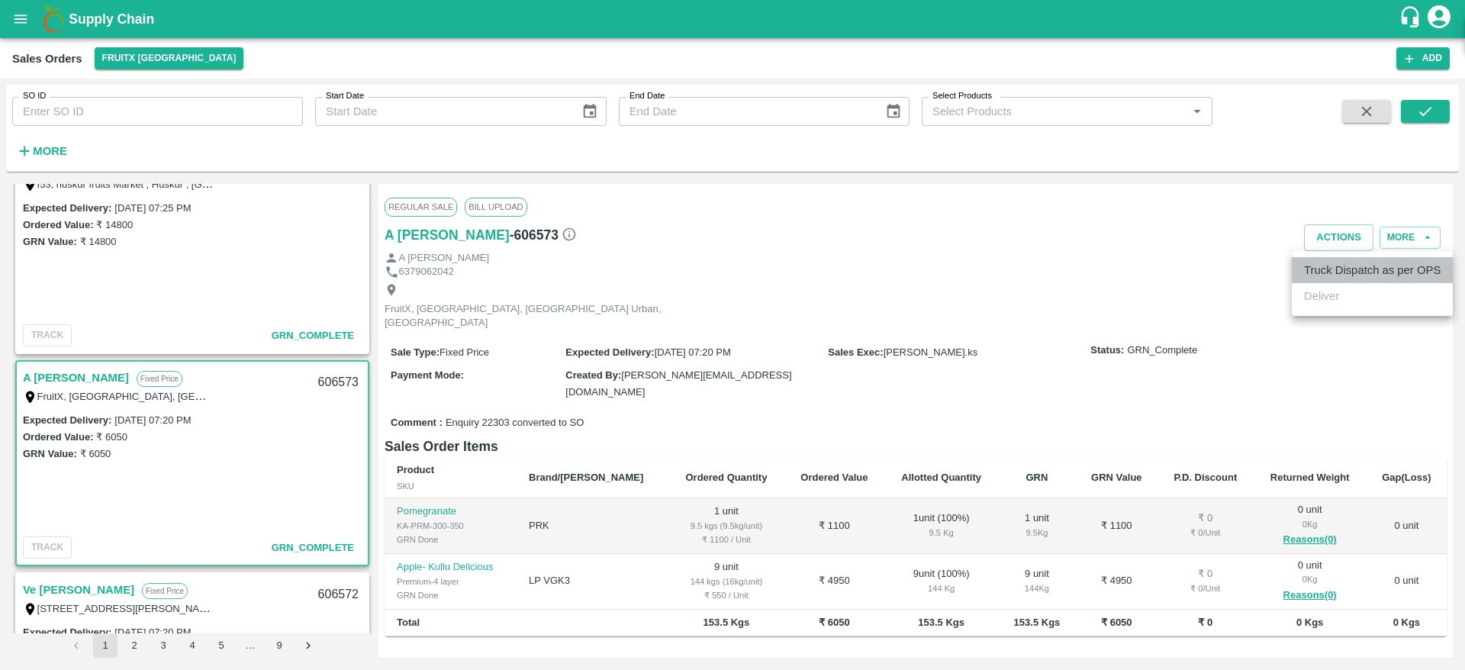
click at [1323, 263] on li "Truck Dispatch as per OPS" at bounding box center [1372, 270] width 161 height 26
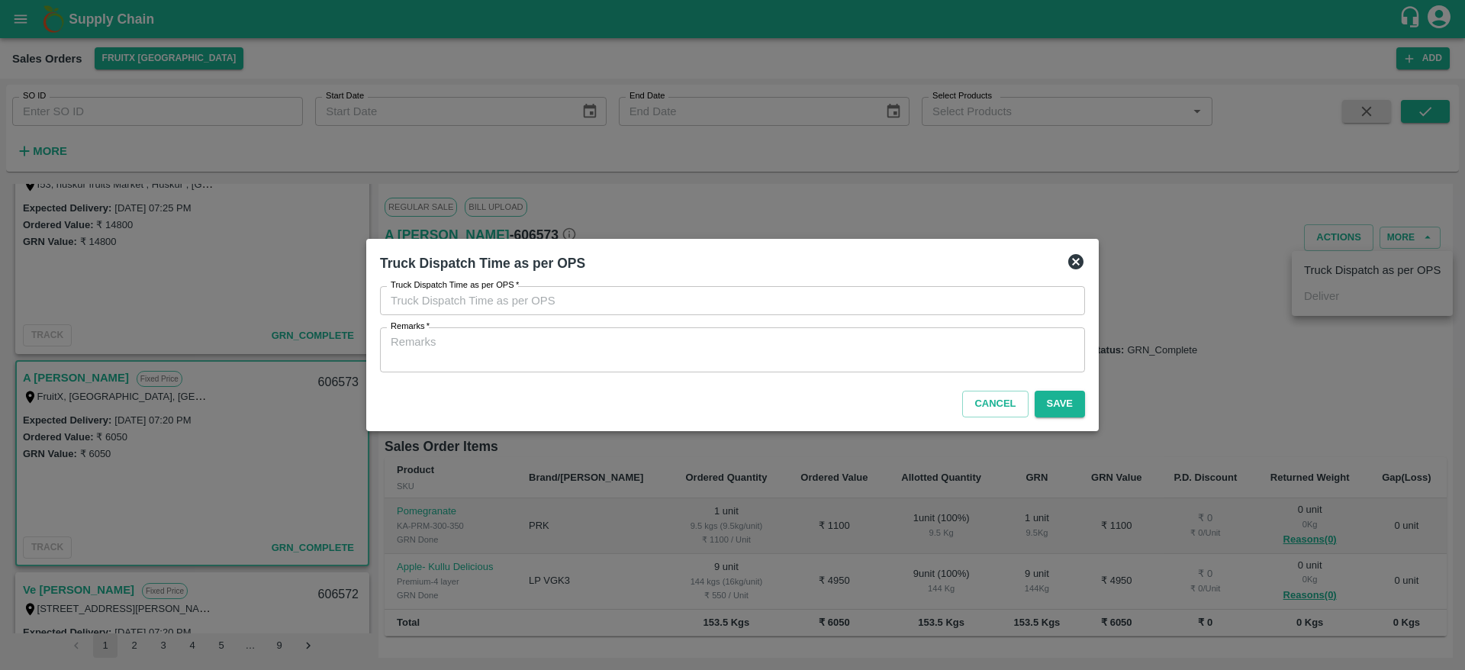
type input "04/10/2025 07:35 PM"
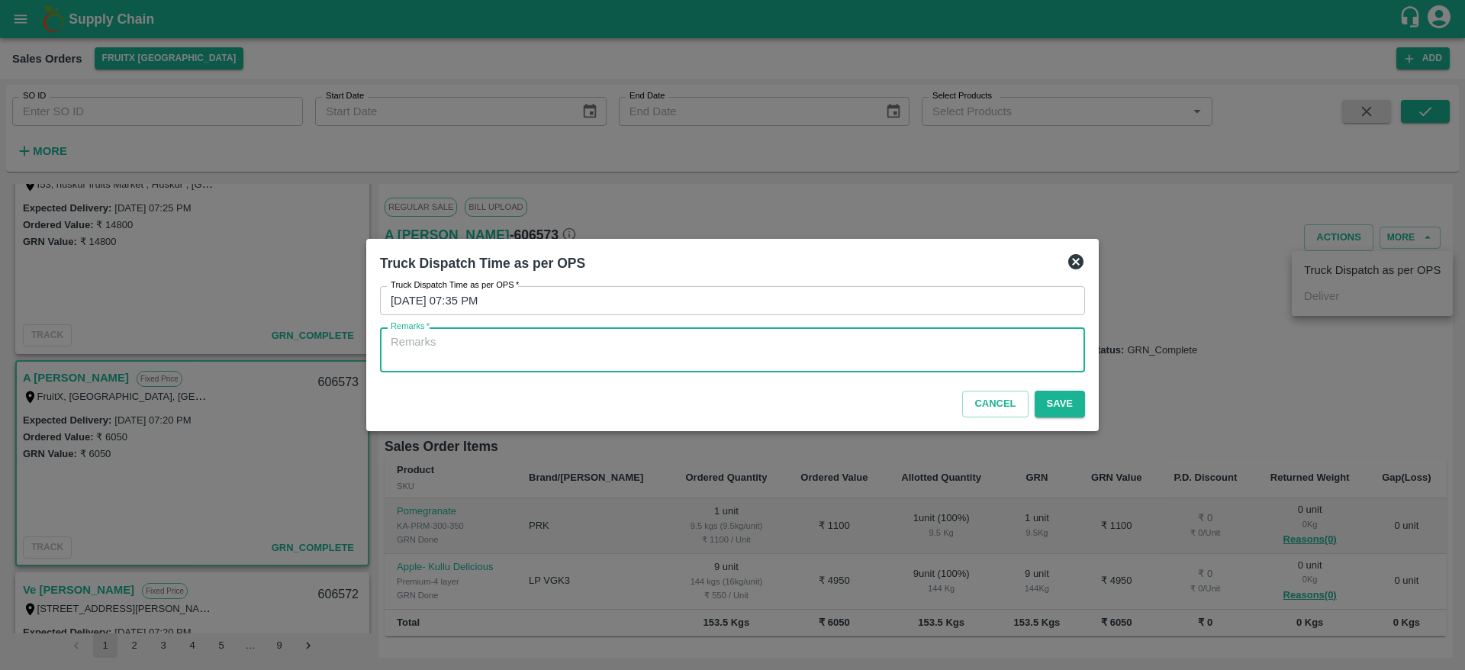
click at [933, 349] on textarea "Remarks   *" at bounding box center [733, 350] width 684 height 32
type textarea "OTD"
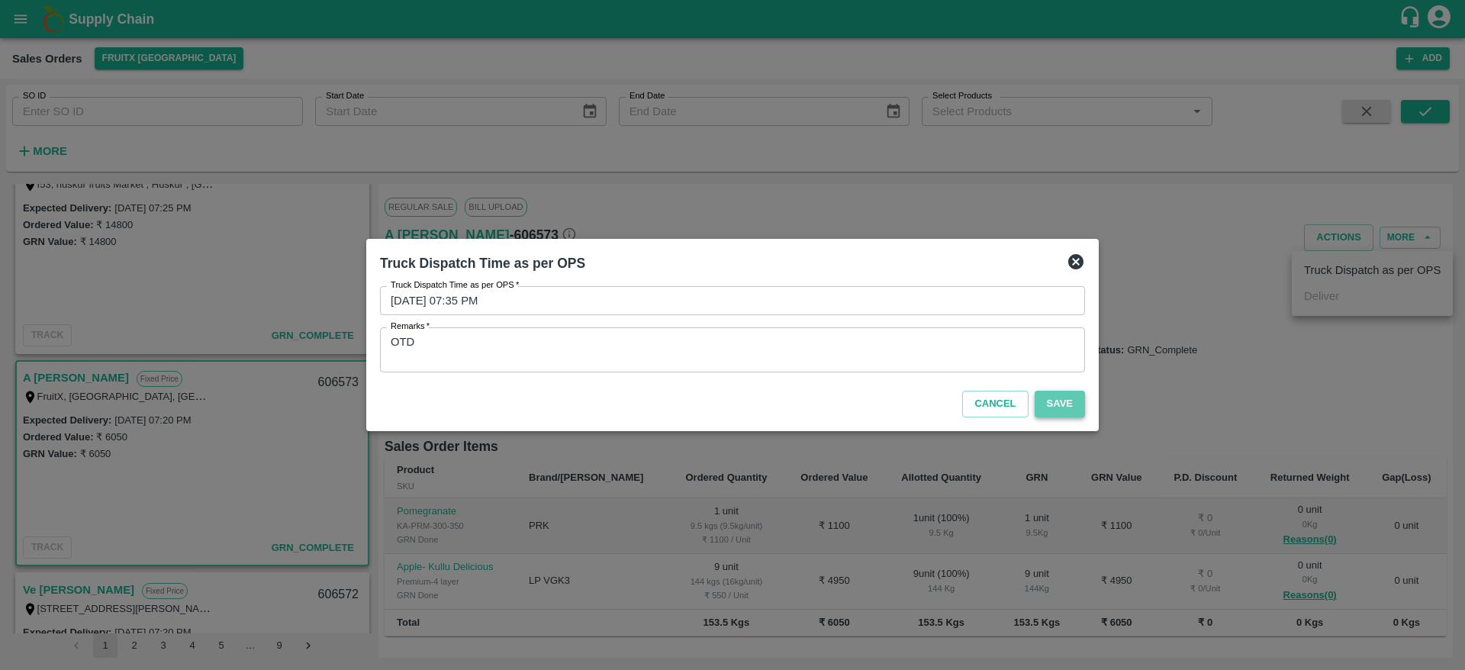
click at [1052, 395] on button "Save" at bounding box center [1060, 404] width 50 height 27
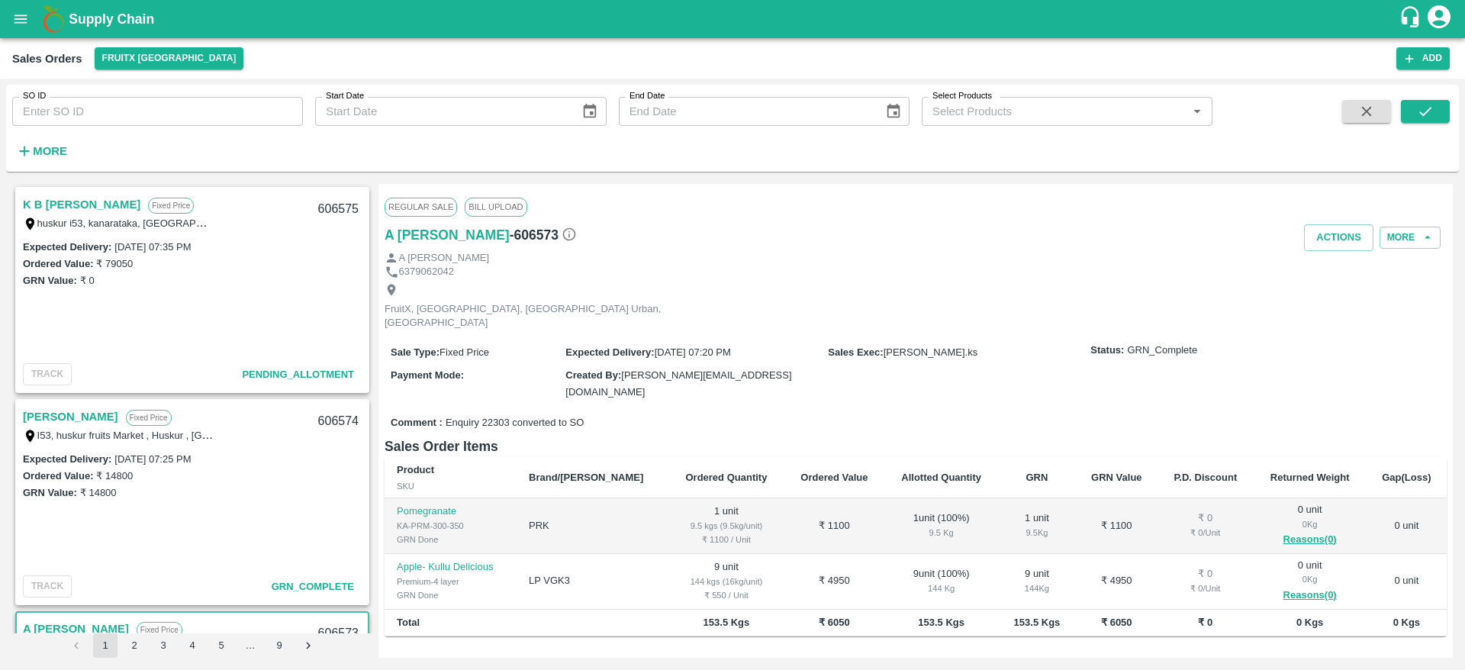
click at [76, 206] on link "K B [PERSON_NAME]" at bounding box center [82, 205] width 118 height 20
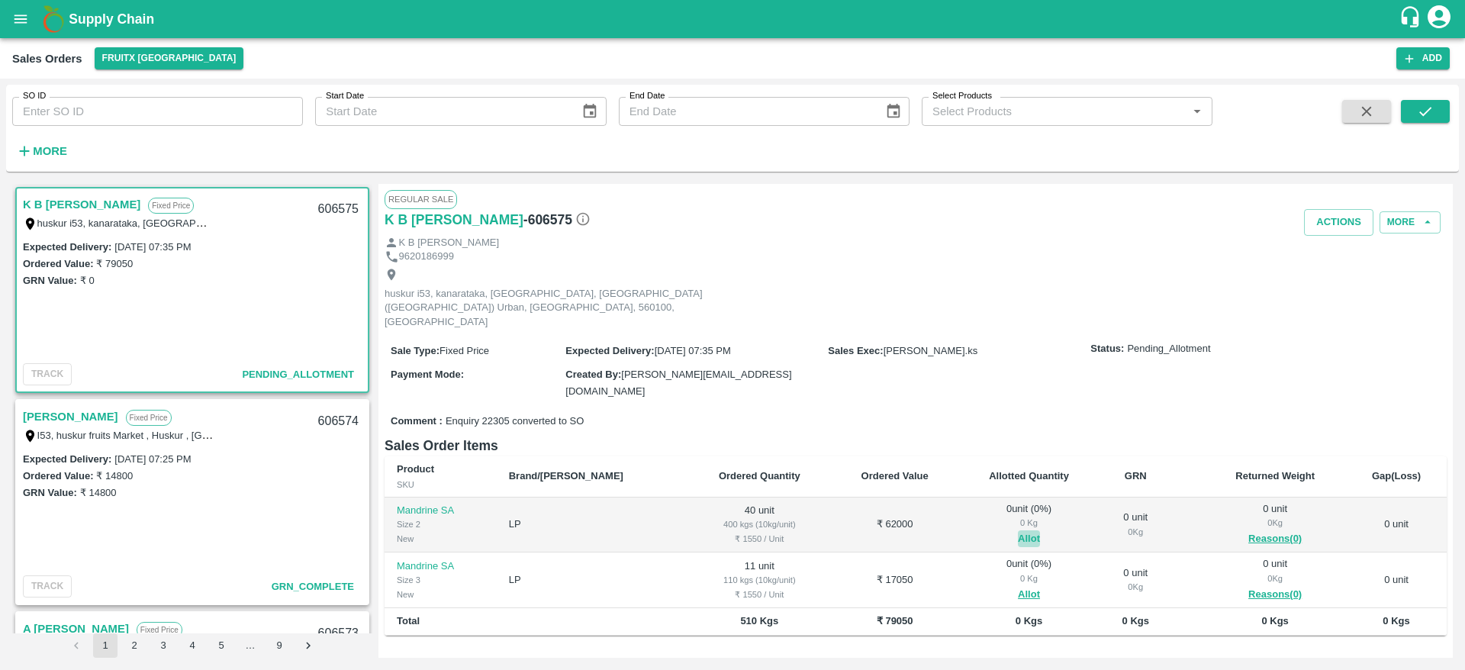
click at [1018, 530] on button "Allot" at bounding box center [1029, 539] width 22 height 18
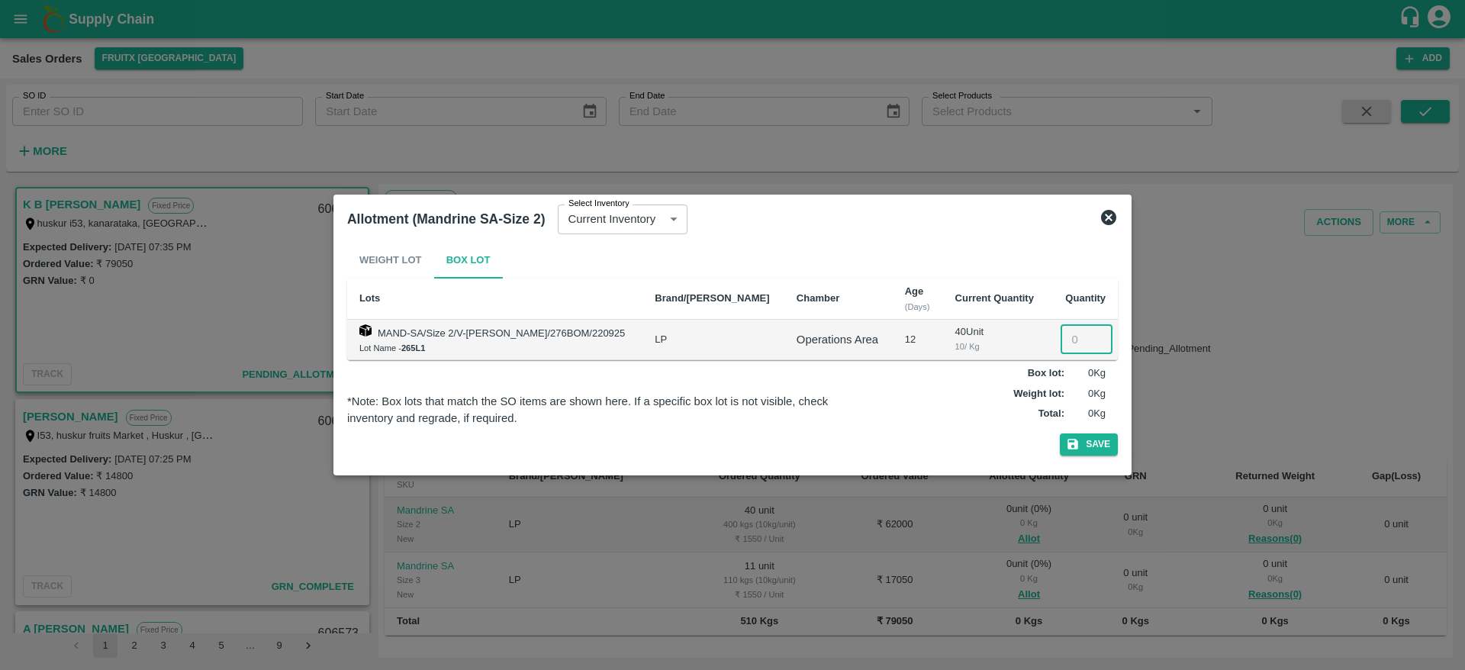
click at [1061, 350] on input "number" at bounding box center [1087, 339] width 52 height 29
type input "40"
click at [1060, 433] on button "Save" at bounding box center [1089, 444] width 58 height 22
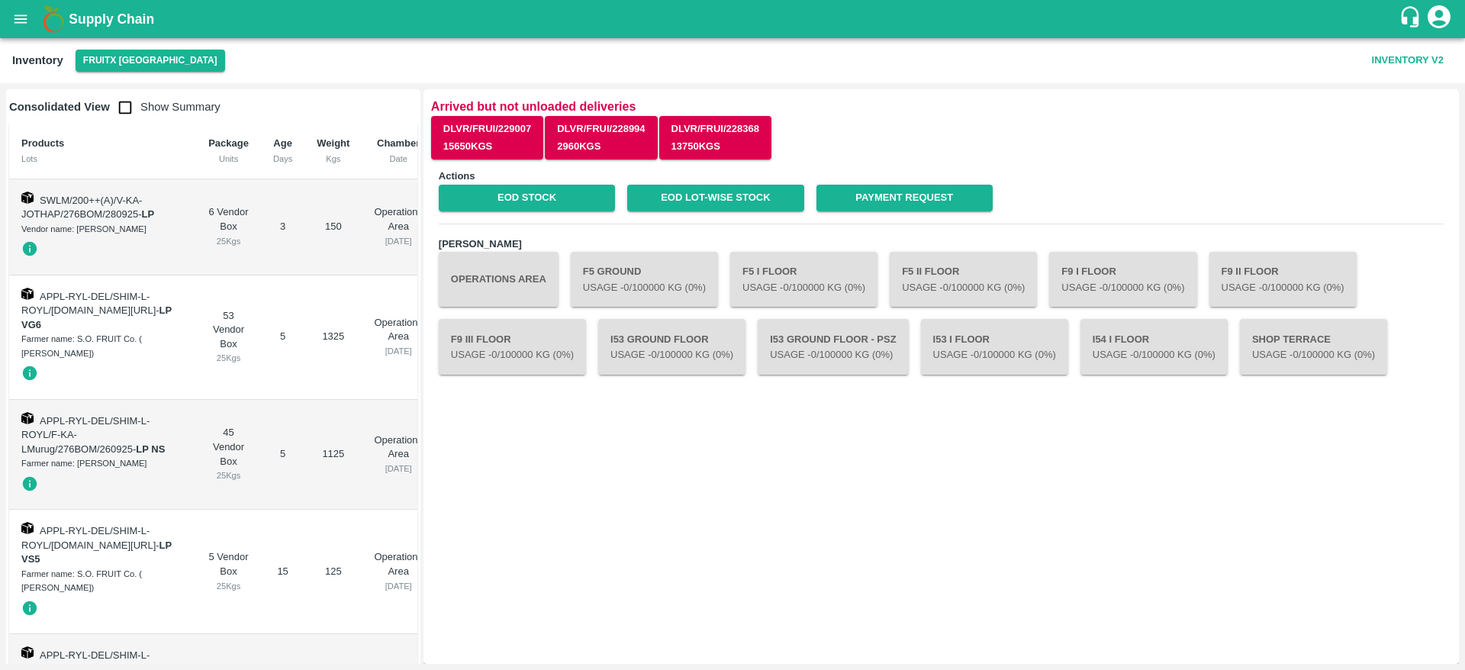
click at [19, 8] on button "open drawer" at bounding box center [20, 19] width 35 height 35
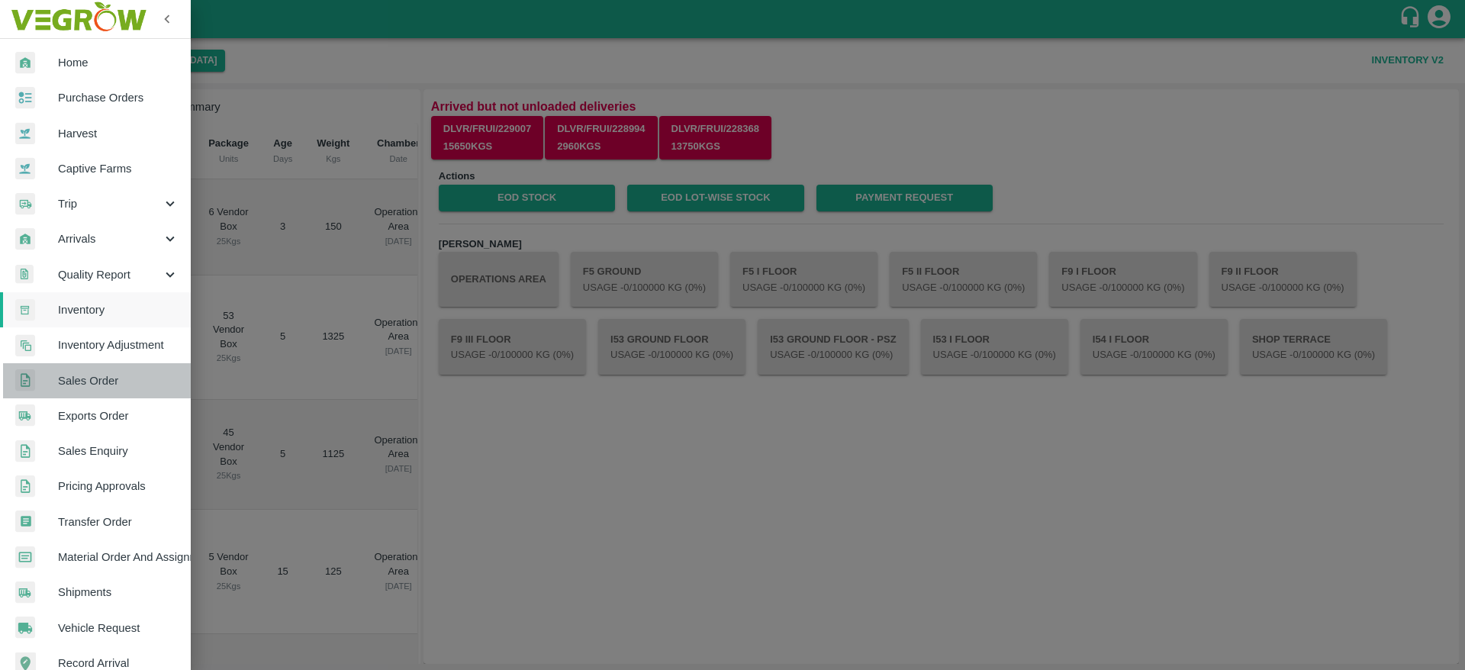
click at [100, 387] on span "Sales Order" at bounding box center [118, 380] width 121 height 17
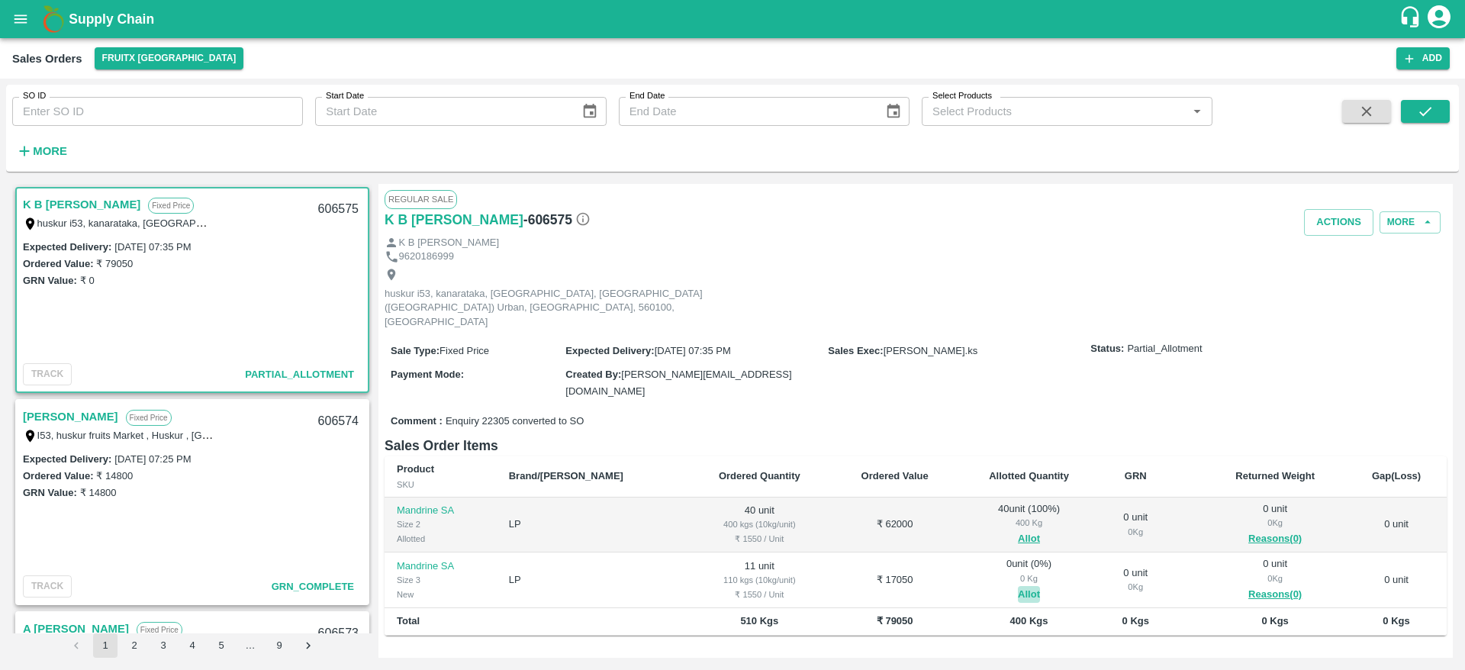
click at [1018, 586] on button "Allot" at bounding box center [1029, 595] width 22 height 18
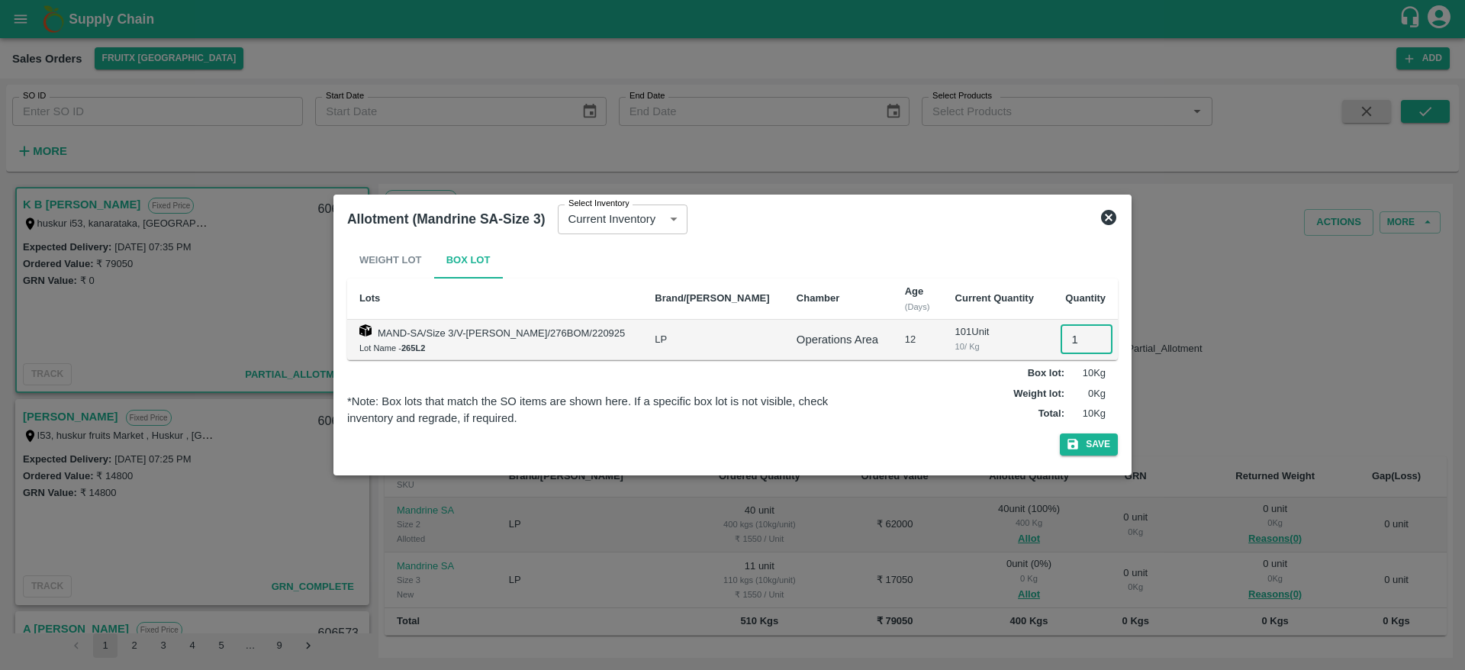
click at [1066, 336] on input "1" at bounding box center [1087, 339] width 52 height 29
type input "11"
click at [1060, 433] on button "Save" at bounding box center [1089, 444] width 58 height 22
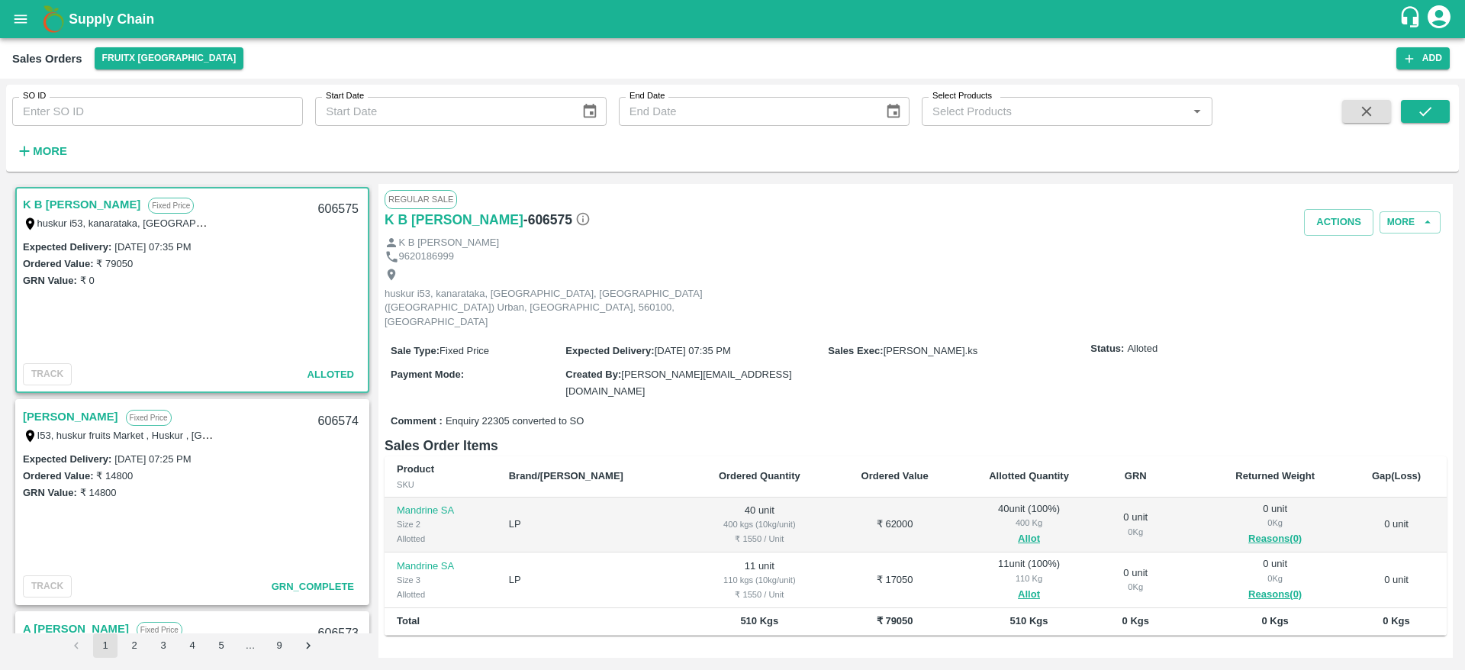
click at [342, 206] on div "606575" at bounding box center [338, 210] width 59 height 36
copy div "606575"
click at [1335, 217] on button "Actions" at bounding box center [1338, 222] width 69 height 27
click at [1317, 275] on li "Deliver" at bounding box center [1372, 281] width 161 height 26
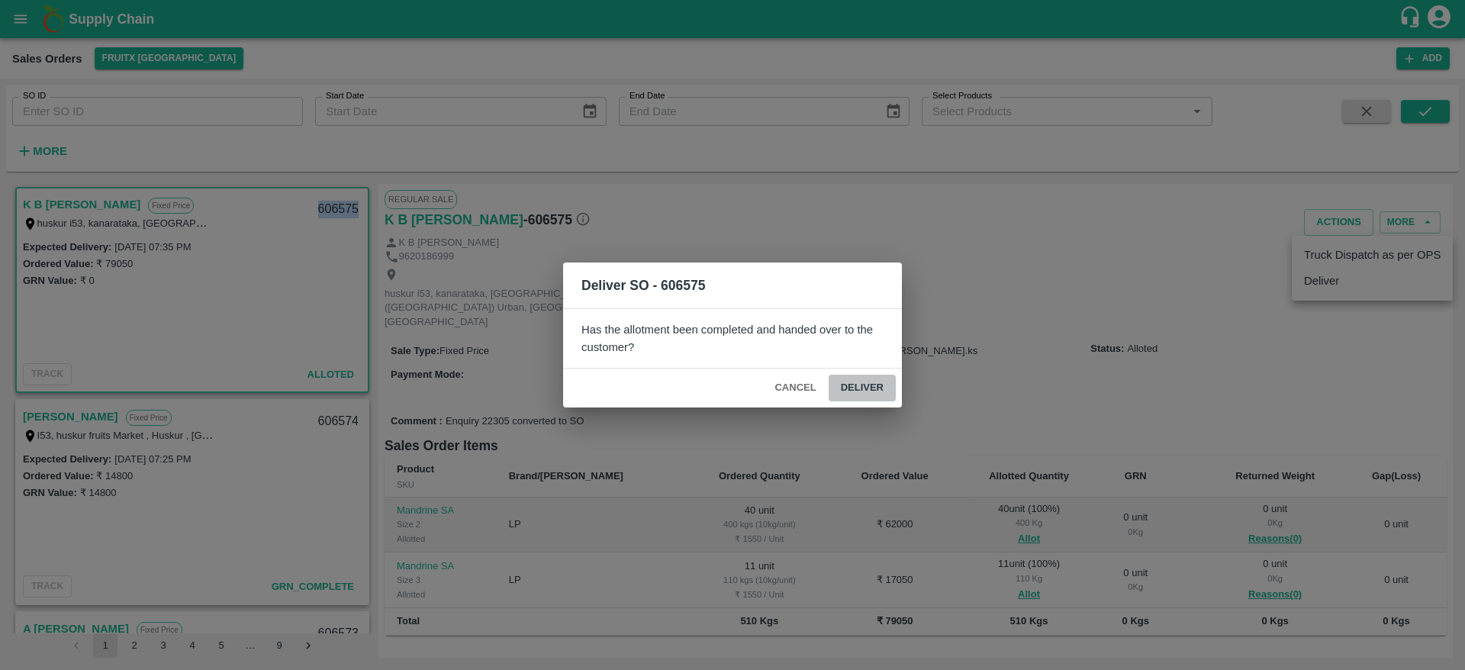
click at [874, 388] on button "Deliver" at bounding box center [862, 388] width 67 height 27
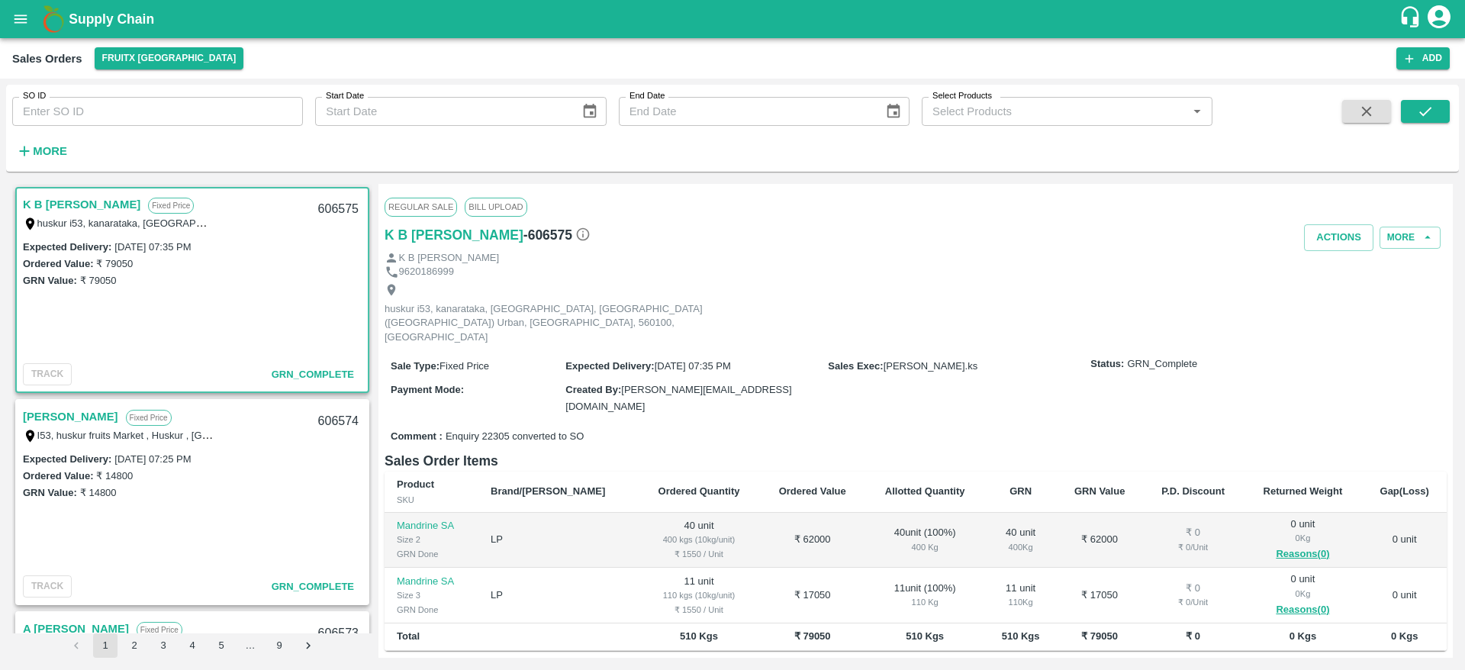
click at [325, 211] on div "606575" at bounding box center [338, 210] width 59 height 36
copy div "606575"
click at [1346, 246] on button "Actions" at bounding box center [1338, 237] width 69 height 27
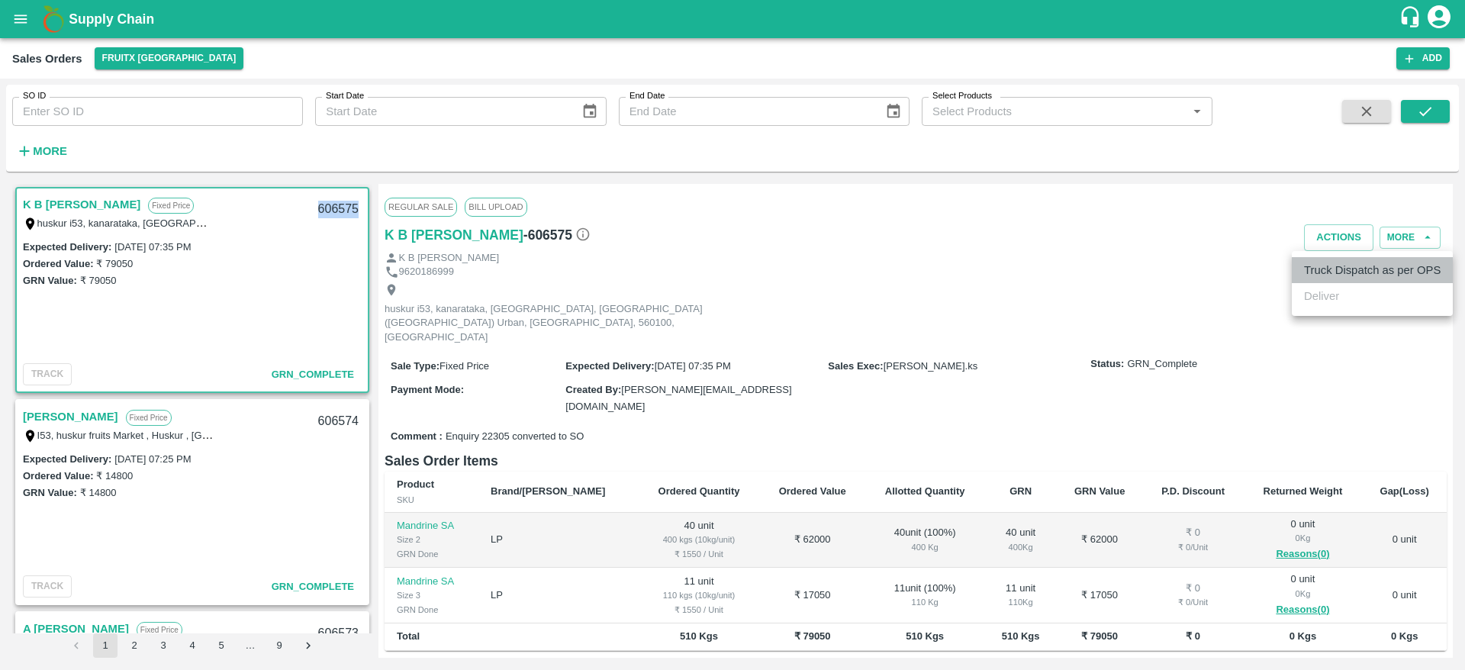
click at [1342, 269] on li "Truck Dispatch as per OPS" at bounding box center [1372, 270] width 161 height 26
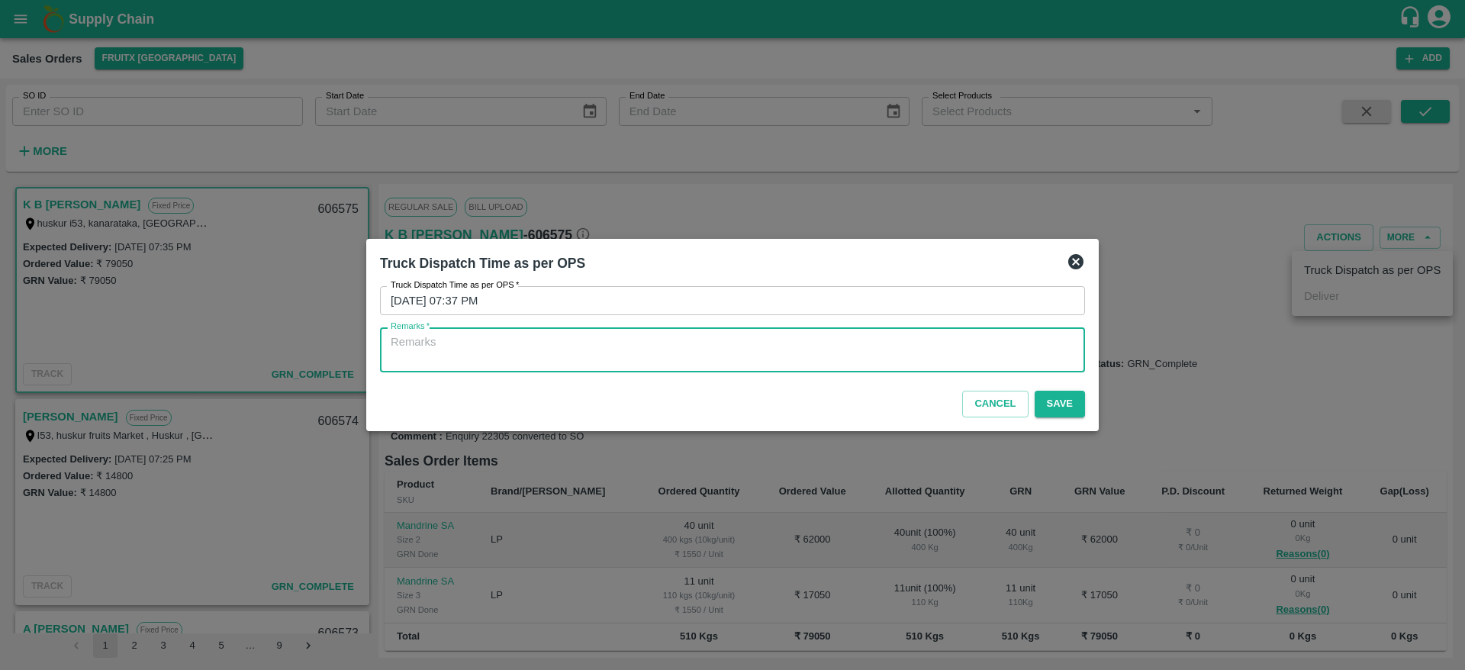
click at [765, 354] on textarea "Remarks   *" at bounding box center [733, 350] width 684 height 32
type textarea "otd"
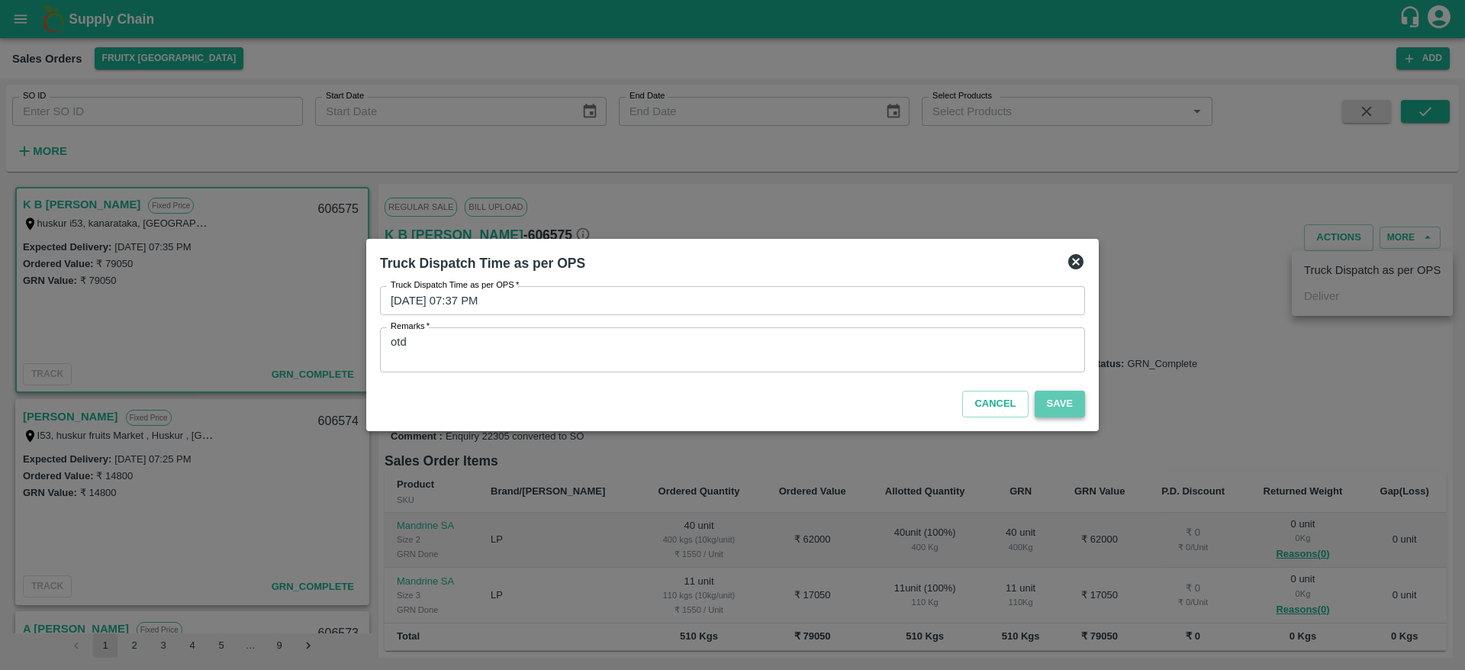
click at [1076, 403] on button "Save" at bounding box center [1060, 404] width 50 height 27
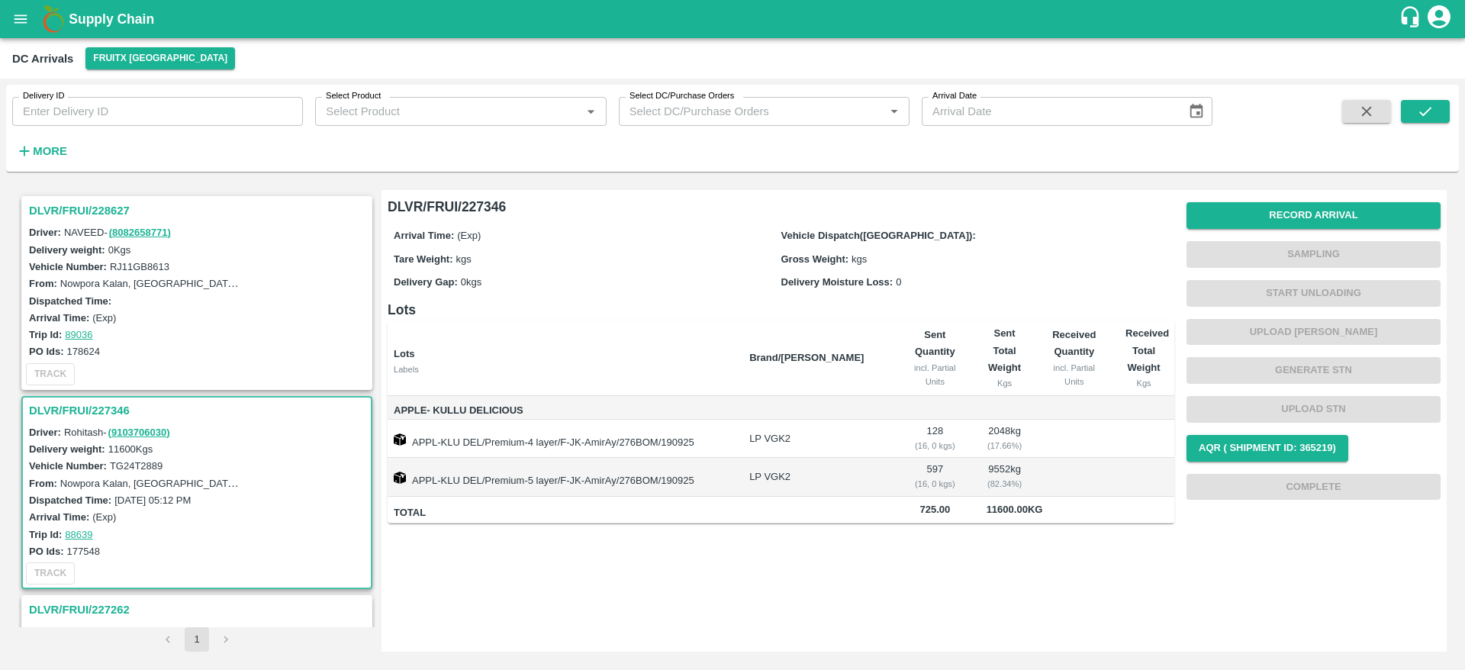
scroll to position [205, 0]
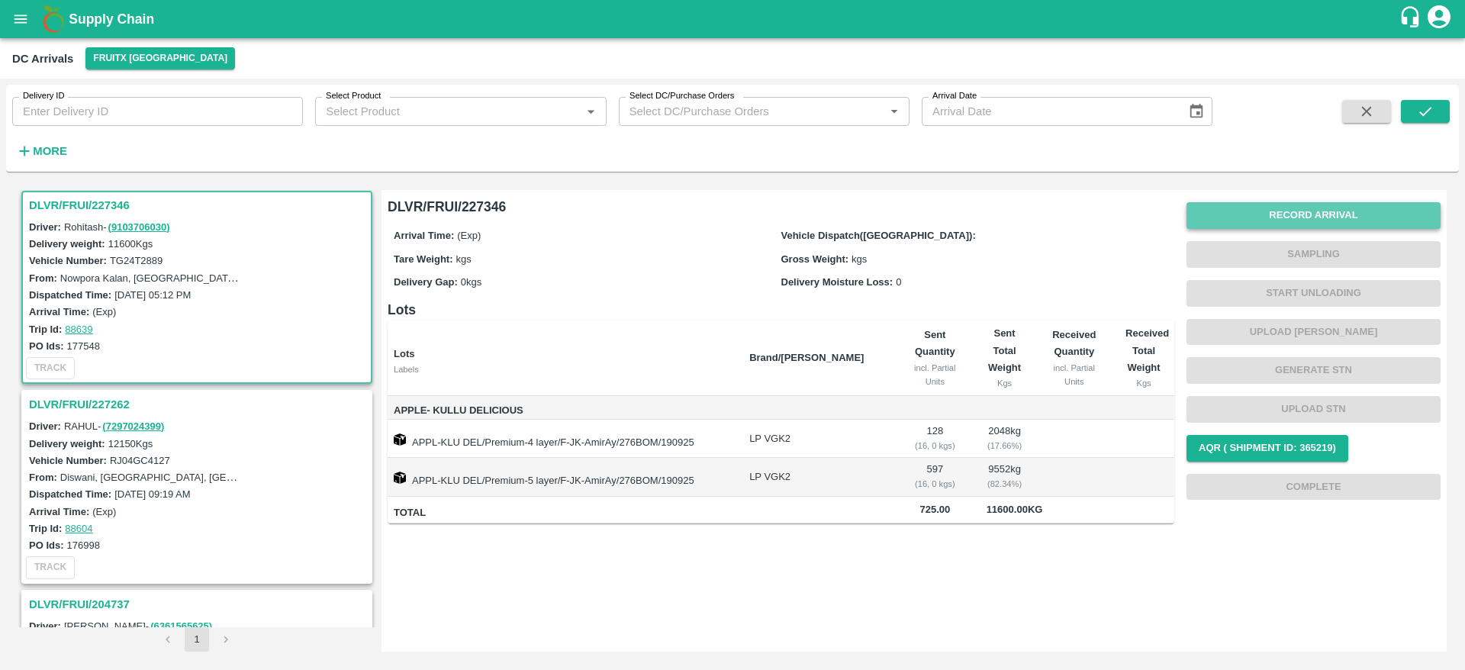
click at [1324, 218] on button "Record Arrival" at bounding box center [1314, 215] width 254 height 27
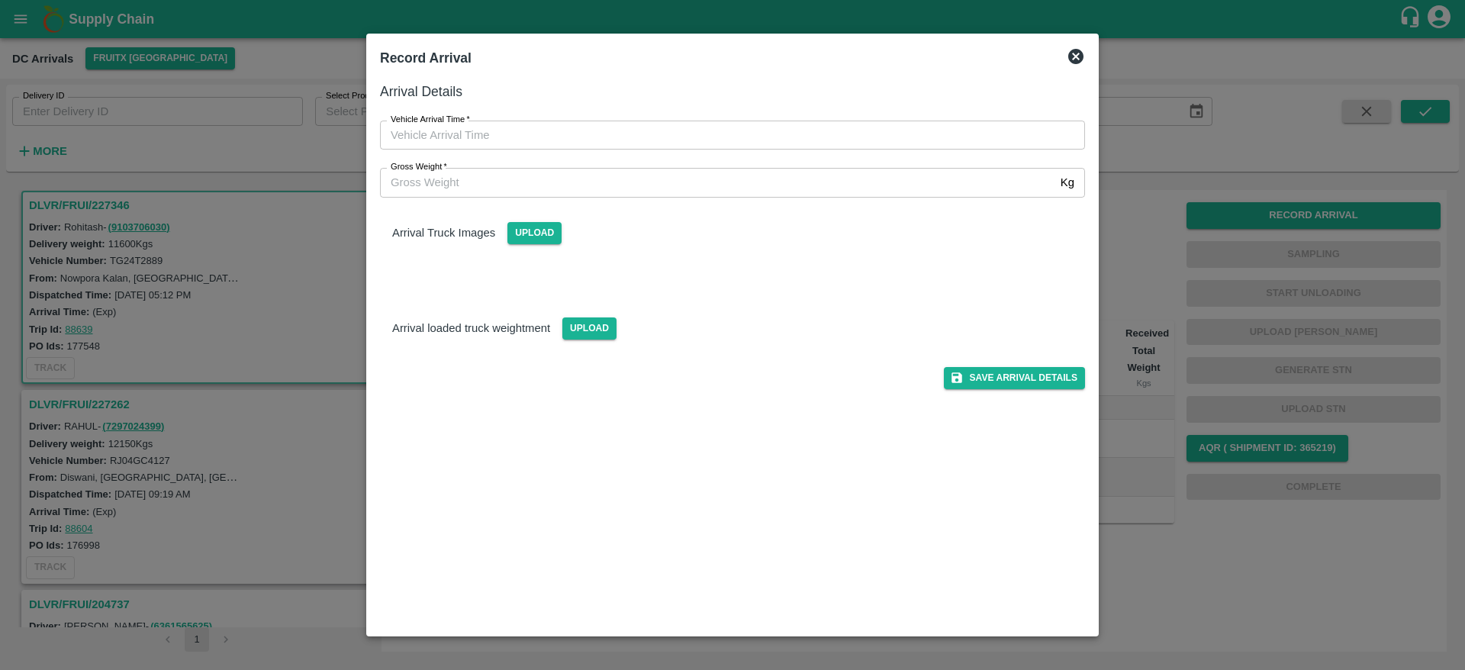
type input "DD/MM/YYYY hh:mm aa"
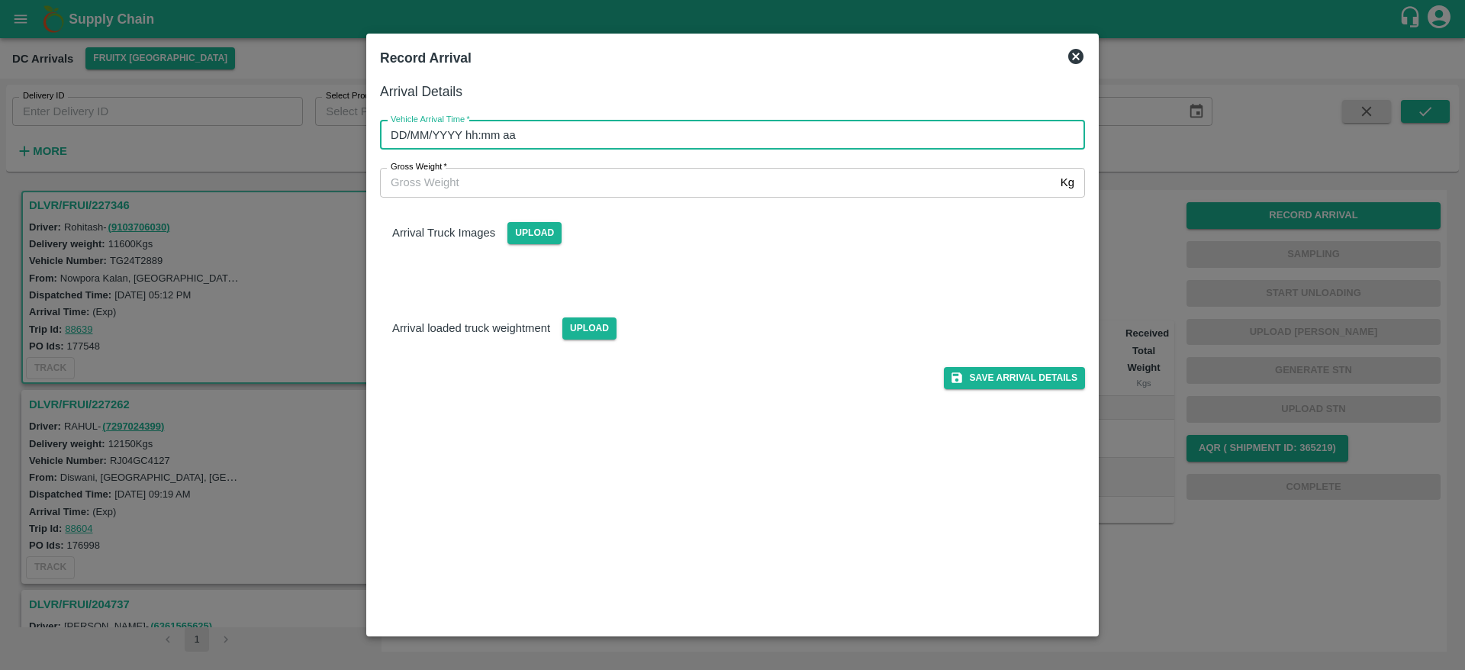
click at [647, 140] on input "DD/MM/YYYY hh:mm aa" at bounding box center [727, 135] width 694 height 29
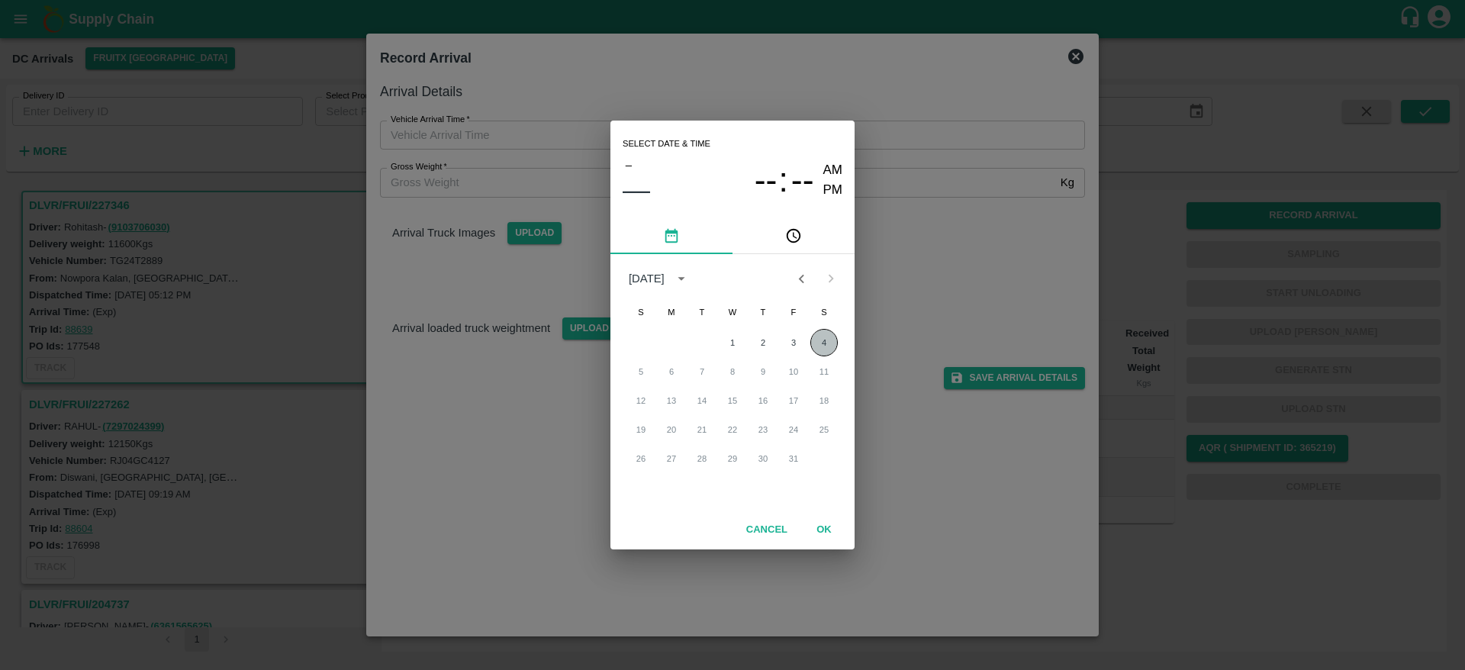
click at [823, 337] on button "4" at bounding box center [823, 342] width 27 height 27
type input "04/10/2025 12:00 AM"
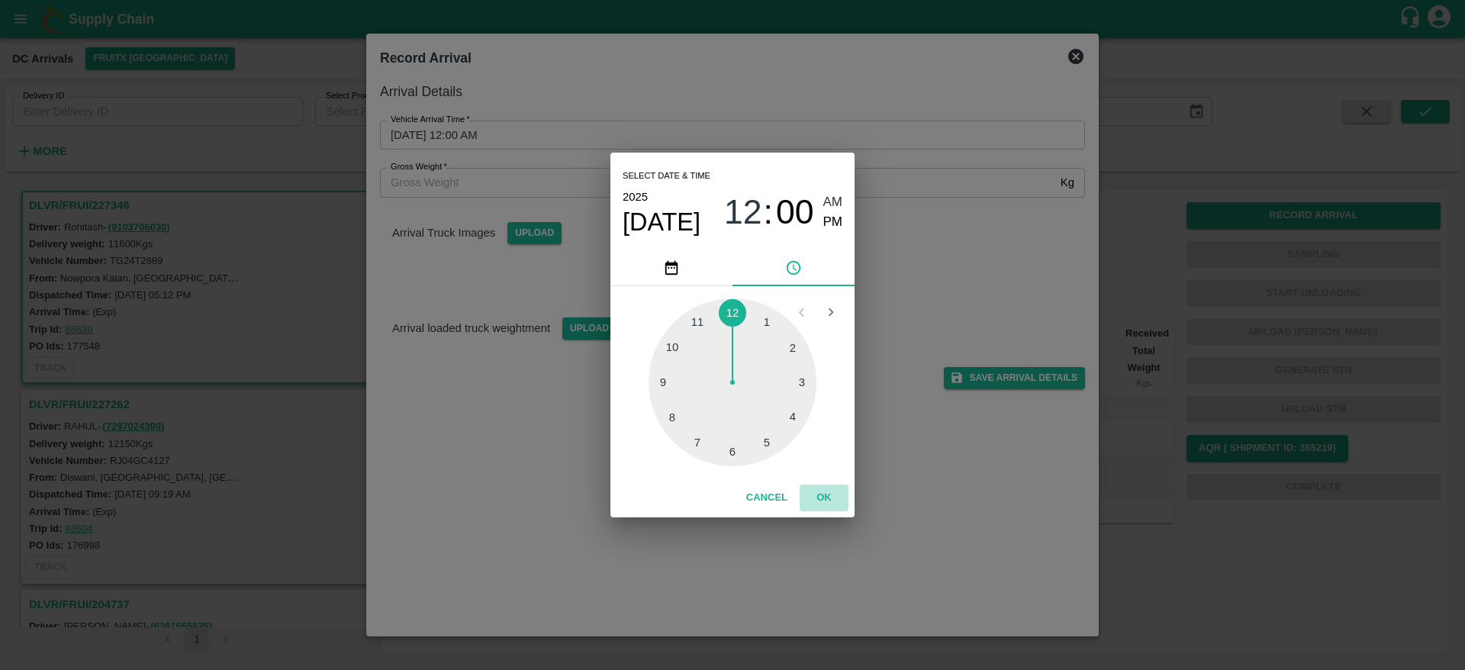
click at [826, 493] on button "OK" at bounding box center [824, 498] width 49 height 27
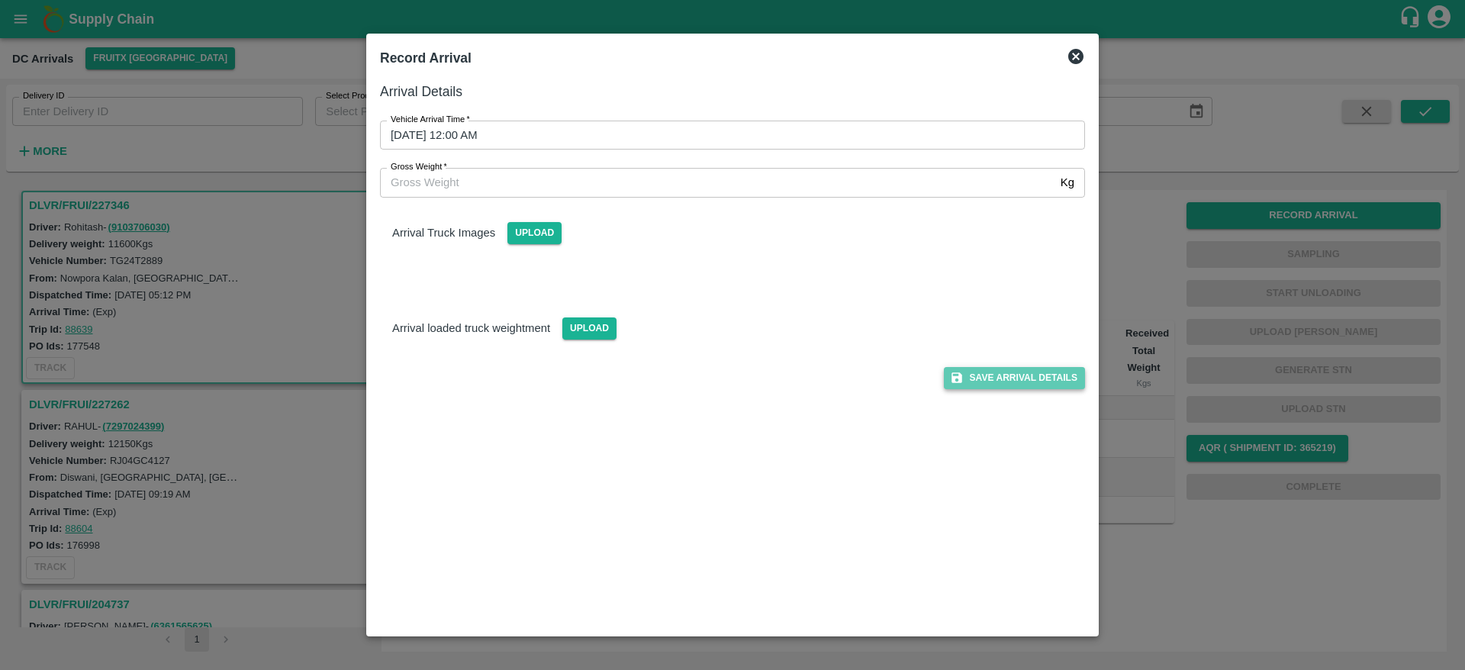
click at [1007, 375] on button "Save Arrival Details" at bounding box center [1014, 378] width 141 height 22
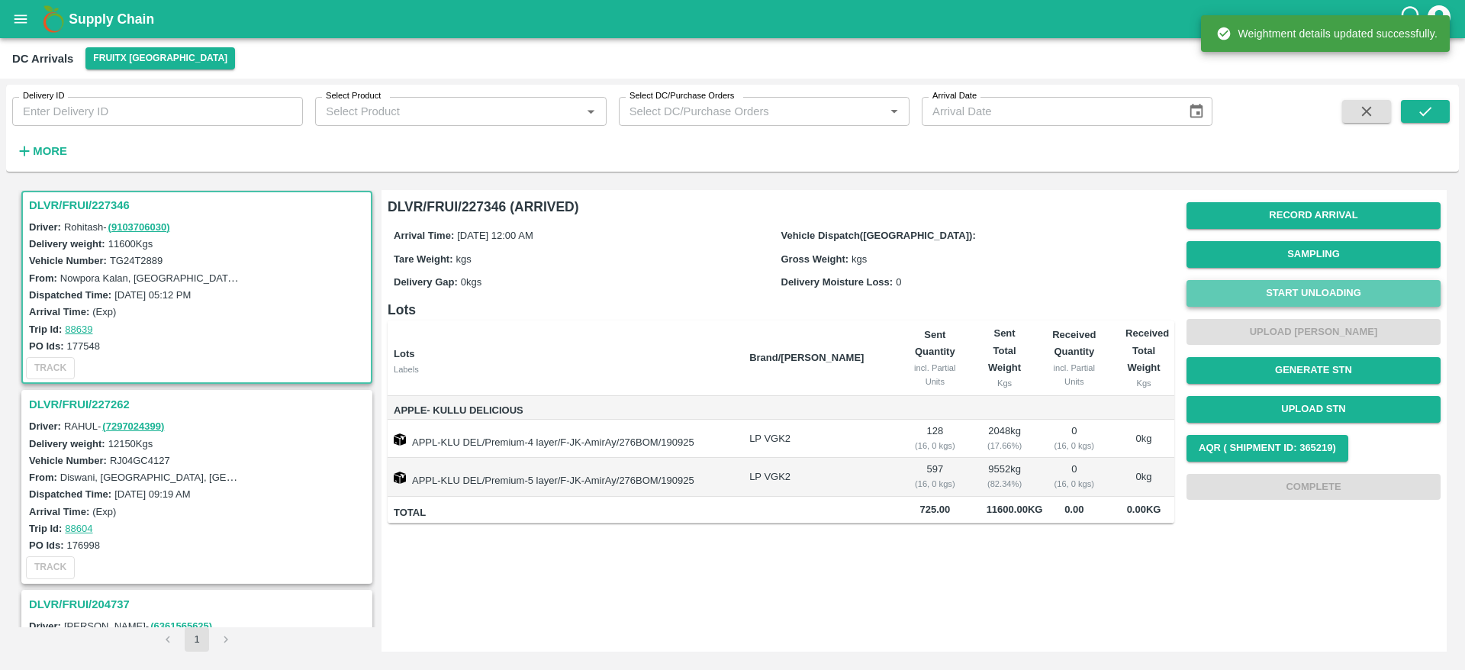
click at [1316, 282] on button "Start Unloading" at bounding box center [1314, 293] width 254 height 27
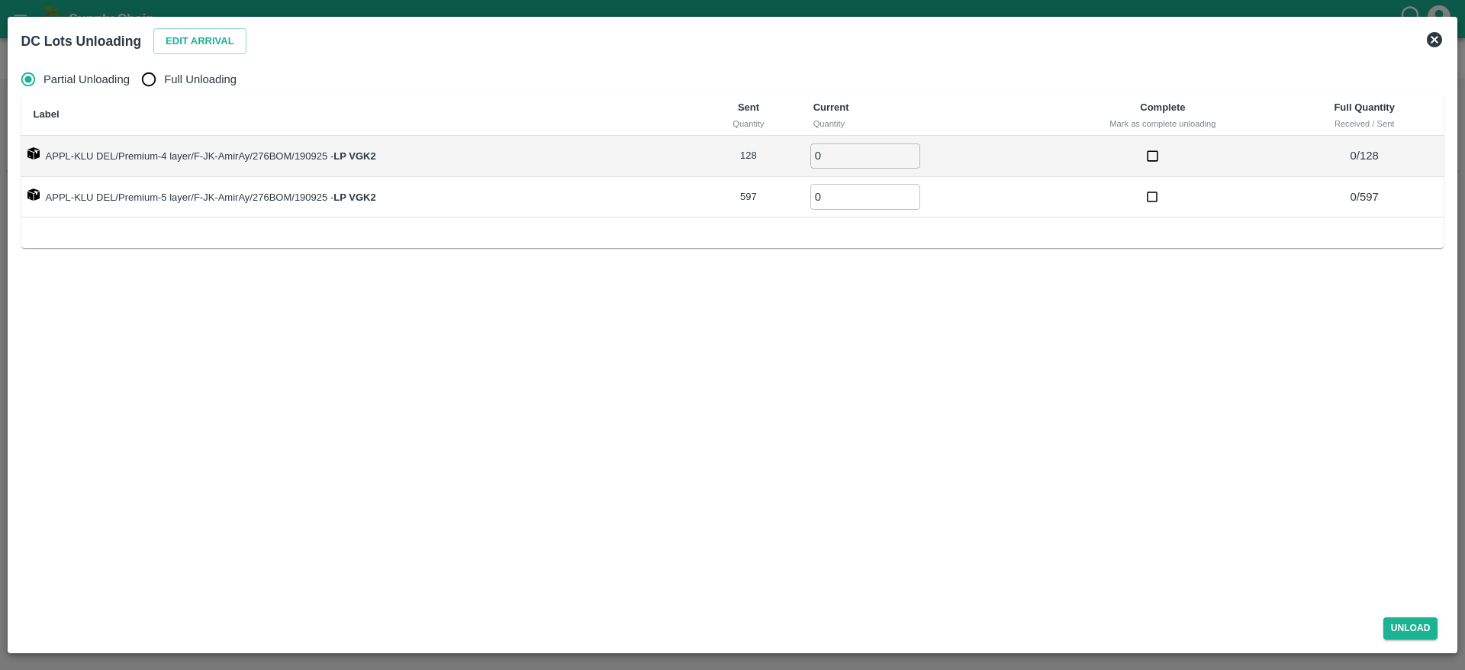
click at [170, 87] on span "Full Unloading" at bounding box center [200, 79] width 72 height 17
click at [164, 87] on input "Full Unloading" at bounding box center [149, 79] width 31 height 31
radio input "true"
click at [761, 166] on input "0" at bounding box center [786, 155] width 110 height 25
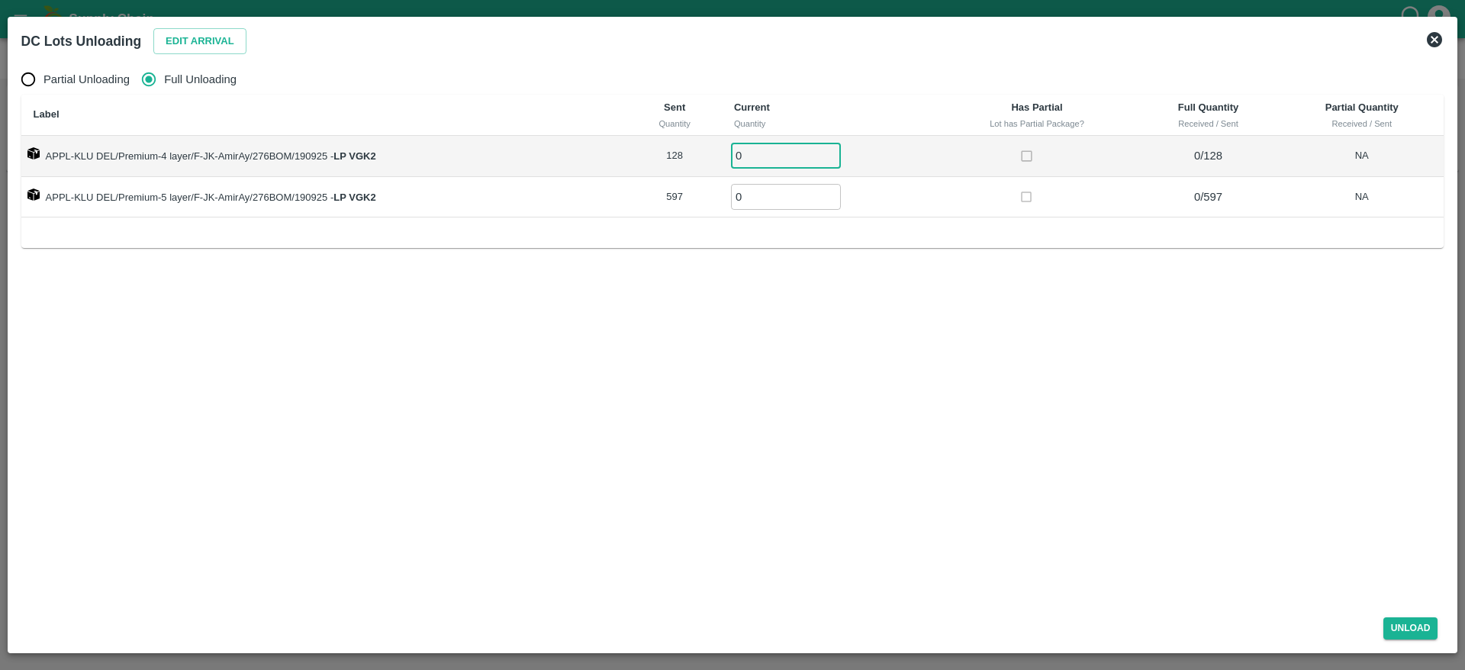
click at [761, 166] on input "0" at bounding box center [786, 155] width 110 height 25
type input "128"
click at [759, 190] on input "0" at bounding box center [786, 196] width 110 height 25
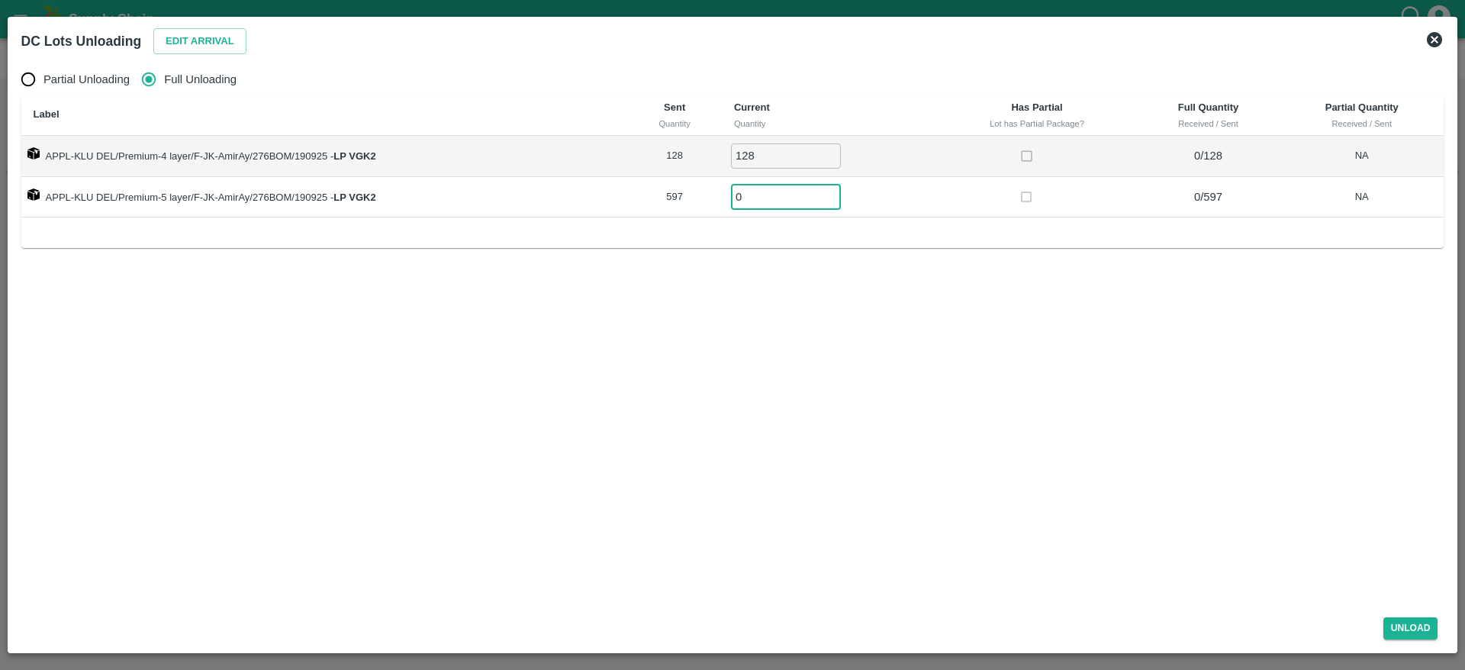
click at [759, 190] on input "0" at bounding box center [786, 196] width 110 height 25
type input "597"
click at [1425, 625] on button "Unload" at bounding box center [1411, 628] width 55 height 22
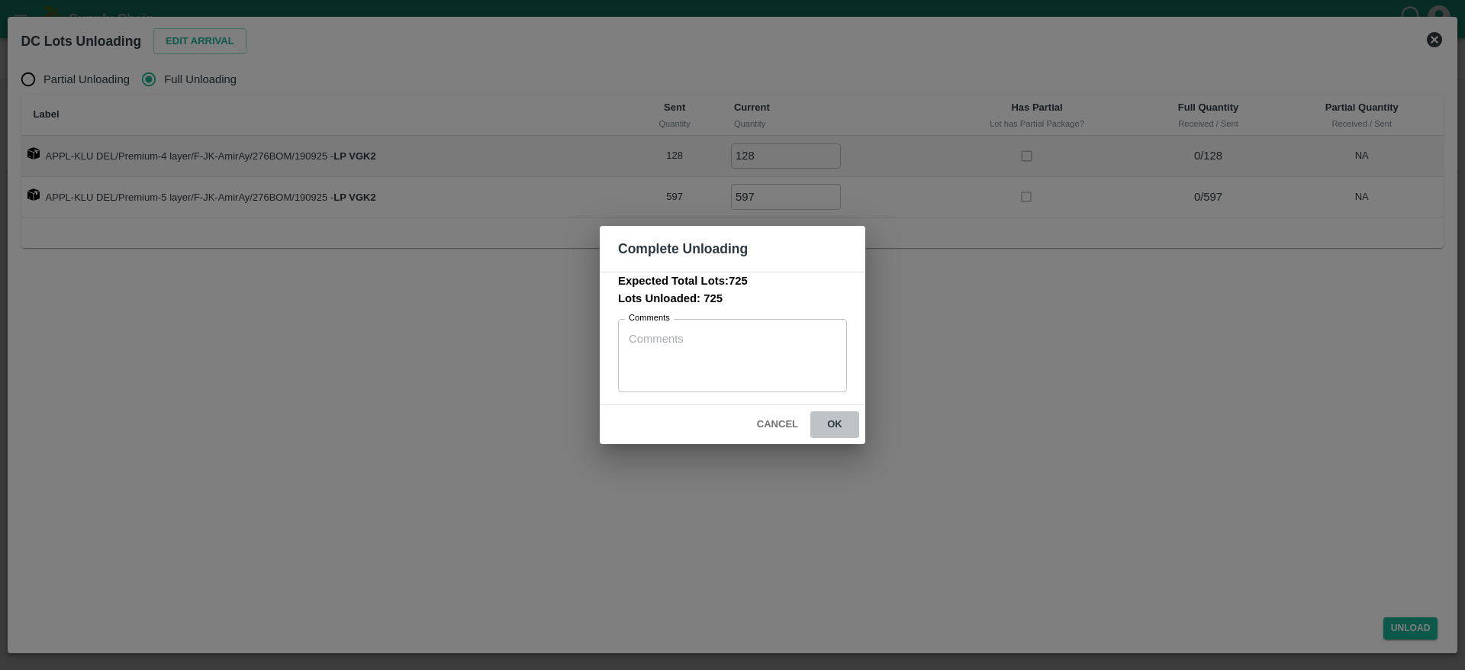
click at [847, 431] on button "ok" at bounding box center [834, 424] width 49 height 27
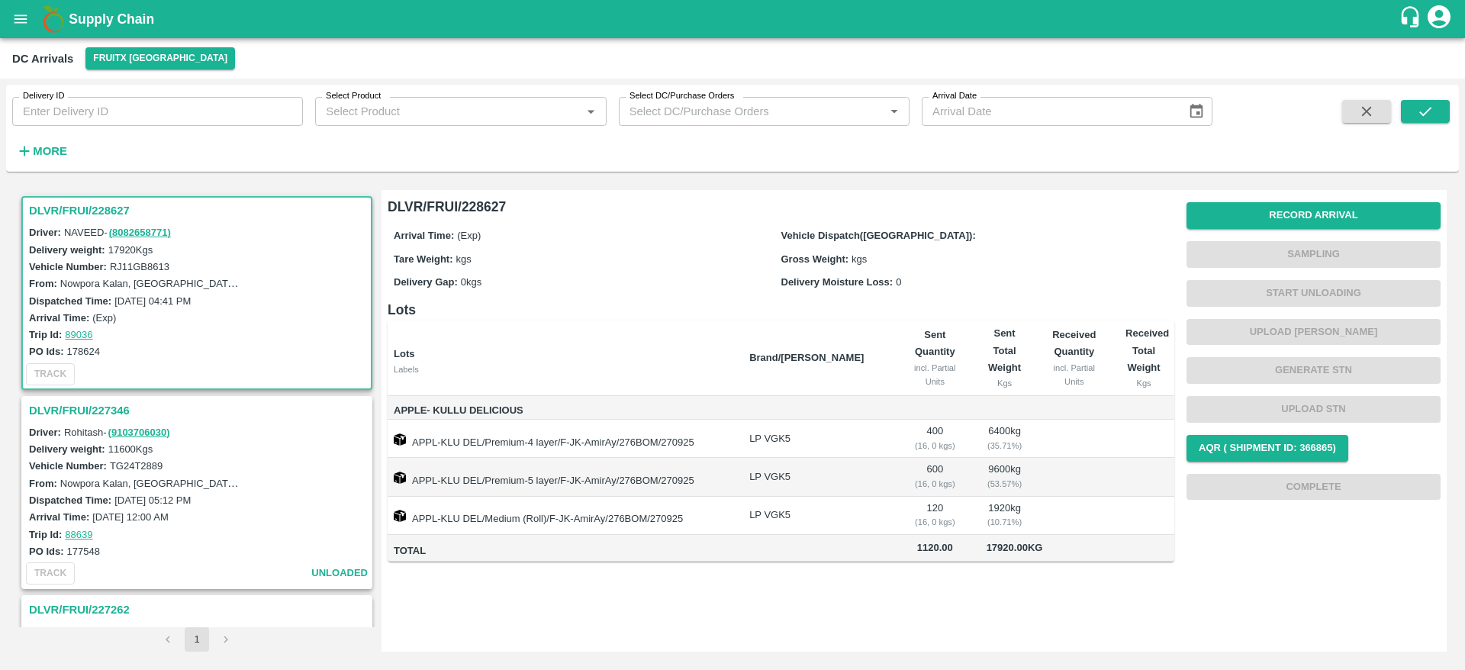
scroll to position [61, 0]
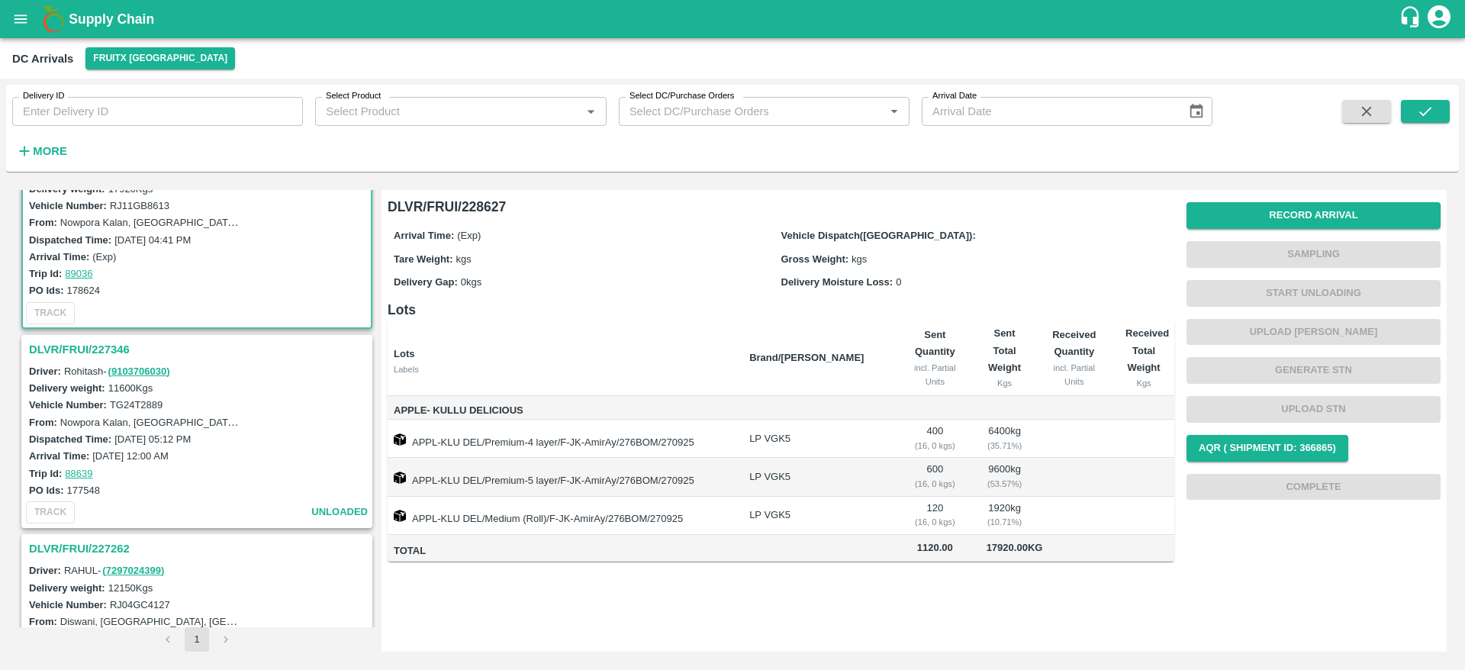
click at [101, 340] on h3 "DLVR/FRUI/227346" at bounding box center [199, 350] width 340 height 20
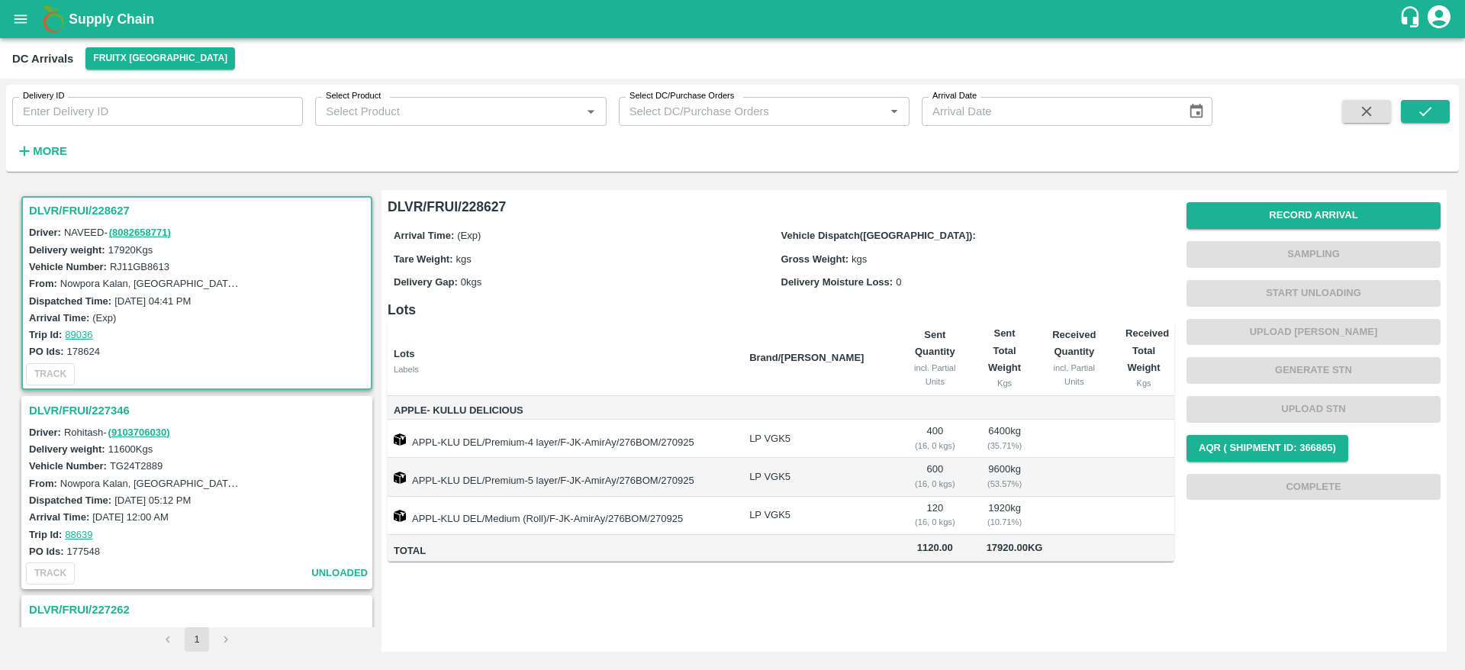
click at [103, 394] on div "DLVR/FRUI/228627 Driver: NAVEED - ( 8082658771 ) Delivery weight: 17920 Kgs Veh…" at bounding box center [196, 408] width 357 height 437
click at [103, 398] on div "DLVR/FRUI/227346" at bounding box center [197, 411] width 348 height 26
click at [103, 401] on h3 "DLVR/FRUI/227346" at bounding box center [199, 411] width 340 height 20
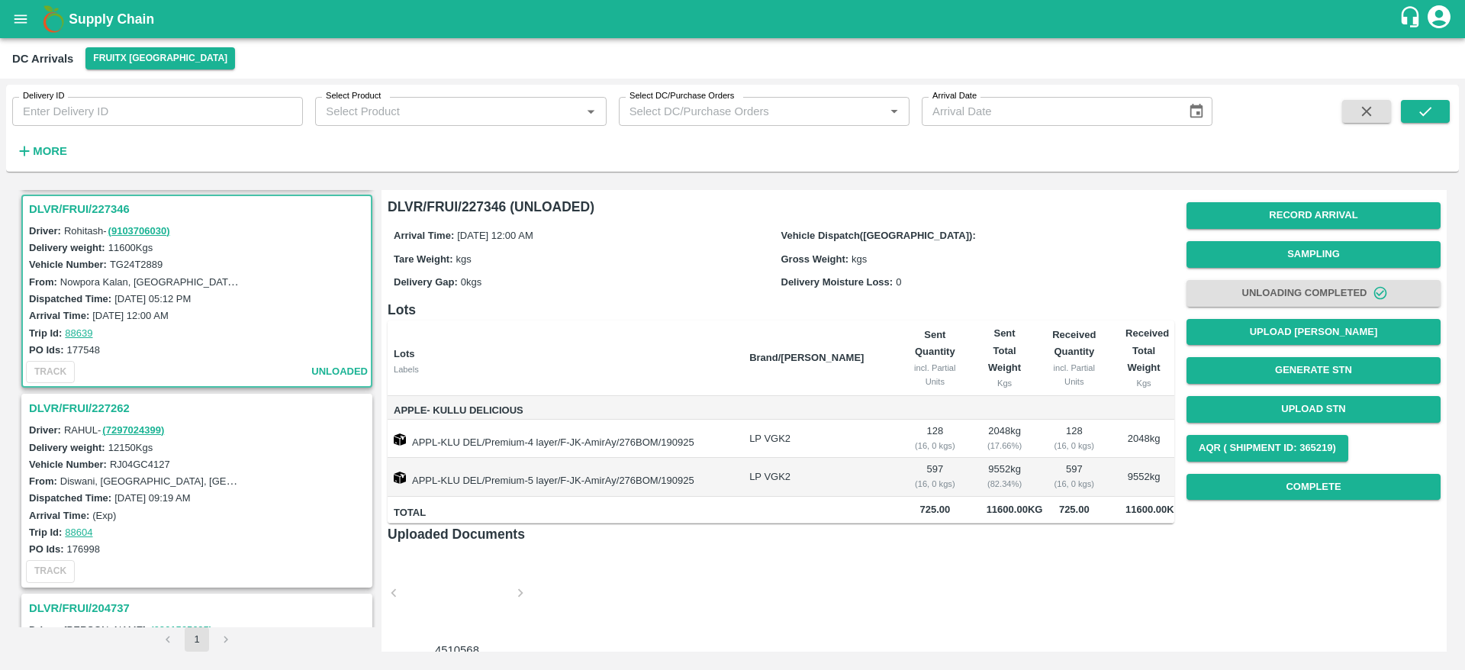
scroll to position [205, 0]
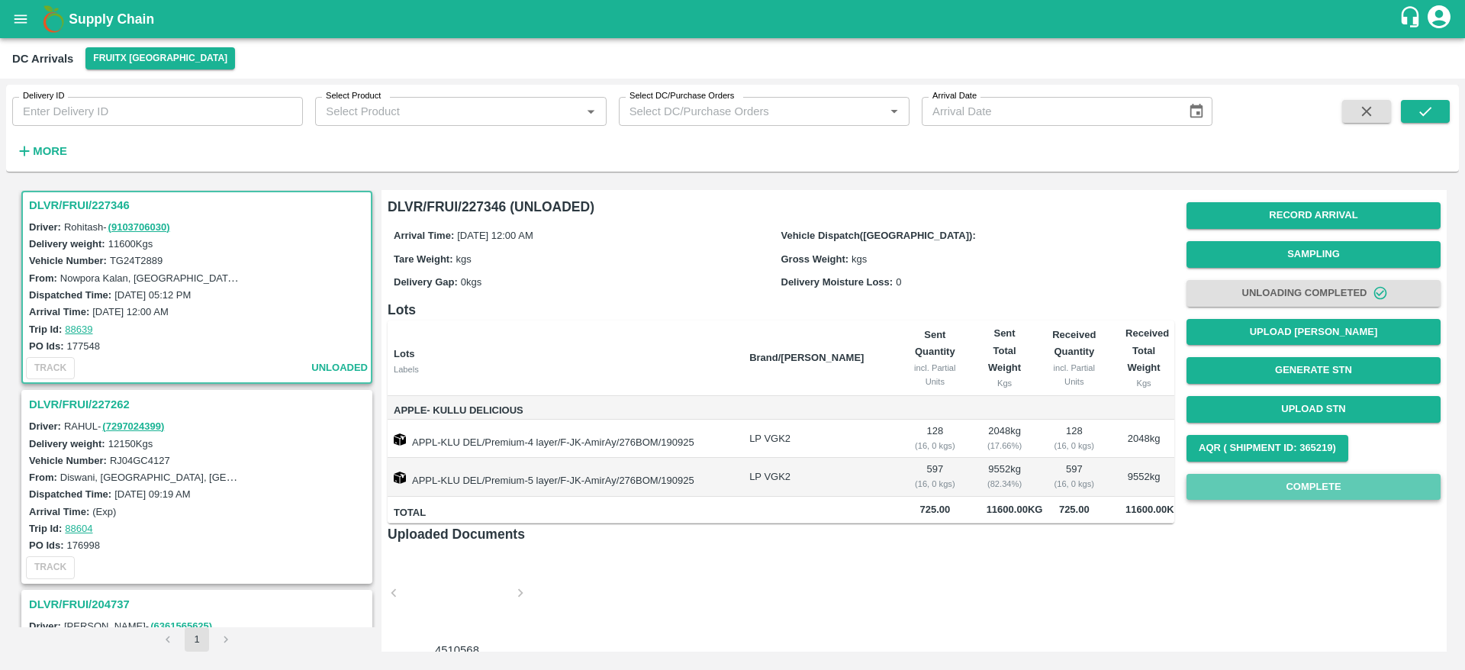
click at [1340, 487] on button "Complete" at bounding box center [1314, 487] width 254 height 27
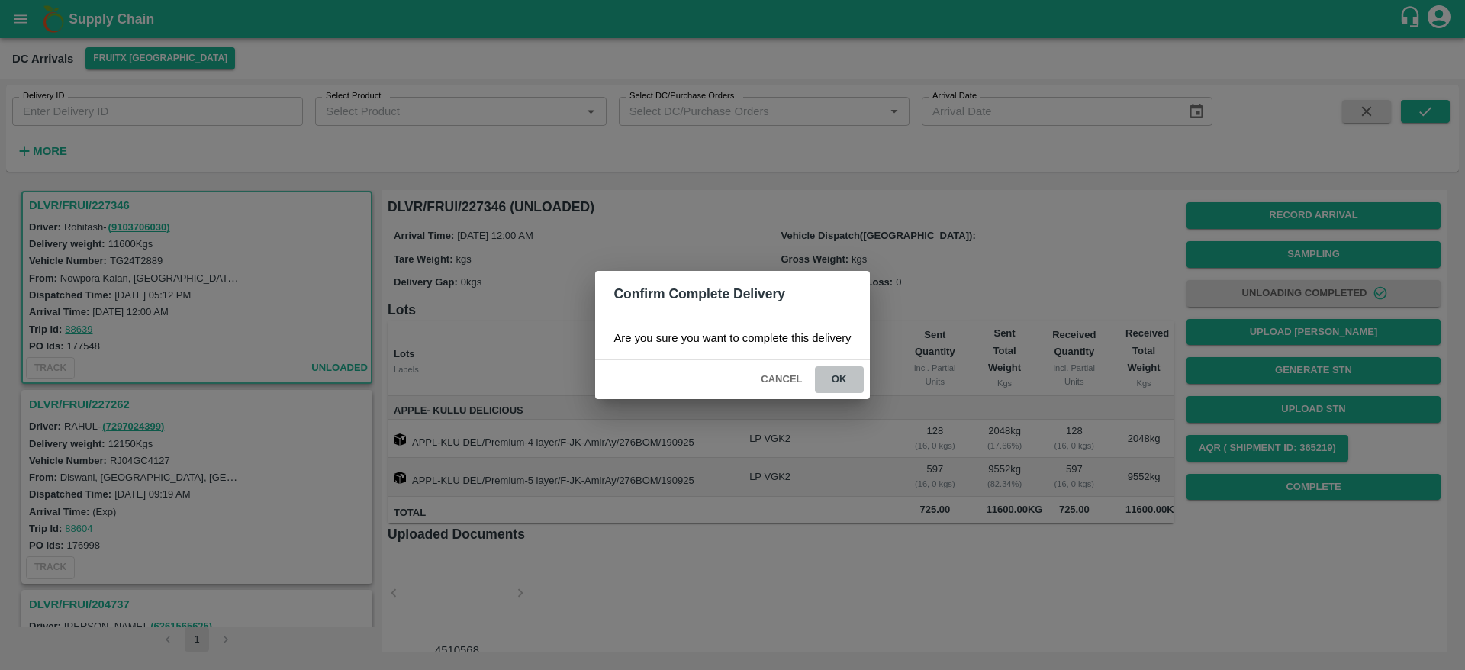
click at [838, 383] on button "ok" at bounding box center [839, 379] width 49 height 27
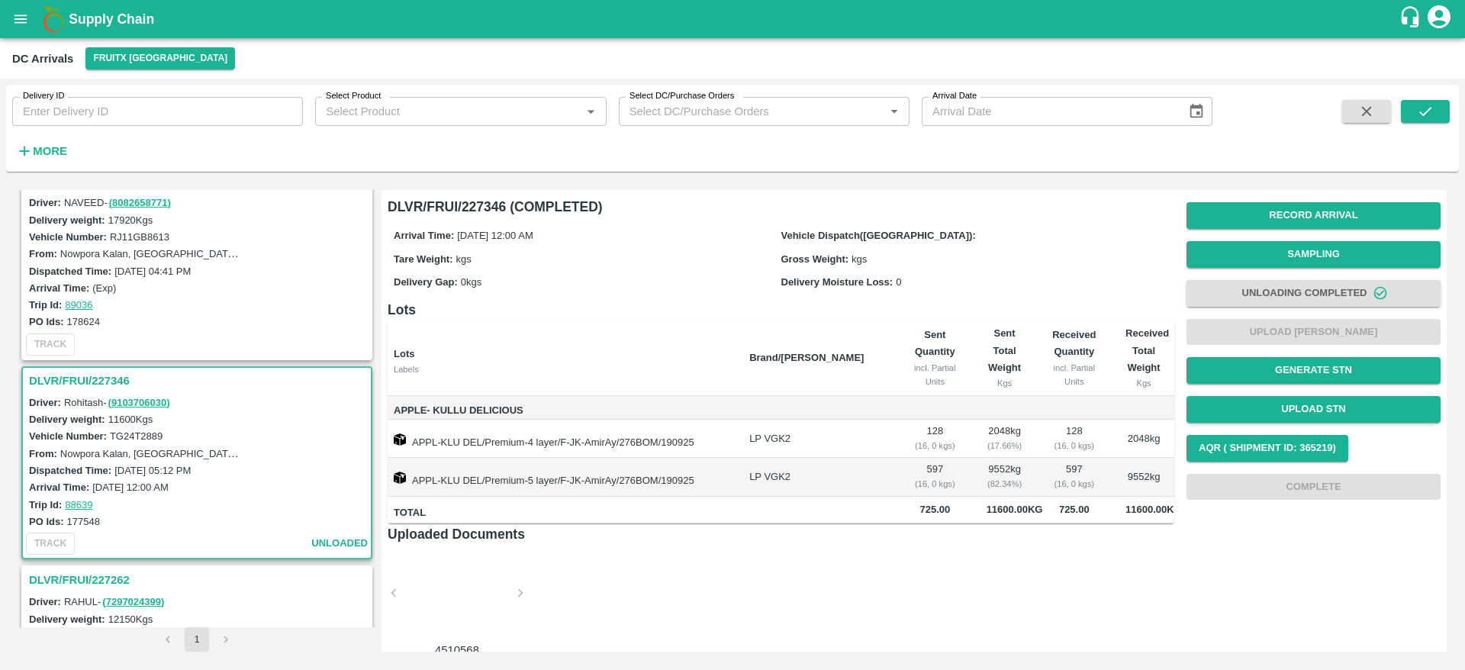
scroll to position [32, 0]
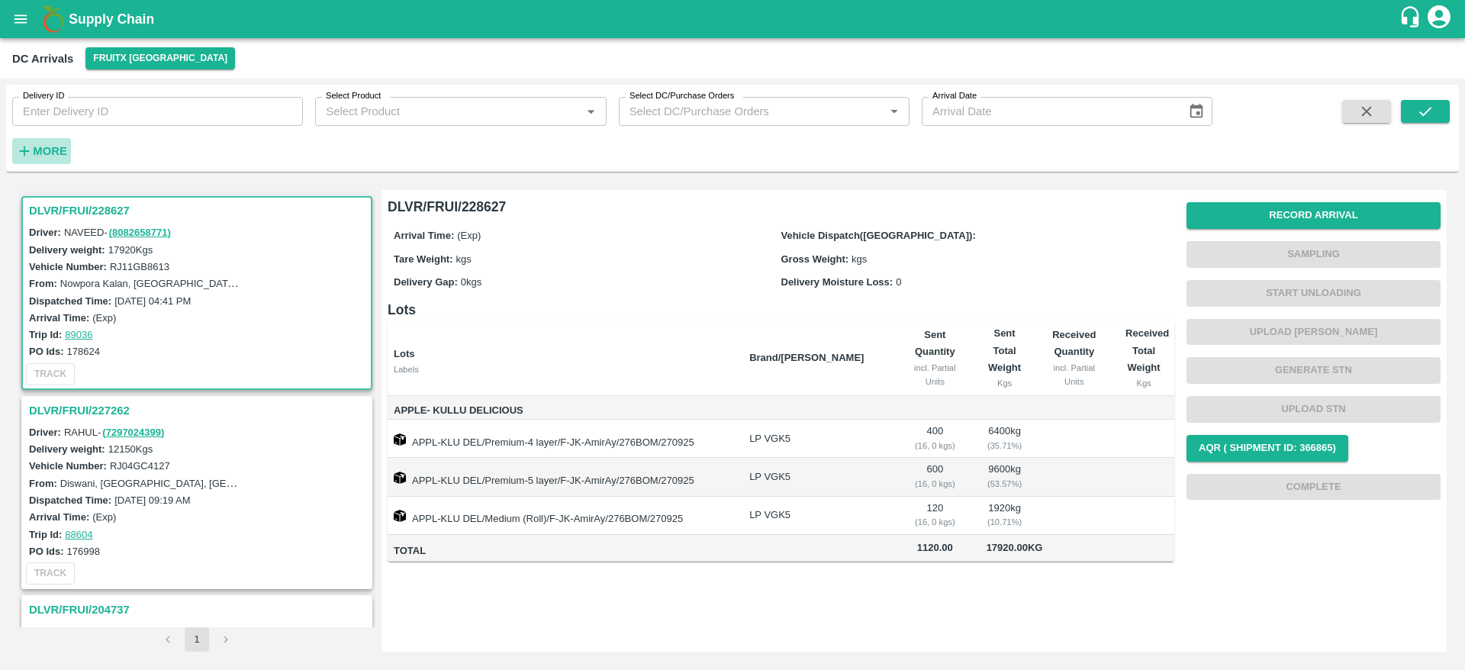
click at [49, 147] on strong "More" at bounding box center [50, 151] width 34 height 12
